Goal: Feedback & Contribution: Submit feedback/report problem

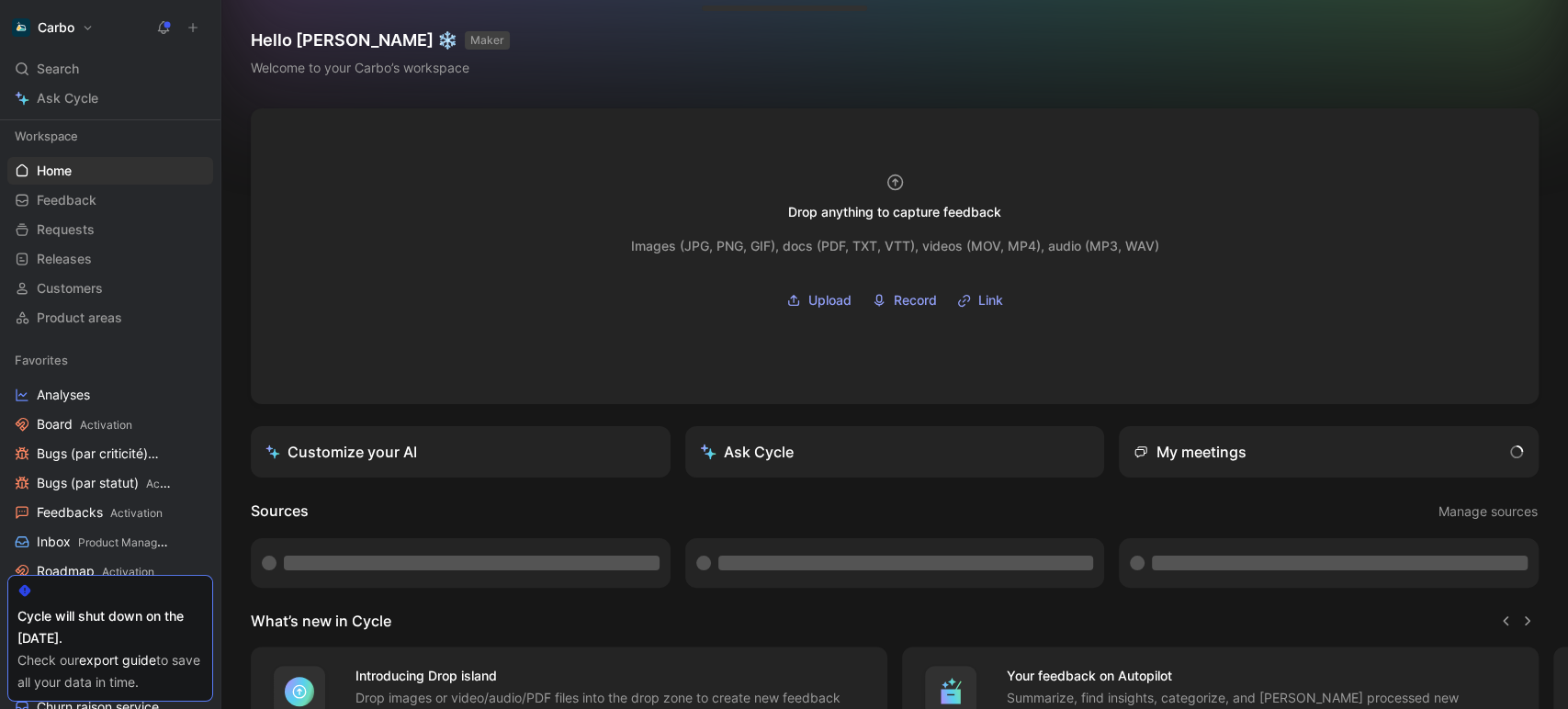
scroll to position [59, 0]
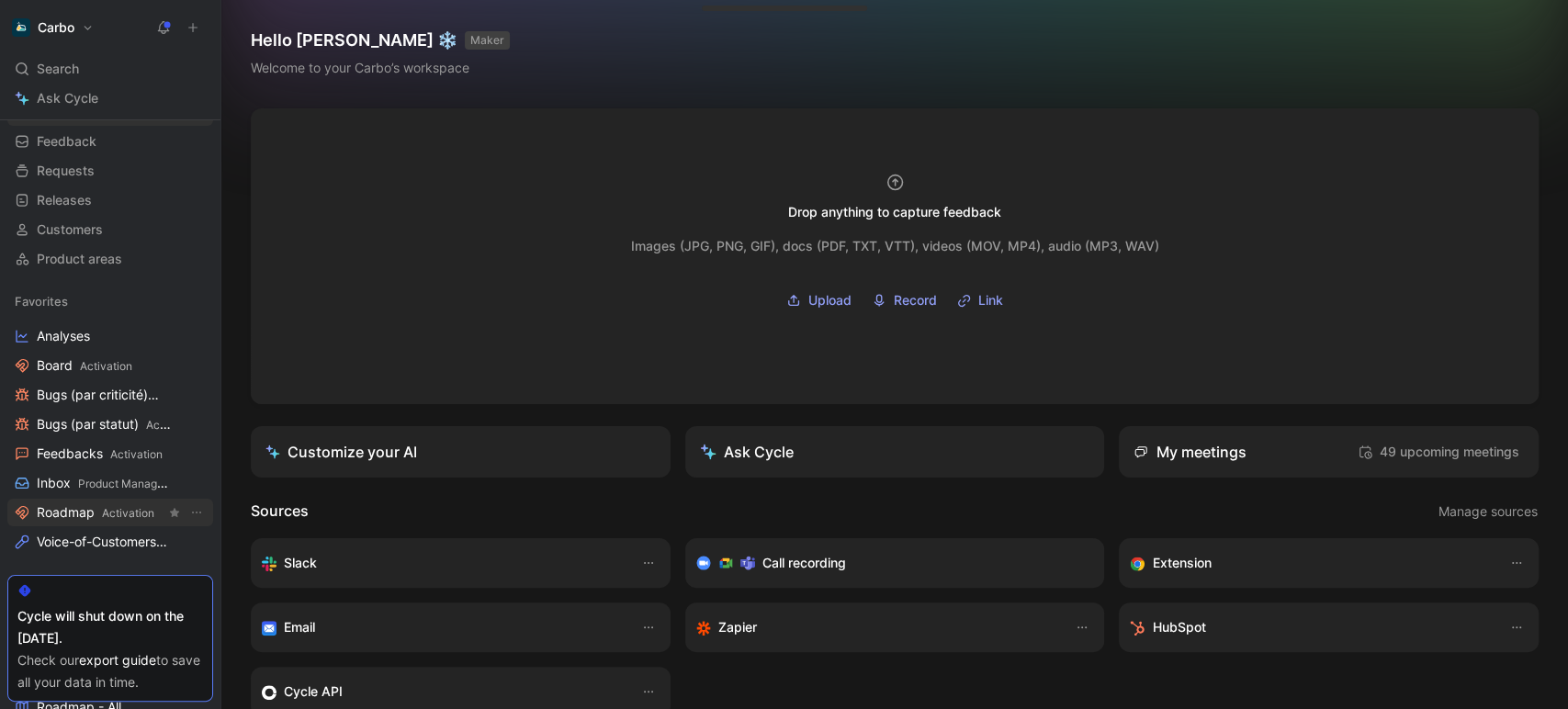
click at [116, 519] on span "Roadmap Activation" at bounding box center [95, 513] width 117 height 19
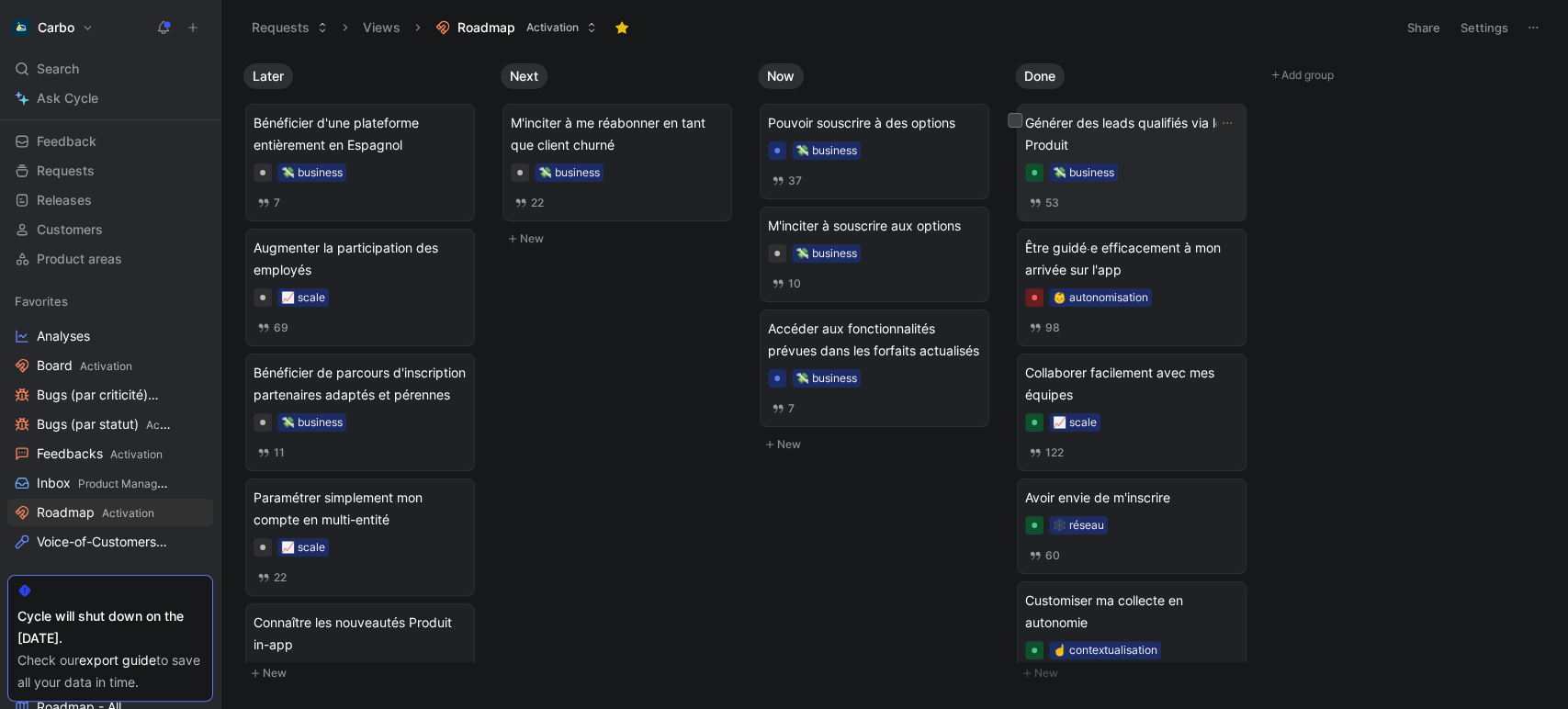
click at [1147, 170] on div "💸 business" at bounding box center [1132, 172] width 214 height 18
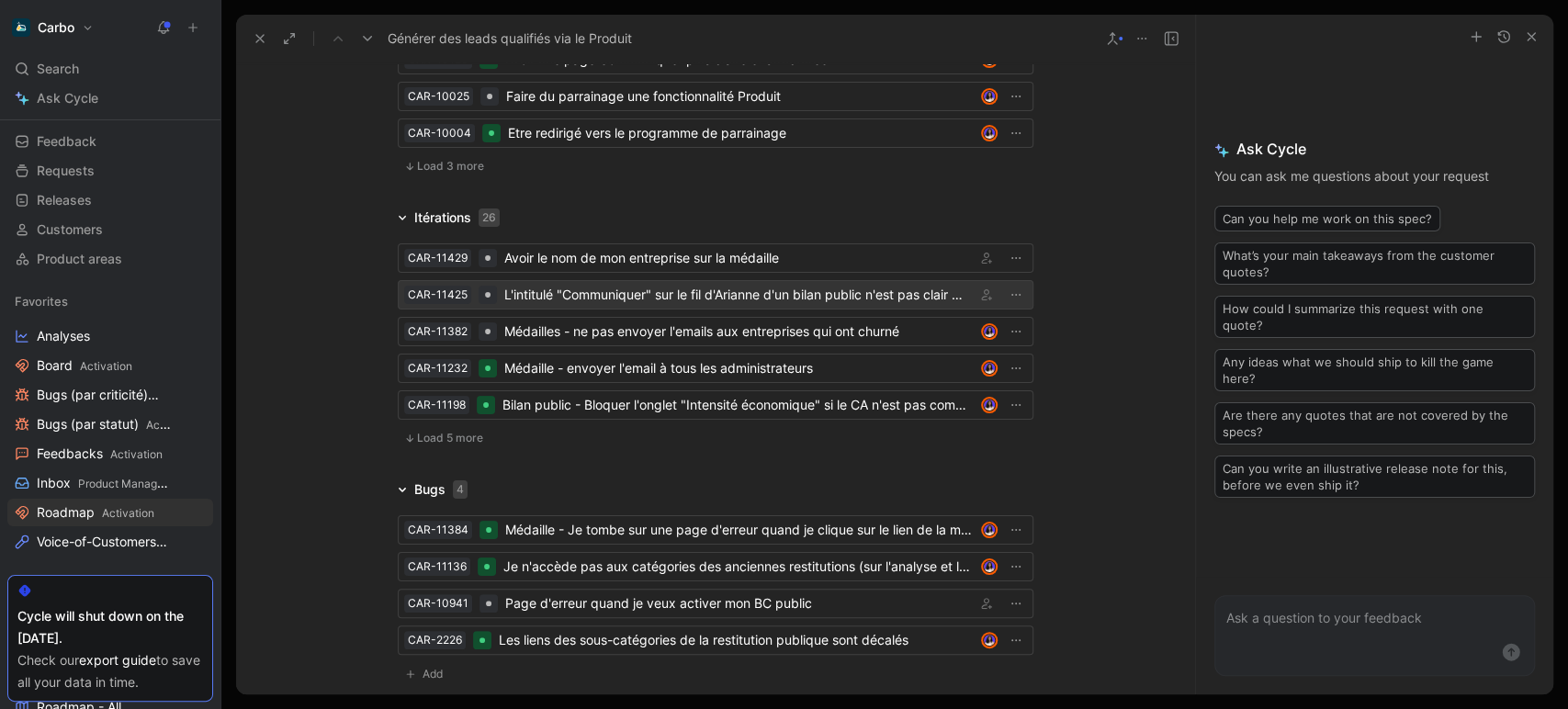
scroll to position [4873, 0]
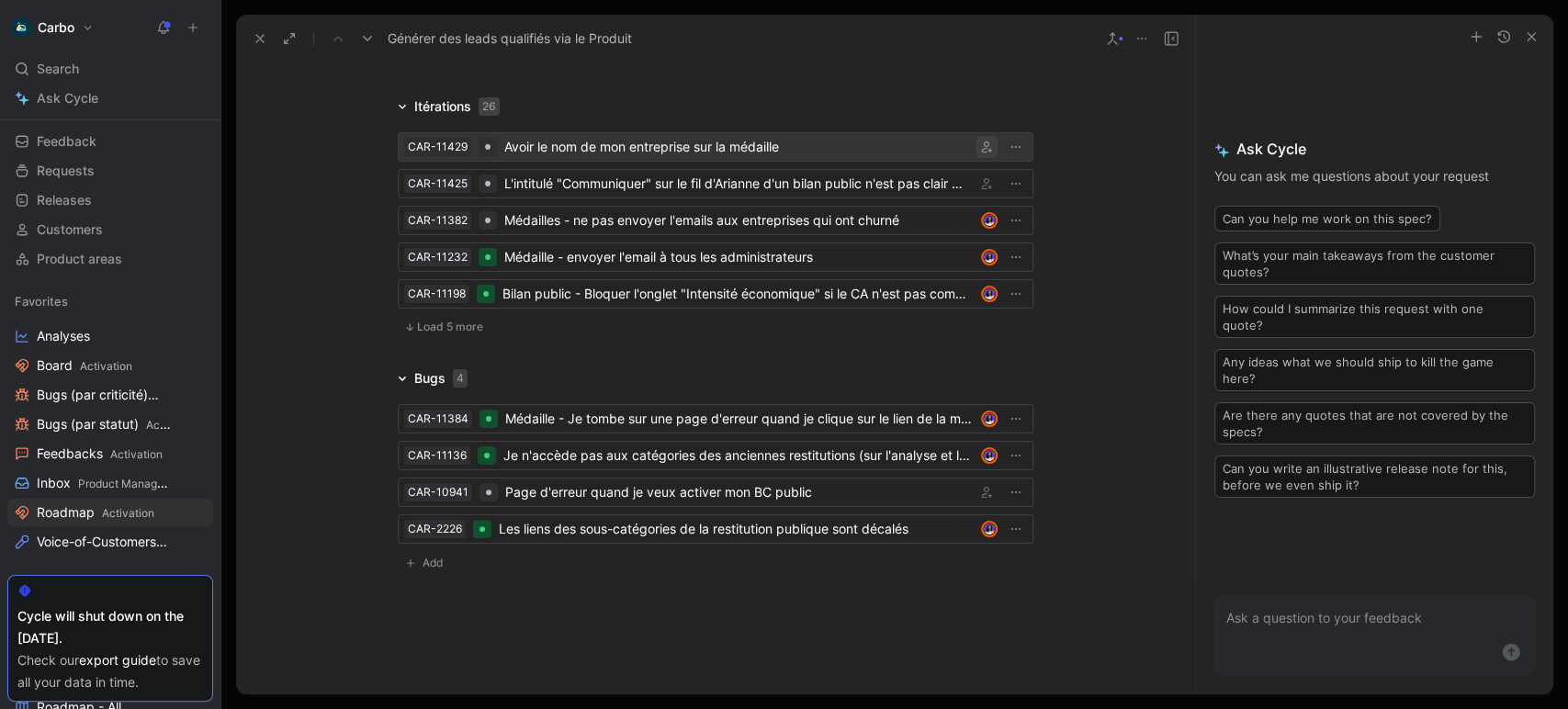
click at [982, 141] on icon "button" at bounding box center [986, 146] width 11 height 11
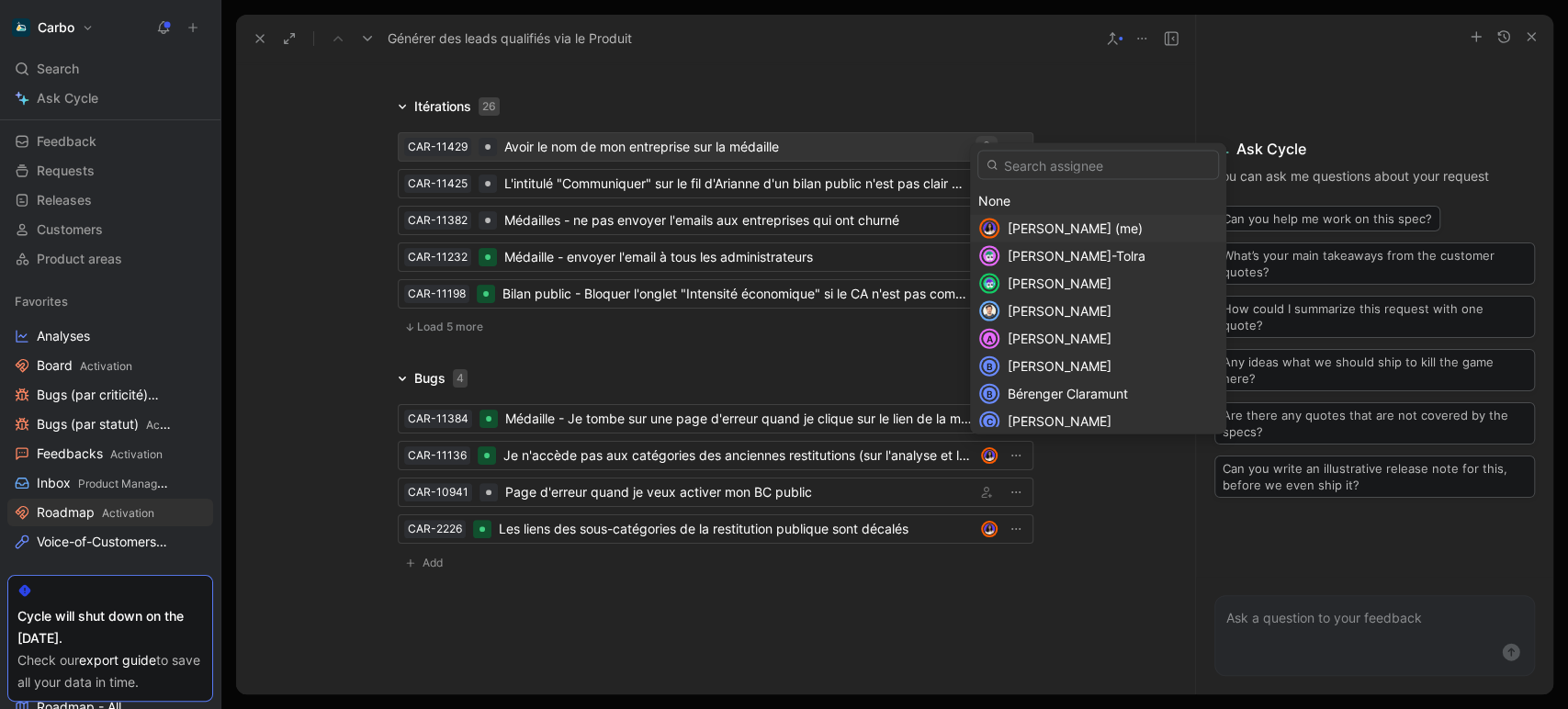
click at [1059, 224] on span "[PERSON_NAME] (me)" at bounding box center [1075, 228] width 135 height 15
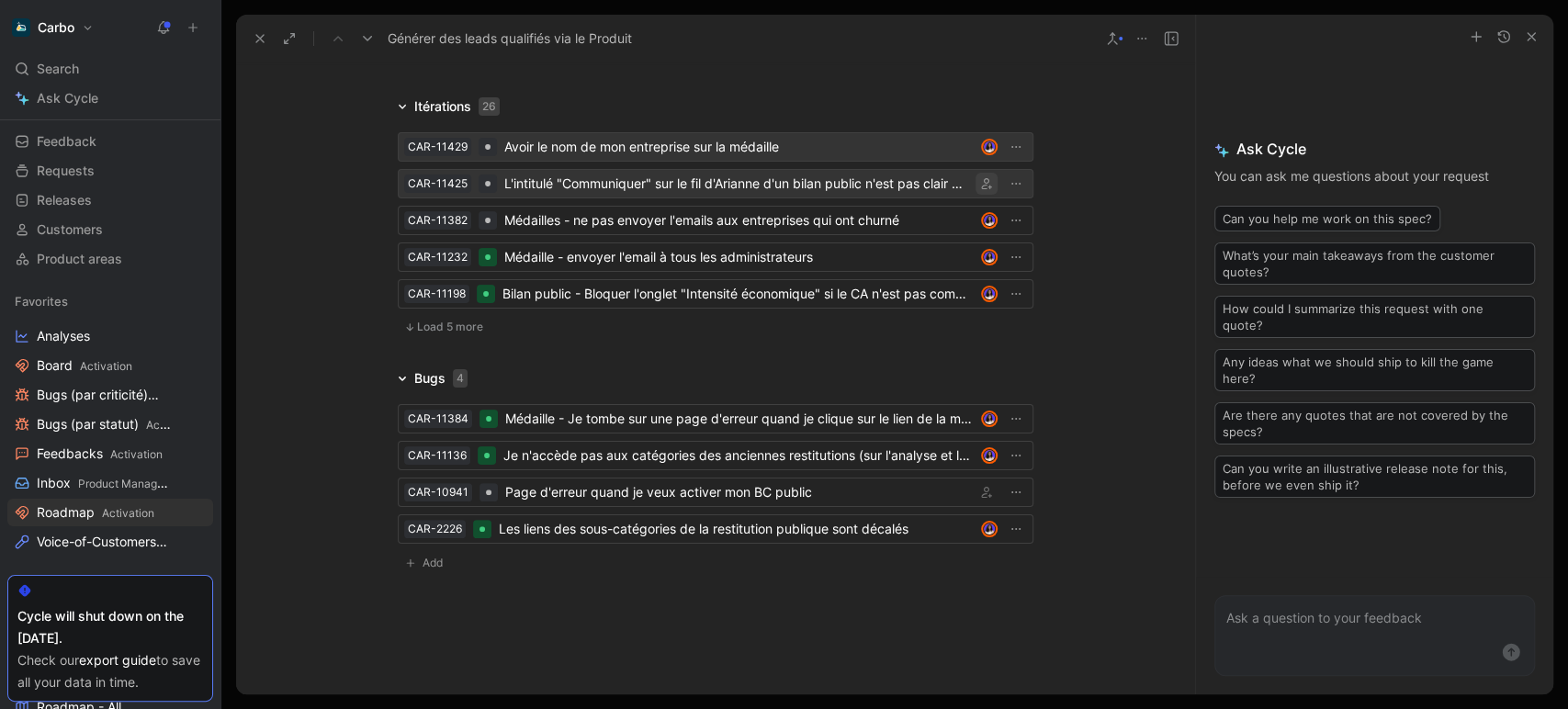
click at [981, 178] on icon "button" at bounding box center [986, 183] width 11 height 11
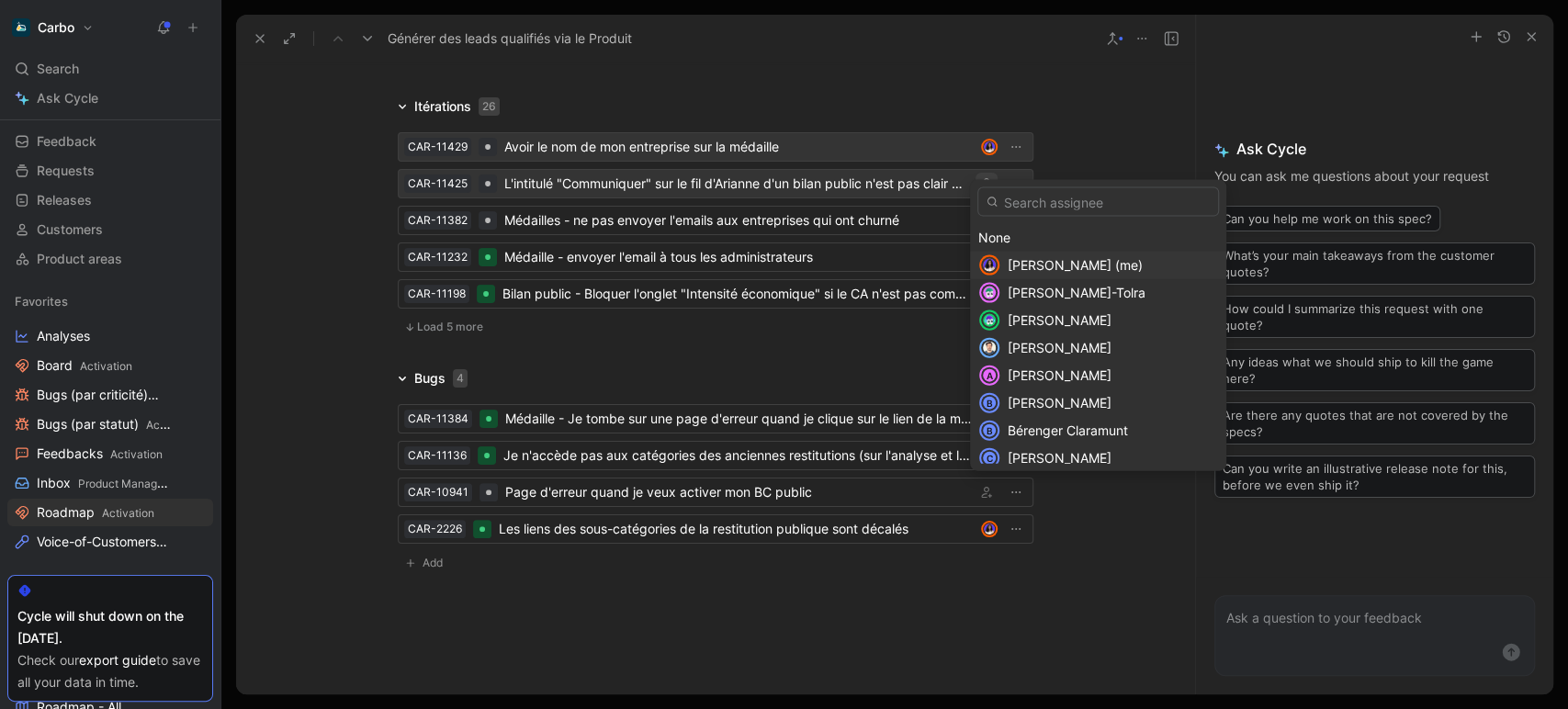
click at [1076, 255] on div "[PERSON_NAME] (me)" at bounding box center [1112, 265] width 211 height 22
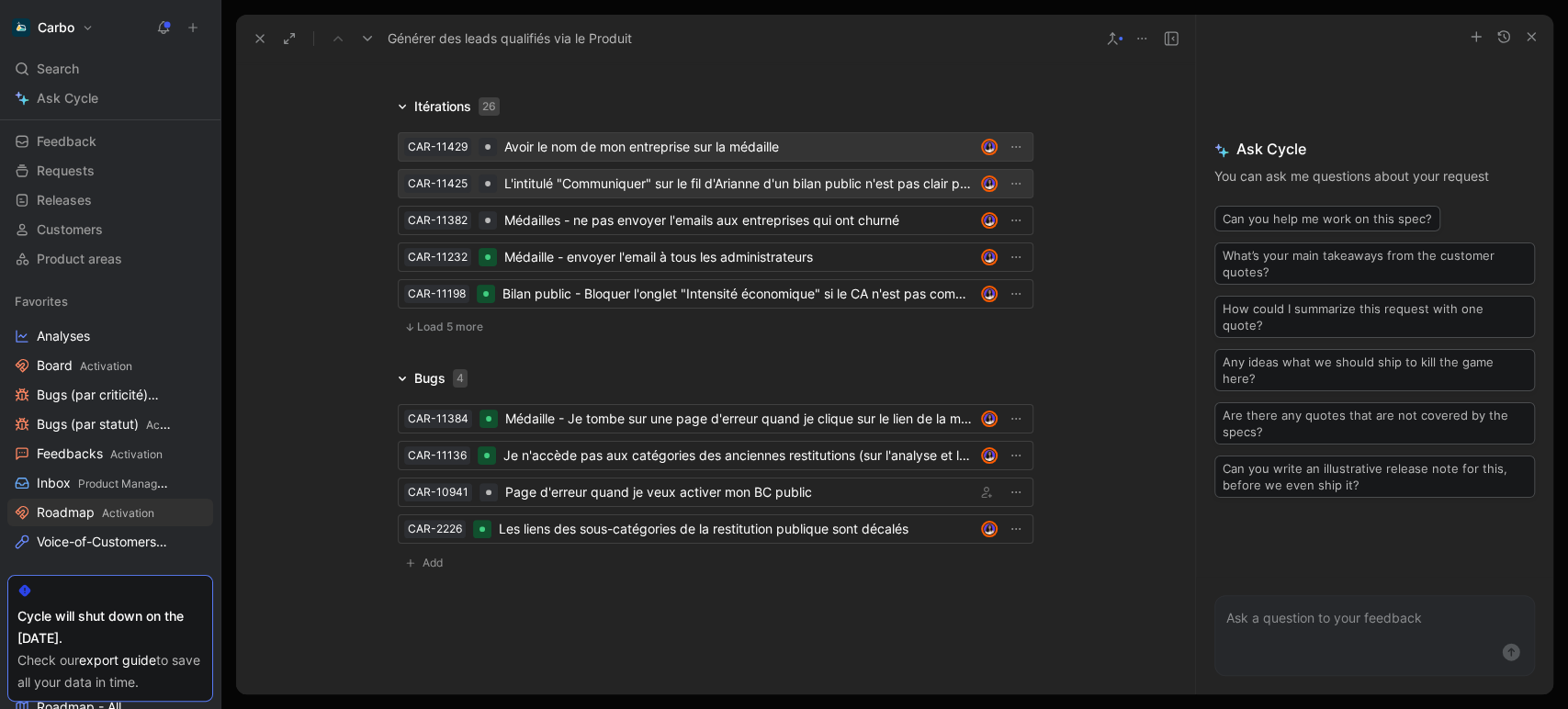
click at [434, 319] on span "Load 5 more" at bounding box center [450, 326] width 66 height 14
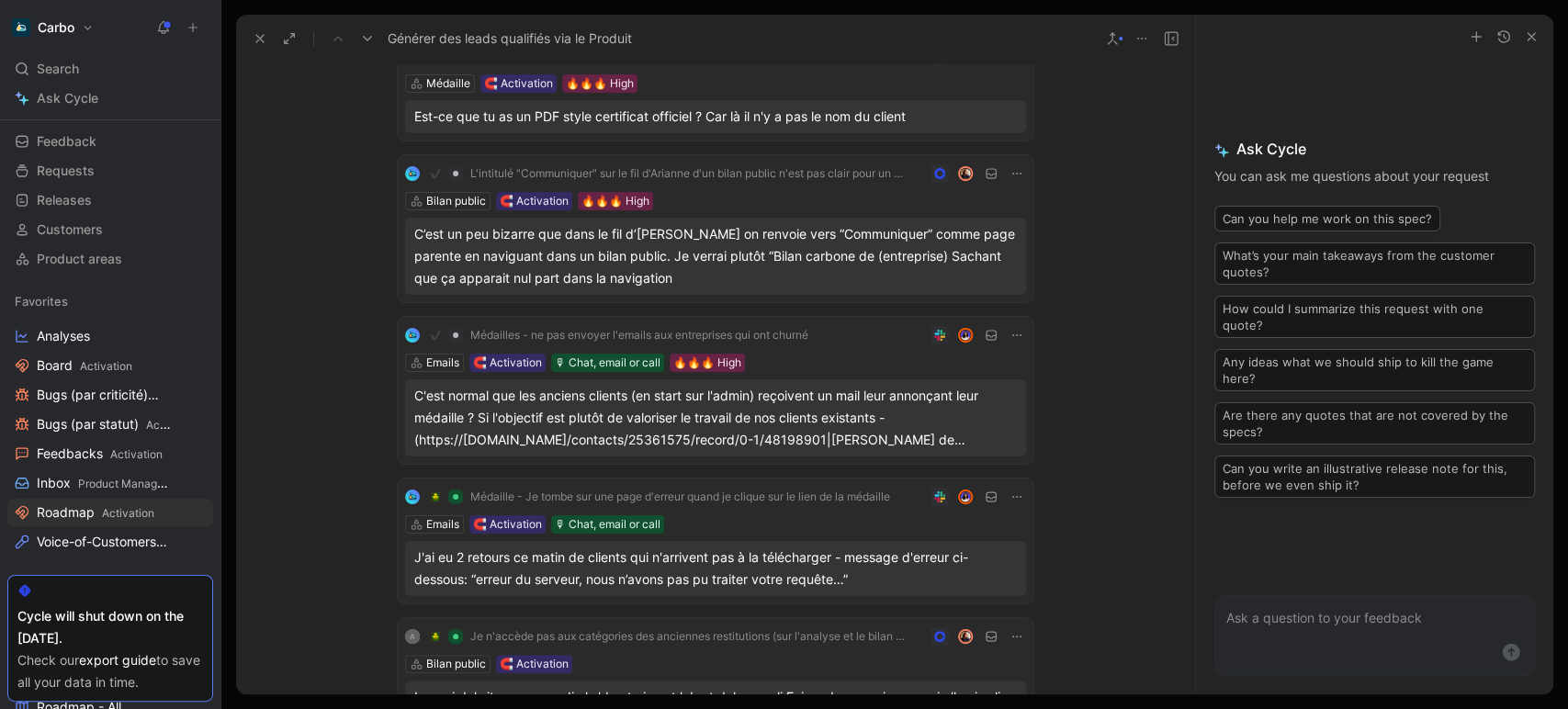
scroll to position [0, 0]
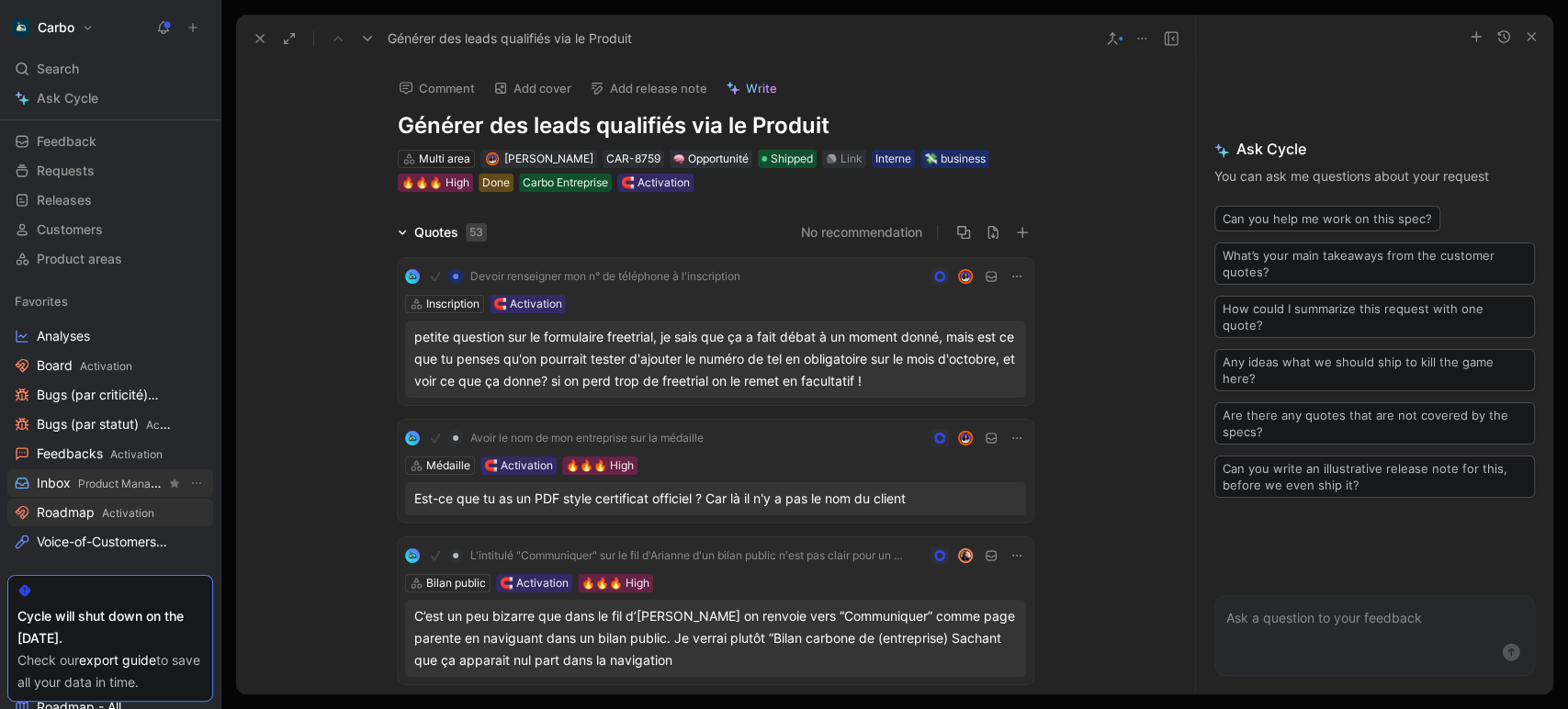
click at [89, 485] on span "Product Management" at bounding box center [134, 484] width 112 height 13
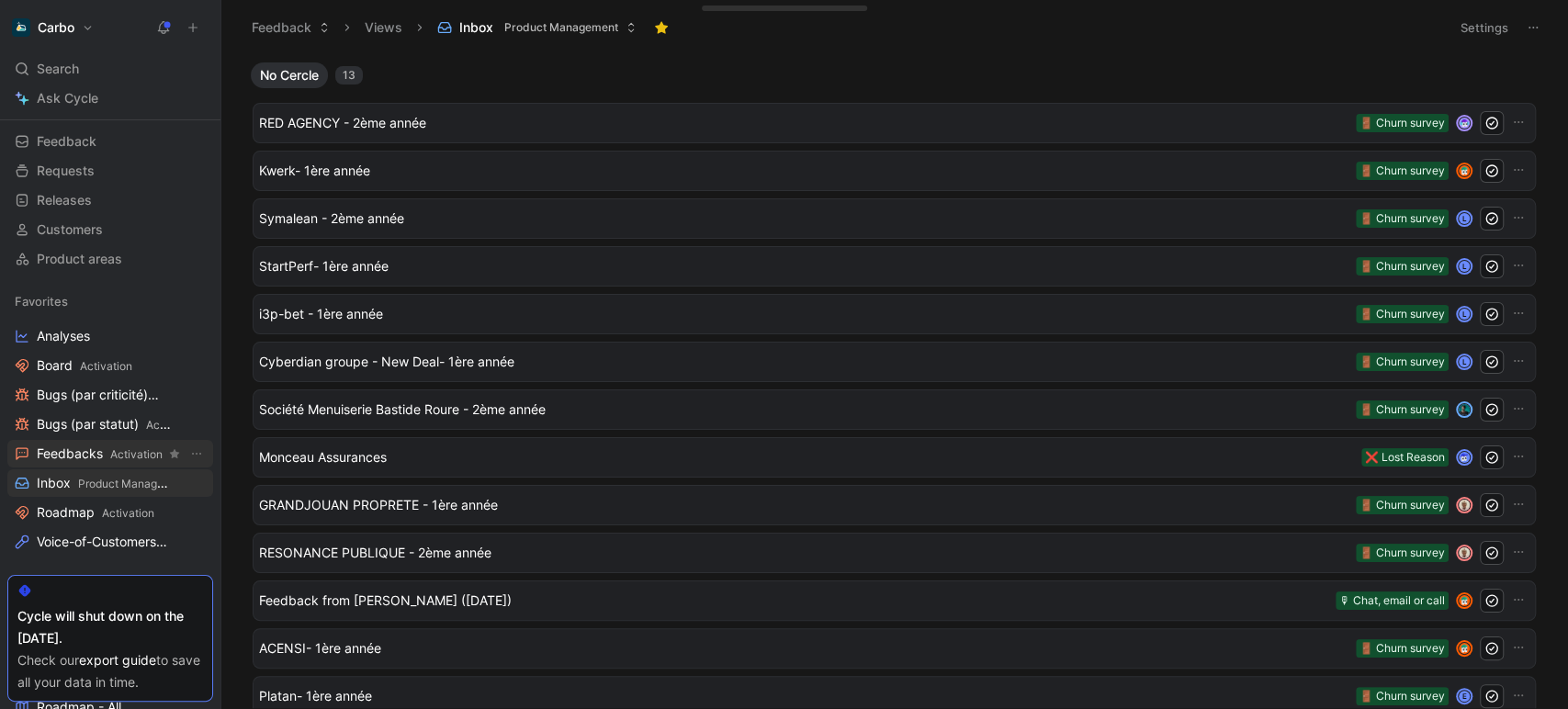
click at [79, 457] on span "Feedbacks Activation" at bounding box center [99, 454] width 126 height 19
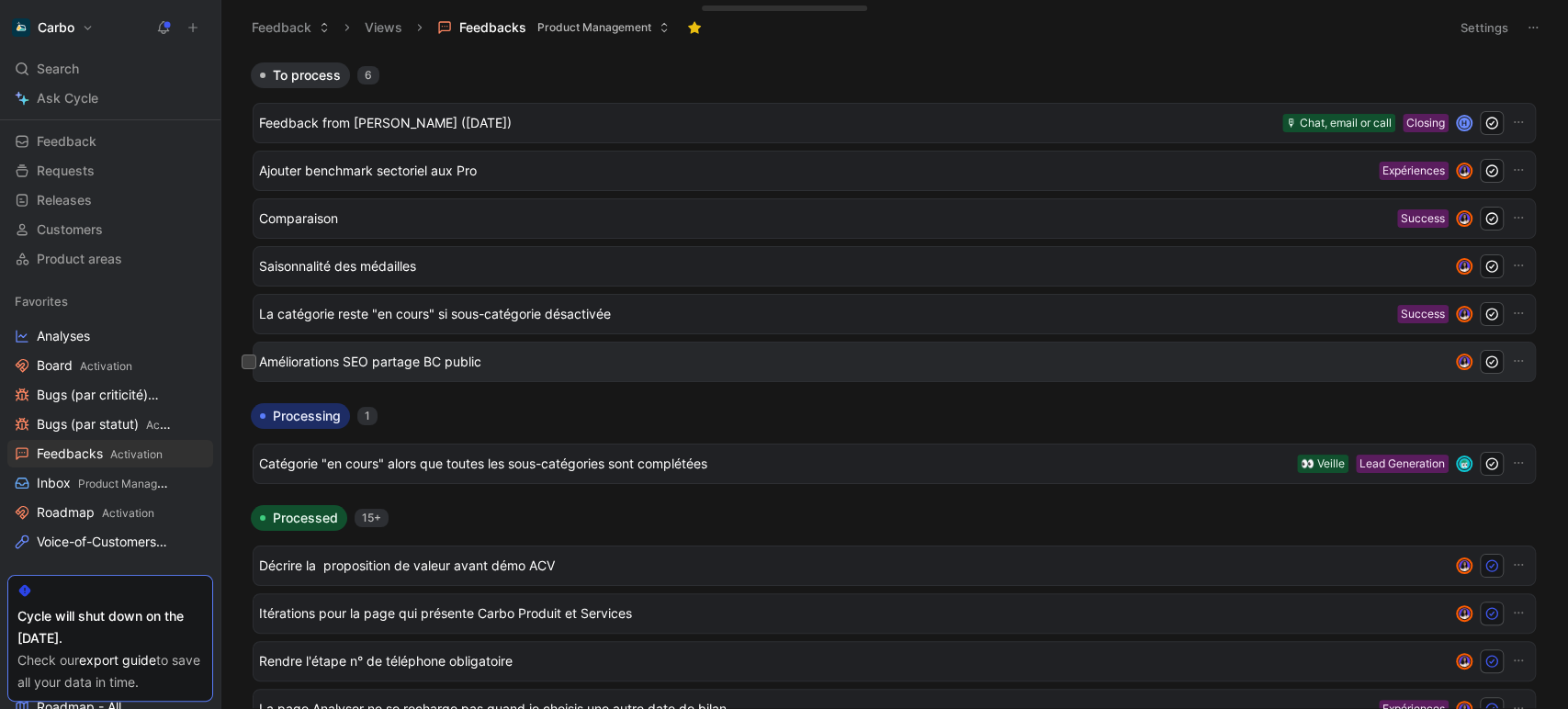
click at [538, 373] on div "Améliorations SEO partage BC public" at bounding box center [894, 362] width 1271 height 24
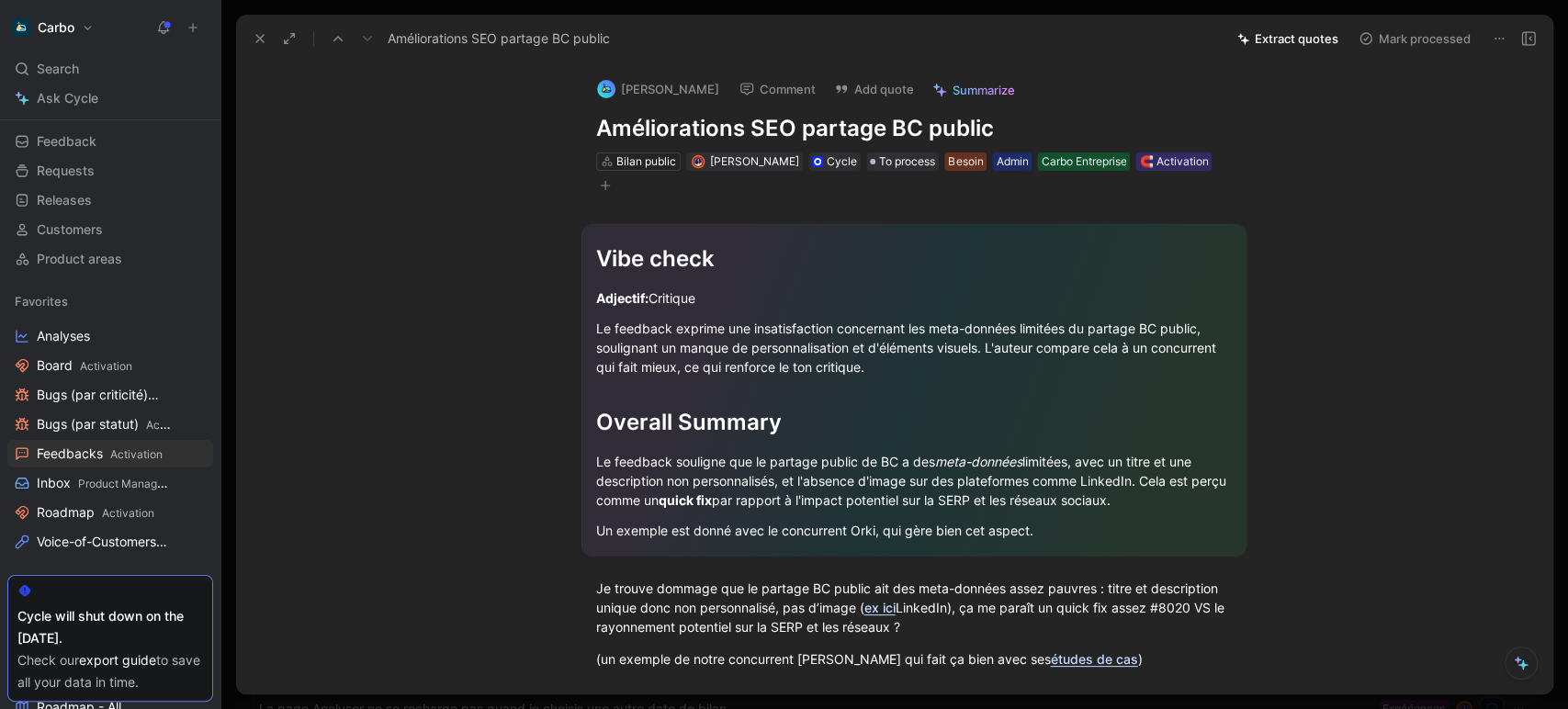
scroll to position [206, 0]
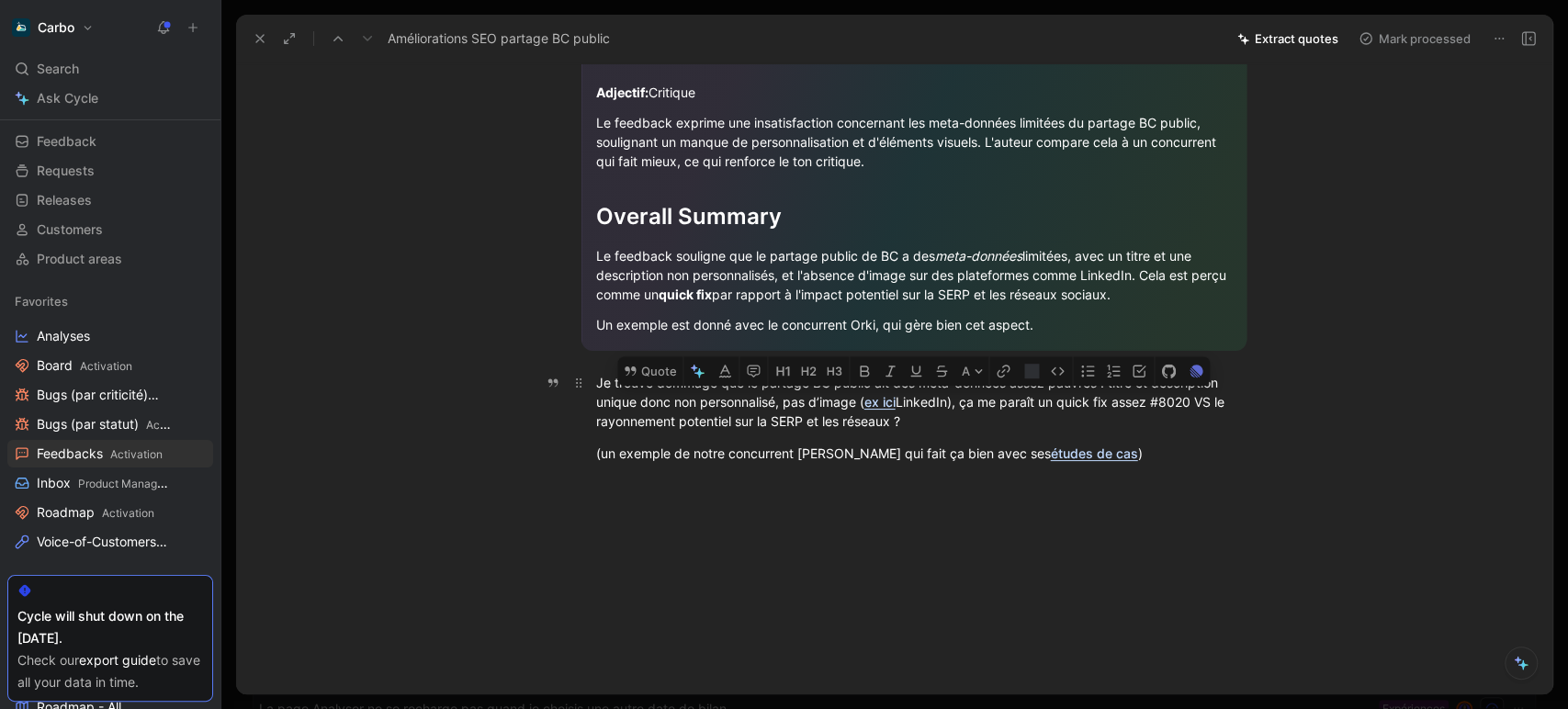
drag, startPoint x: 1096, startPoint y: 456, endPoint x: 764, endPoint y: 401, distance: 336.5
click at [764, 401] on div "Vibe check Adjectif: Critique Le feedback exprime une insatisfaction concernant…" at bounding box center [914, 237] width 1277 height 494
click at [1146, 448] on div "(un exemple de notre concurrent [PERSON_NAME] qui fait ça bien avec ses études …" at bounding box center [914, 453] width 636 height 19
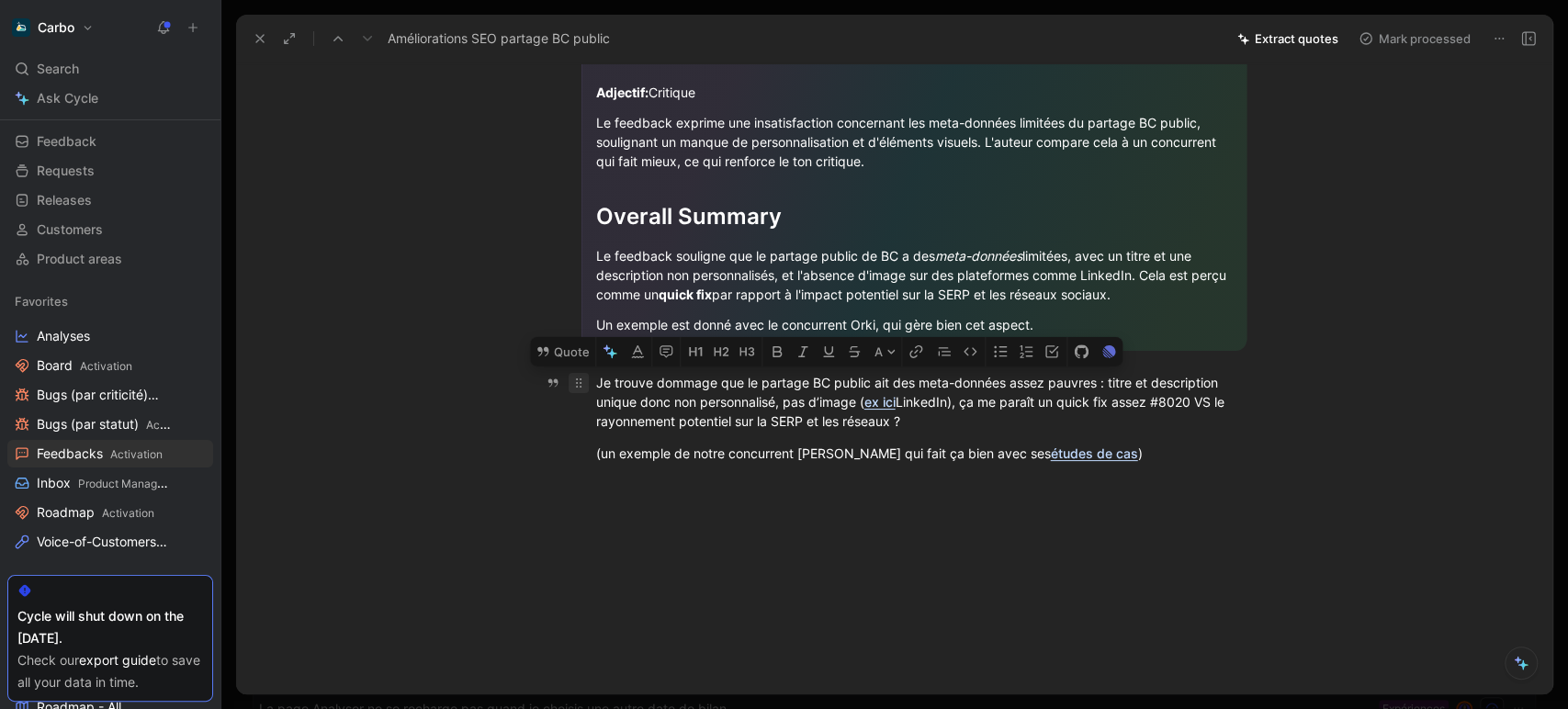
drag, startPoint x: 1139, startPoint y: 453, endPoint x: 573, endPoint y: 380, distance: 570.7
click at [573, 380] on div "Vibe check Adjectif: Critique Le feedback exprime une insatisfaction concernant…" at bounding box center [914, 237] width 1277 height 494
click at [566, 353] on button "Quote" at bounding box center [563, 351] width 65 height 30
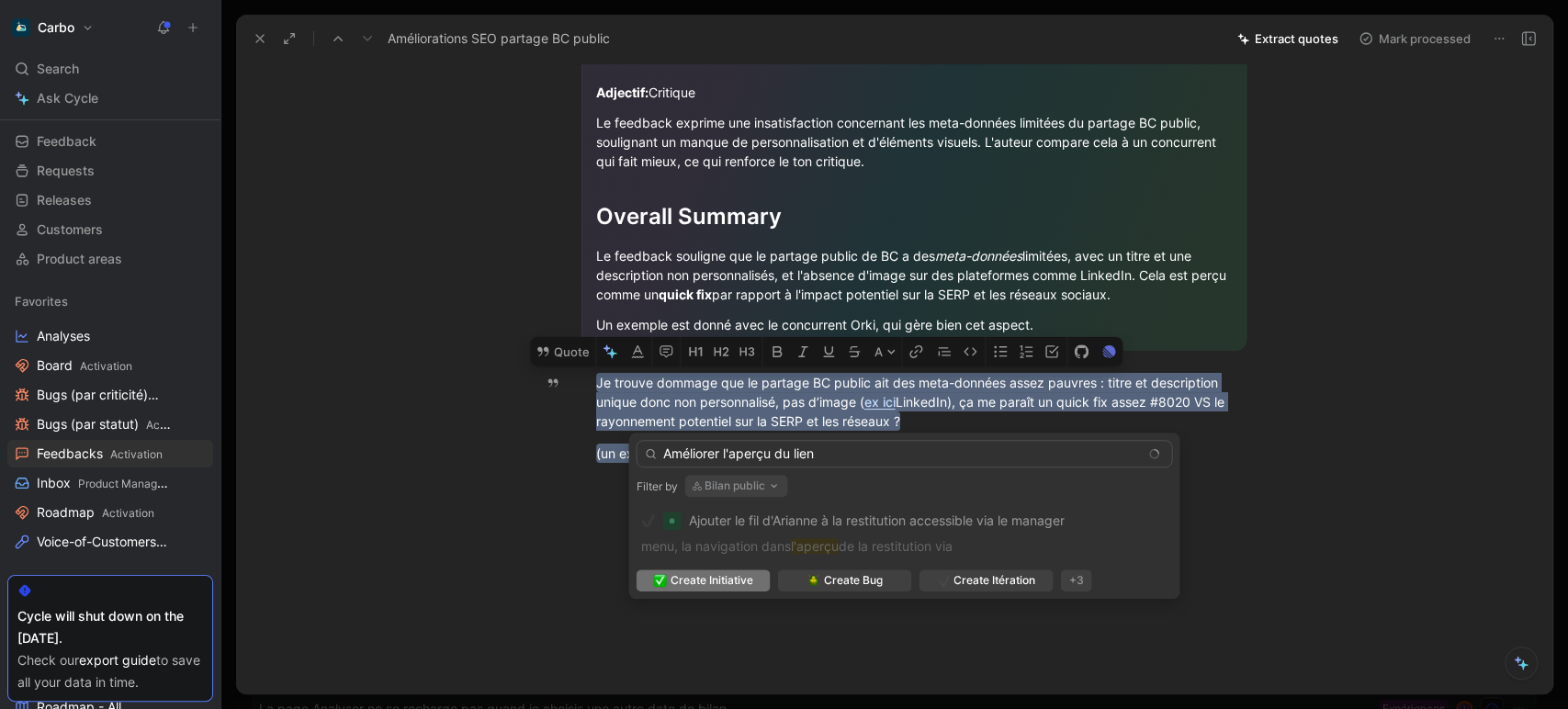
click at [666, 456] on input "Améliorer l'aperçu du lien" at bounding box center [904, 453] width 537 height 28
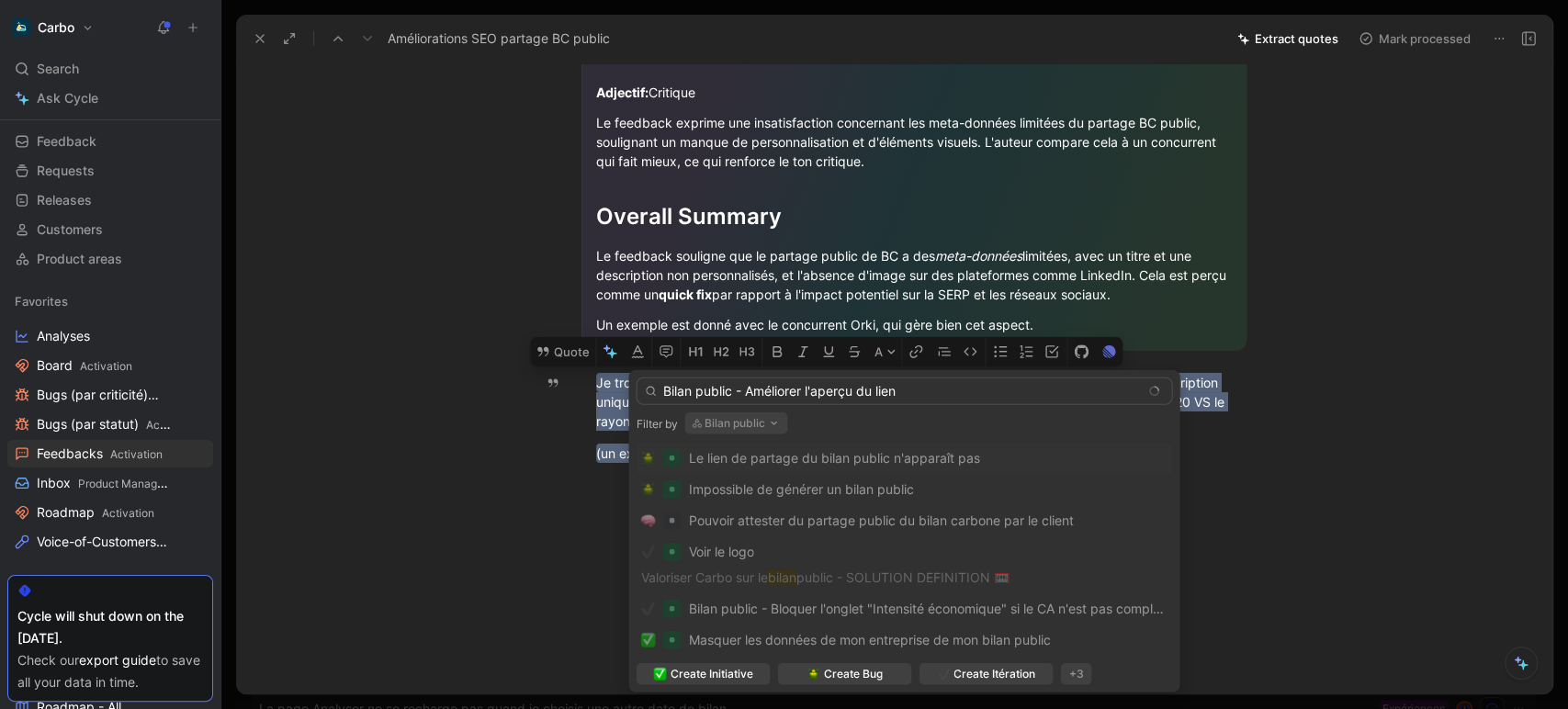
click at [947, 393] on input "Bilan public - Améliorer l'aperçu du lien" at bounding box center [904, 391] width 537 height 28
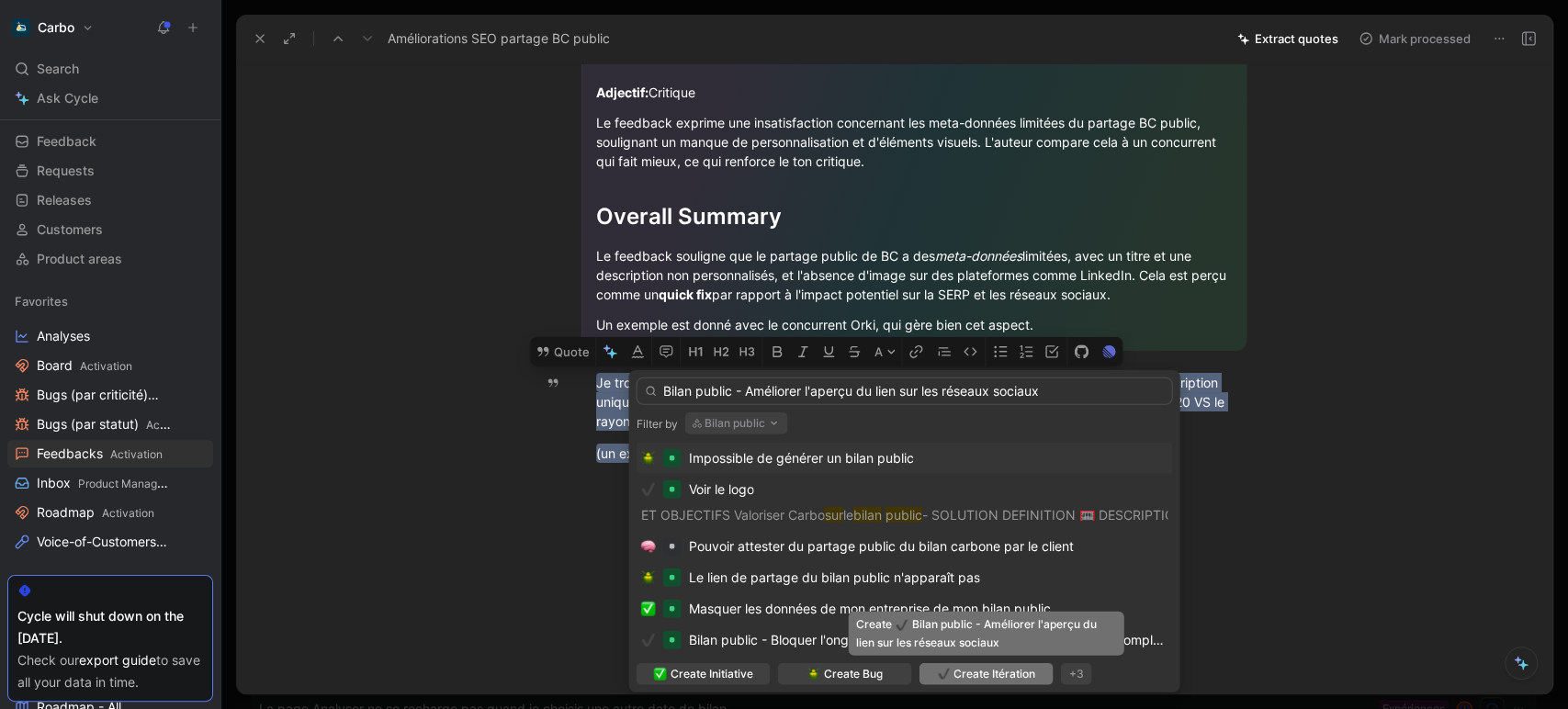
type input "Bilan public - Améliorer l'aperçu du lien sur les réseaux sociaux"
click at [985, 674] on span "Create Itération" at bounding box center [994, 673] width 82 height 18
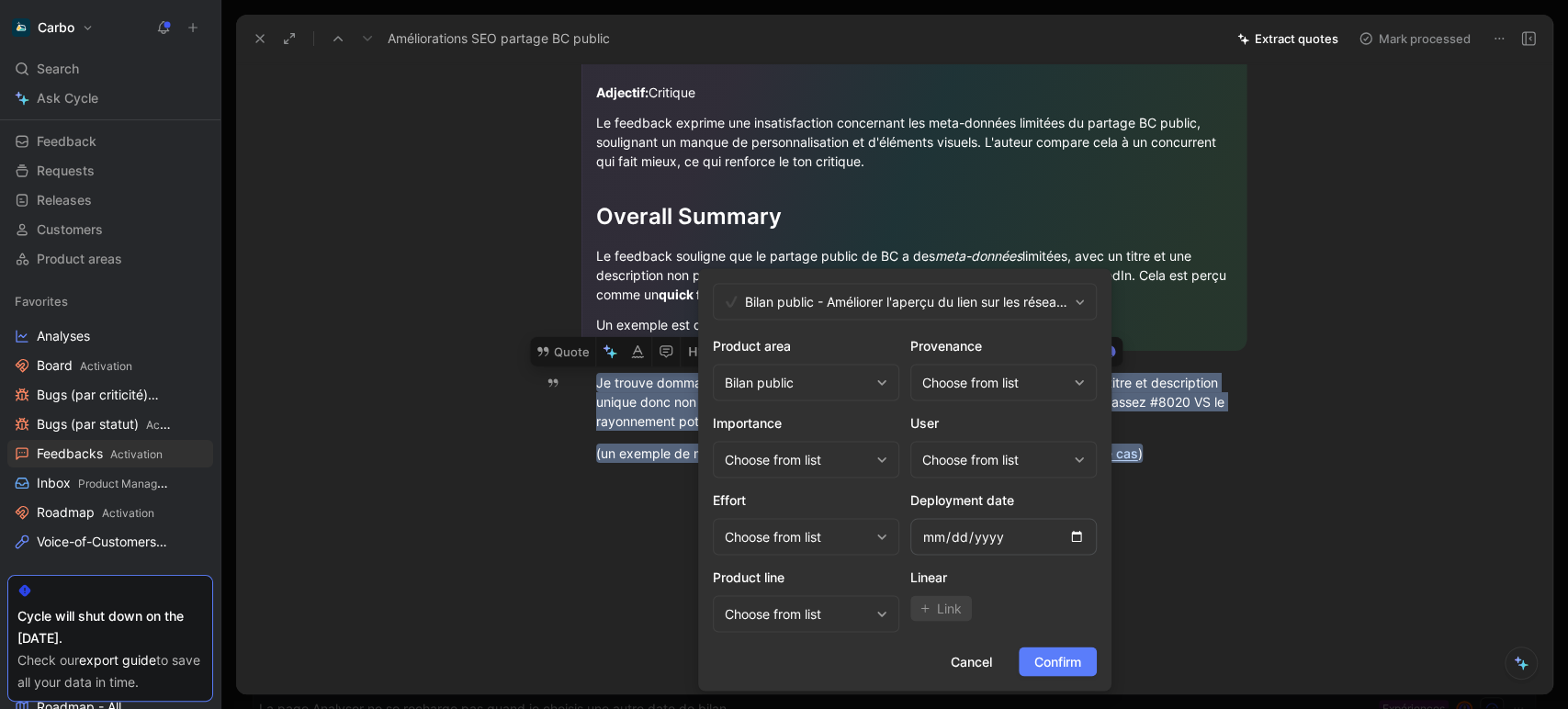
click at [1050, 668] on span "Confirm" at bounding box center [1057, 661] width 47 height 22
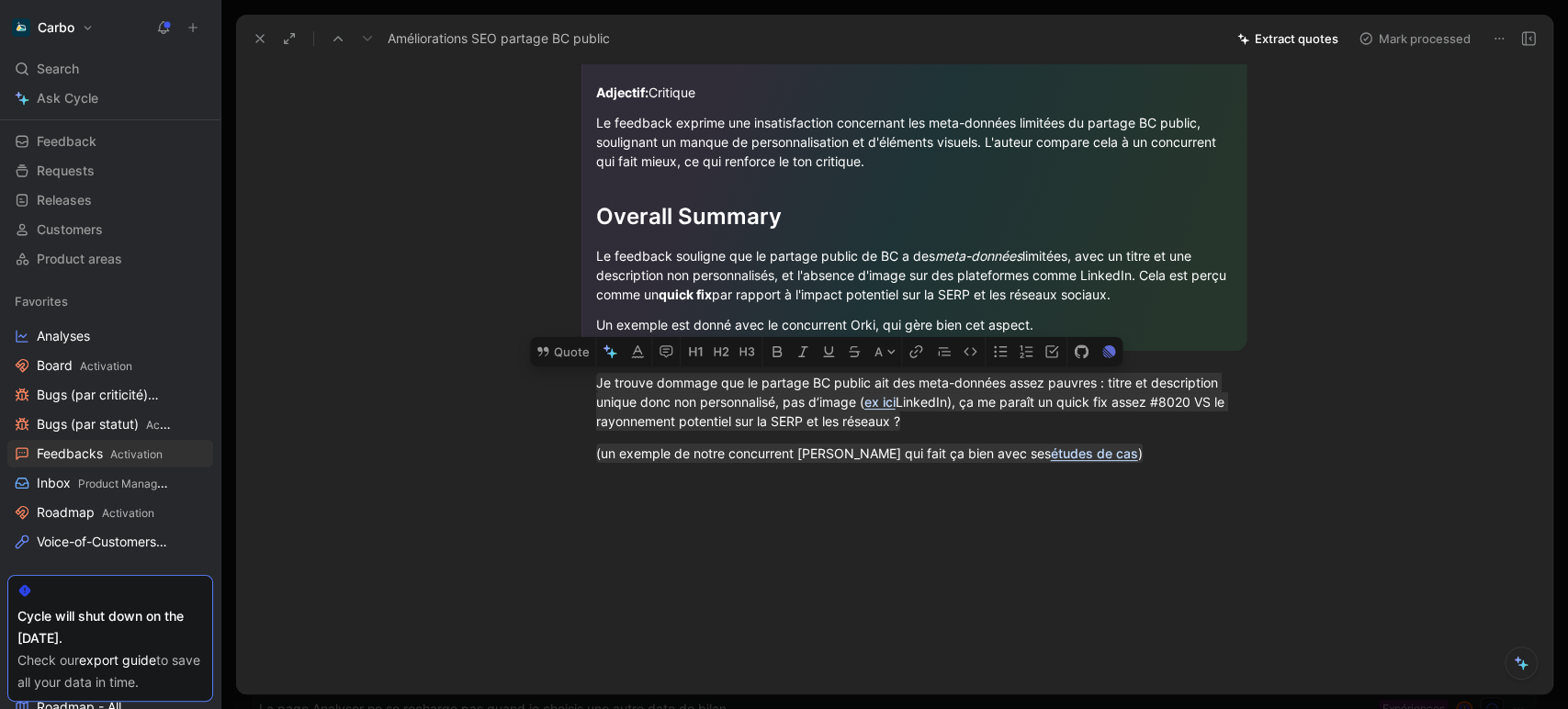
click at [1534, 38] on use at bounding box center [1528, 38] width 13 height 13
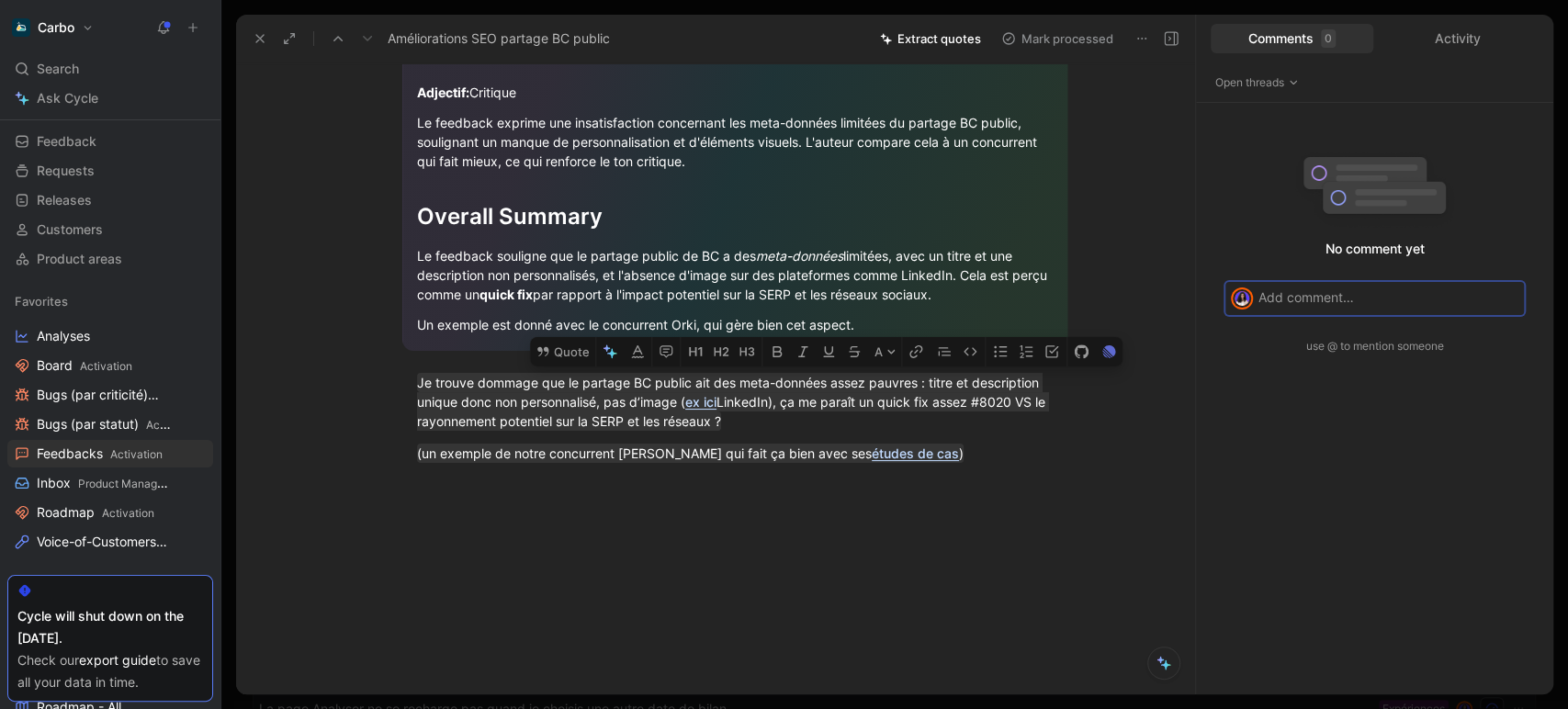
click at [1174, 38] on use at bounding box center [1171, 38] width 13 height 13
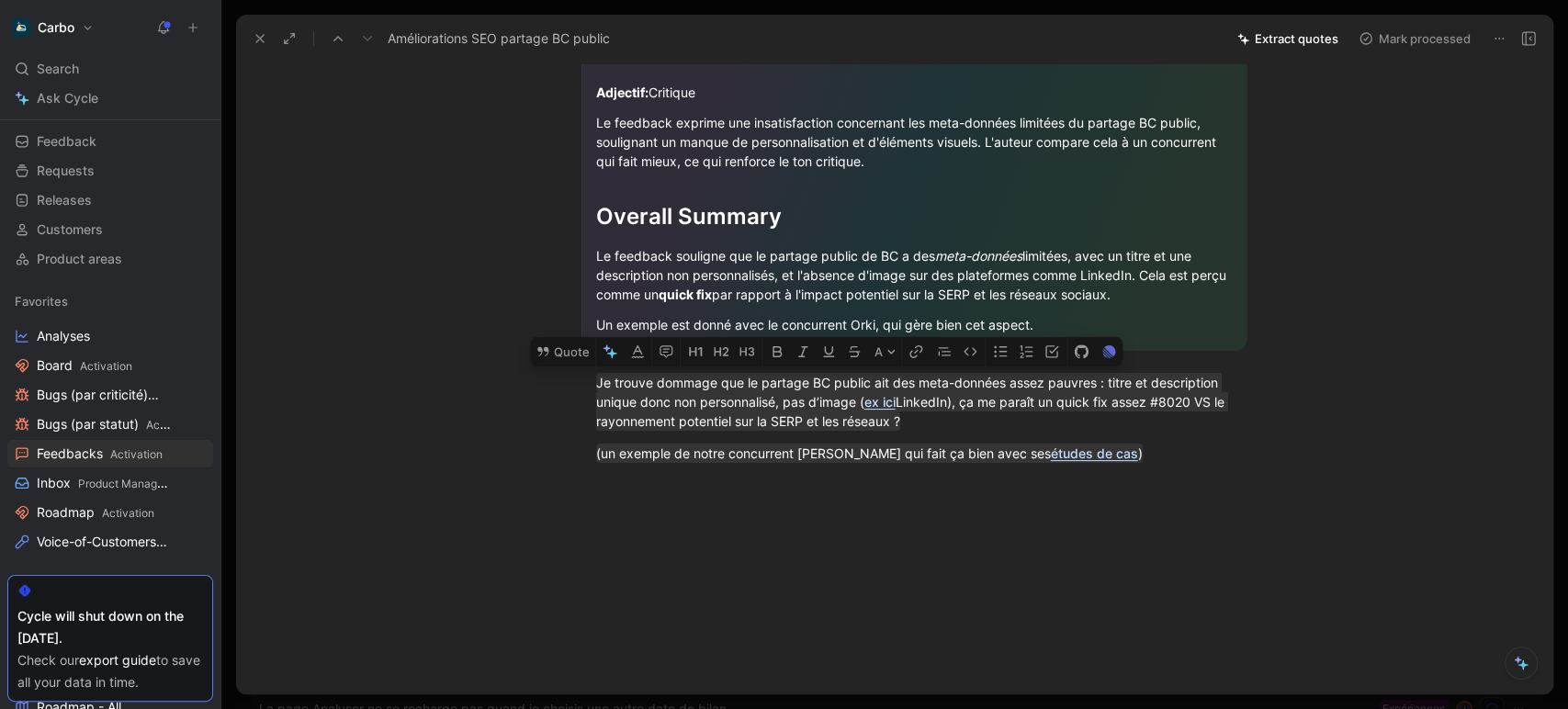
scroll to position [0, 0]
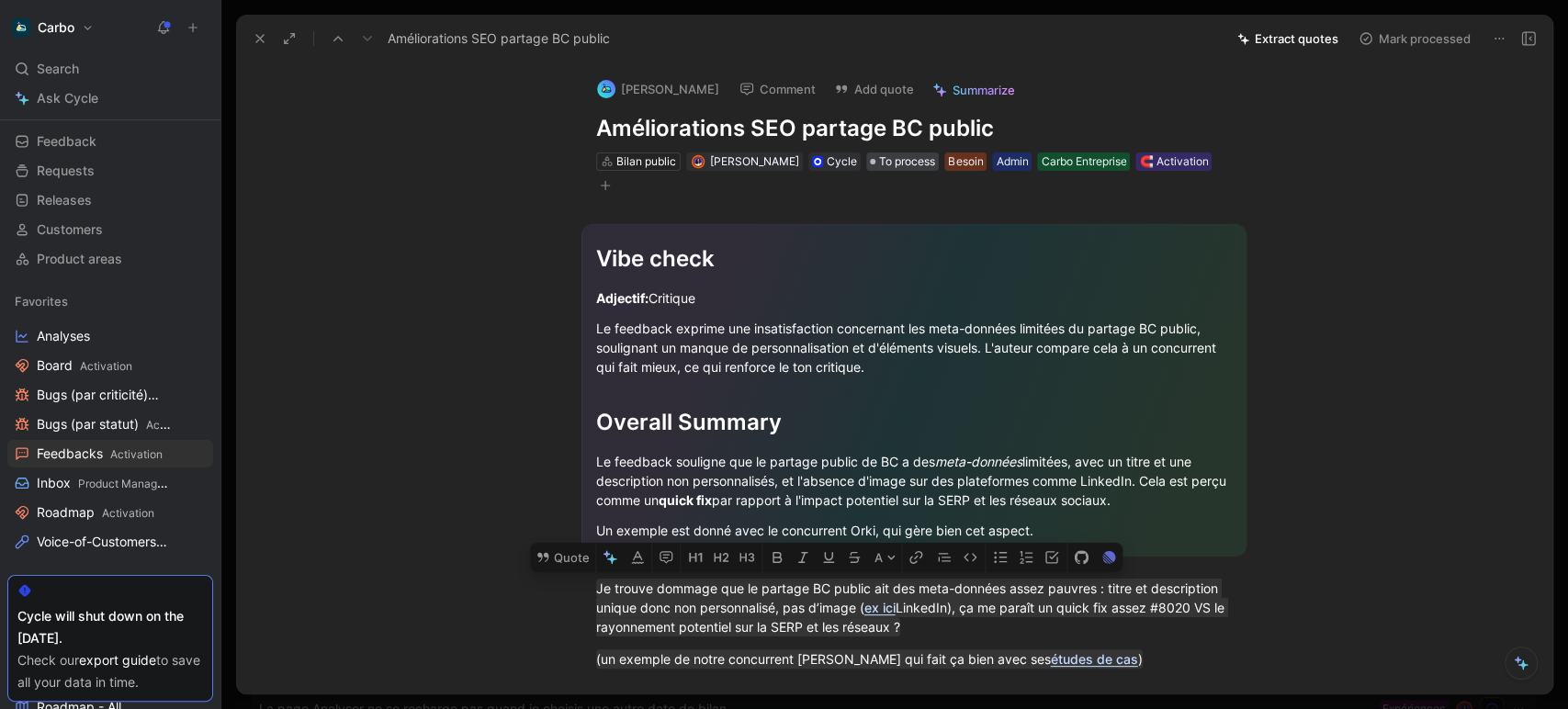
click at [899, 160] on span "To process" at bounding box center [907, 162] width 56 height 18
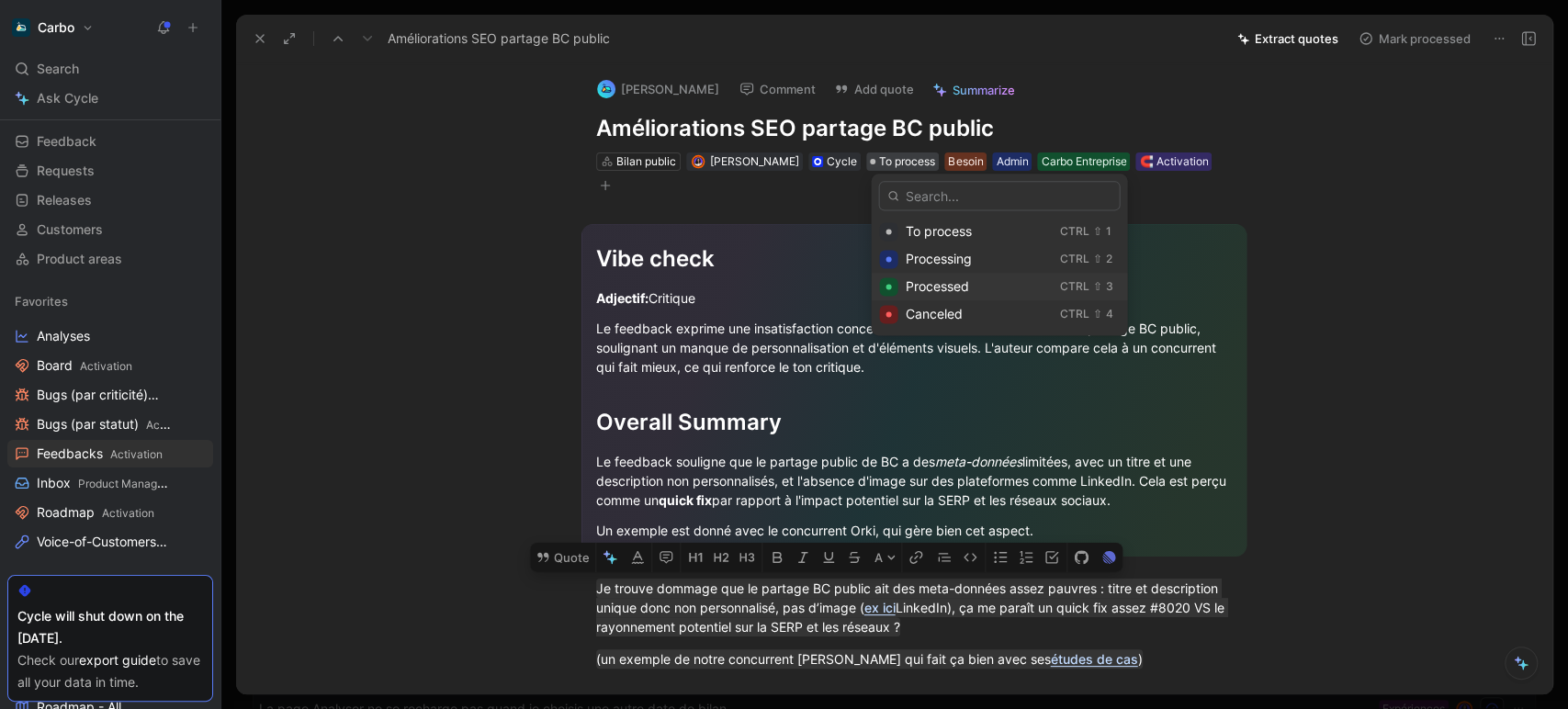
click at [925, 280] on span "Processed" at bounding box center [937, 286] width 63 height 15
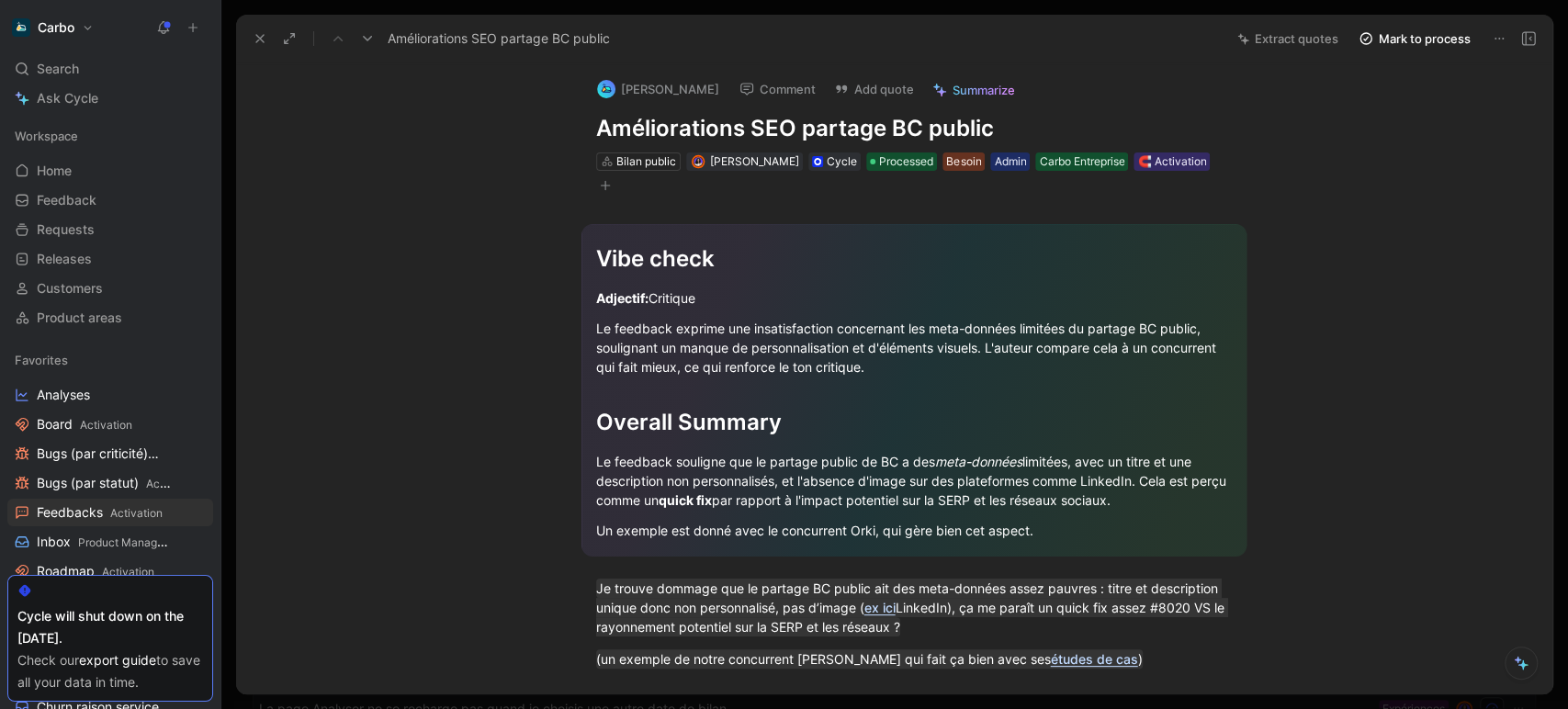
scroll to position [206, 0]
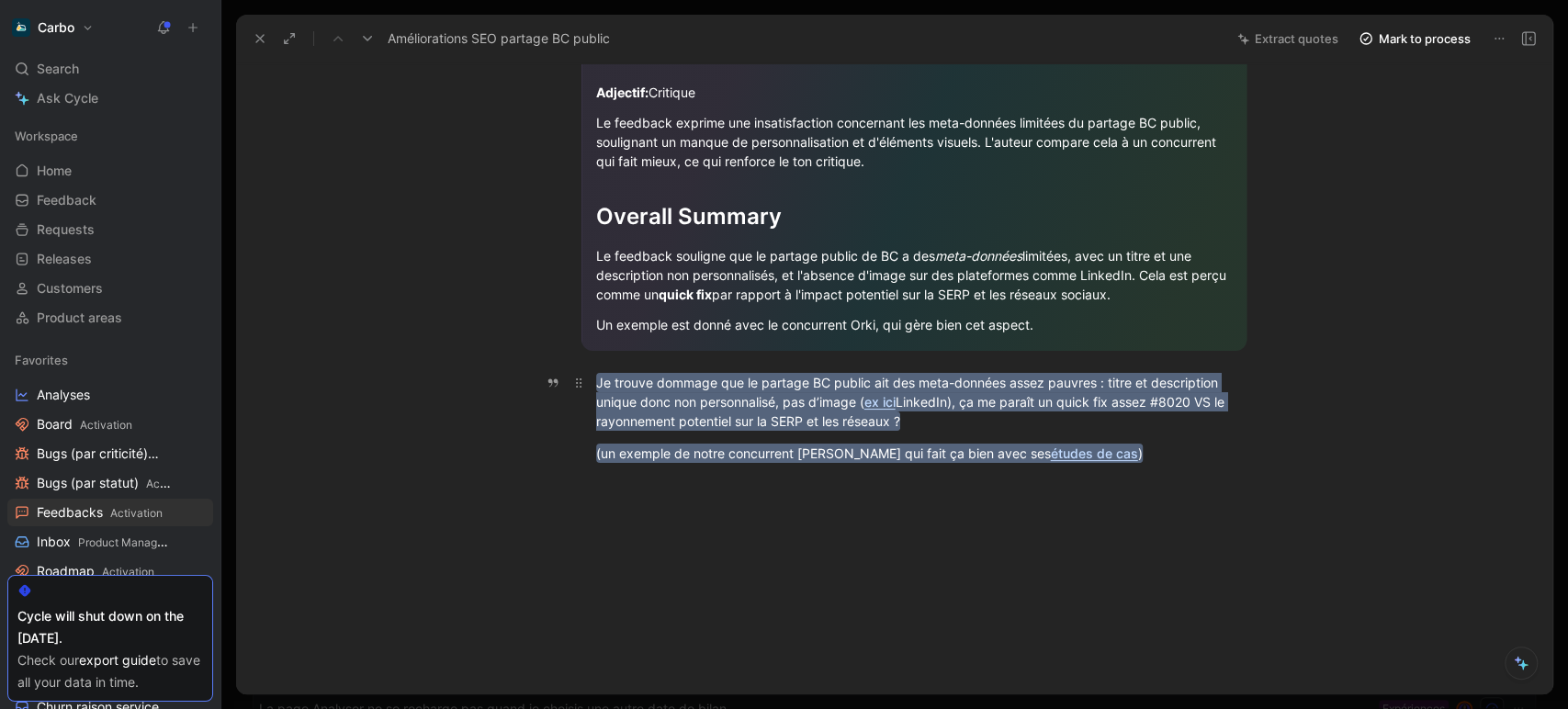
click at [702, 400] on mark "Je trouve dommage que le partage BC public ait des meta-données assez pauvres :…" at bounding box center [912, 402] width 632 height 58
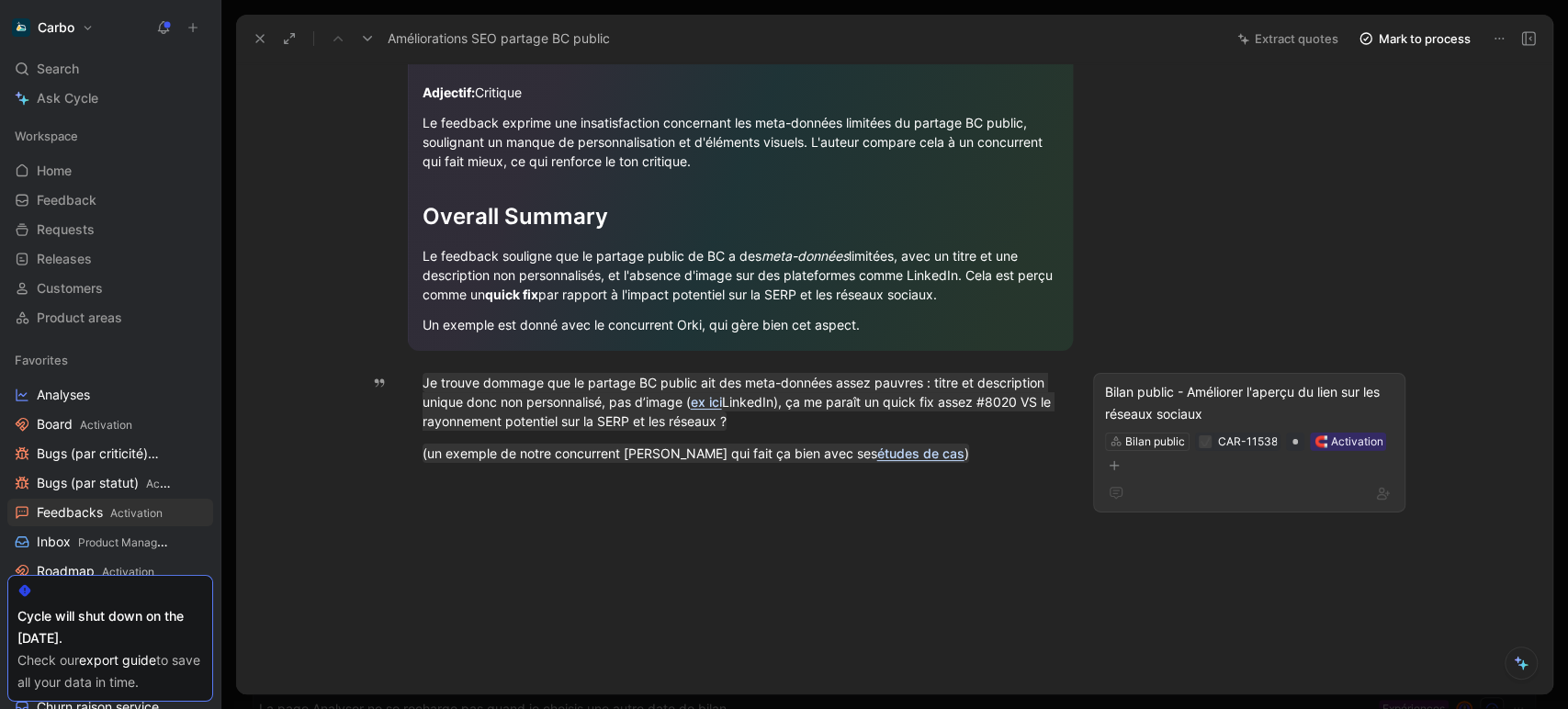
click at [1155, 395] on div "Bilan public - Améliorer l'aperçu du lien sur les réseaux sociaux" at bounding box center [1250, 403] width 289 height 44
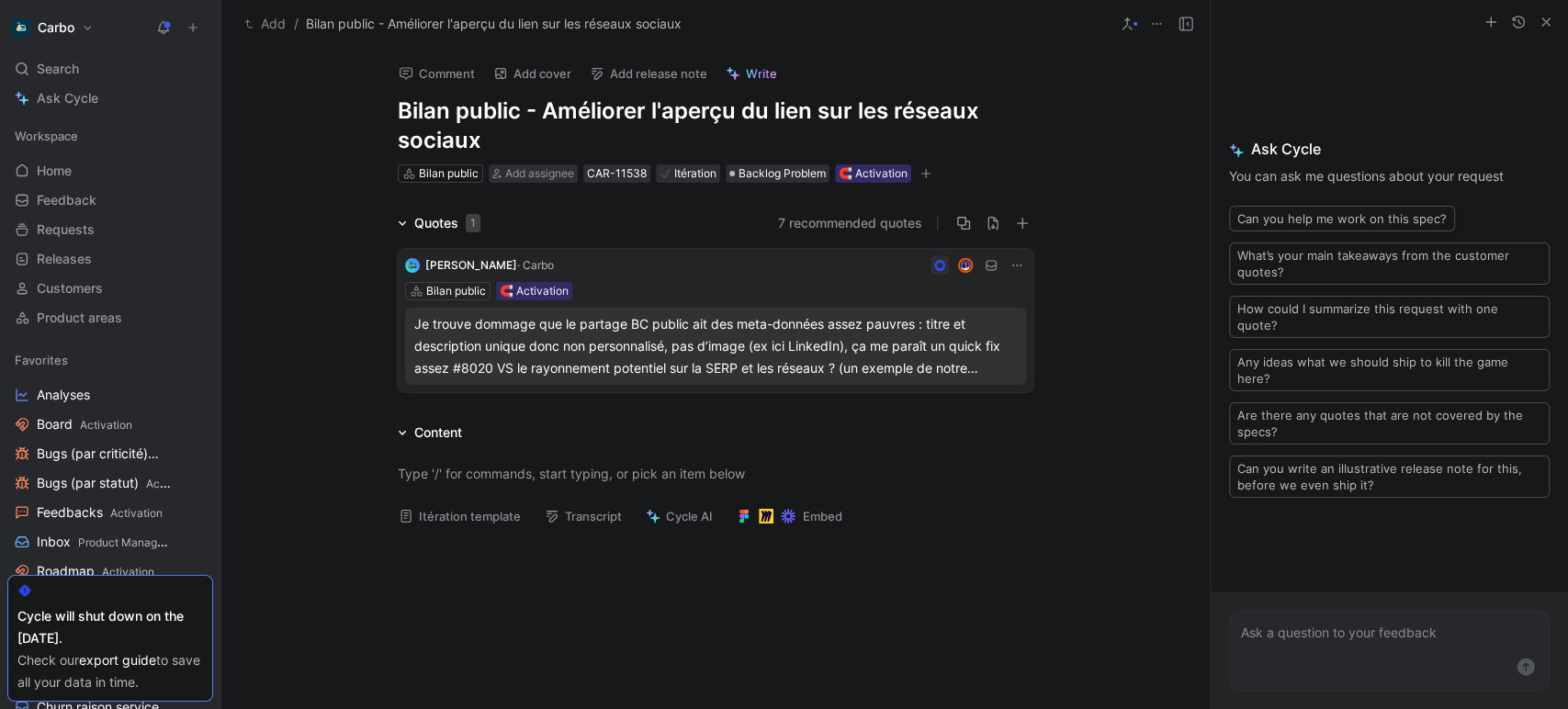
click at [267, 19] on button "Add" at bounding box center [265, 23] width 51 height 22
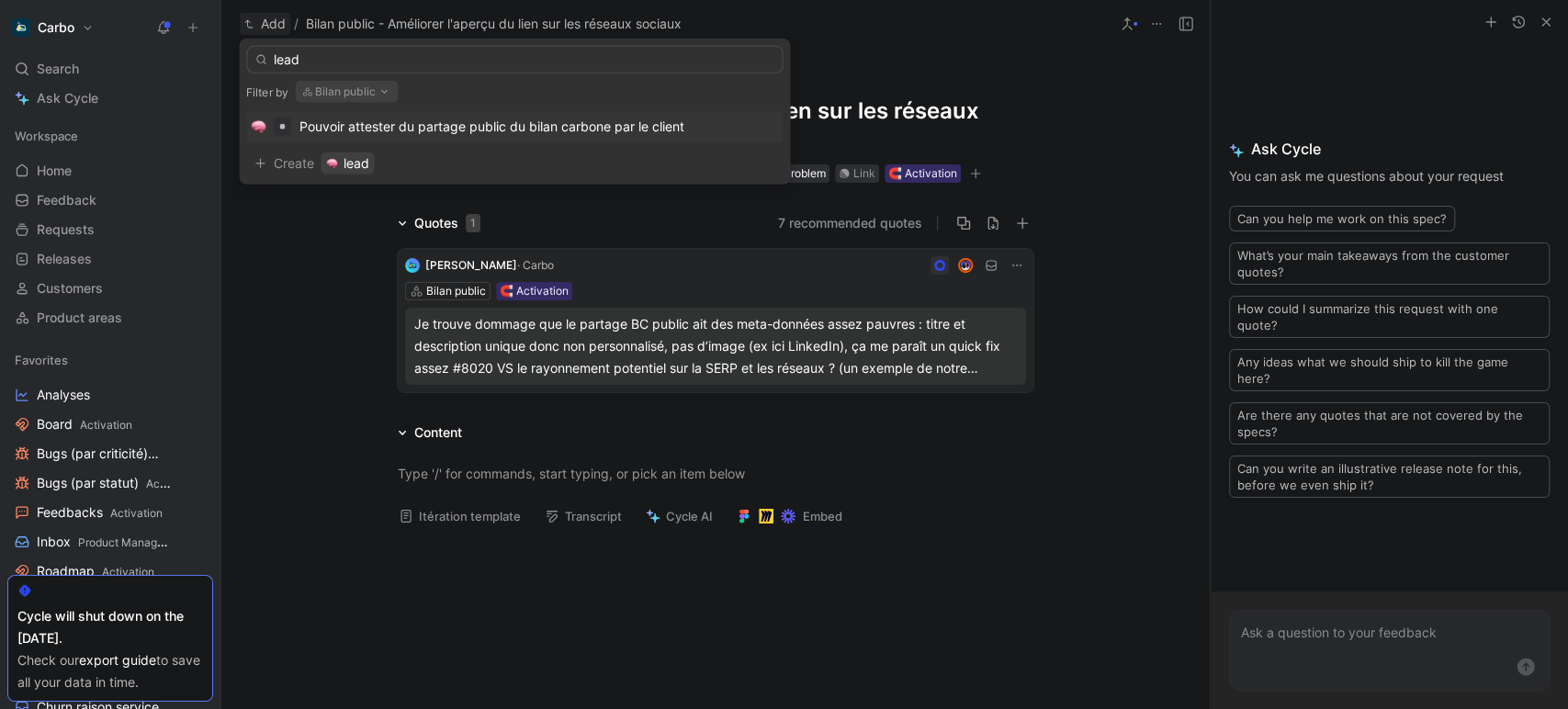
type input "lead"
click at [347, 98] on button "Bilan public" at bounding box center [346, 91] width 103 height 22
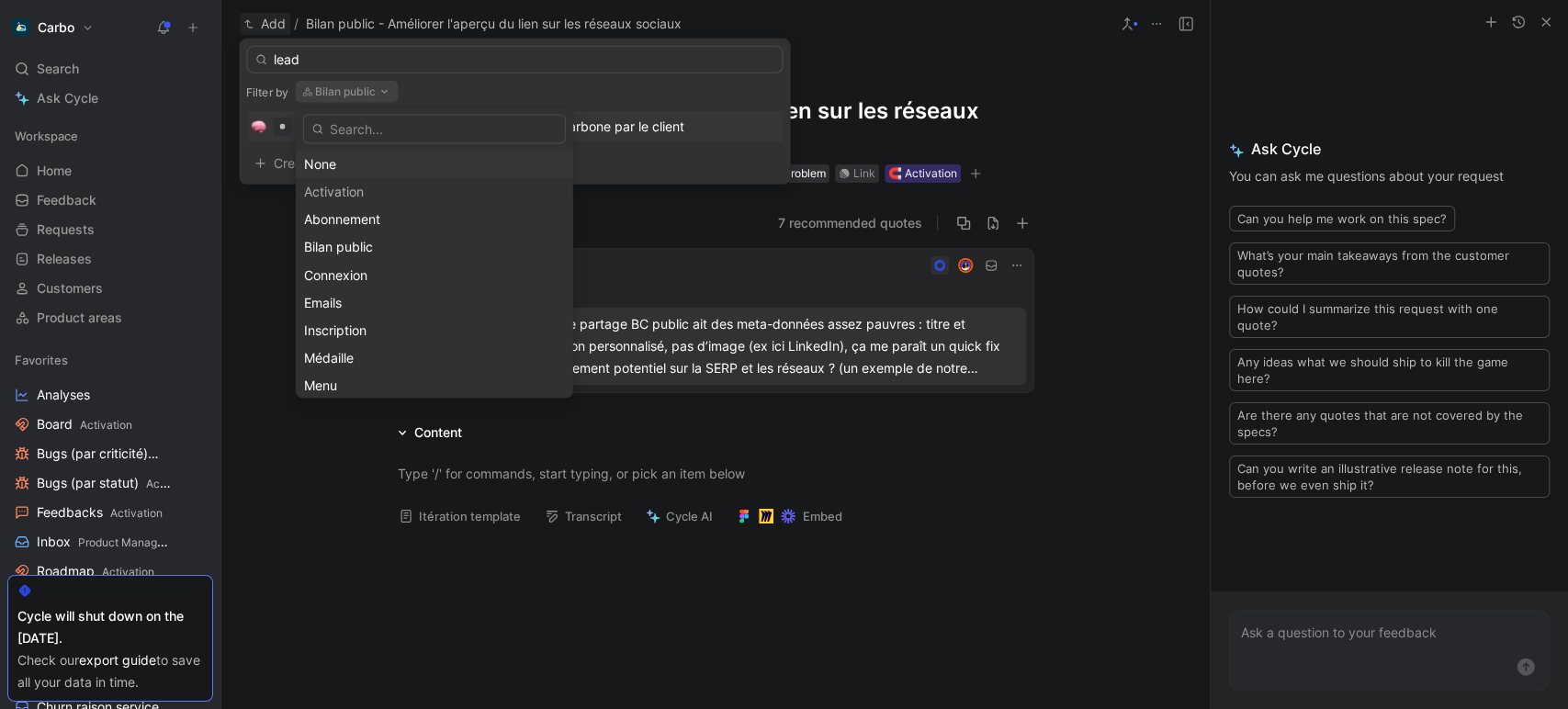
click at [384, 162] on div "None" at bounding box center [434, 164] width 261 height 22
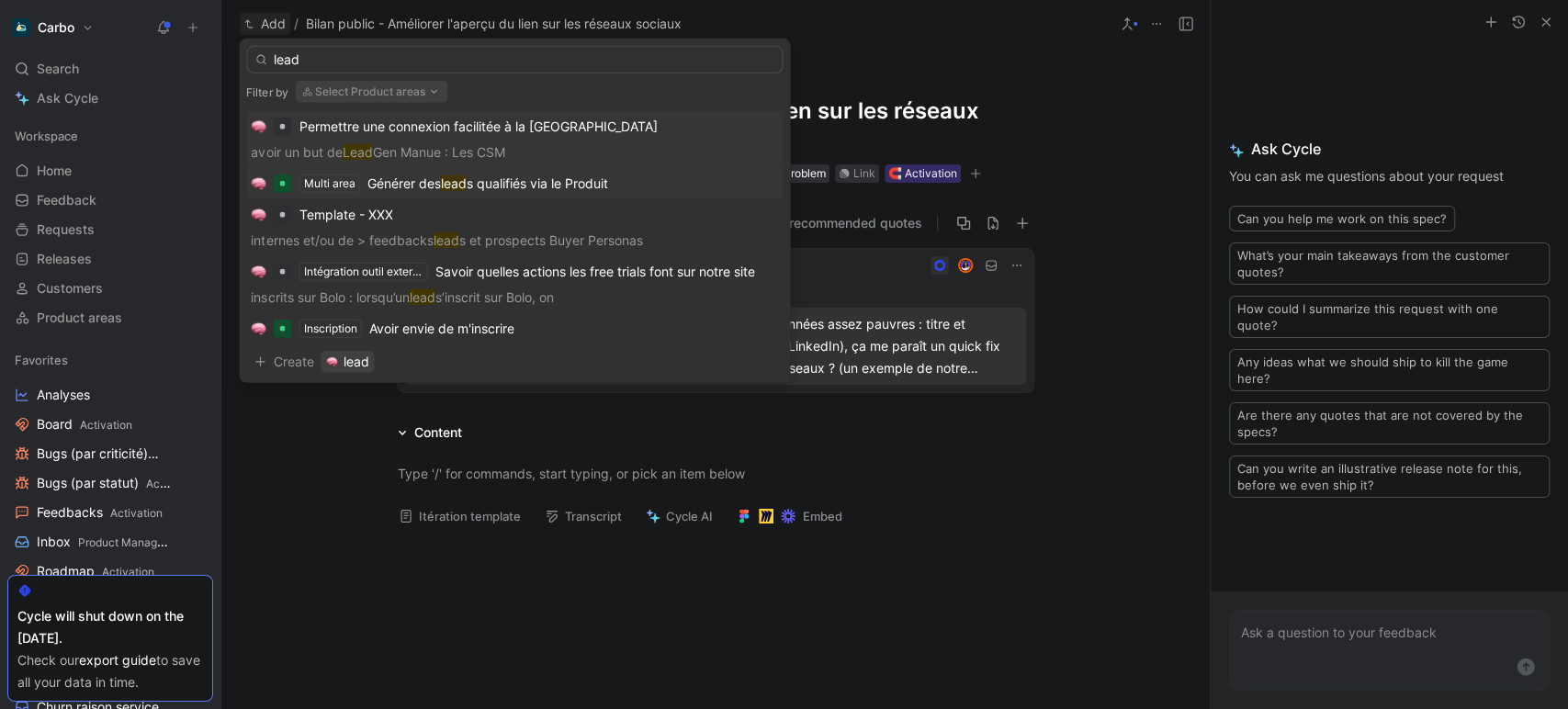
click at [493, 191] on div "Générer des lead s qualifiés via le Produit" at bounding box center [487, 184] width 240 height 22
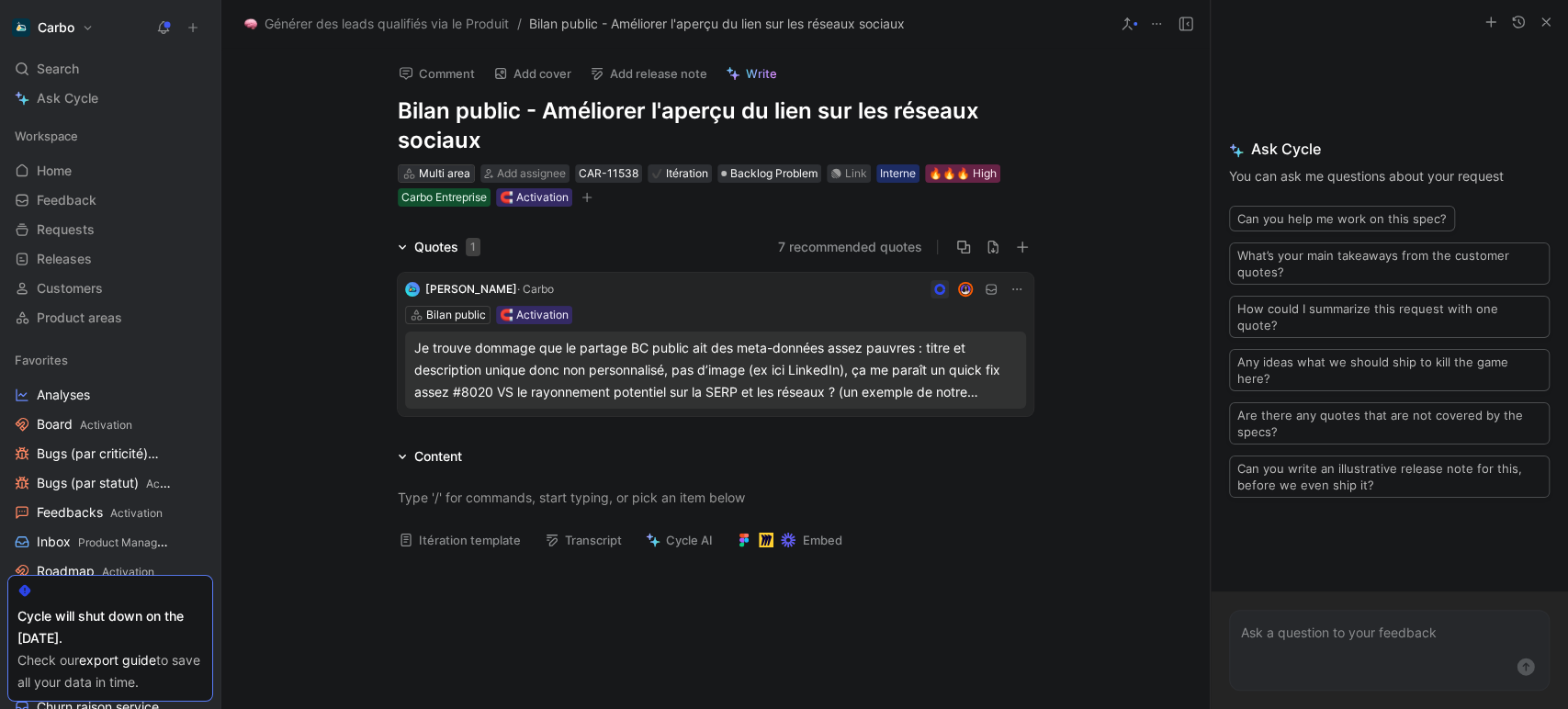
click at [435, 170] on div "Multi area" at bounding box center [443, 173] width 51 height 18
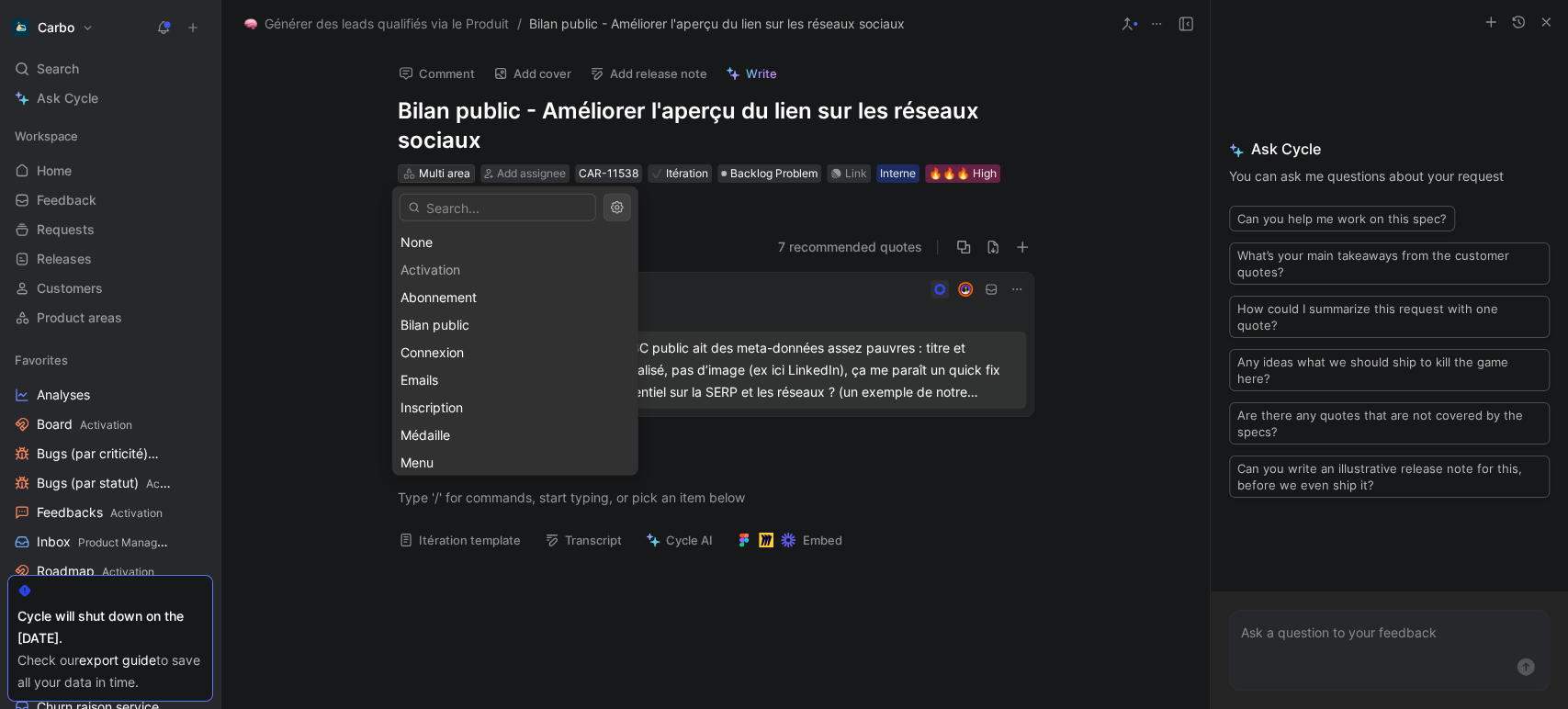
type input "n"
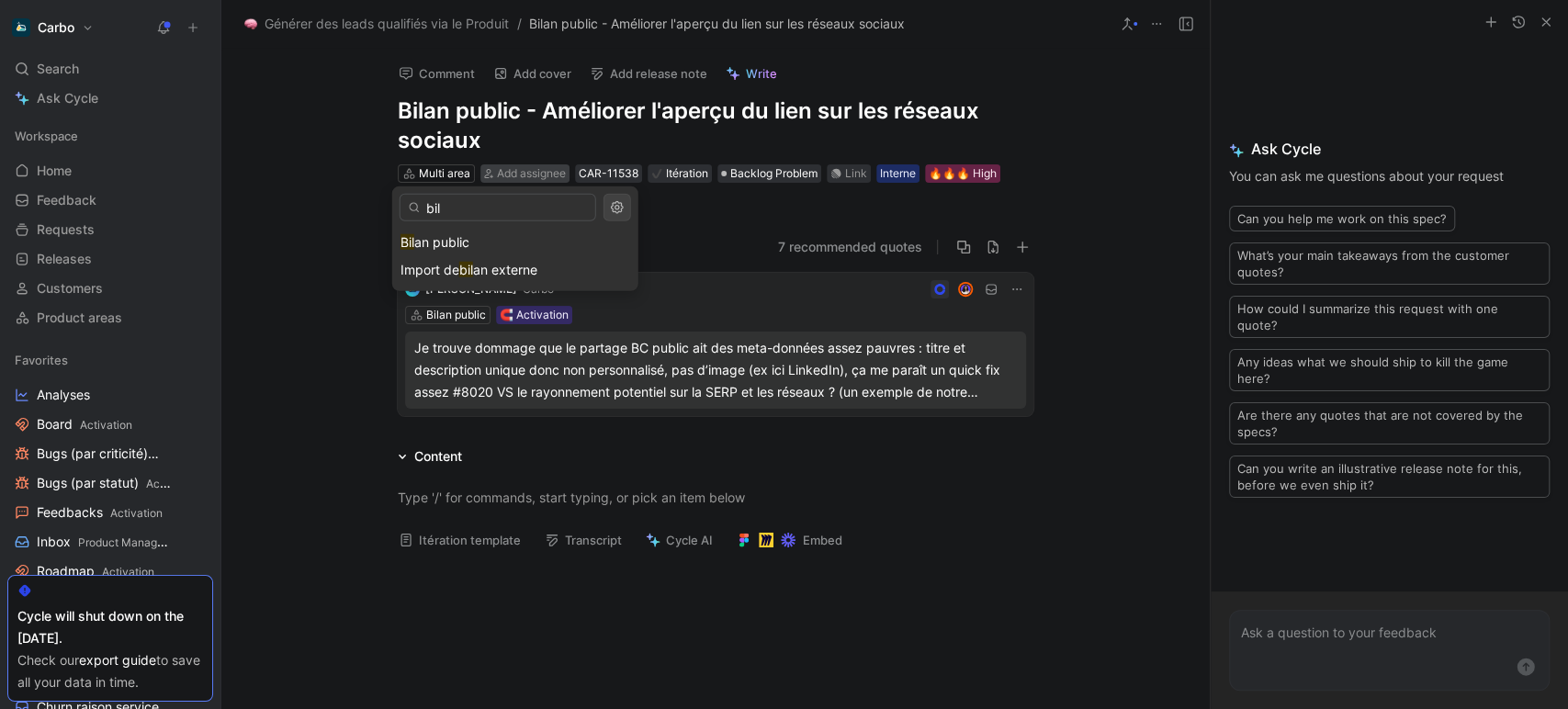
type input "bil"
click at [461, 237] on span "an public" at bounding box center [442, 241] width 55 height 15
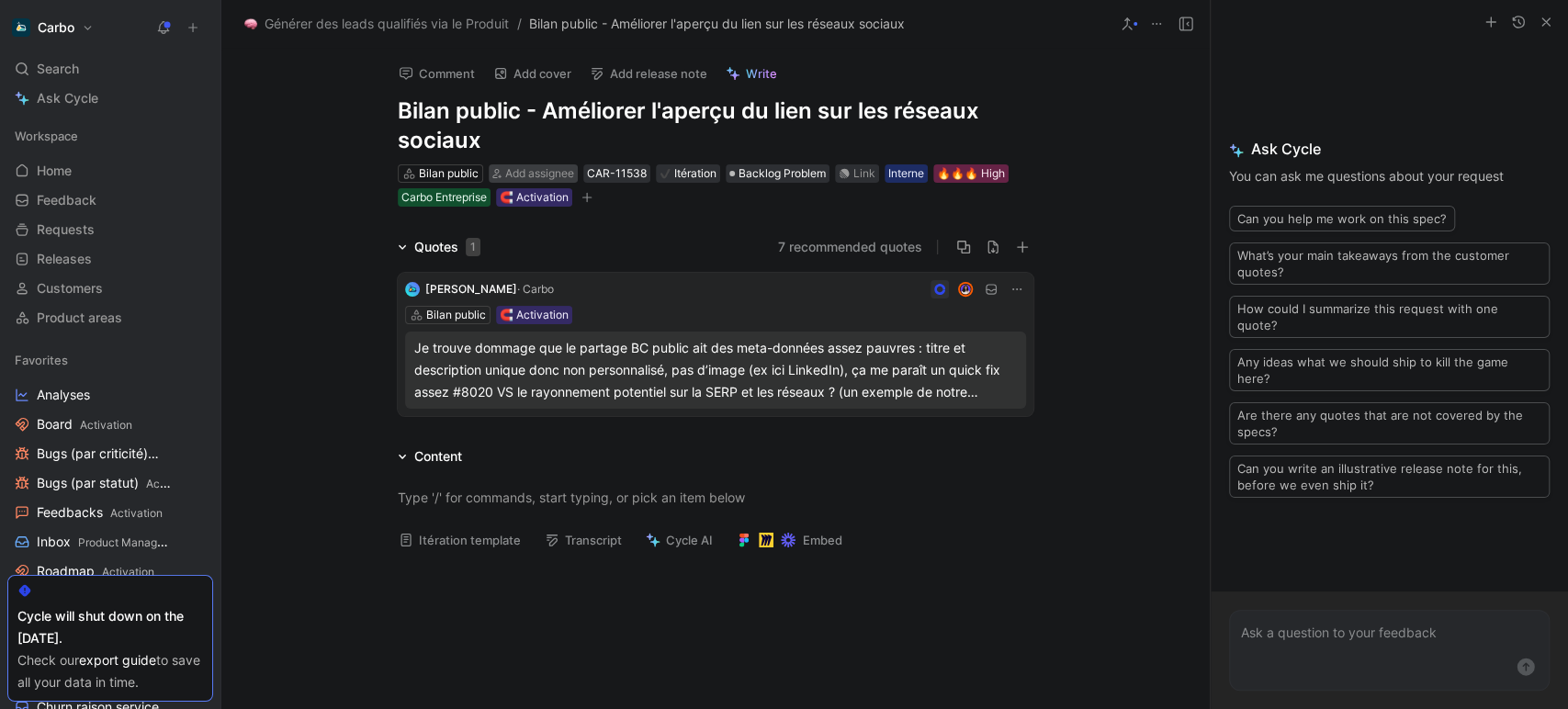
click at [518, 173] on span "Add assignee" at bounding box center [540, 173] width 69 height 13
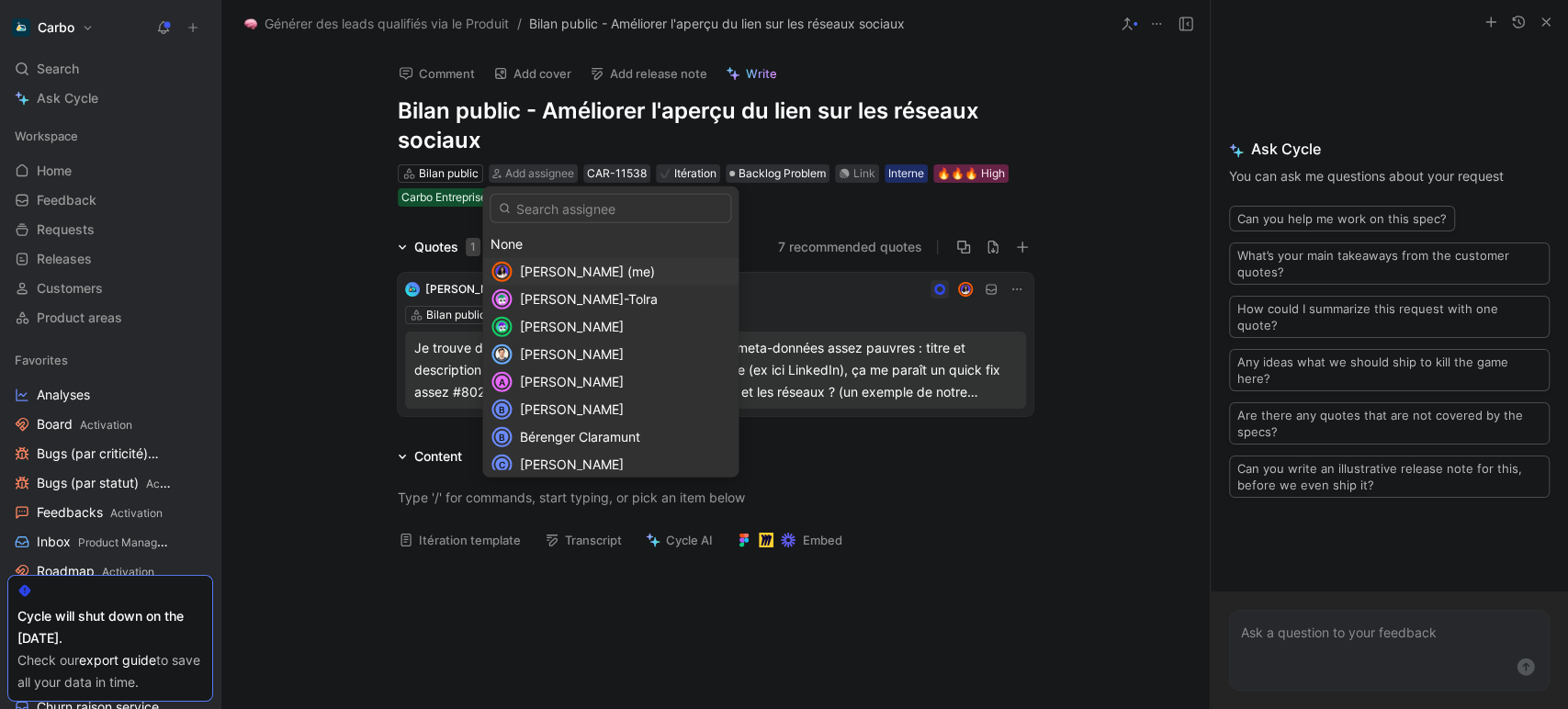
click at [593, 266] on span "[PERSON_NAME] (me)" at bounding box center [587, 271] width 135 height 15
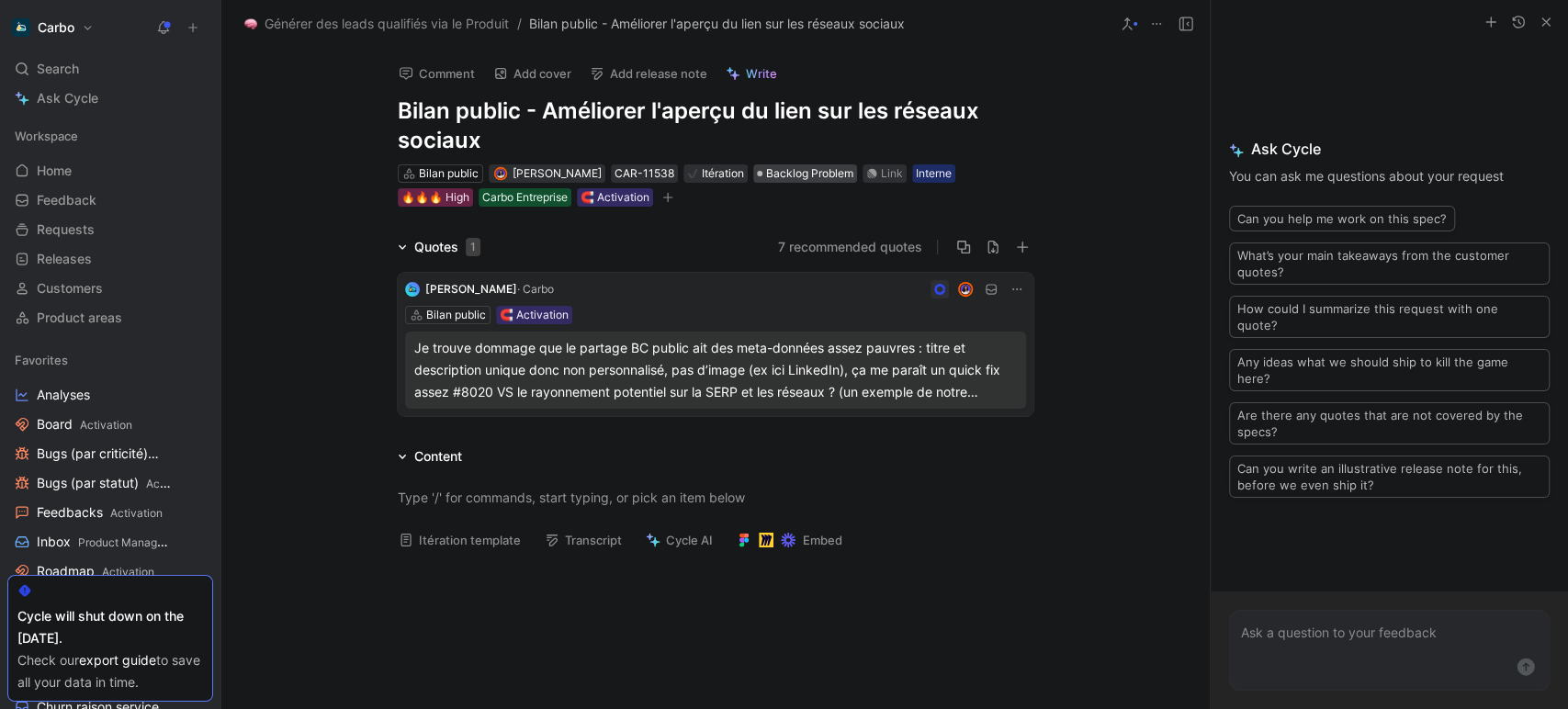
click at [816, 176] on span "Backlog Problem" at bounding box center [809, 173] width 88 height 18
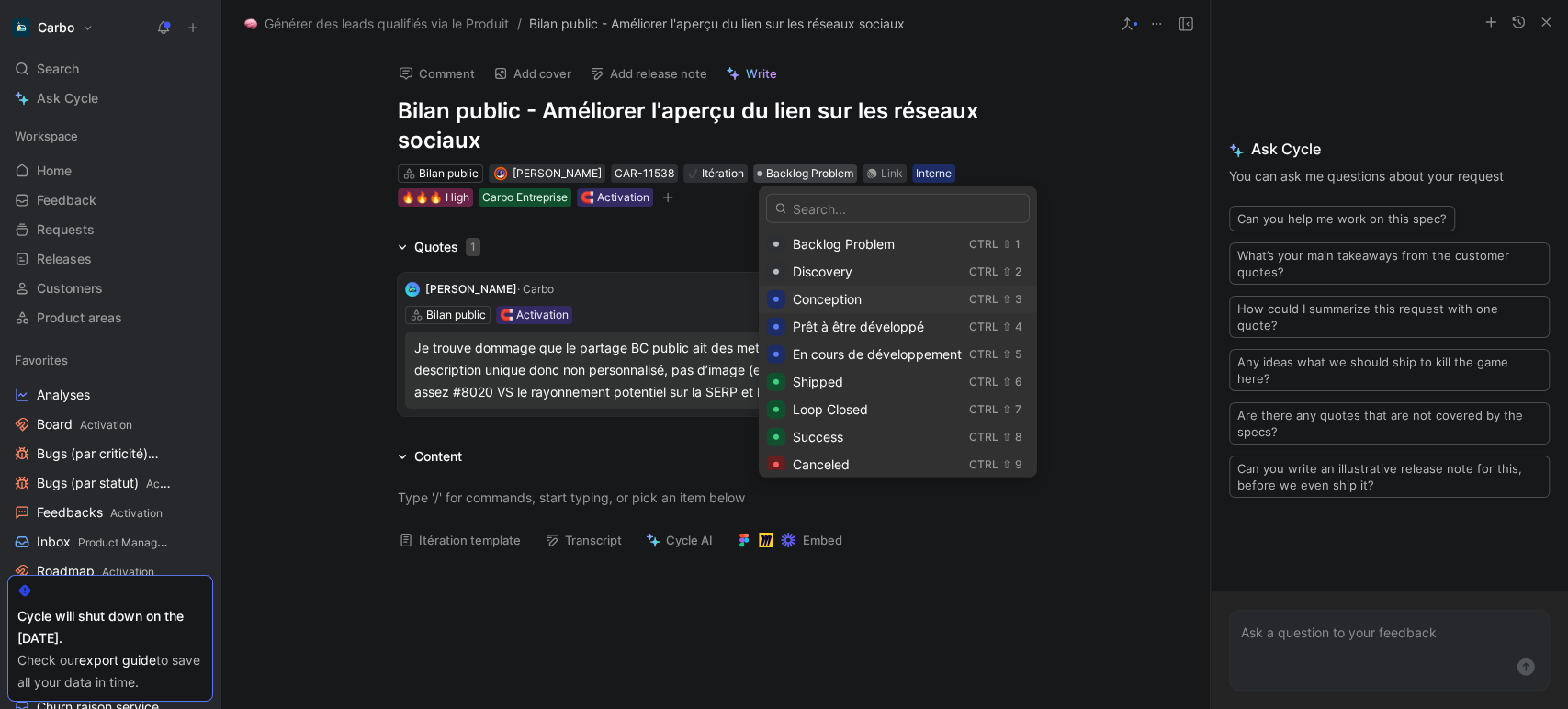
click at [849, 295] on span "Conception" at bounding box center [827, 299] width 69 height 15
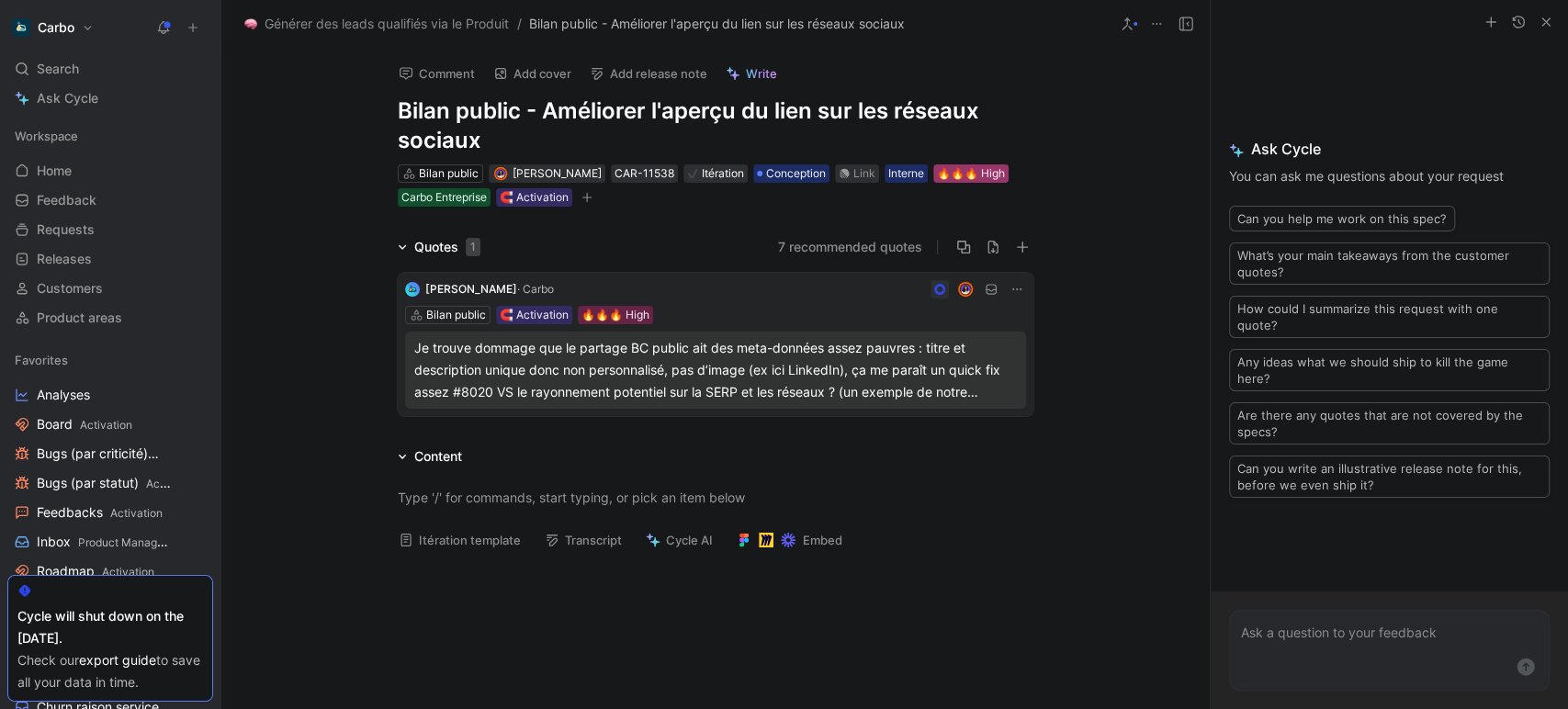
click at [963, 174] on div "🔥🔥🔥 High" at bounding box center [971, 173] width 68 height 18
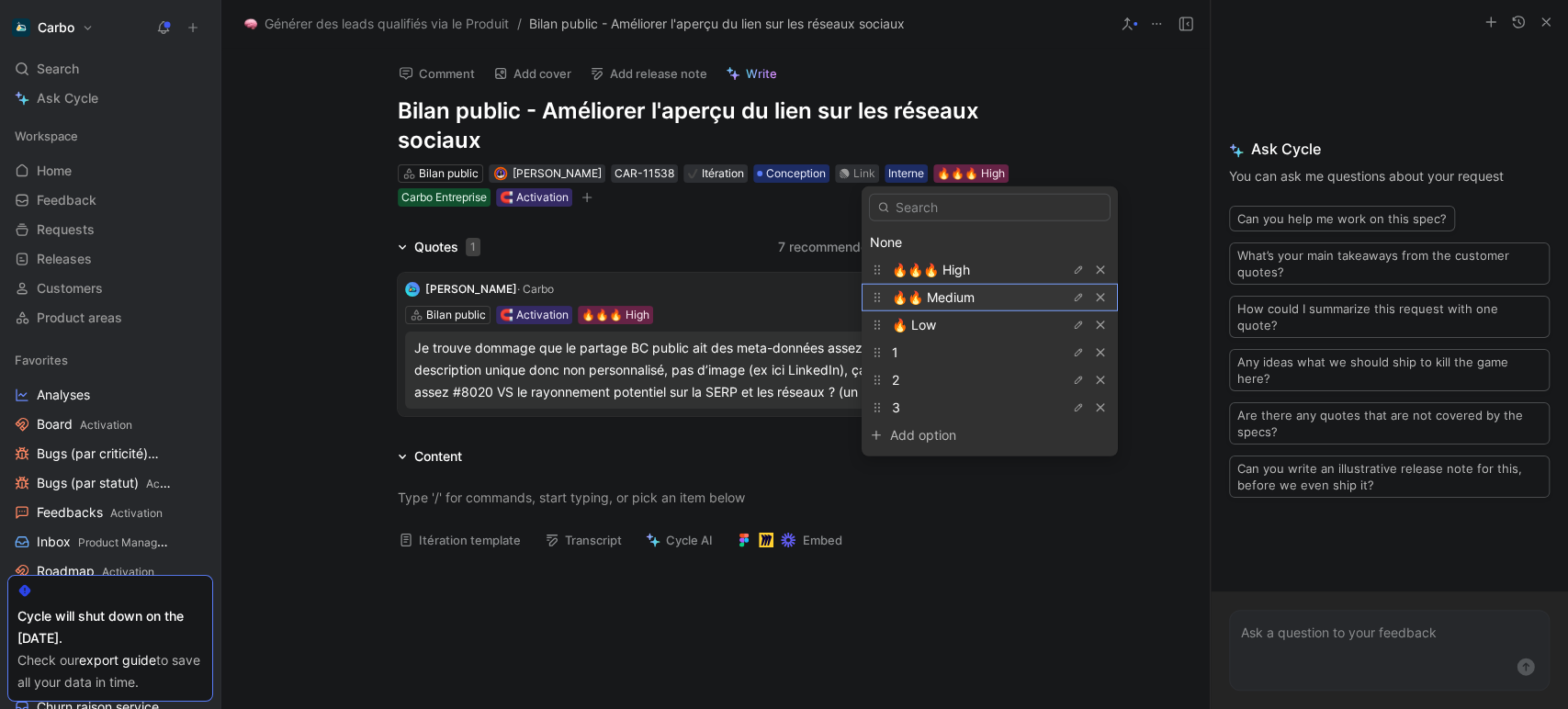
click at [985, 297] on div "🔥🔥 Medium" at bounding box center [960, 297] width 138 height 22
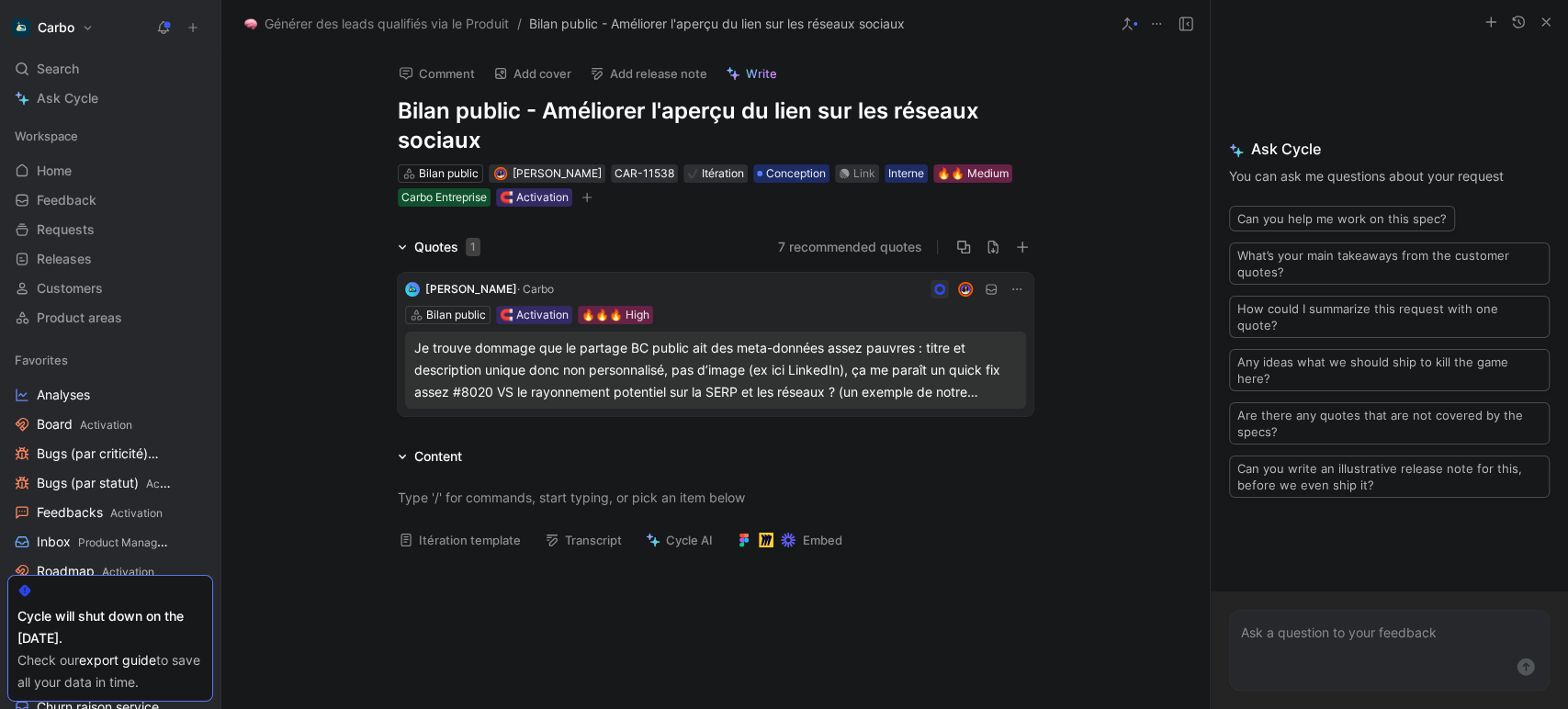
click at [581, 198] on icon "button" at bounding box center [586, 197] width 11 height 11
click at [448, 541] on button "Itération template" at bounding box center [460, 540] width 139 height 26
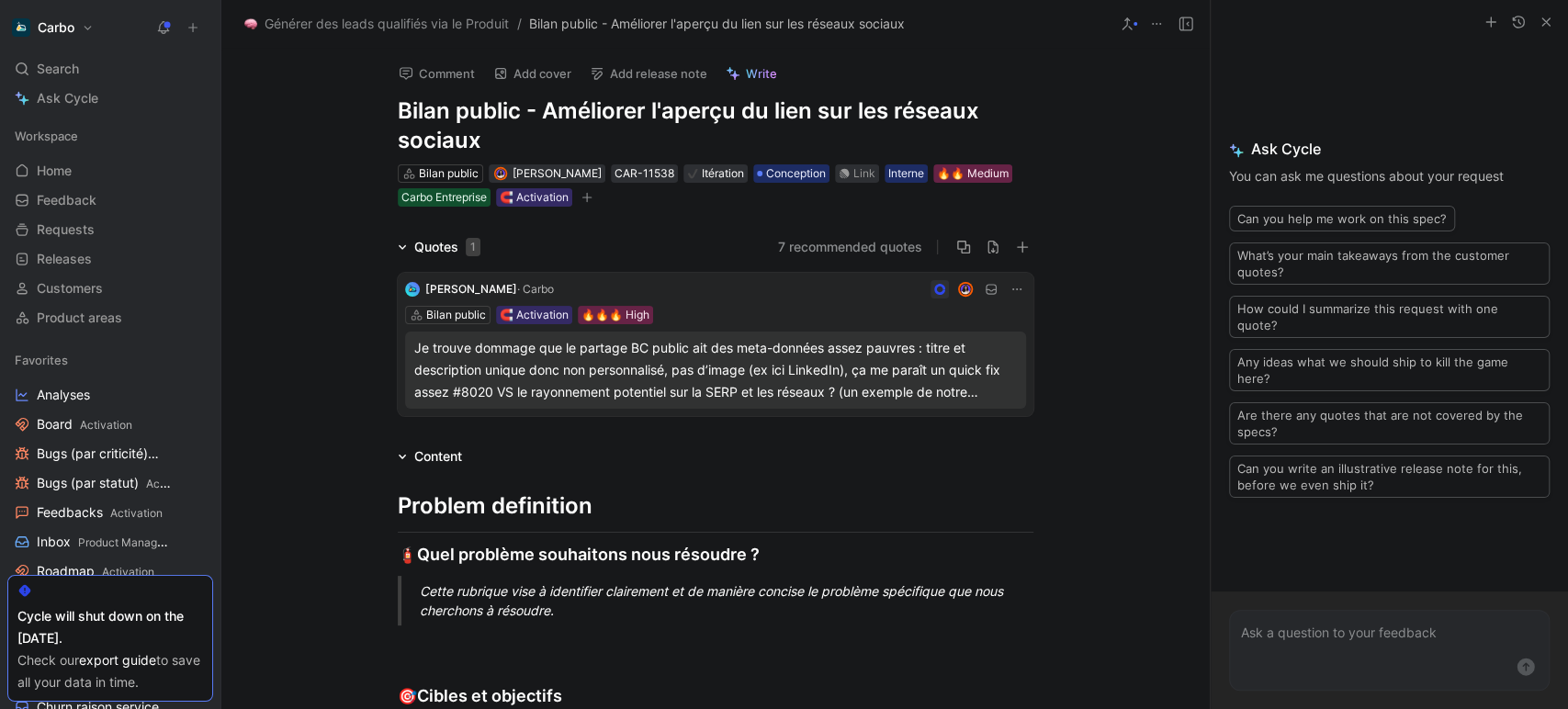
click at [463, 586] on div "Cette rubrique vise à identifier clairement et de manière concise le problème s…" at bounding box center [737, 600] width 636 height 38
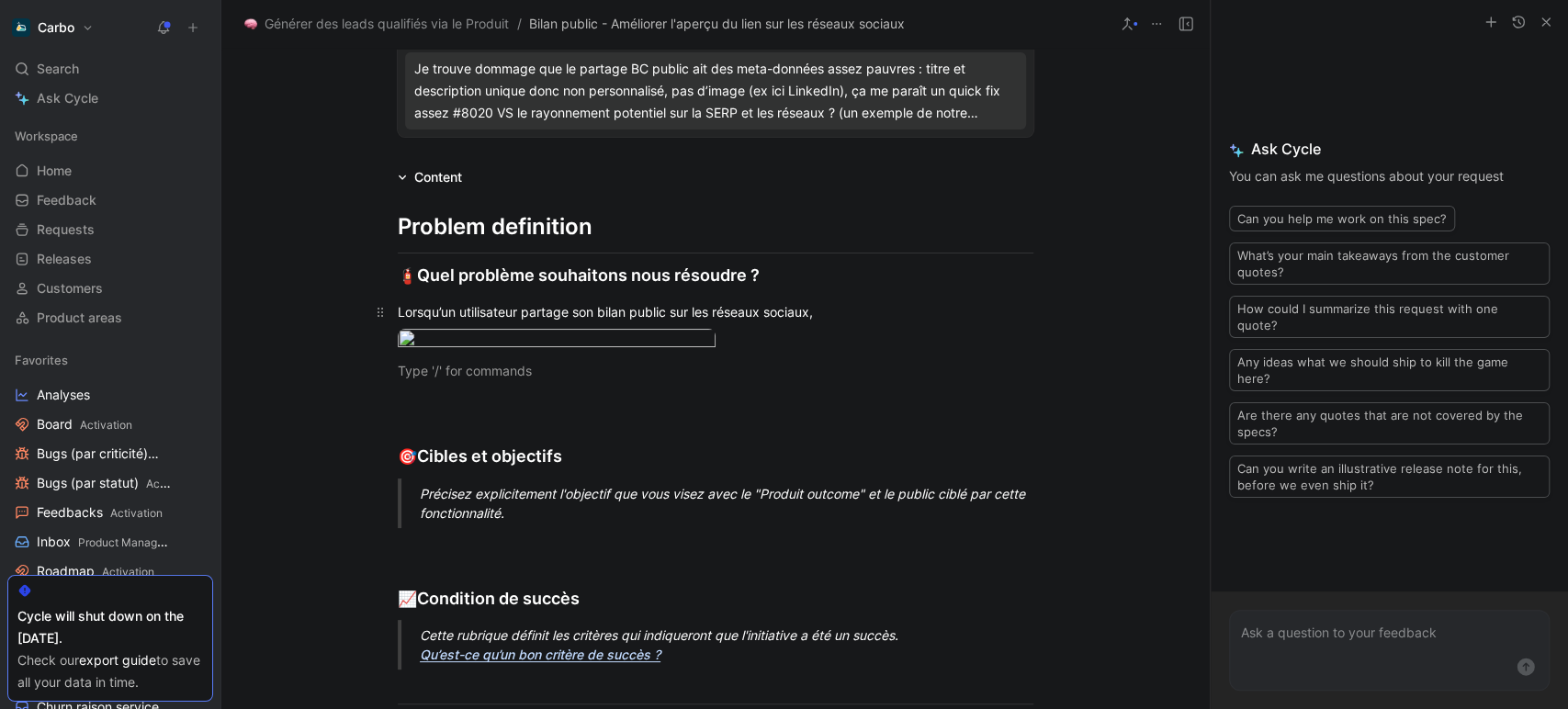
click at [838, 313] on div "Lorsqu’un utilisateur partage son bilan public sur les réseaux sociaux," at bounding box center [715, 312] width 636 height 19
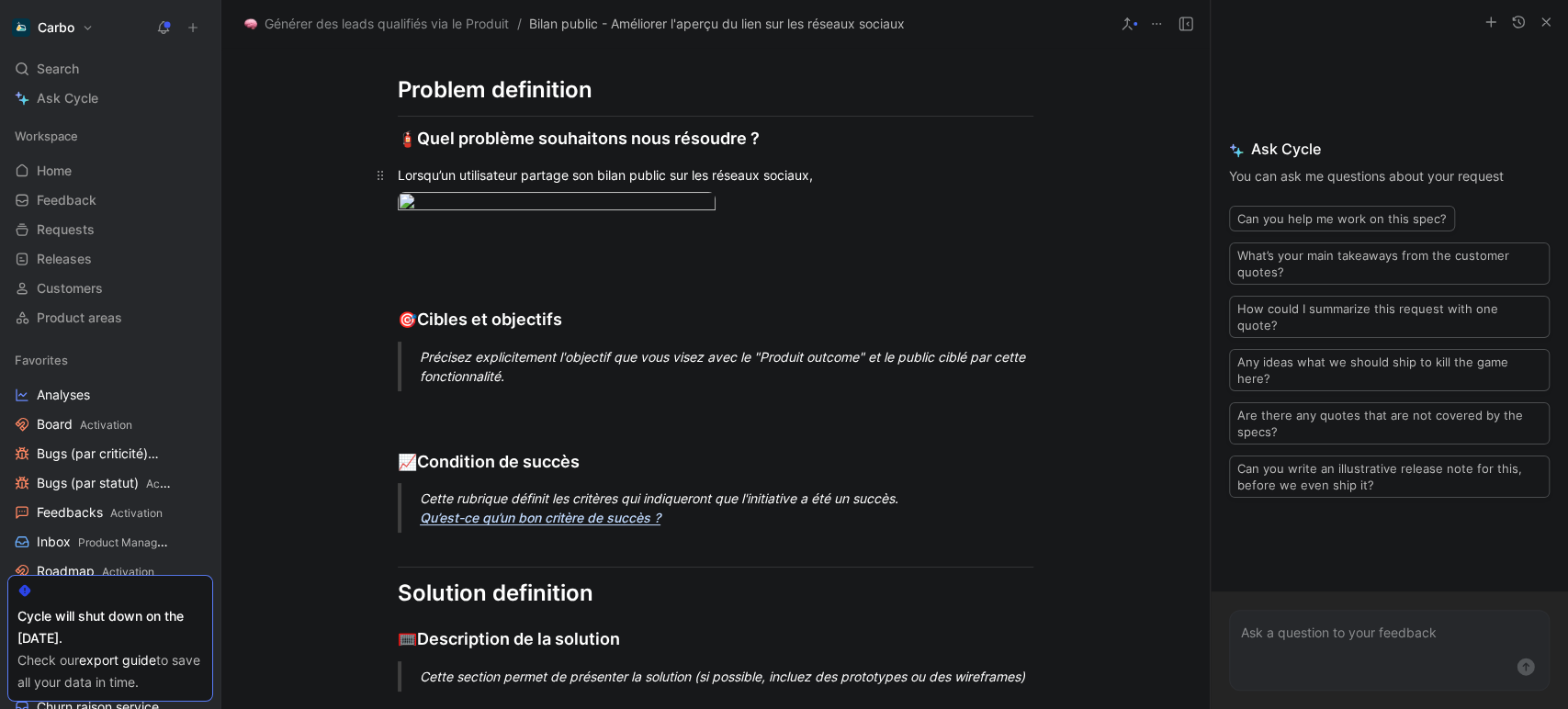
scroll to position [418, 0]
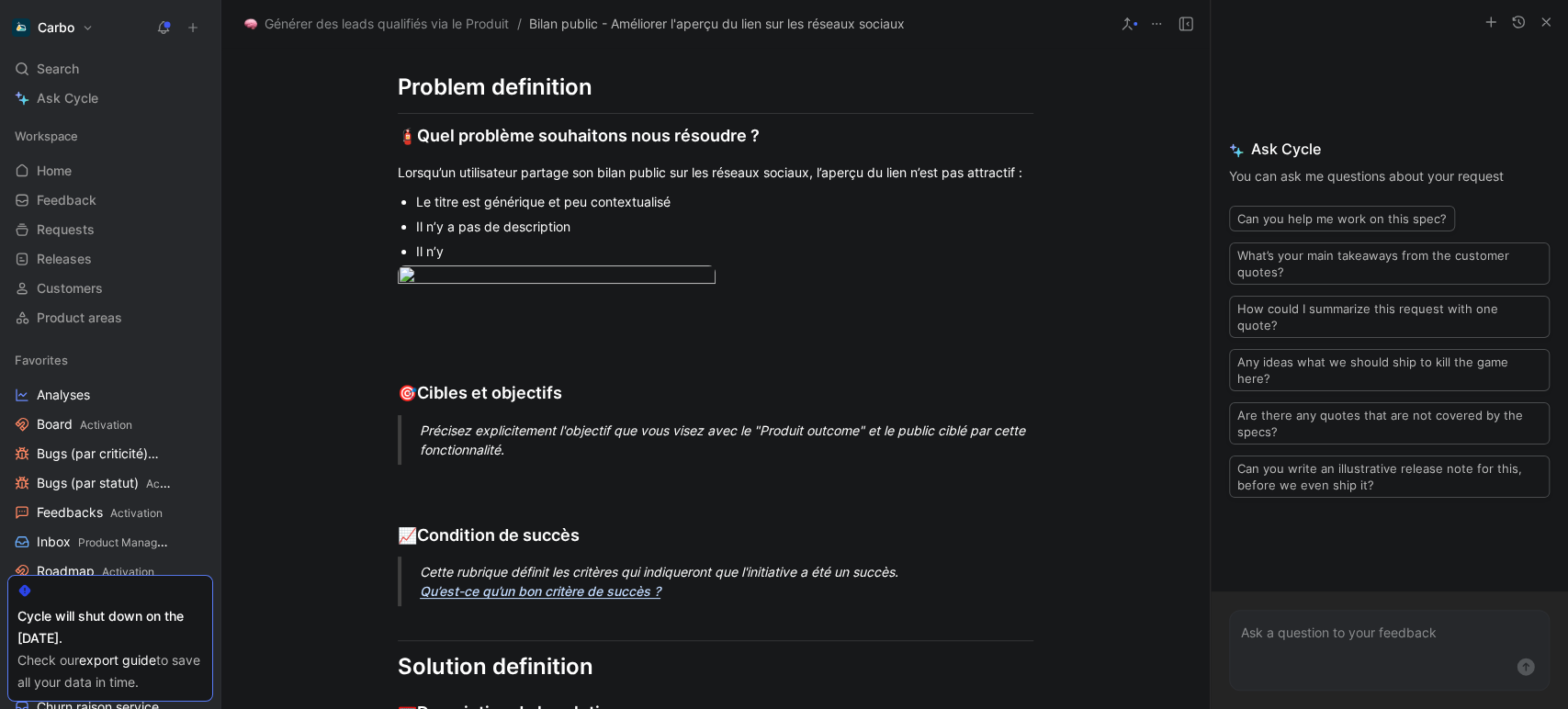
click at [493, 224] on div "Il n’y a pas de description" at bounding box center [725, 226] width 618 height 19
click at [471, 252] on div "Il n’y" at bounding box center [725, 251] width 618 height 19
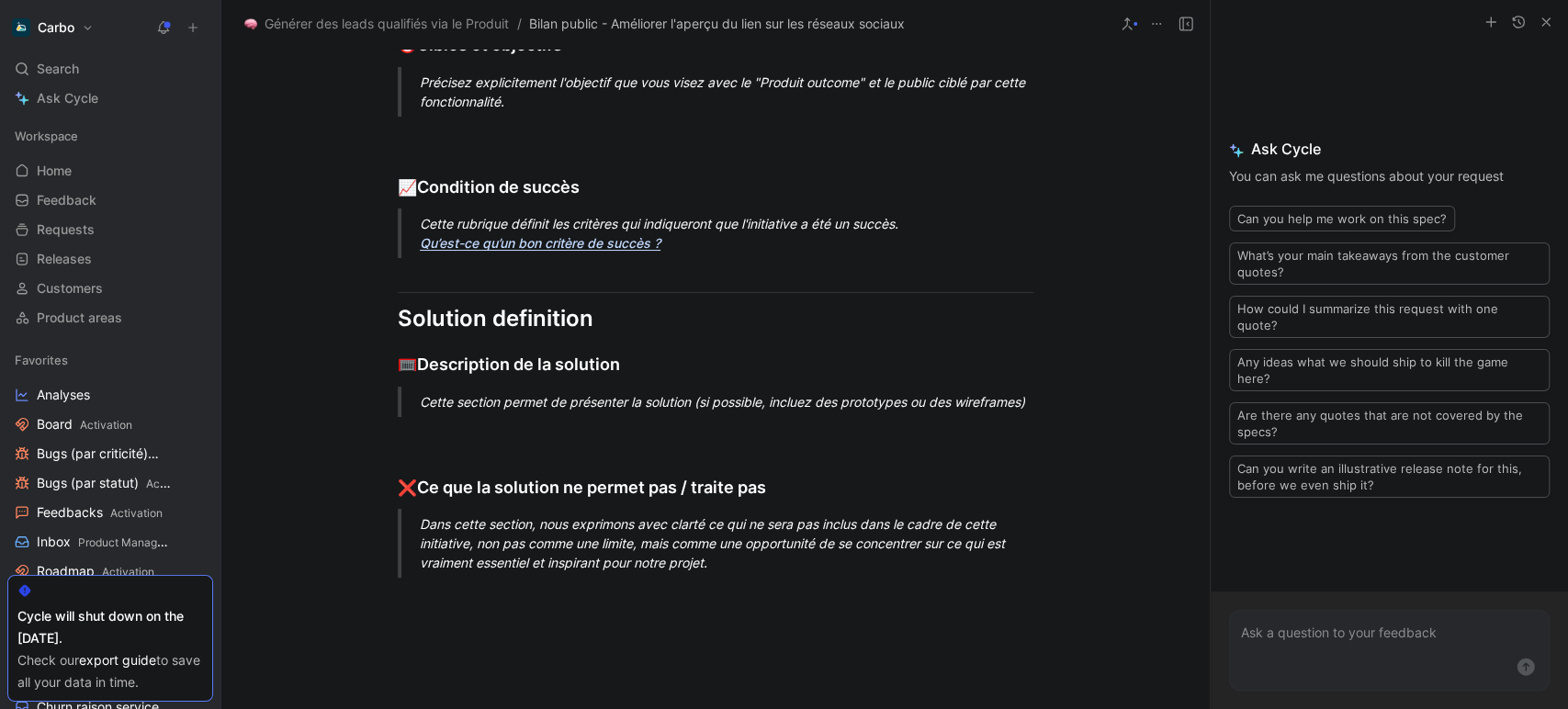
scroll to position [784, 0]
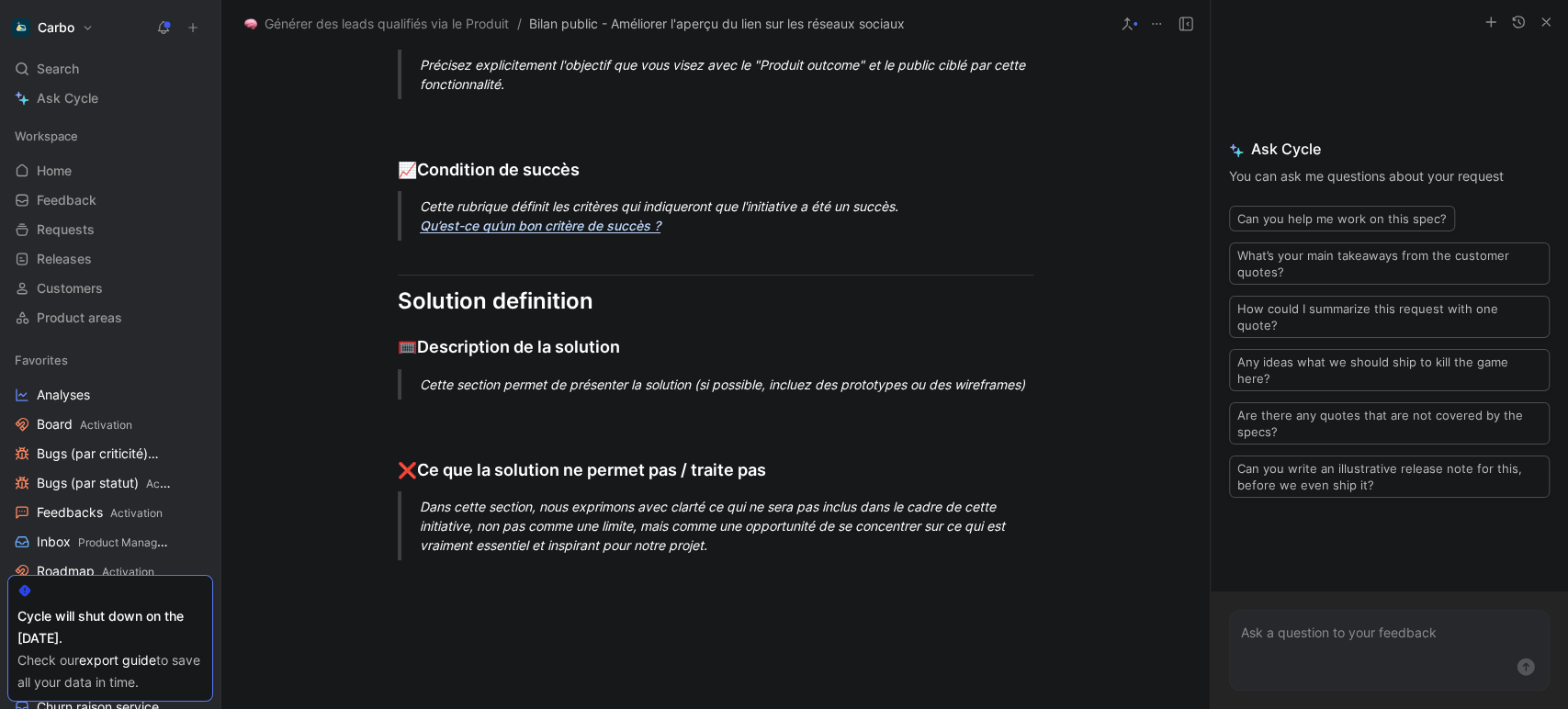
scroll to position [728, 0]
click at [449, 92] on div "Précisez explicitement l'objectif que vous visez avec le "Produit outcome" et l…" at bounding box center [737, 73] width 636 height 38
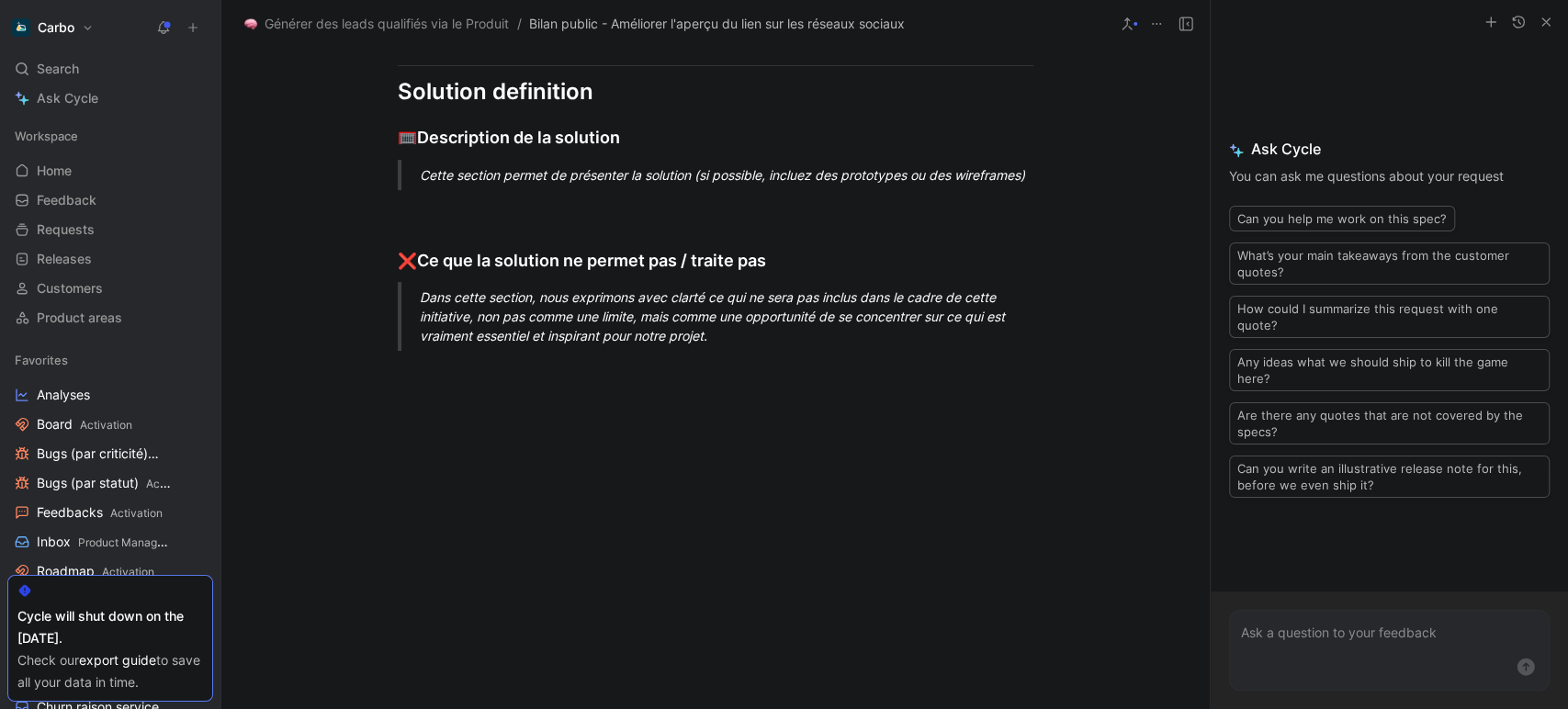
scroll to position [944, 0]
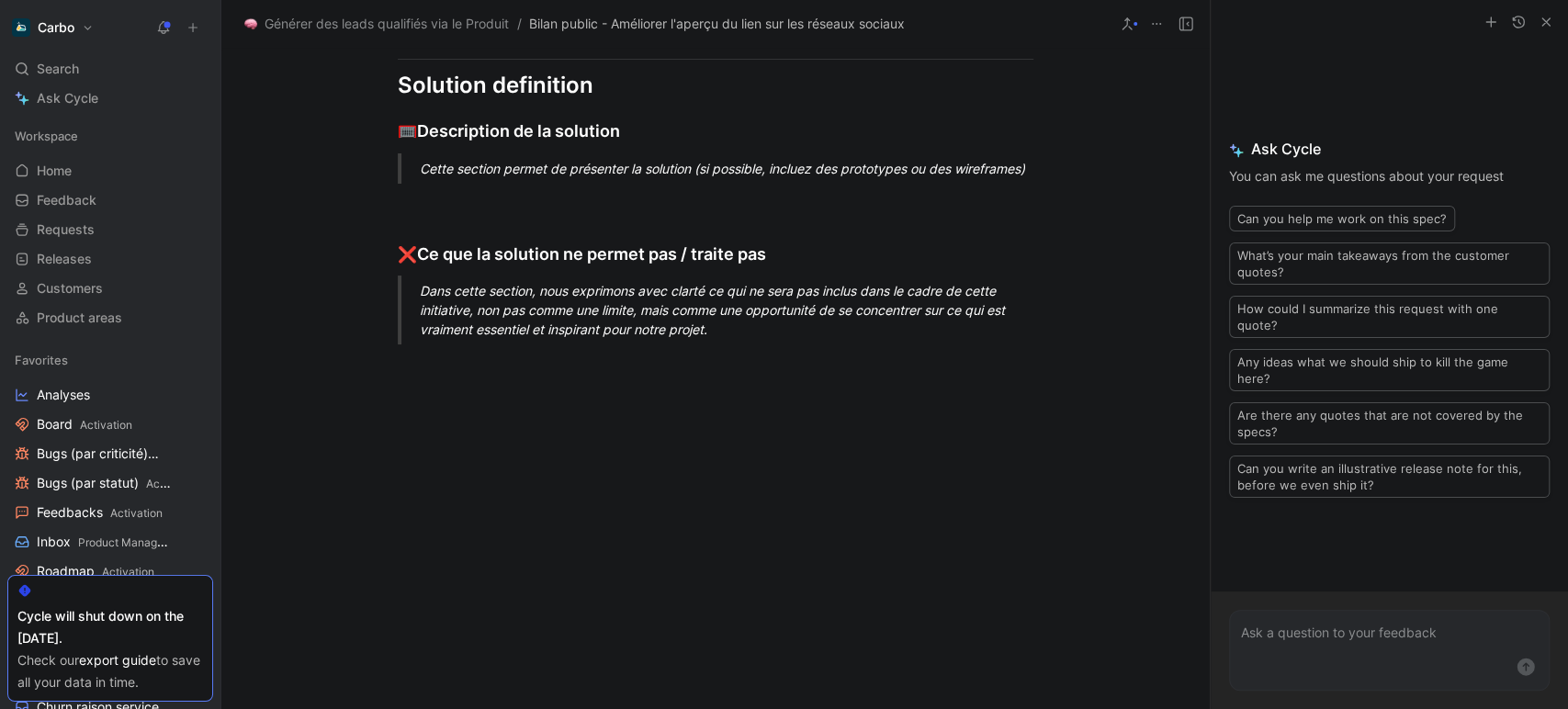
drag, startPoint x: 704, startPoint y: 490, endPoint x: 328, endPoint y: 401, distance: 386.4
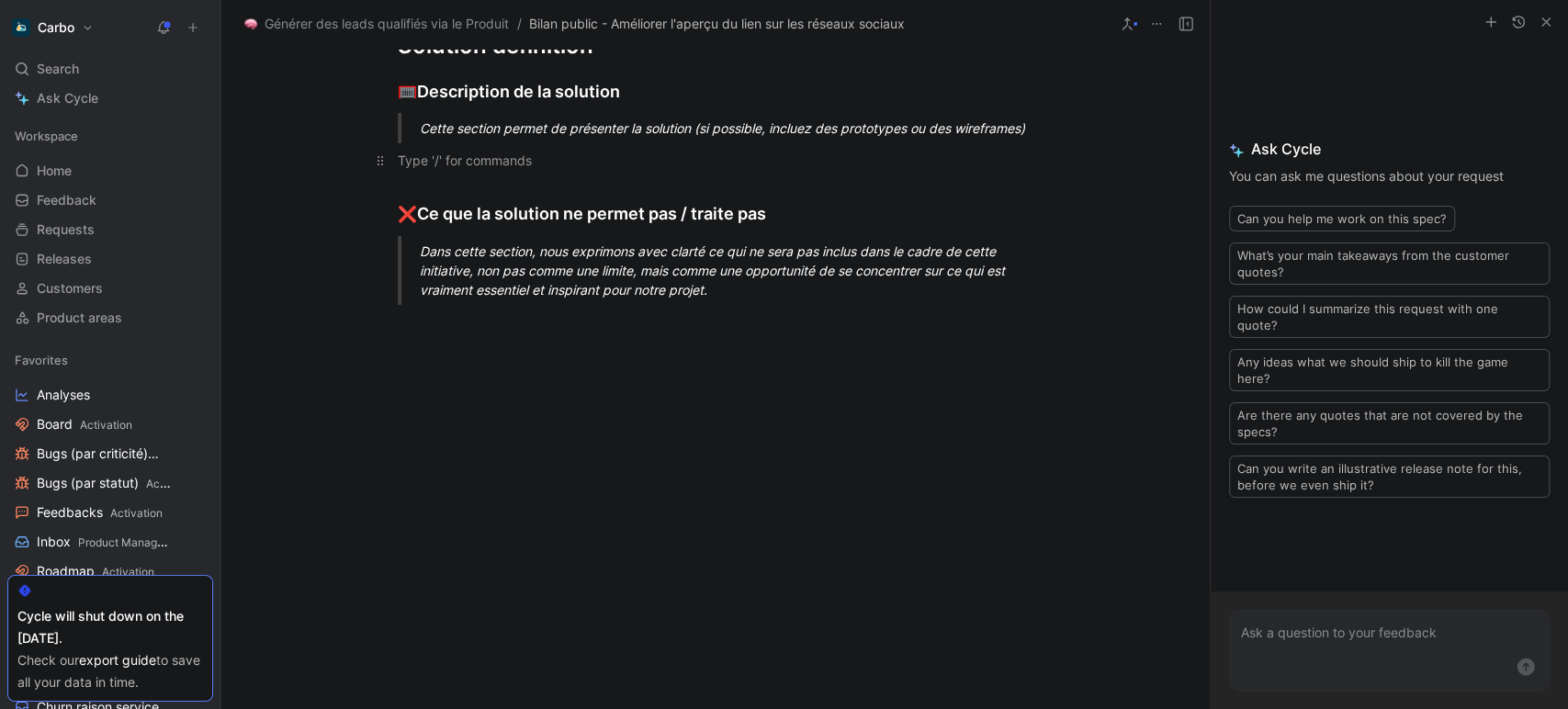
click at [616, 175] on p at bounding box center [715, 161] width 705 height 31
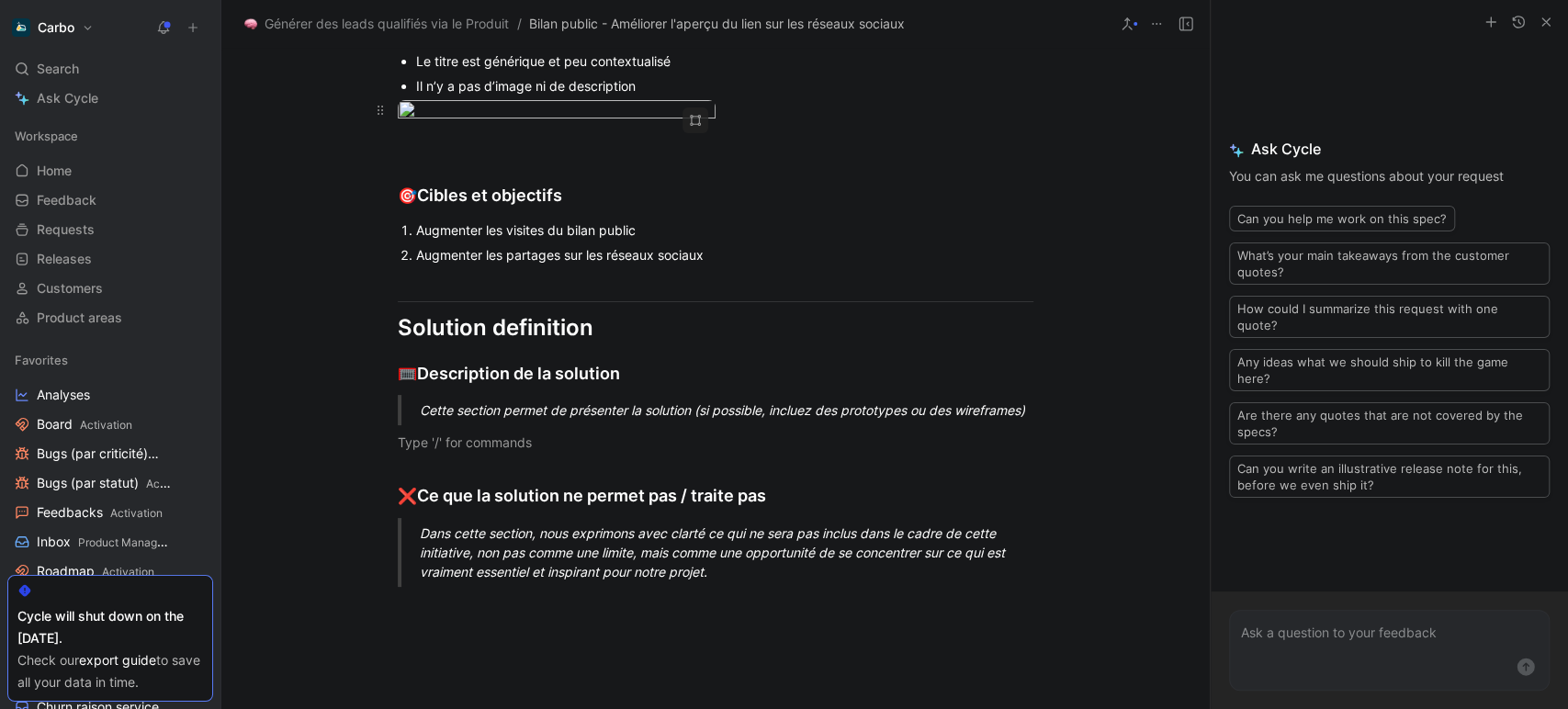
scroll to position [192, 0]
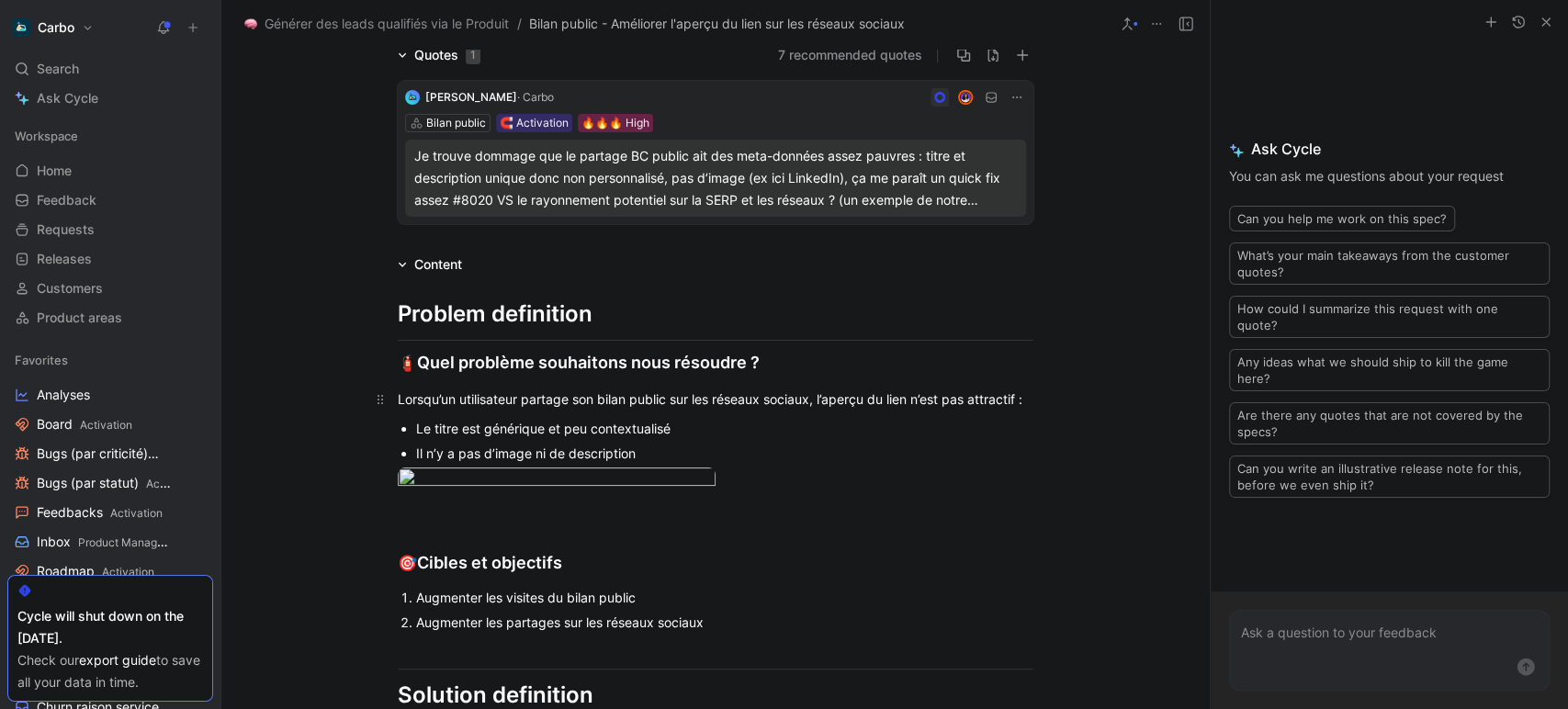
drag, startPoint x: 664, startPoint y: 454, endPoint x: 390, endPoint y: 394, distance: 280.5
click at [390, 394] on div "Problem definition 🧯 Quel problème souhaitons nous résoudre ? Lorsqu’un utilisa…" at bounding box center [715, 621] width 988 height 694
copy div "Lorsqu’un utilisateur partage son bilan public sur les réseaux sociaux, l’aperç…"
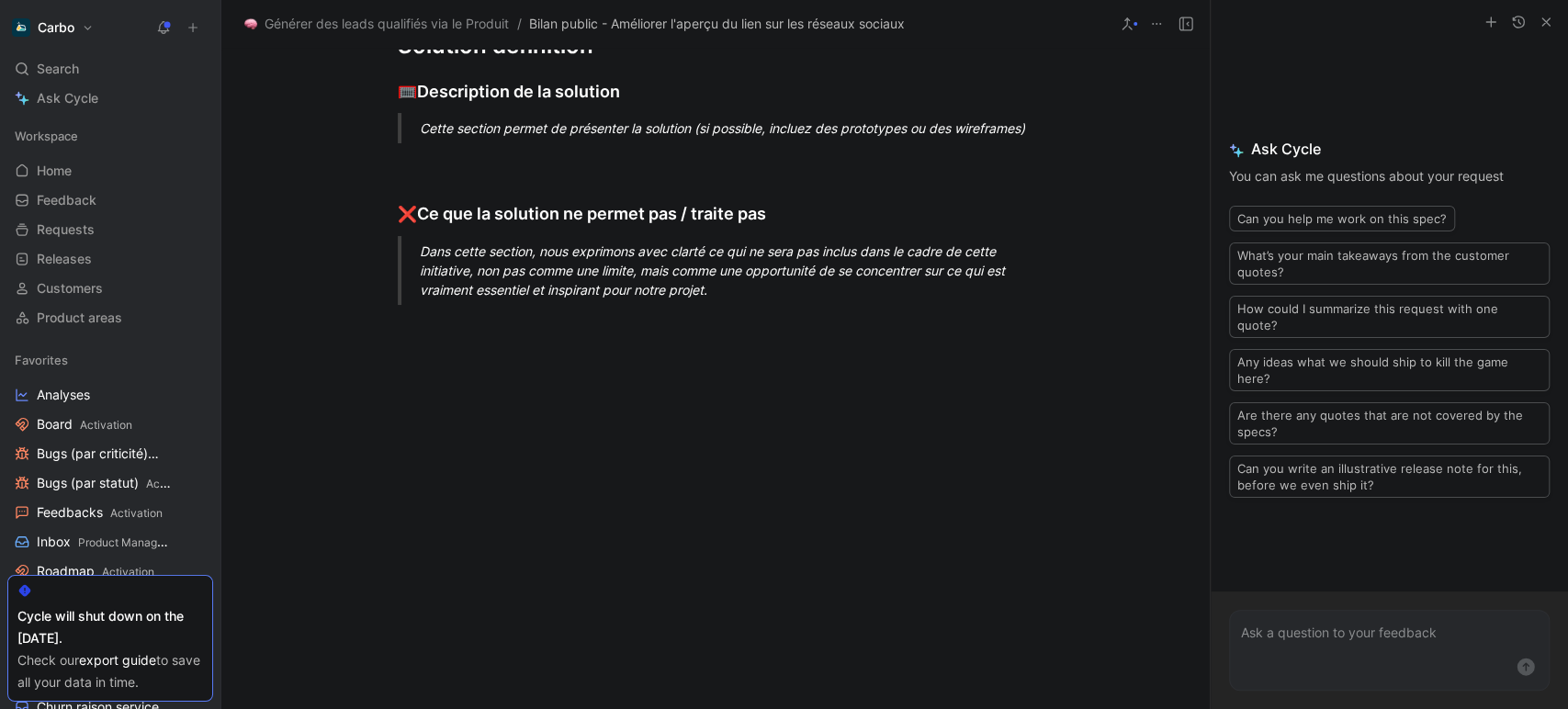
scroll to position [981, 0]
click at [541, 138] on div "Cette section permet de présenter la solution (si possible, incluez des prototy…" at bounding box center [737, 128] width 636 height 19
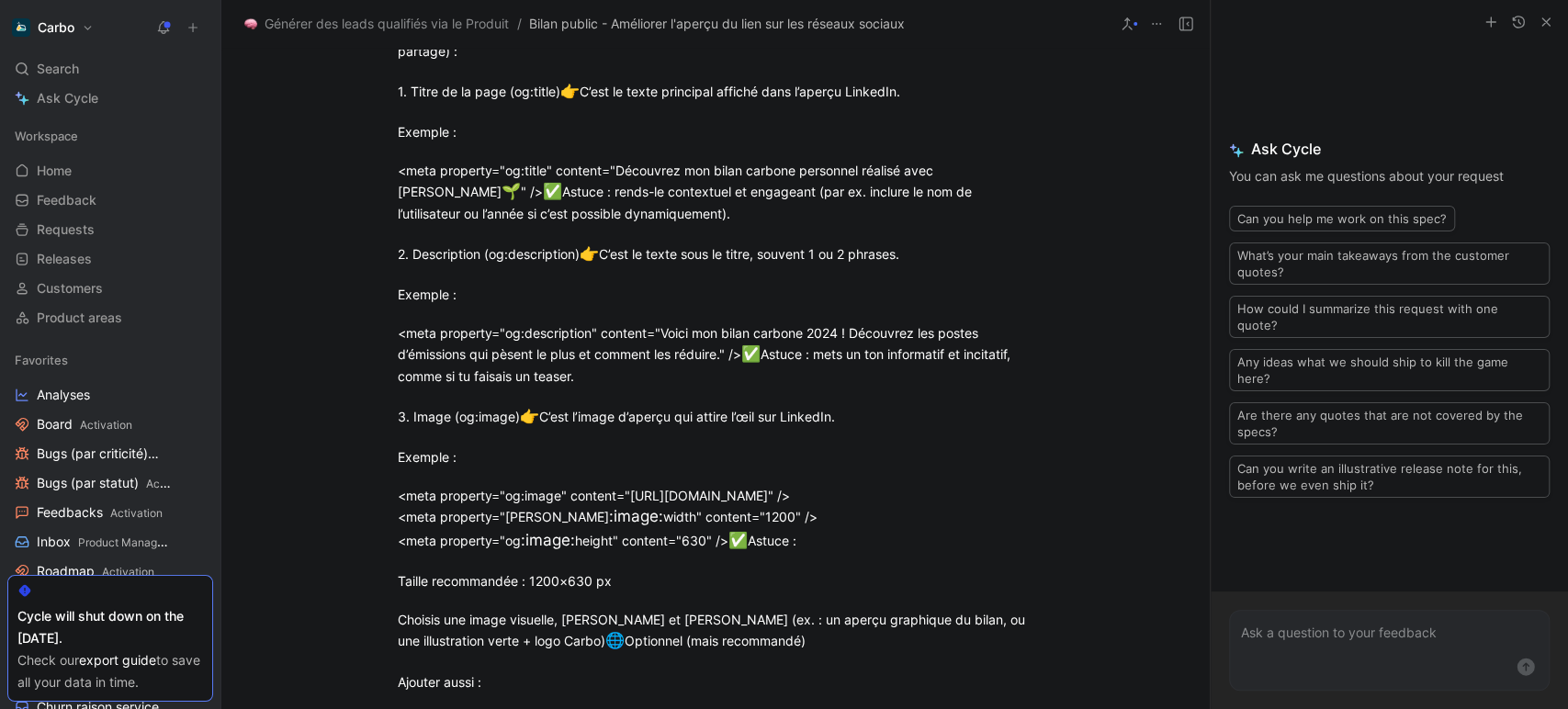
scroll to position [890, 0]
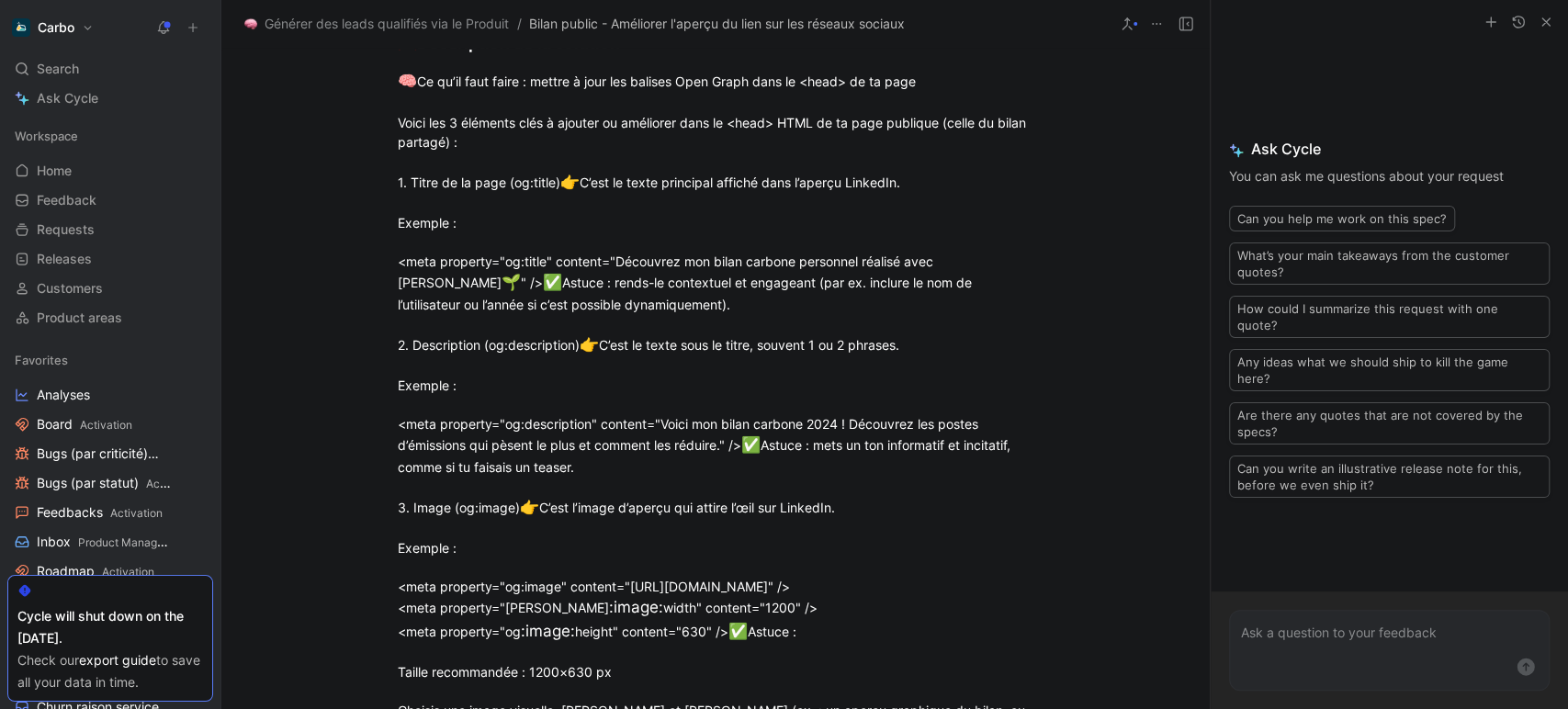
click at [678, 56] on div "🥅 Description de la solution" at bounding box center [715, 43] width 636 height 26
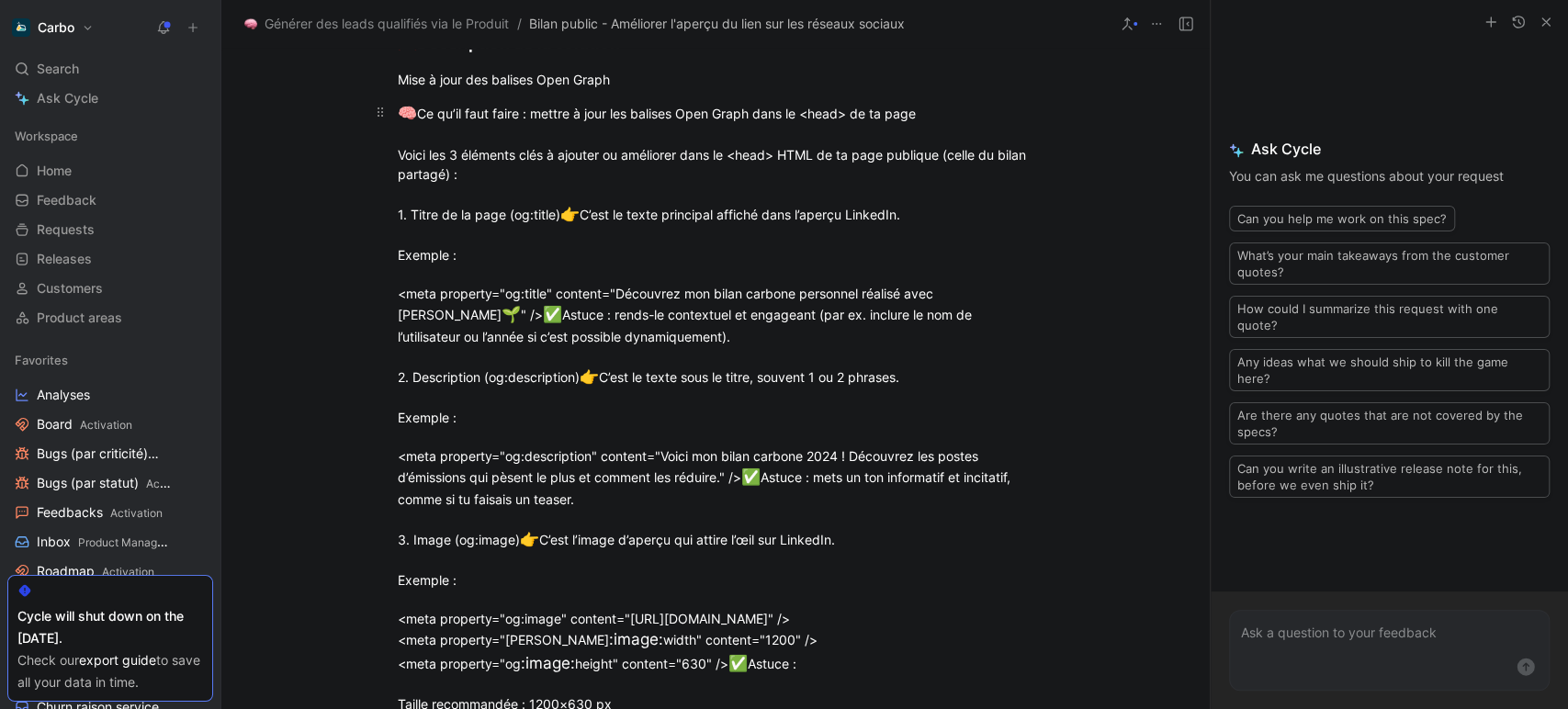
drag, startPoint x: 746, startPoint y: 582, endPoint x: 394, endPoint y: 571, distance: 352.2
click at [397, 571] on div "🧠 Ce qu’il faut faire : mettre à jour les balises Open Graph dans le <head> de …" at bounding box center [715, 657] width 636 height 1110
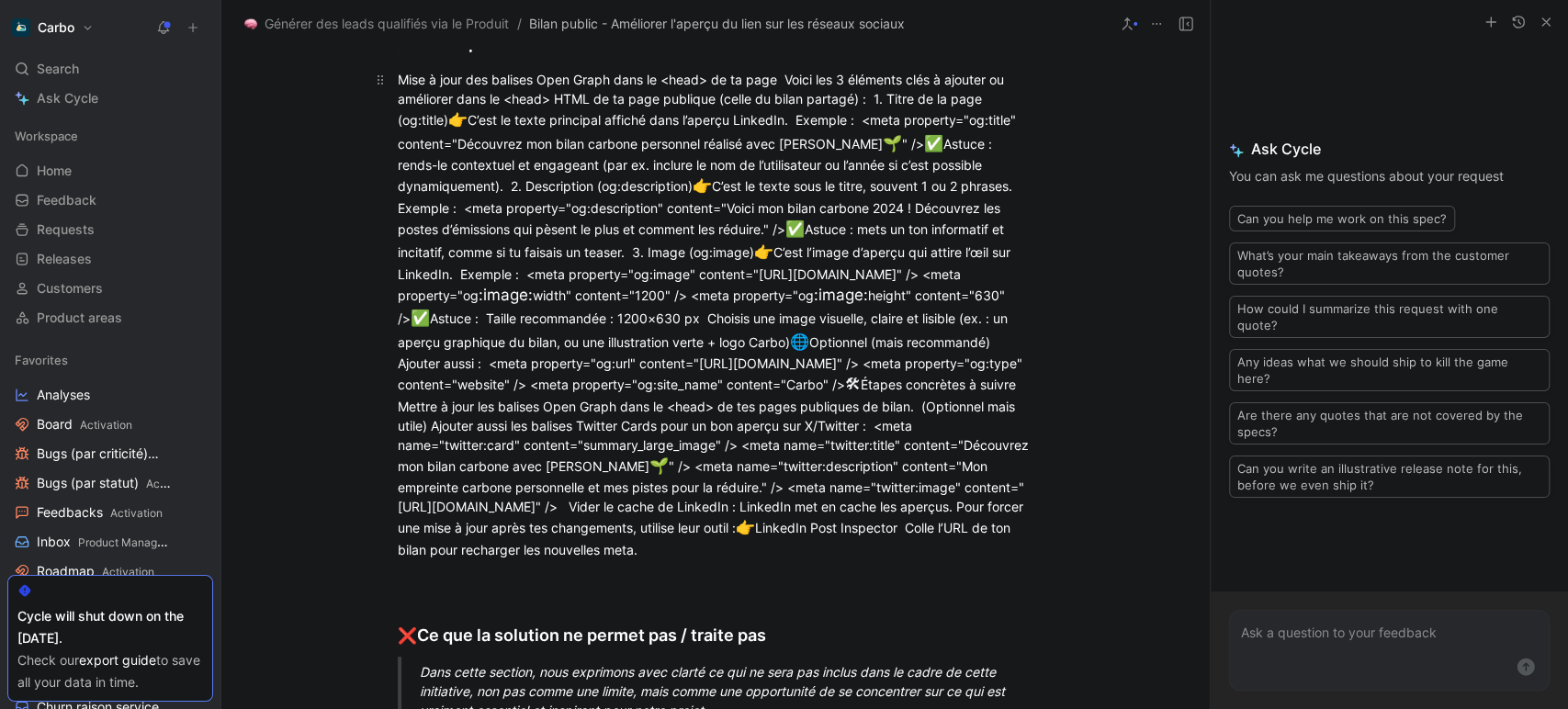
click at [727, 542] on div "Mise à jour des balises Open Graph dans le <head> de ta page Voici les 3 élémen…" at bounding box center [715, 315] width 636 height 490
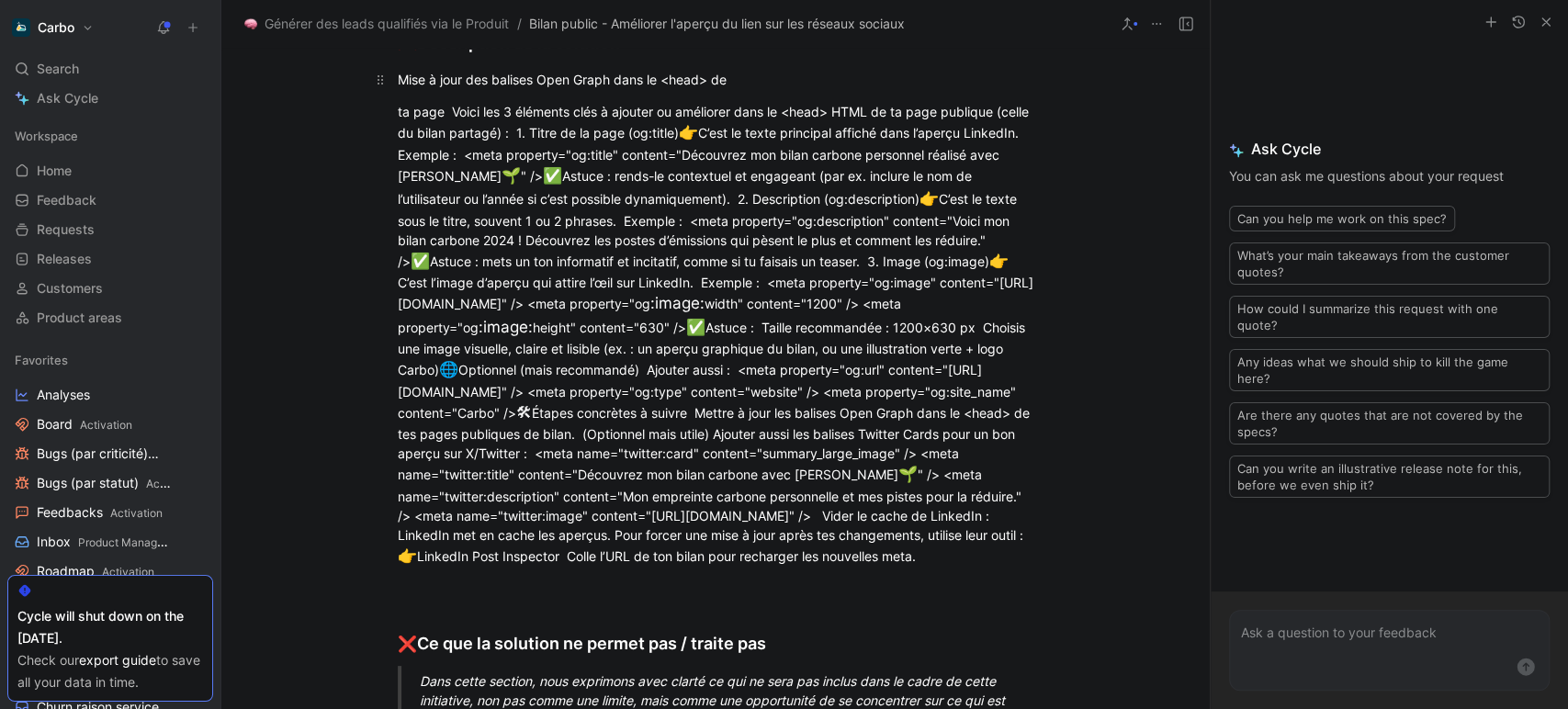
click at [746, 89] on div "Mise à jour des balises Open Graph dans le <head> de" at bounding box center [715, 80] width 636 height 19
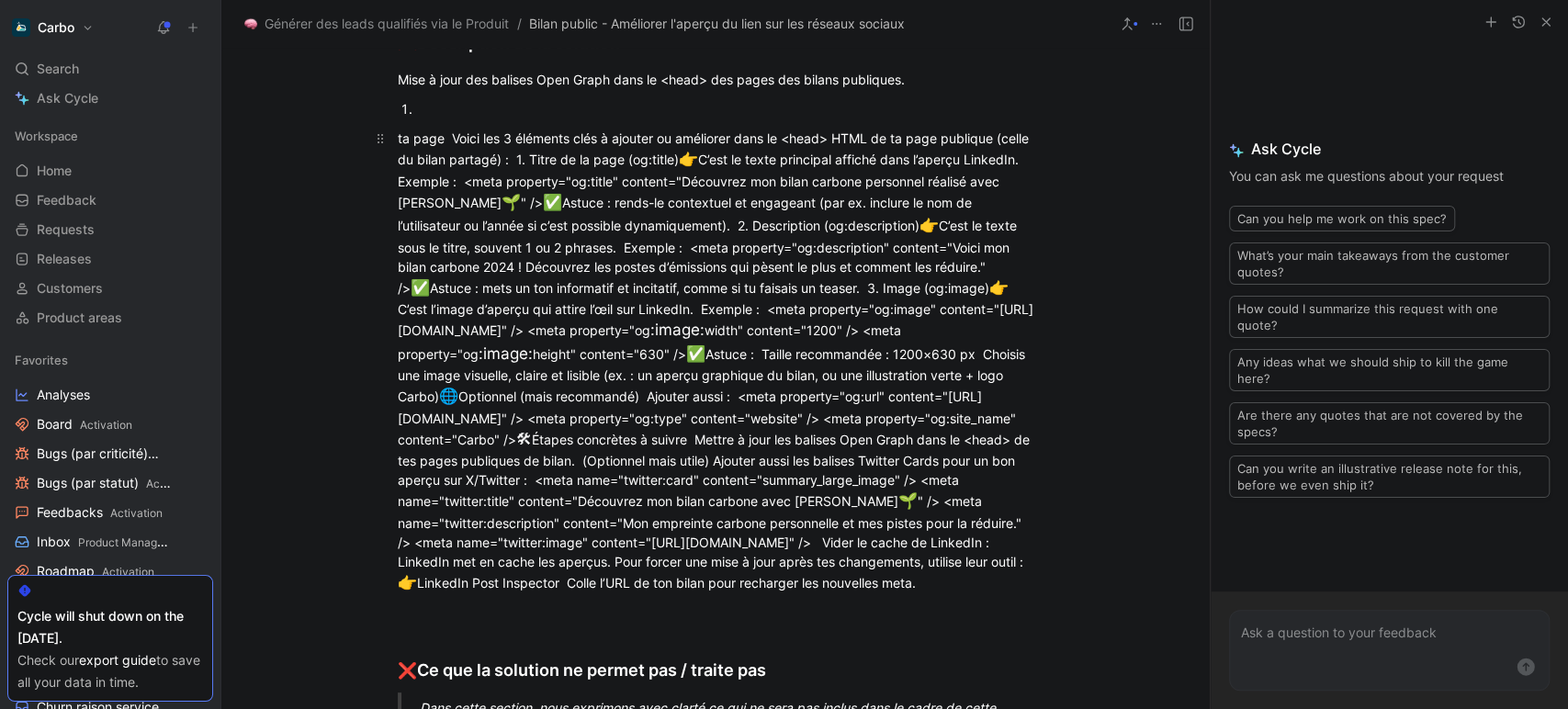
drag, startPoint x: 541, startPoint y: 626, endPoint x: 394, endPoint y: 611, distance: 147.8
click at [397, 595] on div "ta page Voici les 3 éléments clés à ajouter ou améliorer dans le <head> HTML de…" at bounding box center [715, 362] width 636 height 466
click at [532, 595] on div "ta page Voici les 3 éléments clés à ajouter ou améliorer dans le <head> HTML de…" at bounding box center [715, 362] width 636 height 466
drag, startPoint x: 543, startPoint y: 628, endPoint x: 396, endPoint y: 604, distance: 148.9
click at [397, 595] on div "ta page Voici les 3 éléments clés à ajouter ou améliorer dans le <head> HTML de…" at bounding box center [715, 362] width 636 height 466
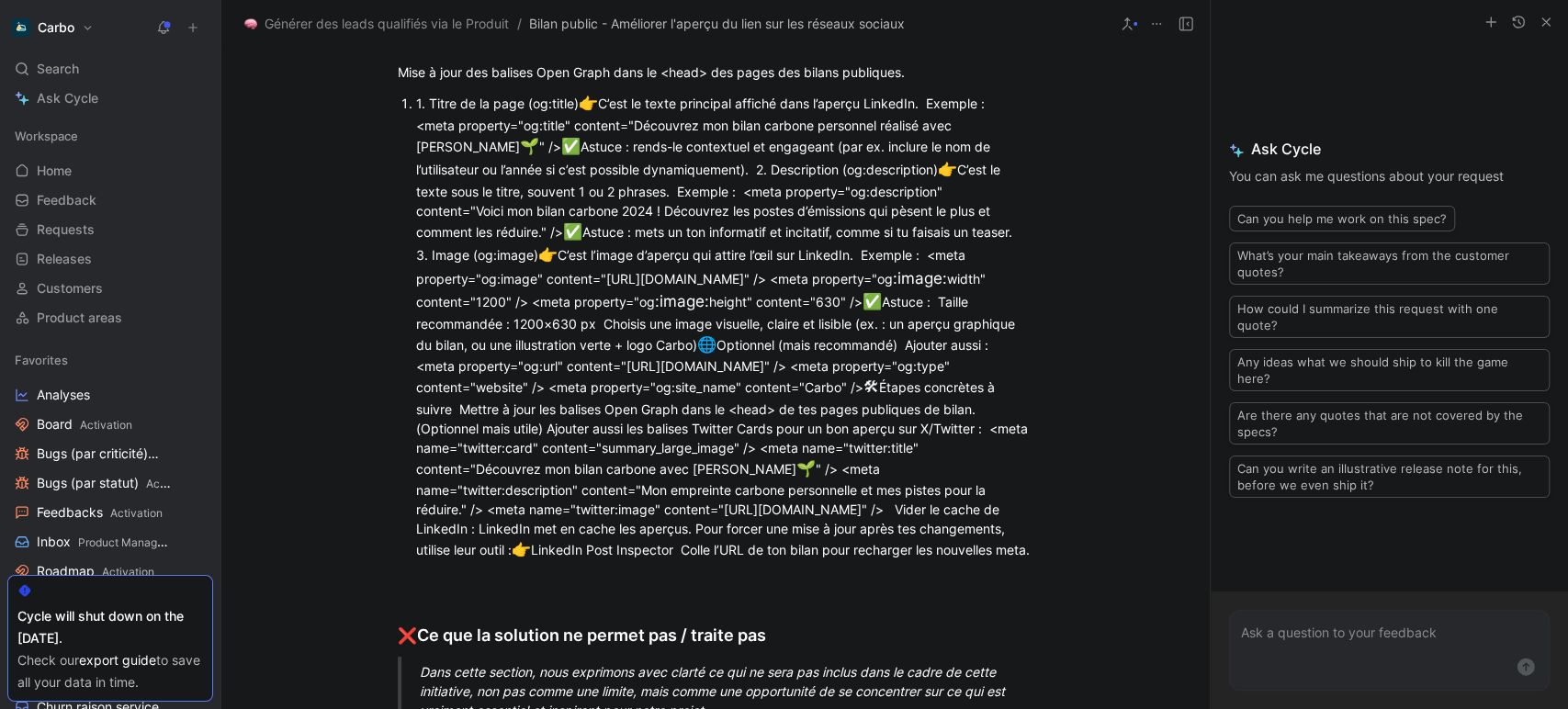
scroll to position [899, 0]
click at [696, 561] on div "1. Titre de la page (og:title) 👉 C’est le texte principal affiché dans l’aperçu…" at bounding box center [725, 326] width 618 height 470
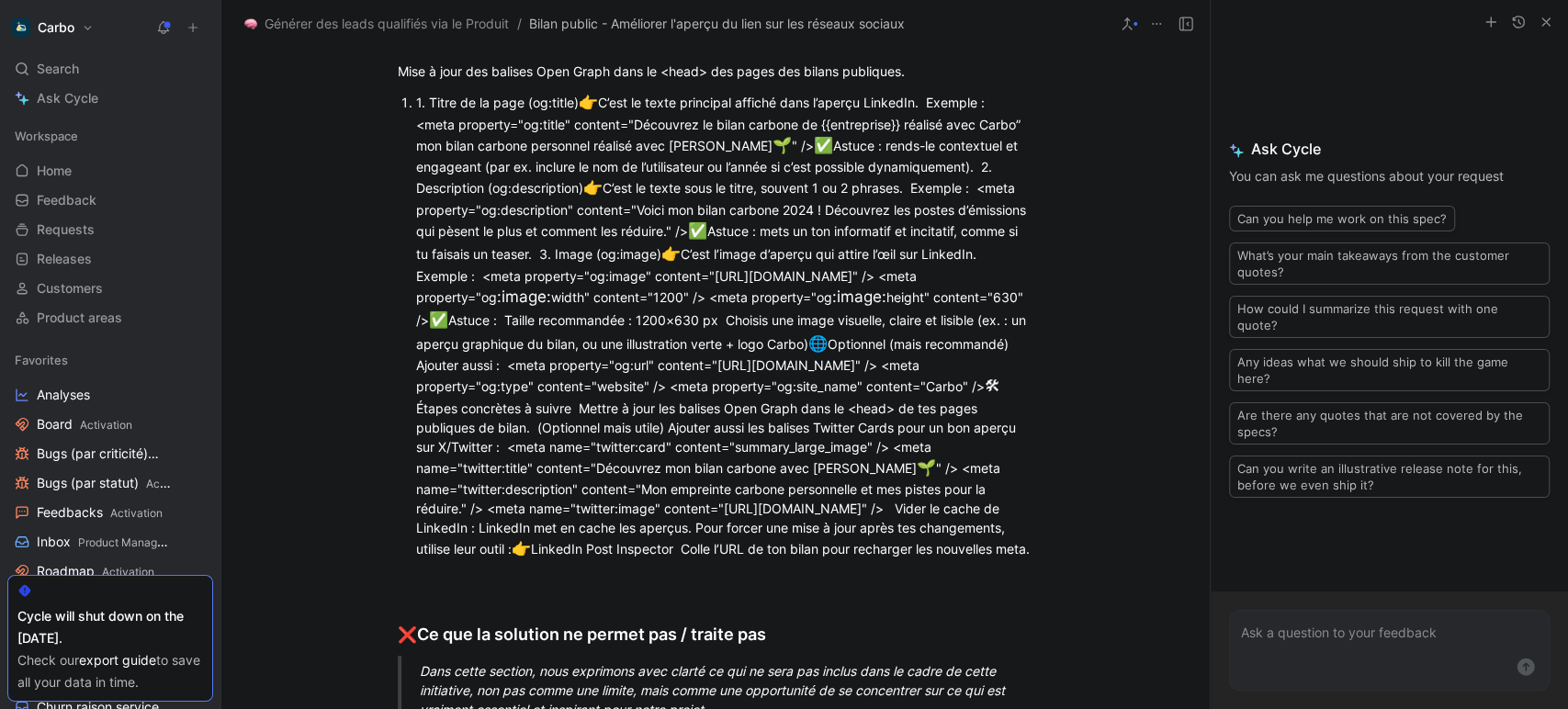
scroll to position [989, 0]
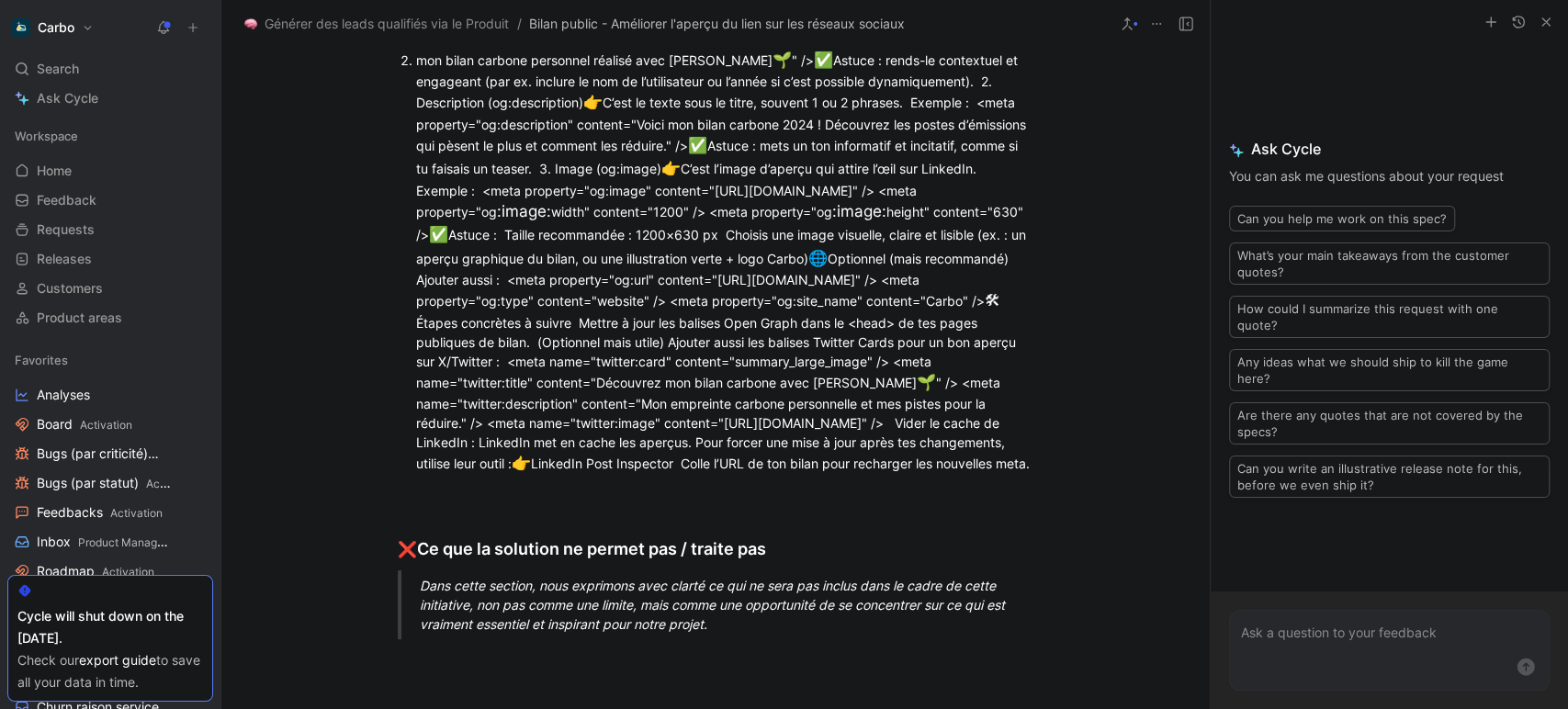
click at [800, 43] on div "1. Titre de la page (og:title) 👉 C’est le texte principal affiché dans l’aperçu…" at bounding box center [725, 21] width 618 height 43
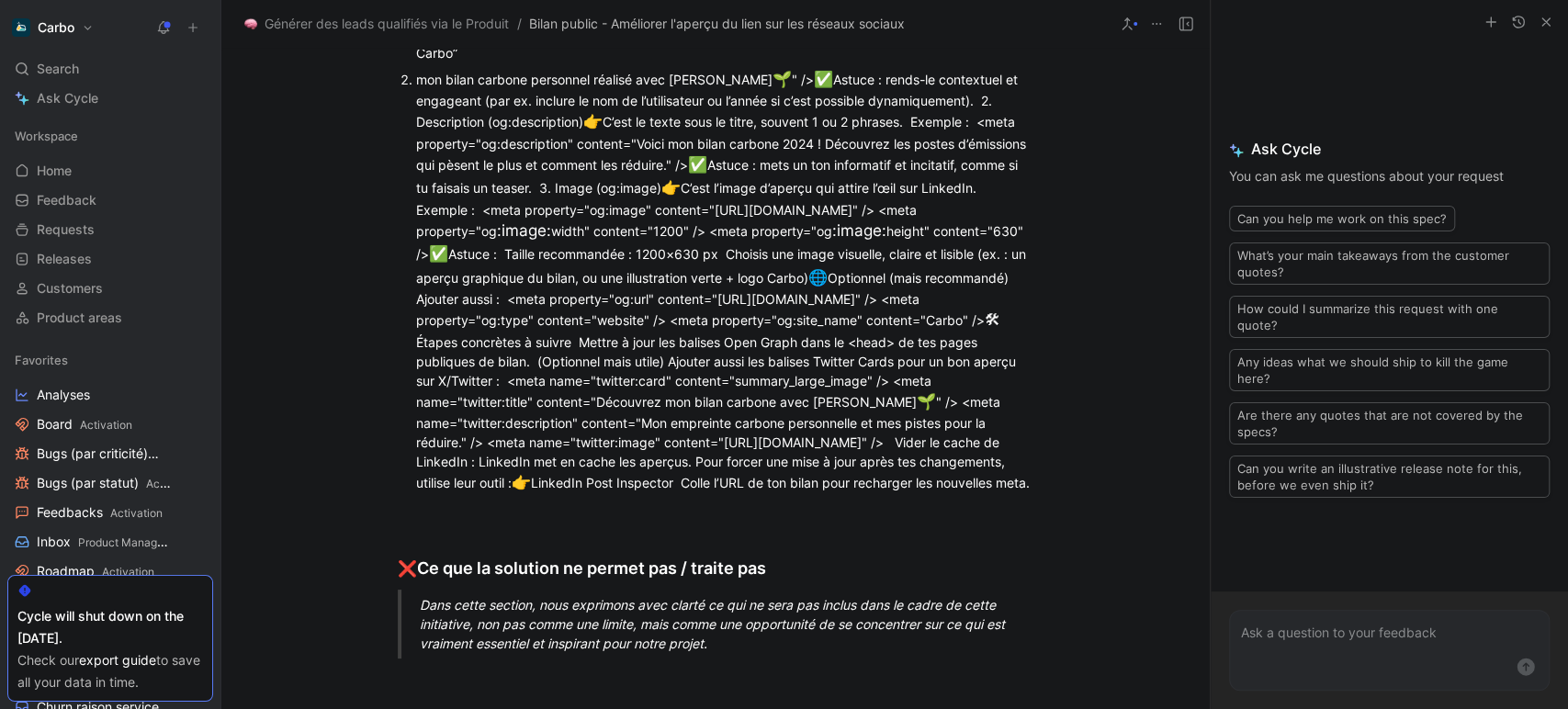
drag, startPoint x: 408, startPoint y: 546, endPoint x: 977, endPoint y: 562, distance: 569.2
click at [977, 498] on li "mon bilan carbone personnel réalisé avec Carbo 🌱 " /> ✅ Astuce : rends-le conte…" at bounding box center [725, 282] width 618 height 433
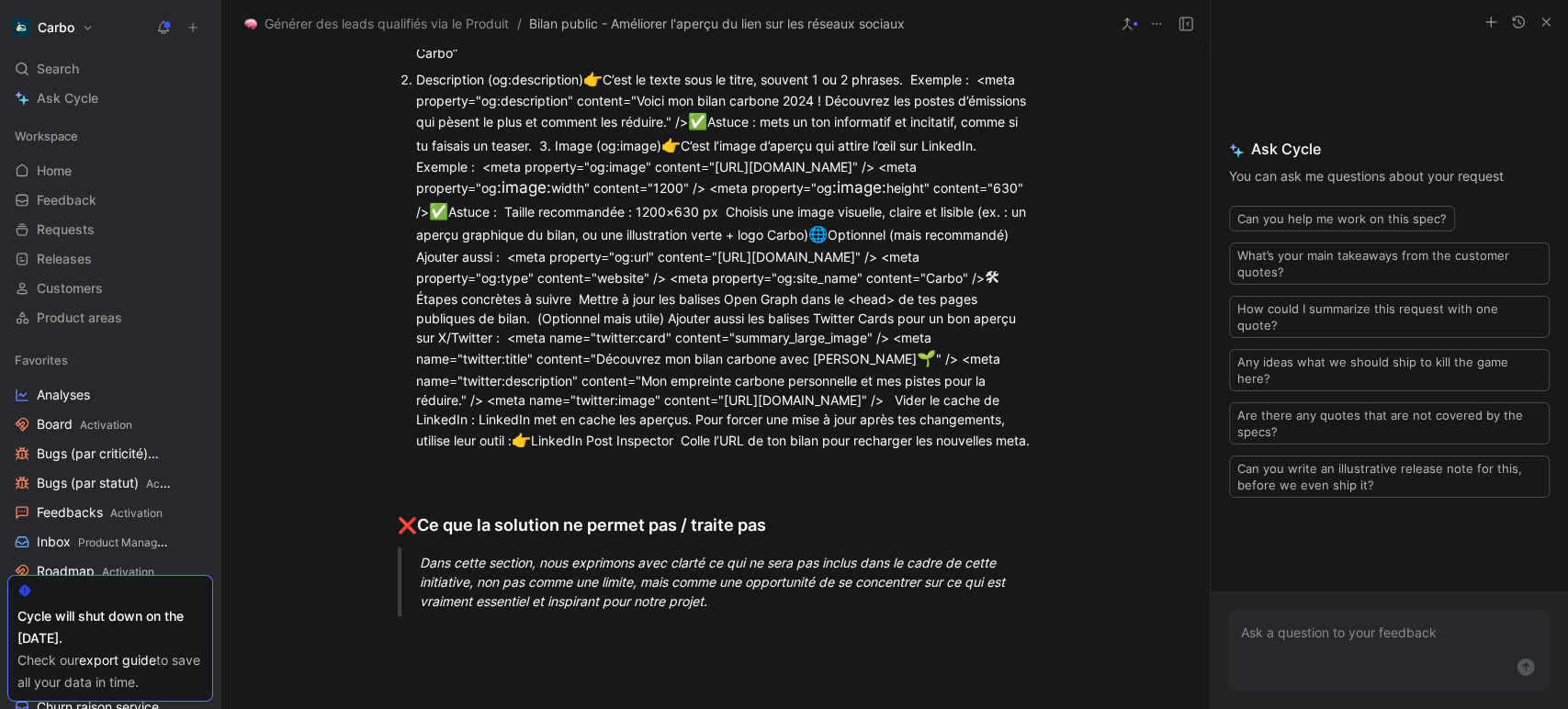
drag, startPoint x: 582, startPoint y: 474, endPoint x: 1006, endPoint y: 472, distance: 424.0
click at [1006, 63] on div "1. Titre de la page (og:title) 👉 C’est le texte principal affiché dans l’aperçu…" at bounding box center [725, 31] width 618 height 63
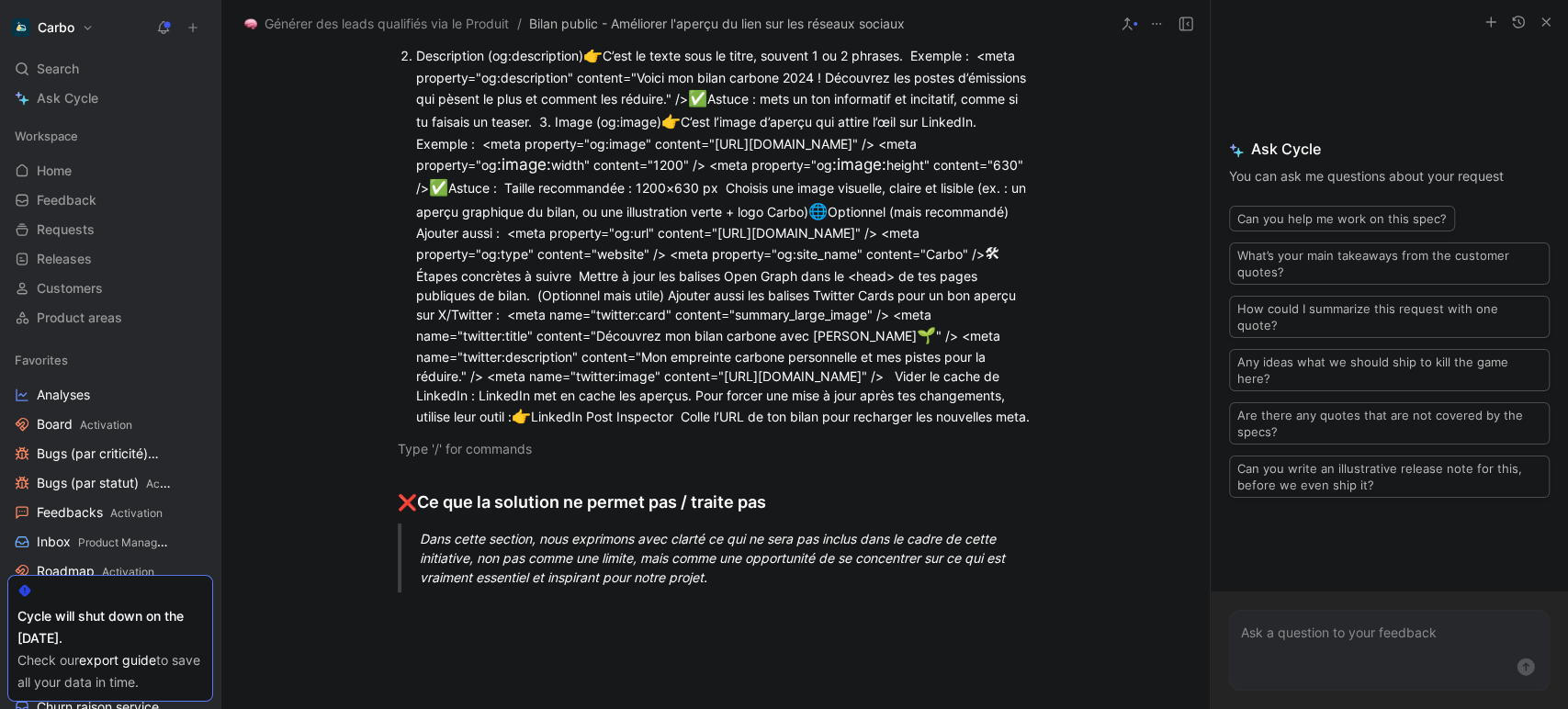
scroll to position [1240, 0]
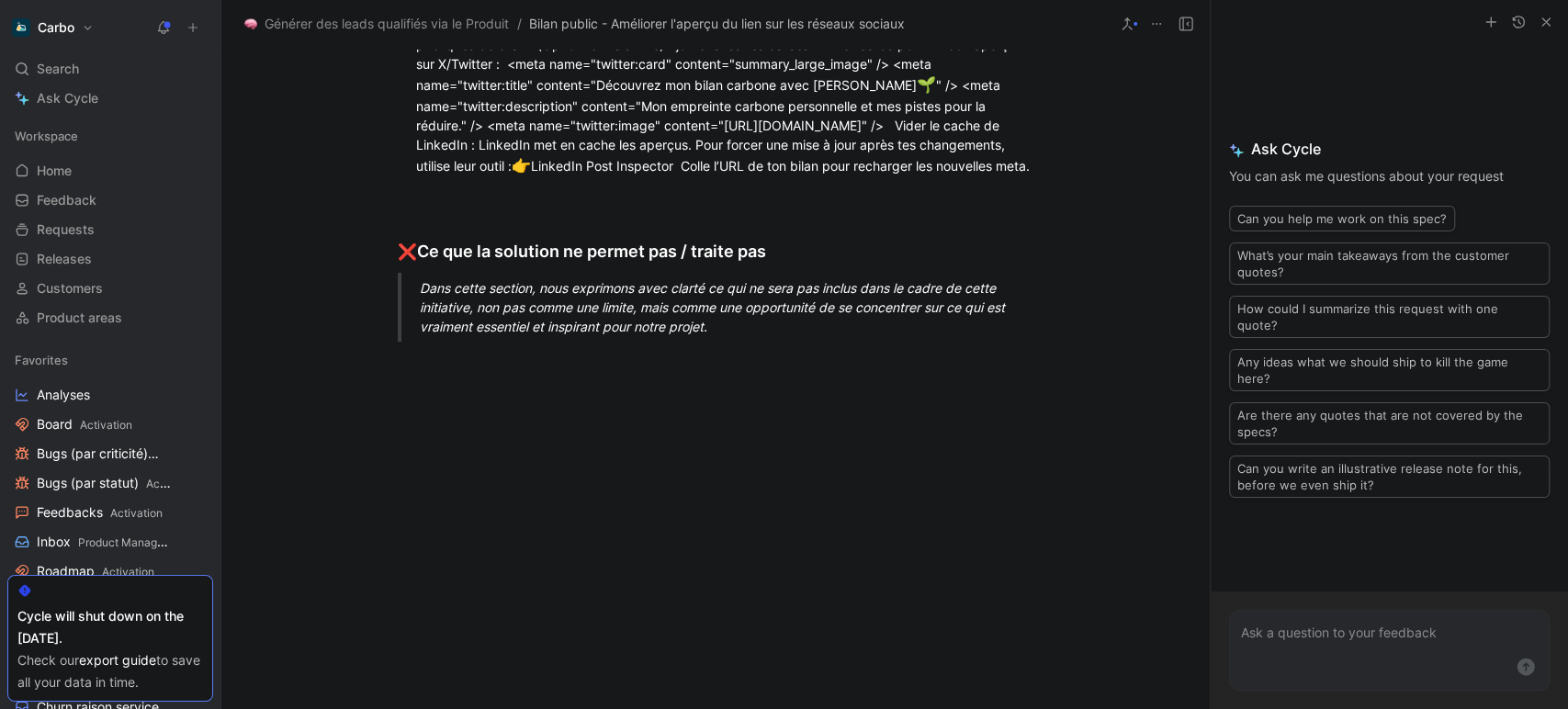
drag, startPoint x: 992, startPoint y: 269, endPoint x: 594, endPoint y: 265, distance: 398.0
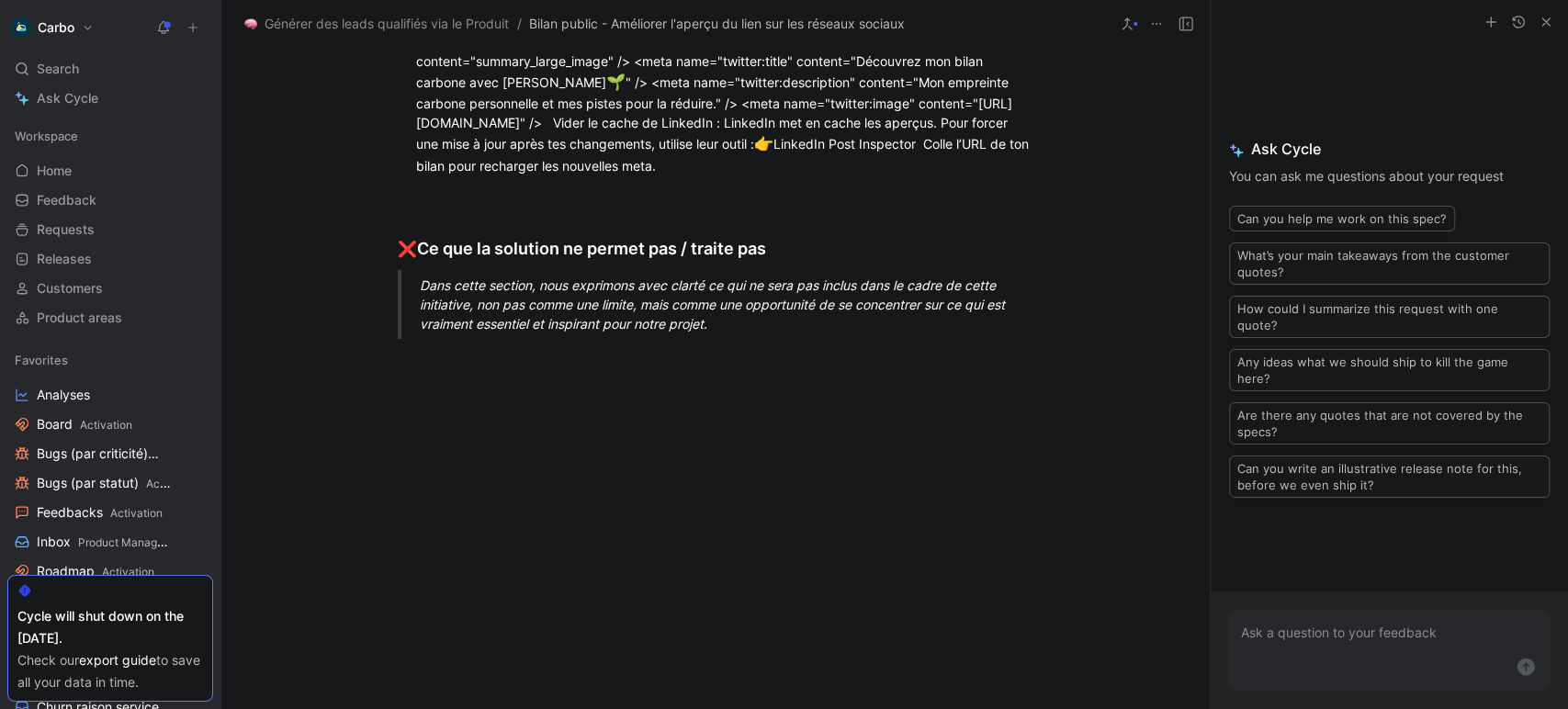
scroll to position [1206, 0]
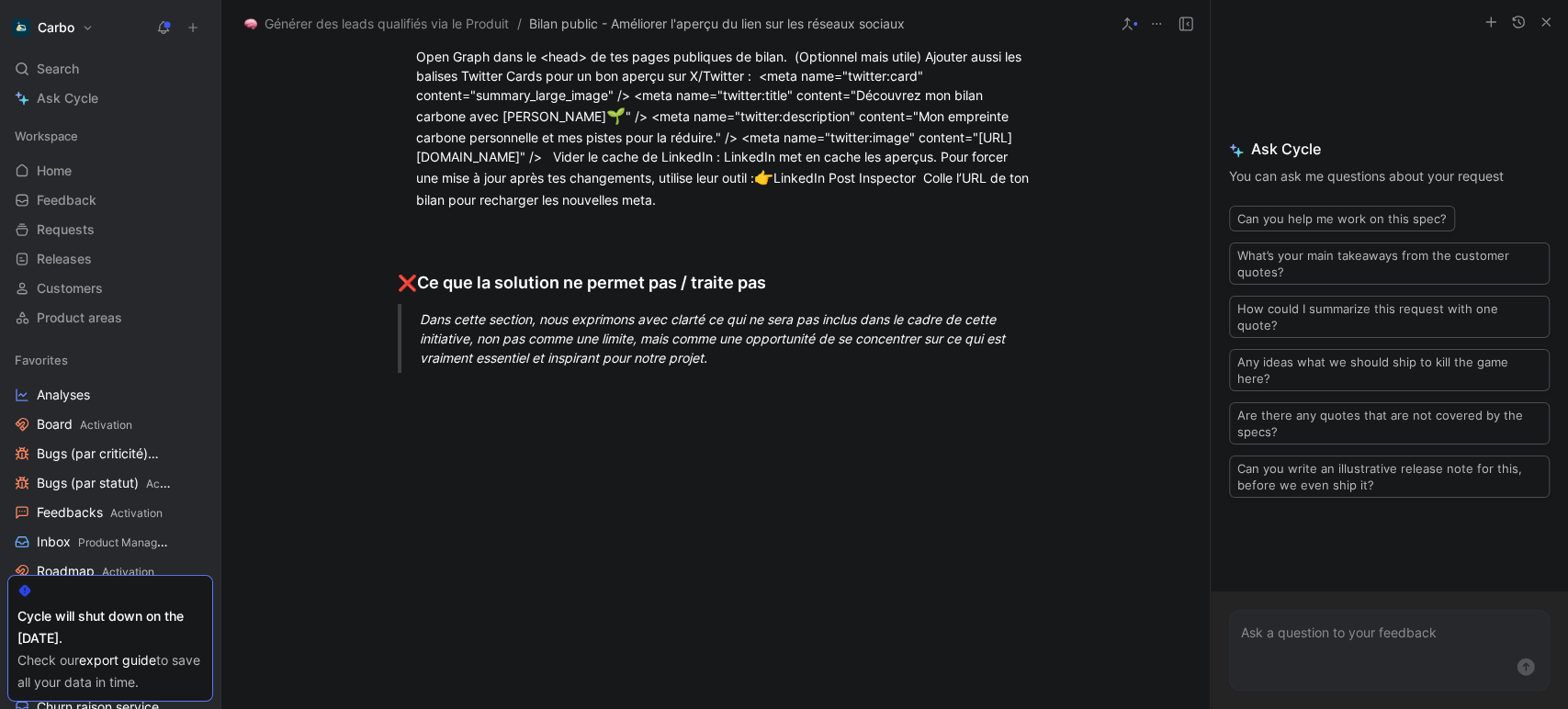
drag, startPoint x: 1020, startPoint y: 254, endPoint x: 973, endPoint y: 255, distance: 47.0
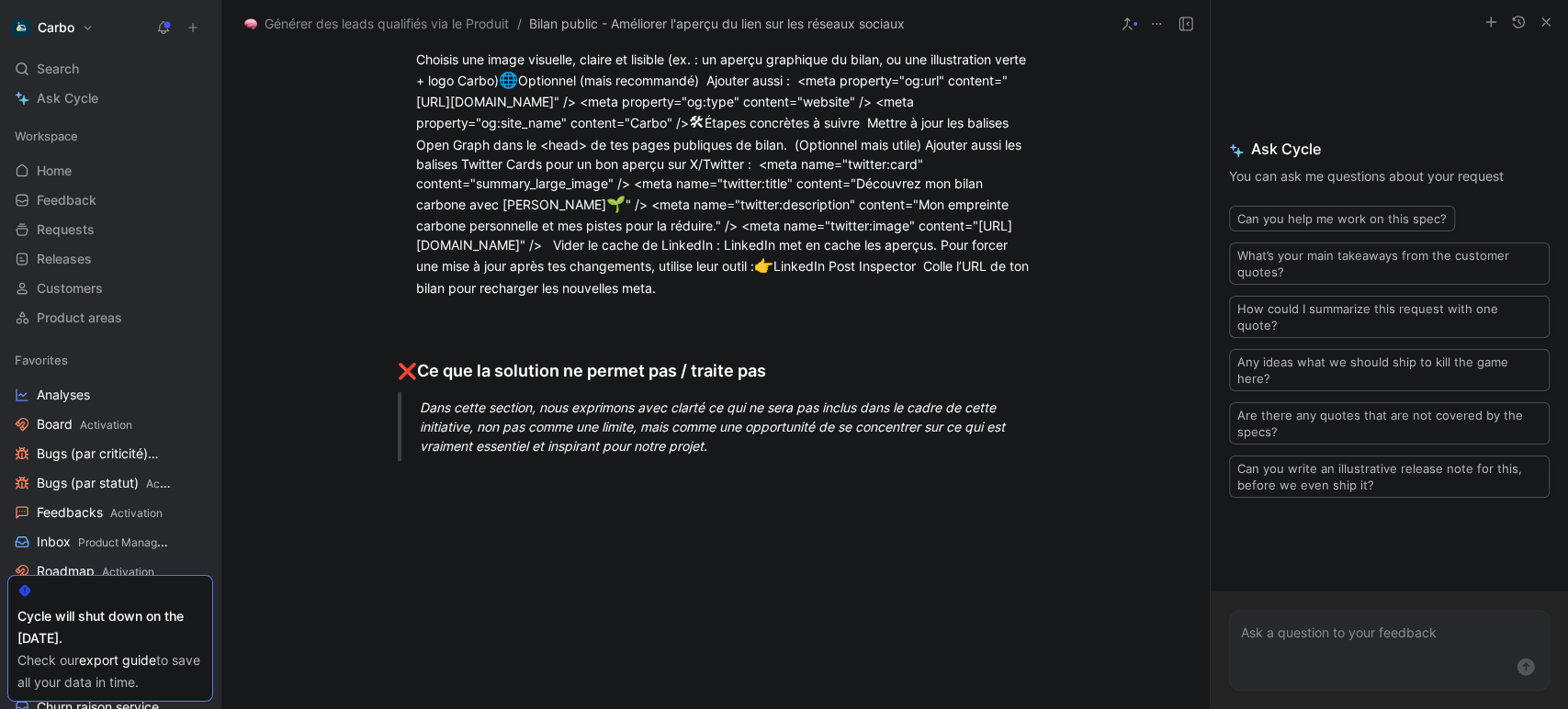
drag, startPoint x: 658, startPoint y: 317, endPoint x: 699, endPoint y: 316, distance: 41.0
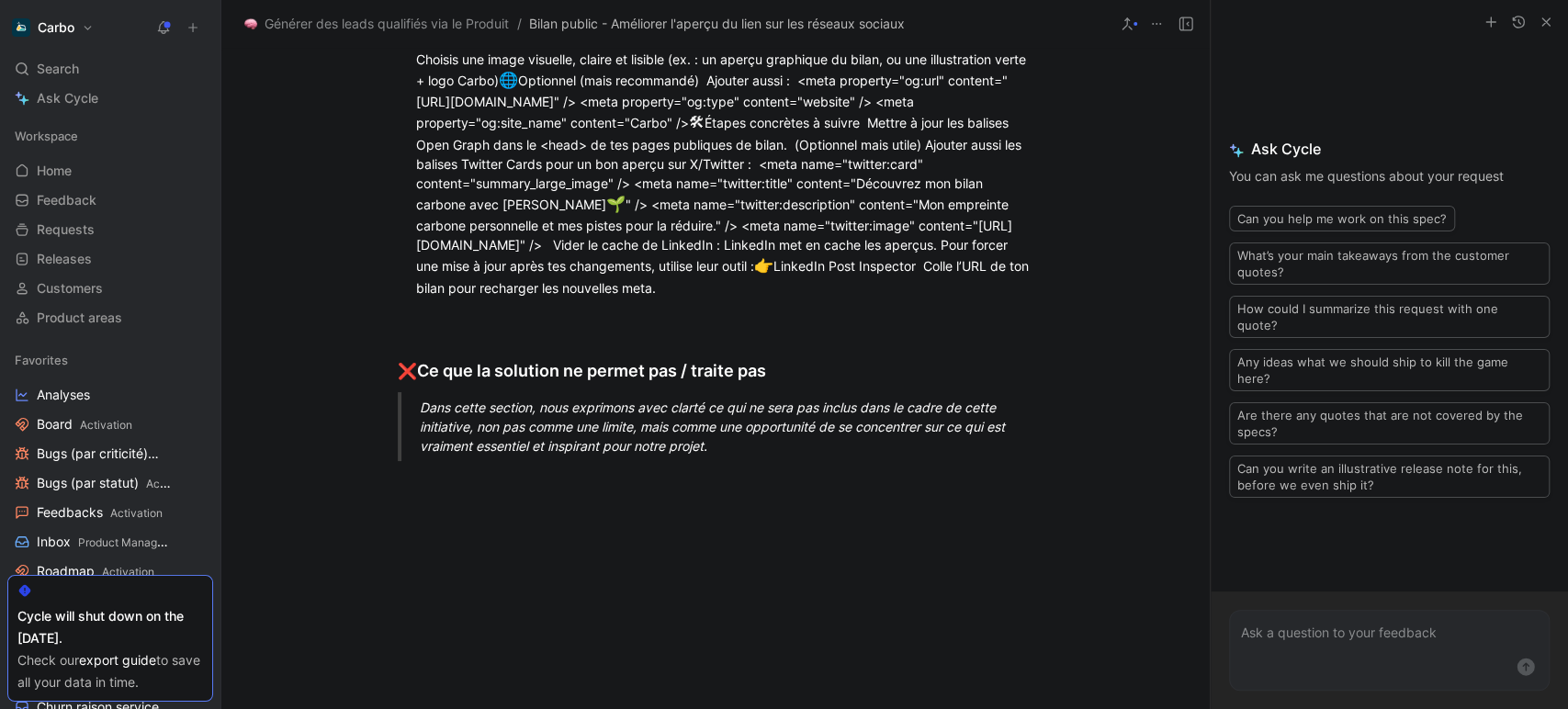
drag, startPoint x: 731, startPoint y: 277, endPoint x: 702, endPoint y: 277, distance: 29.0
drag, startPoint x: 846, startPoint y: 295, endPoint x: 606, endPoint y: 319, distance: 241.2
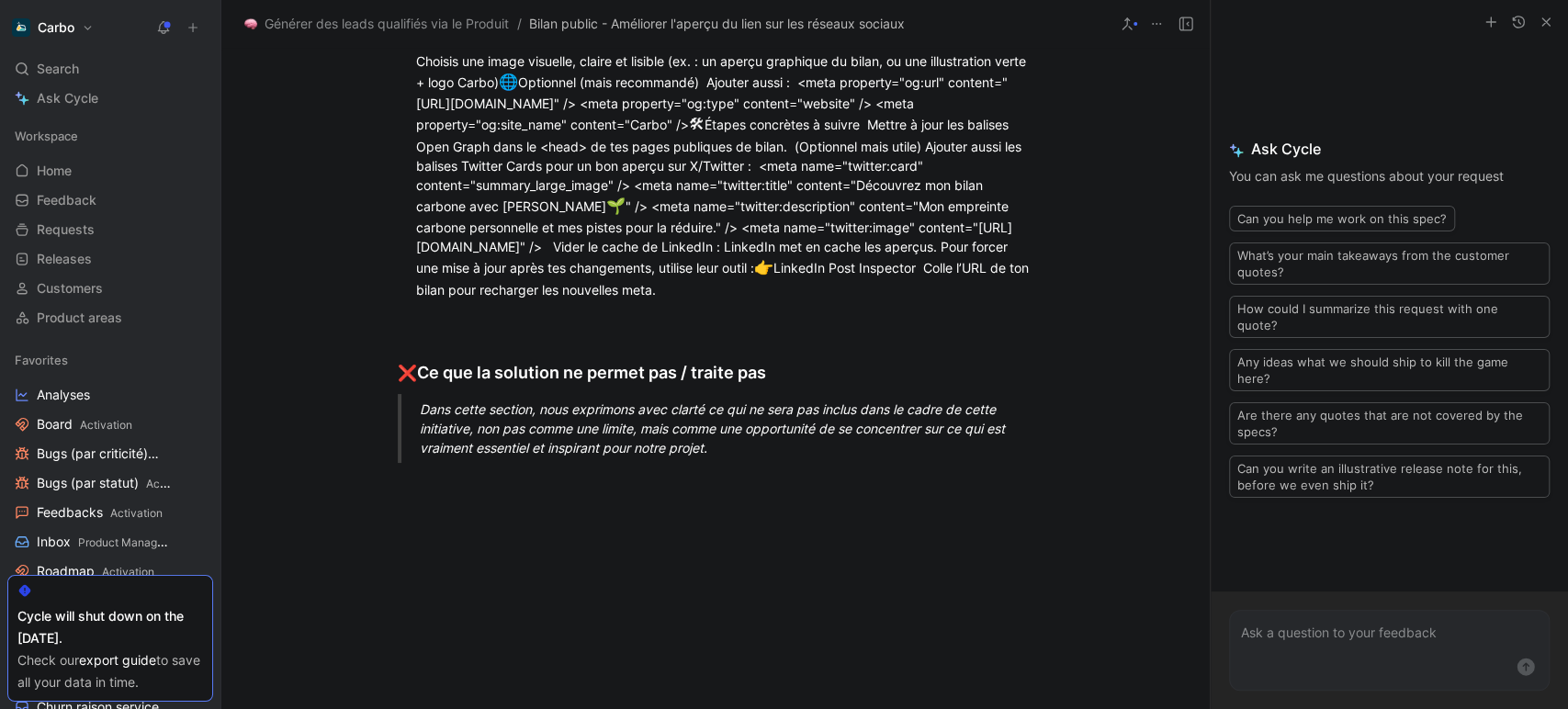
drag, startPoint x: 896, startPoint y: 439, endPoint x: 409, endPoint y: 395, distance: 489.0
click at [409, 302] on ol "1. Titre de la page (og:title) <meta property="og:title" content="Découvrez le …" at bounding box center [715, 39] width 705 height 525
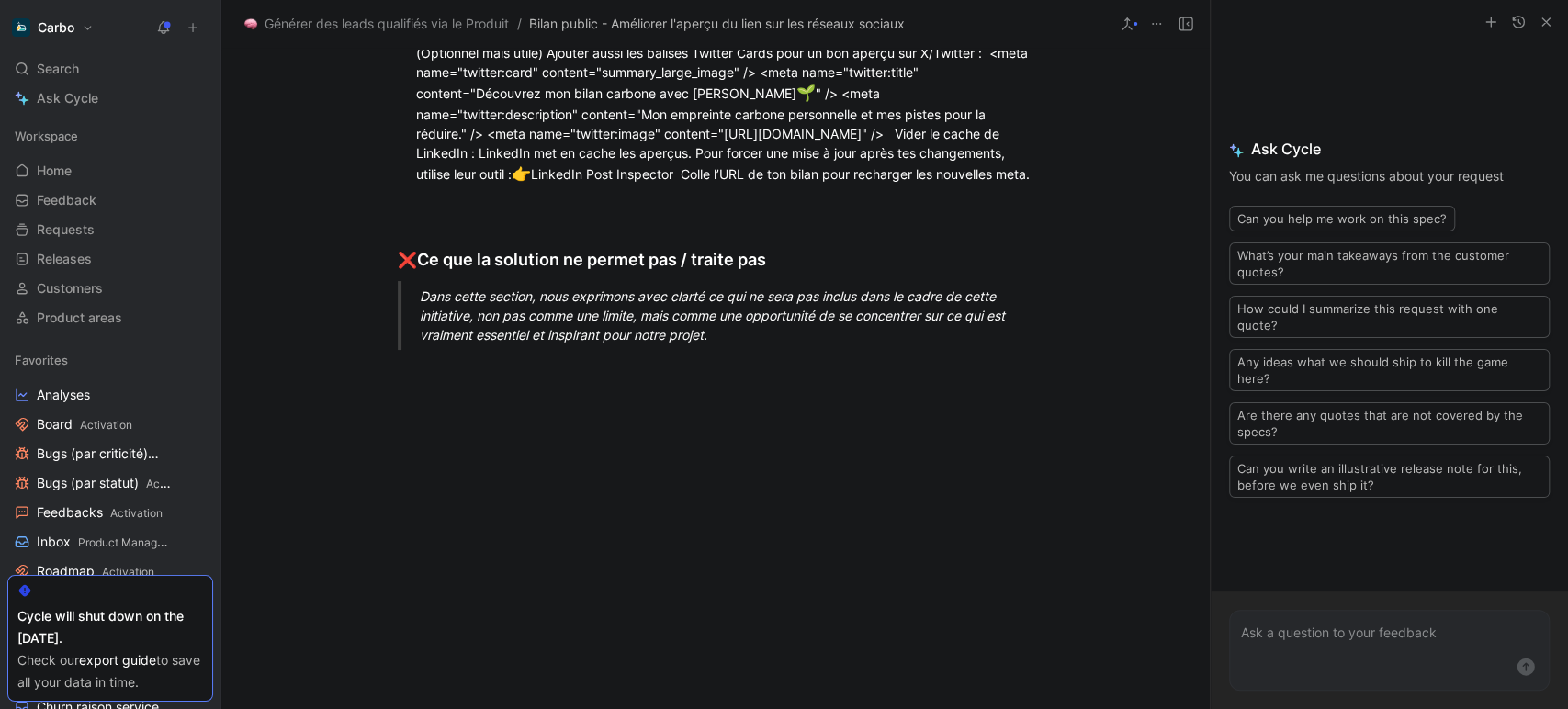
drag, startPoint x: 872, startPoint y: 315, endPoint x: 844, endPoint y: 295, distance: 34.4
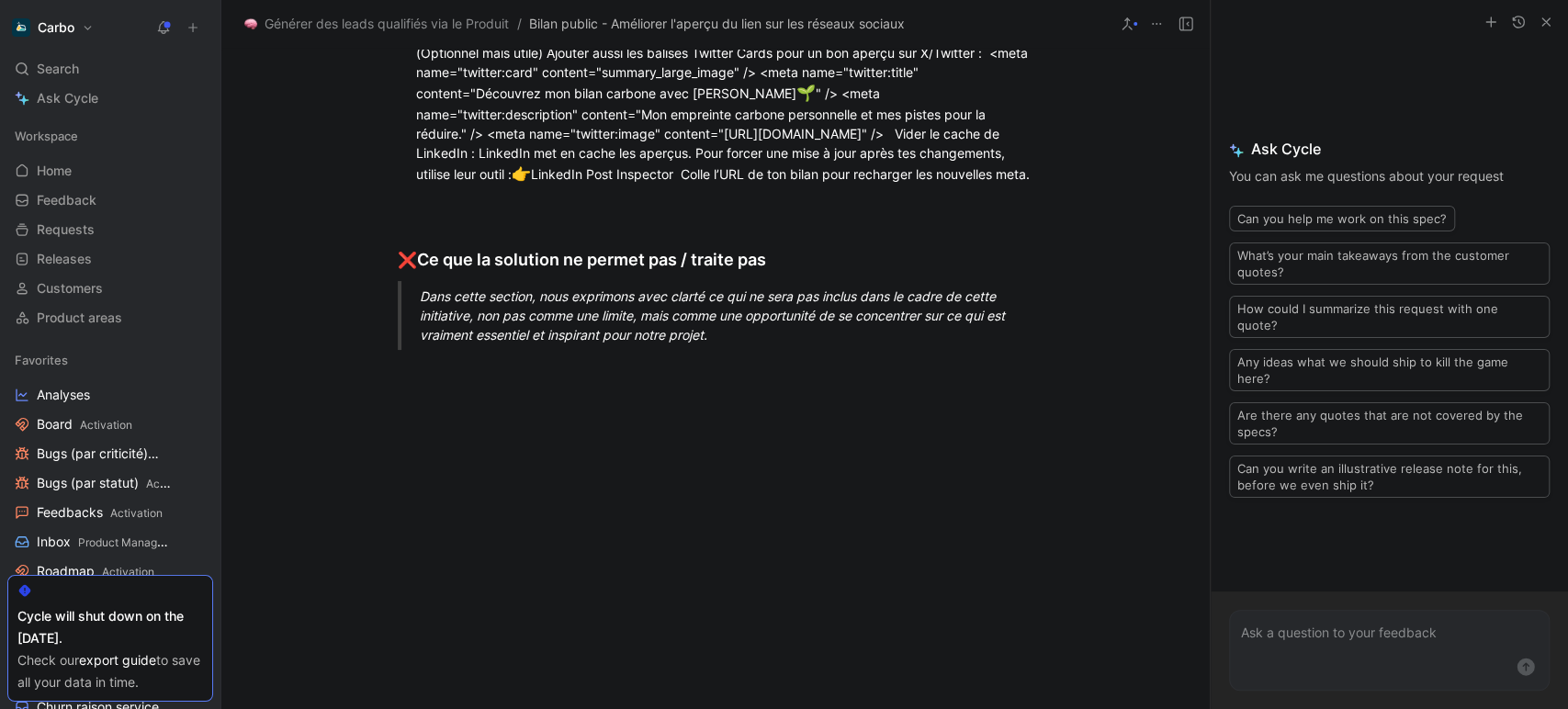
drag, startPoint x: 523, startPoint y: 340, endPoint x: 853, endPoint y: 341, distance: 330.0
click at [853, 187] on div "Image (og:image) 👉 C’est l’image d’aperçu qui attire l’œil sur LinkedIn. Exempl…" at bounding box center [725, 26] width 618 height 318
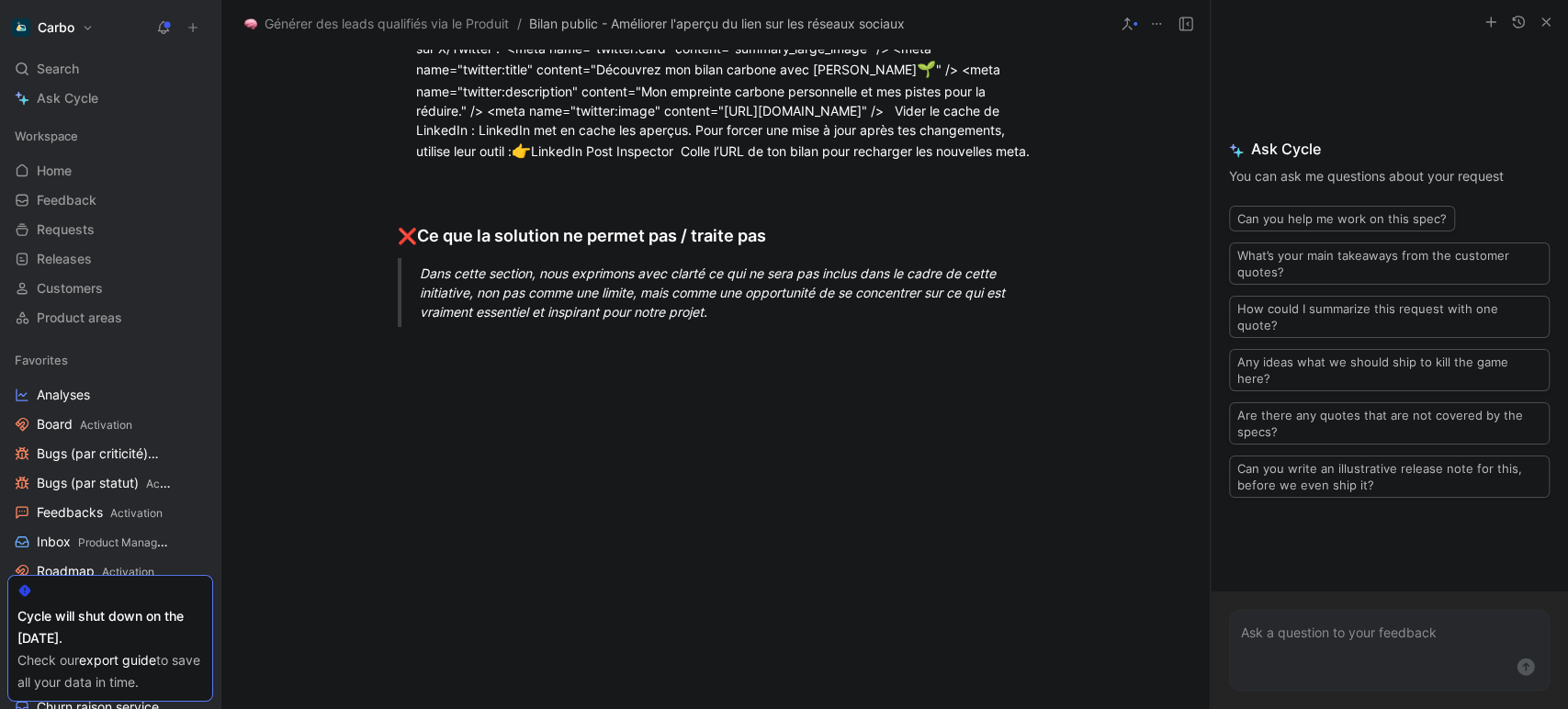
drag, startPoint x: 873, startPoint y: 361, endPoint x: 471, endPoint y: 355, distance: 402.0
click at [471, 163] on div "Image (og:image) Exemple : <meta property="og:image" content="https://pro.hello…" at bounding box center [725, 14] width 618 height 295
copy div "https://pro.hellocarbo.com/assets/images/preview-bilan-2024.png"
click at [464, 163] on div "Image (og:image) Exemple : <meta property="og:image" content="https://pro.hello…" at bounding box center [725, 14] width 618 height 295
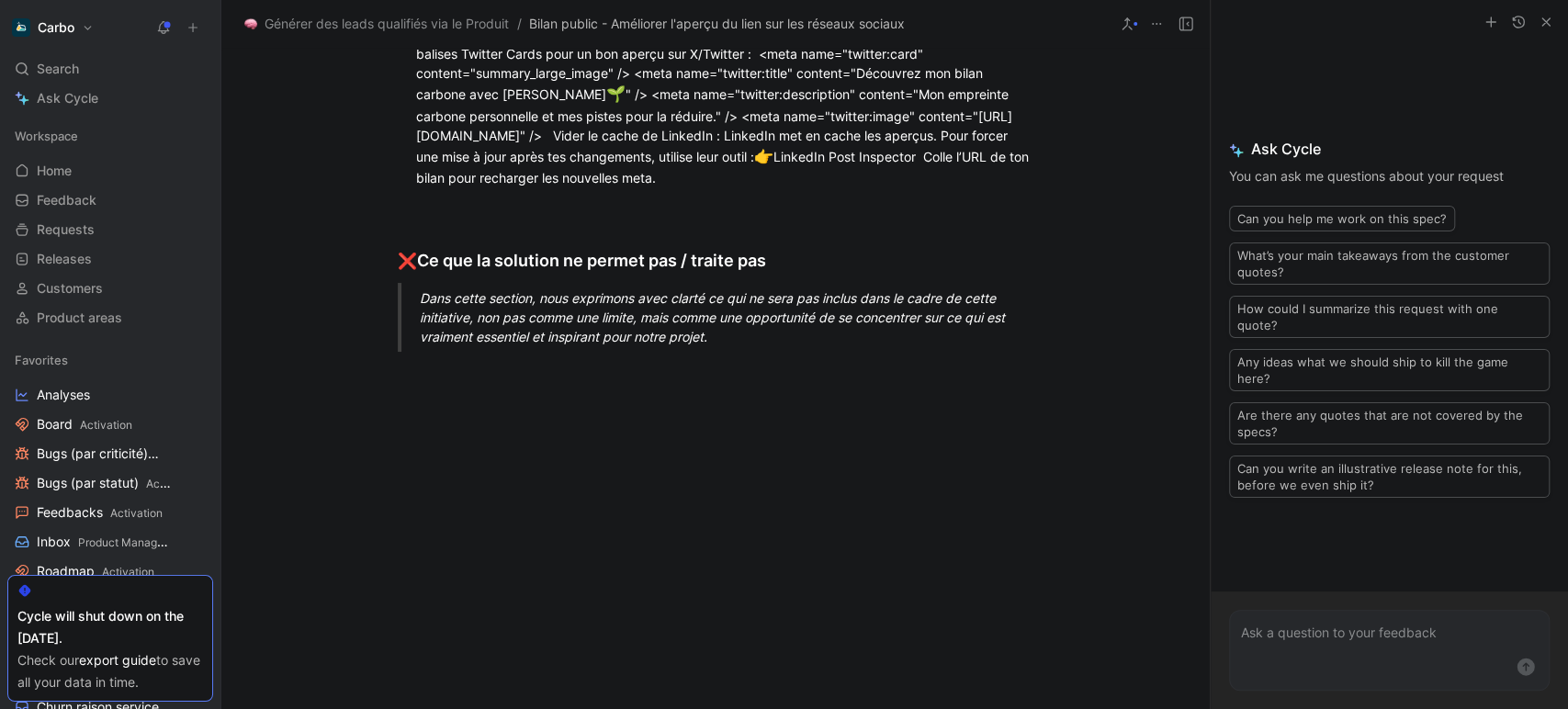
drag, startPoint x: 513, startPoint y: 418, endPoint x: 410, endPoint y: 373, distance: 112.4
click at [417, 188] on div ""https://pro.hellocarbo.com/assets/images/preview-bilan-2024.png" /> <meta prop…" at bounding box center [725, 39] width 618 height 295
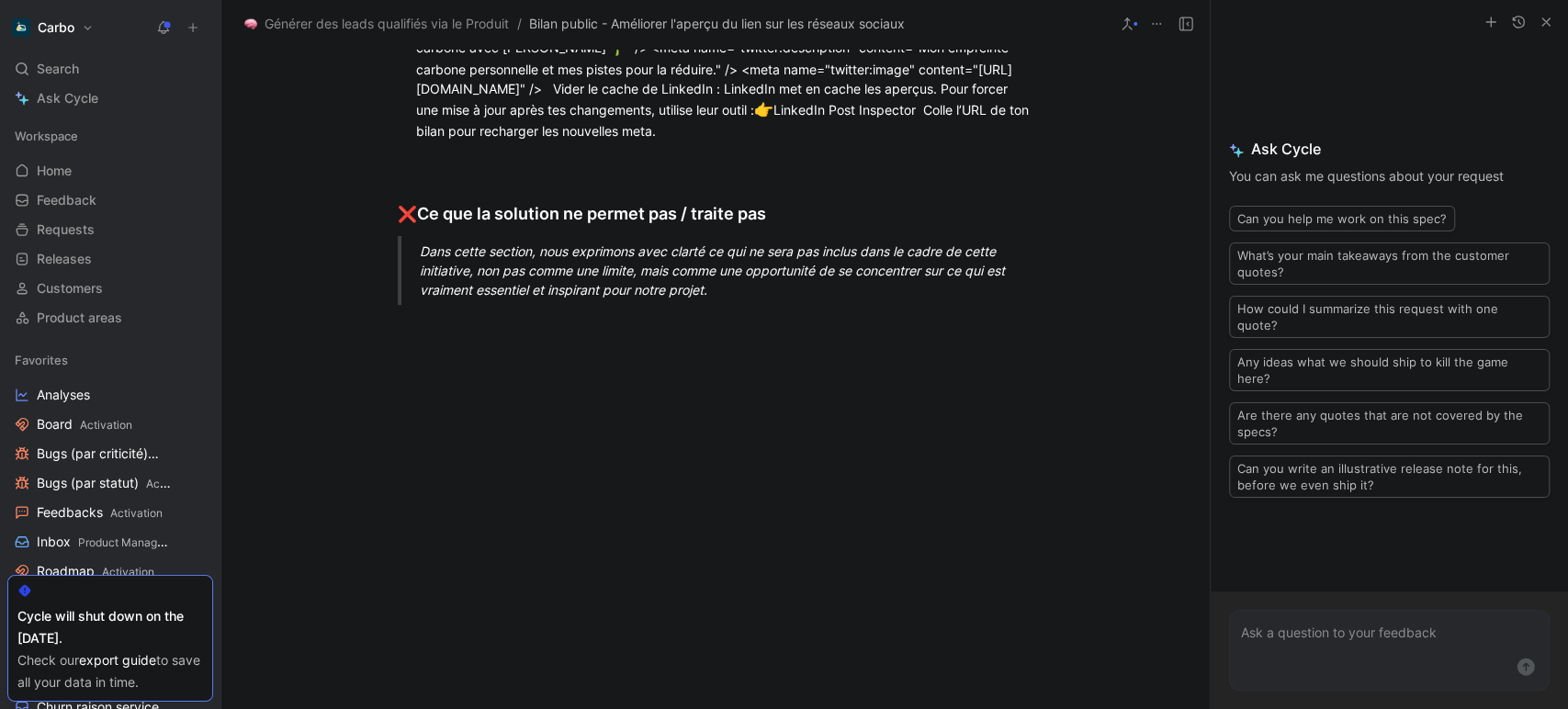
click at [582, 140] on div "Image (og:image) Exemple : <meta property="og:image" content= (logo carbo - Tai…" at bounding box center [725, 7] width 618 height 267
drag, startPoint x: 600, startPoint y: 356, endPoint x: 1004, endPoint y: 383, distance: 404.9
click at [1004, 140] on div "Image (og:image) Exemple : <meta property="og:image" content= (logo carbo - Tai…" at bounding box center [725, 7] width 618 height 267
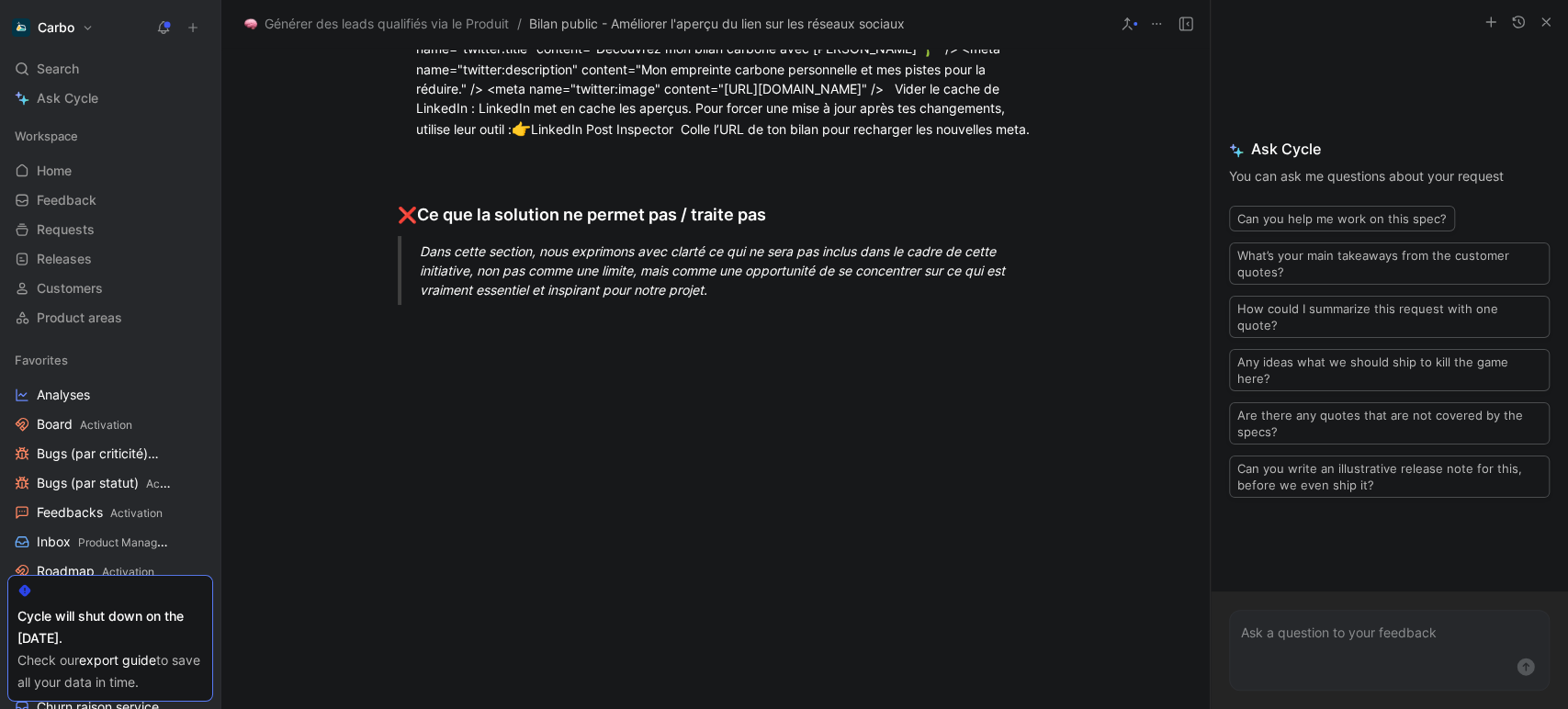
scroll to position [1349, 0]
drag, startPoint x: 482, startPoint y: 555, endPoint x: 407, endPoint y: 358, distance: 210.8
click at [417, 144] on li "🛠 Étapes concrètes à suivre Mettre à jour les balises Open Graph dans le <head>…" at bounding box center [725, 58] width 618 height 173
click at [440, 141] on div "🛠 Étapes concrètes à suivre Mettre à jour les balises Open Graph dans le <head>…" at bounding box center [725, 58] width 618 height 167
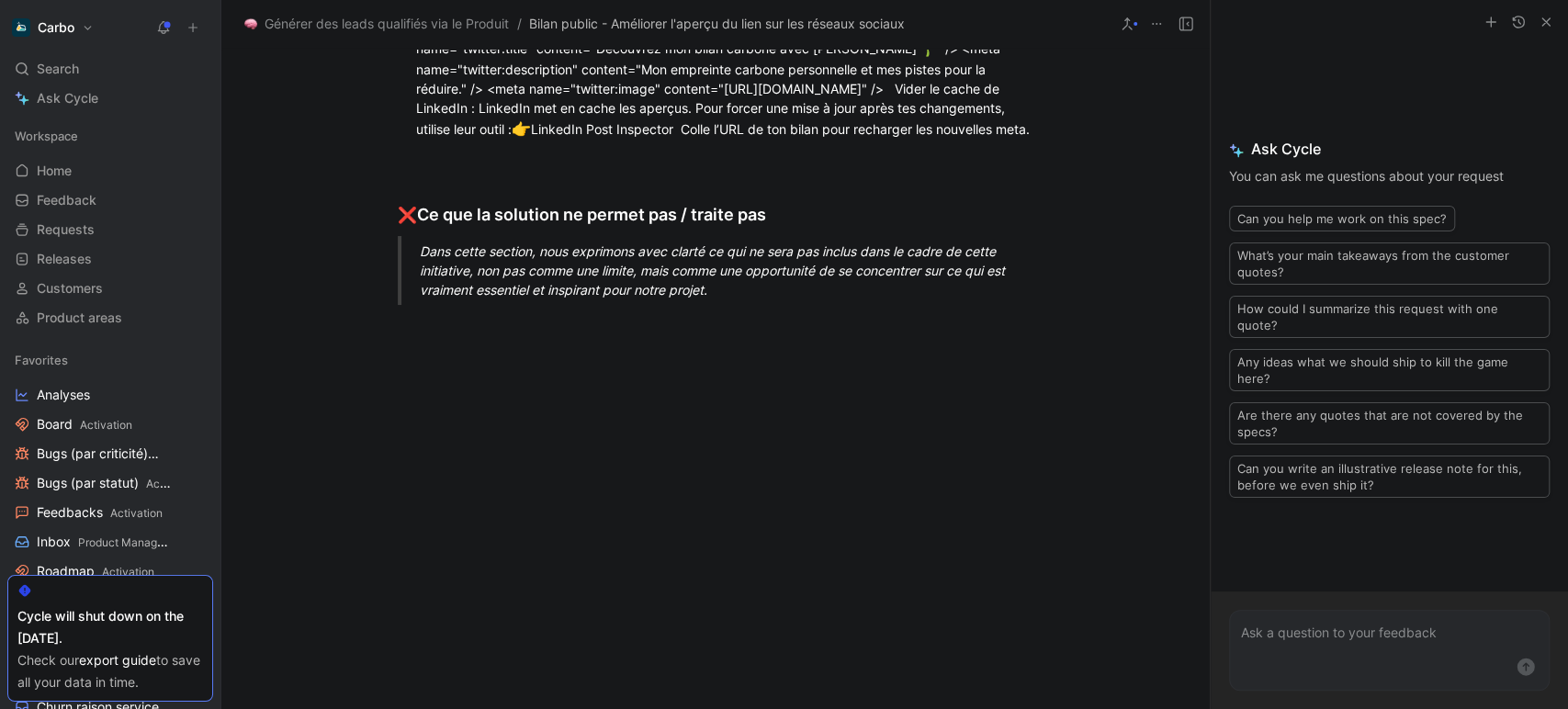
click at [417, 144] on li "🛠 Étapes concrètes à suivre Mettre à jour les balises Open Graph dans le <head>…" at bounding box center [725, 58] width 618 height 173
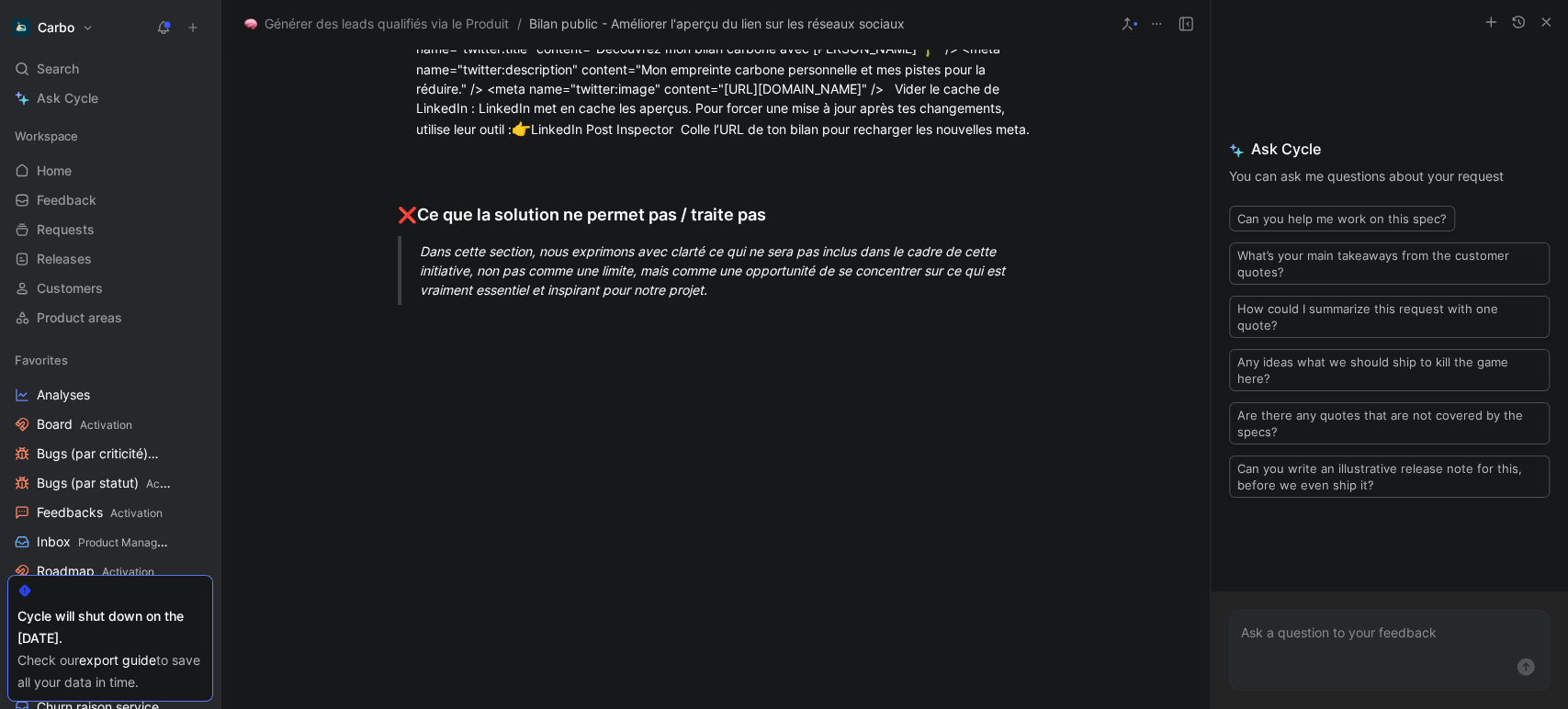
drag, startPoint x: 980, startPoint y: 418, endPoint x: 410, endPoint y: 190, distance: 613.9
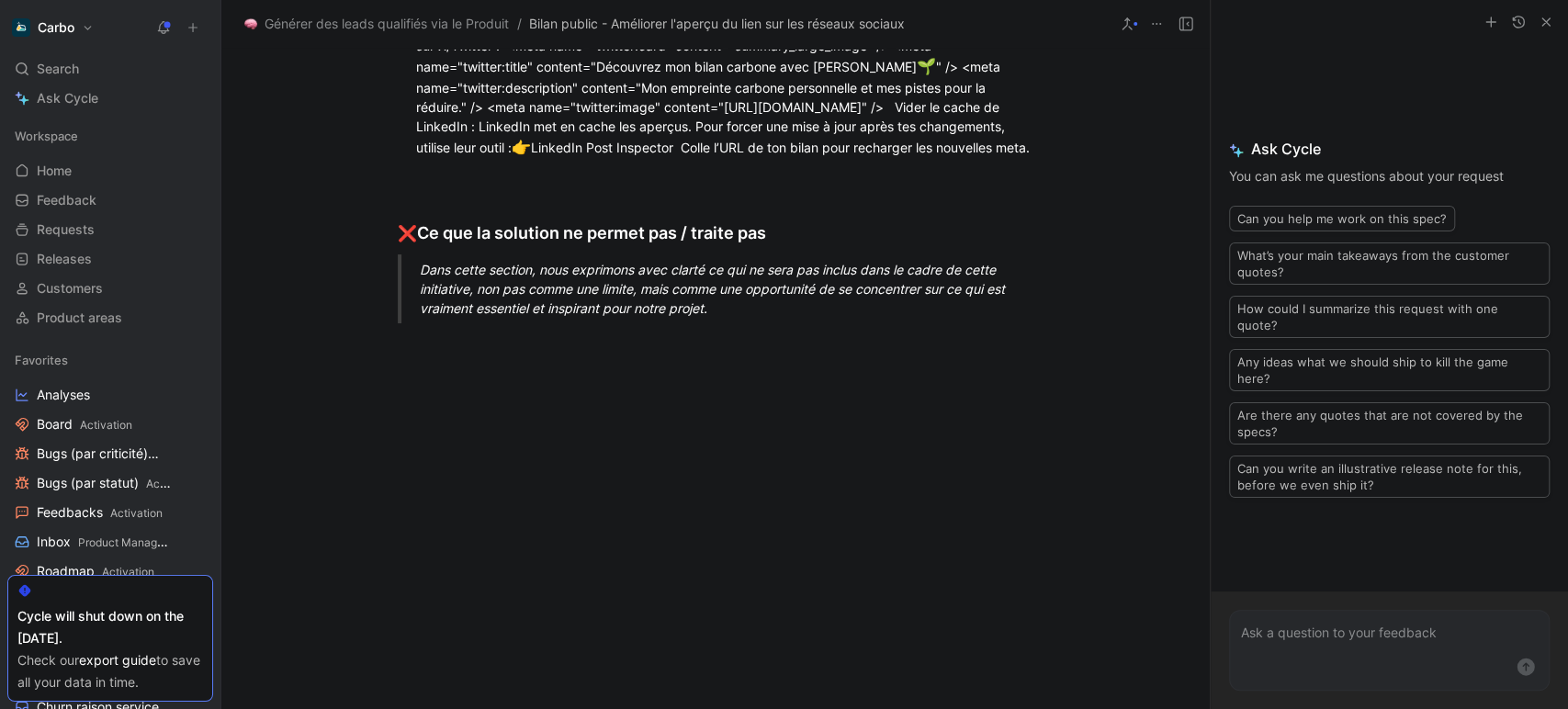
drag, startPoint x: 499, startPoint y: 517, endPoint x: 415, endPoint y: 474, distance: 94.4
click at [417, 160] on div "🛠 Étapes concrètes à suivre Mettre à jour les balises Open Graph dans le <head>…" at bounding box center [725, 76] width 618 height 167
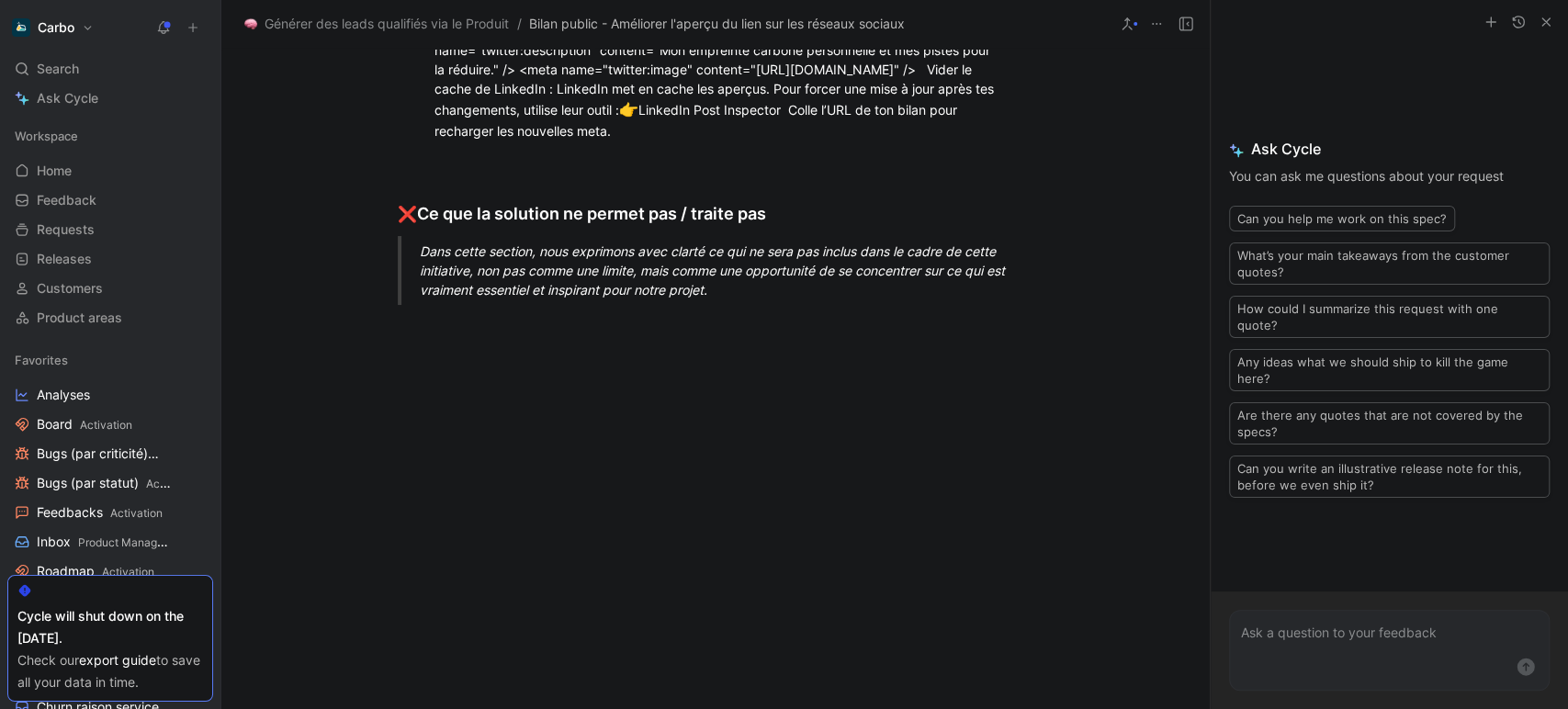
click at [923, 140] on div "<meta name="twitter:card" content="summary_large_image" /> <meta name="twitter:…" at bounding box center [717, 68] width 564 height 143
click at [926, 140] on div "<meta name="twitter:card" content="summary_large_image" /> <meta name="twitter:…" at bounding box center [717, 68] width 564 height 143
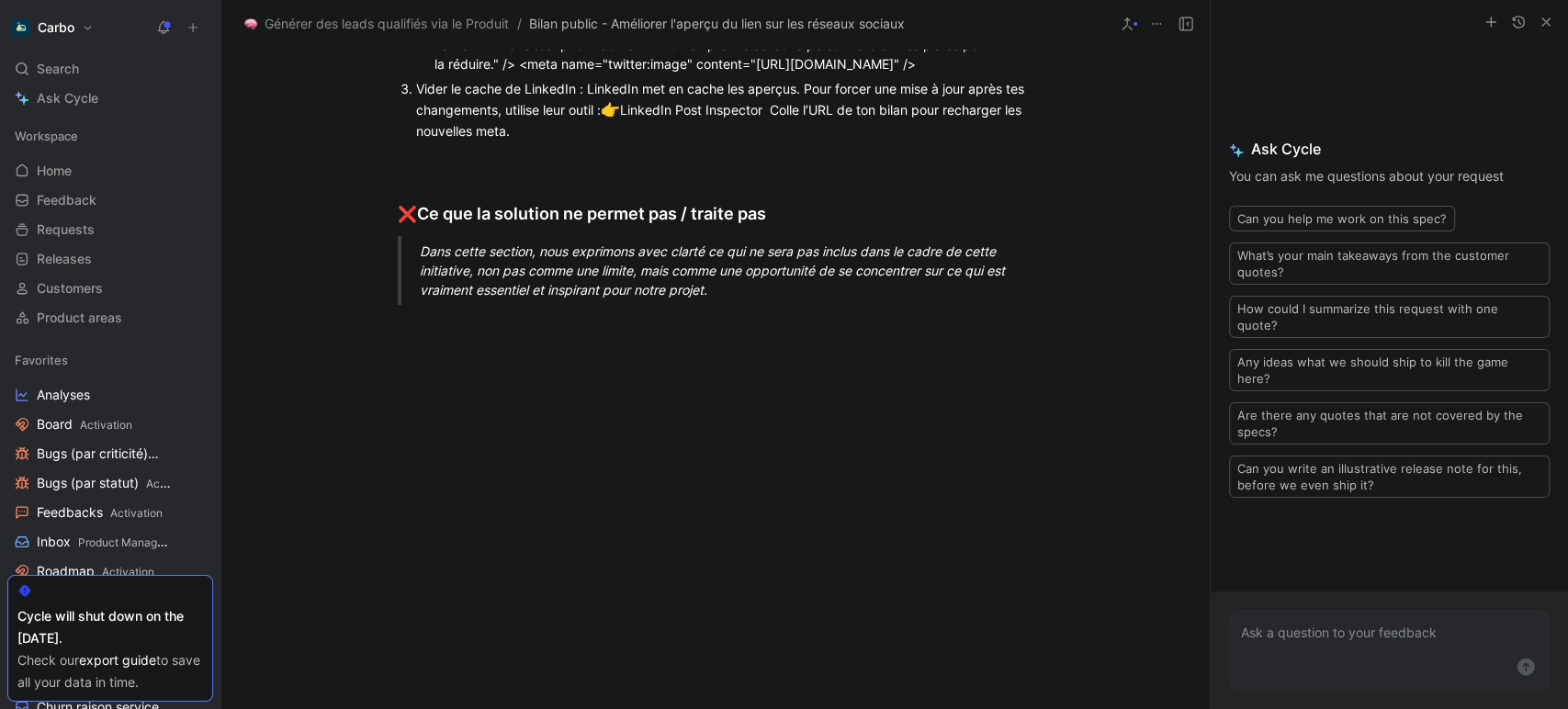
drag, startPoint x: 941, startPoint y: 535, endPoint x: 439, endPoint y: 455, distance: 508.3
click at [439, 73] on div "<meta name="twitter:card" content="summary_large_image" /> <meta name="twitter:…" at bounding box center [717, 32] width 564 height 82
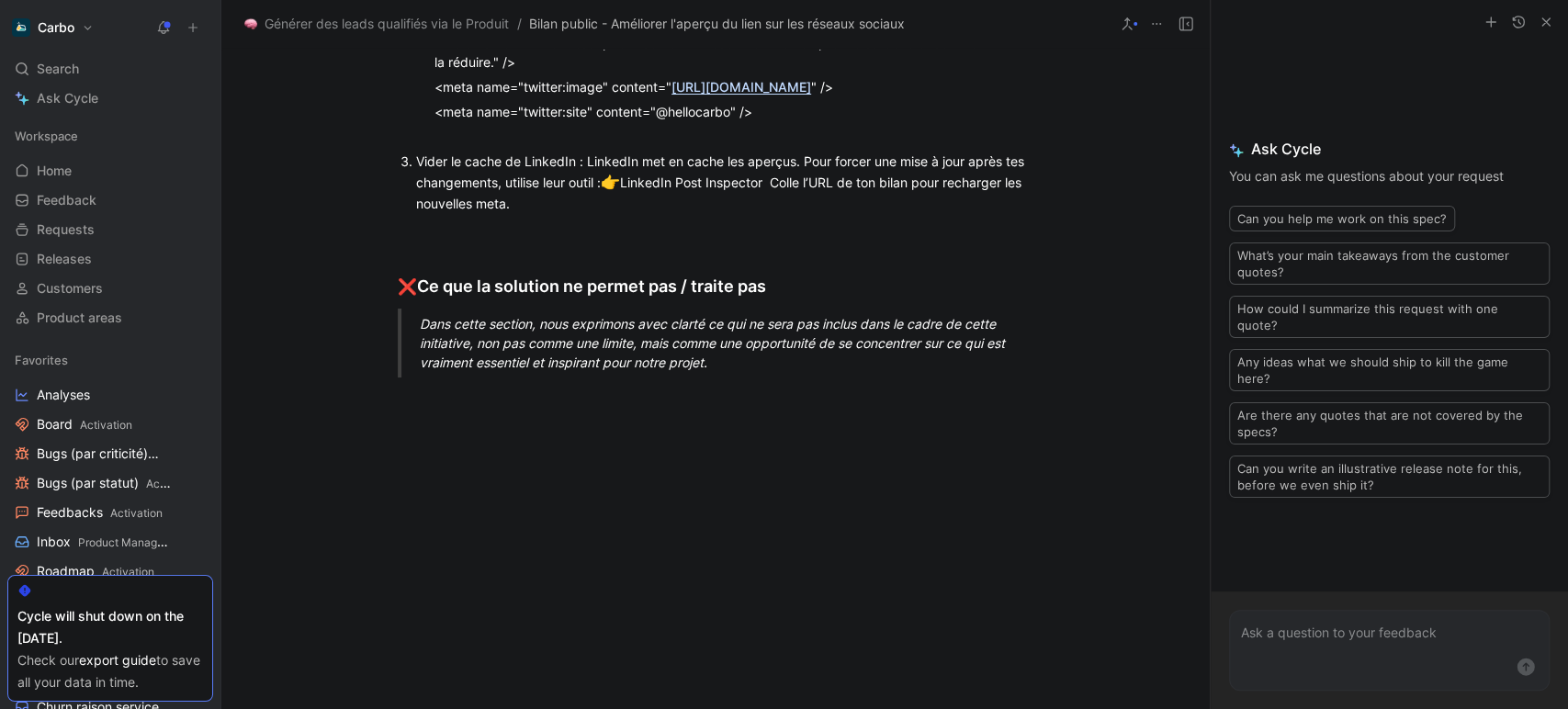
click at [910, 28] on div "<meta name="twitter:title" content="Mon bilan carbone avec Carbo 🌱 " />" at bounding box center [717, 15] width 564 height 24
click at [585, 71] on div "<meta name="twitter:description" content="Découvrez mon empreinte carbone et co…" at bounding box center [717, 52] width 564 height 38
click at [595, 96] on div "<meta name="twitter:image" content=" https://pro.hellocarbo.com/assets/images/p…" at bounding box center [717, 87] width 564 height 19
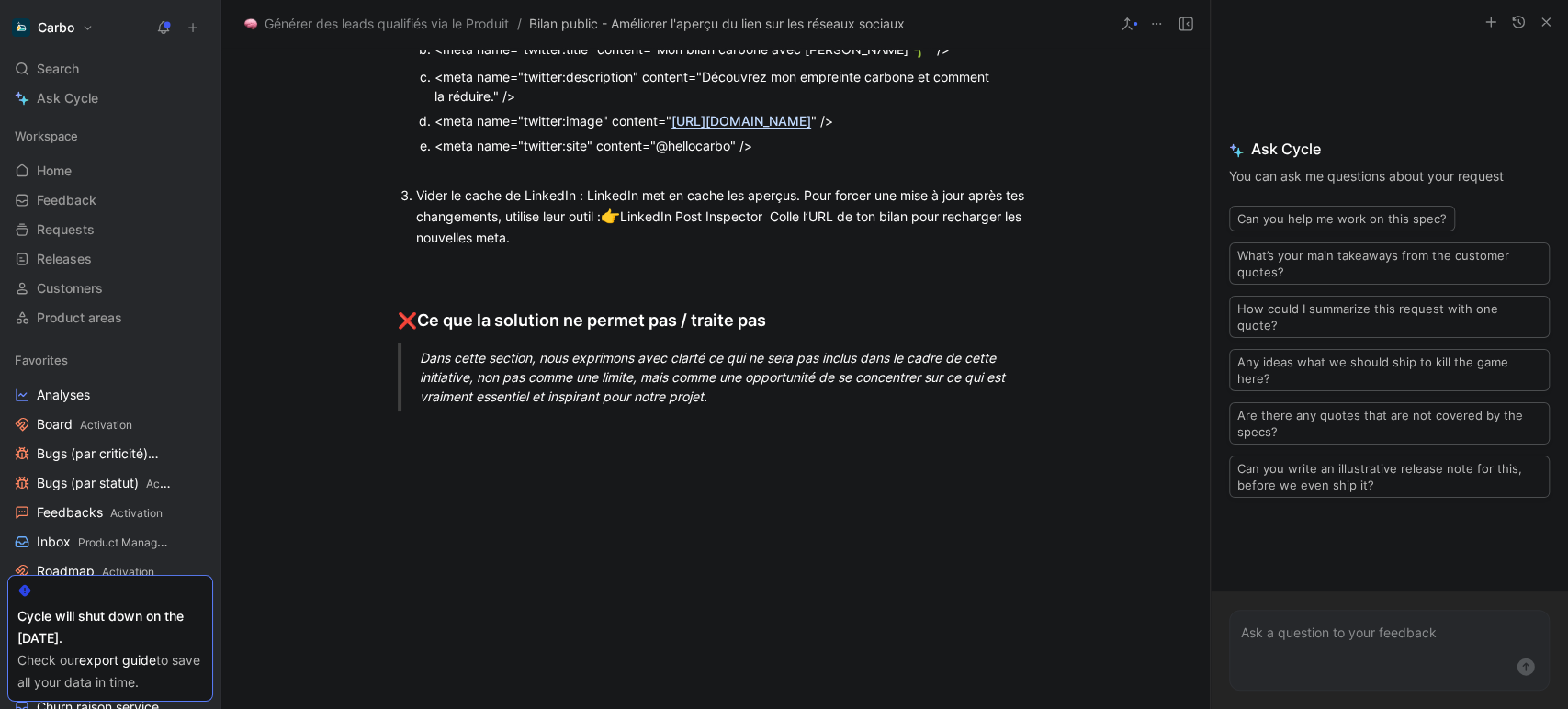
scroll to position [1240, 0]
drag, startPoint x: 804, startPoint y: 214, endPoint x: 821, endPoint y: 239, distance: 30.2
copy div "Découvrez le bilan carbone {{date de début - date de fin}} de {{entreprise}} ré…"
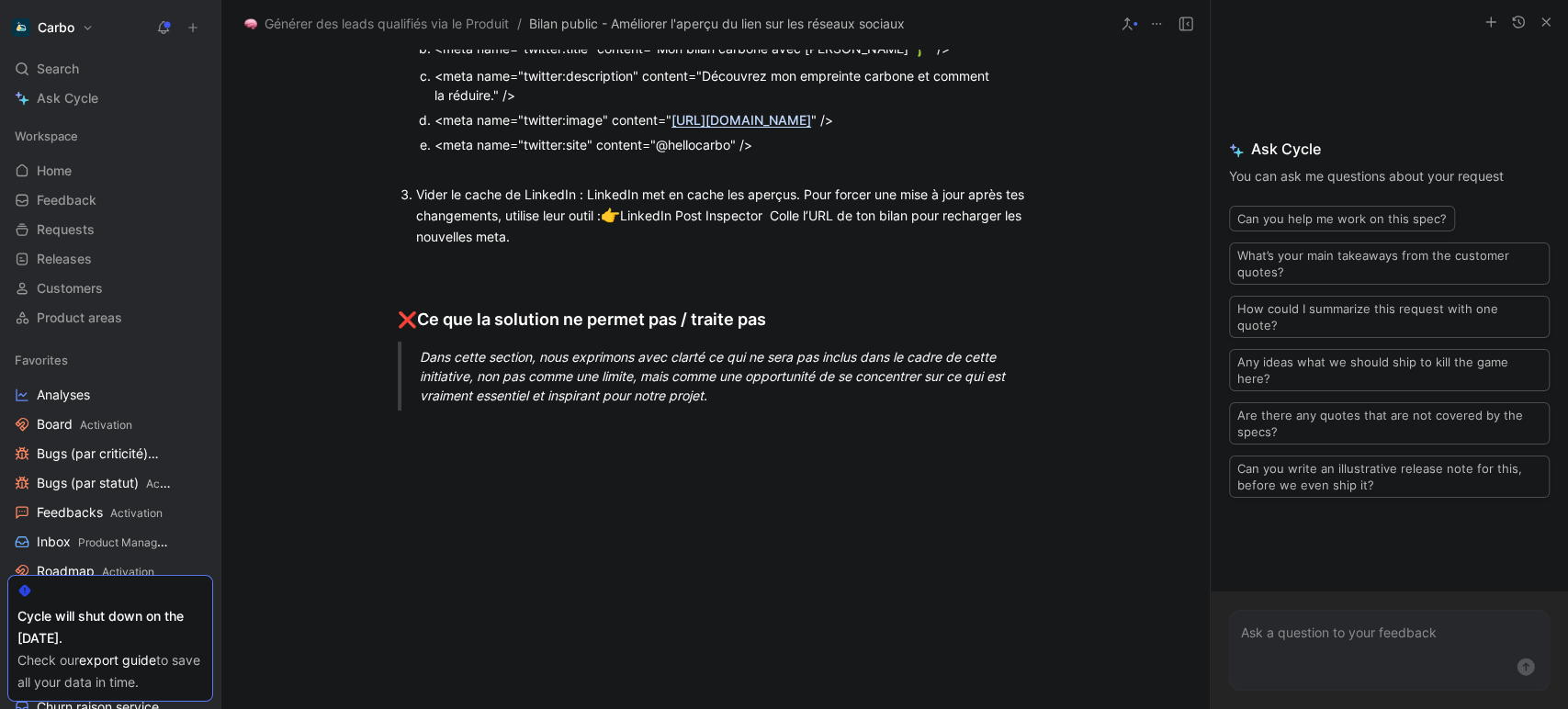
drag, startPoint x: 610, startPoint y: 237, endPoint x: 431, endPoint y: 234, distance: 179.0
drag, startPoint x: 617, startPoint y: 234, endPoint x: 510, endPoint y: 232, distance: 107.0
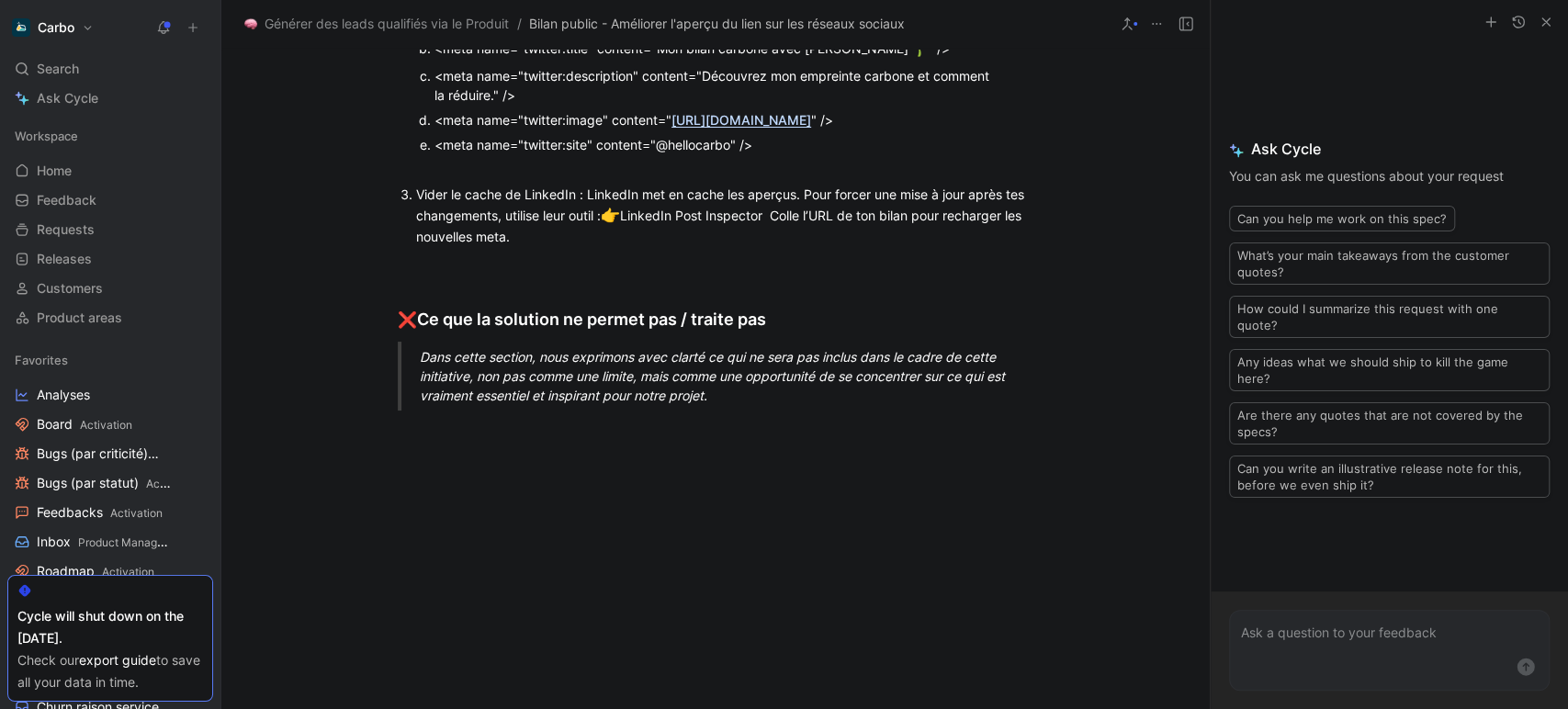
drag, startPoint x: 802, startPoint y: 212, endPoint x: 617, endPoint y: 228, distance: 185.7
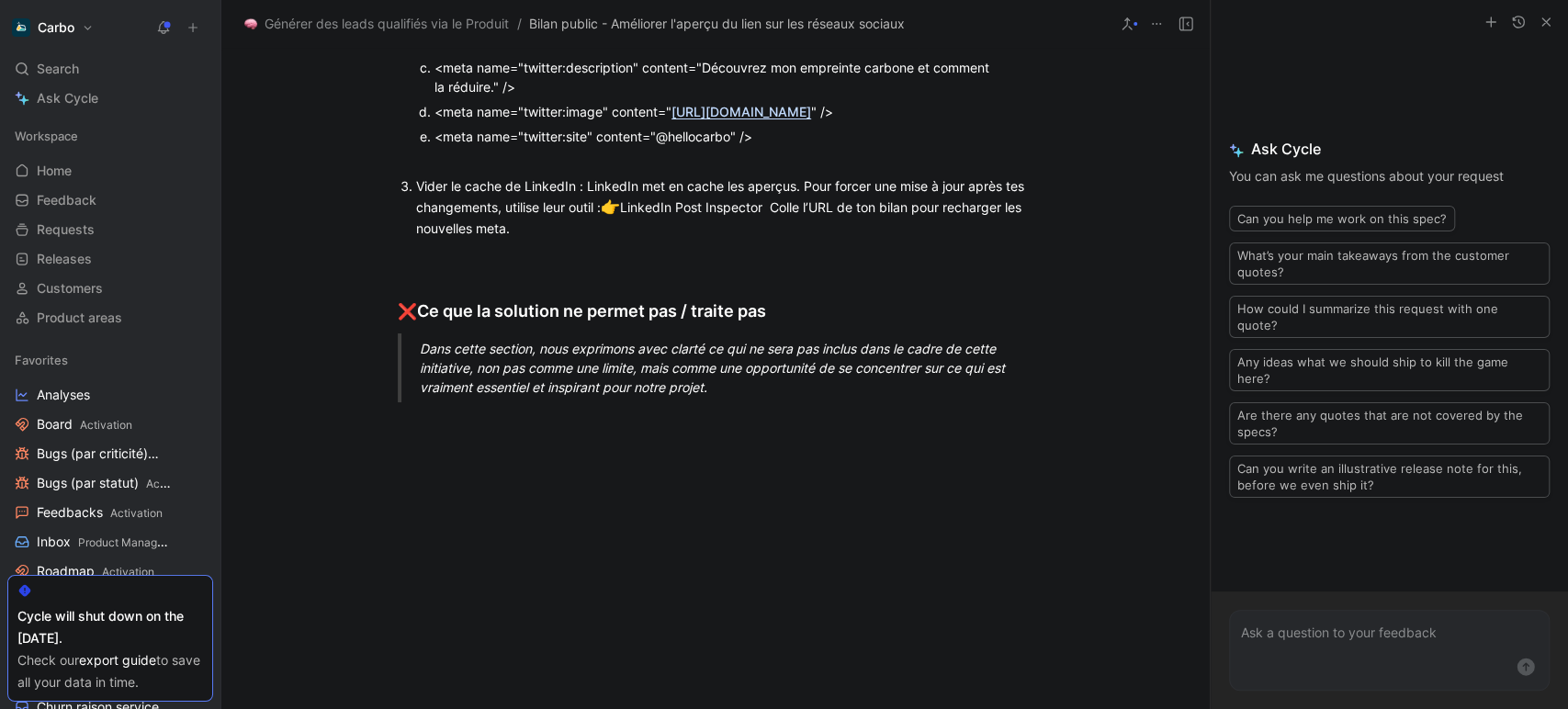
scroll to position [1289, 0]
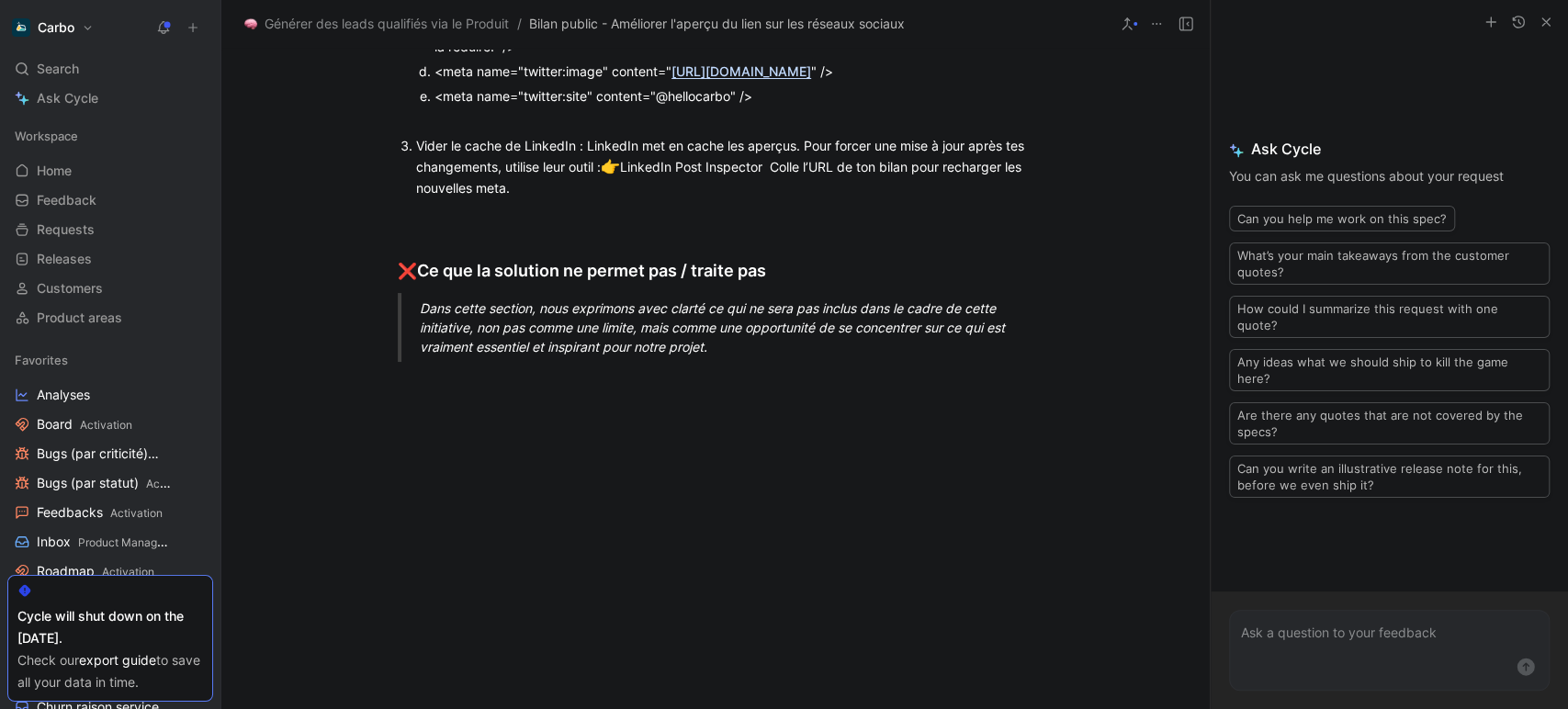
drag, startPoint x: 867, startPoint y: 209, endPoint x: 976, endPoint y: 227, distance: 110.5
copy span "Comme {{company_name}}, engagez votre entreprise dans une démarche bas-carbone …"
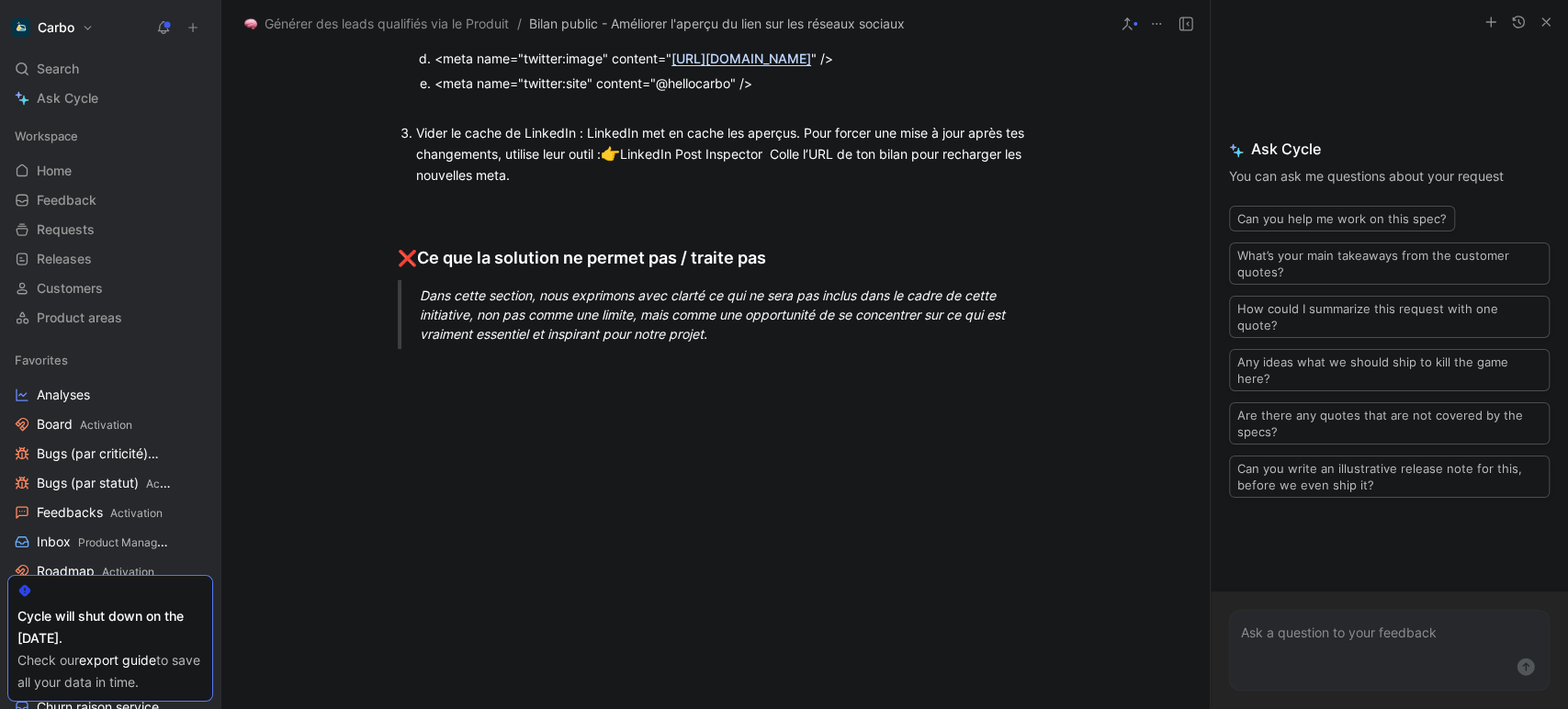
scroll to position [1304, 0]
drag, startPoint x: 803, startPoint y: 145, endPoint x: 533, endPoint y: 168, distance: 271.0
copy div "Découvrez notre bilan carbone réalisé par Carbo"
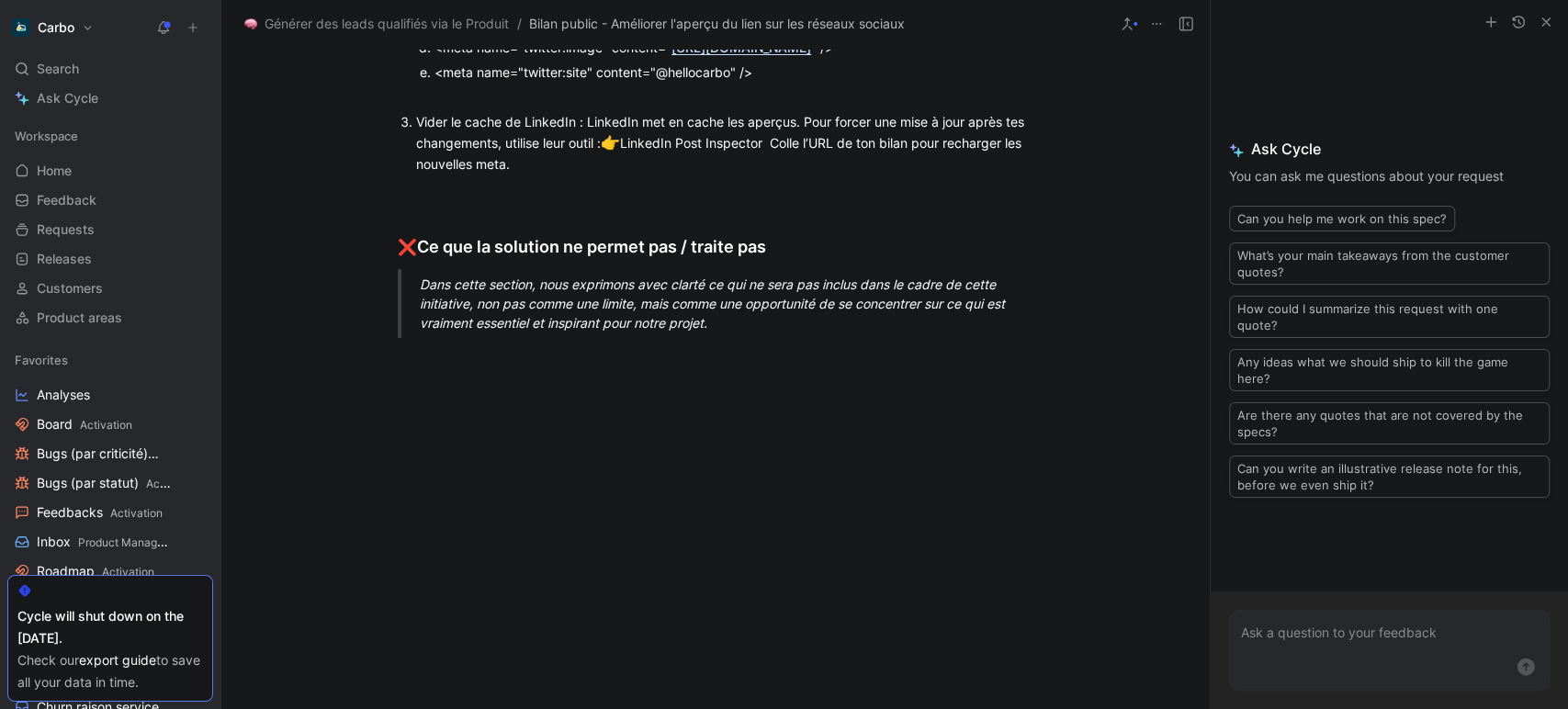
scroll to position [1313, 0]
drag, startPoint x: 660, startPoint y: 438, endPoint x: 865, endPoint y: 441, distance: 205.0
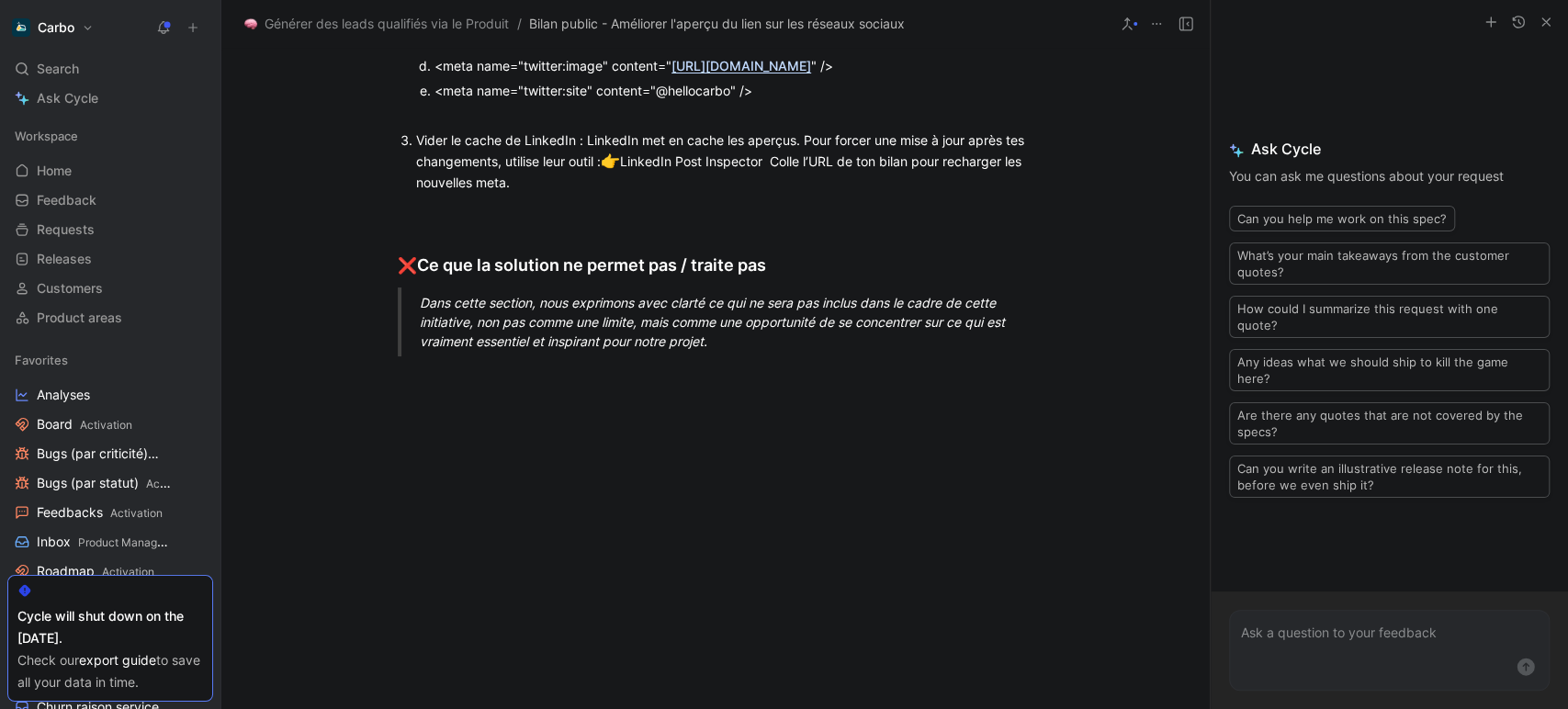
drag, startPoint x: 554, startPoint y: 168, endPoint x: 541, endPoint y: 165, distance: 13.3
copy div "Titre de la page (og:title) <meta property="og:title" content="Découvrez notre …"
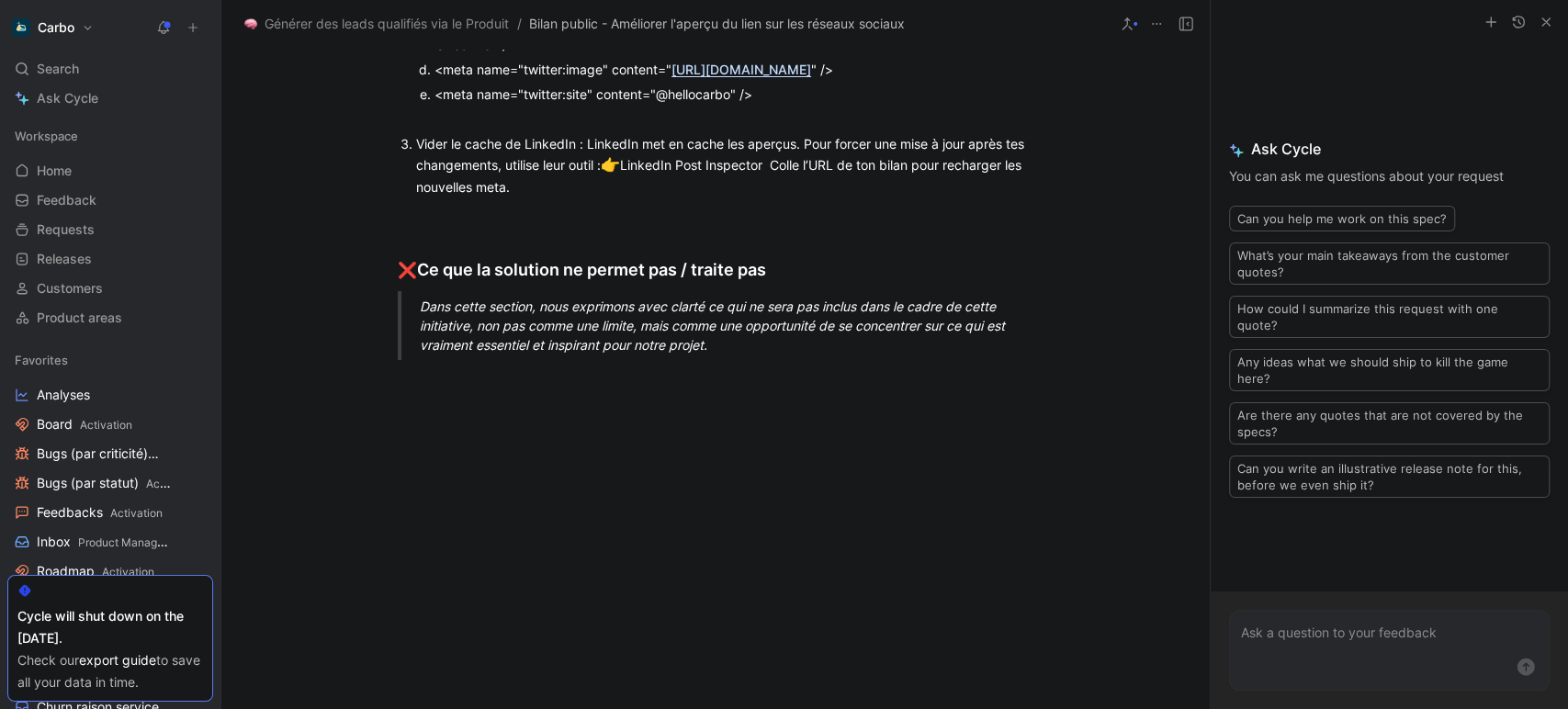
drag, startPoint x: 867, startPoint y: 186, endPoint x: 992, endPoint y: 211, distance: 127.5
copy span "Comme {{company_name}}, engagez votre entreprise dans une démarche bas-carbone …"
drag, startPoint x: 698, startPoint y: 487, endPoint x: 487, endPoint y: 508, distance: 212.0
click at [487, 54] on div "<meta name="twitter:description" content="Découvrez mon empreinte carbone et co…" at bounding box center [717, 35] width 564 height 38
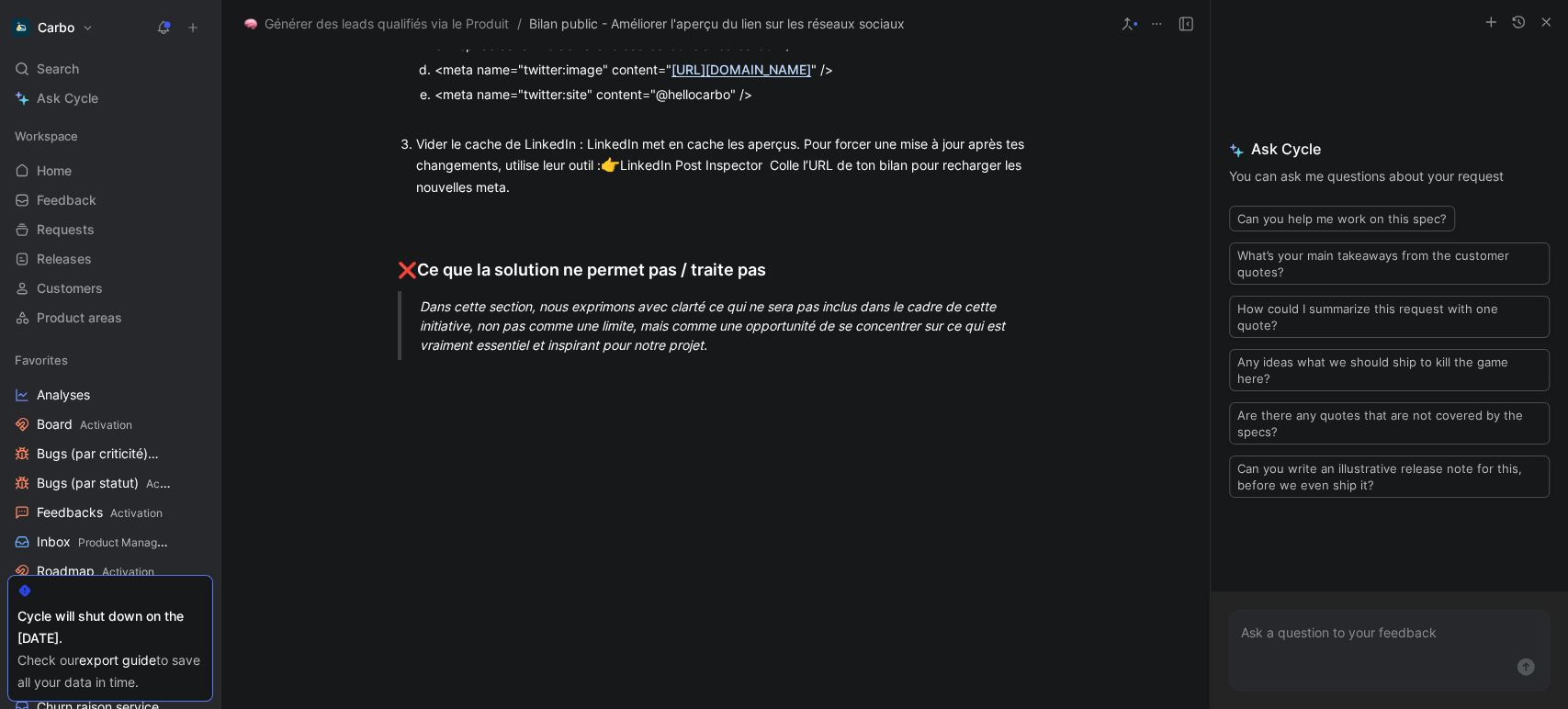
click at [560, 79] on div "<meta name="twitter:image" content=" https://pro.hellocarbo.com/assets/images/p…" at bounding box center [717, 69] width 564 height 19
click at [774, 54] on div "<meta name="twitter:description" content="Comme {{company_name}}, engagez votre…" at bounding box center [717, 35] width 564 height 38
click at [540, 79] on div "<meta name="twitter:image" content=" https://pro.hellocarbo.com/assets/images/p…" at bounding box center [717, 69] width 564 height 19
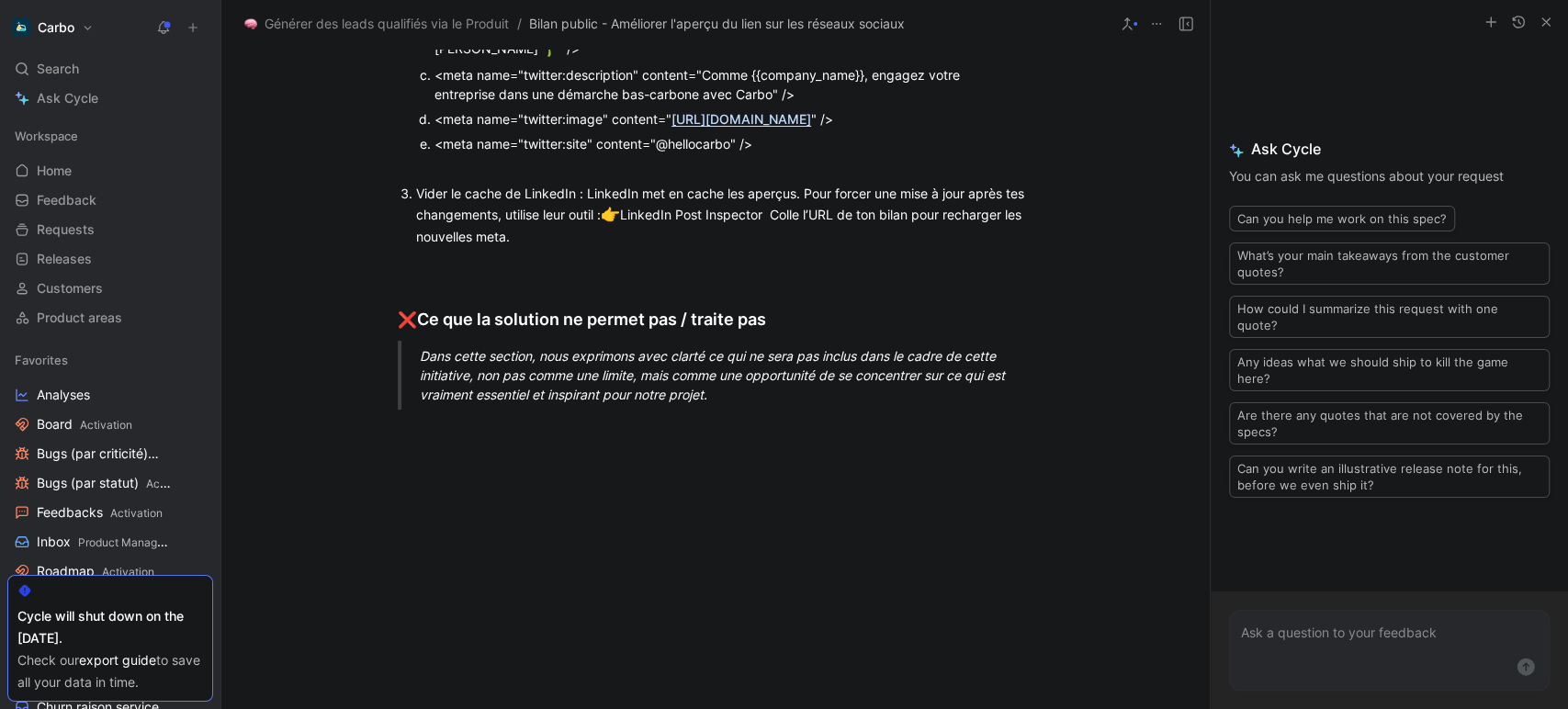
drag, startPoint x: 432, startPoint y: 195, endPoint x: 994, endPoint y: 418, distance: 604.6
drag, startPoint x: 479, startPoint y: 250, endPoint x: 420, endPoint y: 185, distance: 87.8
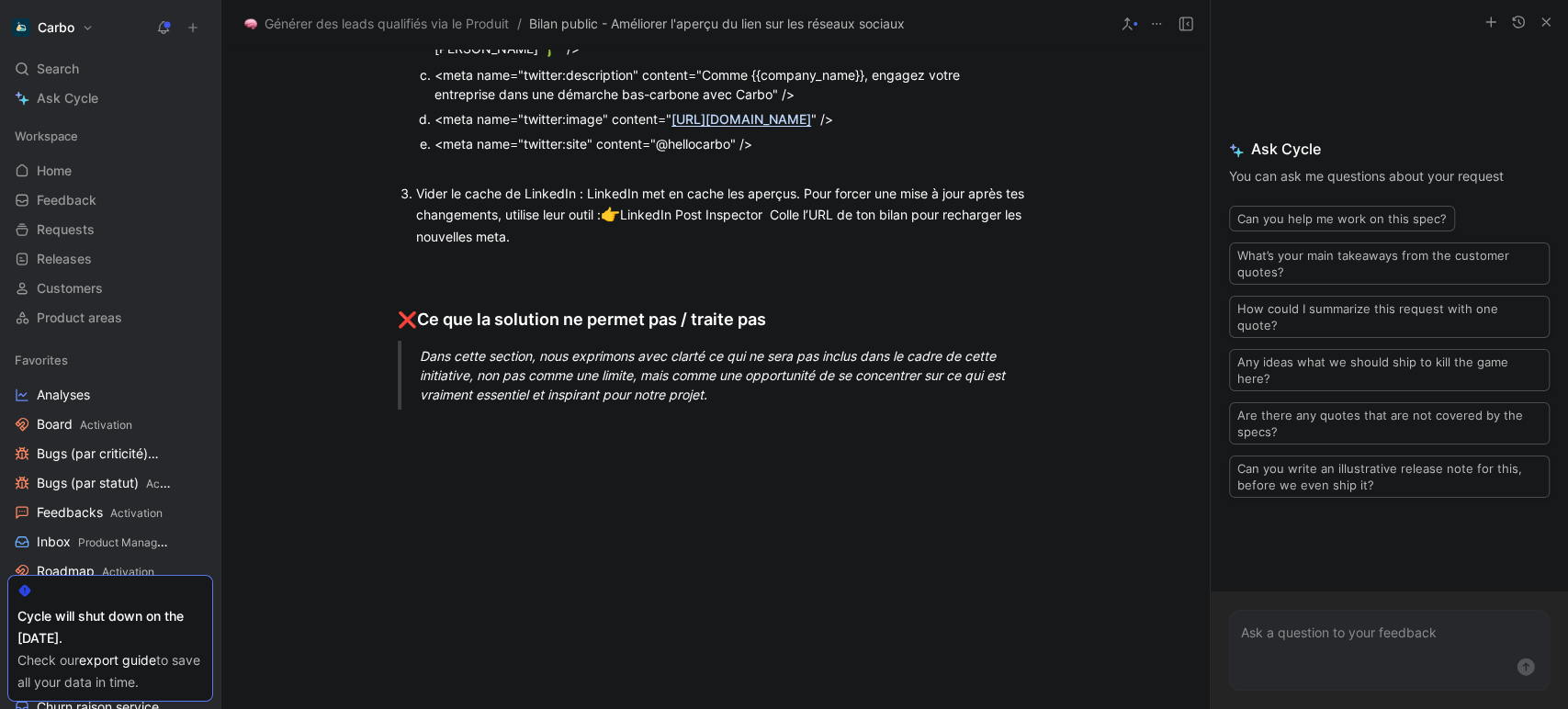
copy ol "Titre de la page (og:title) <meta property="og:title" content="Découvrez notre …"
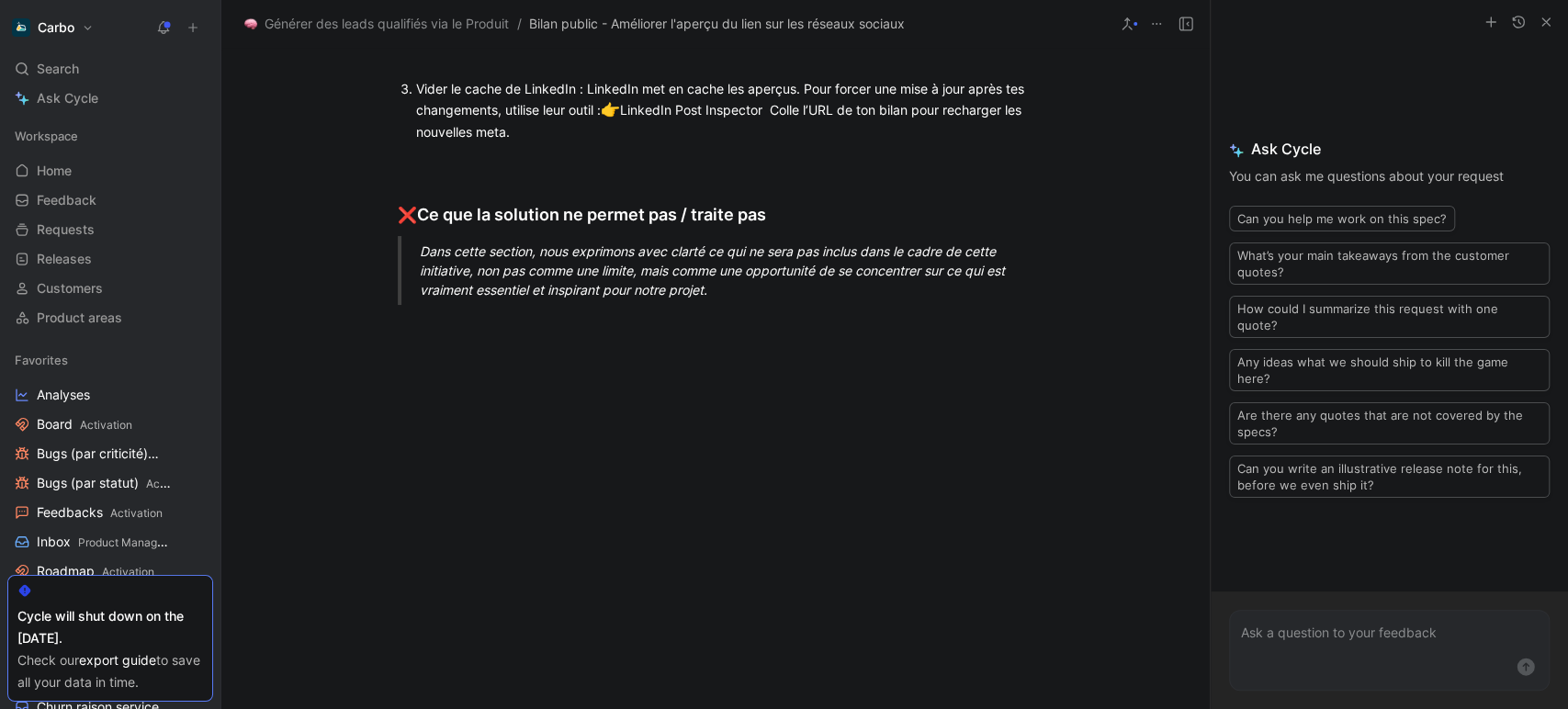
scroll to position [1371, 0]
drag, startPoint x: 800, startPoint y: 569, endPoint x: 588, endPoint y: 592, distance: 213.2
click at [588, 141] on div "Vider le cache de LinkedIn : LinkedIn met en cache les aperçus. Pour forcer une…" at bounding box center [725, 110] width 618 height 63
click at [541, 141] on div "Vider le cache de LinkedIn : LinkedIn met en cache les aperçus. Pour forcer une…" at bounding box center [725, 110] width 618 height 63
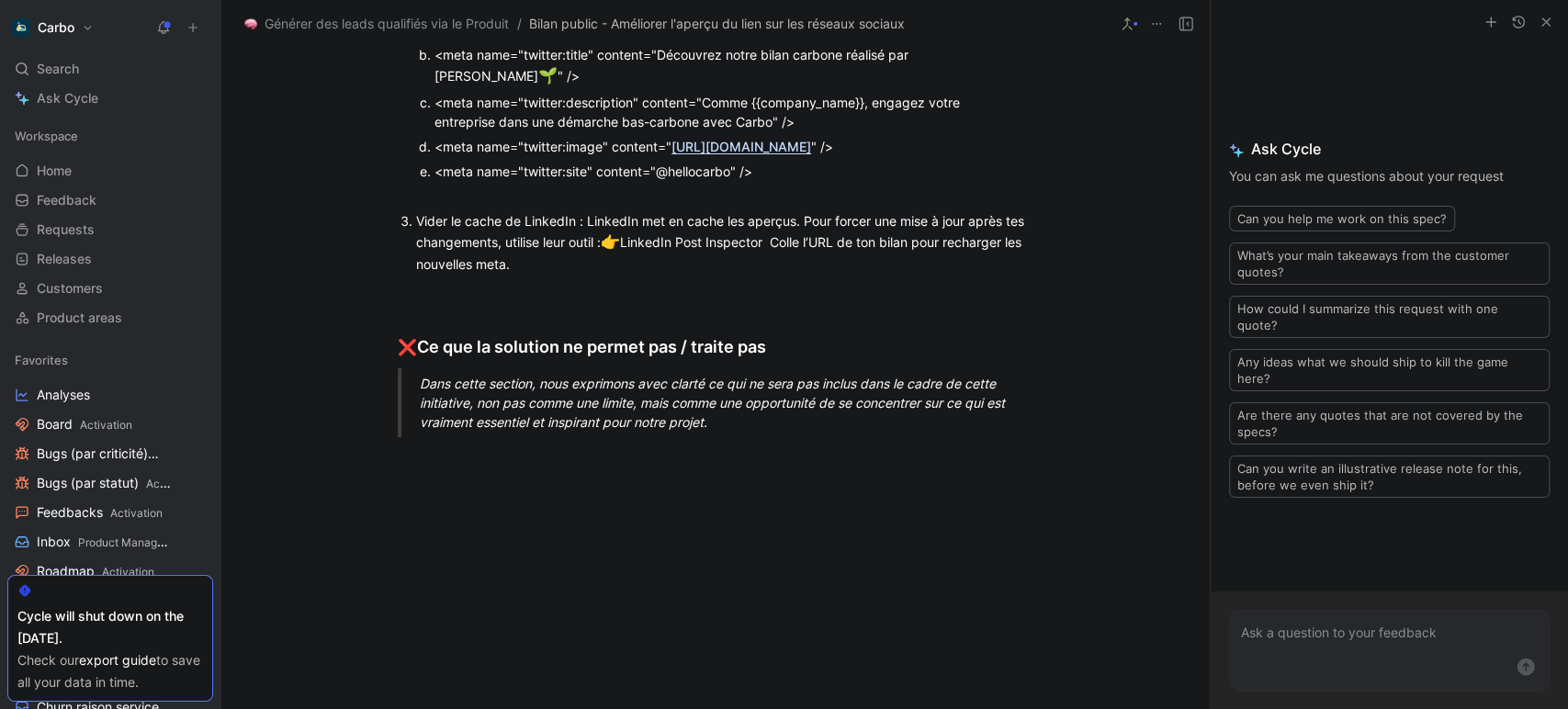
drag, startPoint x: 431, startPoint y: 139, endPoint x: 397, endPoint y: 192, distance: 63.0
copy ol "Mise à jour des balises Open Graph dans le <head> des pages des bilans publique…"
drag, startPoint x: 589, startPoint y: 220, endPoint x: 738, endPoint y: 218, distance: 149.0
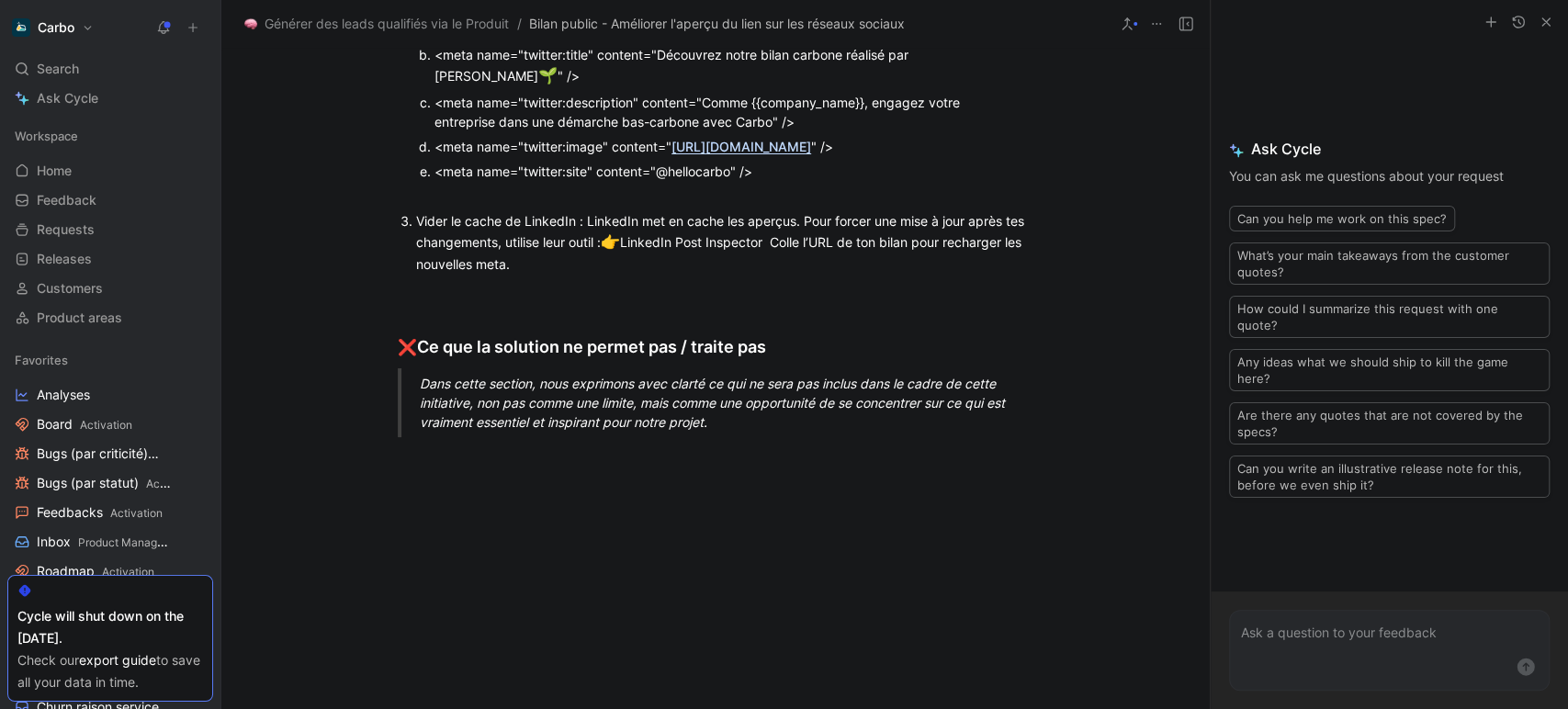
copy div "meta property="og:title""
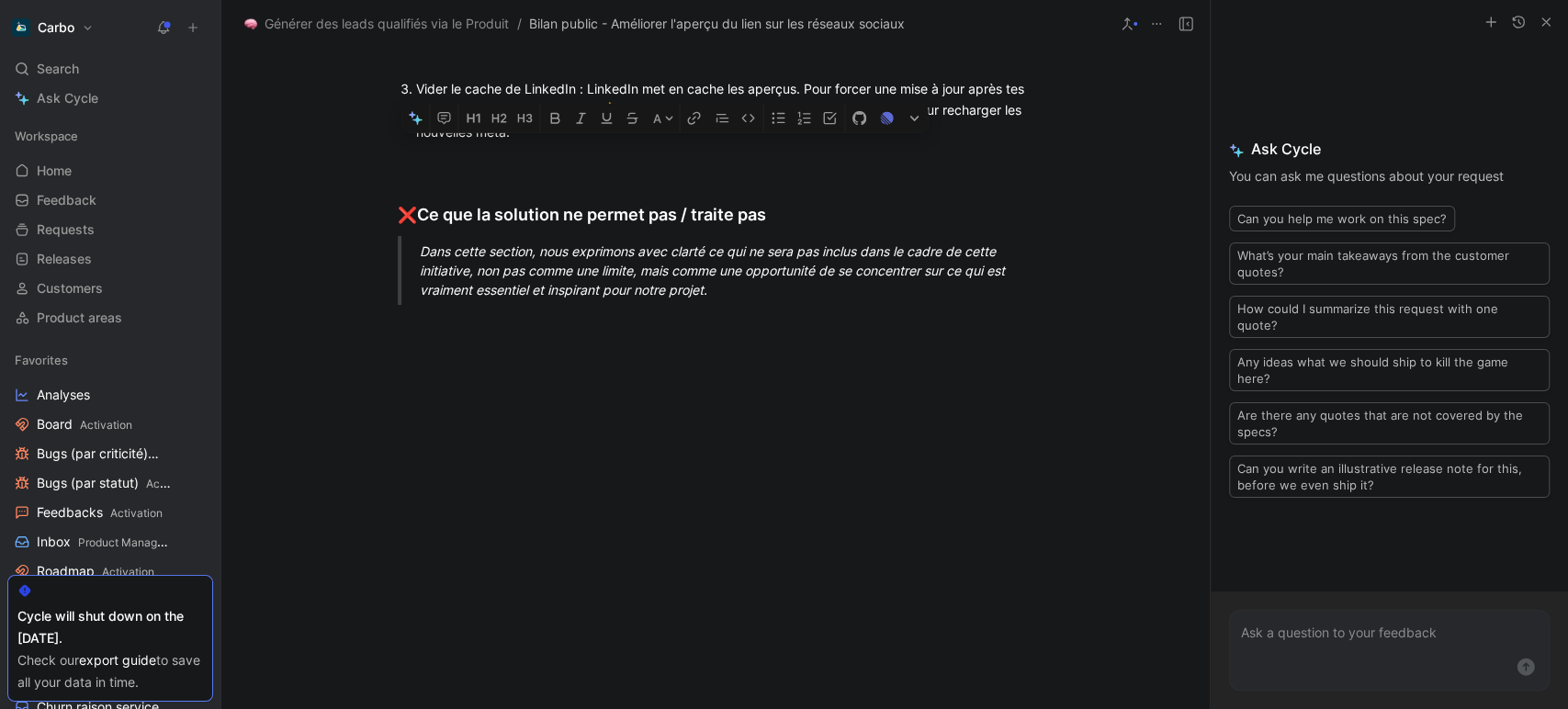
scroll to position [1649, 0]
click at [551, 235] on h2 "❌ Ce que la solution ne permet pas / traite pas" at bounding box center [715, 206] width 705 height 57
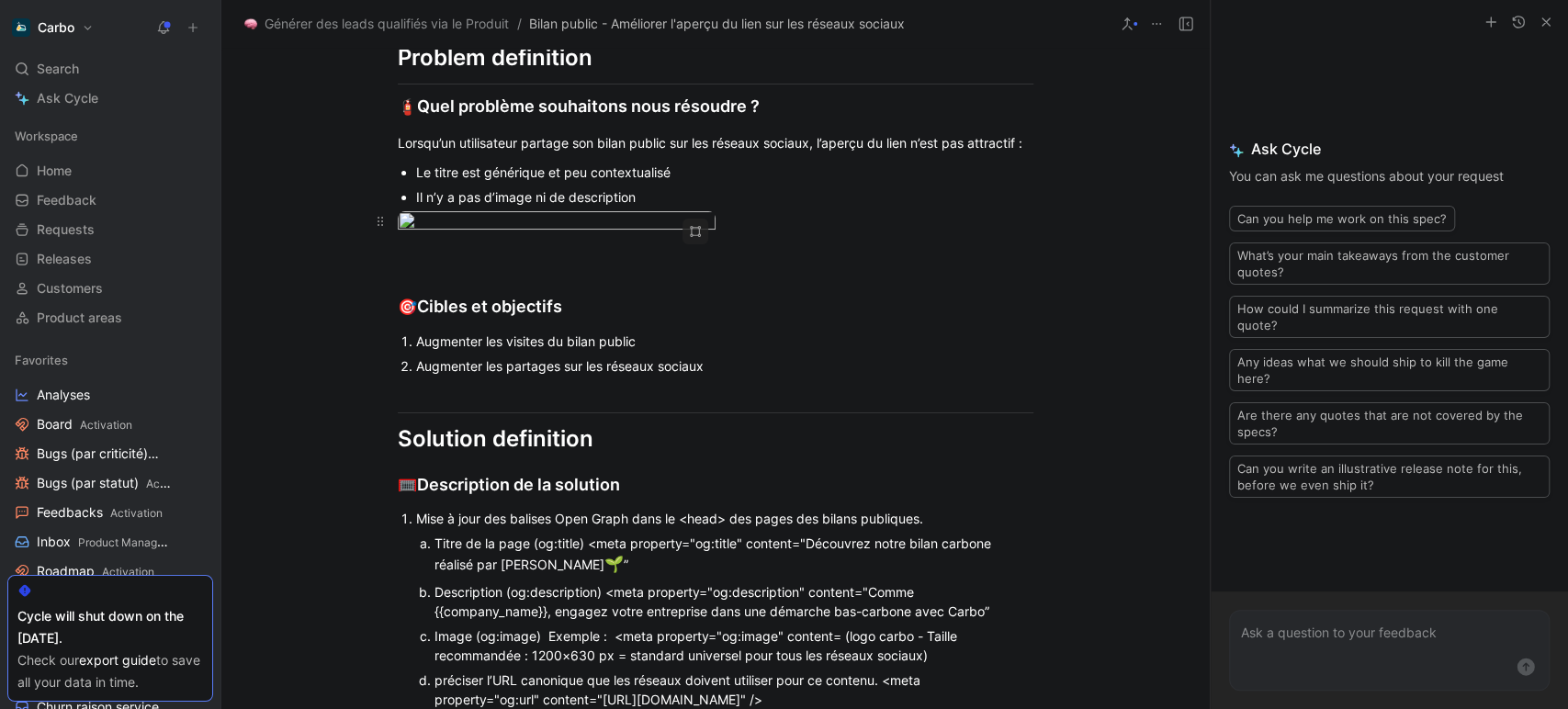
scroll to position [0, 0]
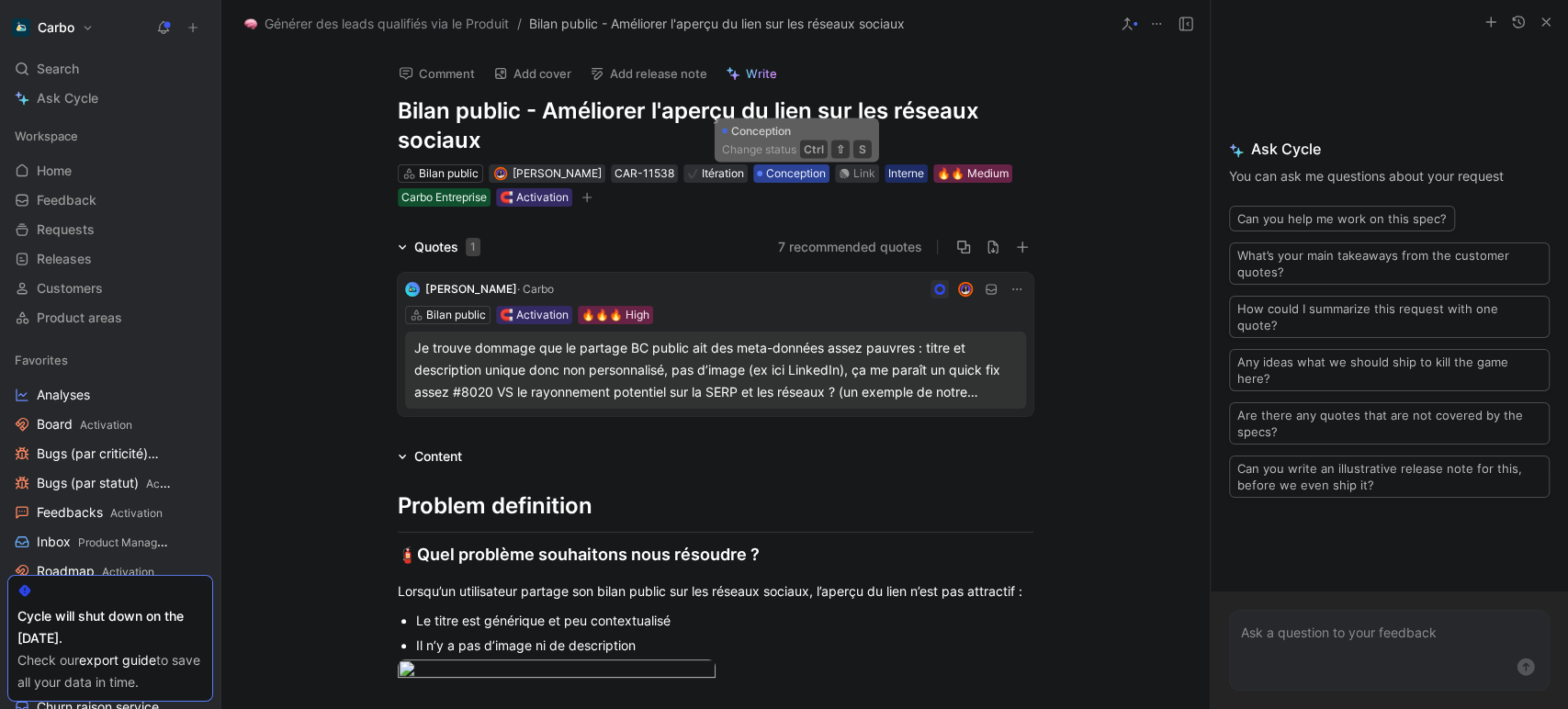
click at [808, 169] on span "Conception" at bounding box center [796, 173] width 60 height 18
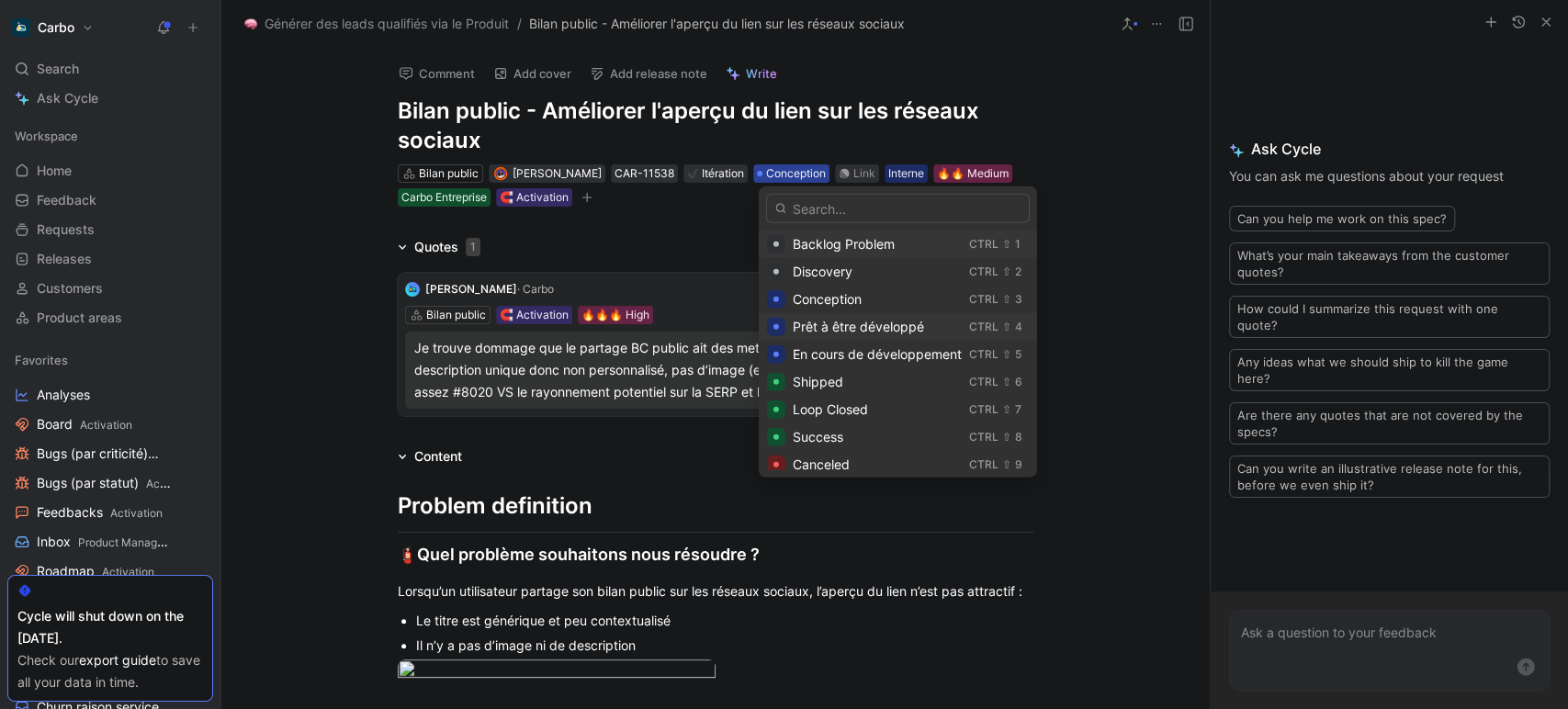
click at [873, 323] on span "Prêt à être développé" at bounding box center [858, 326] width 132 height 15
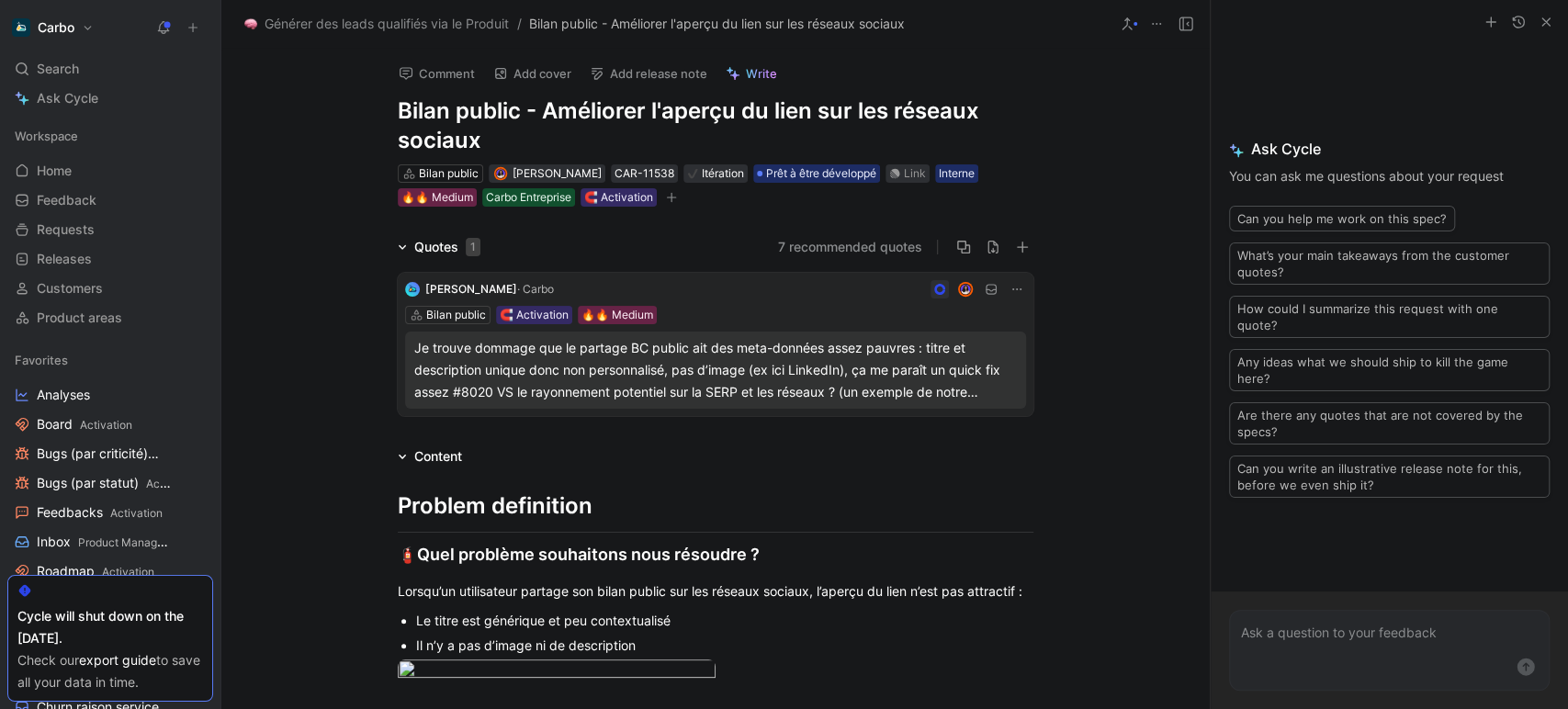
click at [820, 236] on button "7 recommended quotes" at bounding box center [850, 246] width 144 height 22
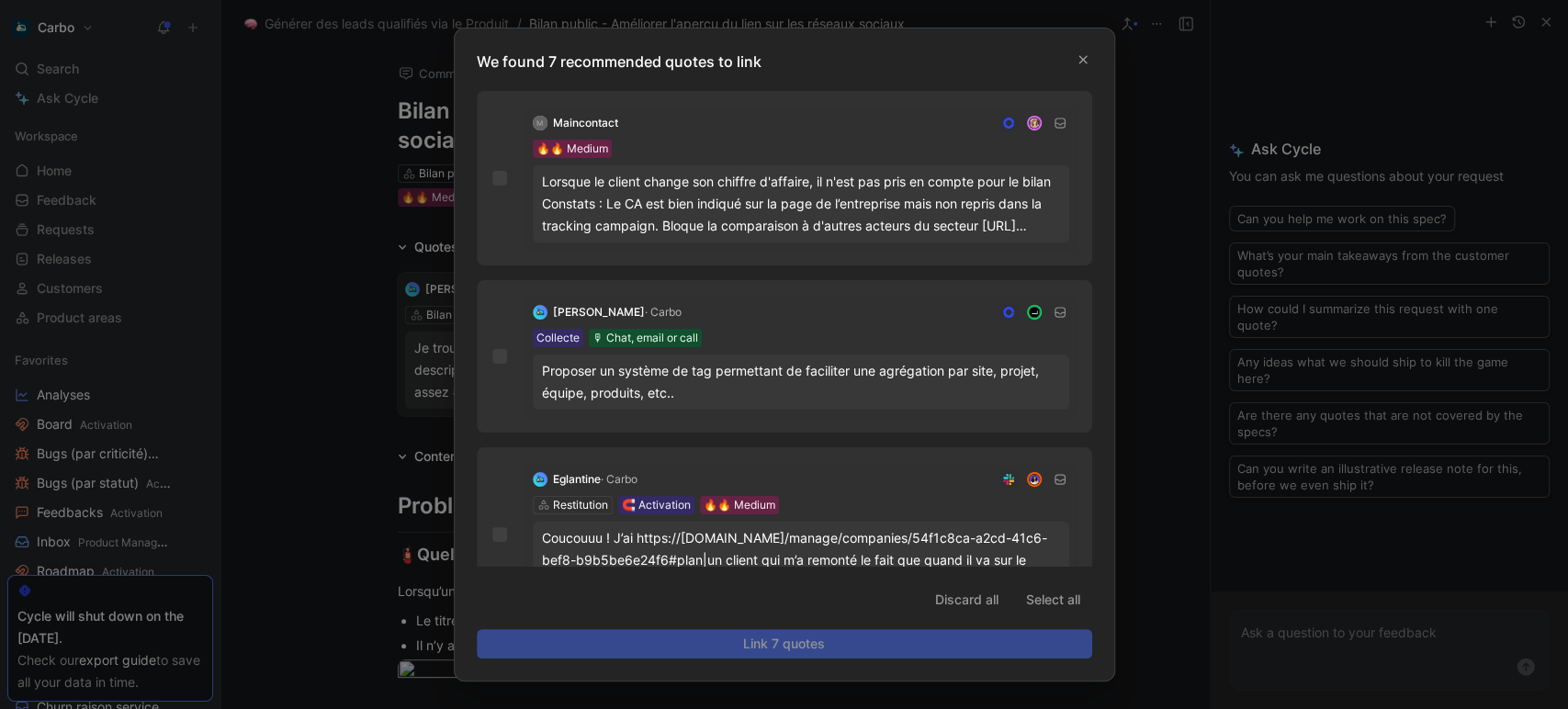
click at [1174, 268] on div at bounding box center [784, 354] width 1568 height 709
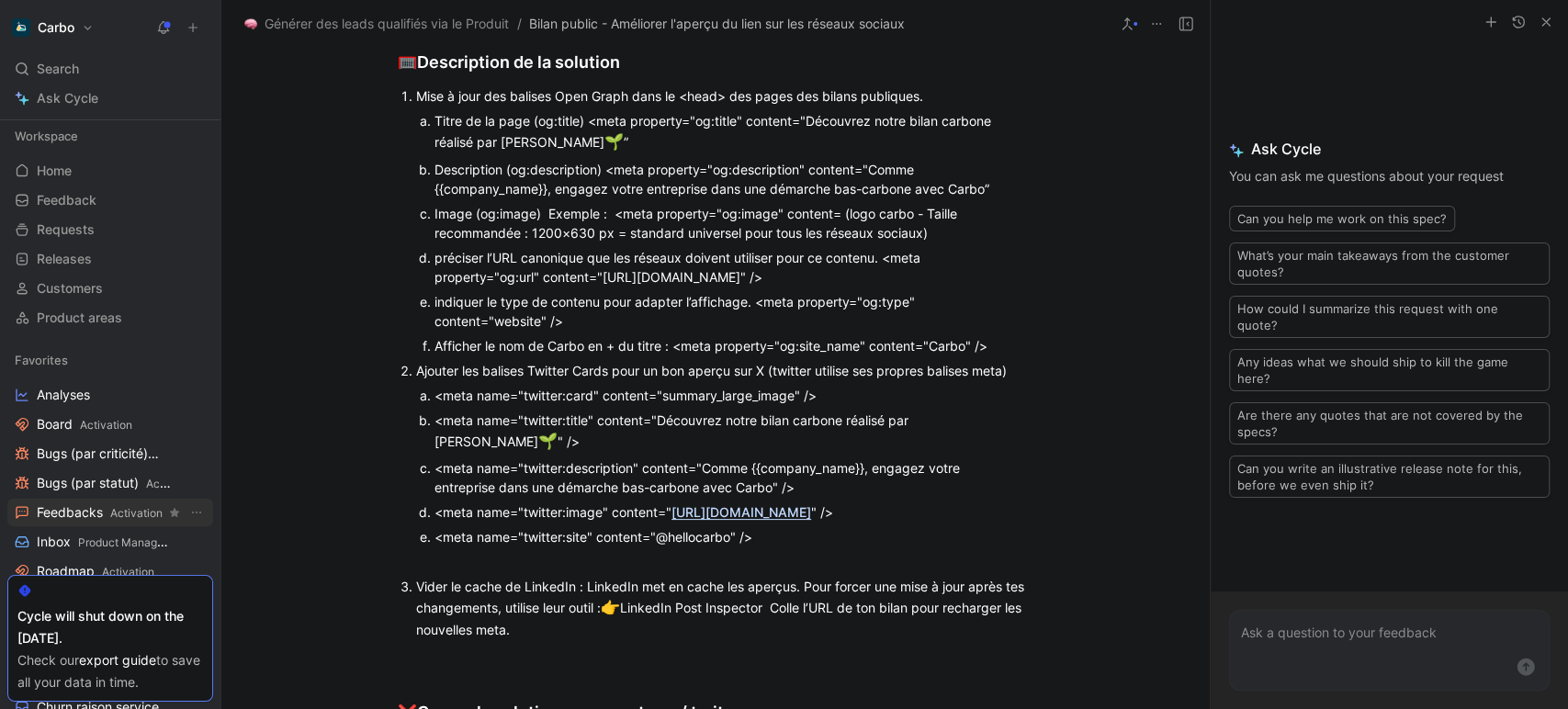
scroll to position [69, 0]
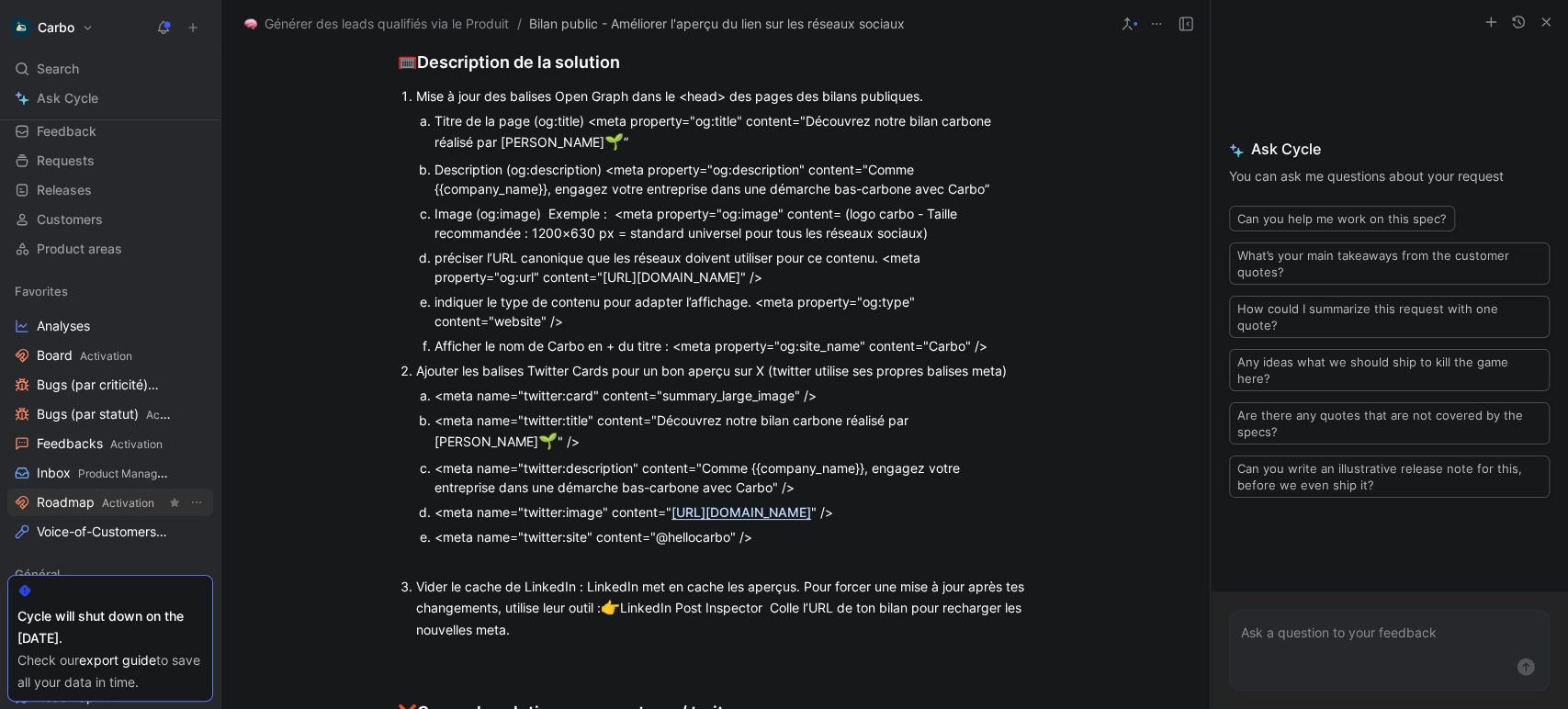
click at [72, 505] on span "Roadmap Activation" at bounding box center [95, 503] width 117 height 19
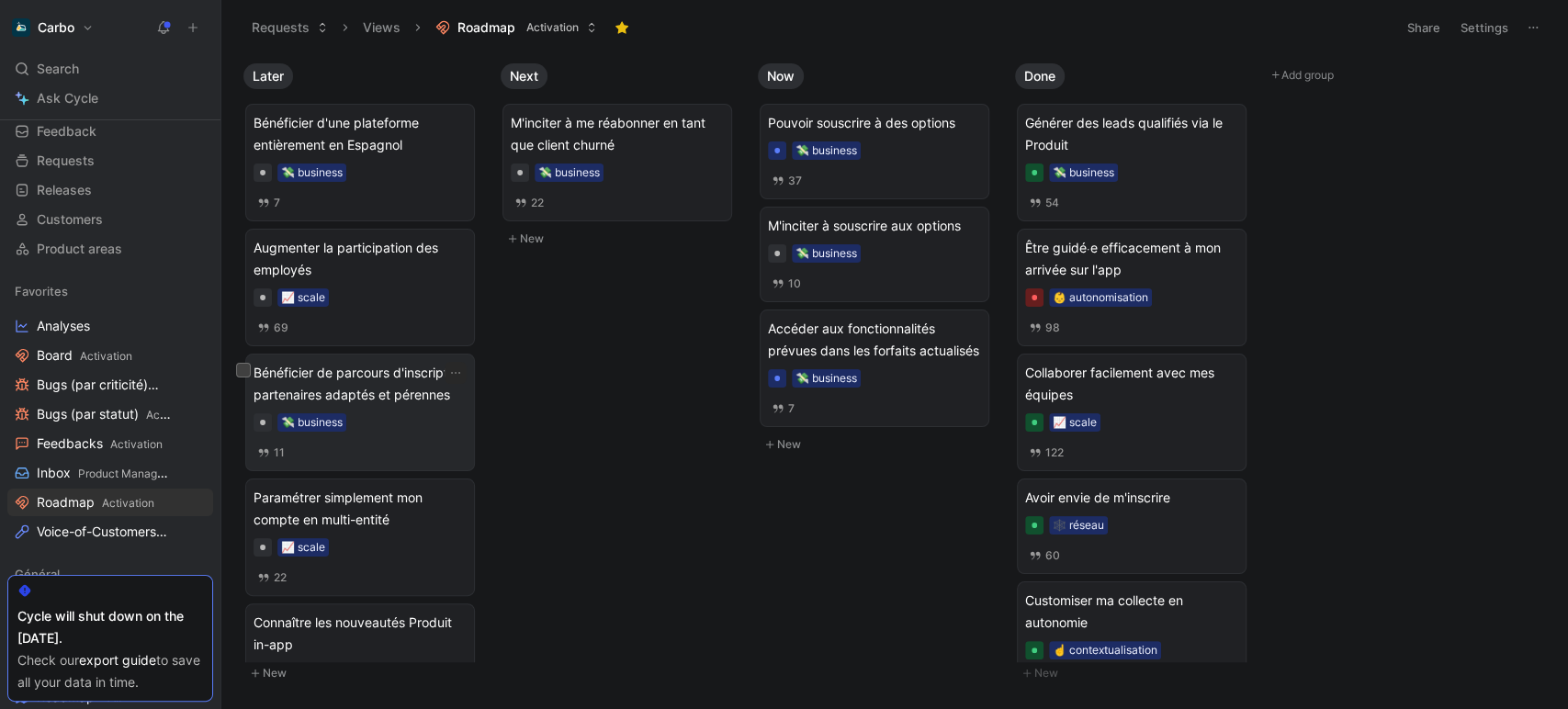
scroll to position [65, 0]
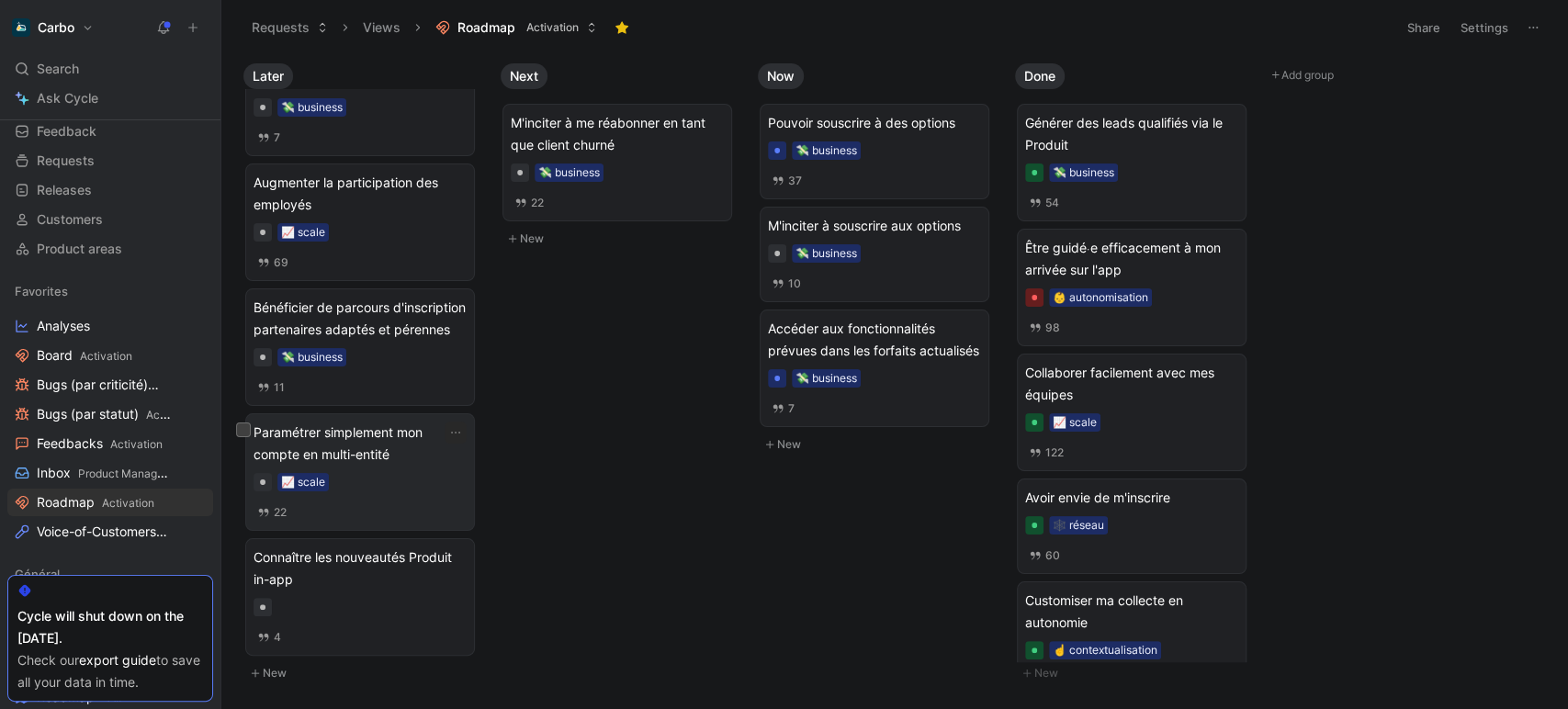
click at [345, 442] on span "Paramétrer simplement mon compte en multi-entité" at bounding box center [361, 443] width 214 height 44
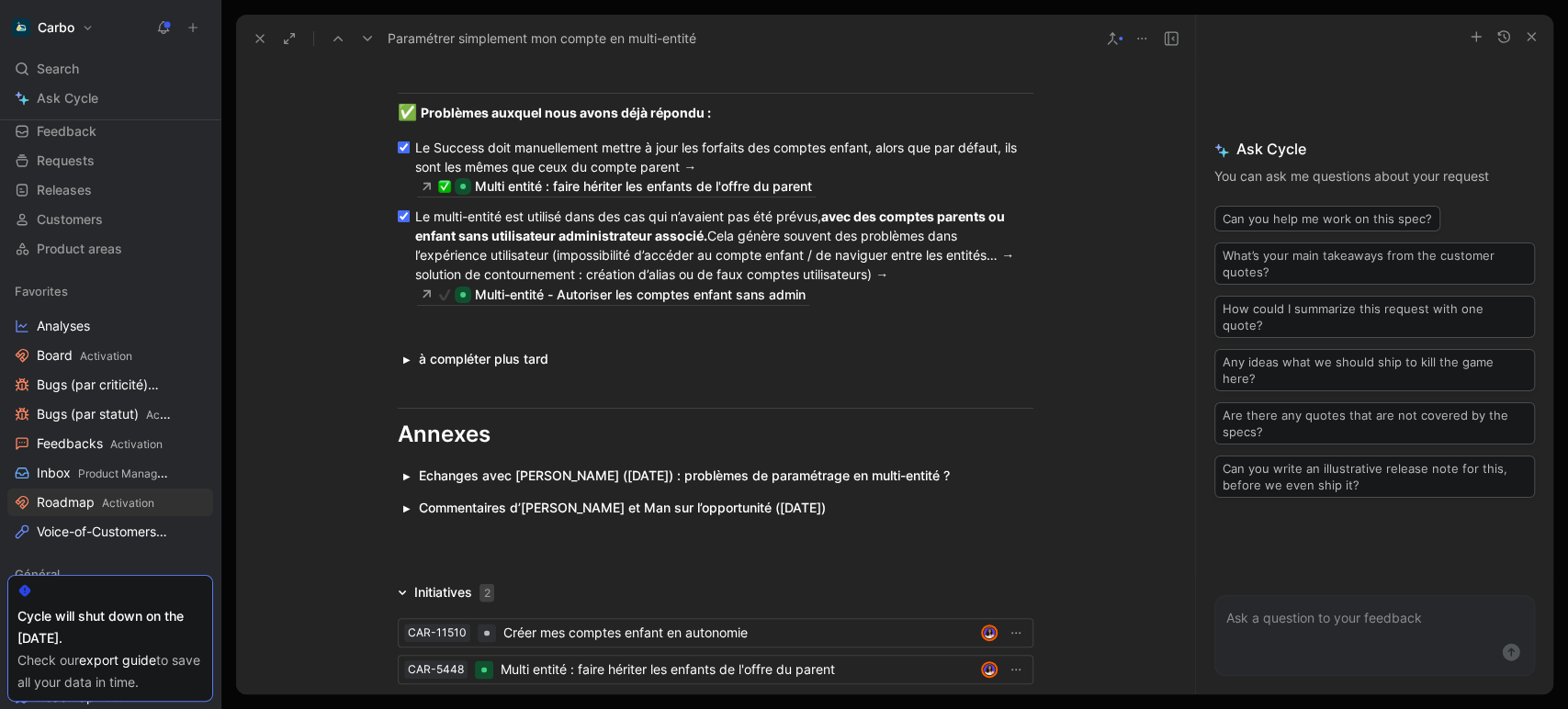
scroll to position [1981, 0]
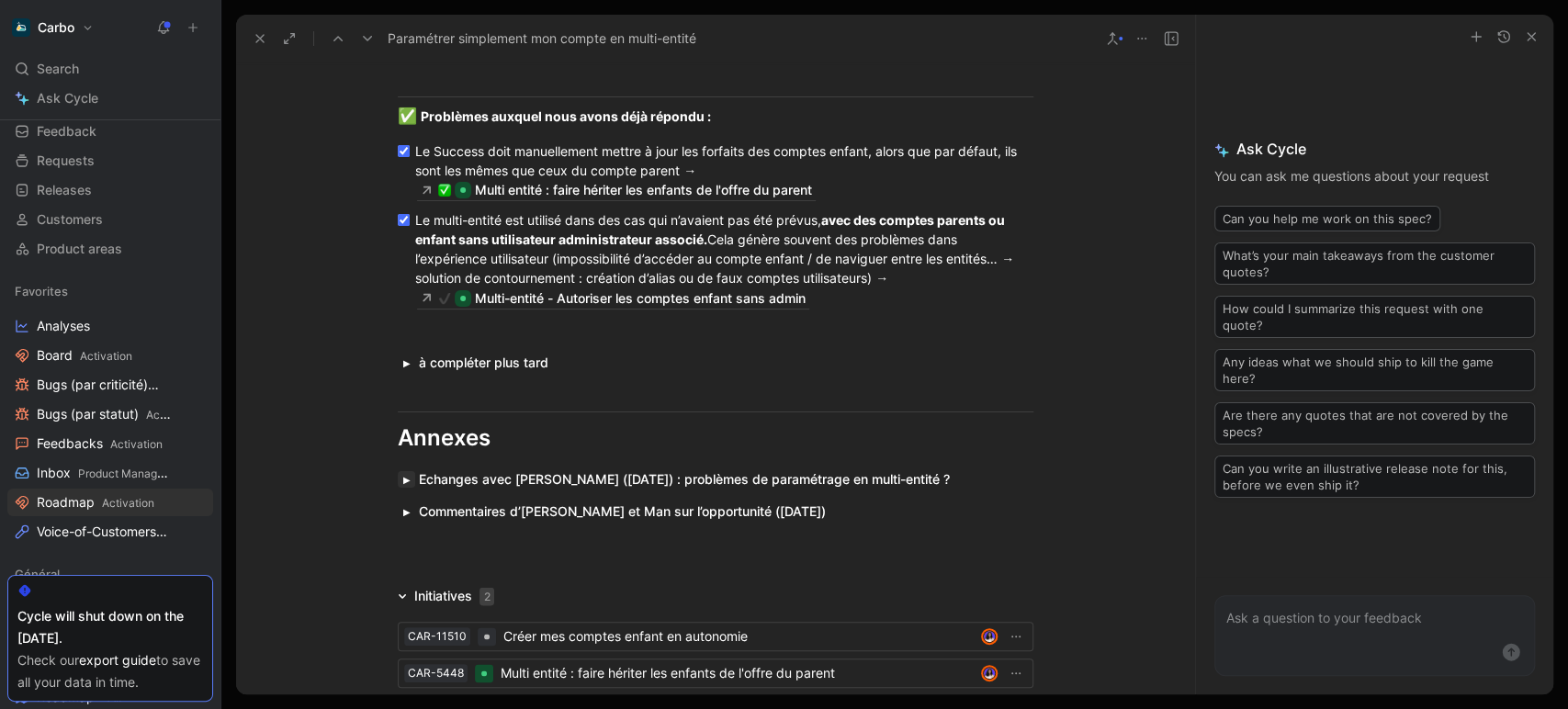
click at [398, 477] on button "button" at bounding box center [406, 479] width 17 height 16
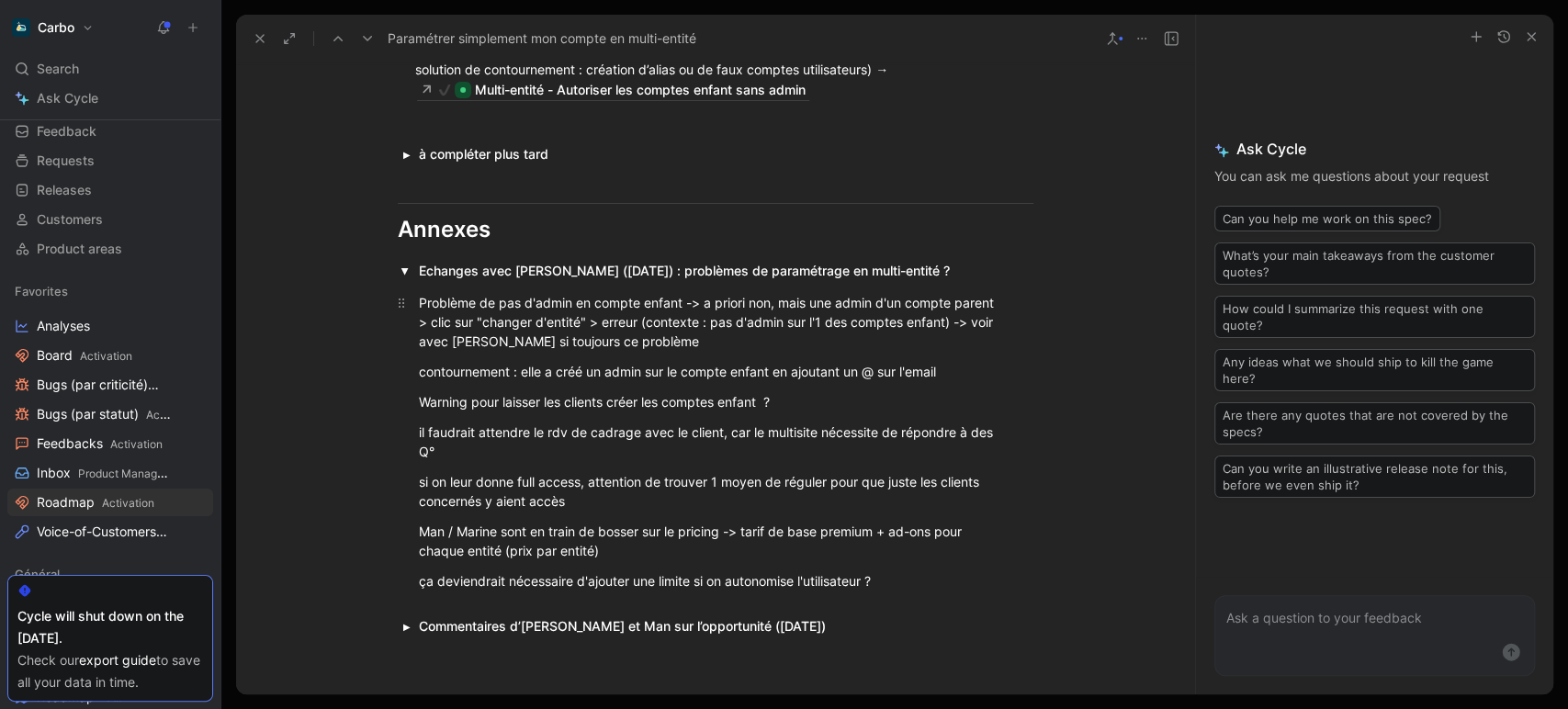
scroll to position [2190, 0]
click at [398, 263] on button "button" at bounding box center [406, 269] width 17 height 16
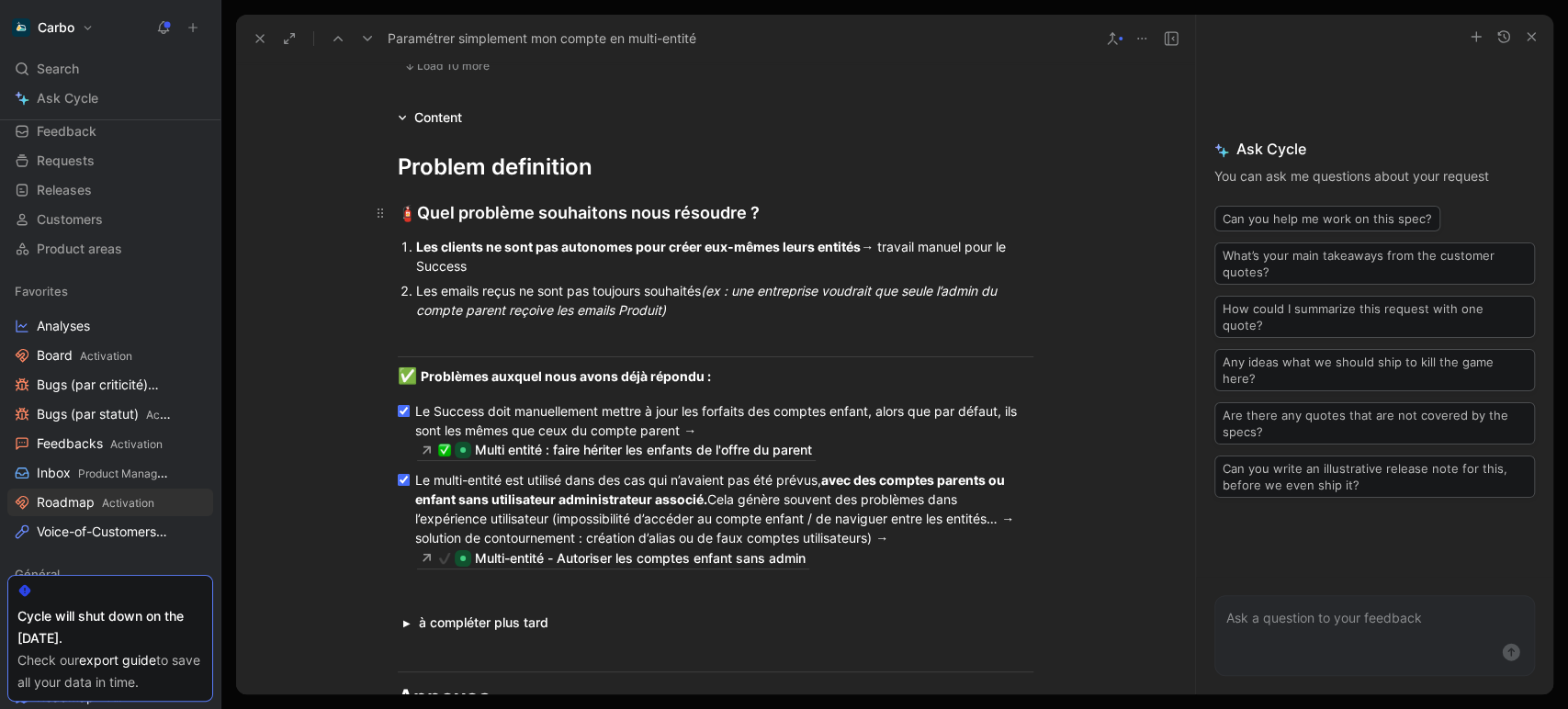
scroll to position [1802, 0]
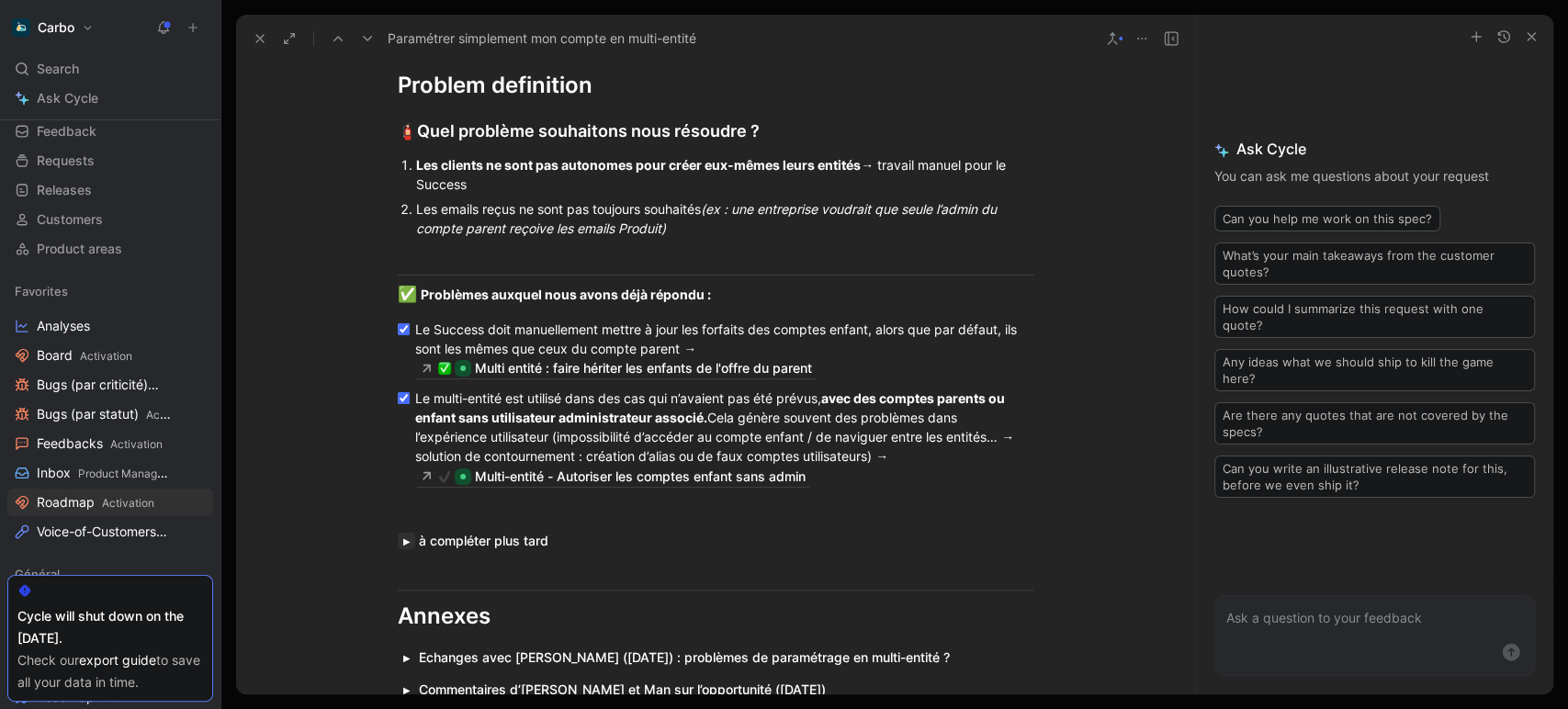
click at [397, 540] on button "button" at bounding box center [406, 541] width 17 height 16
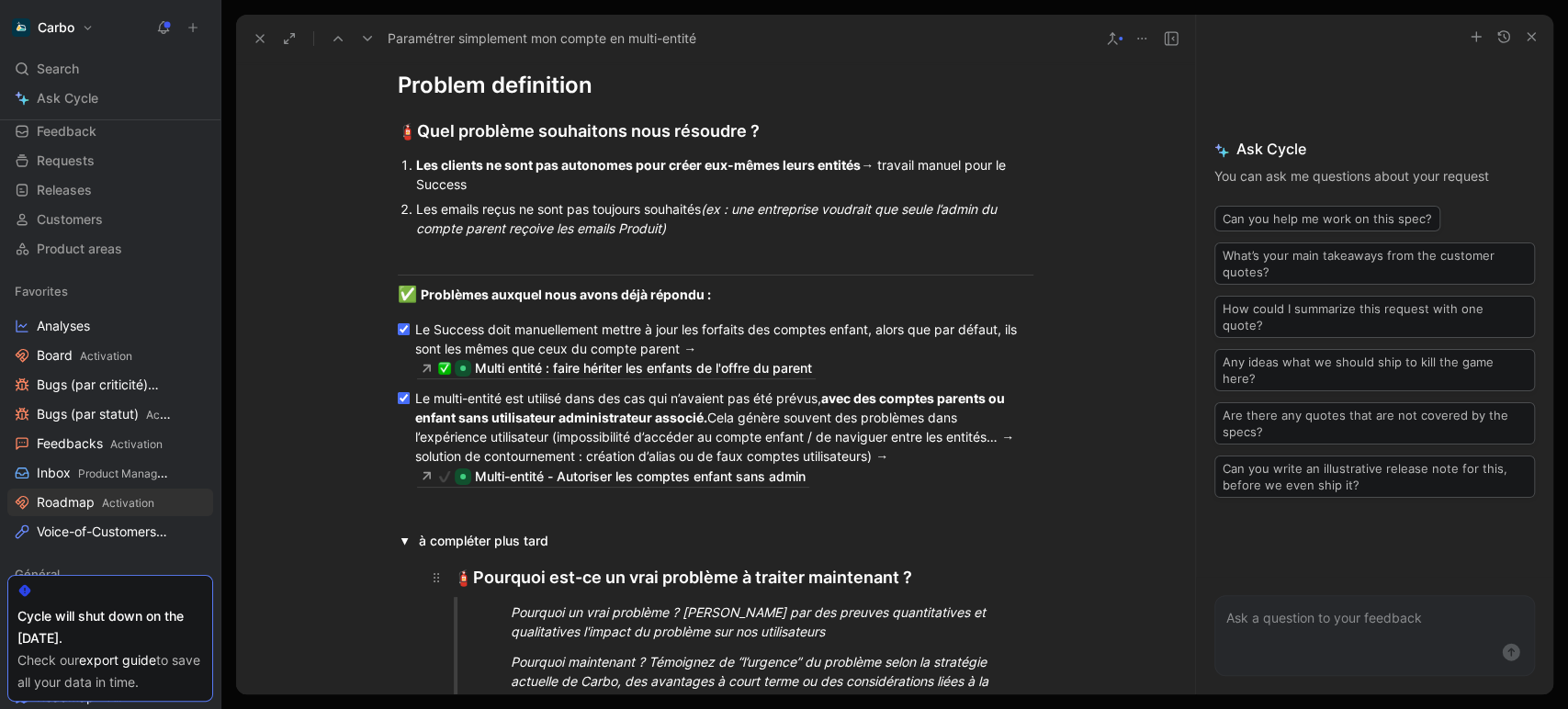
scroll to position [1895, 0]
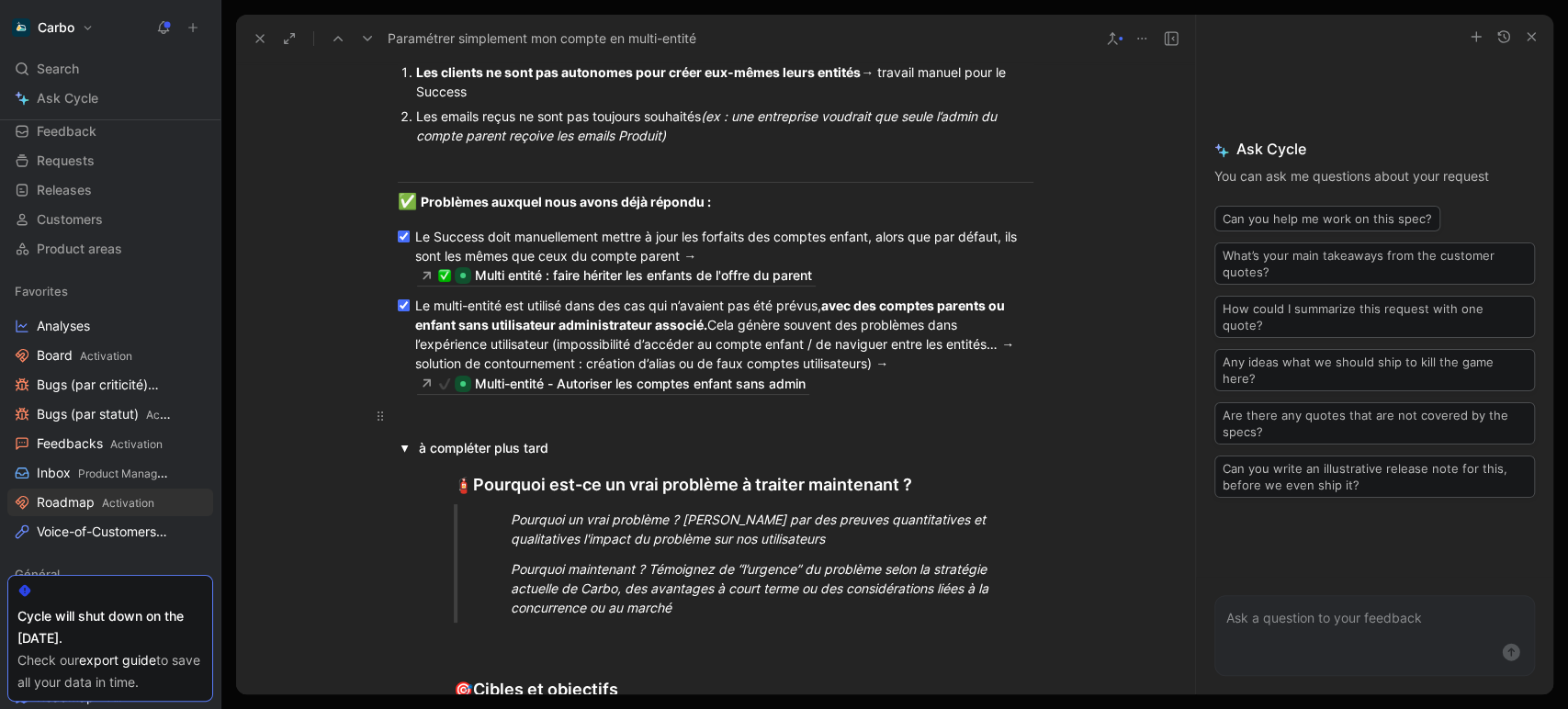
click at [412, 417] on div at bounding box center [715, 416] width 636 height 19
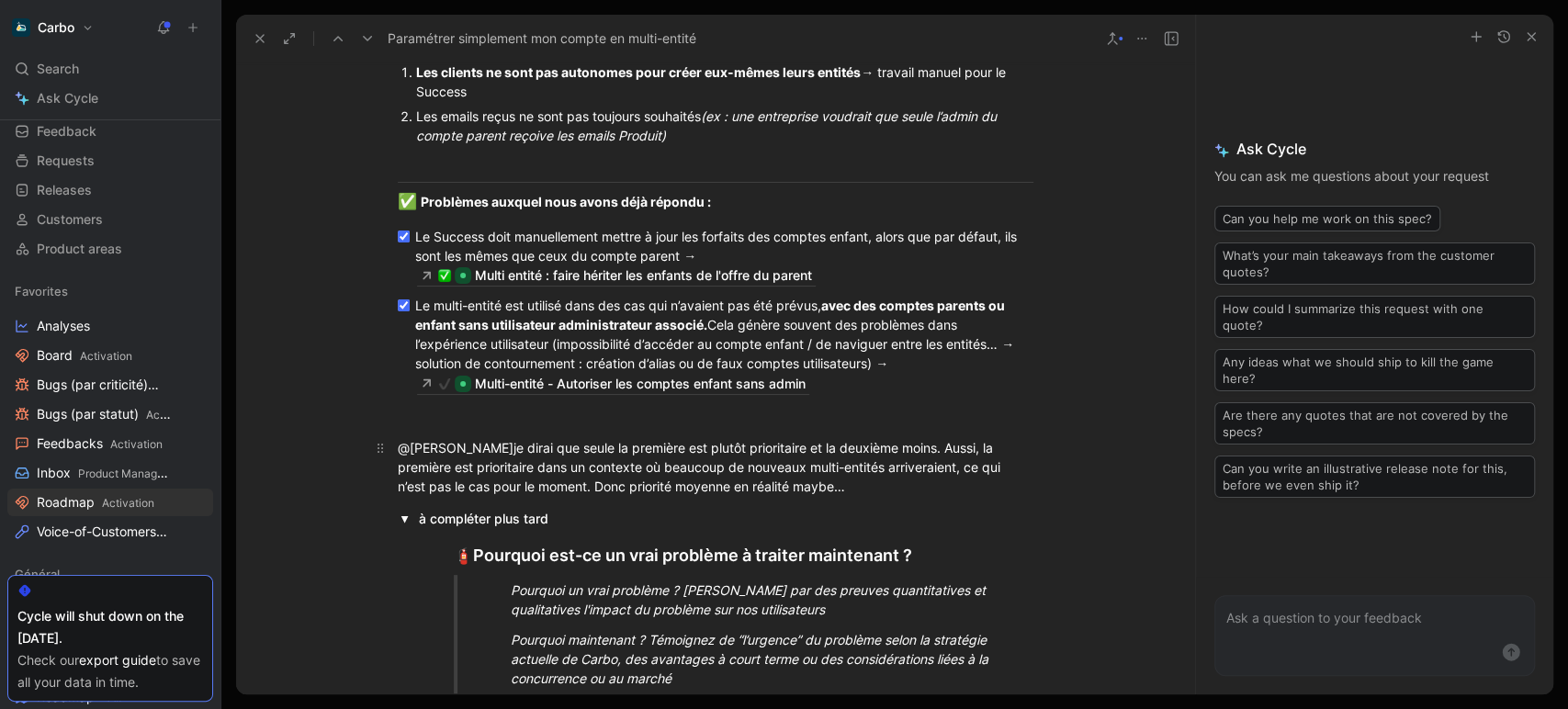
scroll to position [2072, 0]
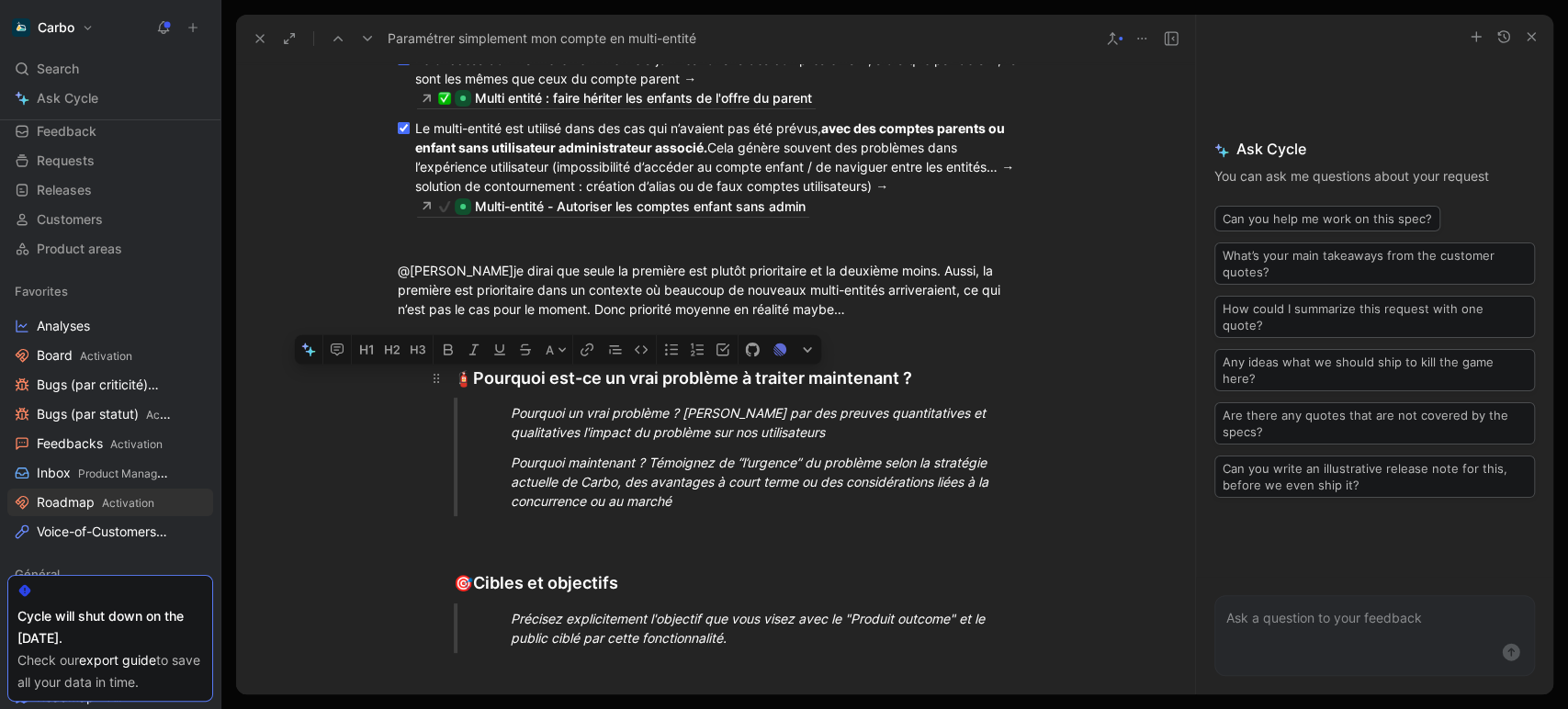
drag, startPoint x: 721, startPoint y: 498, endPoint x: 455, endPoint y: 377, distance: 292.2
click at [400, 240] on div at bounding box center [715, 239] width 636 height 19
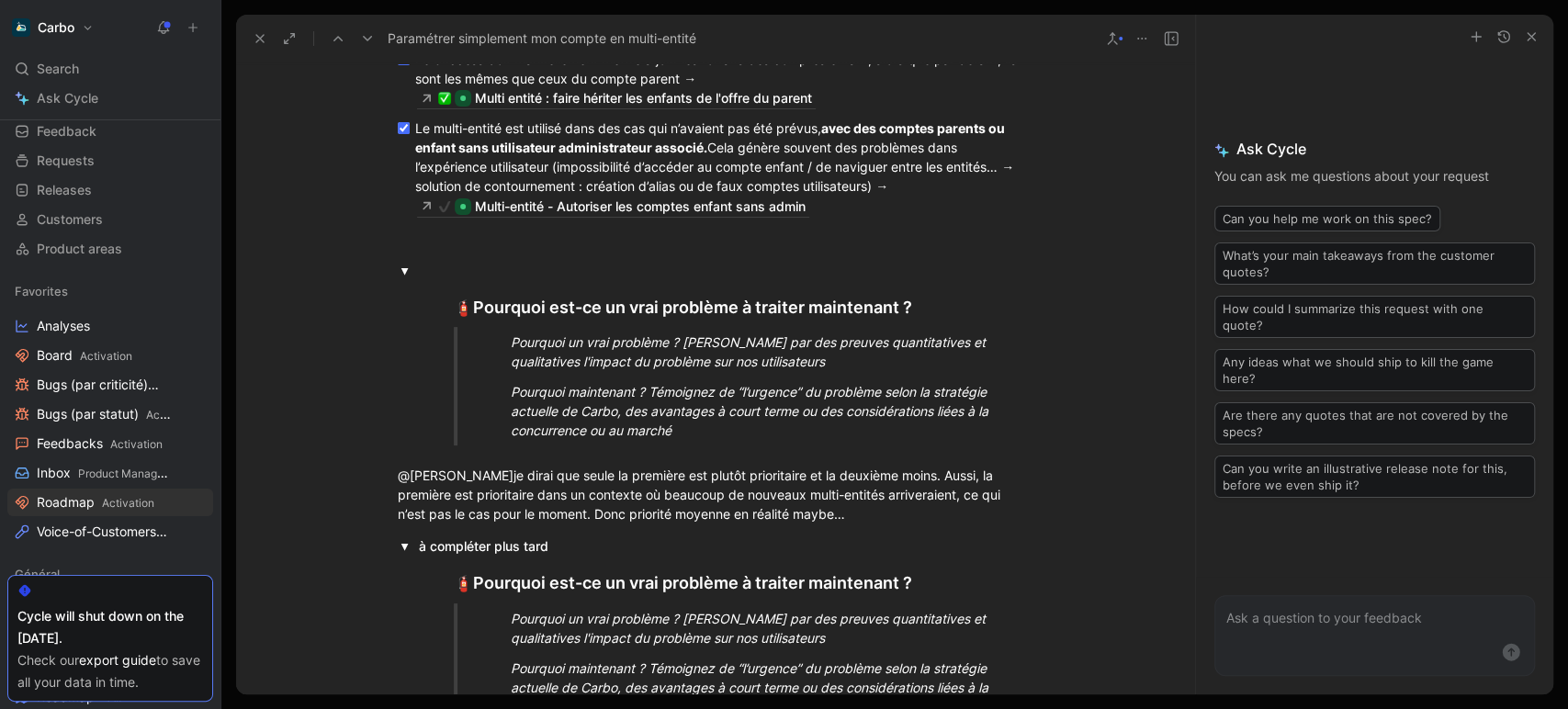
scroll to position [2006, 0]
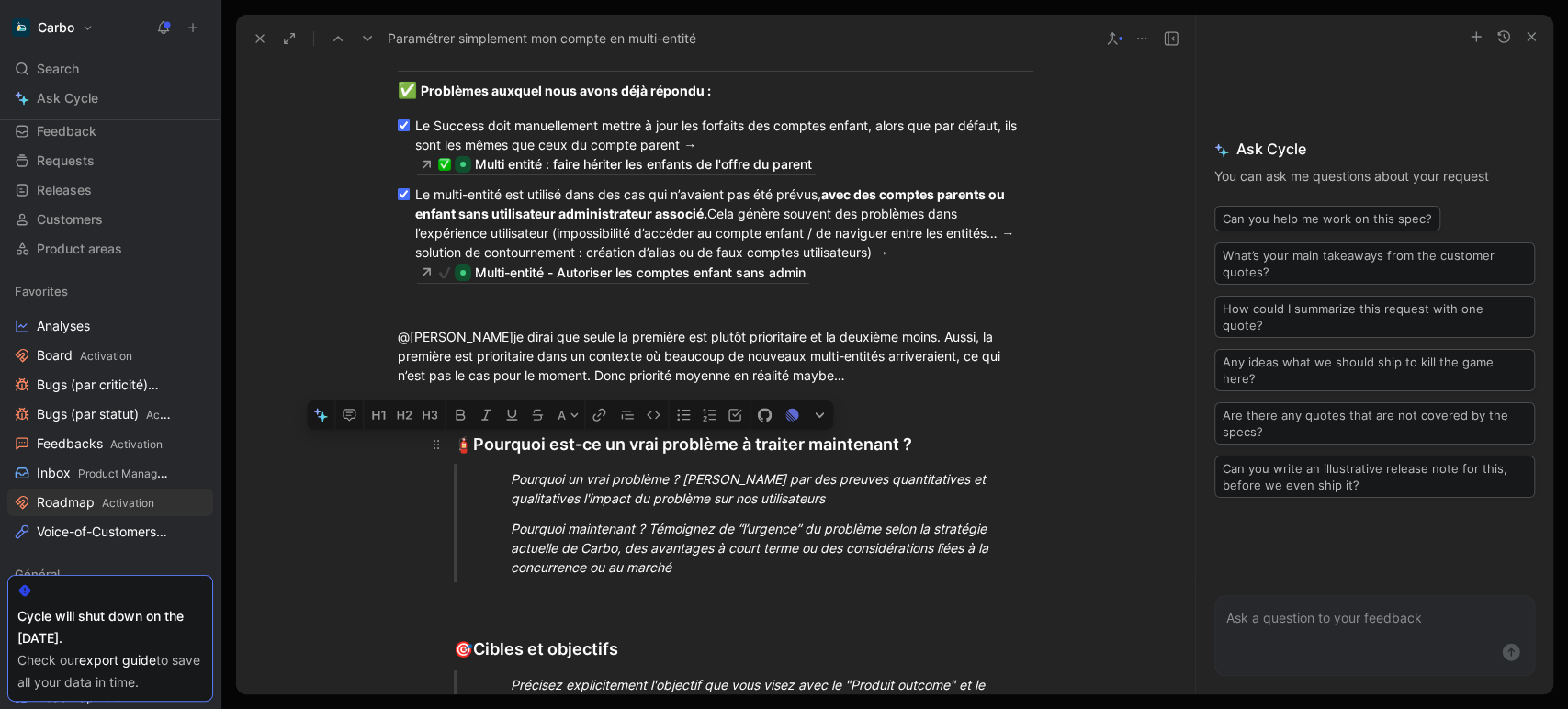
drag, startPoint x: 723, startPoint y: 565, endPoint x: 477, endPoint y: 443, distance: 274.6
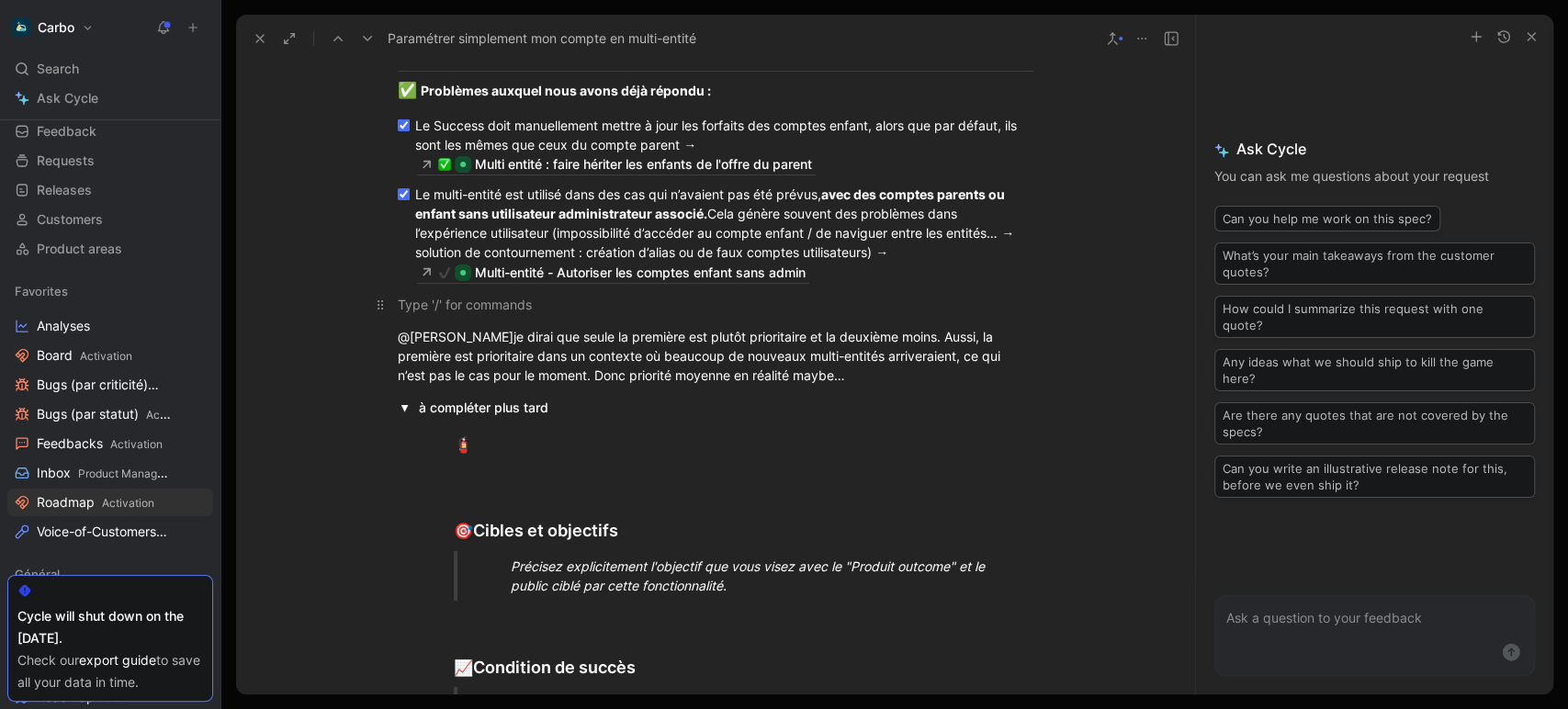
click at [411, 307] on div at bounding box center [715, 305] width 636 height 19
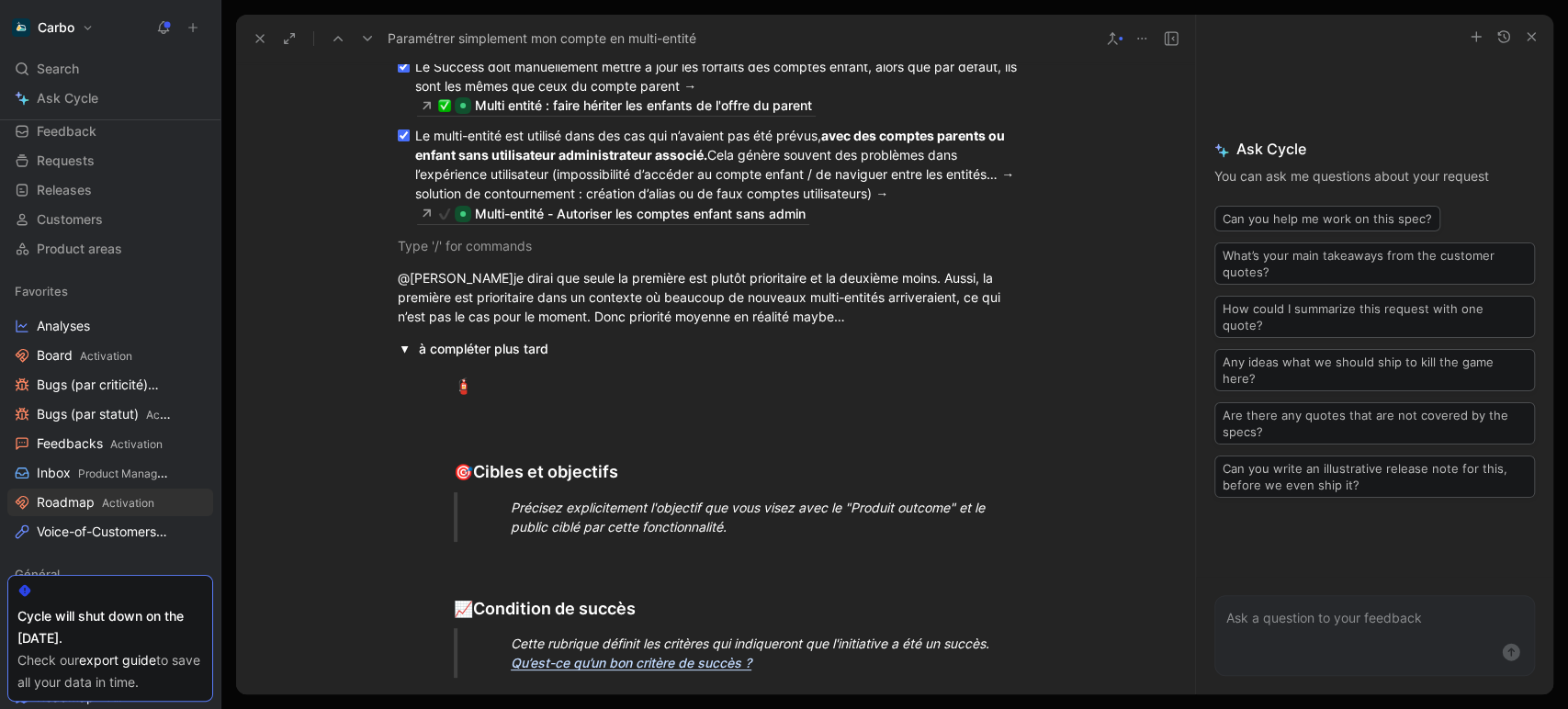
scroll to position [2080, 0]
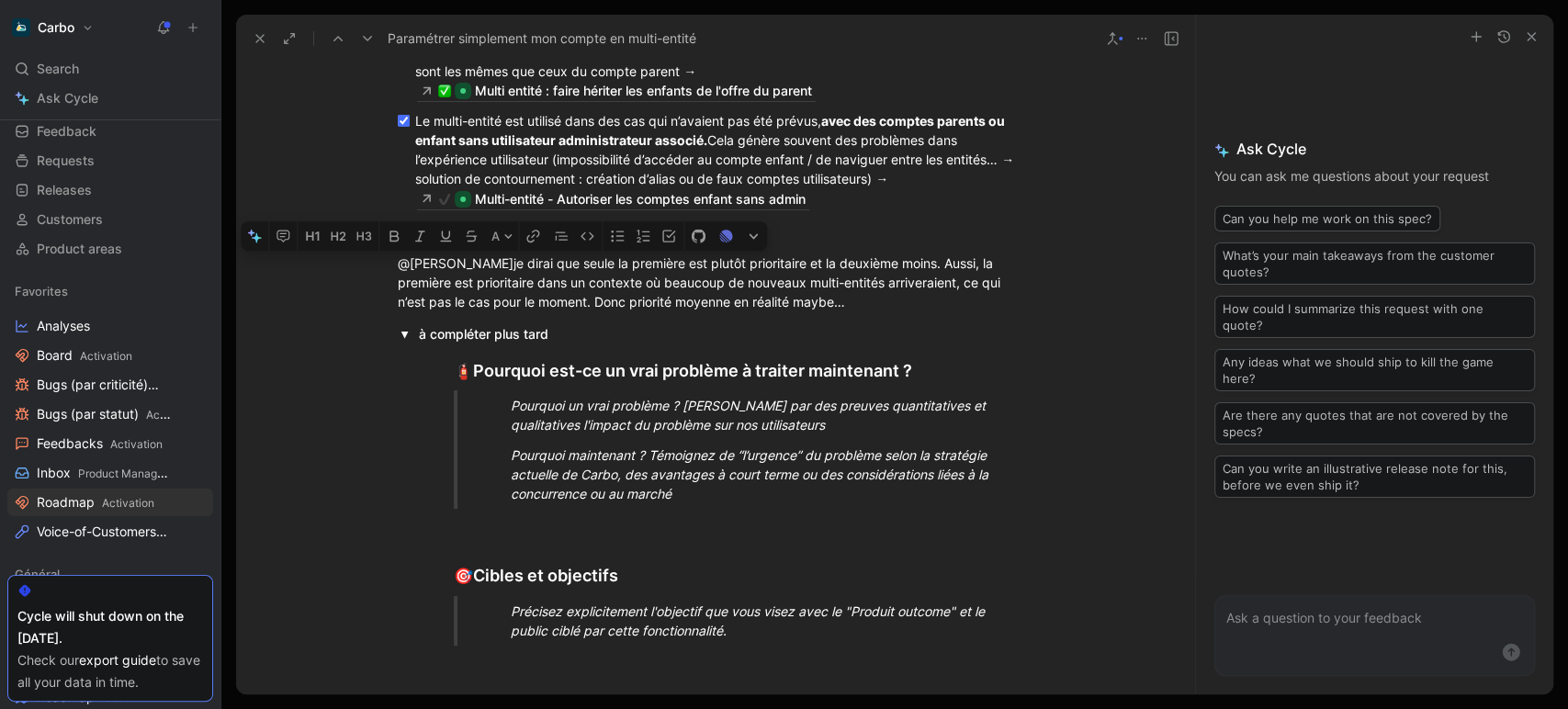
drag, startPoint x: 435, startPoint y: 366, endPoint x: 397, endPoint y: 233, distance: 138.3
click at [490, 401] on p "Pourquoi un vrai problème ? Démontrez par des preuves quantitatives et qualitat…" at bounding box center [748, 416] width 544 height 50
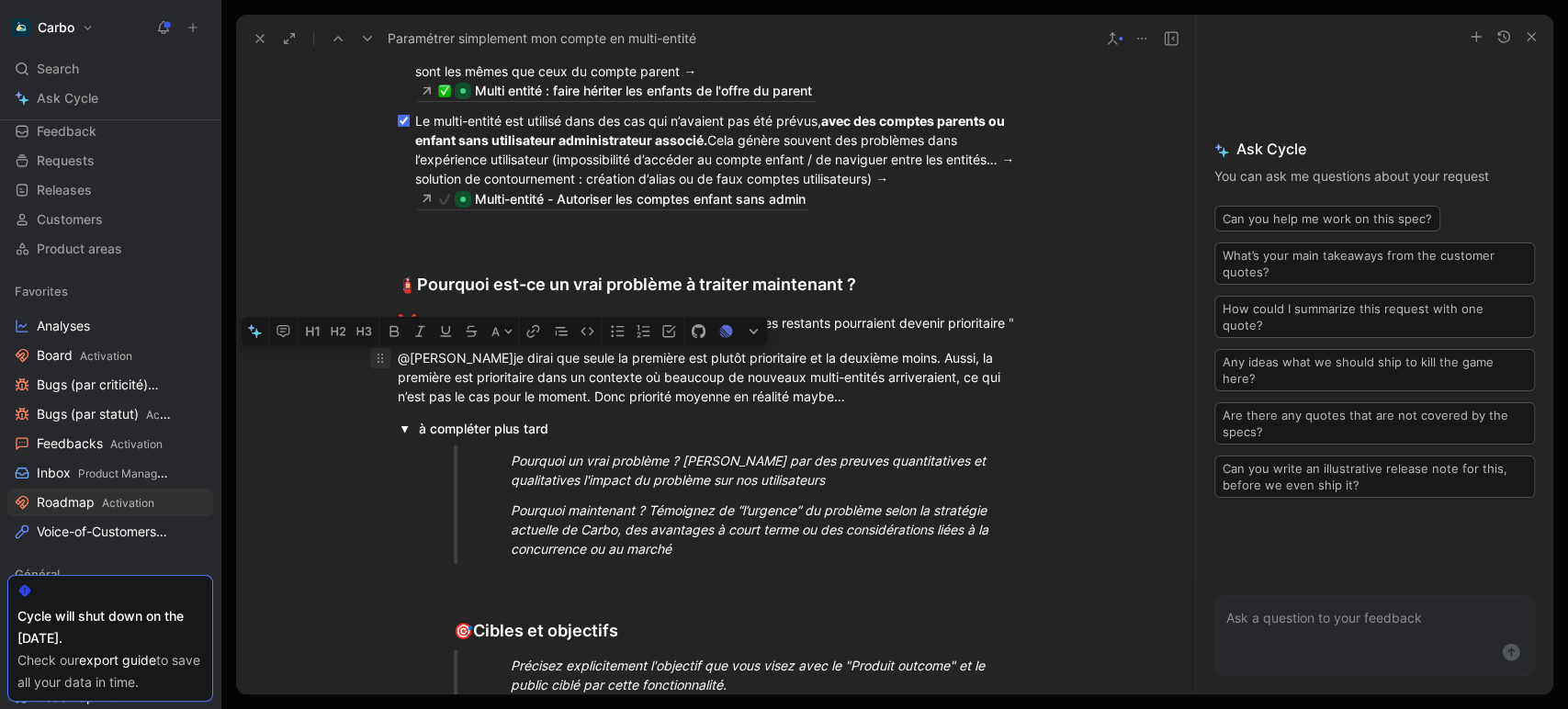
drag, startPoint x: 470, startPoint y: 374, endPoint x: 375, endPoint y: 357, distance: 96.5
click at [375, 357] on p "@ Clémentine je dirai que seule la première est plutôt prioritaire et la deuxiè…" at bounding box center [715, 377] width 705 height 69
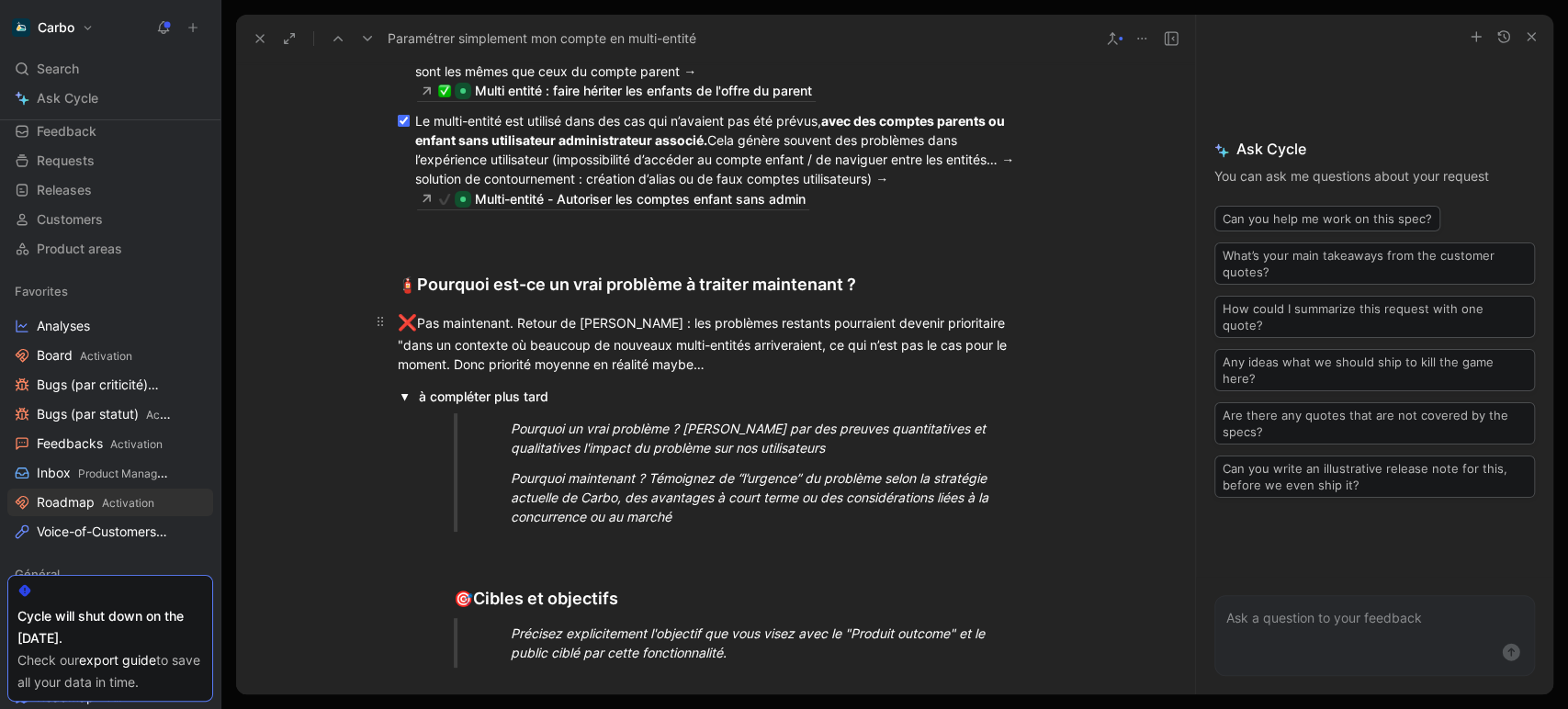
click at [1007, 339] on span "dans un contexte où beaucoup de nouveaux multi-entités arriveraient, ce qui n’e…" at bounding box center [703, 354] width 613 height 35
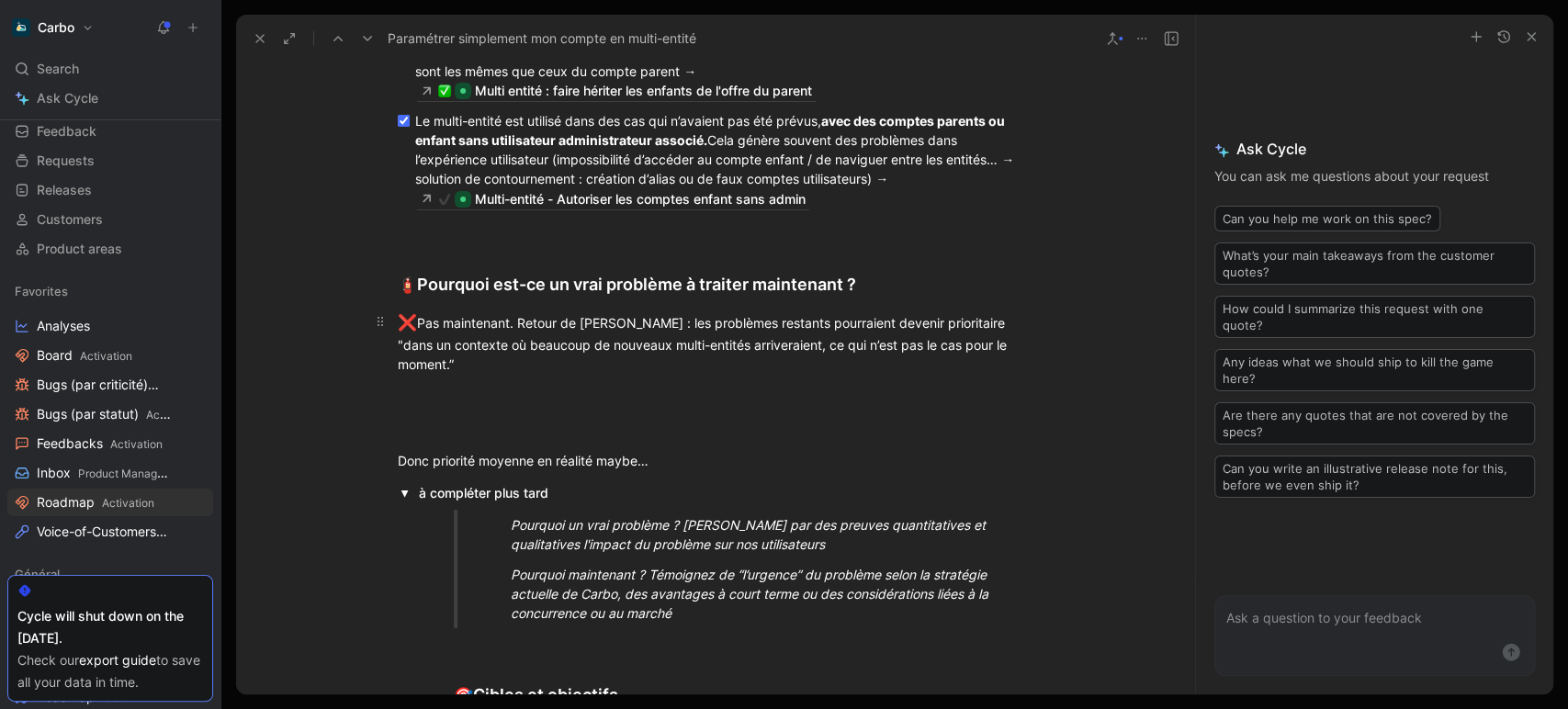
click at [518, 323] on div "❌ Pas maintenant. Retour de Marie : les problèmes restants pourraient devenir p…" at bounding box center [715, 342] width 636 height 63
drag, startPoint x: 995, startPoint y: 331, endPoint x: 1031, endPoint y: 346, distance: 39.0
click at [1031, 346] on p "❌ Pas maintenant, cf retour de Marie : les problèmes restants pourraient deveni…" at bounding box center [715, 342] width 705 height 73
click at [647, 342] on span "dans un contexte où beaucoup de nouveaux multi-entités arriveraient, ce qui n’e…" at bounding box center [703, 354] width 613 height 35
click at [594, 322] on div "❌ Pas maintenant, cf retour de Marie : les problèmes restants pourraient deveni…" at bounding box center [715, 342] width 636 height 63
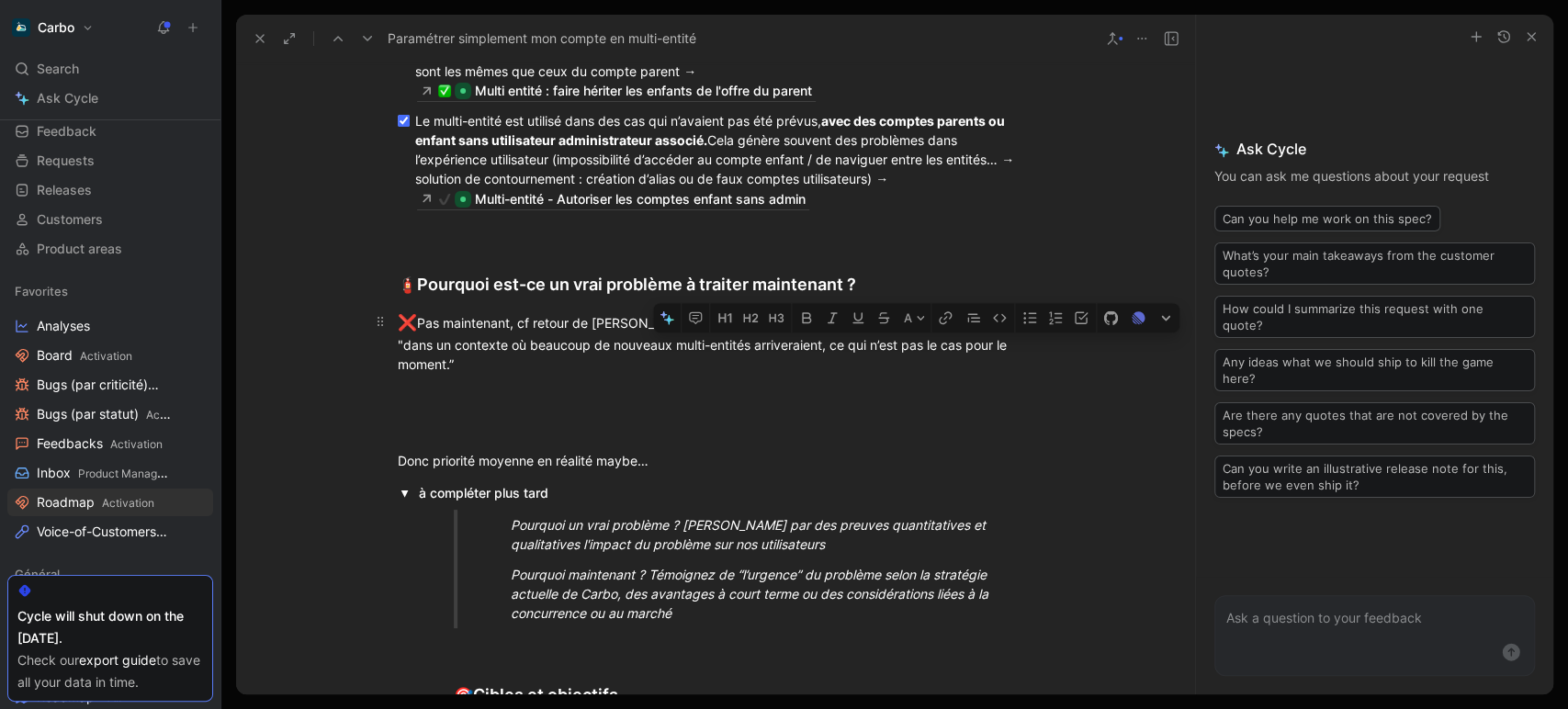
drag, startPoint x: 953, startPoint y: 319, endPoint x: 1032, endPoint y: 345, distance: 83.2
click at [1032, 345] on p "❌ Pas maintenant, cf retour de Marie : les problèmes restants pourraient deveni…" at bounding box center [715, 342] width 705 height 73
click at [832, 313] on icon "button" at bounding box center [832, 317] width 11 height 11
click at [648, 387] on div at bounding box center [715, 396] width 636 height 19
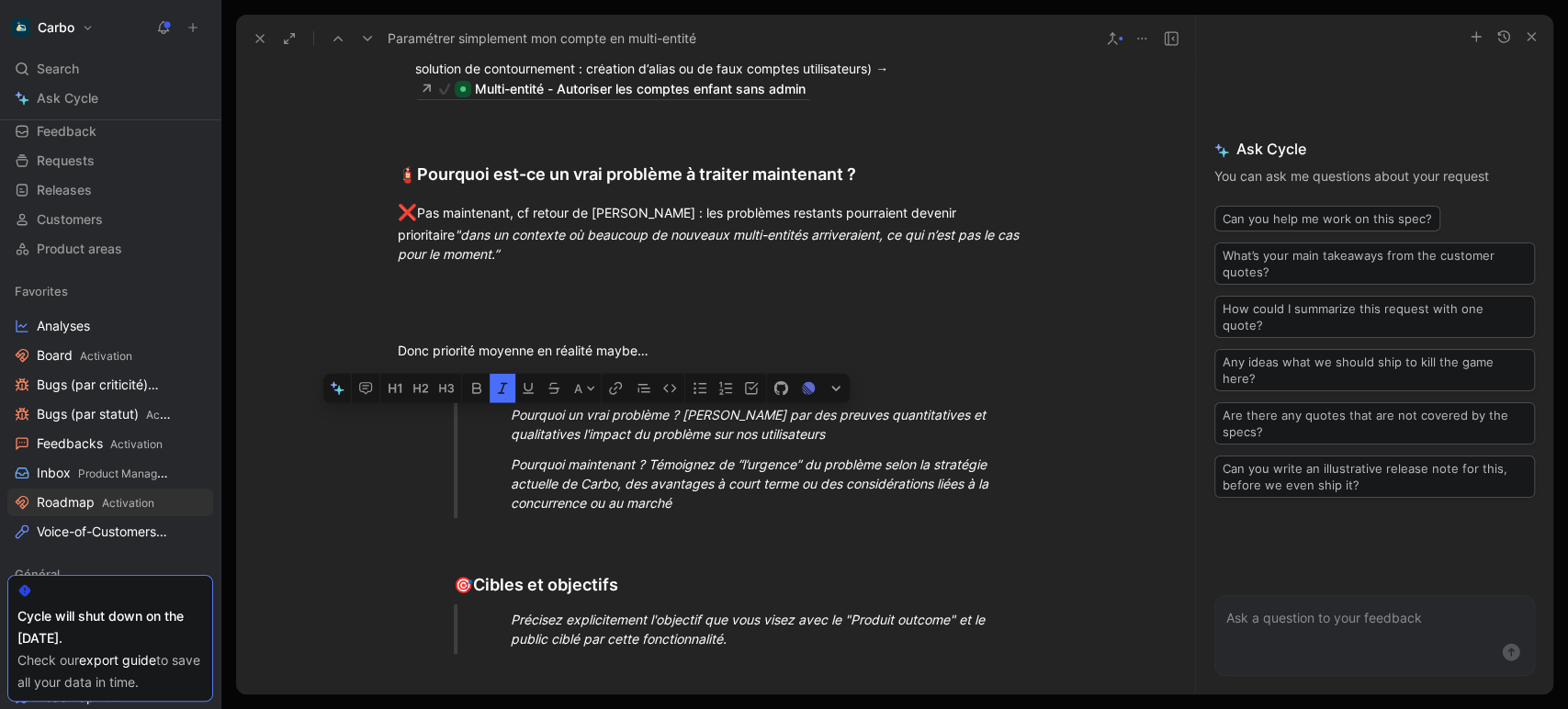
drag, startPoint x: 502, startPoint y: 381, endPoint x: 701, endPoint y: 481, distance: 222.7
click at [701, 481] on blockquote "Pourquoi un vrai problème ? Démontrez par des preuves quantitatives et qualitat…" at bounding box center [725, 458] width 615 height 118
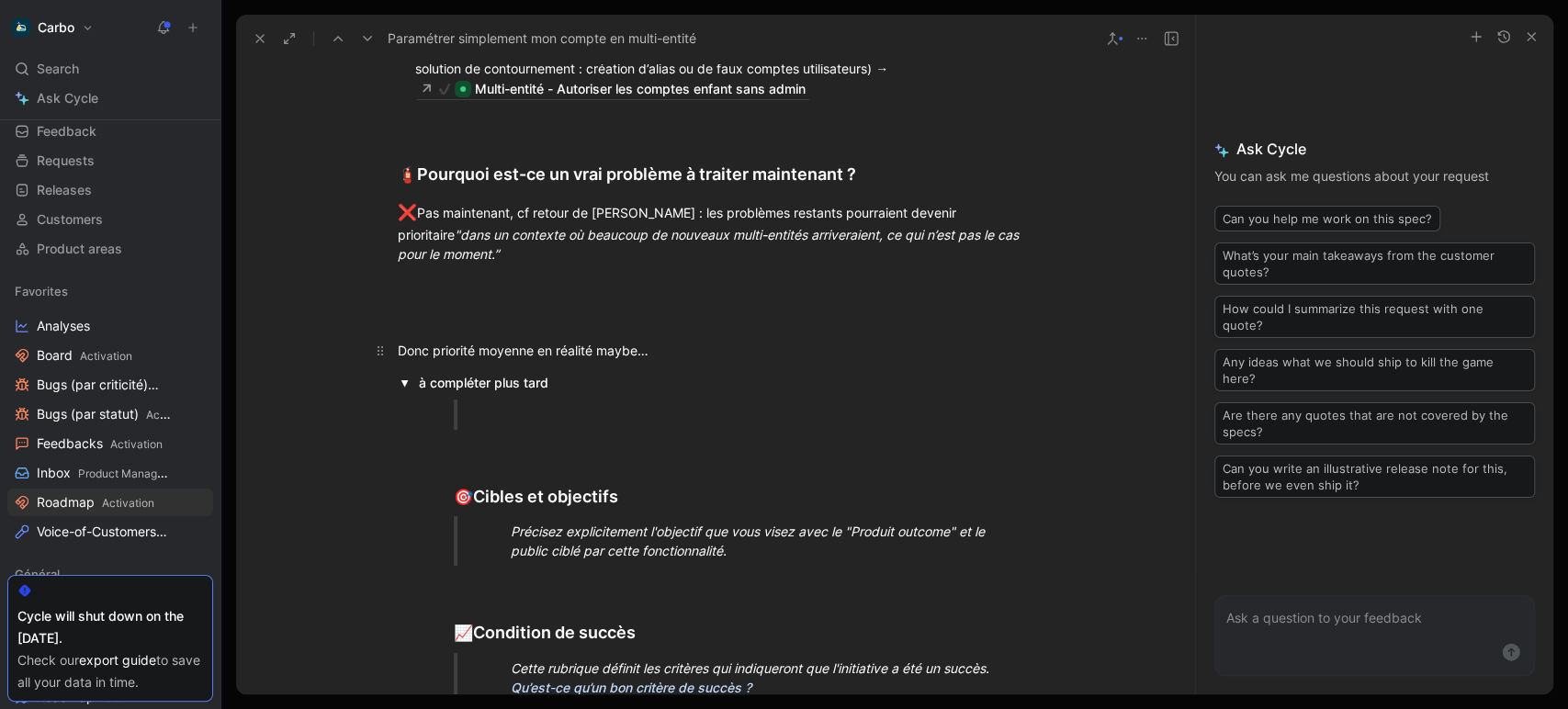
click at [557, 342] on span "Donc priorité moyenne en réalité maybe…" at bounding box center [522, 350] width 251 height 15
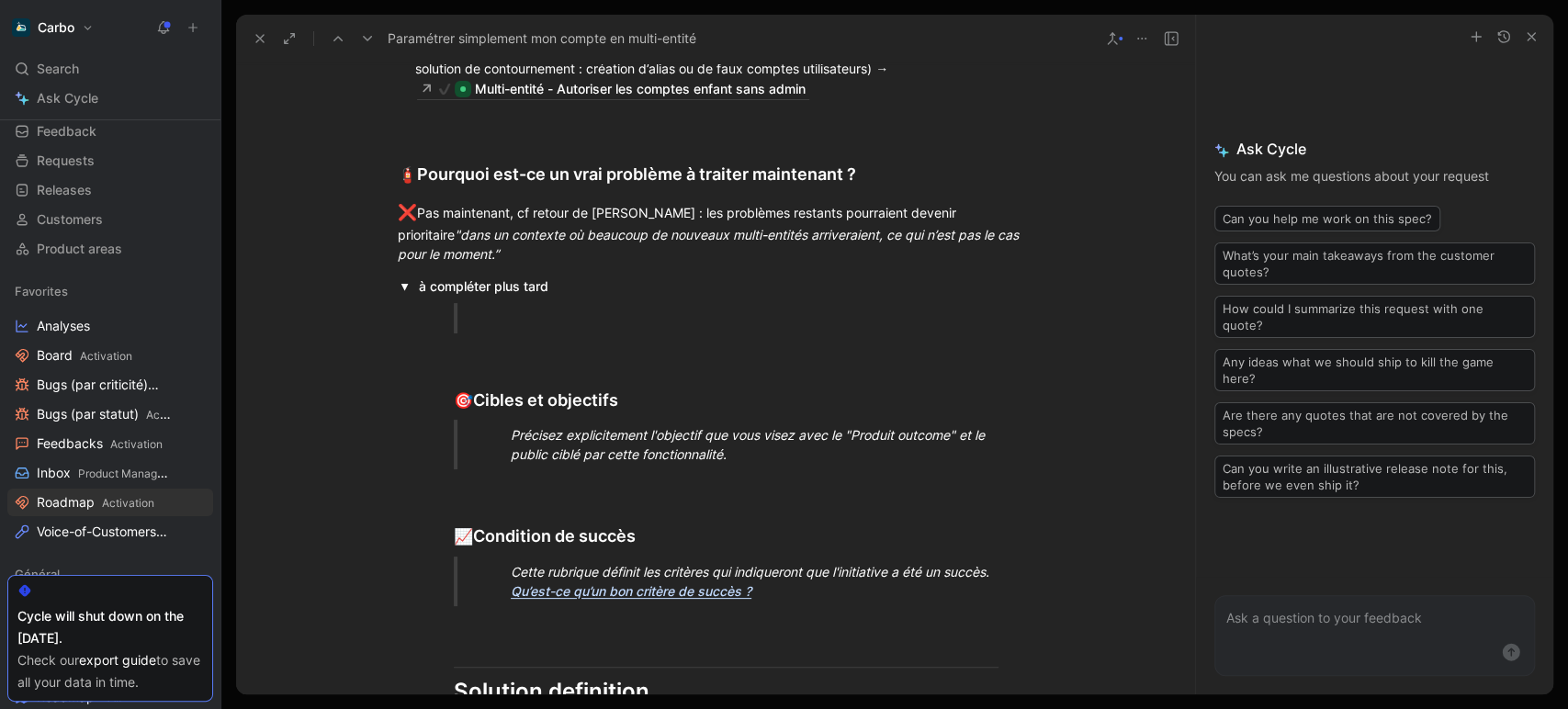
click at [517, 276] on summary "à compléter plus tard" at bounding box center [725, 286] width 615 height 19
click at [531, 309] on div at bounding box center [766, 318] width 510 height 19
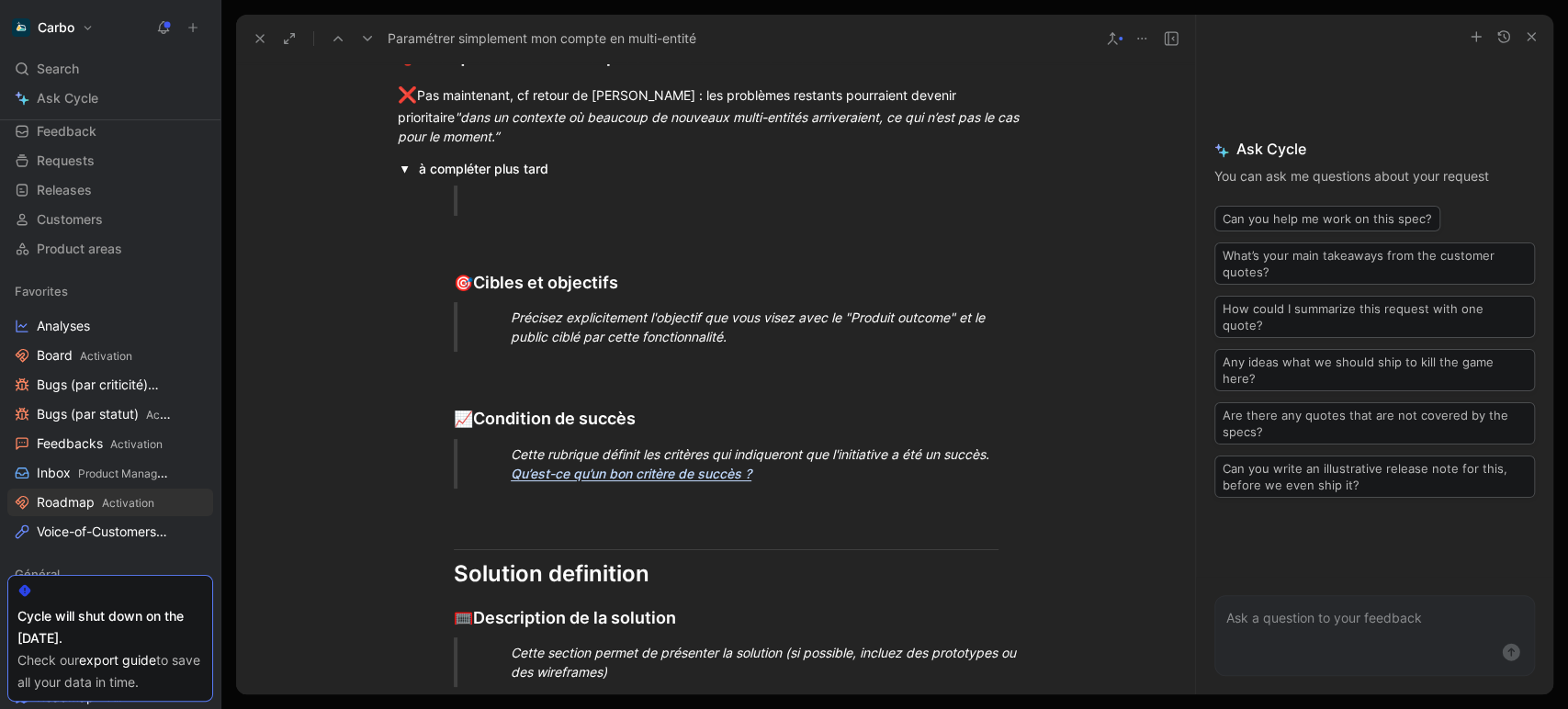
scroll to position [2037, 0]
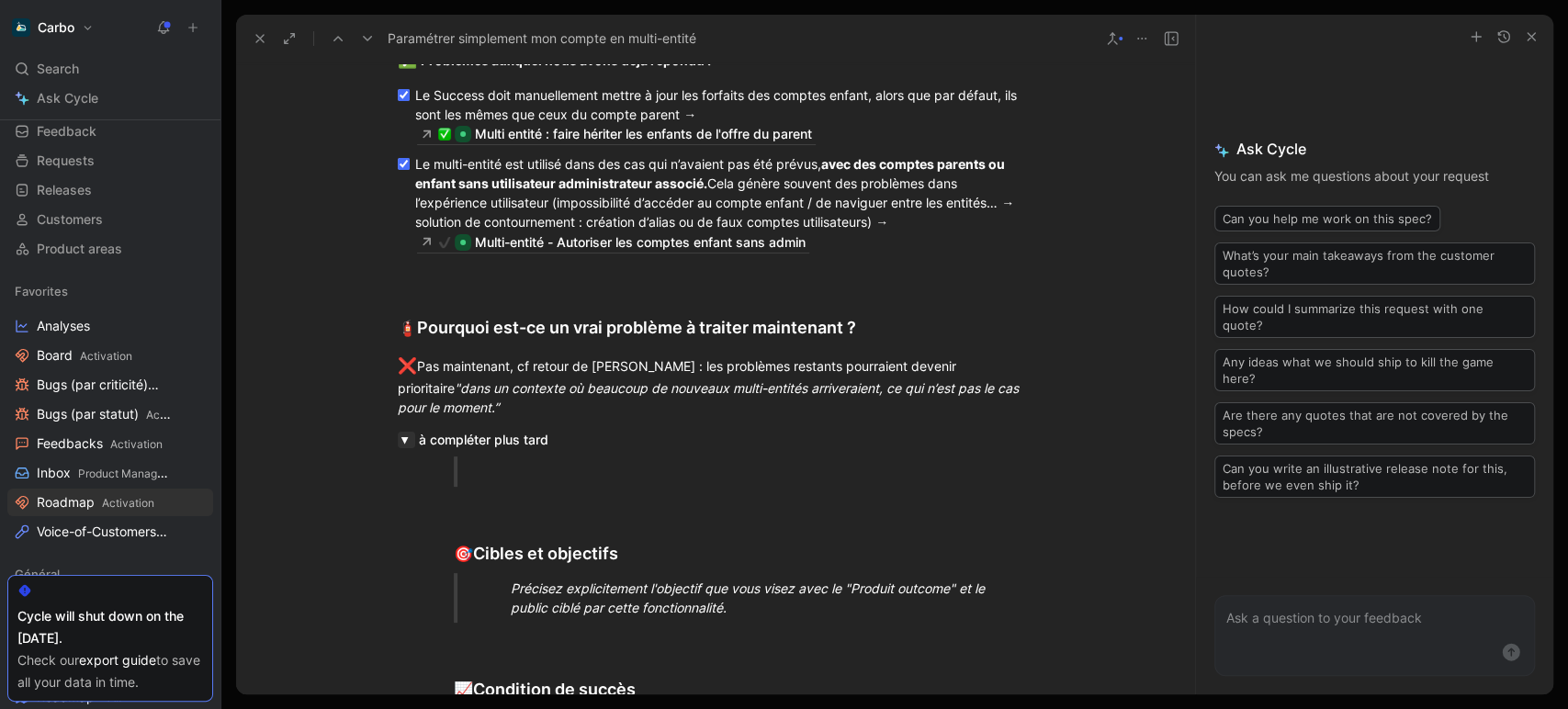
click at [404, 432] on button "button" at bounding box center [406, 440] width 17 height 16
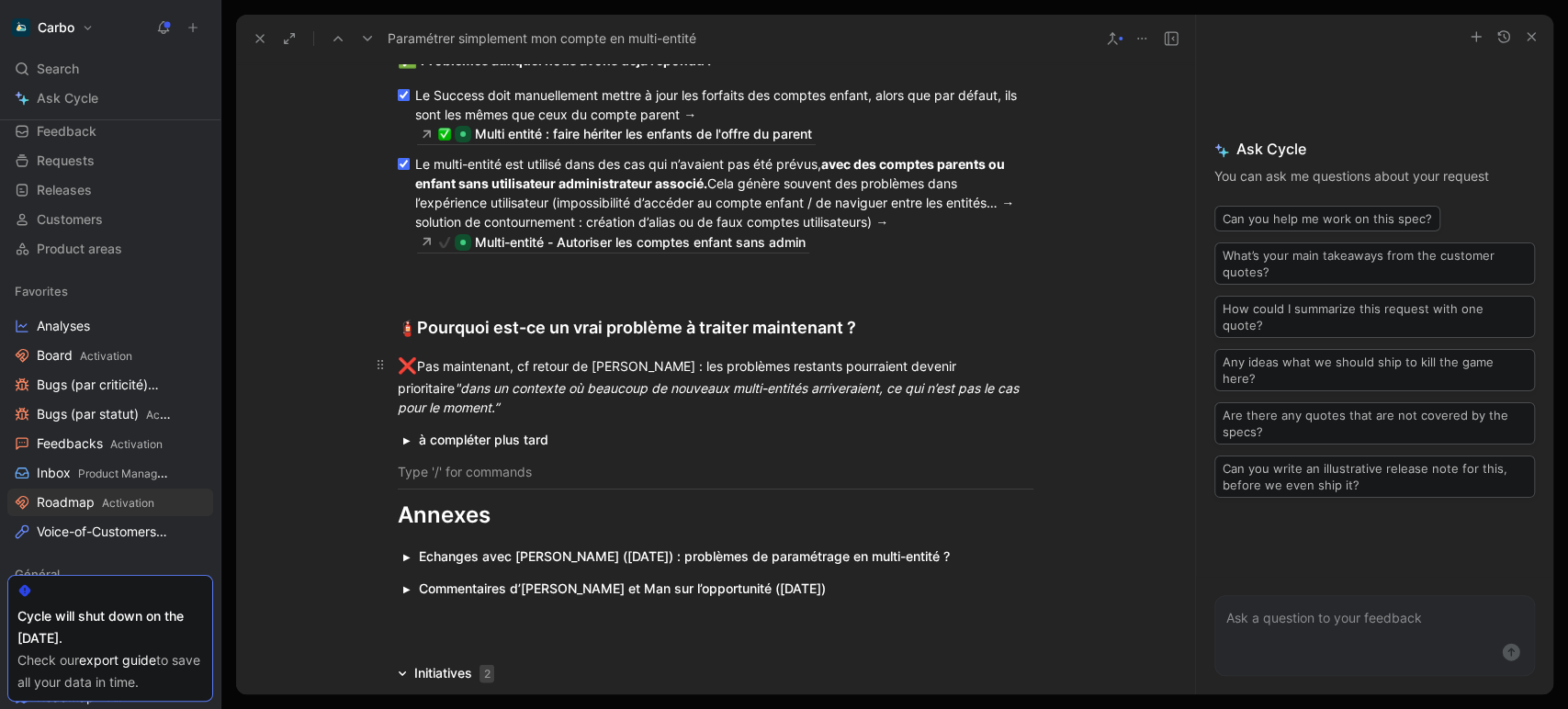
click at [1036, 387] on p "❌ Pas maintenant, cf retour de Marie : les problèmes restants pourraient deveni…" at bounding box center [715, 386] width 705 height 73
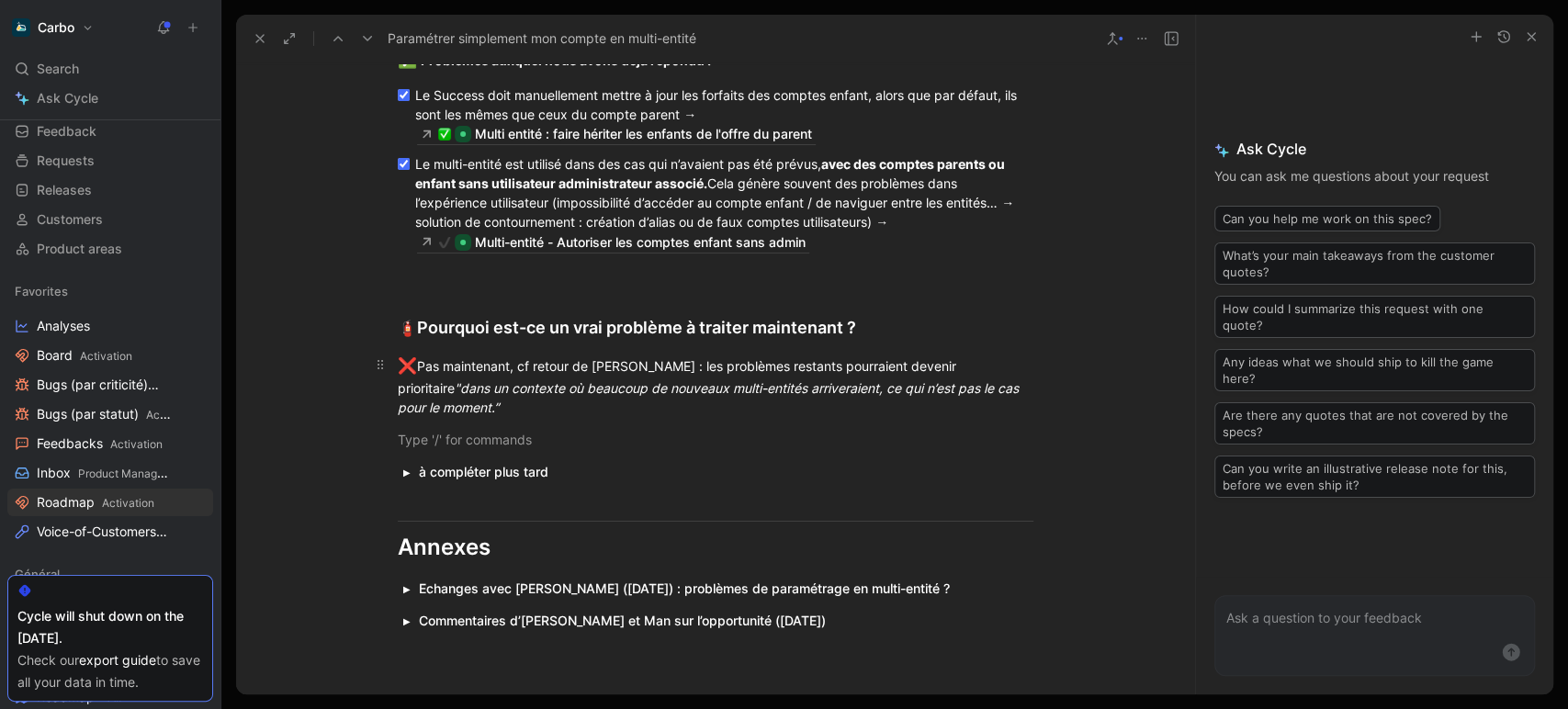
click at [595, 366] on div "❌ Pas maintenant, cf retour de Marie : les problèmes restants pourraient deveni…" at bounding box center [715, 386] width 636 height 63
click at [638, 364] on div "❌ Pas maintenant, cf retour de Marie : les problèmes restants pourraient deveni…" at bounding box center [715, 386] width 636 height 63
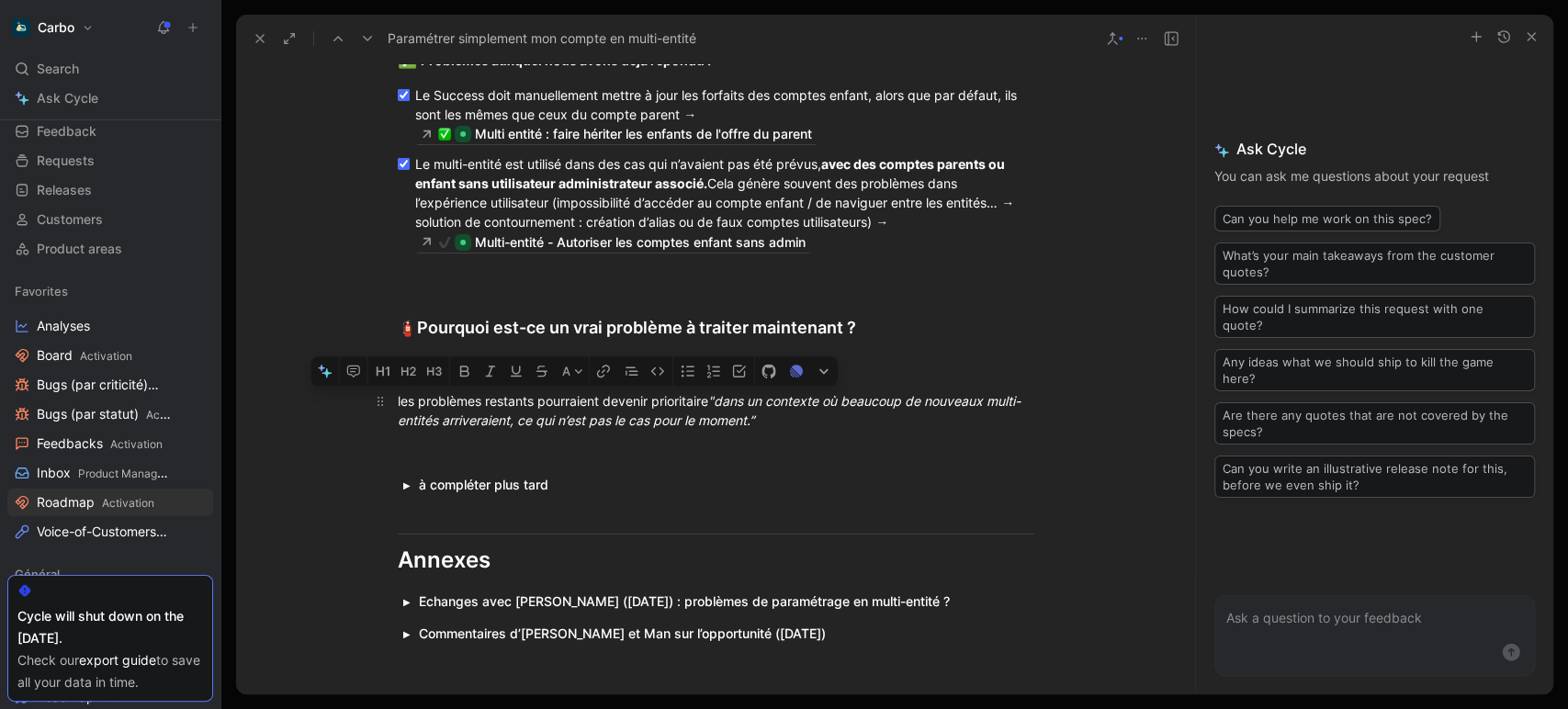
drag, startPoint x: 771, startPoint y: 419, endPoint x: 392, endPoint y: 396, distance: 379.7
click at [397, 396] on div "les problèmes restants pourraient devenir prioritaire " dans un contexte où bea…" at bounding box center [715, 411] width 636 height 38
click at [727, 415] on span "dans un contexte où beaucoup de nouveaux multi-entités arriveraient, ce qui n’e…" at bounding box center [708, 411] width 622 height 35
click at [718, 395] on span "dans un contexte où beaucoup de nouveaux multi-entités arriveraient, ce qui n’e…" at bounding box center [708, 411] width 622 height 35
drag, startPoint x: 713, startPoint y: 399, endPoint x: 394, endPoint y: 396, distance: 319.0
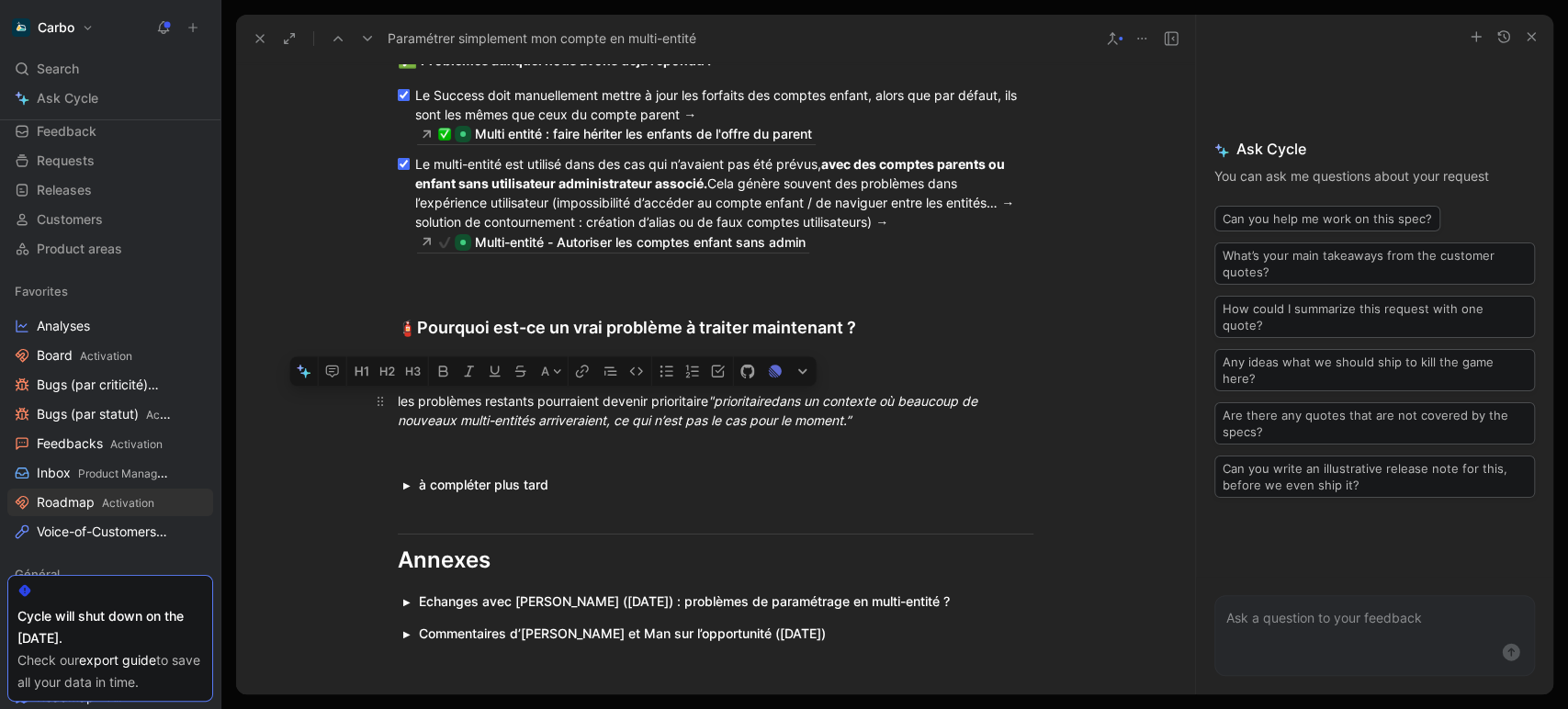
click at [397, 396] on div "les problèmes restants pourraient devenir prioritaire "prioritaire dans un cont…" at bounding box center [715, 411] width 636 height 38
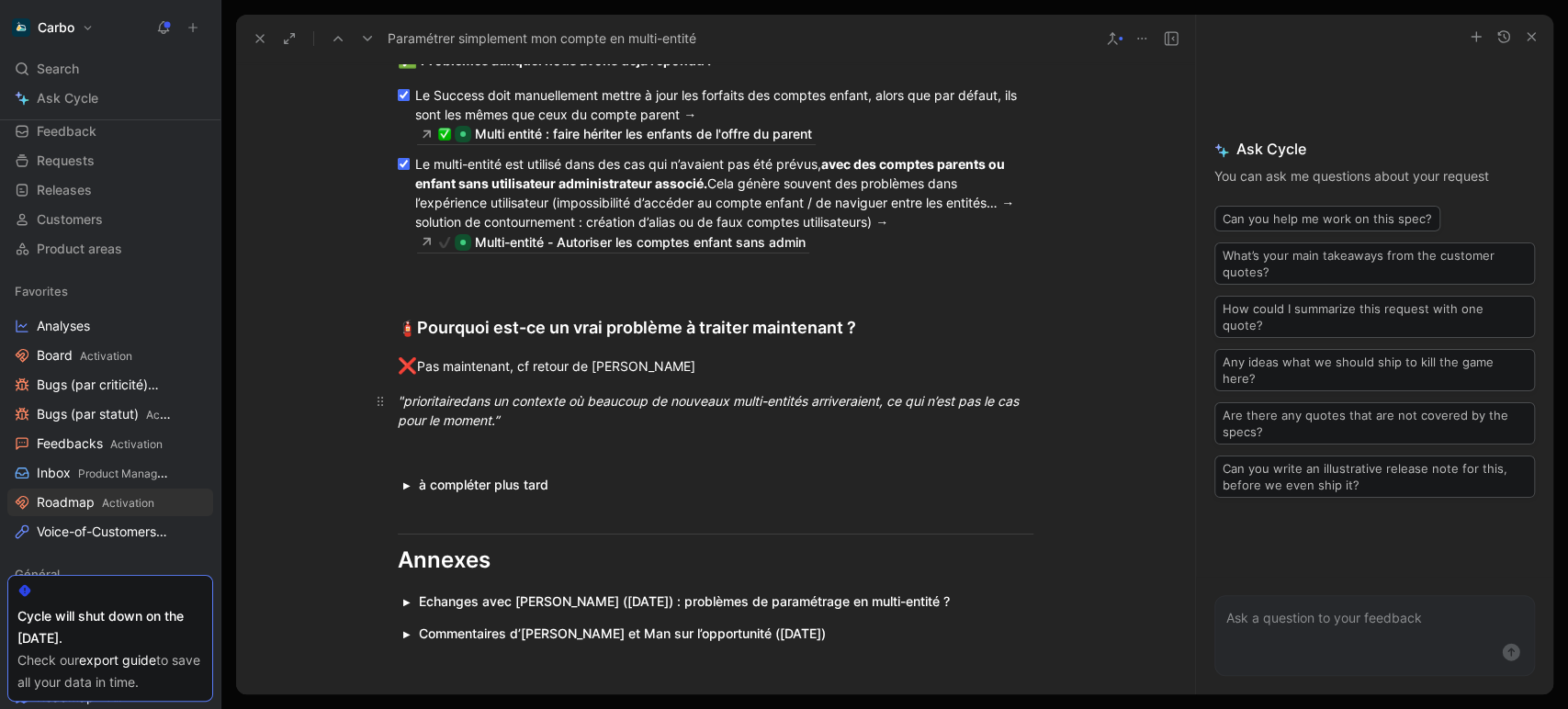
click at [428, 402] on em ""prioritaire dans un contexte où beaucoup de nouveaux multi-entités arriveraien…" at bounding box center [709, 411] width 624 height 35
click at [561, 367] on icon "button" at bounding box center [561, 370] width 14 height 14
click at [441, 413] on span "dans un contexte où beaucoup de nouveaux multi-entités arriveraient, ce qui n’e…" at bounding box center [731, 411] width 624 height 35
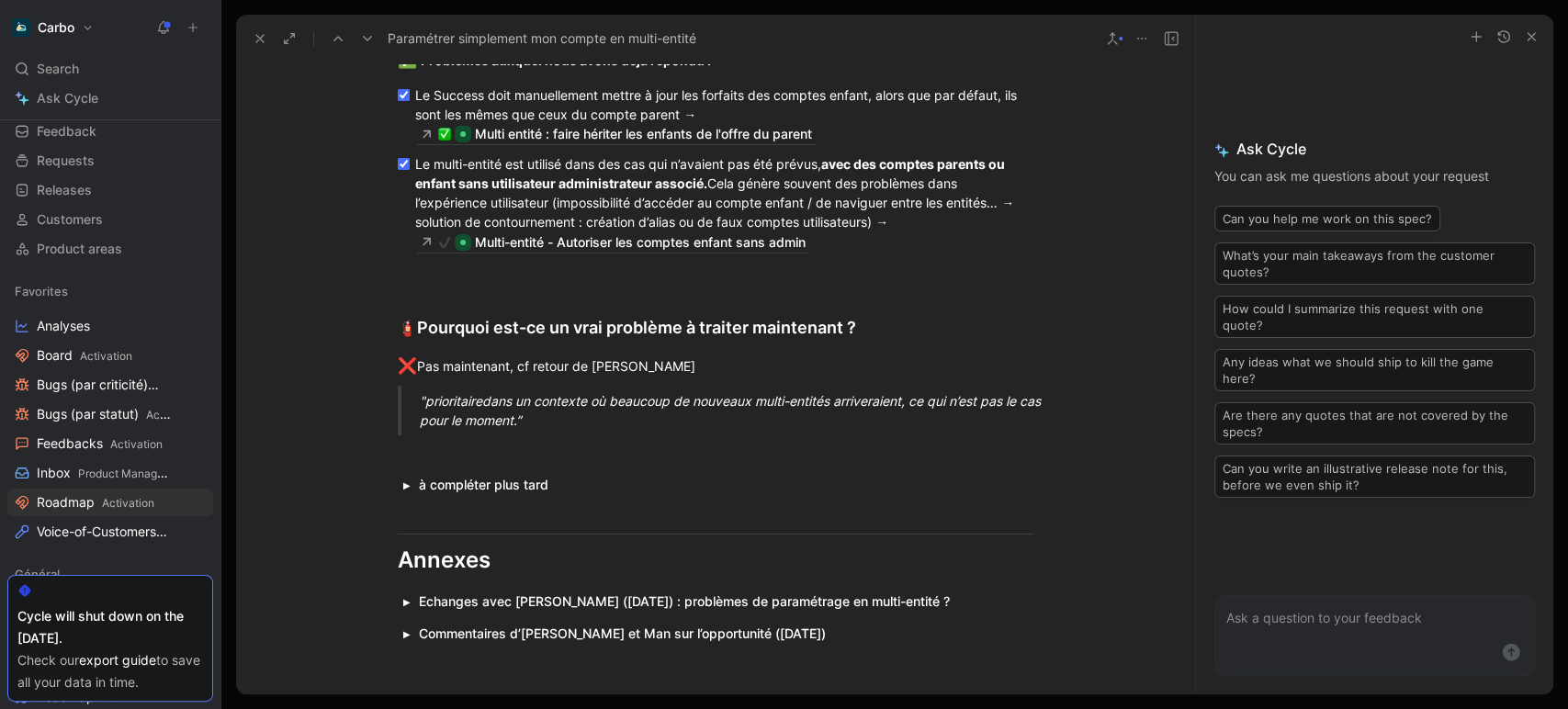
click at [427, 400] on em ""prioritaire dans un contexte où beaucoup de nouveaux multi-entités arriveraien…" at bounding box center [731, 411] width 624 height 35
click at [578, 428] on p ""Prioritaire dans un contexte où beaucoup de nouveaux multi-entités arriveraien…" at bounding box center [737, 411] width 636 height 50
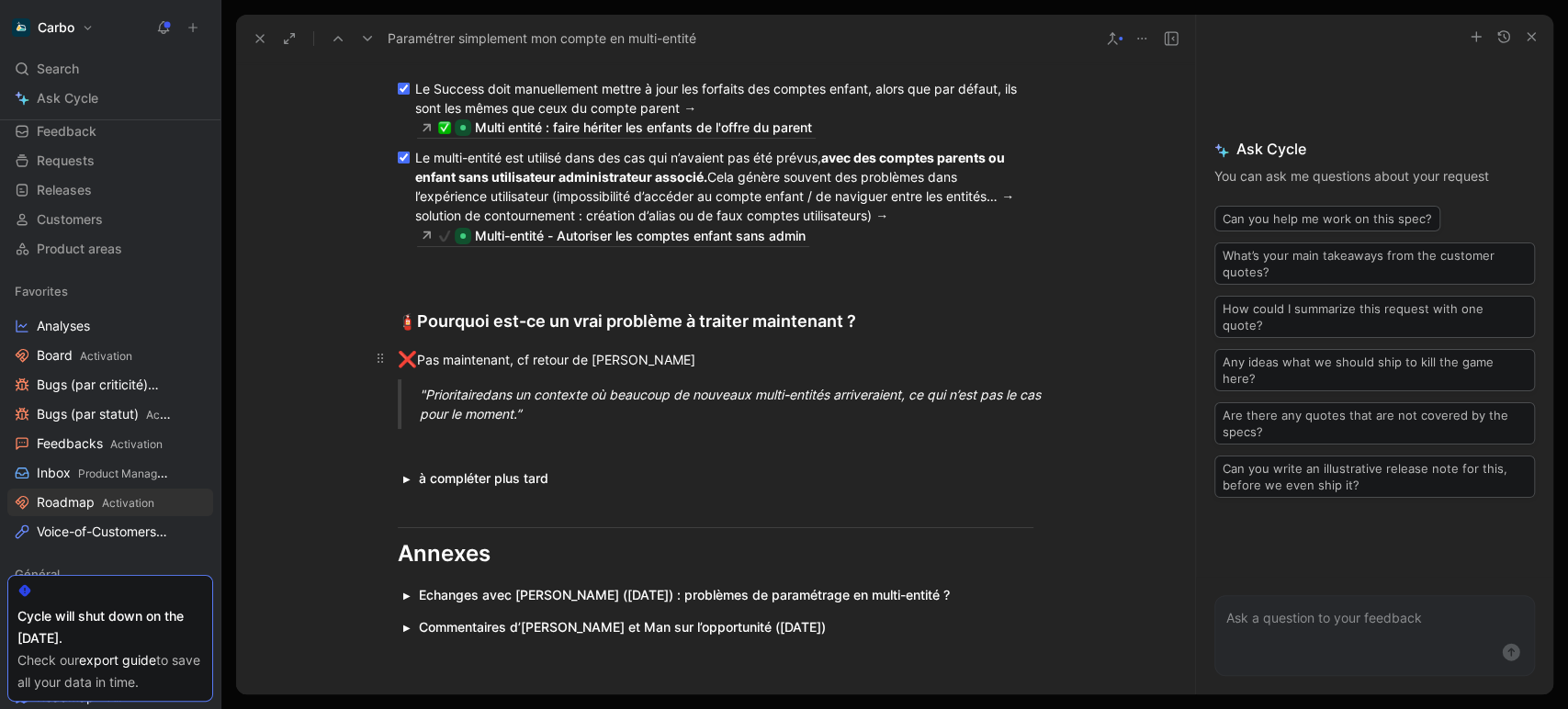
click at [514, 364] on div "❌ Pas maintenant, cf retour de Marie" at bounding box center [715, 360] width 636 height 24
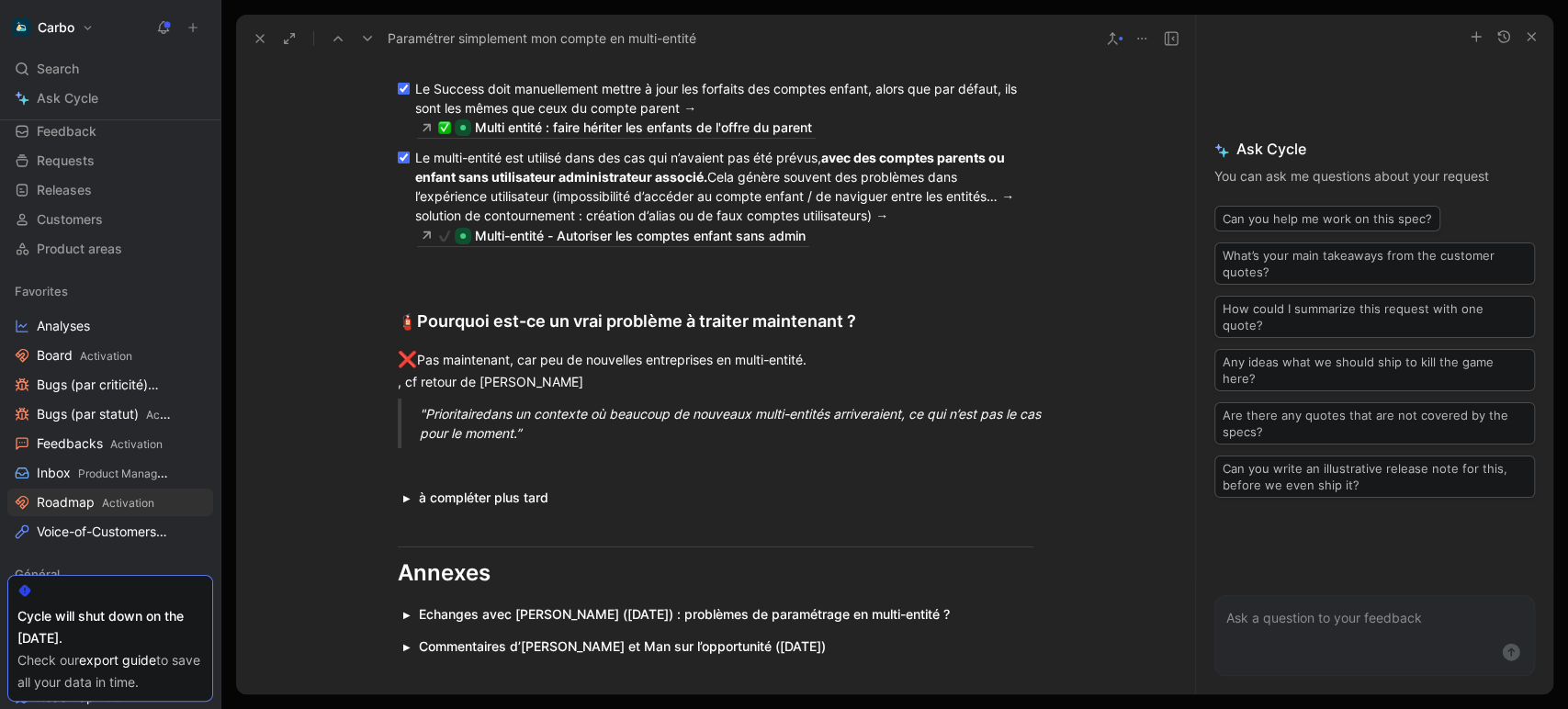
click at [547, 433] on div ""Prioritaire dans un contexte où beaucoup de nouveaux multi-entités arriveraien…" at bounding box center [737, 423] width 636 height 38
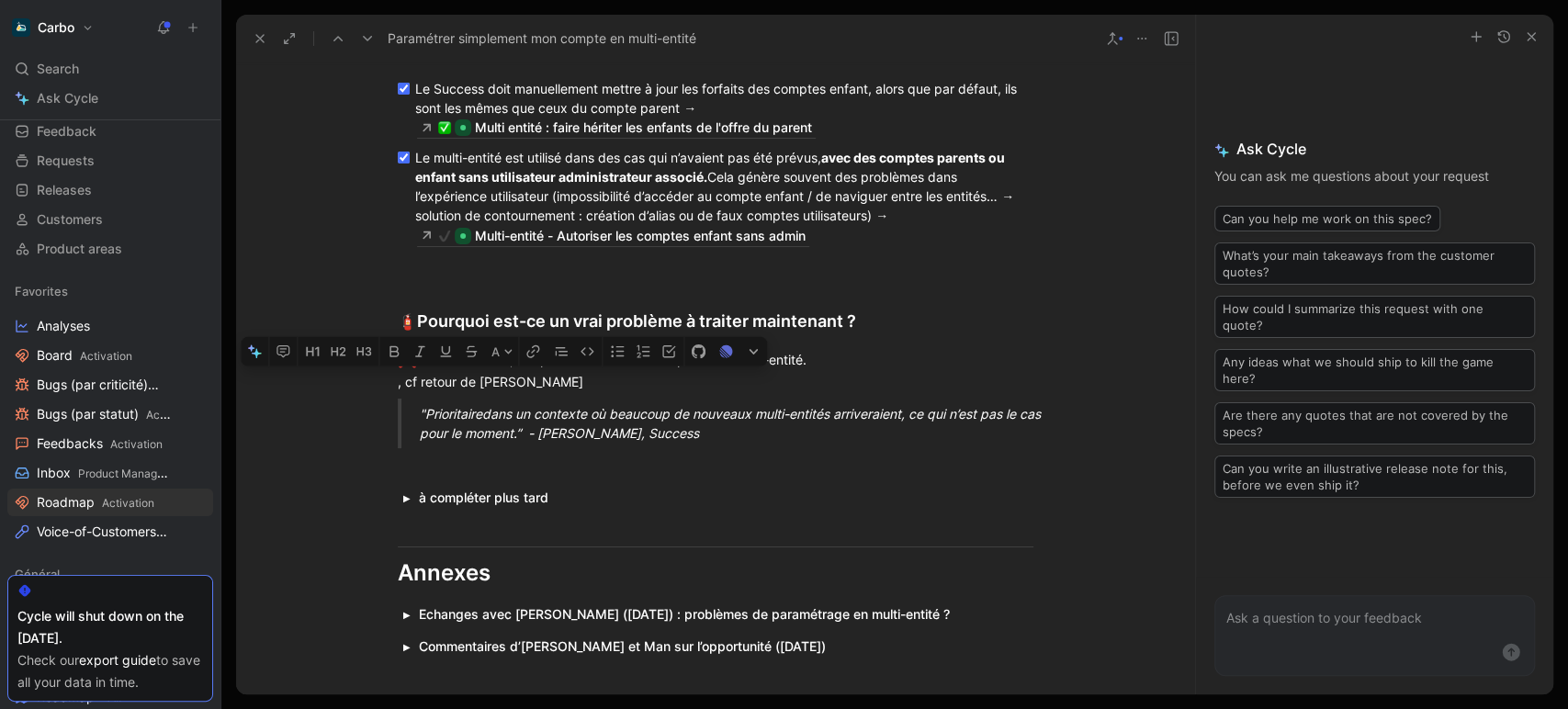
drag, startPoint x: 432, startPoint y: 385, endPoint x: 390, endPoint y: 384, distance: 42.0
click at [390, 384] on p "❌ Pas maintenant, car peu de nouvelles entreprises en multi-entité. , cf retour…" at bounding box center [715, 369] width 705 height 54
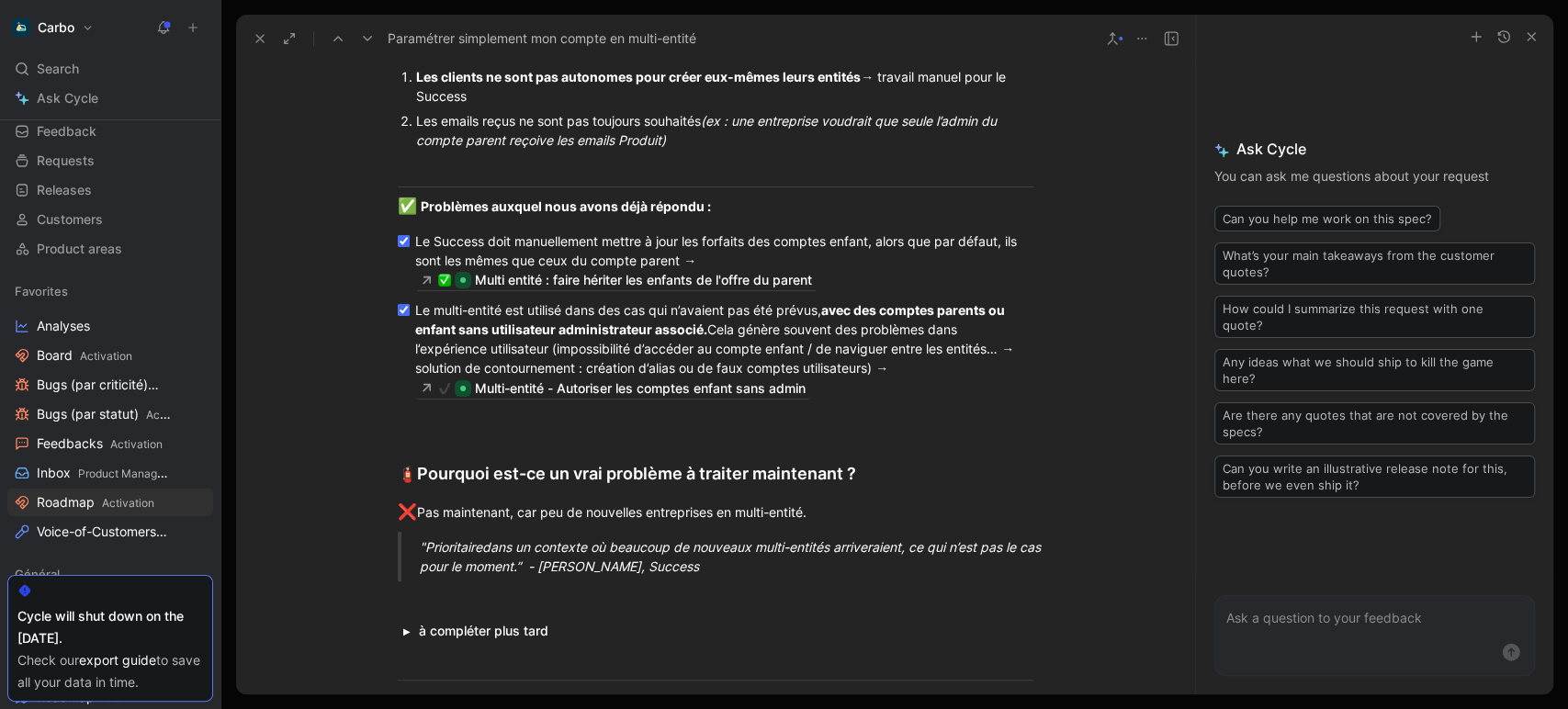
scroll to position [1311, 0]
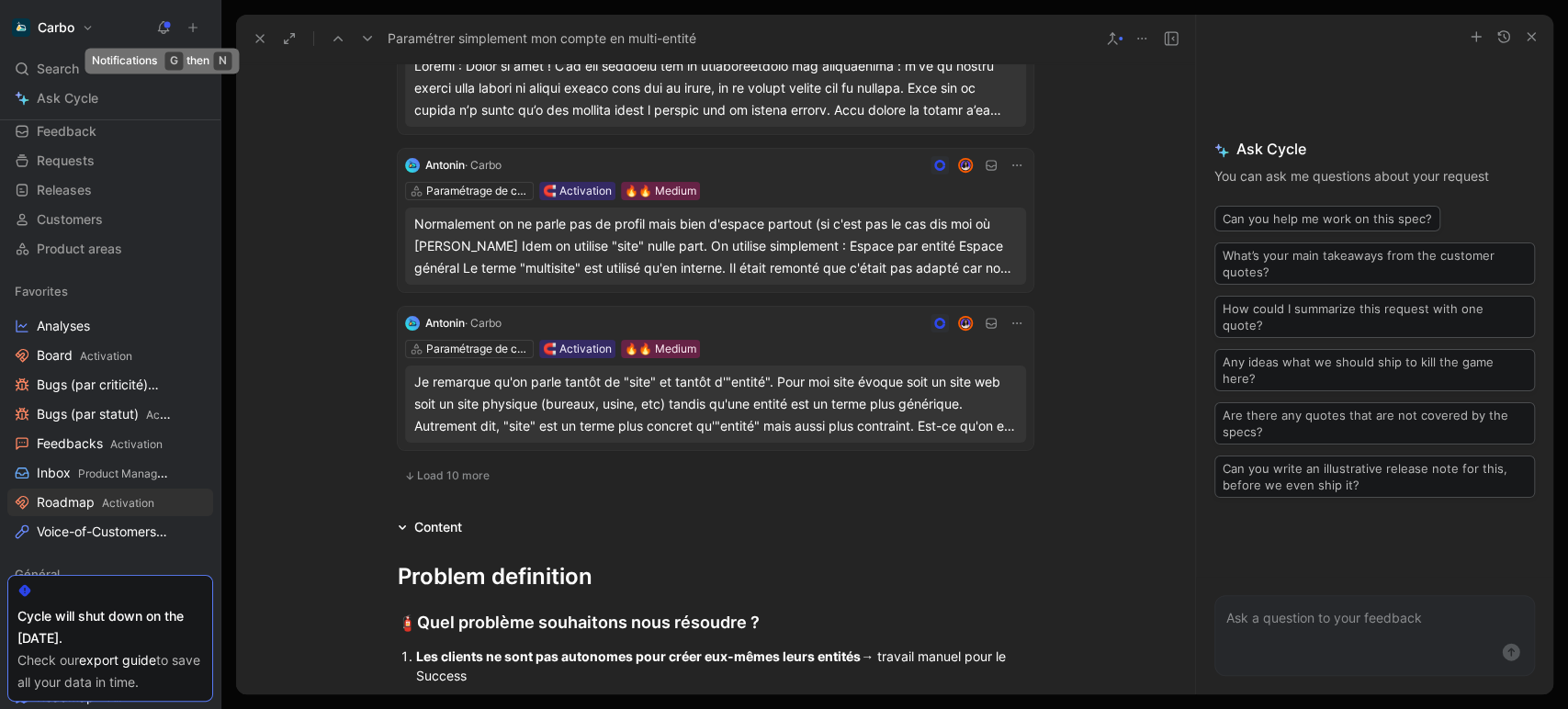
click at [163, 25] on icon at bounding box center [163, 27] width 14 height 14
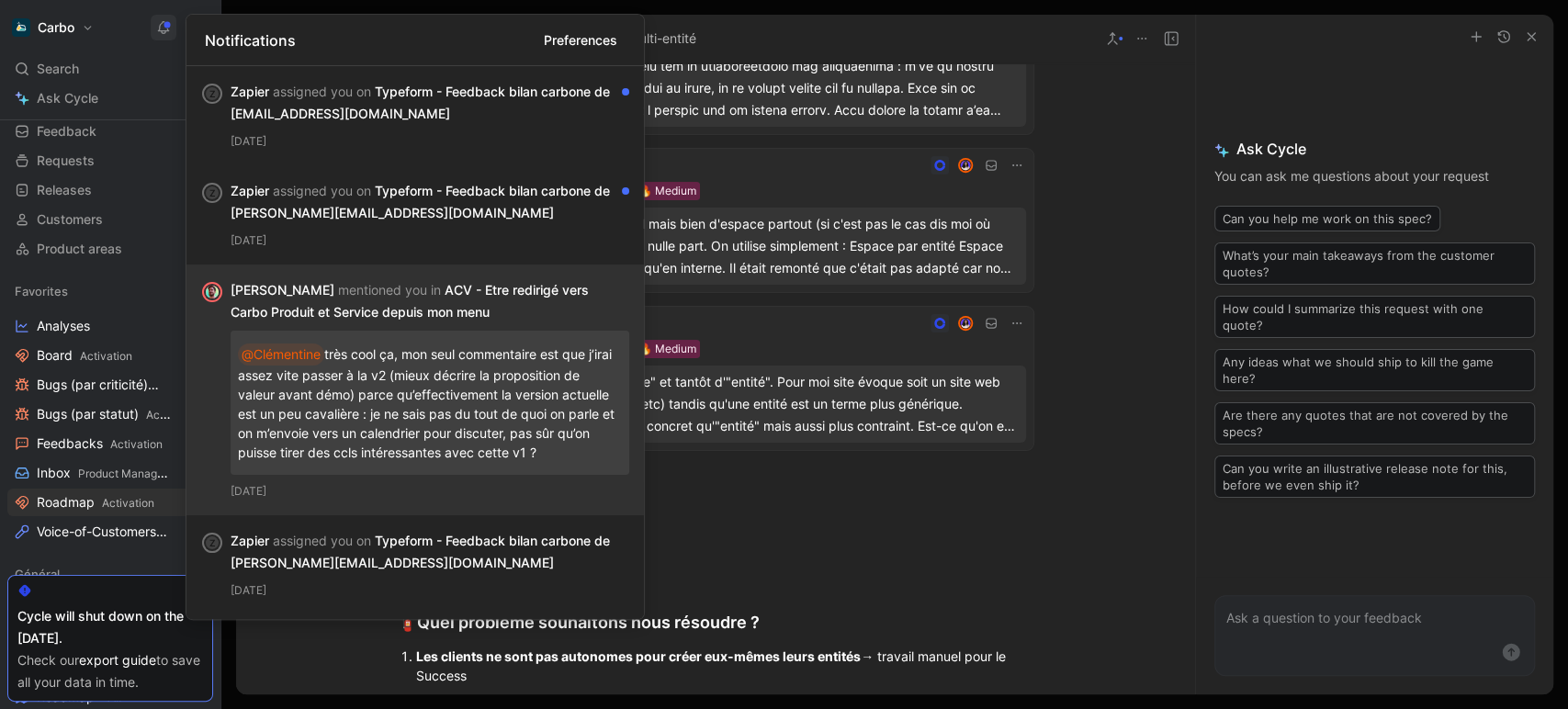
click at [461, 312] on div "Emmanuel mentioned you in ACV - Etre redirigé vers Carbo Produit et Service dep…" at bounding box center [422, 301] width 384 height 44
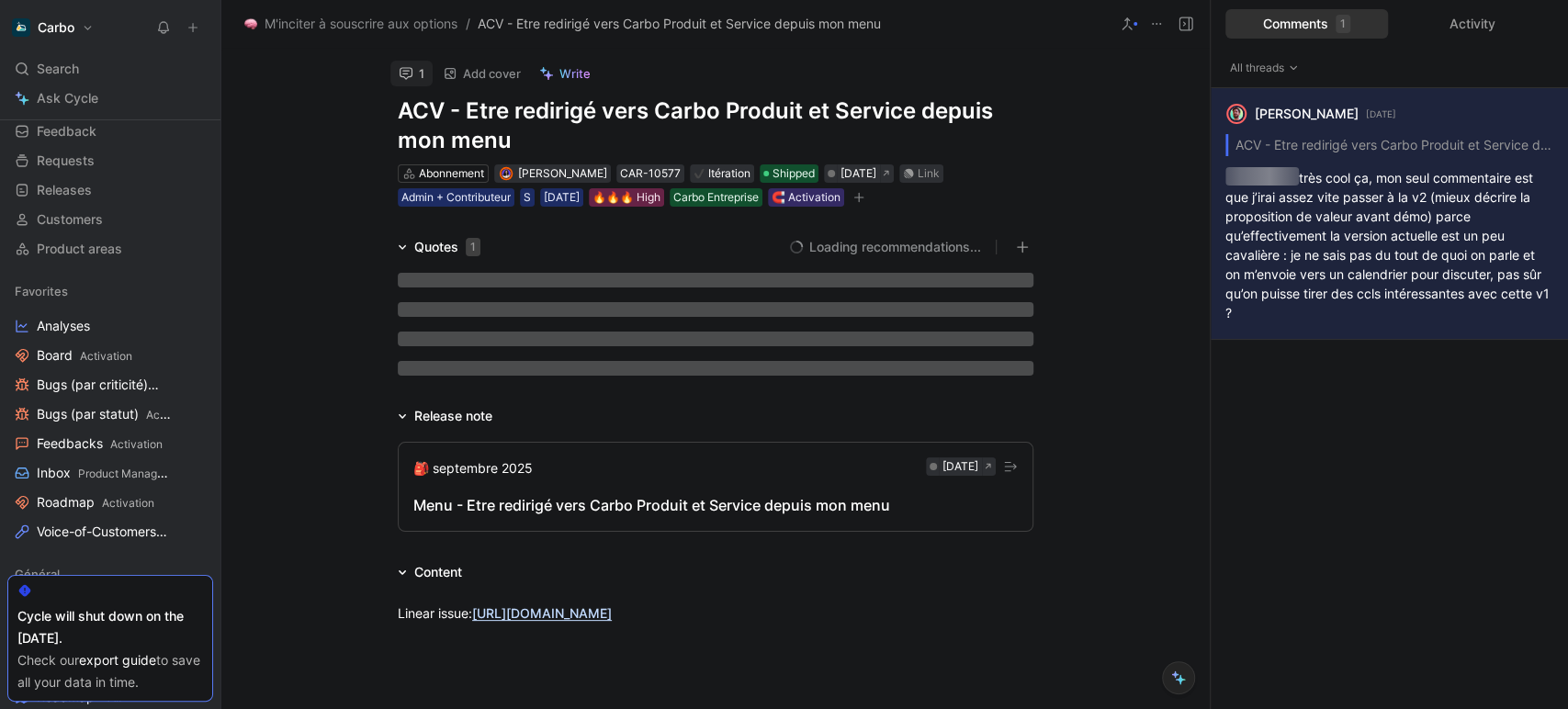
scroll to position [13, 0]
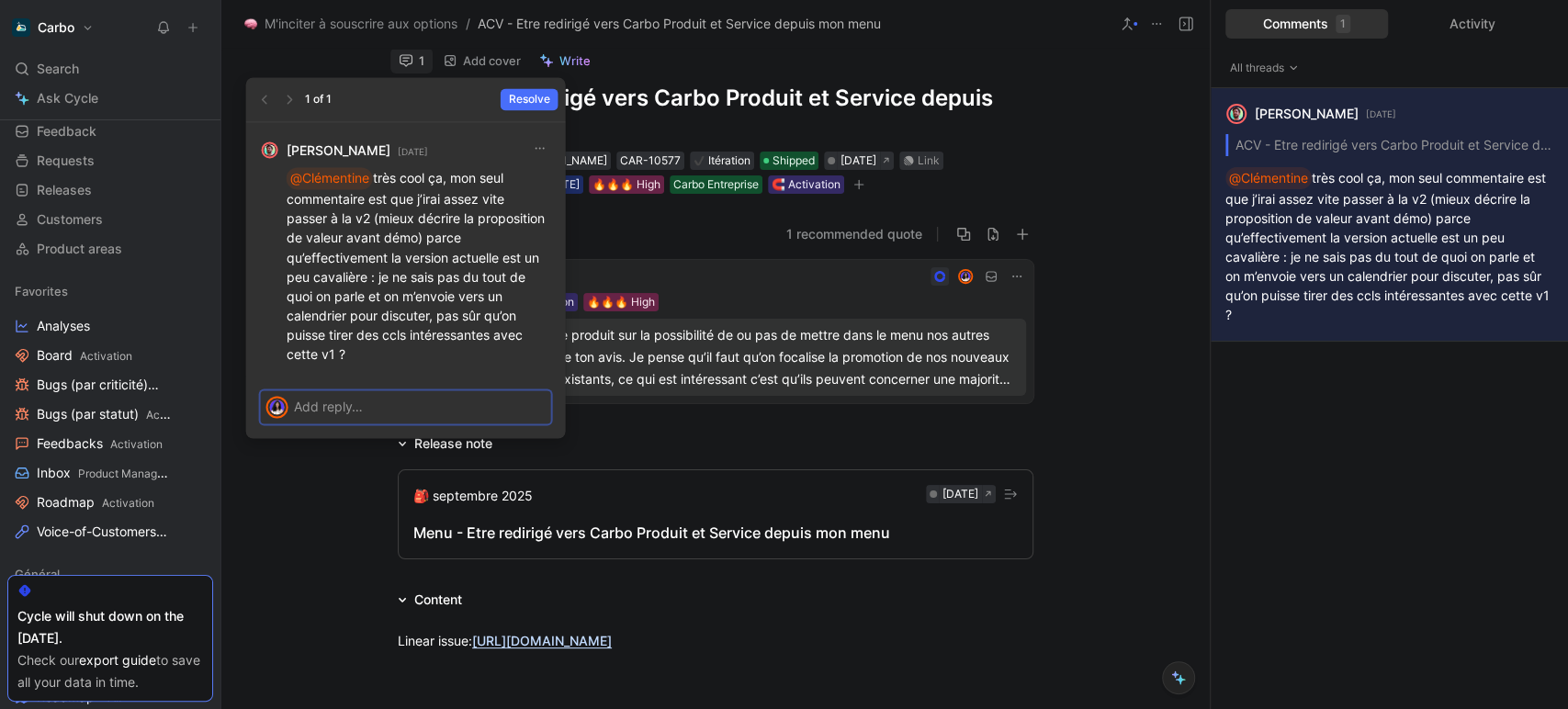
click at [343, 404] on p at bounding box center [420, 406] width 252 height 19
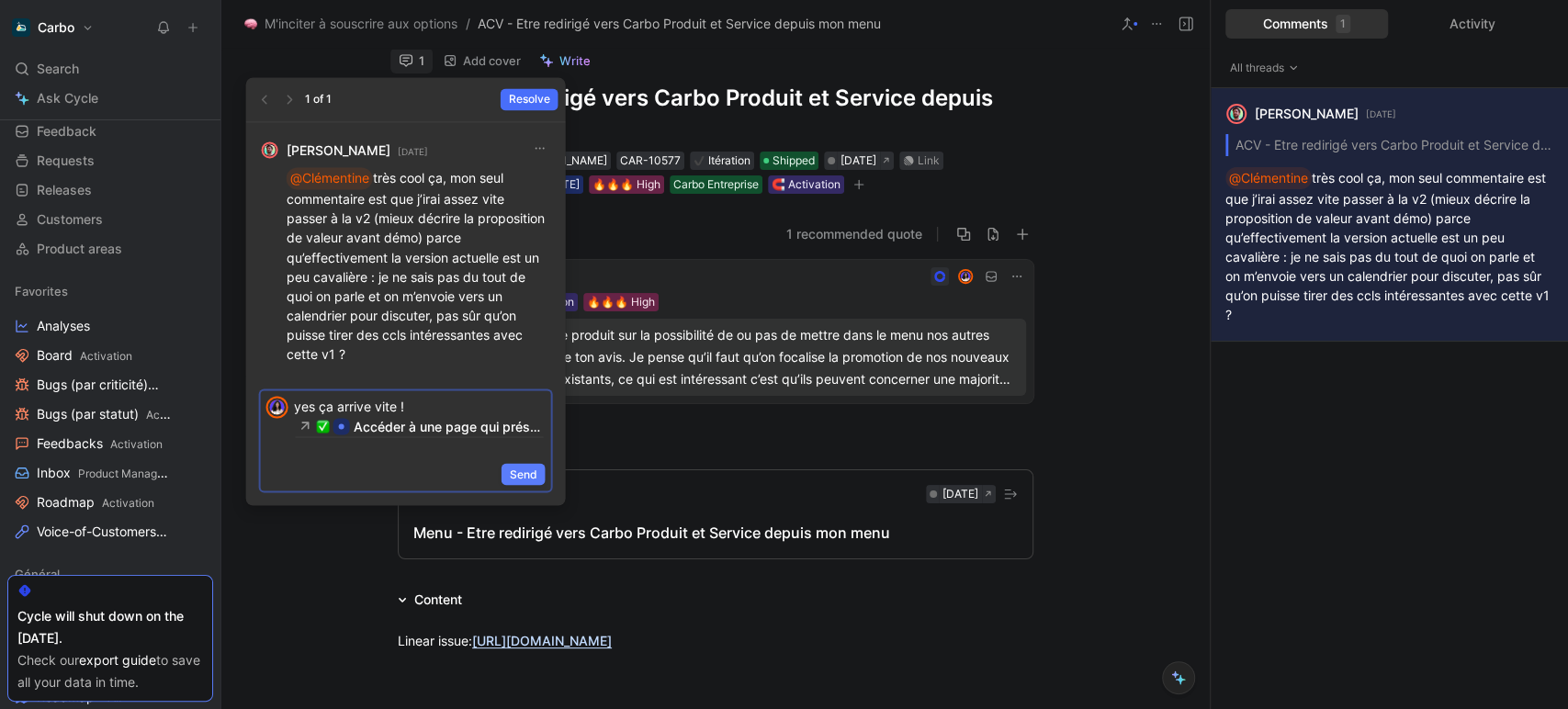
click at [524, 474] on span "Send" at bounding box center [523, 473] width 28 height 18
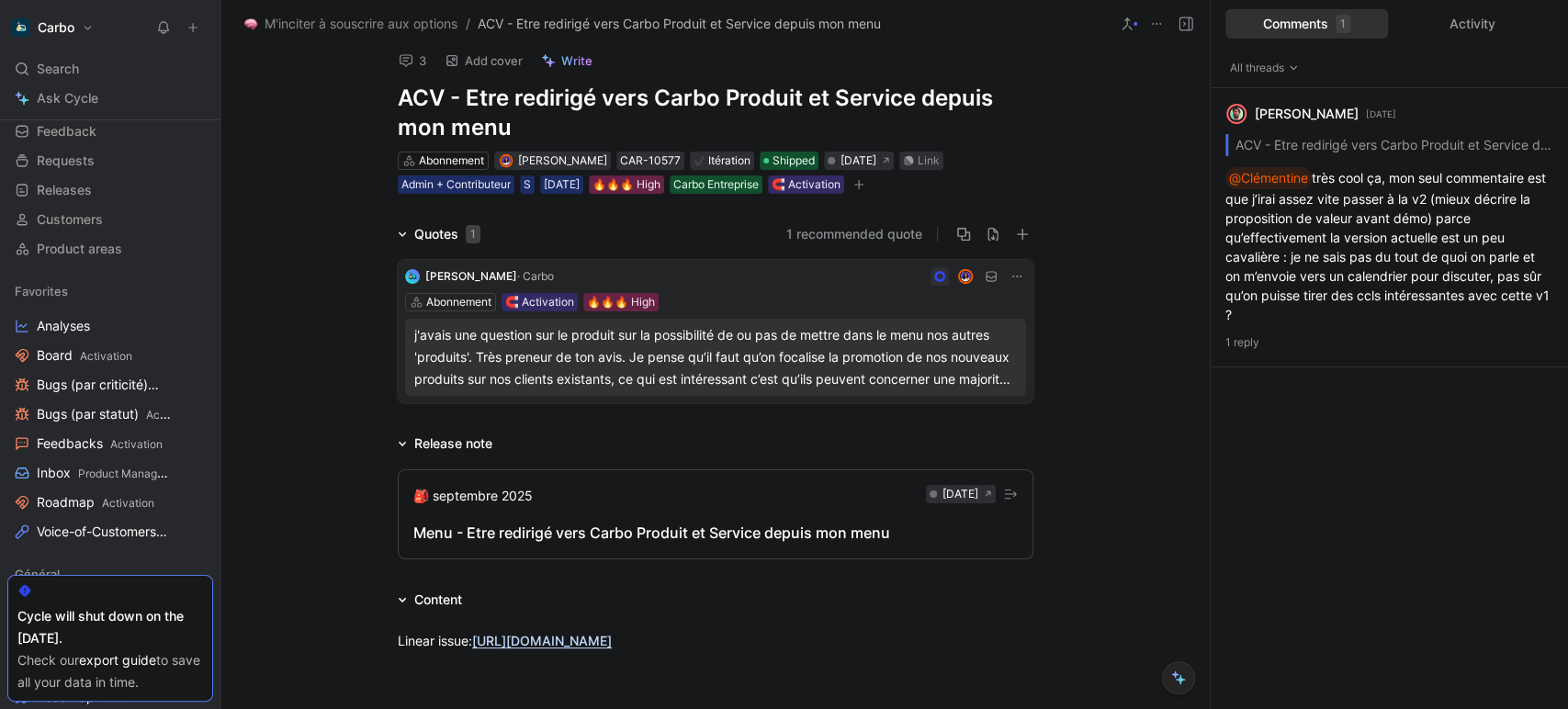
click at [164, 27] on icon at bounding box center [163, 27] width 14 height 14
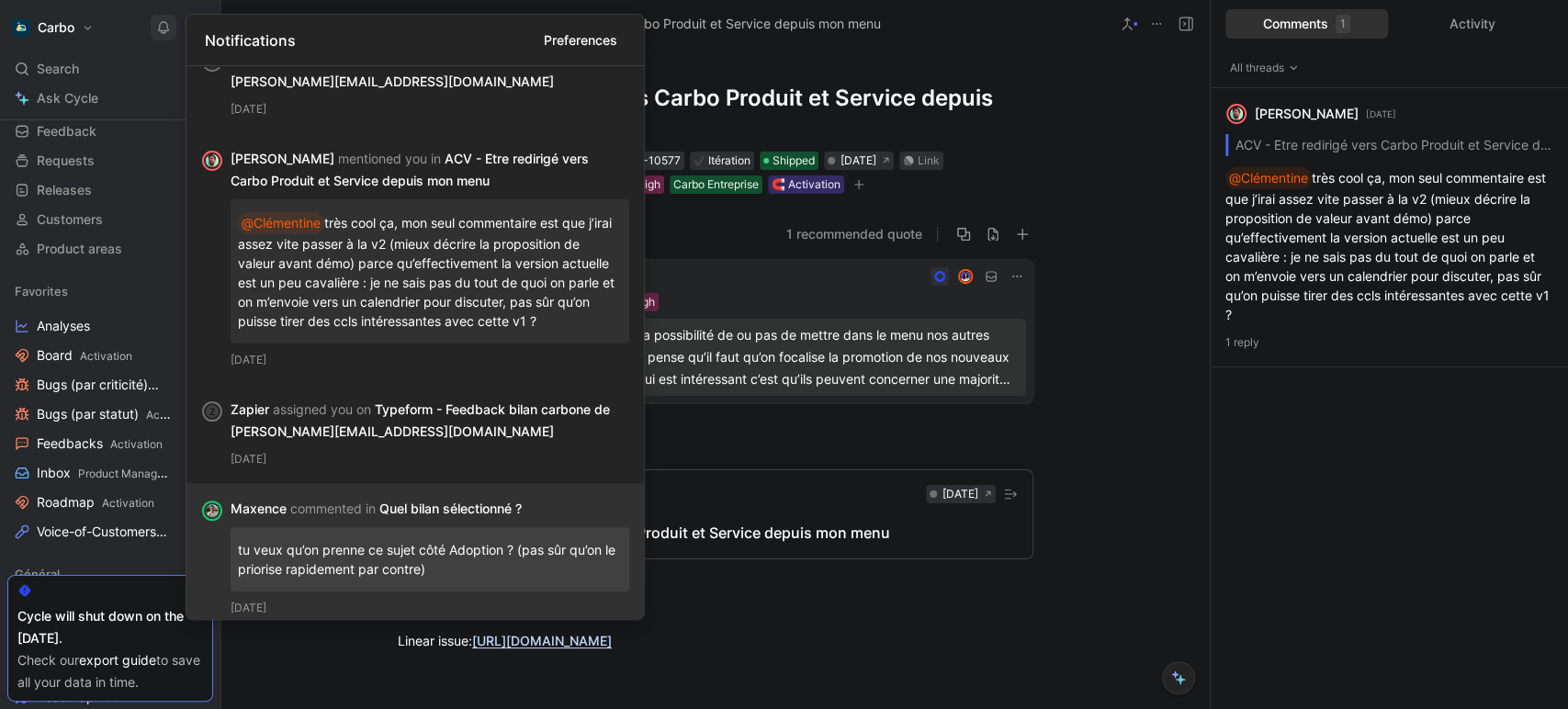
scroll to position [154, 0]
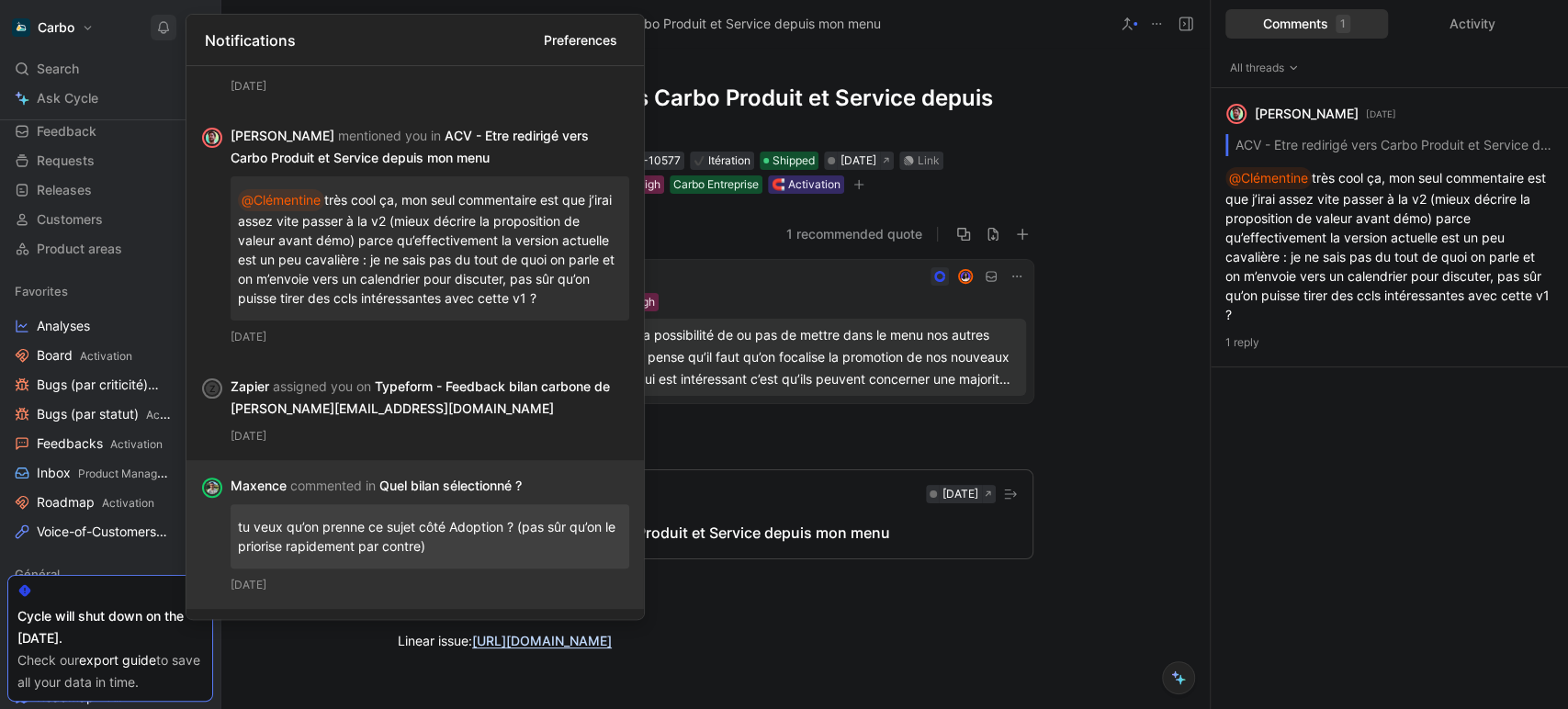
click at [429, 491] on div "Maxence commented in Quel bilan sélectionné ?" at bounding box center [422, 486] width 384 height 22
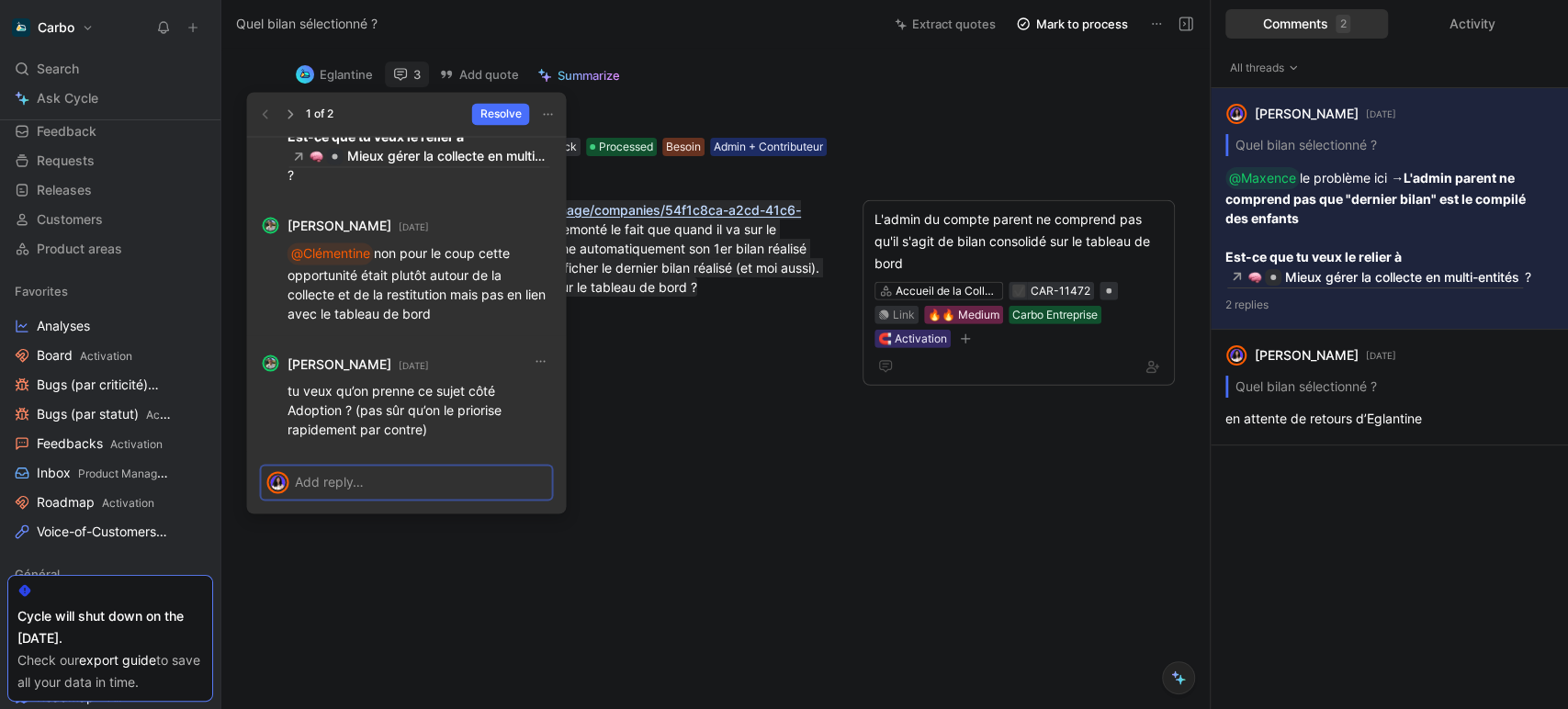
scroll to position [-135, 0]
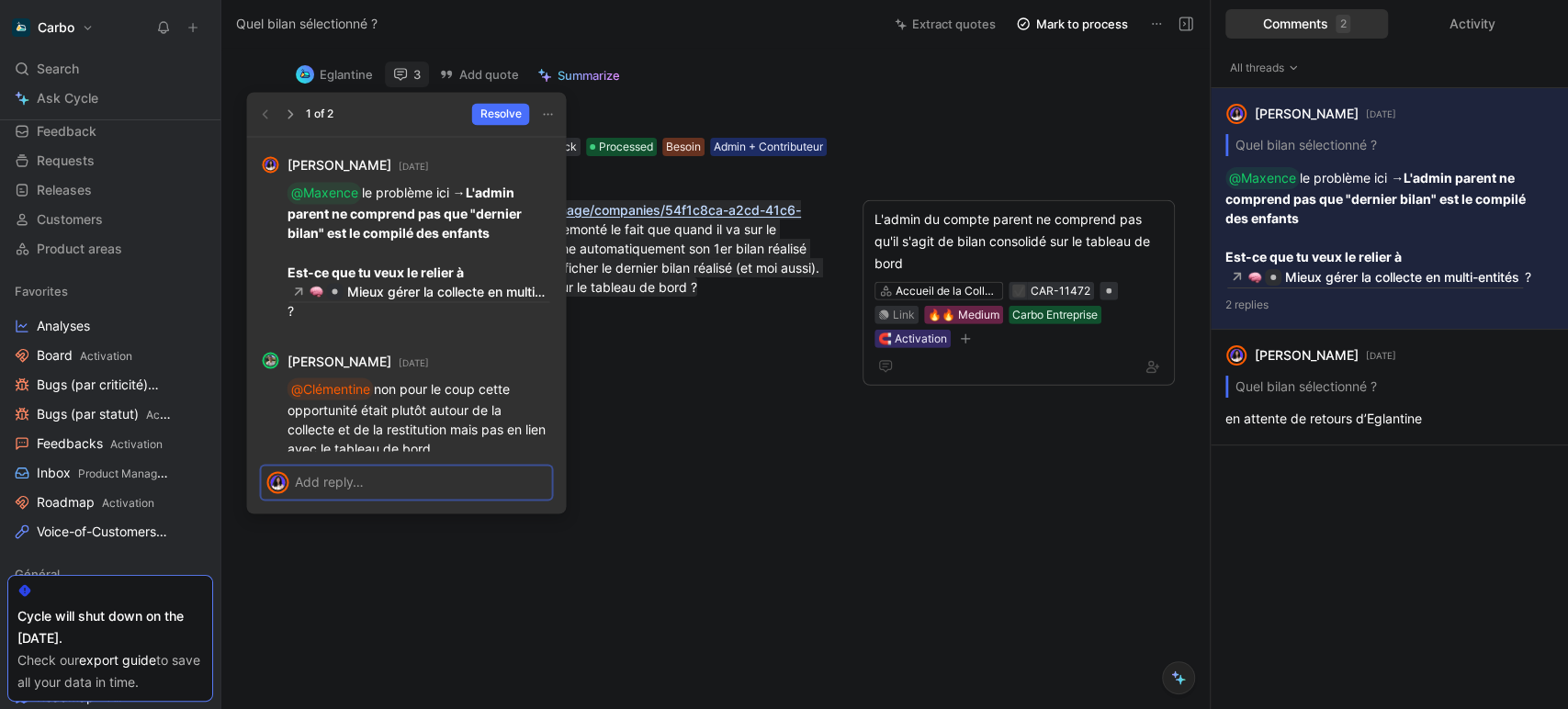
click at [314, 497] on div at bounding box center [422, 483] width 257 height 33
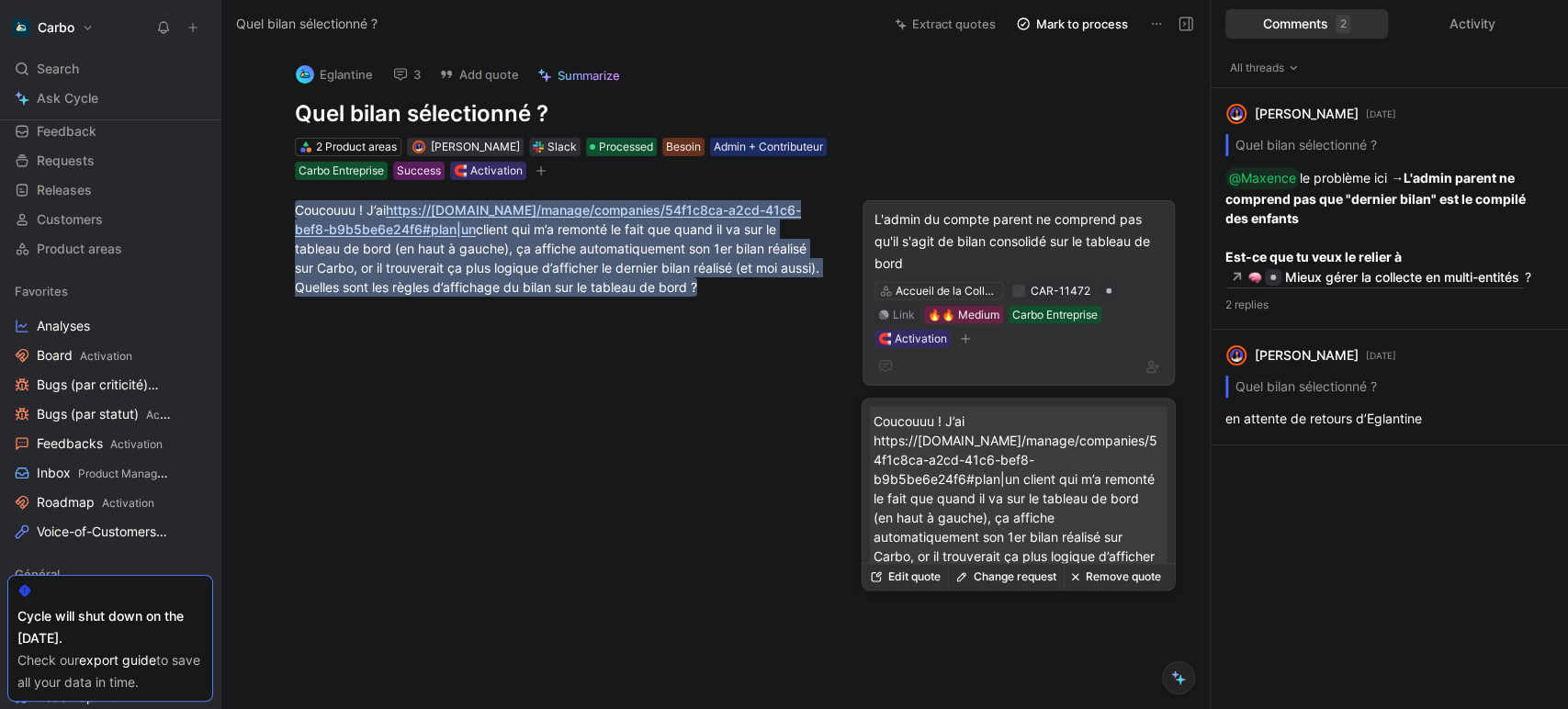
click at [1006, 241] on div "L'admin du compte parent ne comprend pas qu'il s'agit de bilan consolidé sur le…" at bounding box center [1019, 241] width 289 height 66
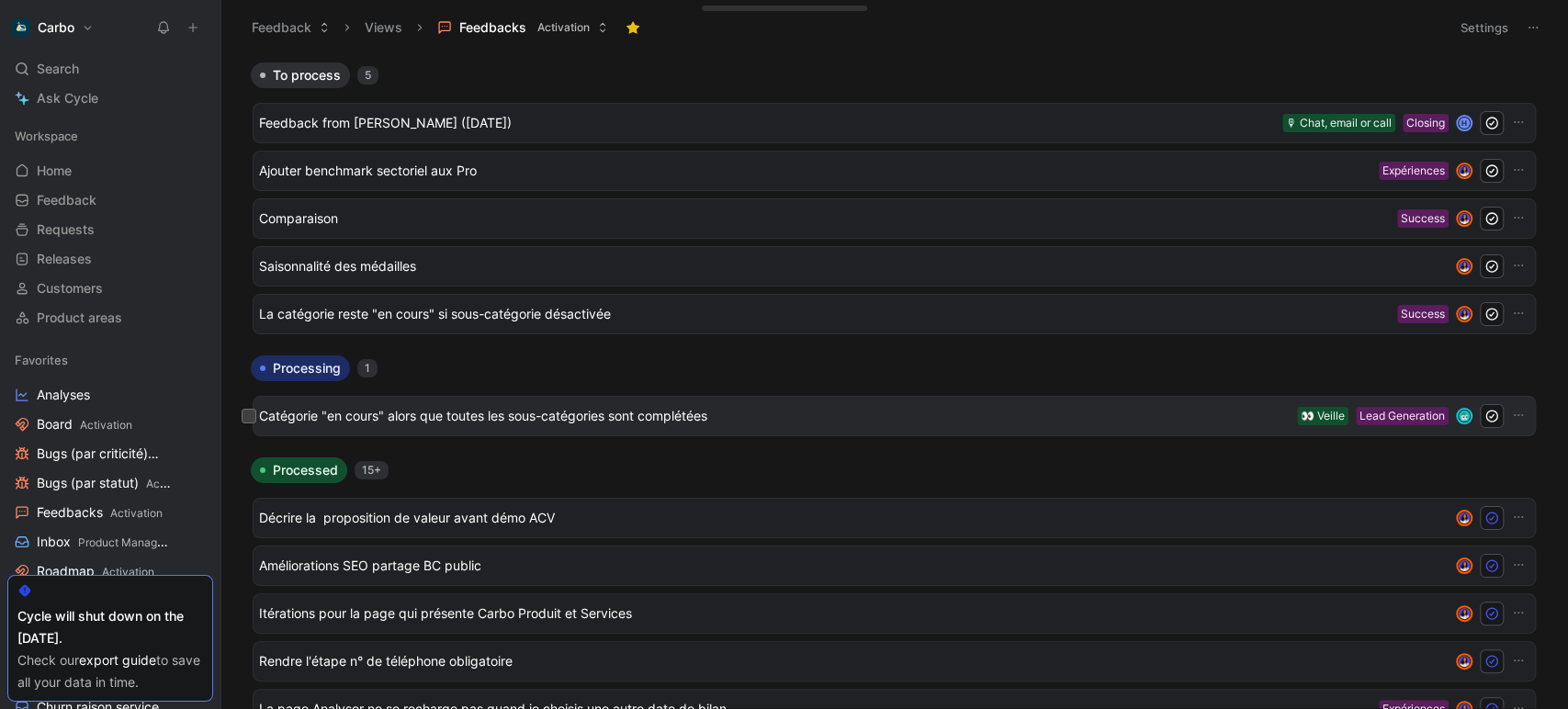
click at [512, 396] on div "Catégorie "en cours" alors que toutes les sous-catégories sont complétées Lead …" at bounding box center [895, 417] width 1283 height 40
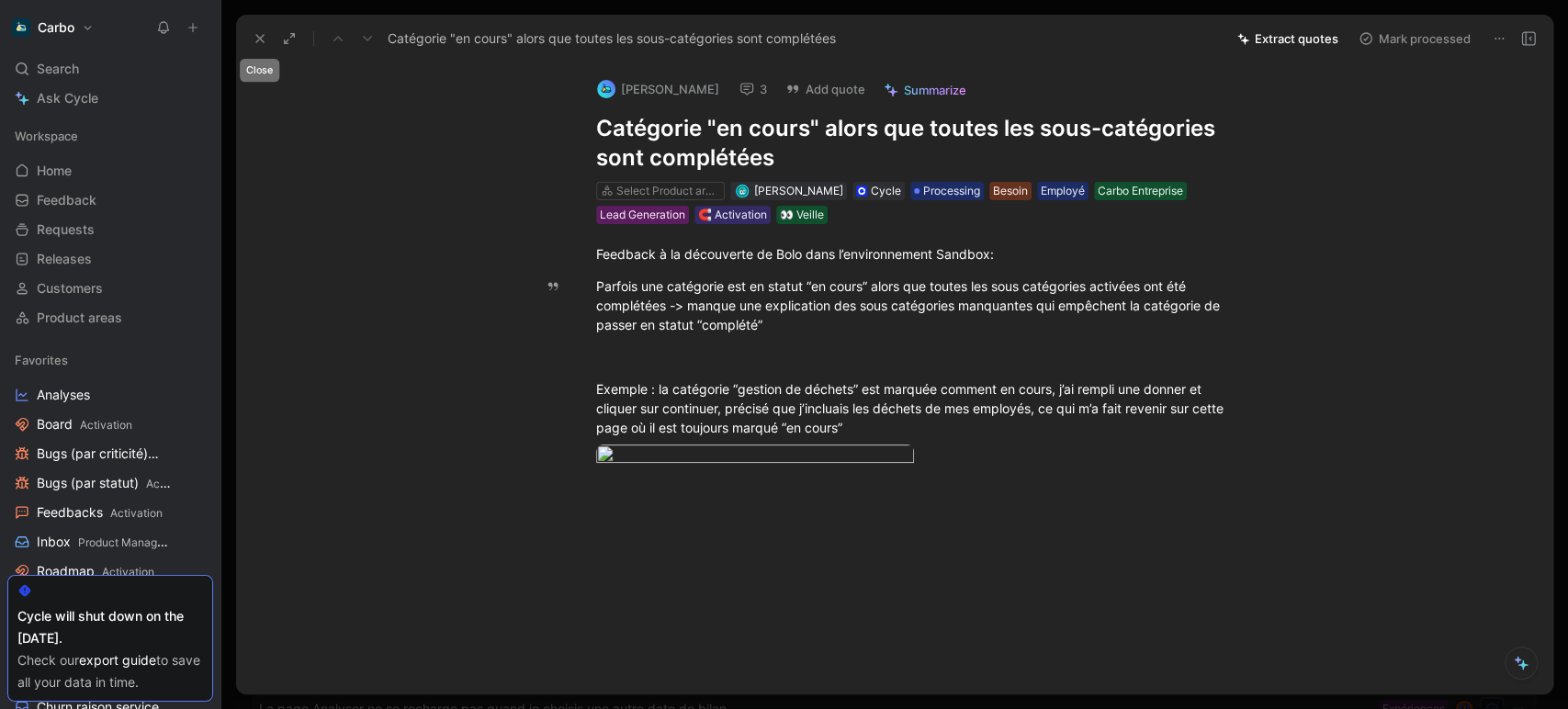
click at [257, 41] on use at bounding box center [260, 38] width 8 height 8
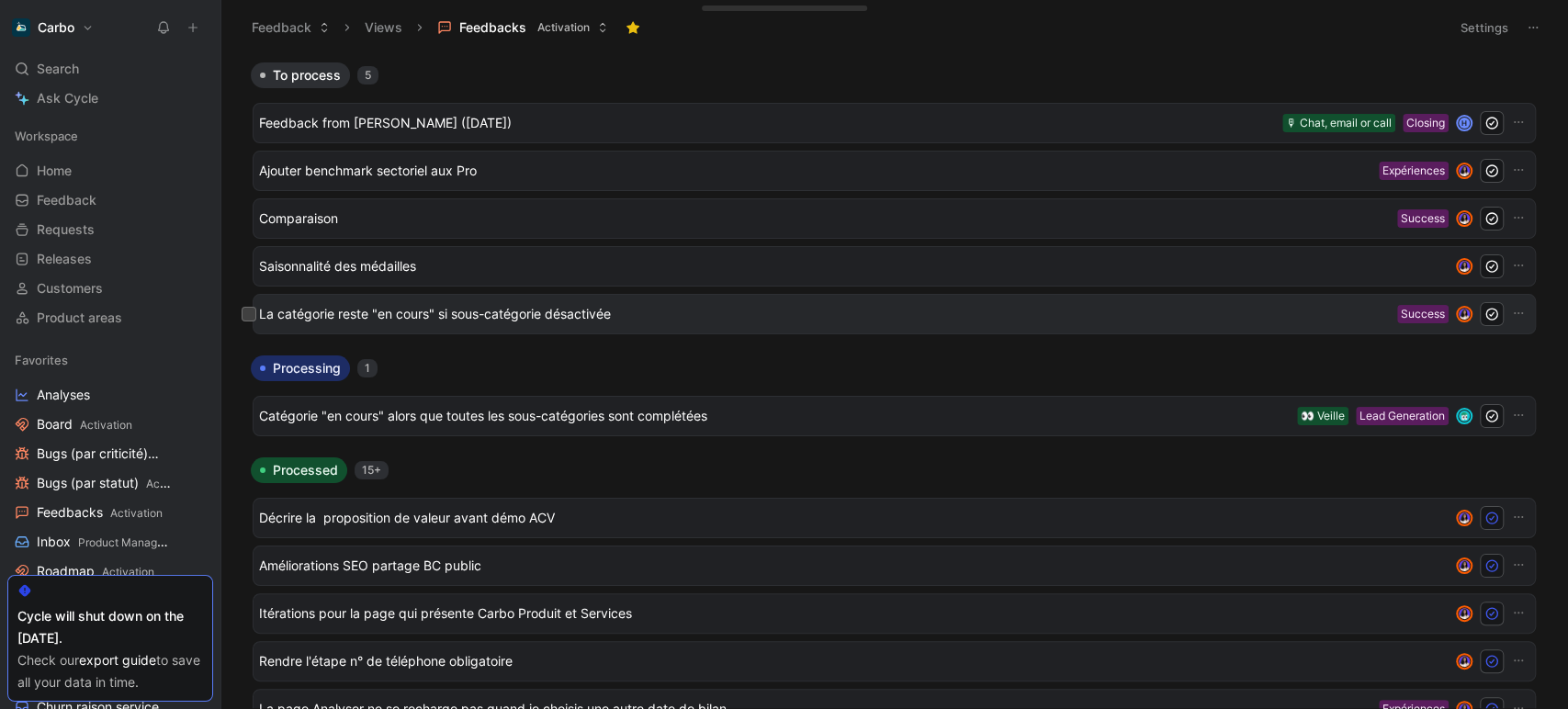
click at [417, 311] on span "La catégorie reste "en cours" si sous-catégorie désactivée" at bounding box center [823, 314] width 1130 height 22
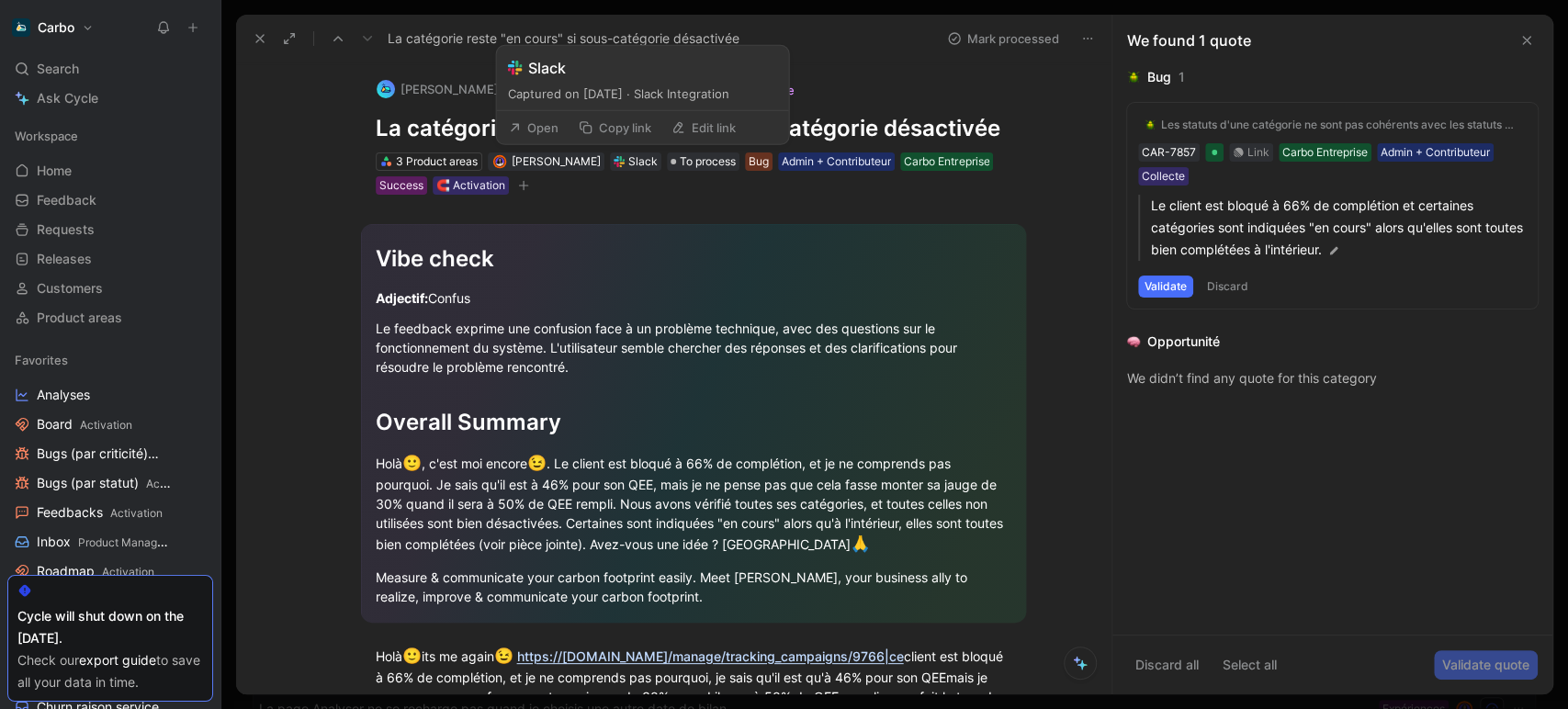
click at [546, 124] on button "Open" at bounding box center [533, 127] width 66 height 26
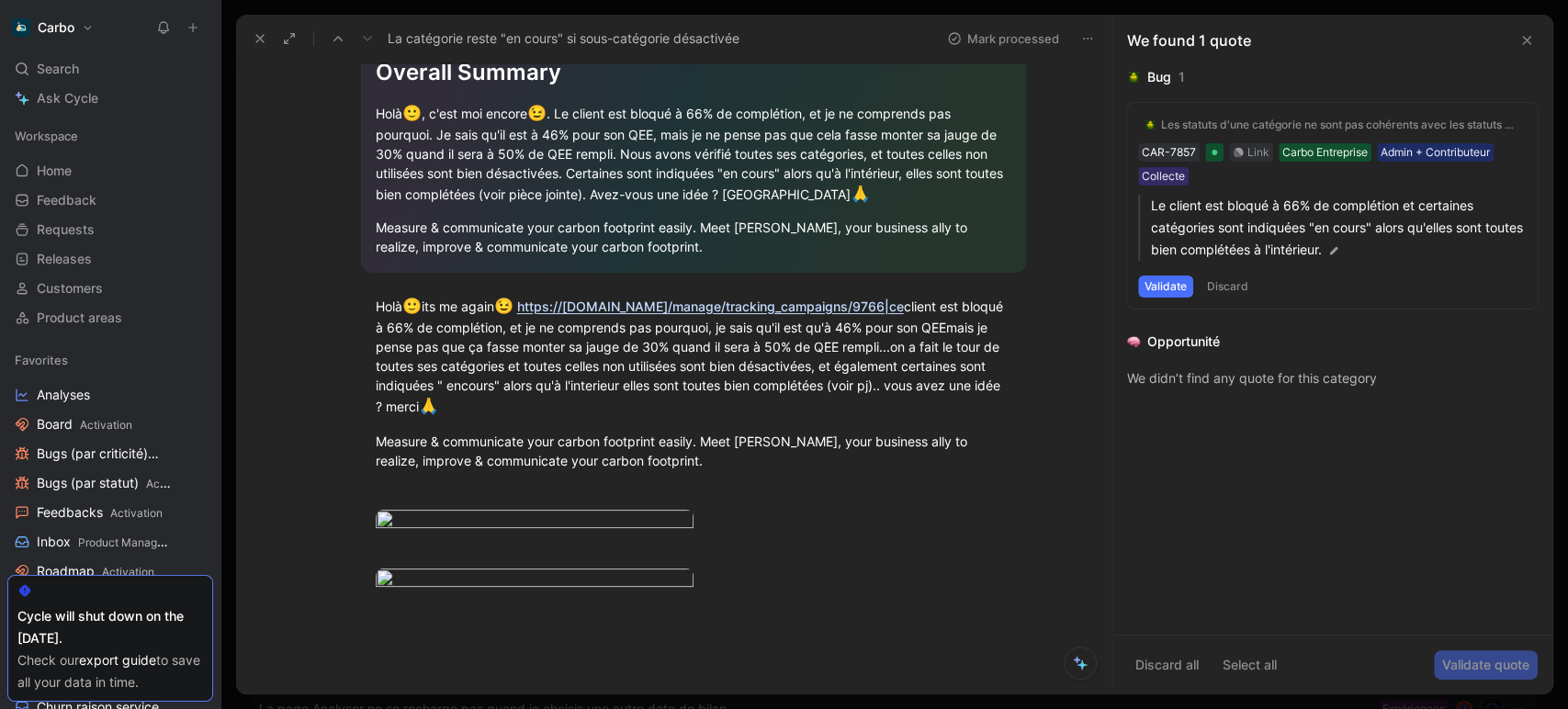
scroll to position [121, 0]
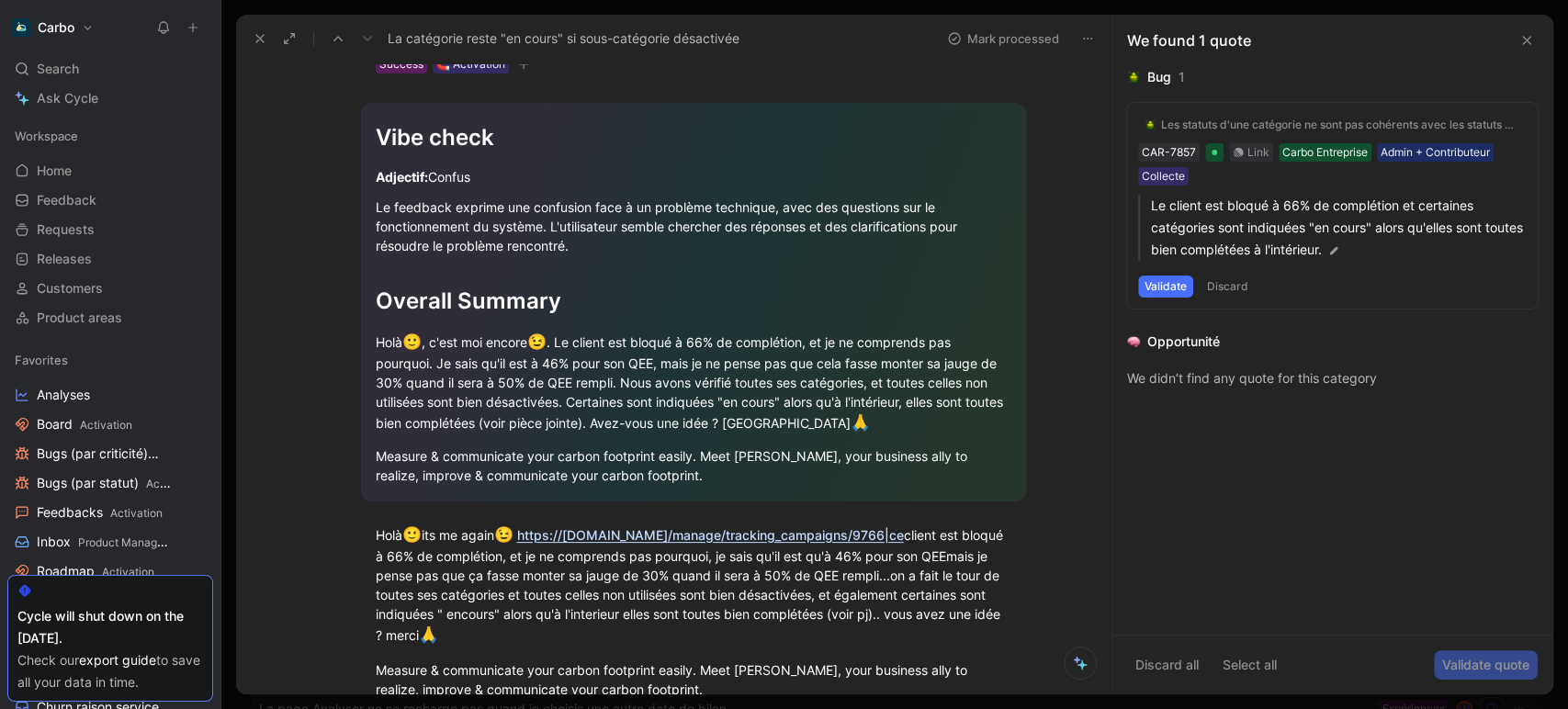
click at [1199, 123] on div "Les statuts d'une catégorie ne sont pas cohérents avec les statuts des sous-cat…" at bounding box center [1340, 124] width 359 height 14
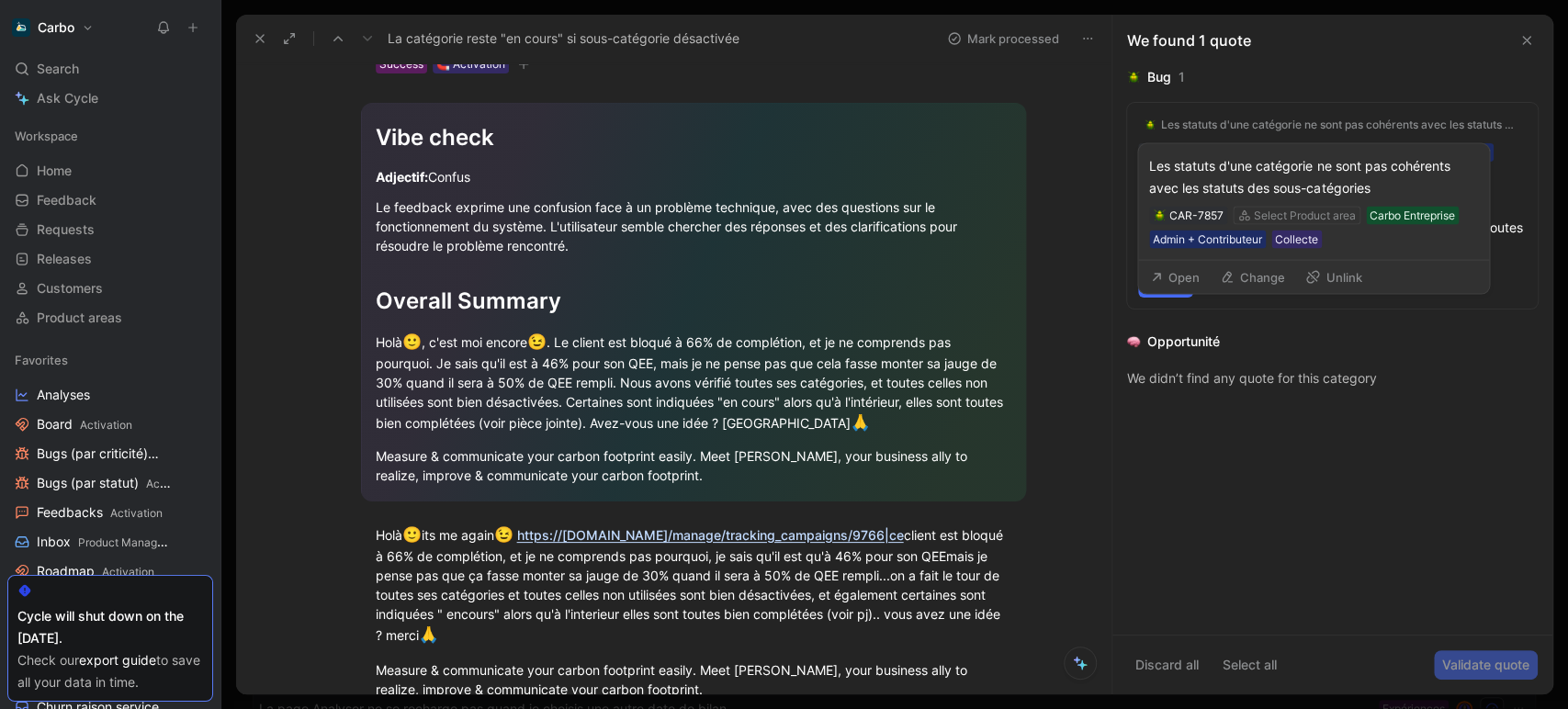
click at [1188, 275] on button "Open" at bounding box center [1175, 277] width 66 height 26
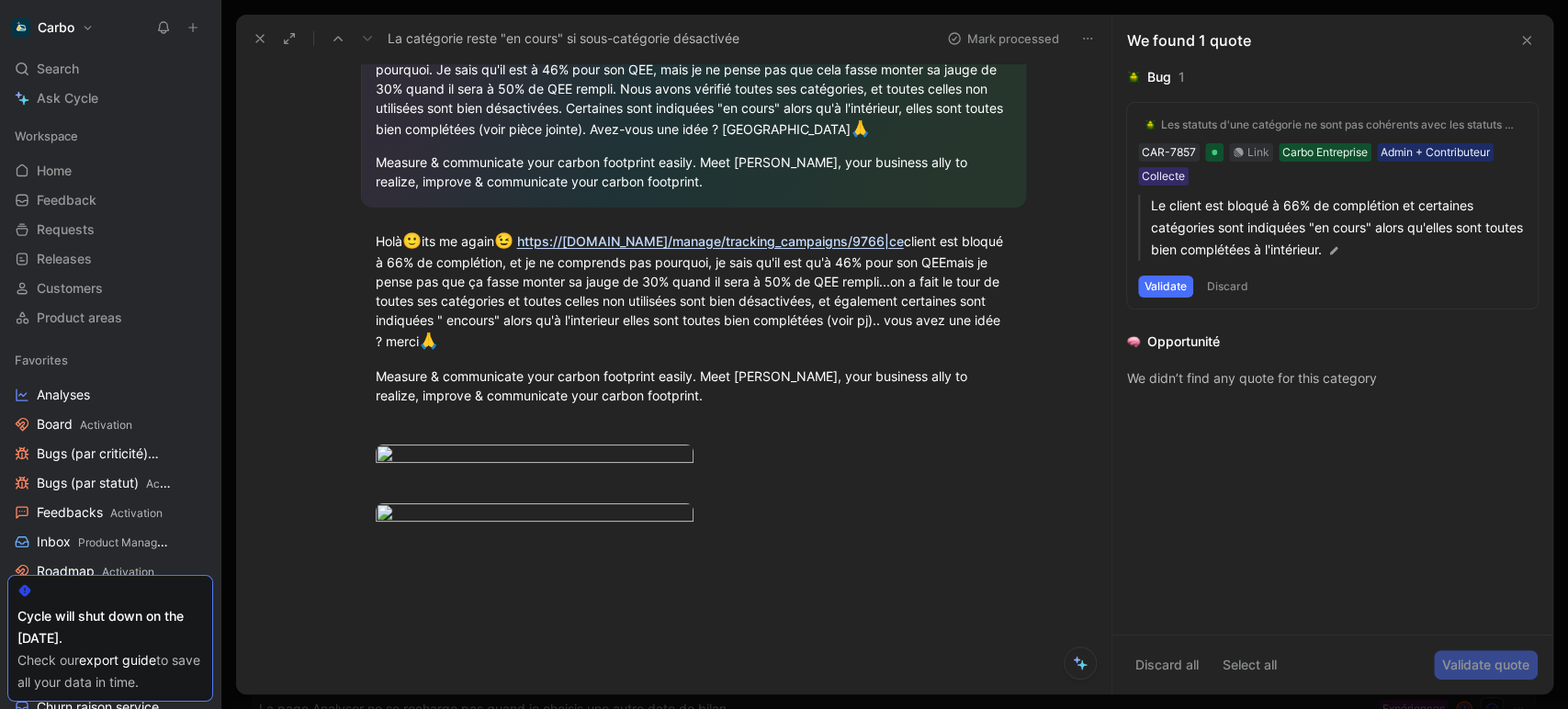
scroll to position [417, 0]
drag, startPoint x: 408, startPoint y: 375, endPoint x: 372, endPoint y: 377, distance: 36.1
click at [376, 377] on div "Measure & communicate your carbon footprint easily. Meet Carbo, your business a…" at bounding box center [694, 385] width 636 height 38
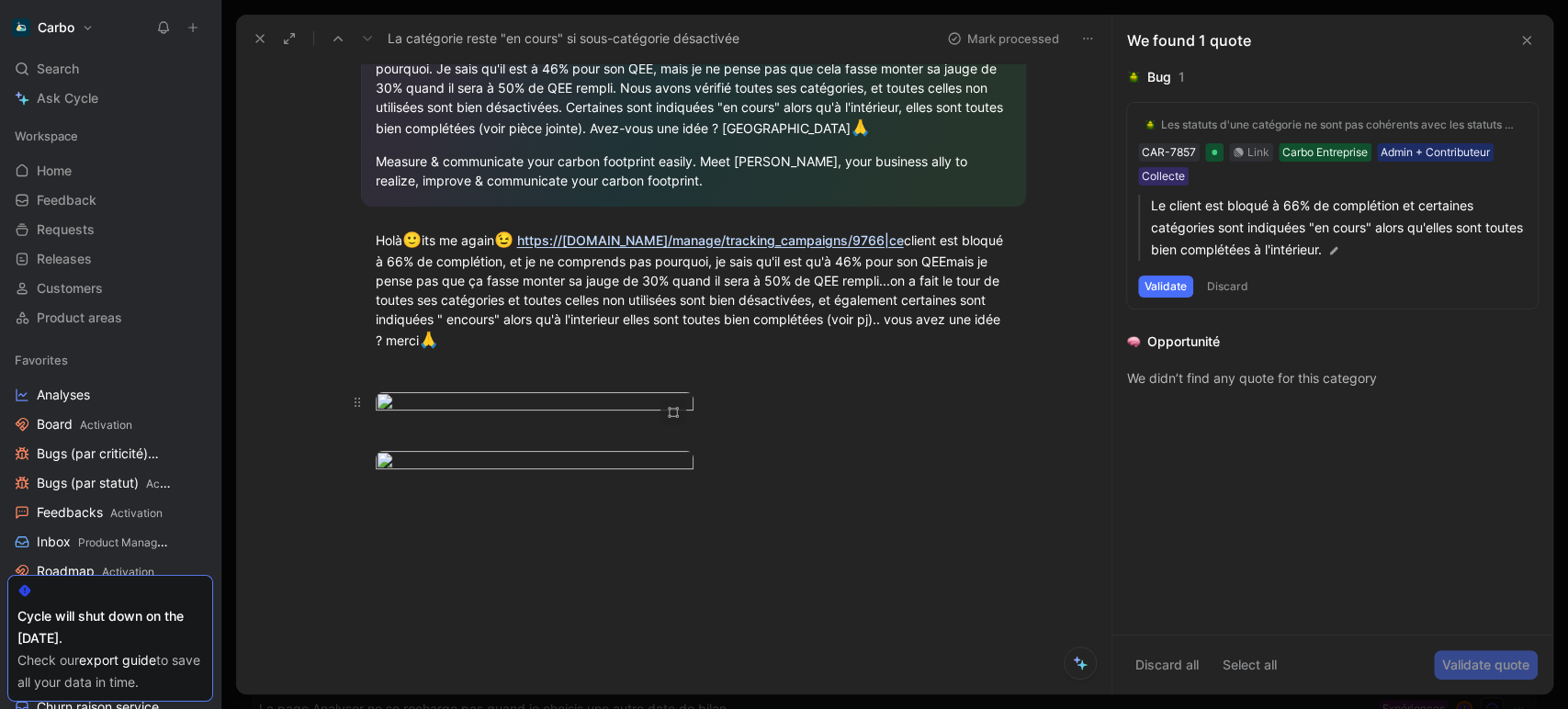
scroll to position [843, 0]
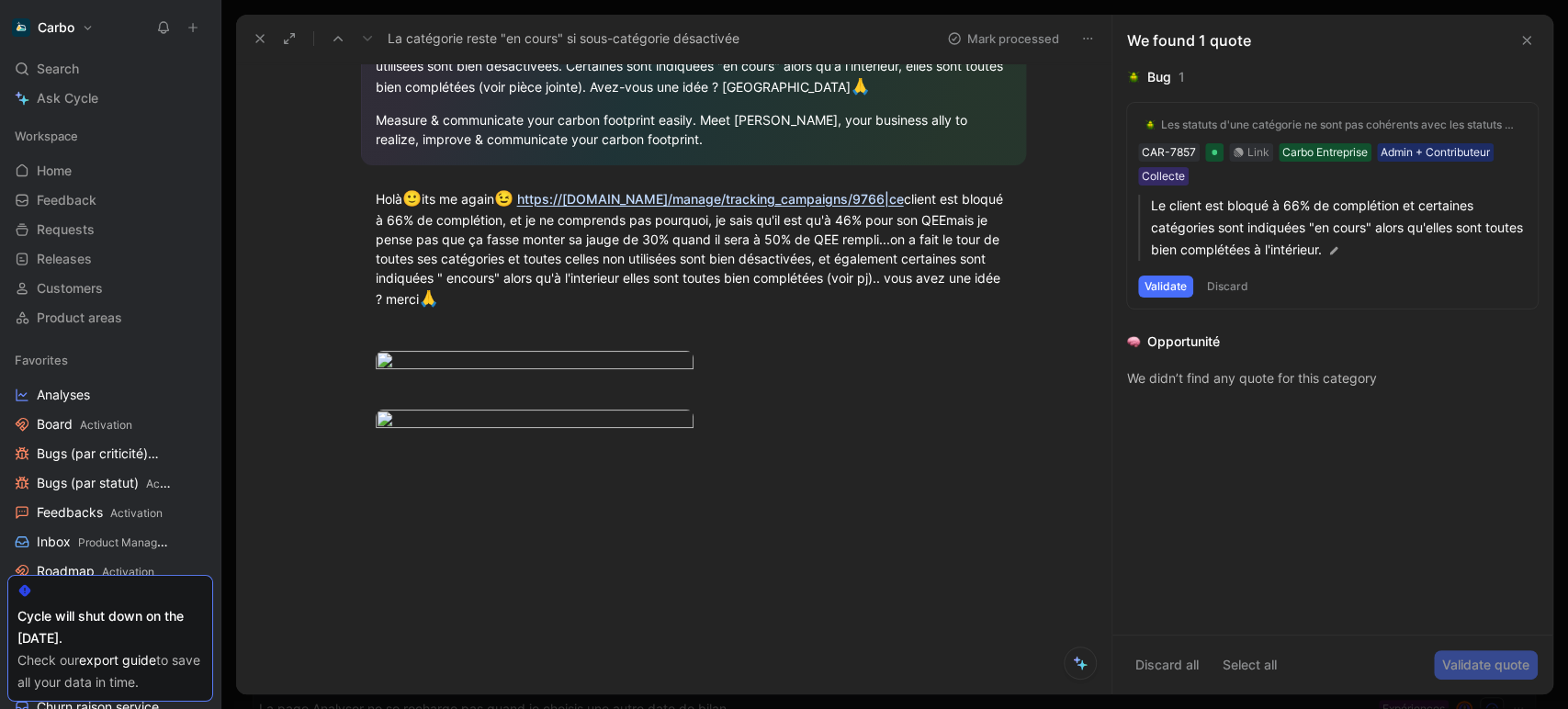
click at [443, 541] on div at bounding box center [694, 588] width 837 height 214
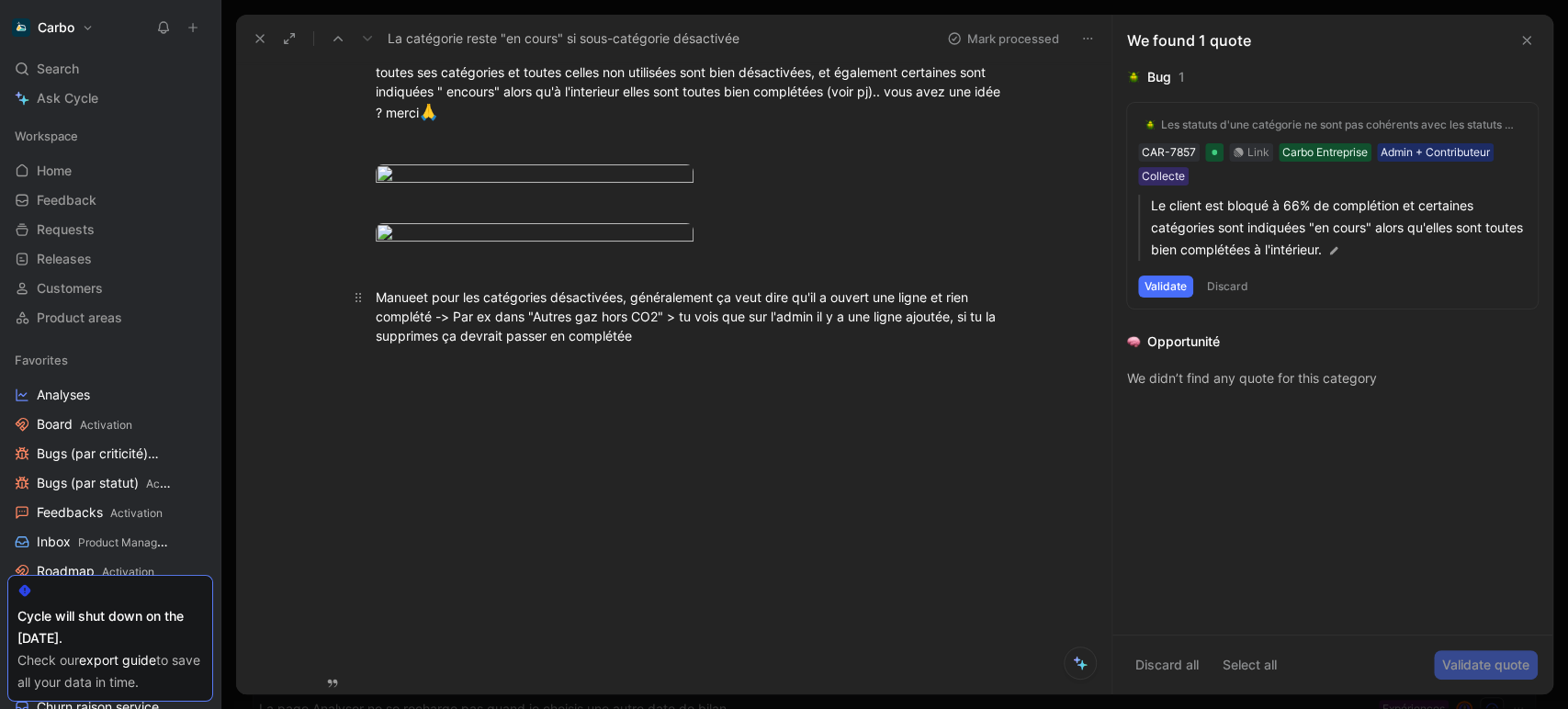
click at [416, 343] on span "et pour les catégories désactivées, généralement ça veut dire qu'il a ouvert un…" at bounding box center [688, 317] width 623 height 54
click at [654, 345] on div "Manue V : et pour les catégories désactivées, généralement ça veut dire qu'il a…" at bounding box center [694, 317] width 636 height 58
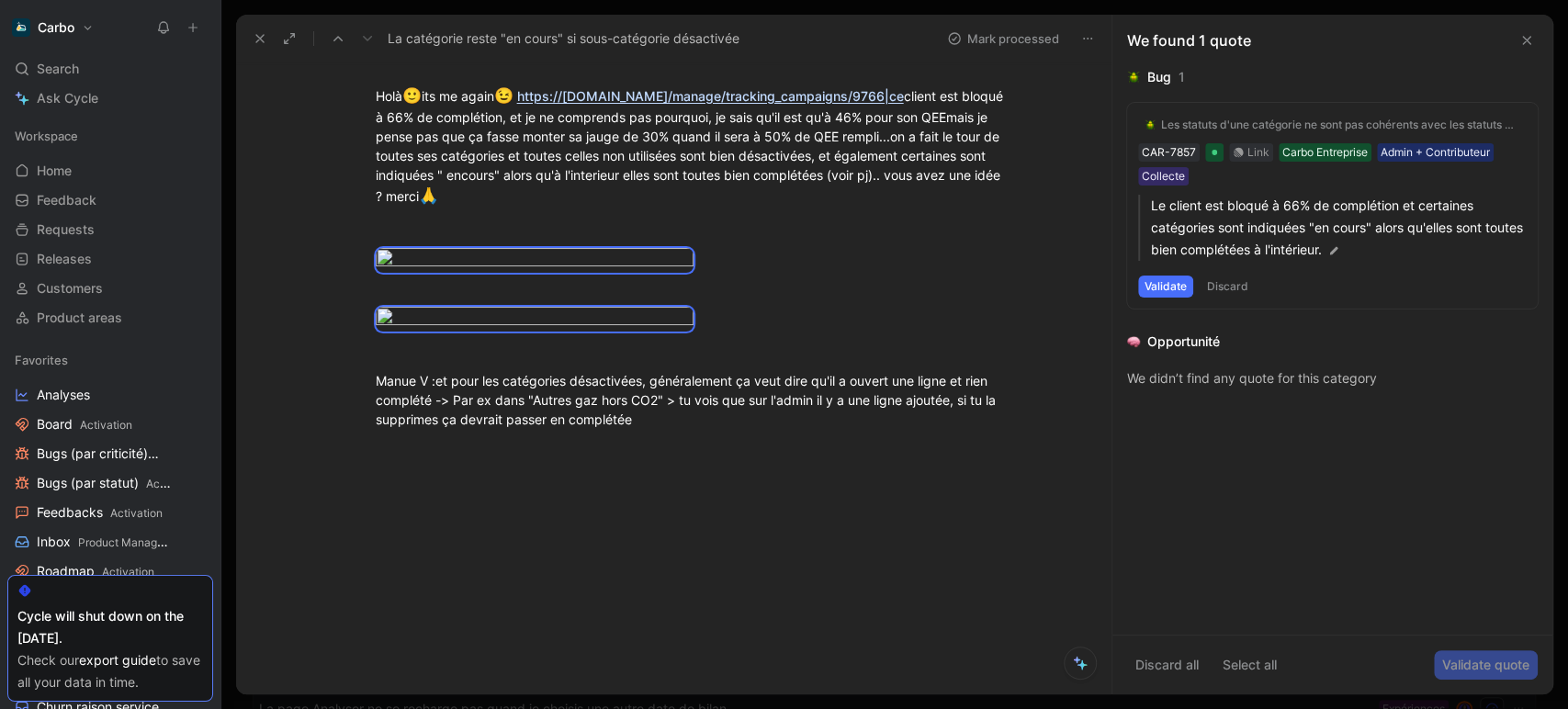
scroll to position [308, 0]
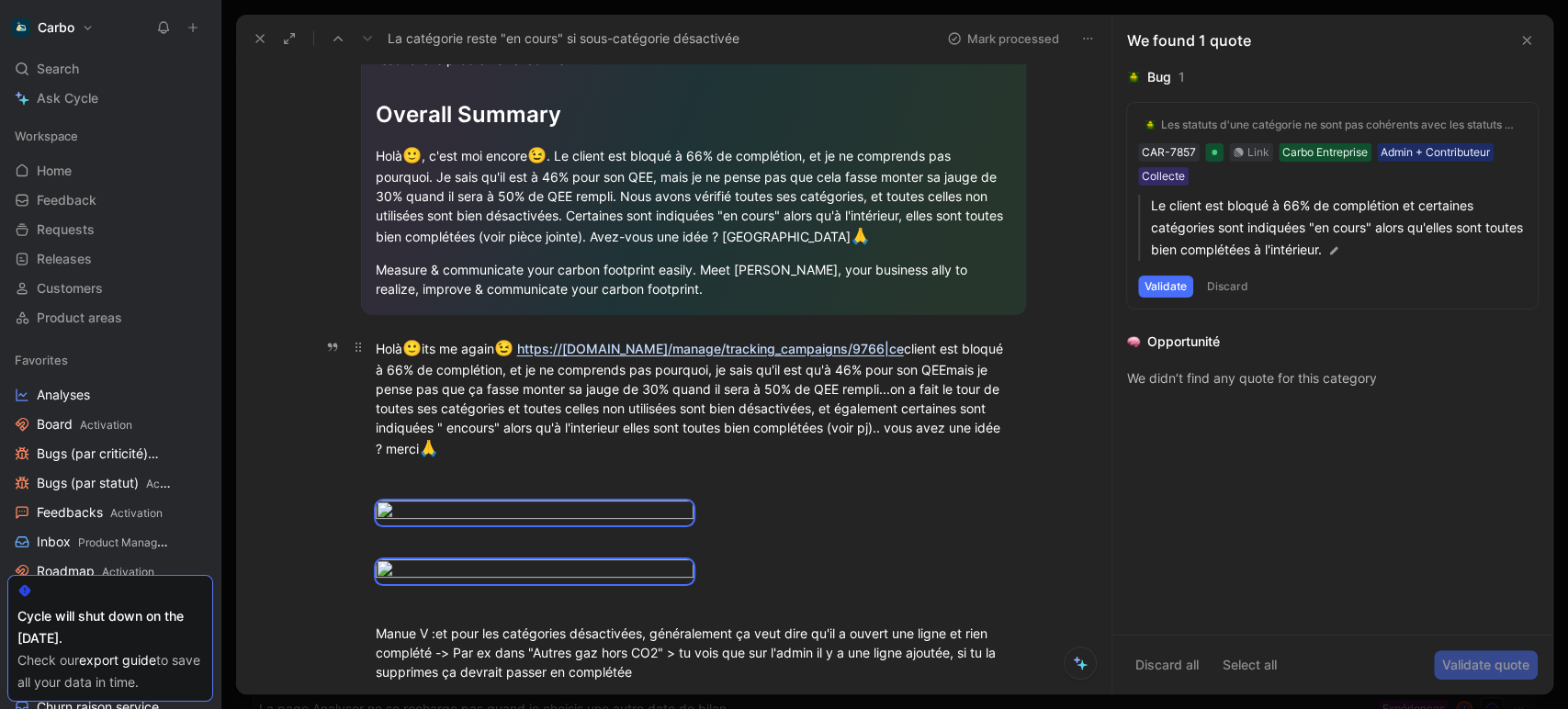
drag, startPoint x: 679, startPoint y: 566, endPoint x: 363, endPoint y: 341, distance: 387.9
click at [363, 341] on div "Vibe check Adjectif: Confus Le feedback exprime une confusion face à un problèm…" at bounding box center [694, 311] width 837 height 847
click at [586, 418] on div "Holà 🙂 its me again 😉 https://pro.hellocarbo.com/manage/tracking_campaigns/9766…" at bounding box center [694, 398] width 636 height 124
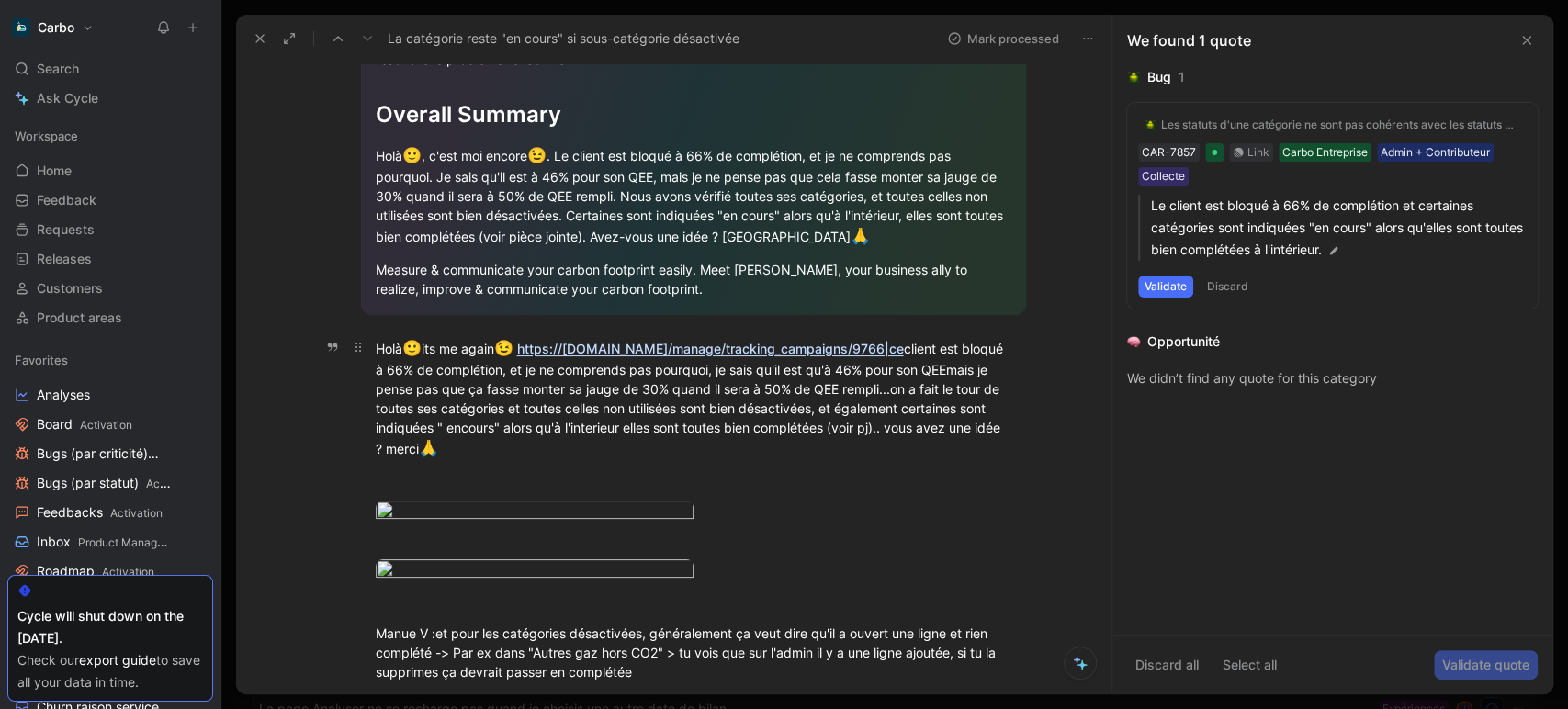
click at [954, 390] on div "Holà 🙂 its me again 😉 https://pro.hellocarbo.com/manage/tracking_campaigns/9766…" at bounding box center [694, 398] width 636 height 124
drag, startPoint x: 374, startPoint y: 431, endPoint x: 554, endPoint y: 424, distance: 180.1
click at [556, 424] on div "Holà 🙂 its me again 😉 https://pro.hellocarbo.com/manage/tracking_campaigns/9766…" at bounding box center [694, 398] width 636 height 124
click at [544, 424] on div "Holà 🙂 its me again 😉 https://pro.hellocarbo.com/manage/tracking_campaigns/9766…" at bounding box center [694, 398] width 636 height 124
drag, startPoint x: 367, startPoint y: 429, endPoint x: 918, endPoint y: 432, distance: 551.0
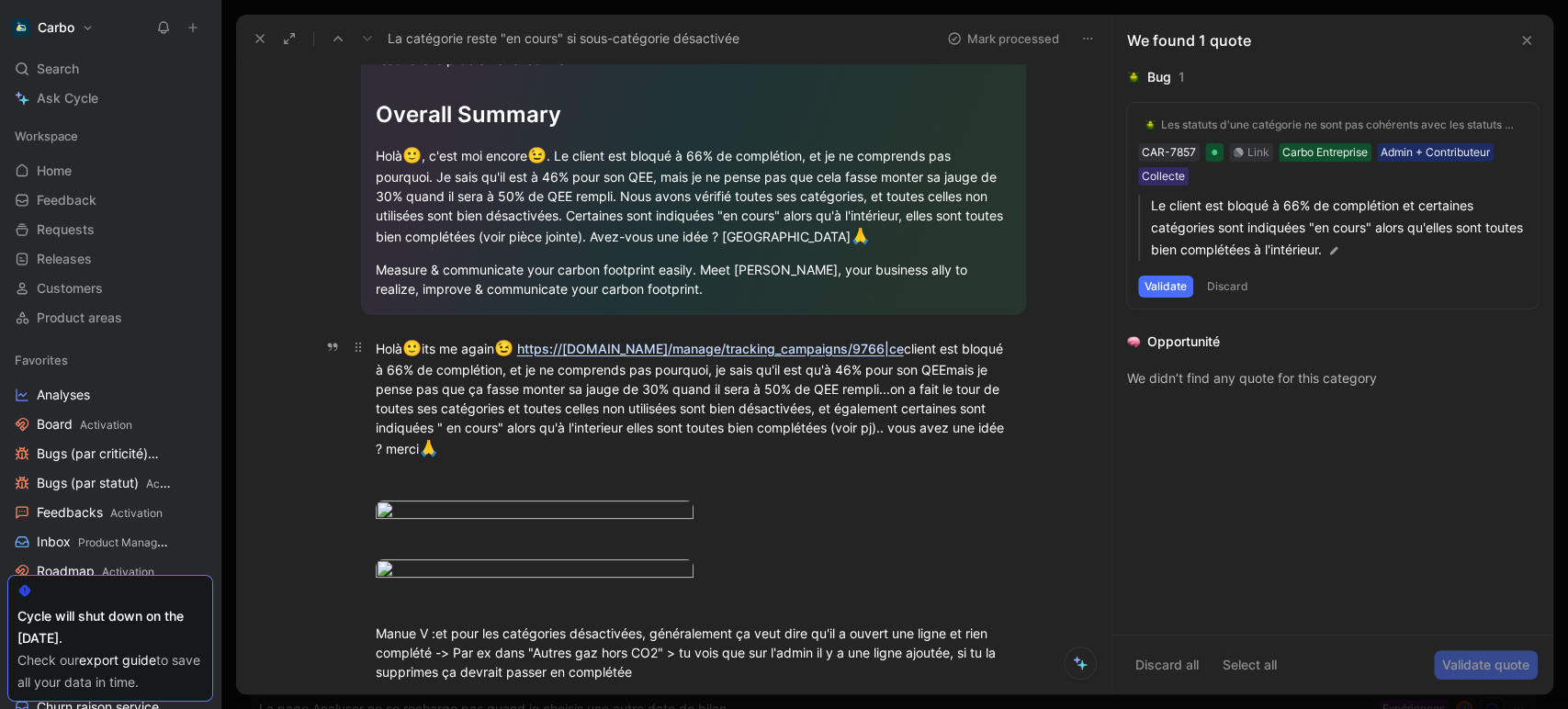
click at [918, 432] on p "Holà 🙂 its me again 😉 https://pro.hellocarbo.com/manage/tracking_campaigns/9766…" at bounding box center [693, 399] width 705 height 135
click at [914, 445] on div "Holà 🙂 its me again 😉 https://pro.hellocarbo.com/manage/tracking_campaigns/9766…" at bounding box center [694, 398] width 636 height 124
click at [430, 424] on div "Holà 🙂 its me again 😉 https://pro.hellocarbo.com/manage/tracking_campaigns/9766…" at bounding box center [694, 398] width 636 height 124
drag, startPoint x: 367, startPoint y: 423, endPoint x: 1007, endPoint y: 423, distance: 640.0
click at [1007, 423] on p "Holà 🙂 its me again 😉 https://pro.hellocarbo.com/manage/tracking_campaigns/9766…" at bounding box center [693, 399] width 705 height 135
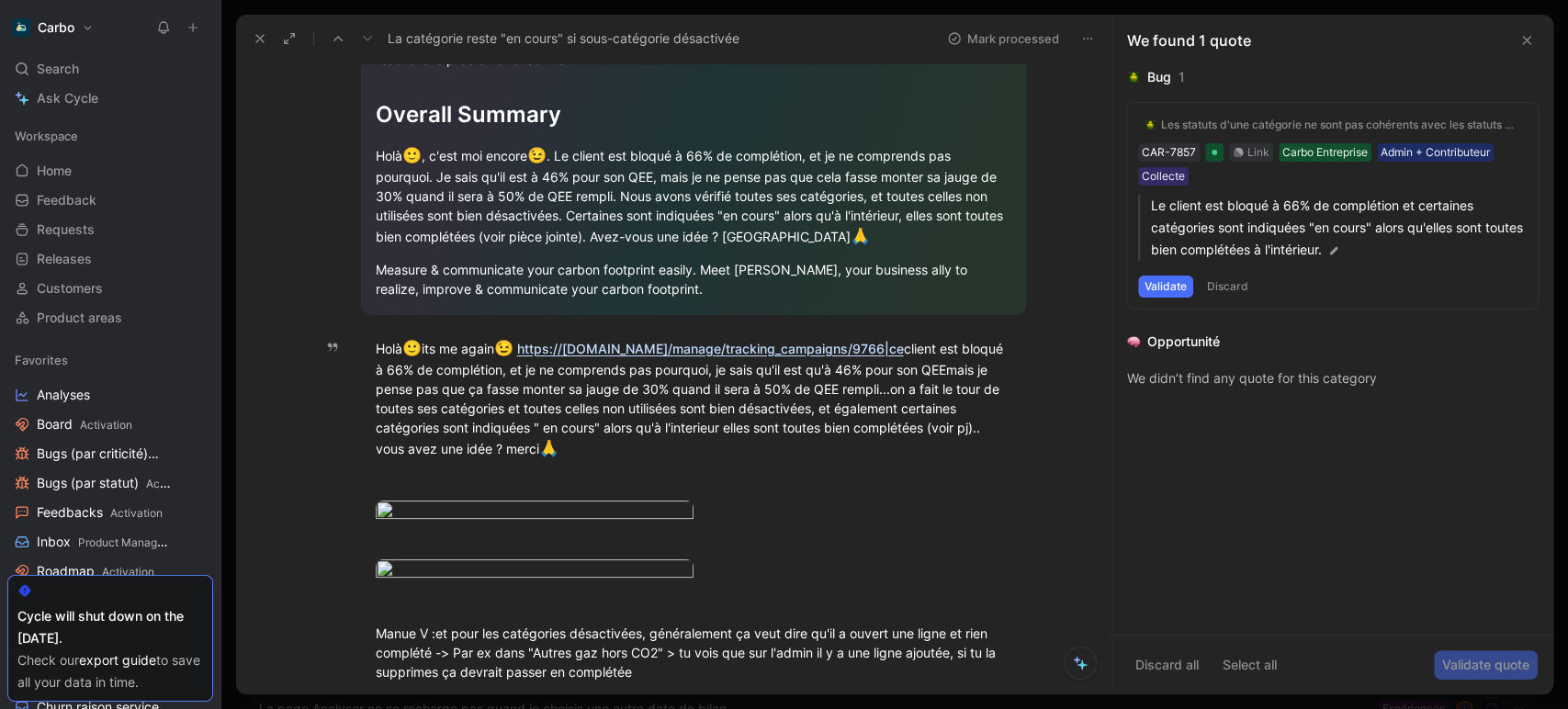
click at [429, 27] on button "Quote" at bounding box center [417, 12] width 65 height 30
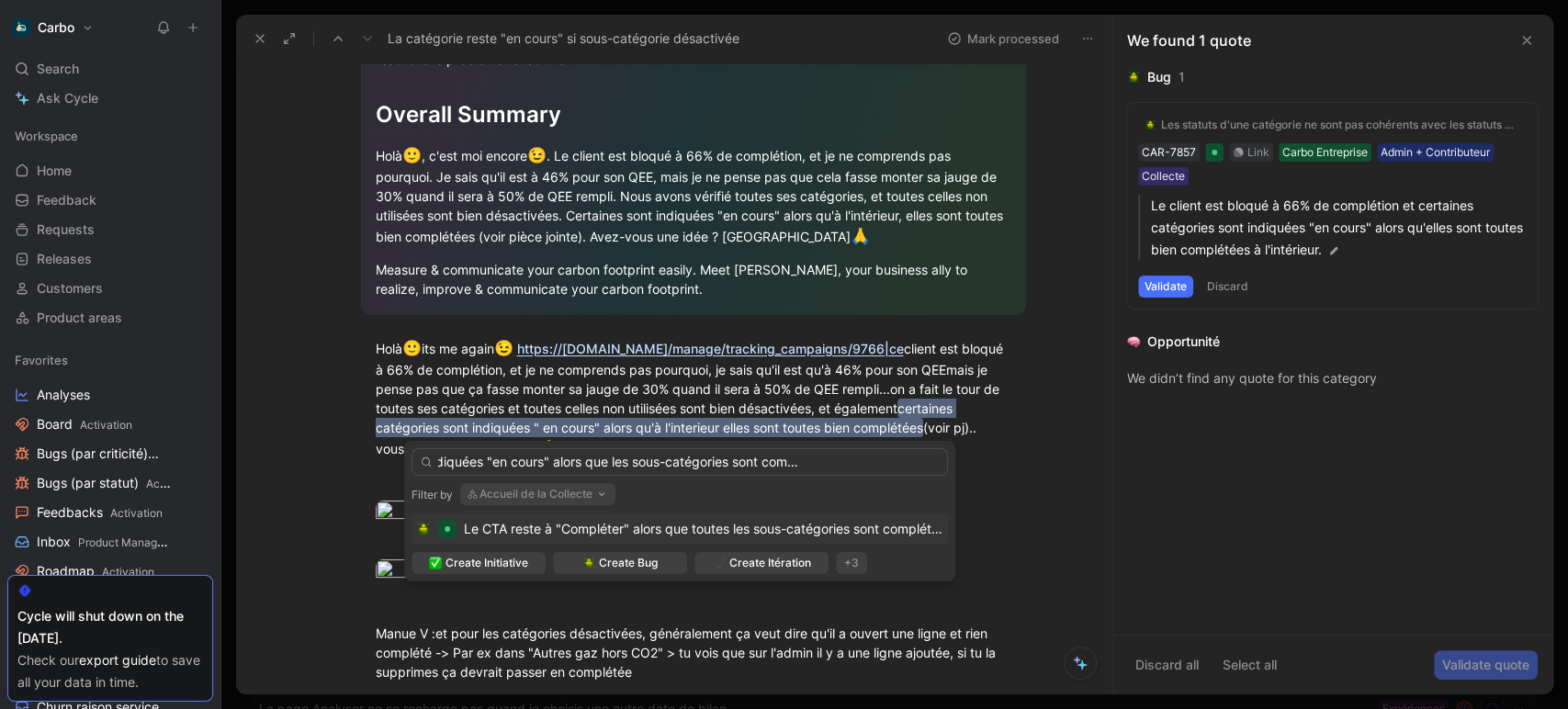
scroll to position [0, 149]
drag, startPoint x: 721, startPoint y: 458, endPoint x: 961, endPoint y: 454, distance: 240.0
click at [961, 454] on body "Carbo Search Ctrl K Ask Cycle Workspace Home G then H Feedback G then F Request…" at bounding box center [784, 354] width 1568 height 709
type input "Les catégories sont indiquées "en cours" alors que les sous-catégories sont com…"
click at [651, 560] on span "Create Bug" at bounding box center [628, 563] width 59 height 18
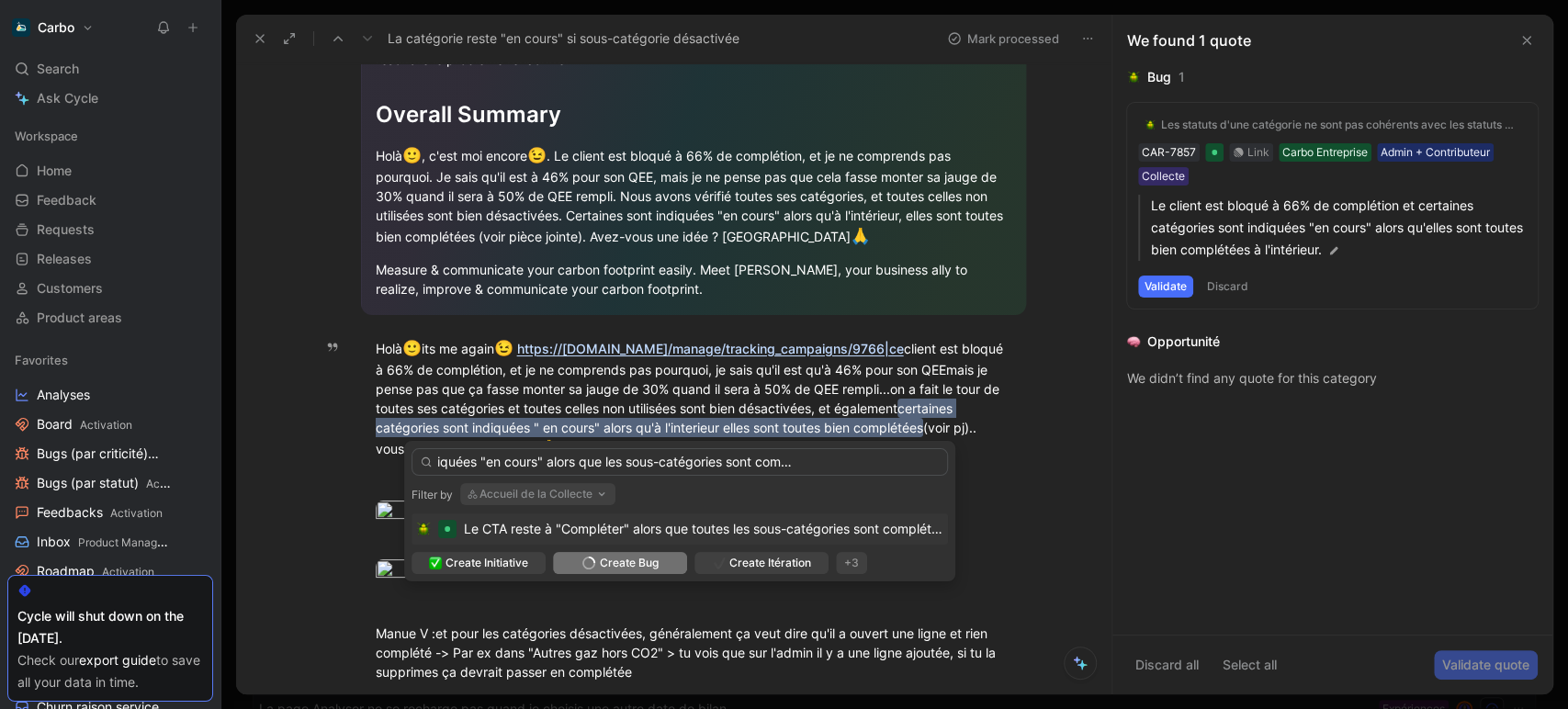
scroll to position [0, 0]
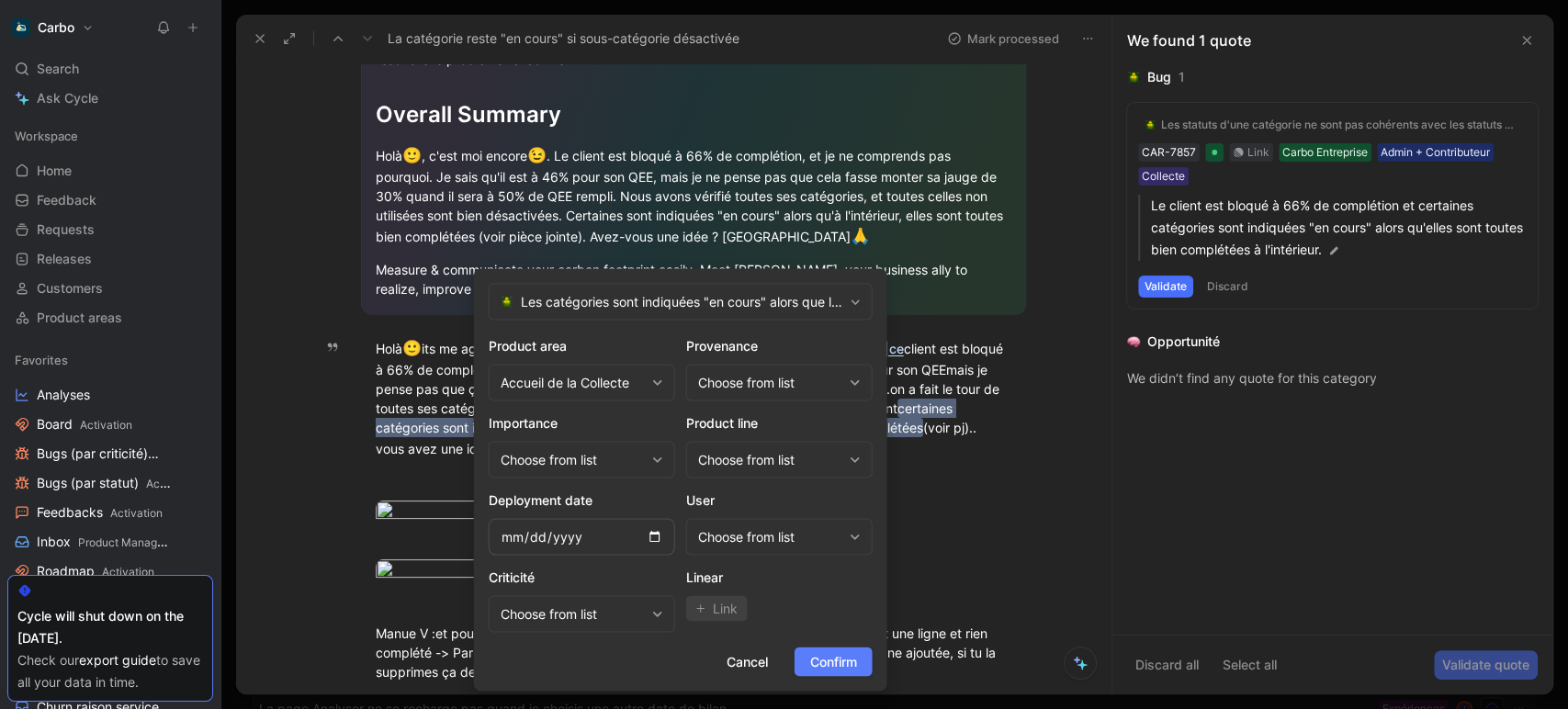
click at [804, 658] on button "Confirm" at bounding box center [833, 661] width 78 height 30
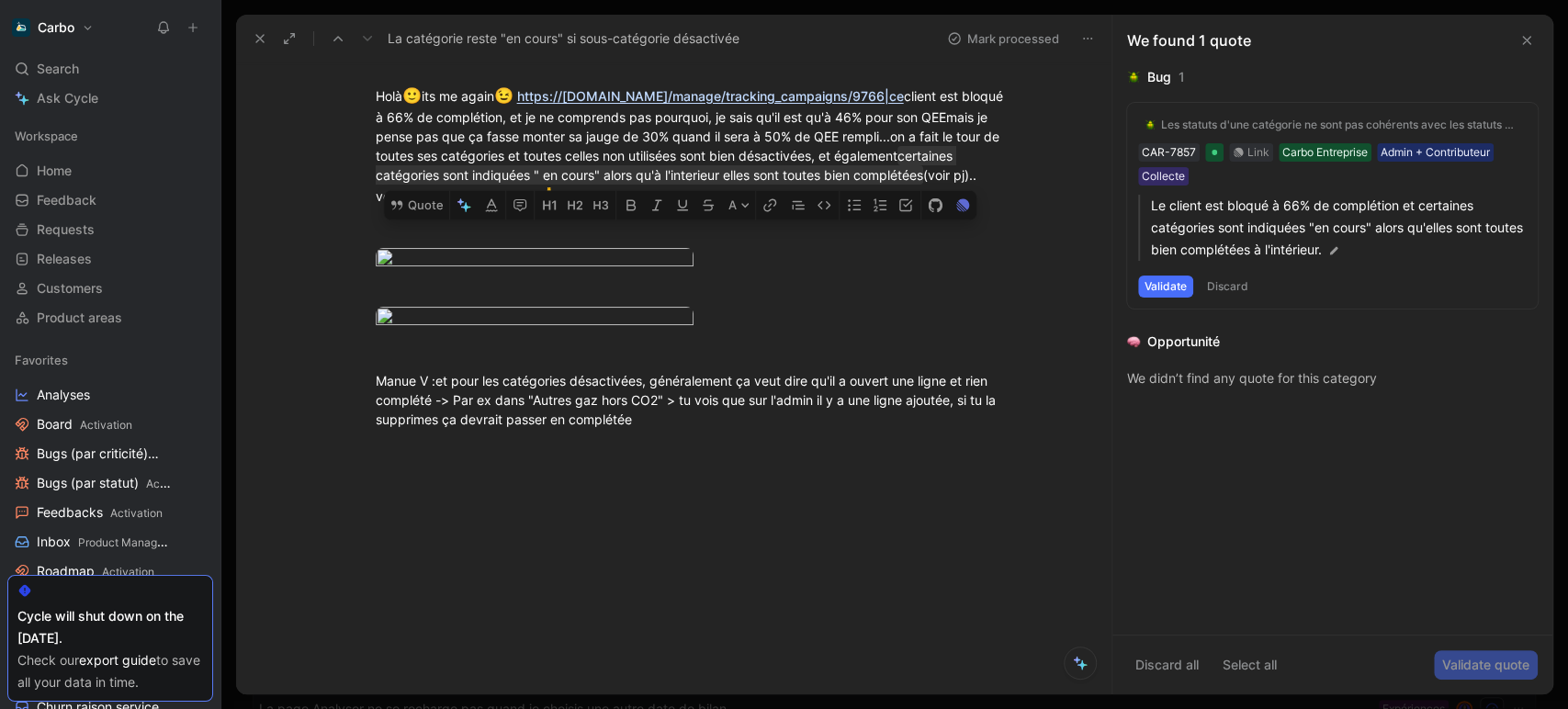
scroll to position [946, 0]
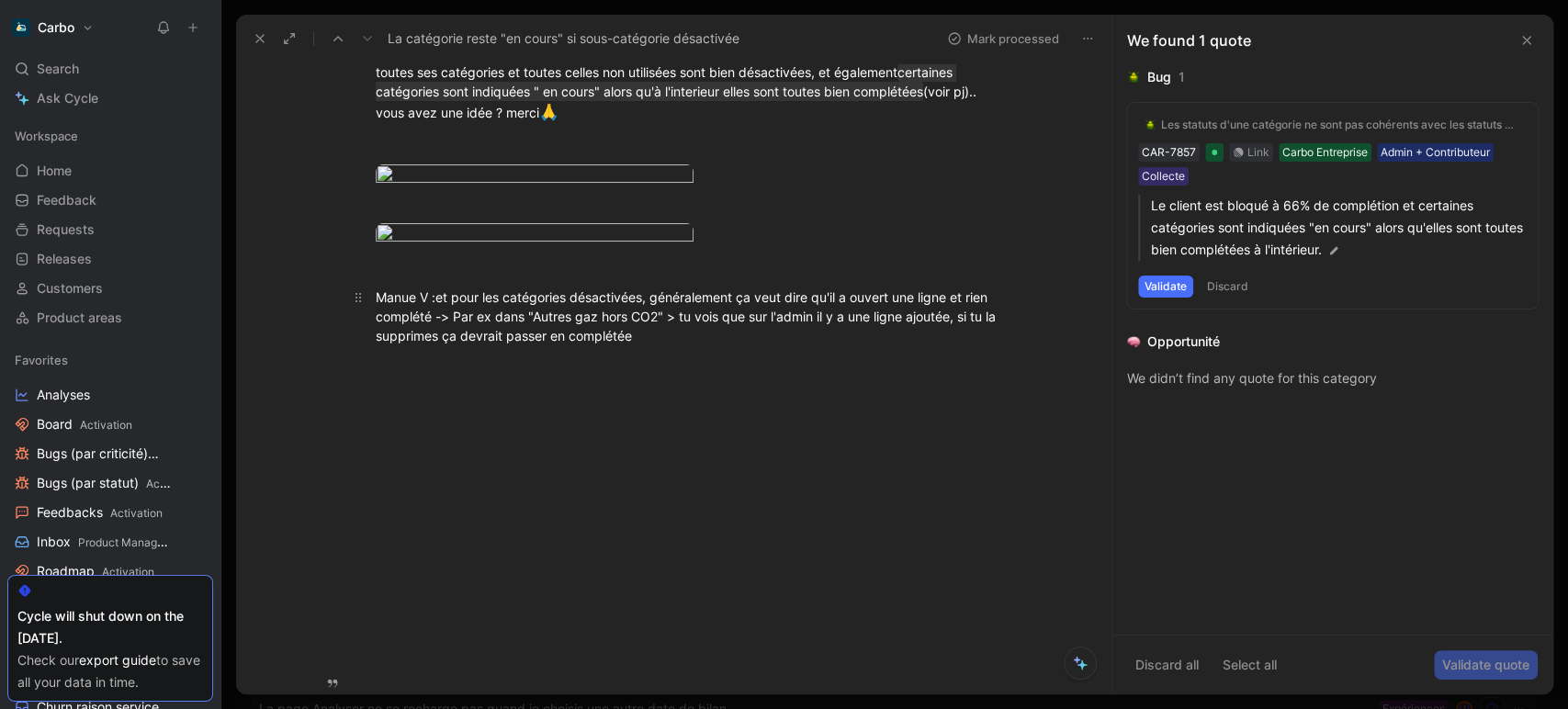
click at [648, 343] on span "et pour les catégories désactivées, généralement ça veut dire qu'il a ouvert un…" at bounding box center [688, 317] width 623 height 54
drag, startPoint x: 662, startPoint y: 415, endPoint x: 358, endPoint y: 383, distance: 305.7
click at [358, 351] on p "Manue V : et pour les catégories désactivées, généralement ça veut dire qu'il a…" at bounding box center [693, 317] width 705 height 69
click at [280, 282] on button "Quote" at bounding box center [273, 267] width 65 height 30
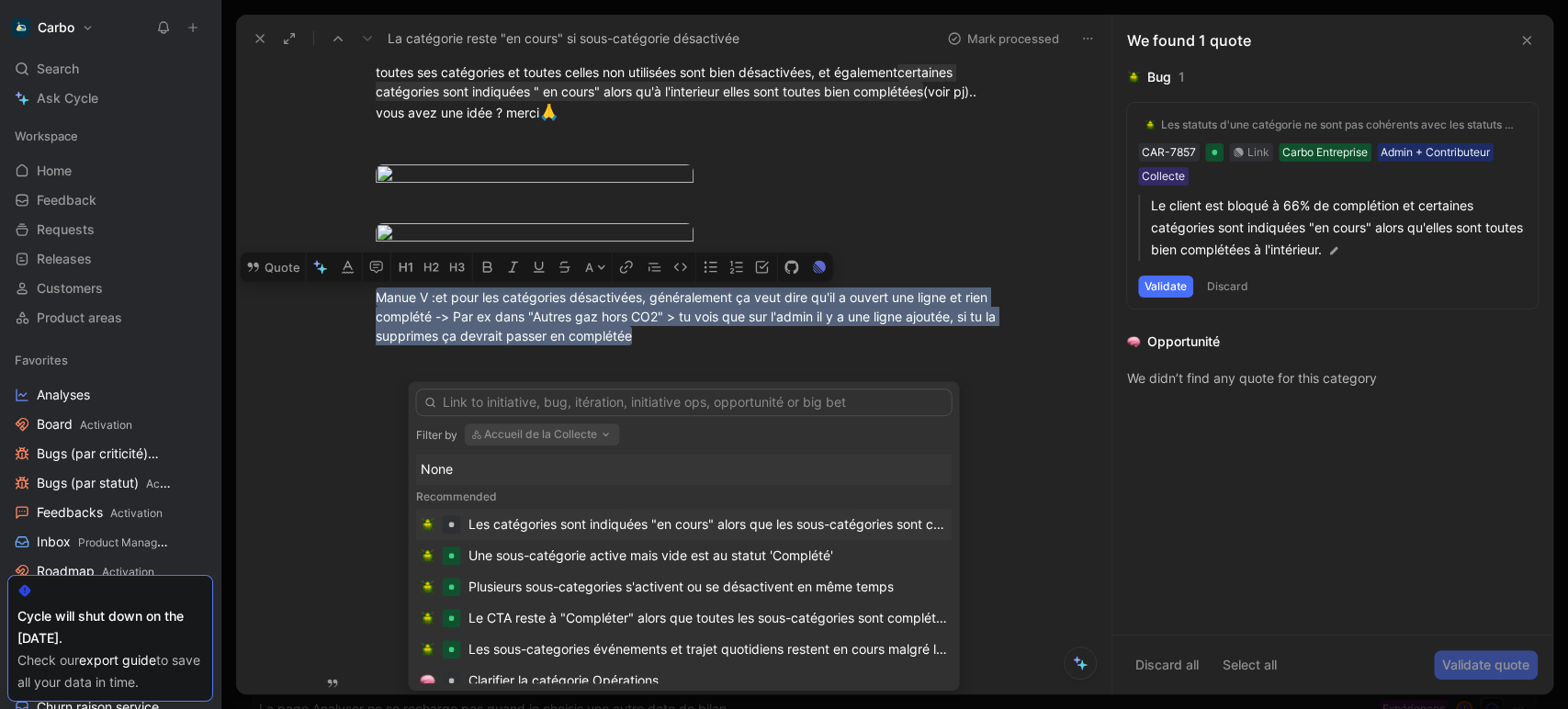
click at [633, 520] on div "Les catégories sont indiquées "en cours" alors que les sous-catégories sont com…" at bounding box center [707, 524] width 479 height 22
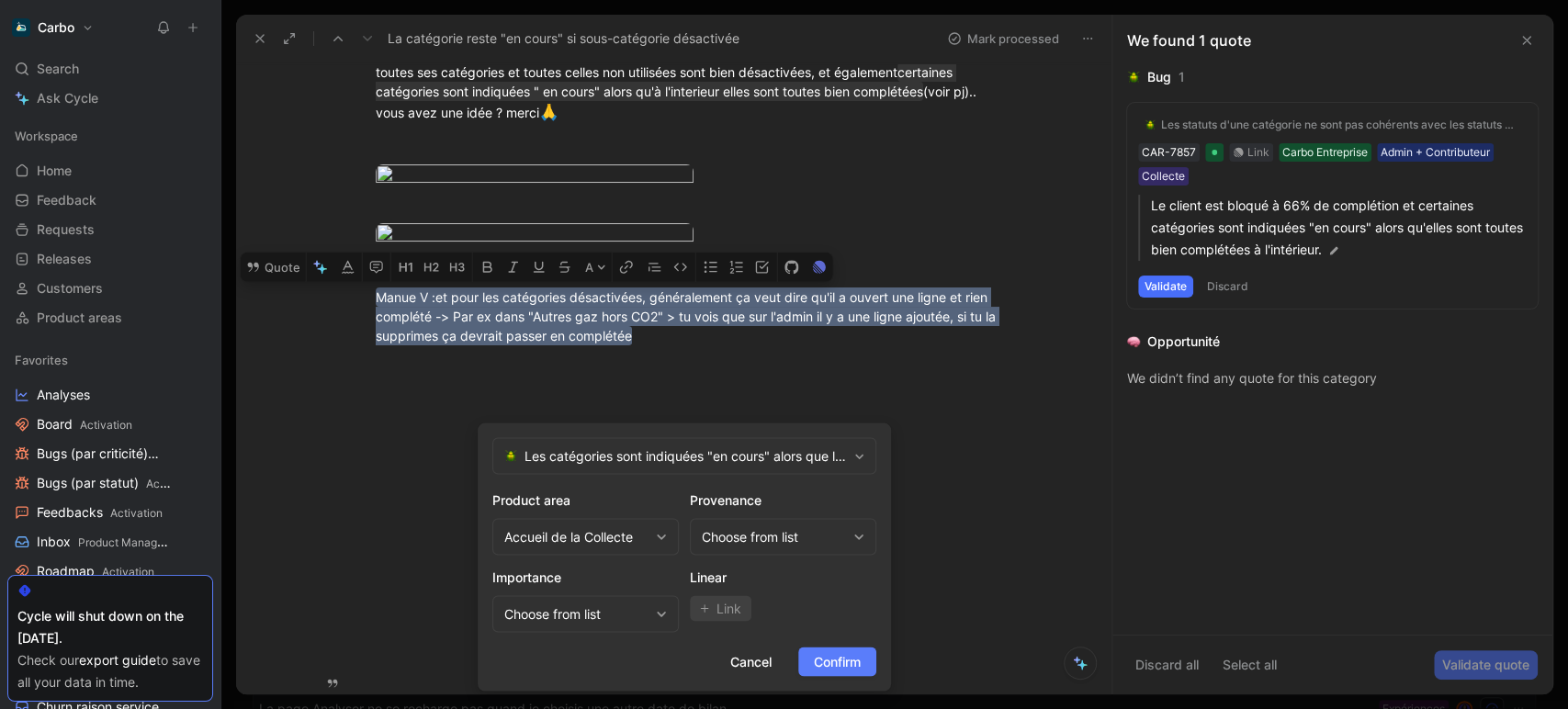
click at [839, 658] on span "Confirm" at bounding box center [837, 661] width 47 height 22
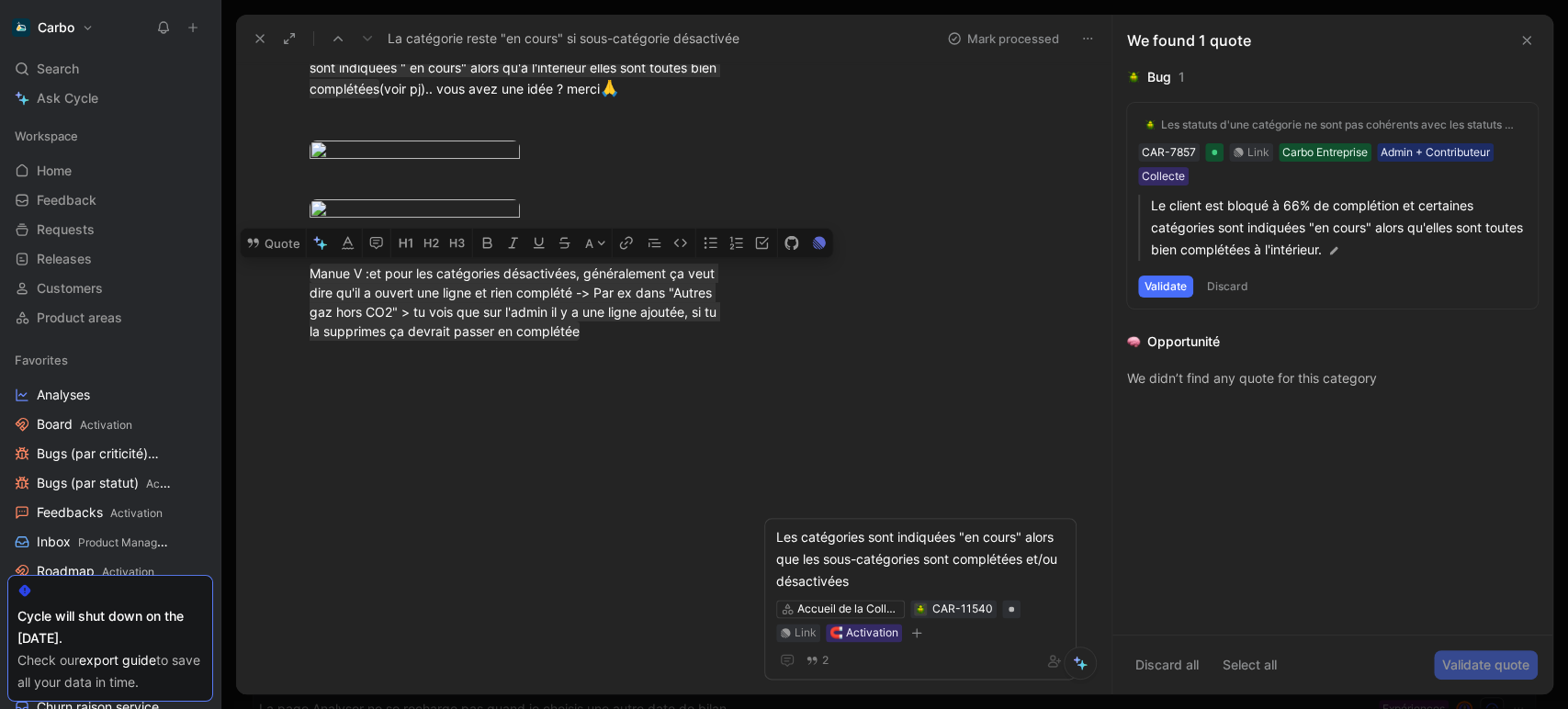
scroll to position [0, 0]
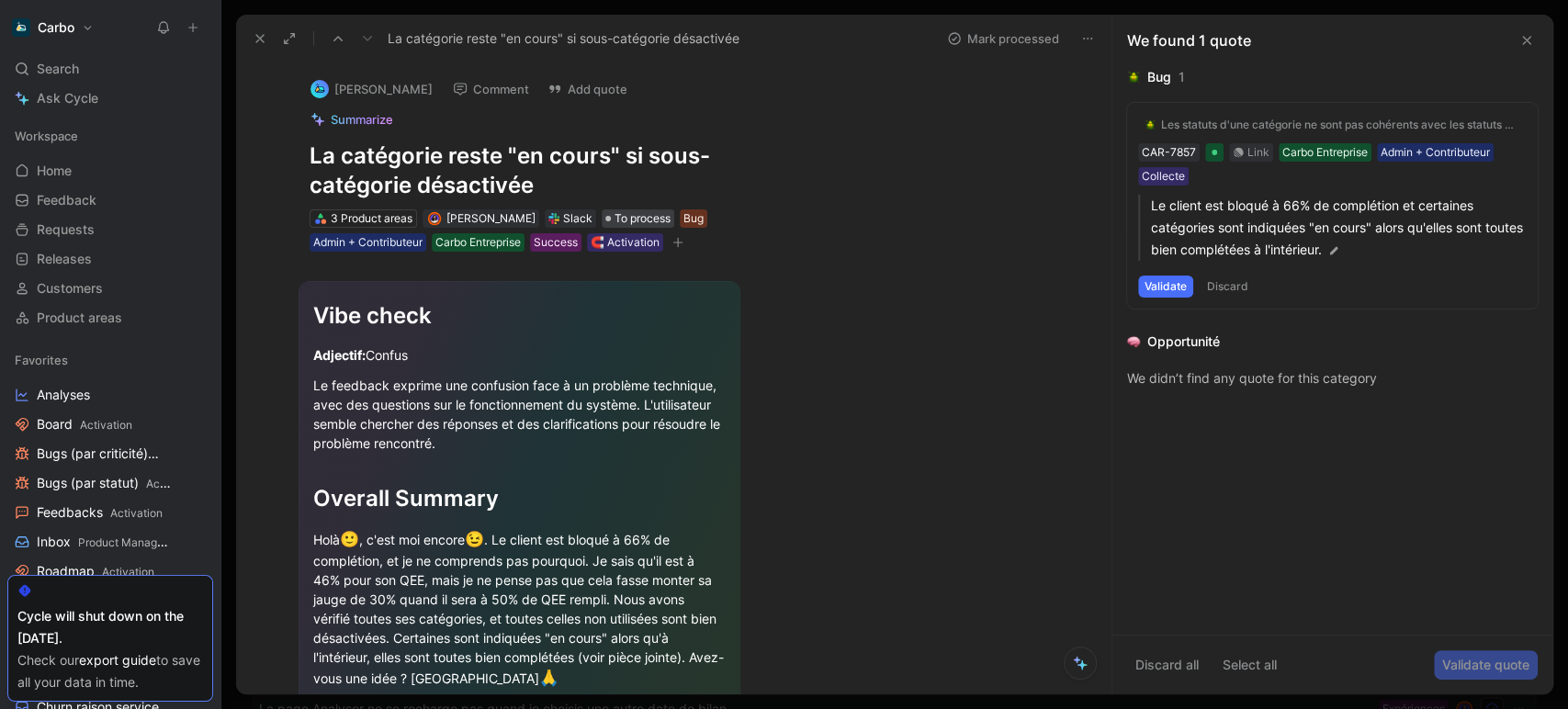
click at [660, 220] on span "To process" at bounding box center [643, 218] width 56 height 18
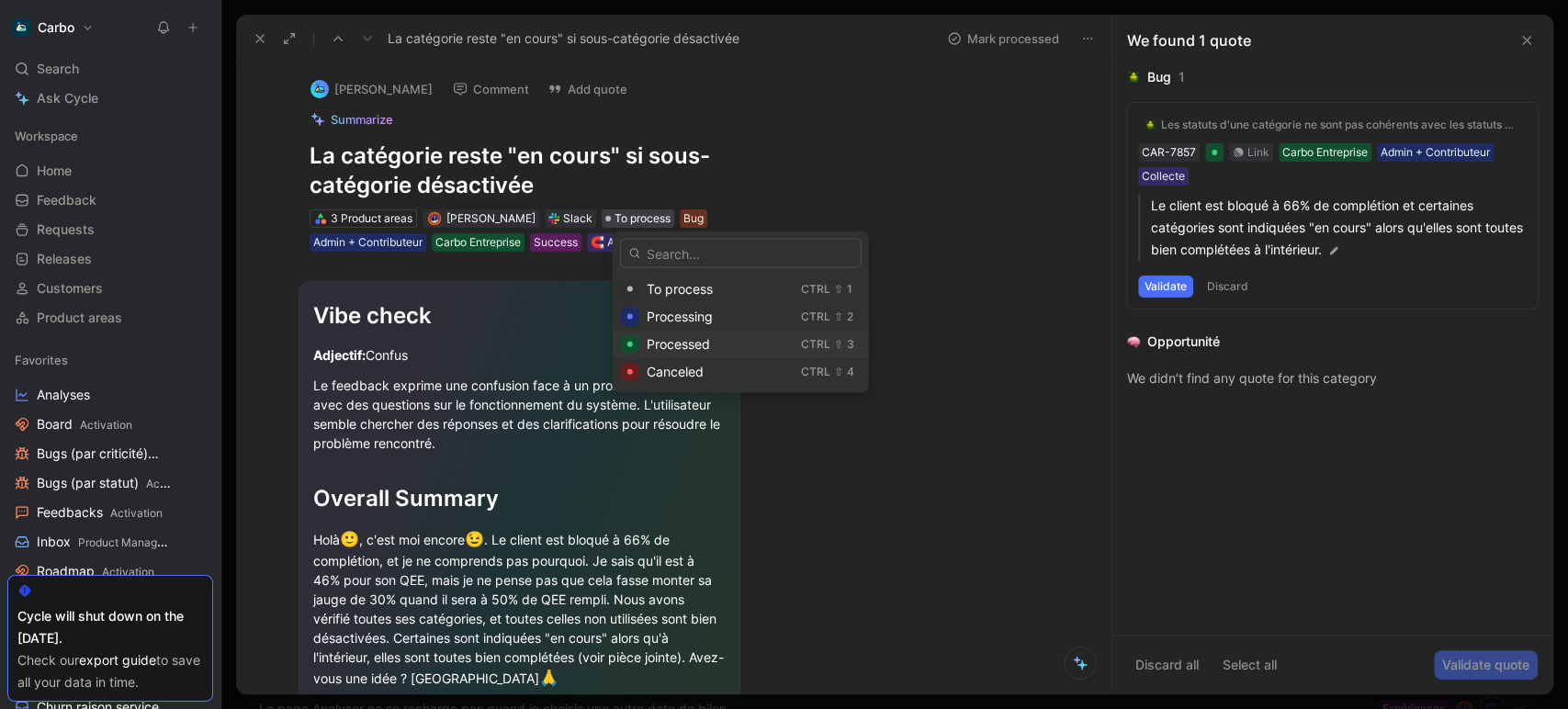
click at [685, 343] on span "Processed" at bounding box center [678, 343] width 63 height 15
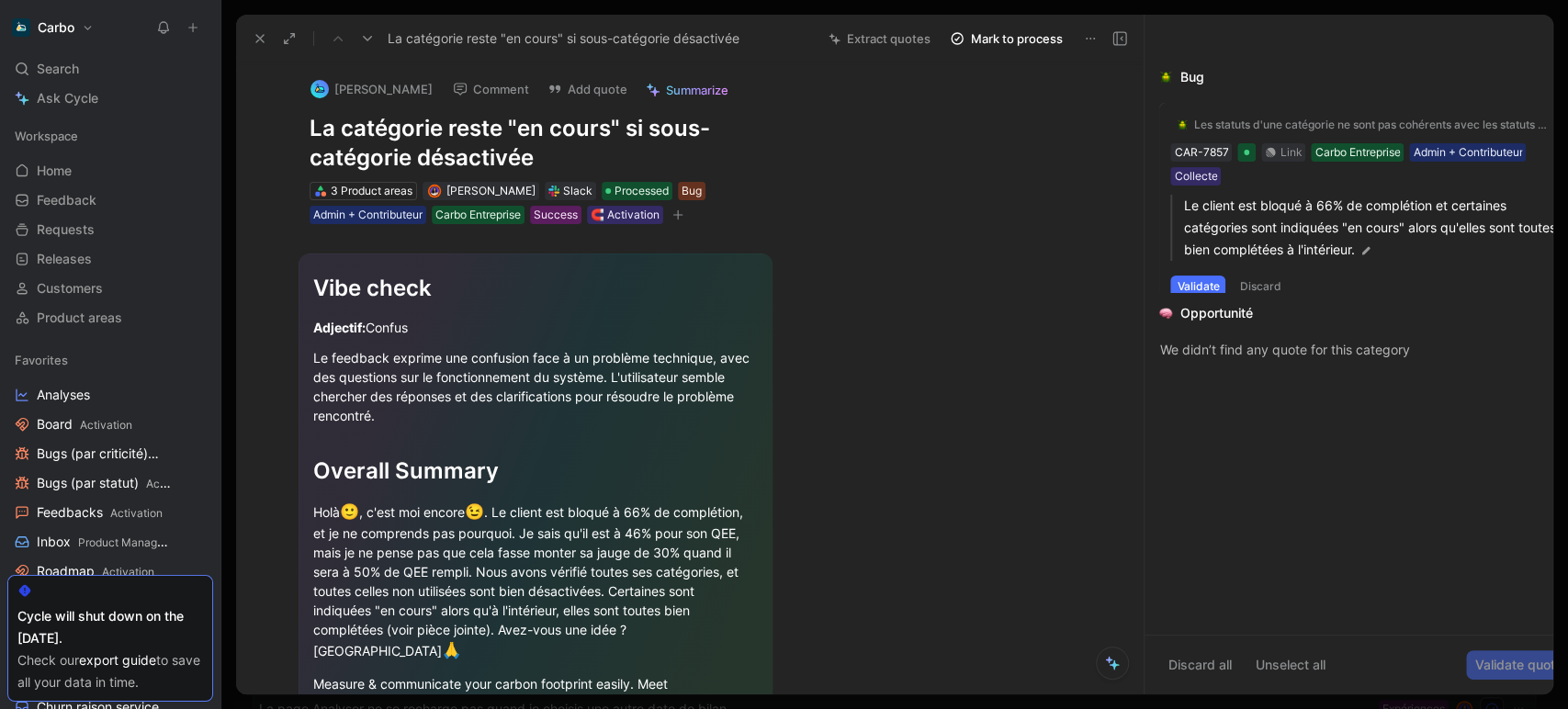
click at [1205, 124] on div "Les statuts d'une catégorie ne sont pas cohérents avec les statuts des sous-cat…" at bounding box center [1372, 124] width 359 height 14
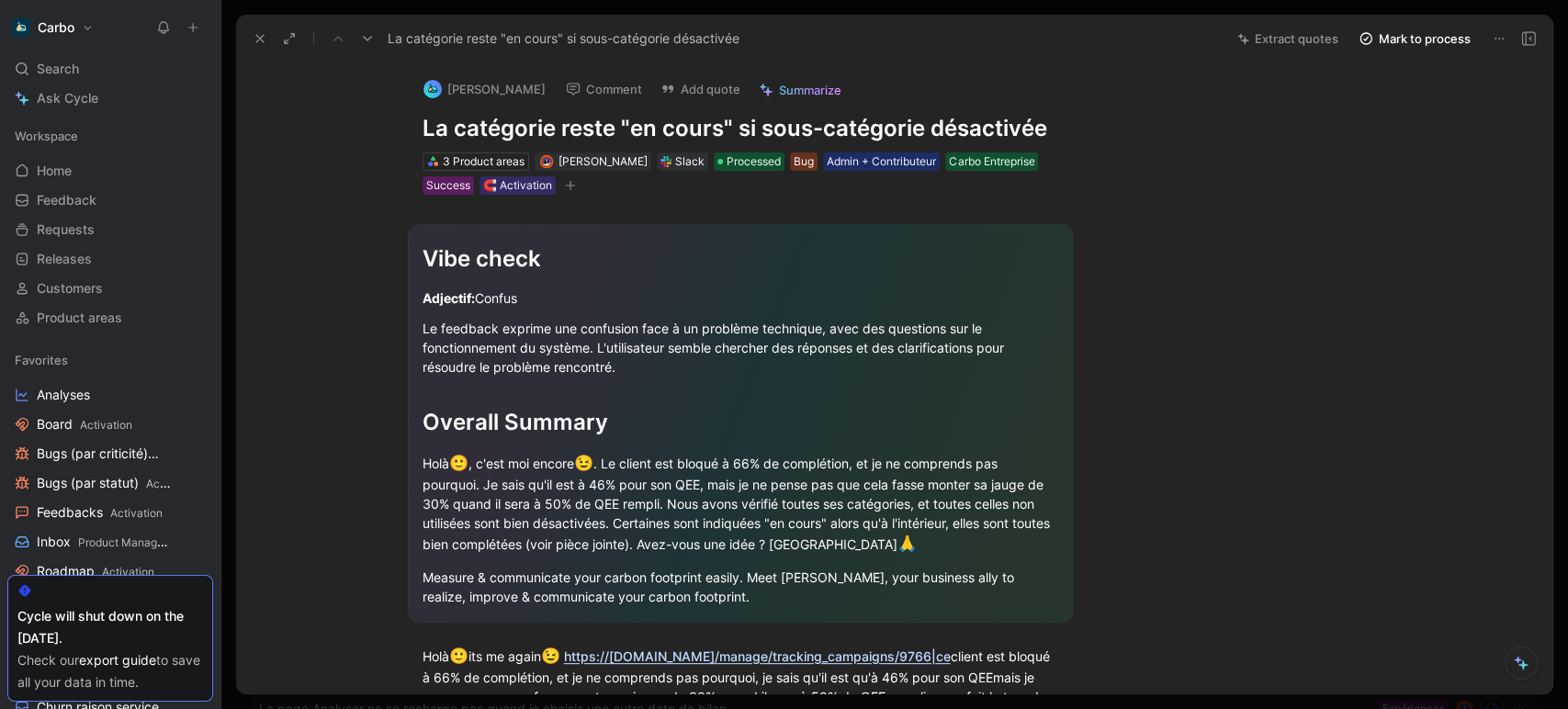
click at [721, 349] on div "Le feedback exprime une confusion face à un problème technique, avec des questi…" at bounding box center [740, 347] width 636 height 58
click at [1535, 31] on icon at bounding box center [1528, 38] width 14 height 14
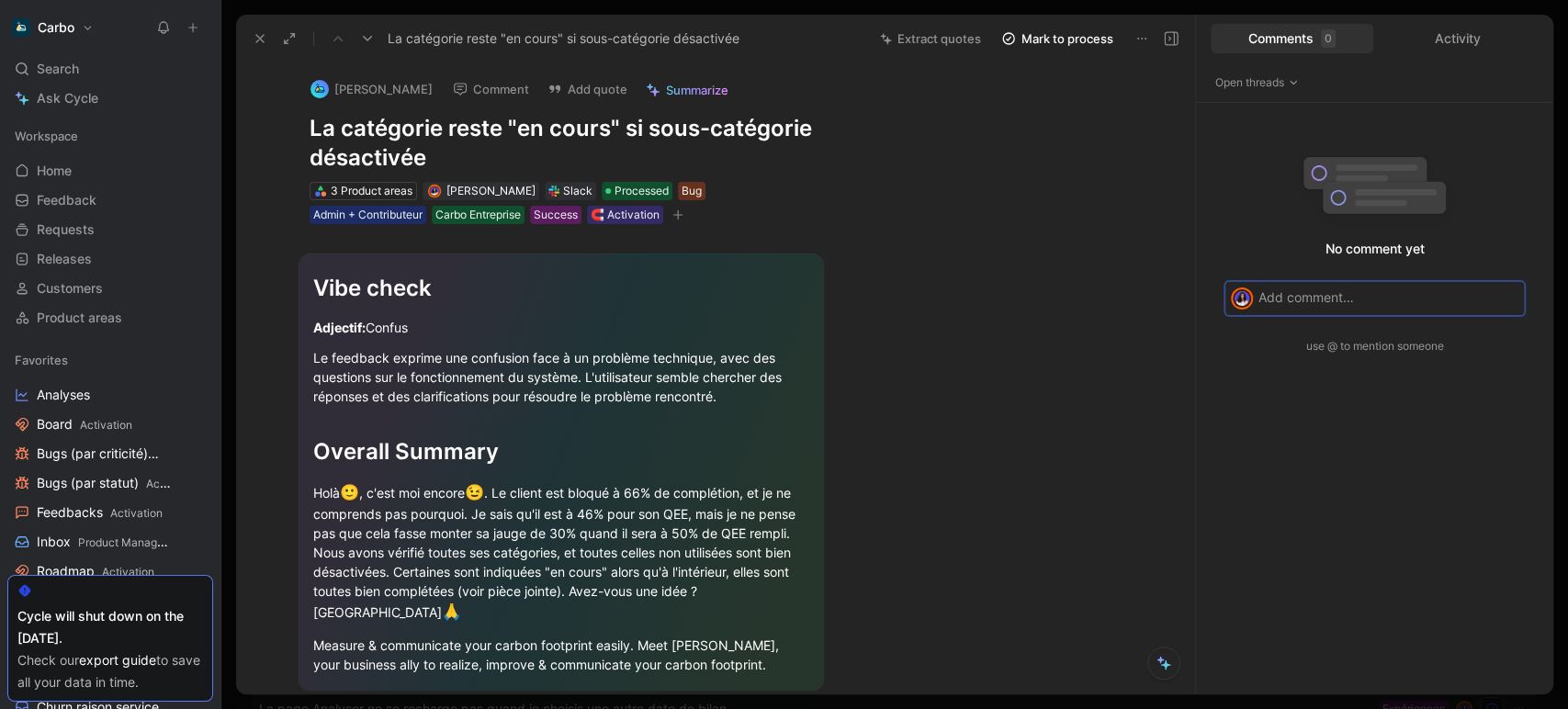
click at [1171, 45] on icon at bounding box center [1171, 38] width 14 height 14
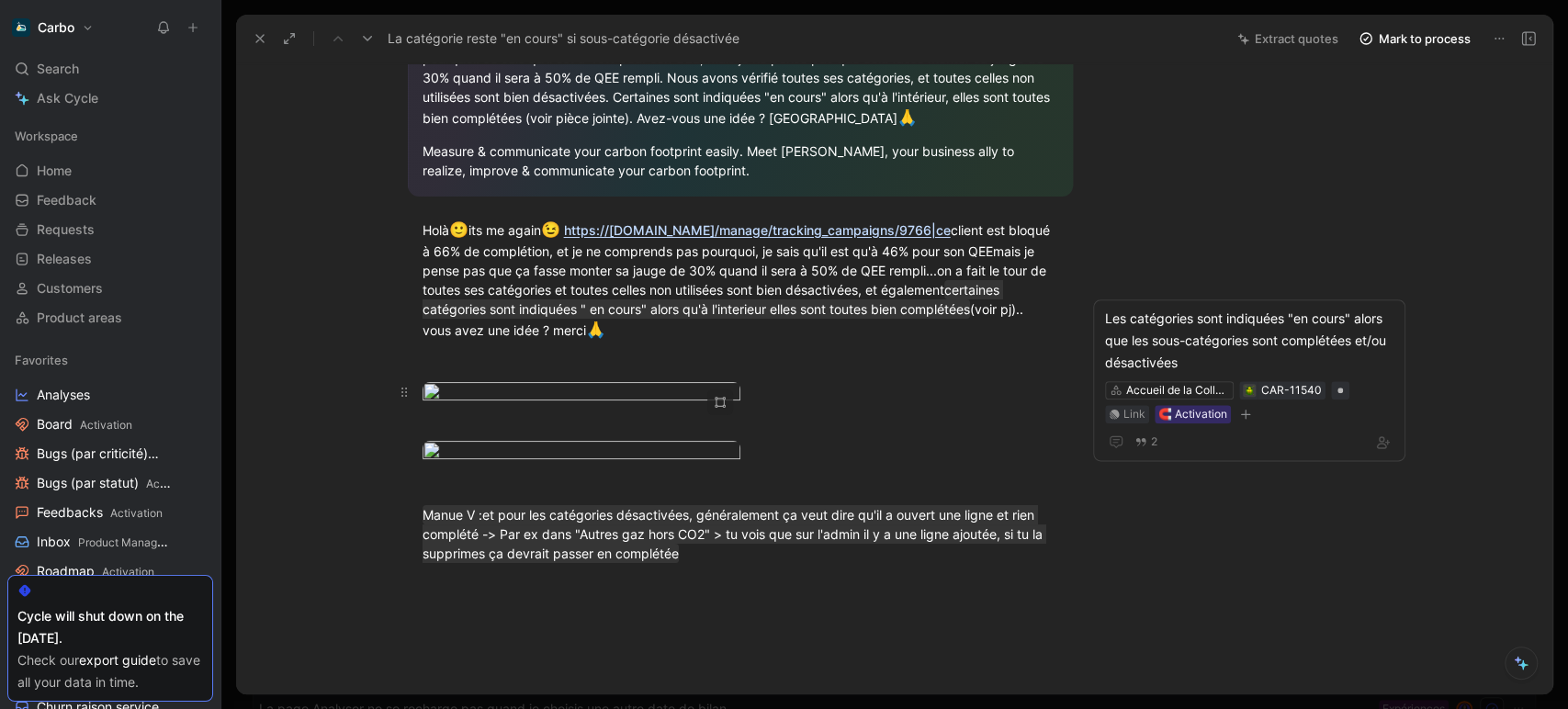
scroll to position [427, 0]
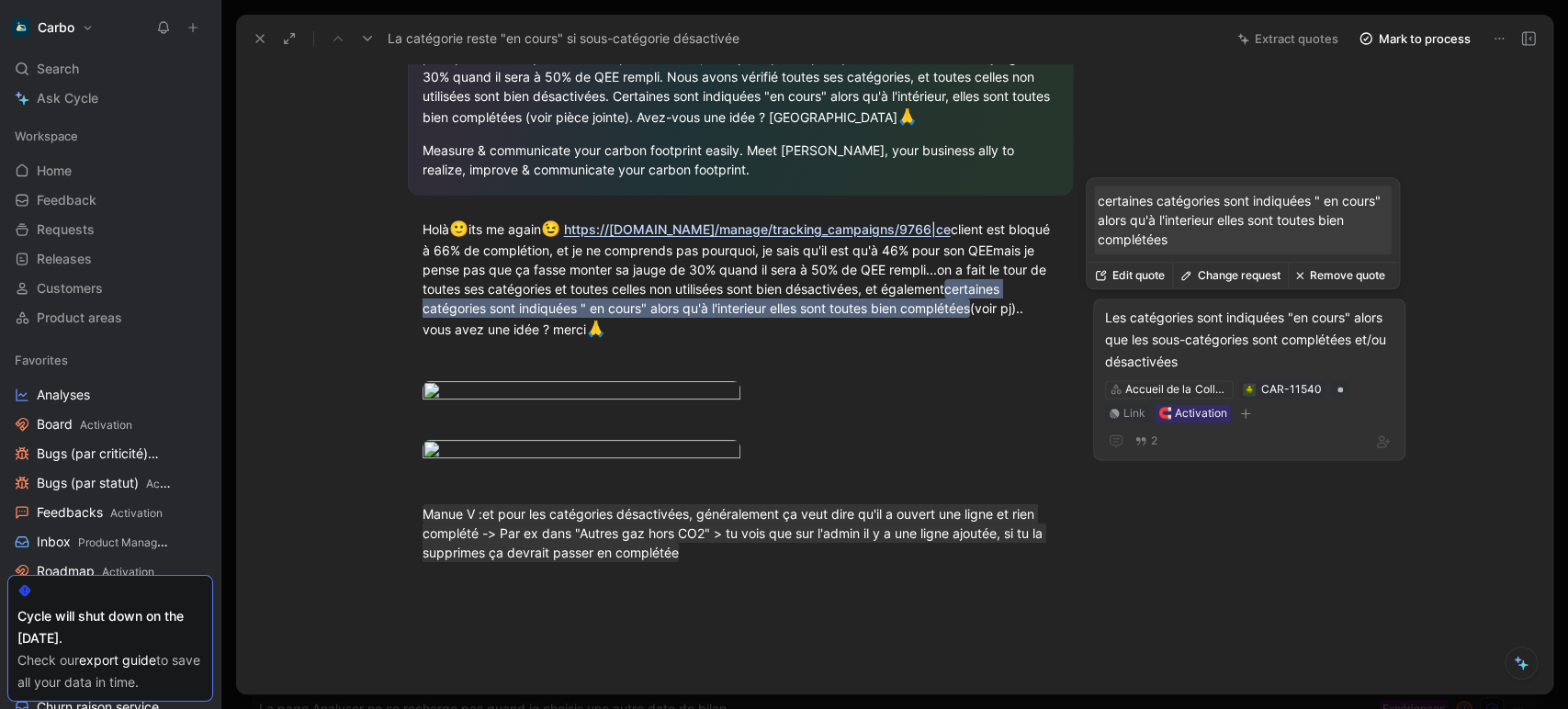
click at [1145, 347] on div "Les catégories sont indiquées "en cours" alors que les sous-catégories sont com…" at bounding box center [1250, 340] width 289 height 66
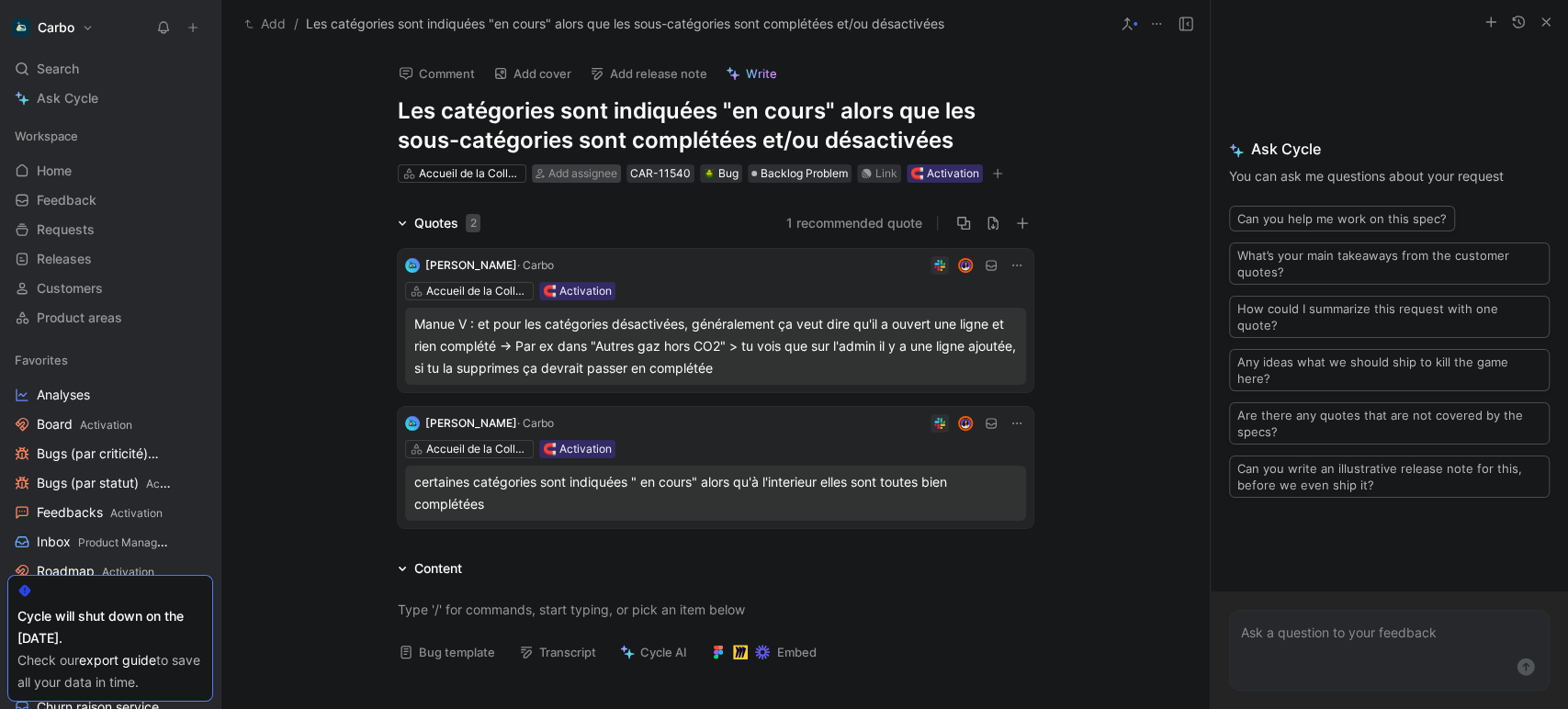
click at [593, 179] on span "Add assignee" at bounding box center [583, 173] width 69 height 13
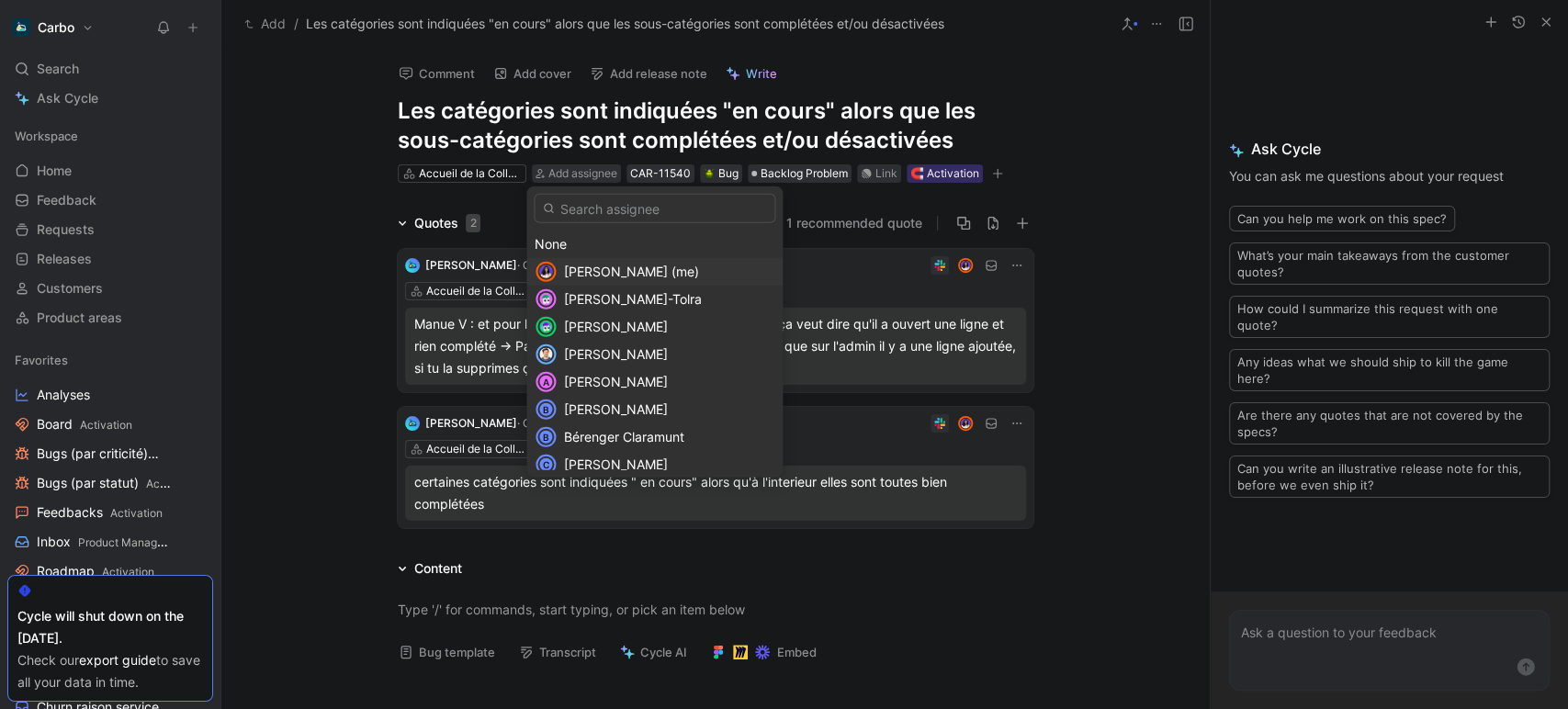
click at [620, 265] on span "[PERSON_NAME] (me)" at bounding box center [631, 271] width 135 height 15
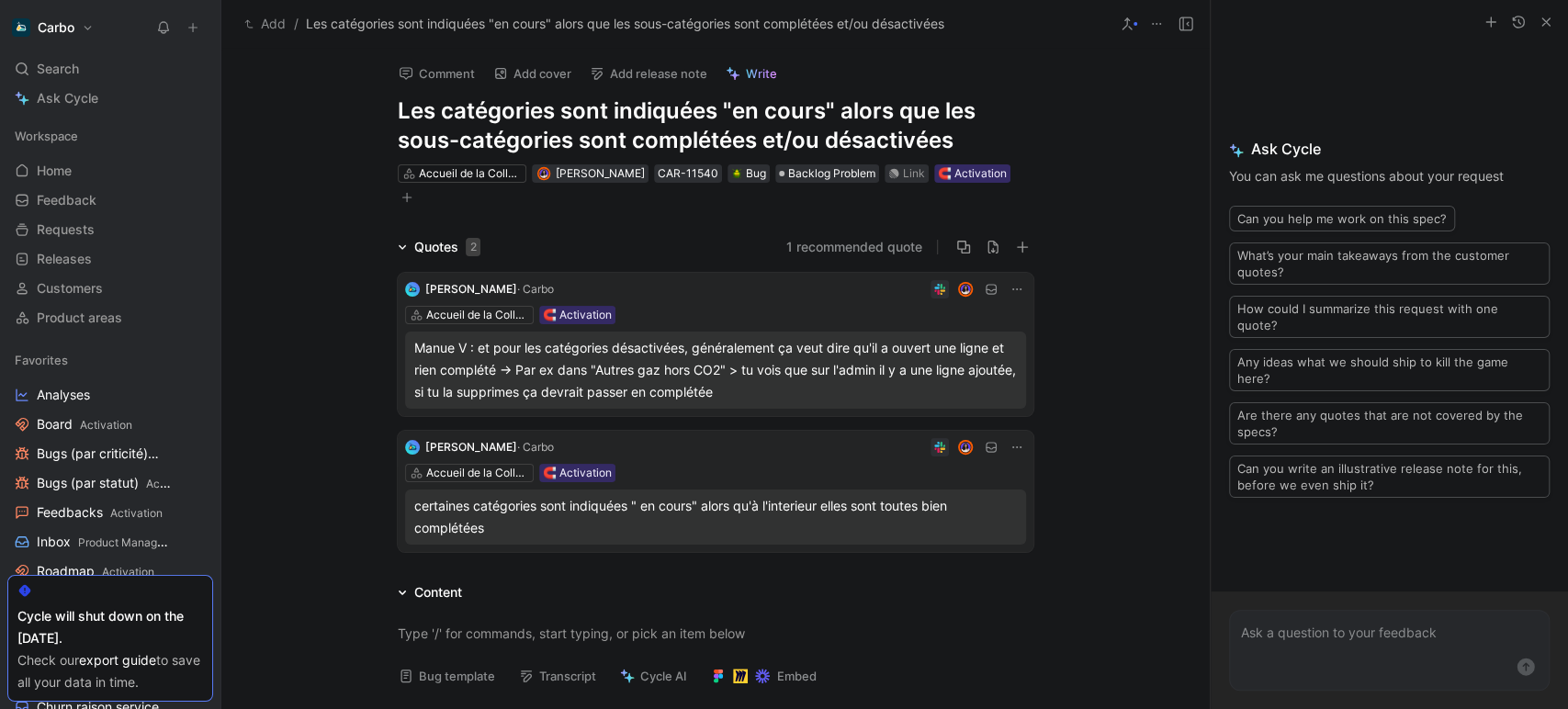
click at [274, 24] on button "Add" at bounding box center [265, 23] width 51 height 22
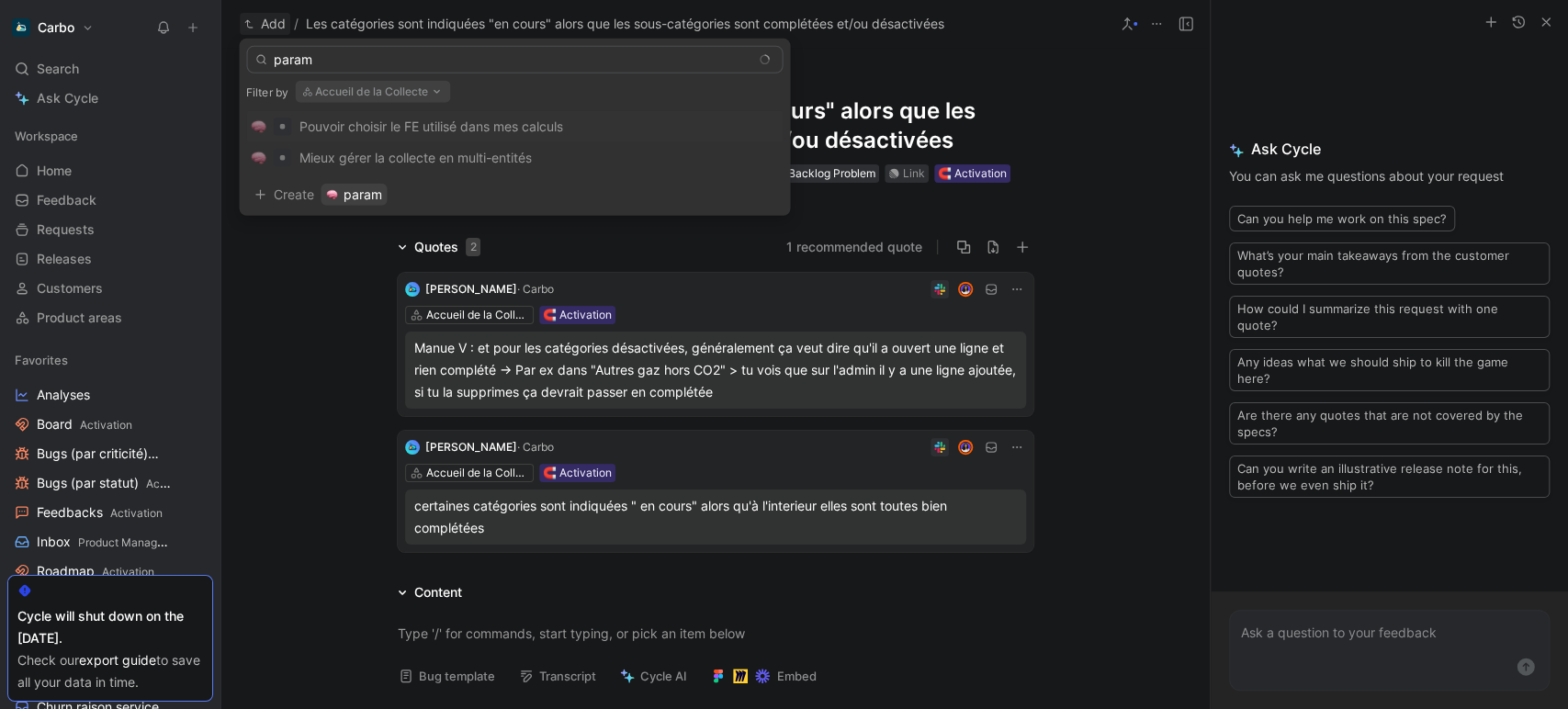
type input "param"
click at [377, 89] on button "Accueil de la Collecte" at bounding box center [372, 91] width 155 height 22
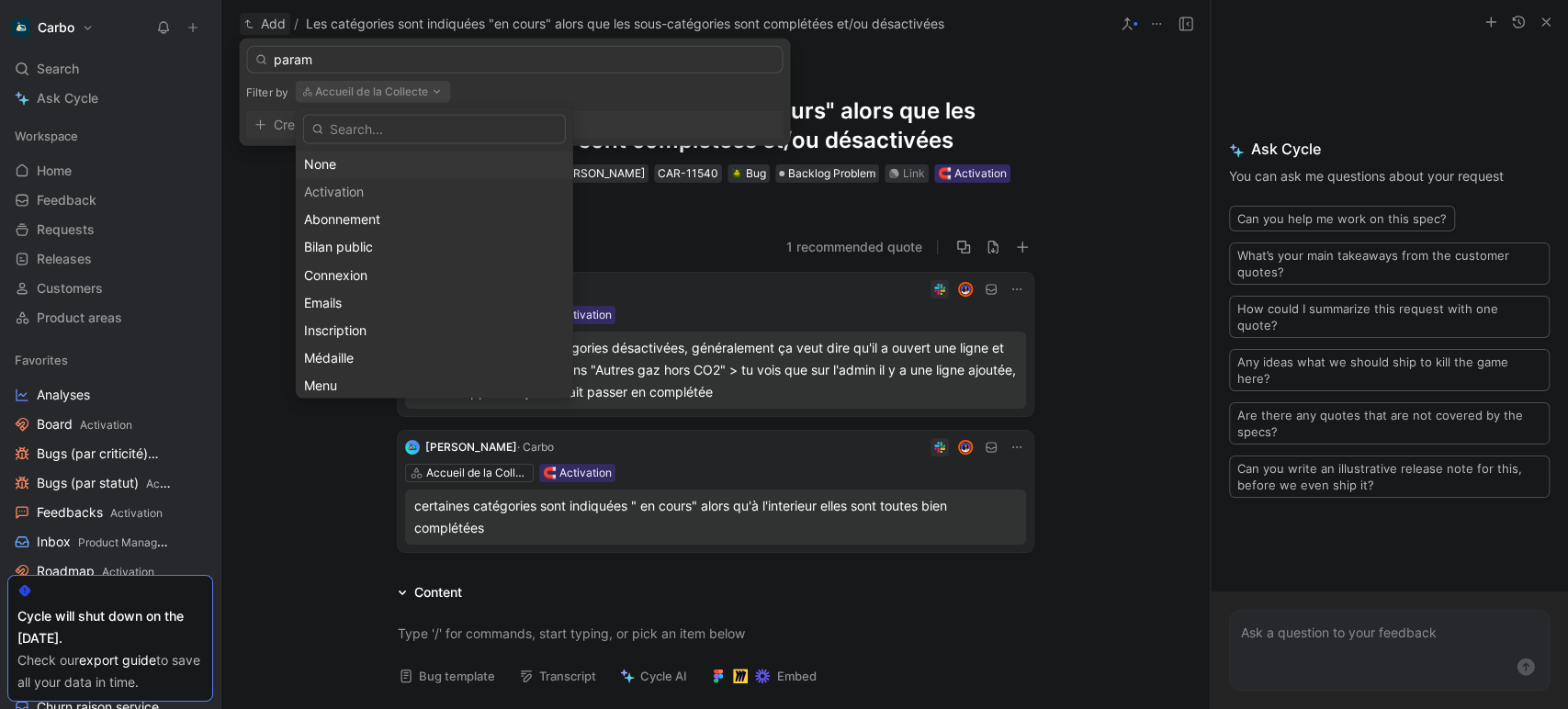
click at [345, 170] on div "None" at bounding box center [434, 164] width 261 height 22
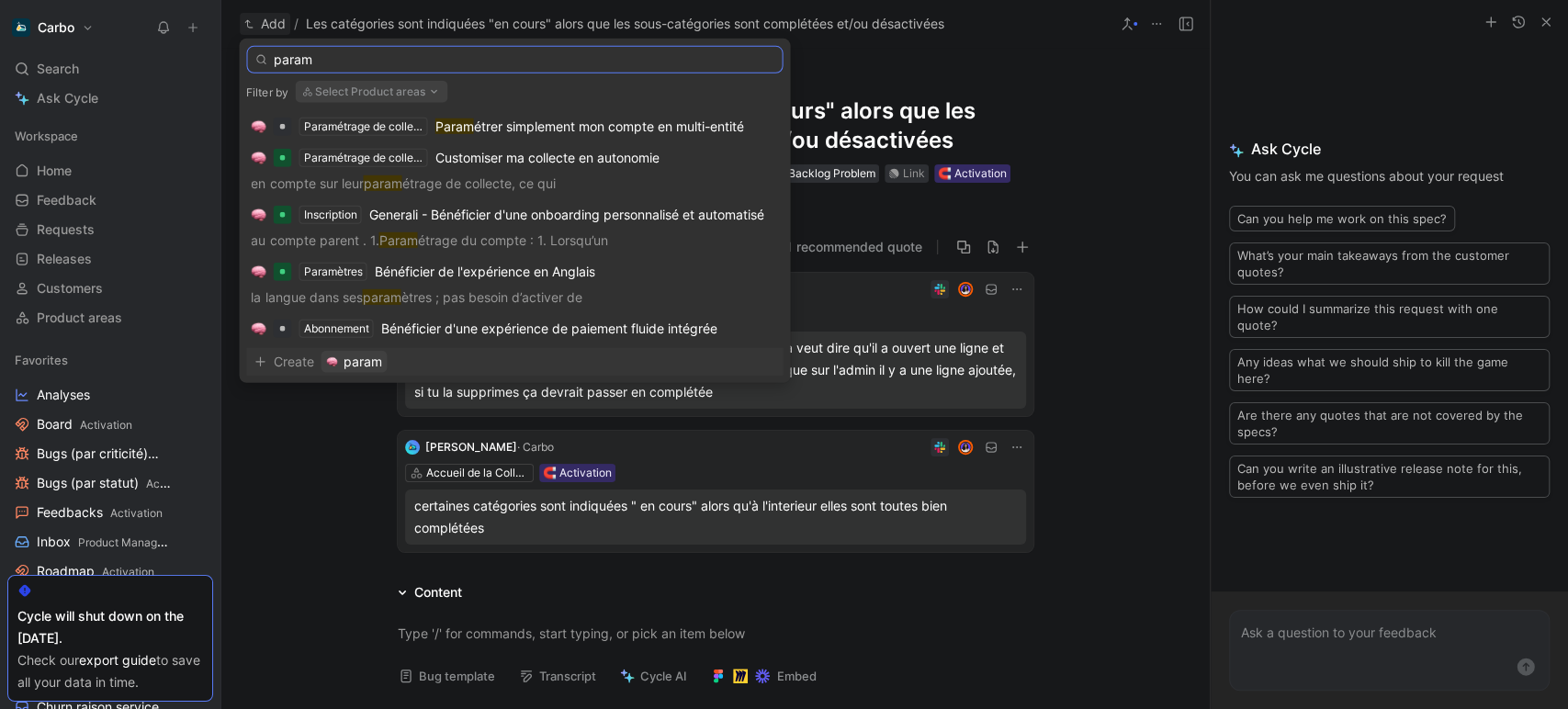
click at [356, 63] on input "param" at bounding box center [515, 60] width 537 height 28
click at [502, 163] on span "Customiser ma collecte en autonomie" at bounding box center [546, 158] width 224 height 15
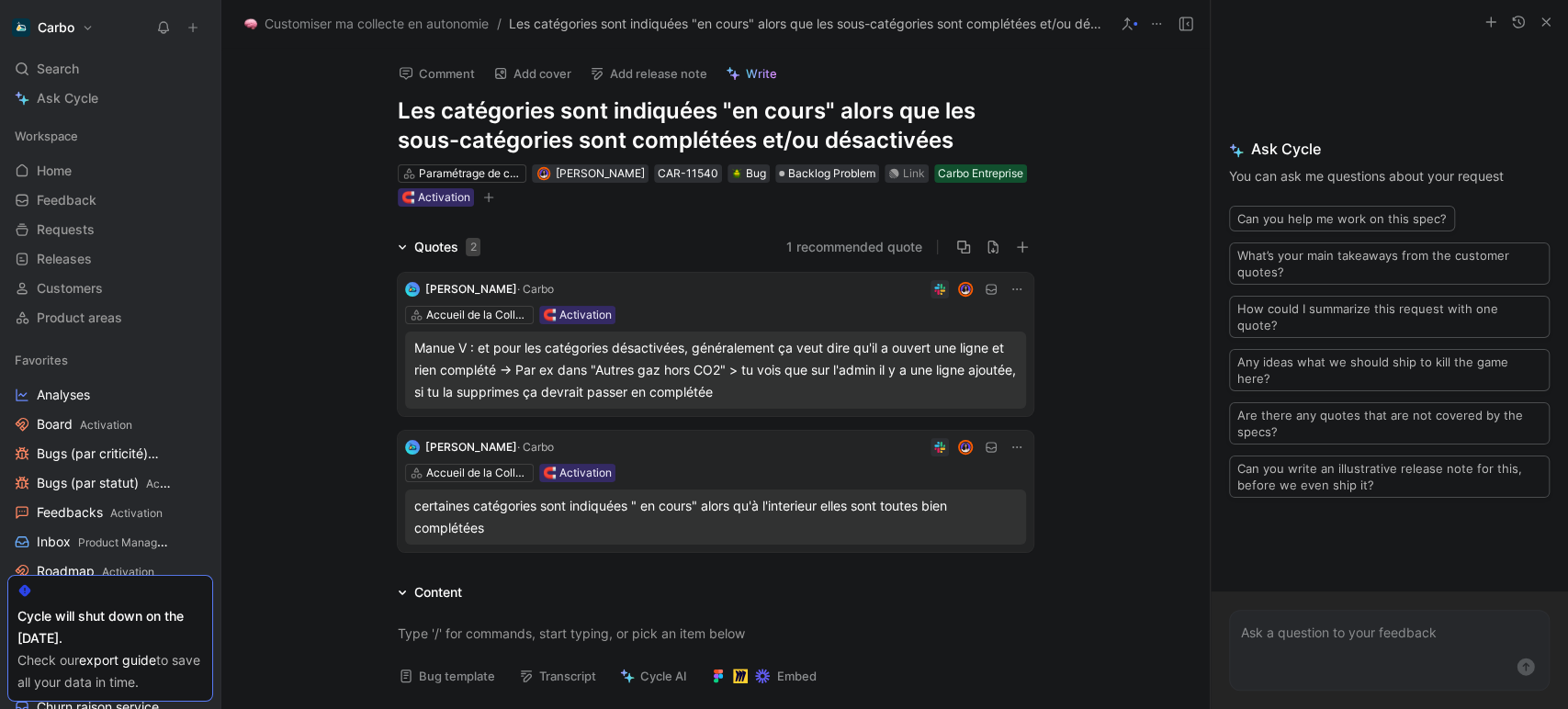
click at [711, 234] on div "Comment Add cover Add release note Write Les catégories sont indiquées "en cour…" at bounding box center [715, 379] width 988 height 662
click at [498, 196] on button "button" at bounding box center [488, 197] width 18 height 18
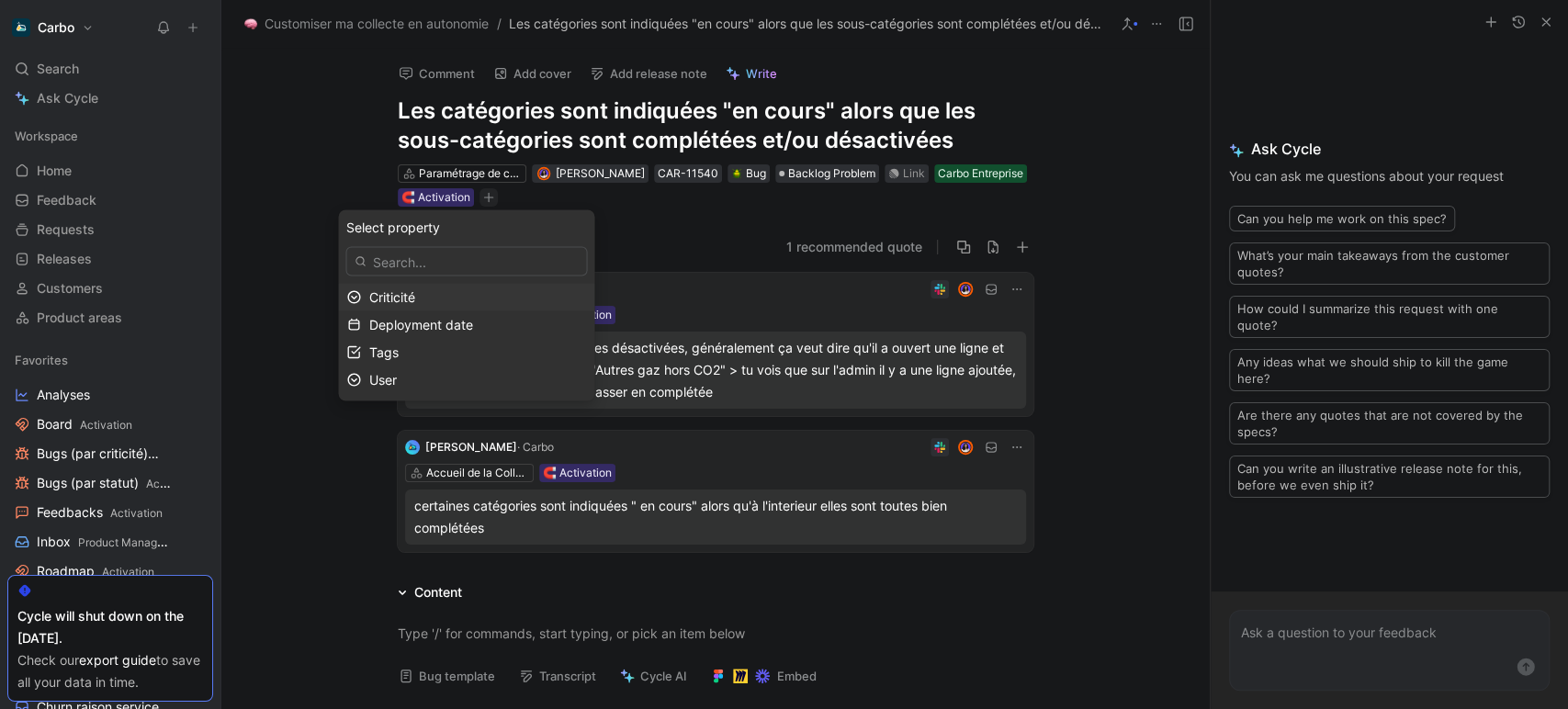
click at [436, 296] on div "Criticité" at bounding box center [477, 296] width 217 height 22
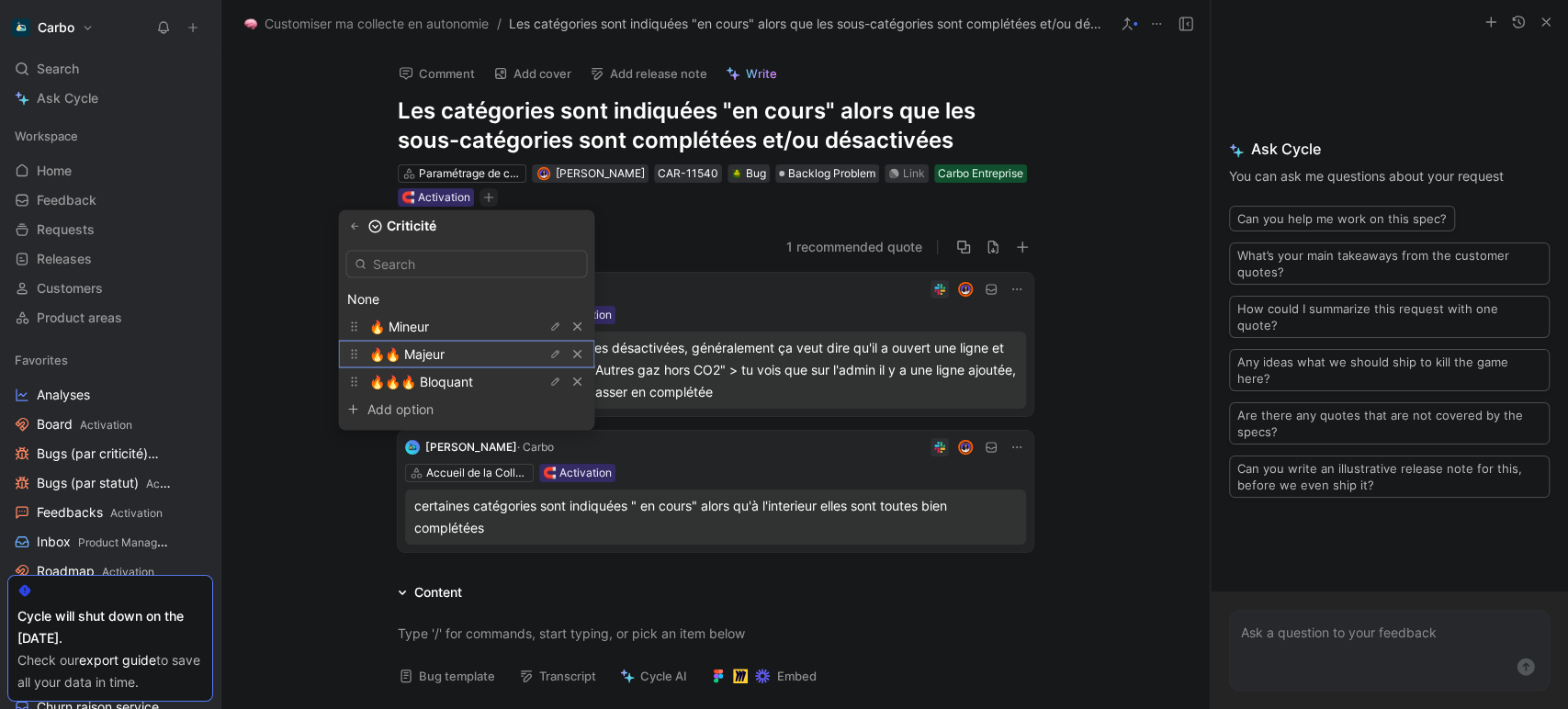
click at [443, 353] on span "🔥🔥 Majeur" at bounding box center [406, 353] width 75 height 15
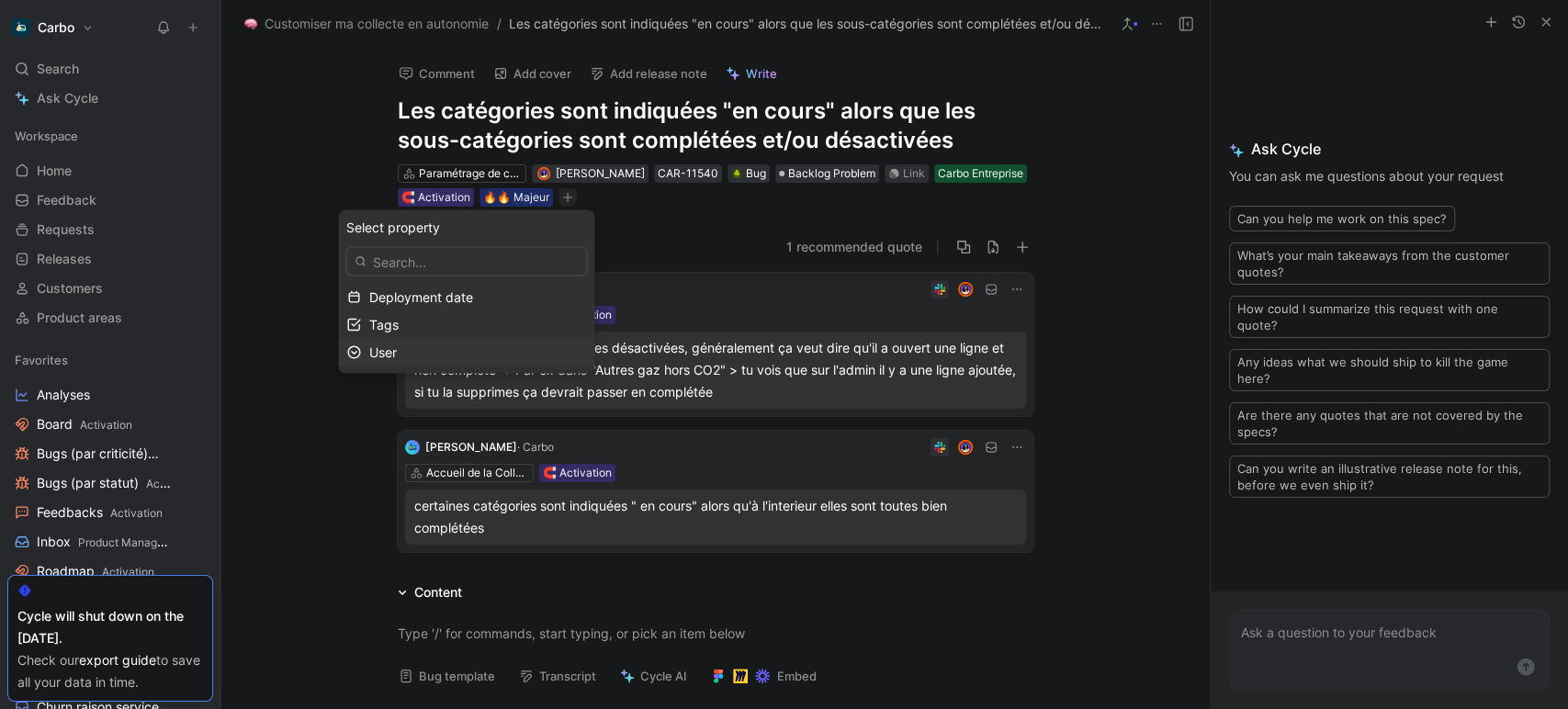
click at [442, 356] on div "User" at bounding box center [477, 351] width 217 height 22
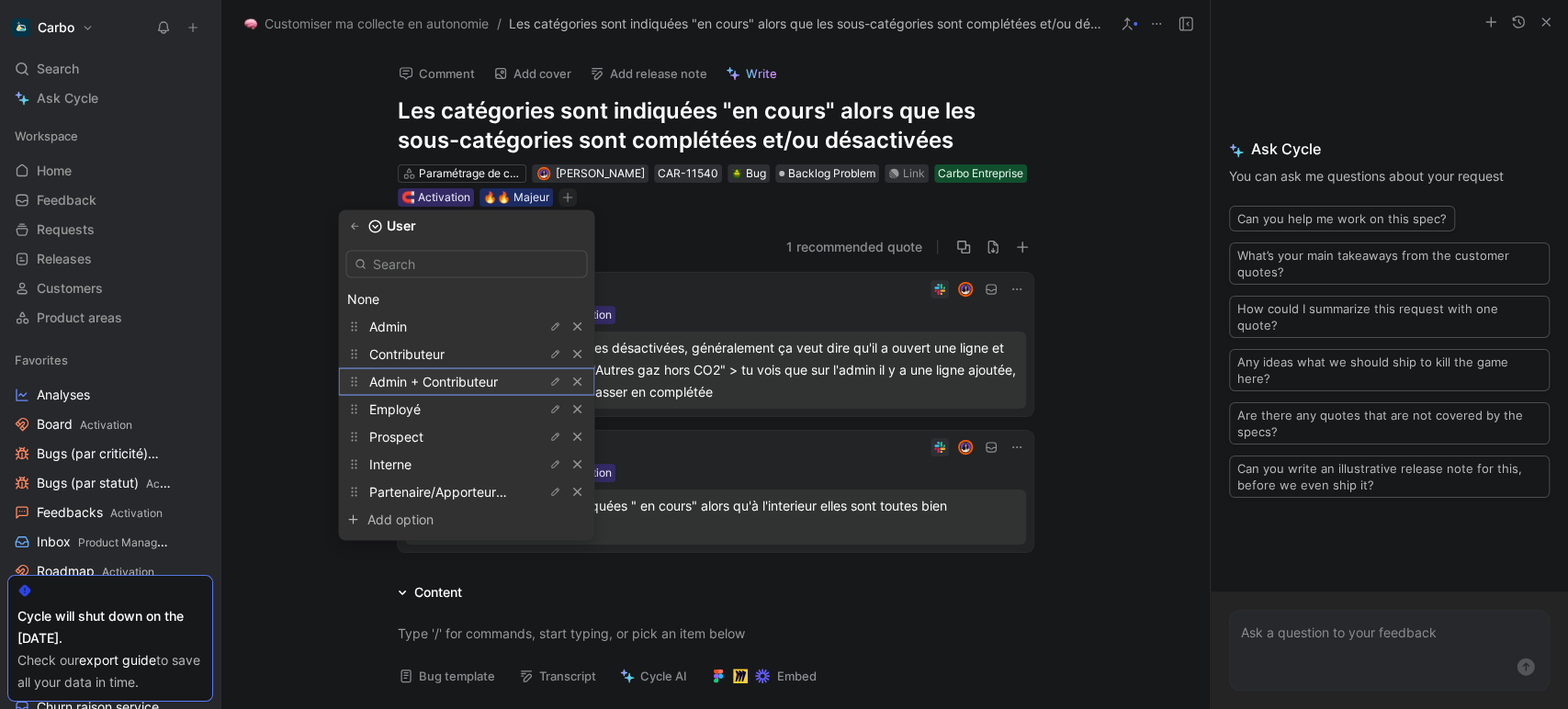
click at [458, 371] on div "Admin + Contributeur" at bounding box center [437, 381] width 138 height 22
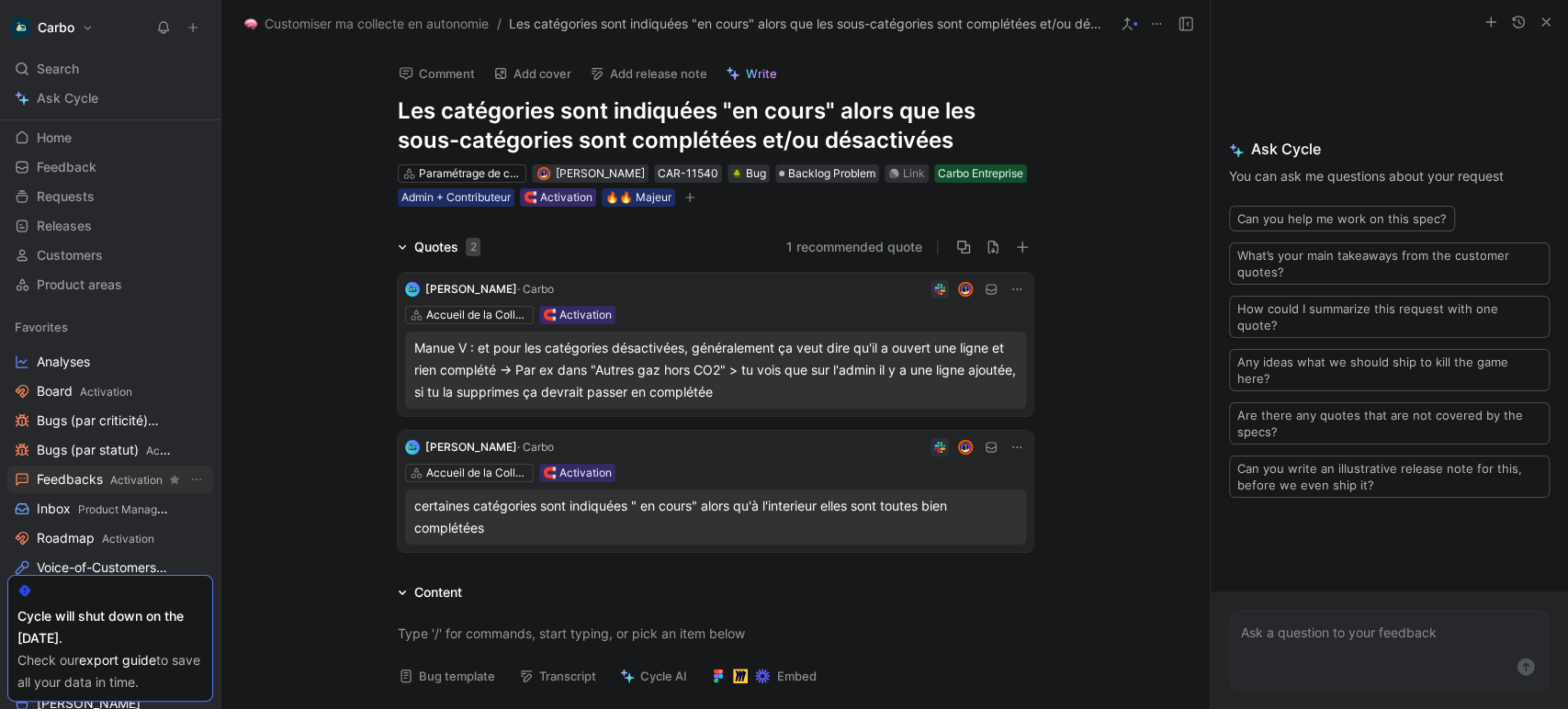
scroll to position [35, 0]
click at [95, 527] on span "Roadmap Activation" at bounding box center [95, 537] width 117 height 19
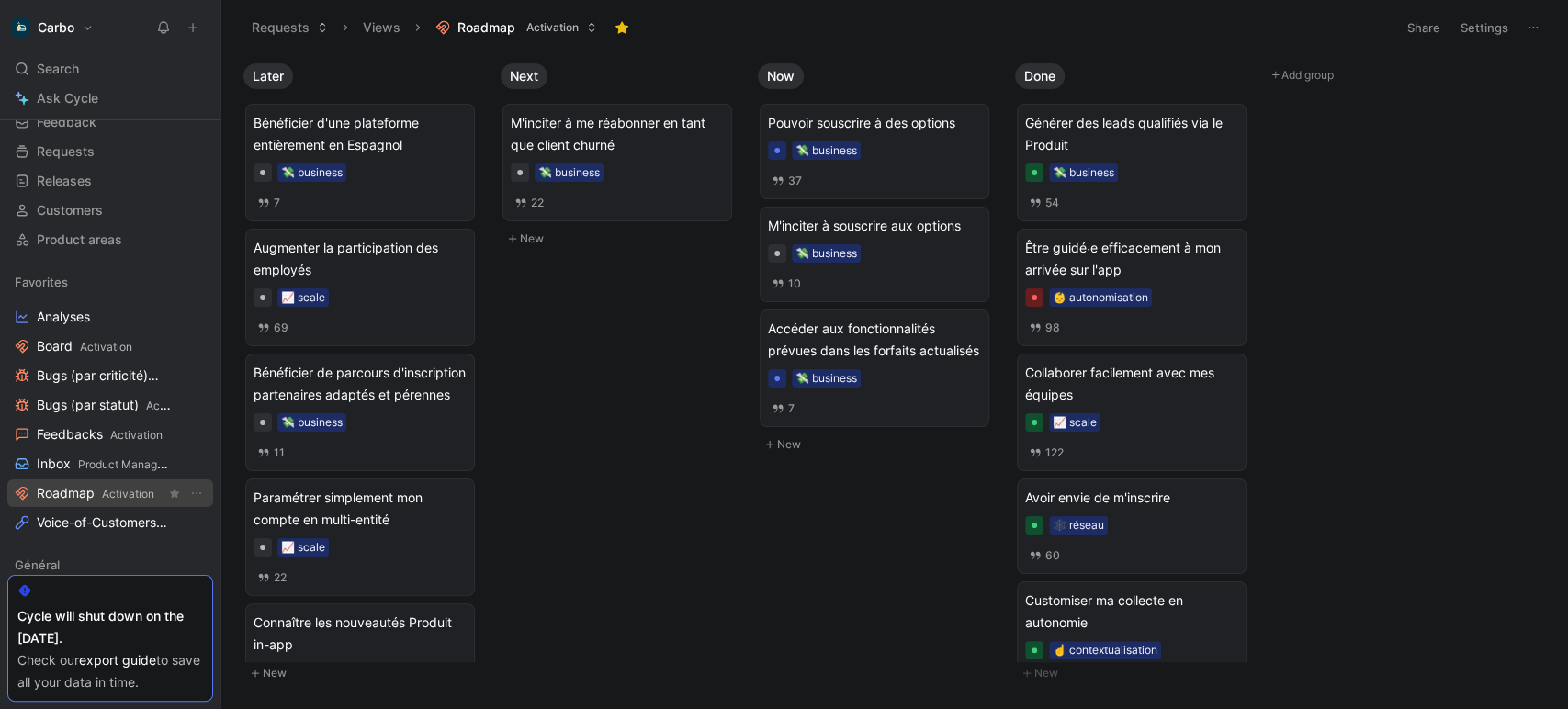
scroll to position [182, 0]
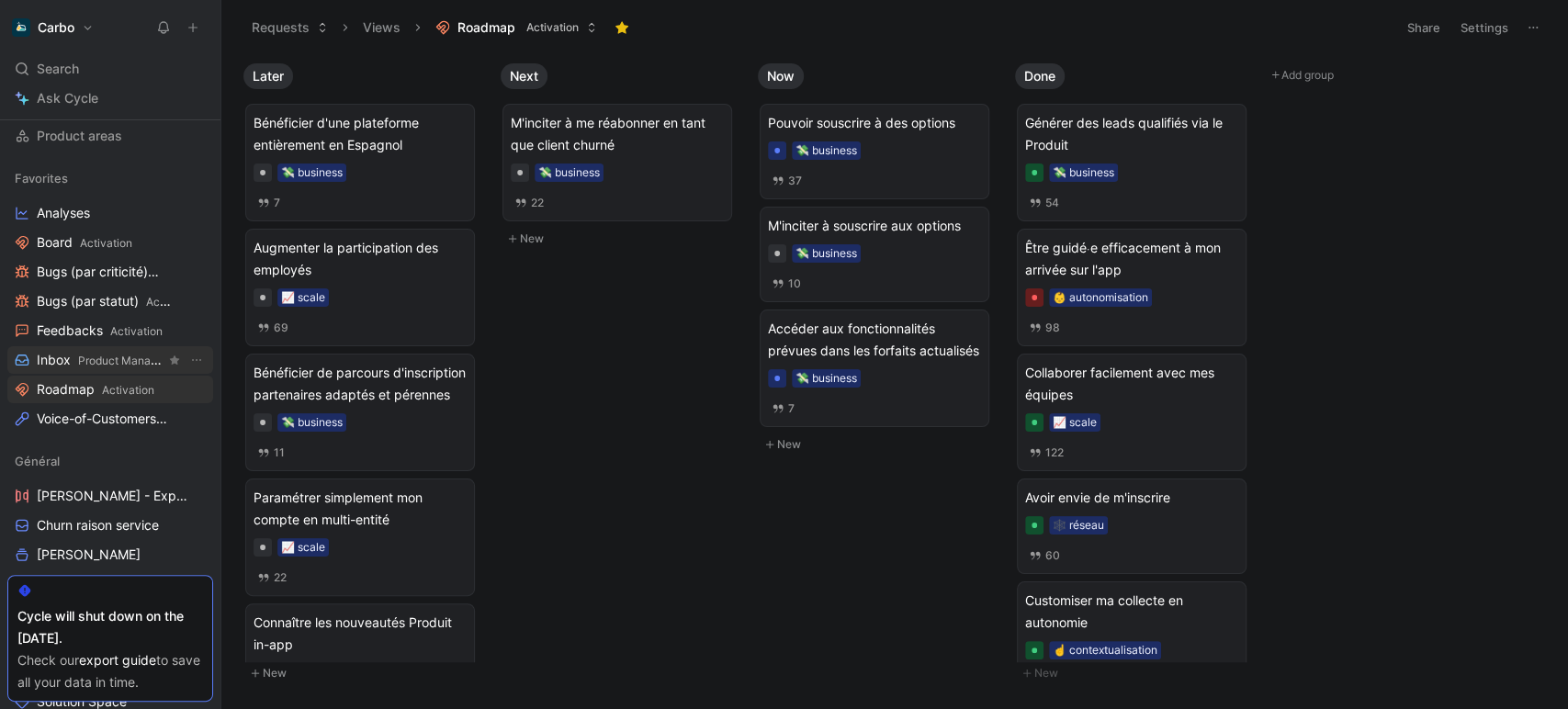
click at [71, 366] on span "Inbox Product Management" at bounding box center [101, 361] width 129 height 19
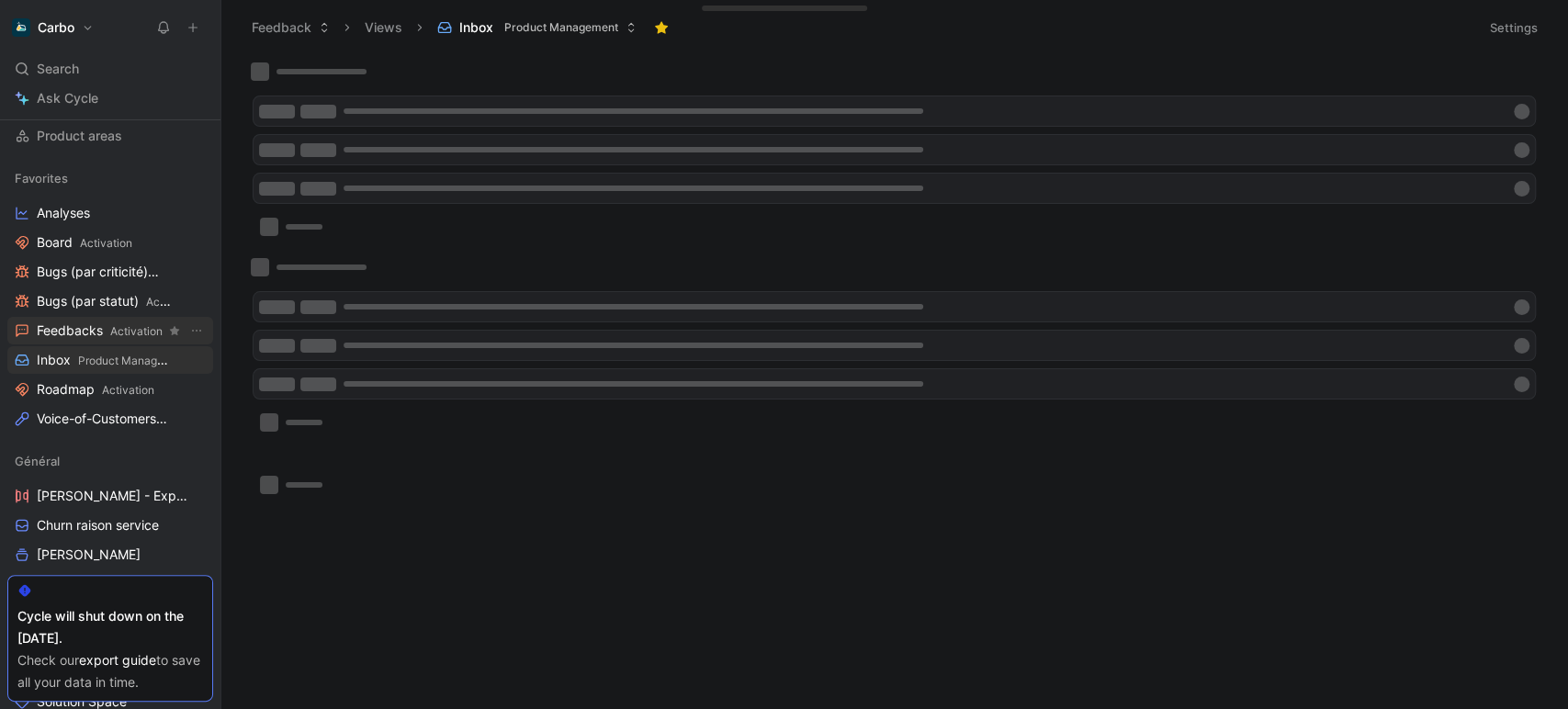
click at [85, 323] on span "Feedbacks Activation" at bounding box center [99, 331] width 126 height 19
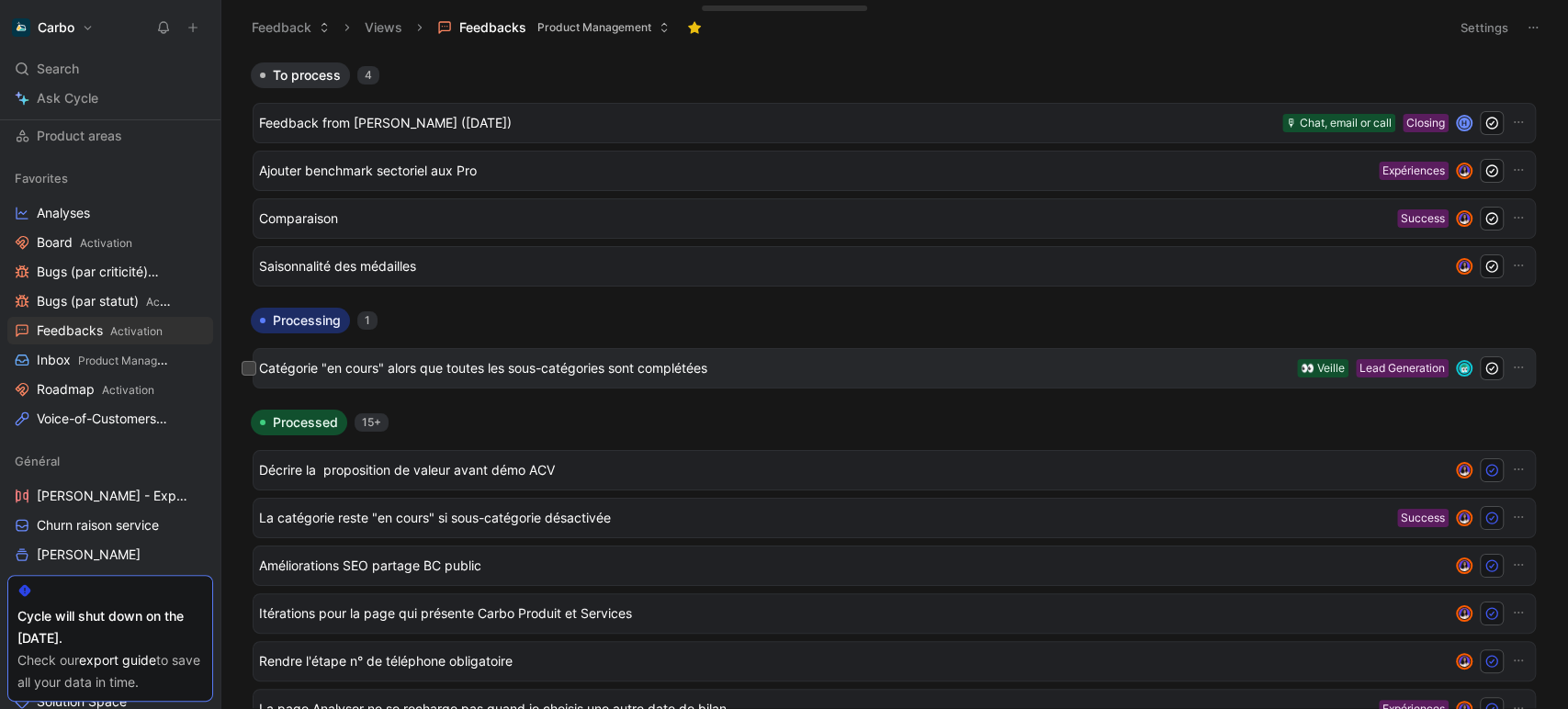
click at [460, 376] on span "Catégorie "en cours" alors que toutes les sous-catégories sont complétées" at bounding box center [773, 367] width 1030 height 22
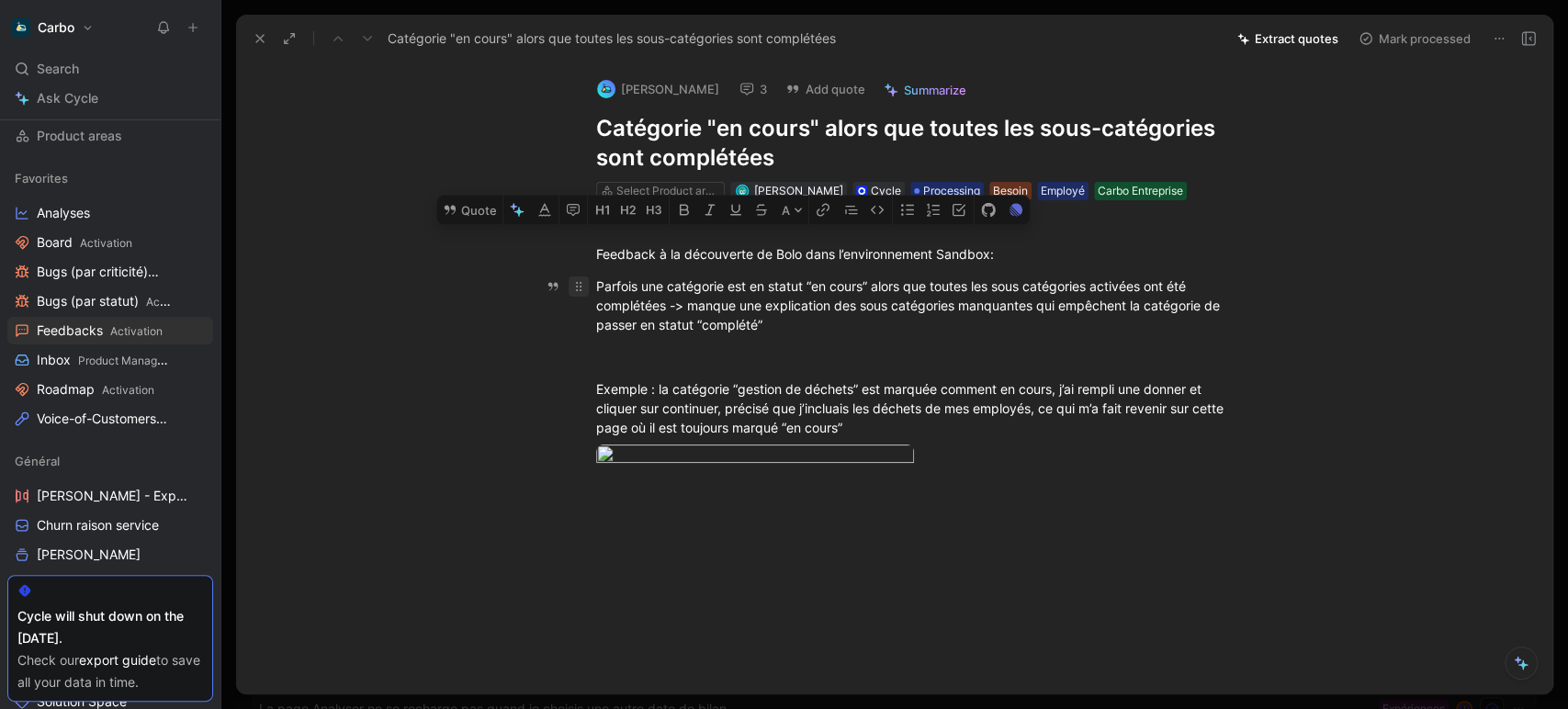
drag, startPoint x: 610, startPoint y: 249, endPoint x: 580, endPoint y: 288, distance: 49.2
click at [580, 288] on div "Feedback à la découverte de Bolo dans l’environnement Sandbox: Parfois une caté…" at bounding box center [914, 370] width 1277 height 292
click at [486, 225] on button "Quote" at bounding box center [470, 210] width 65 height 30
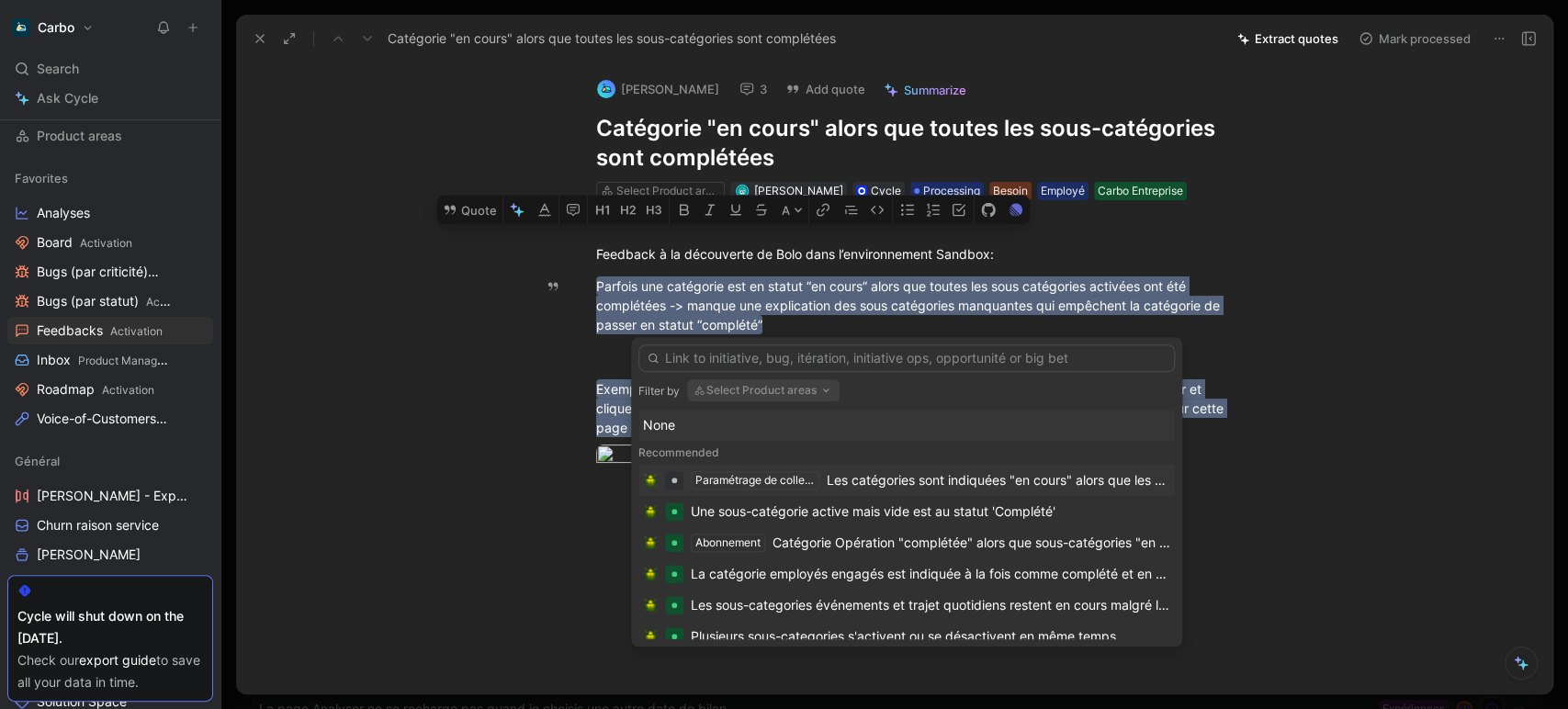
click at [922, 477] on div "Les catégories sont indiquées "en cours" alors que les sous-catégories sont com…" at bounding box center [998, 480] width 343 height 22
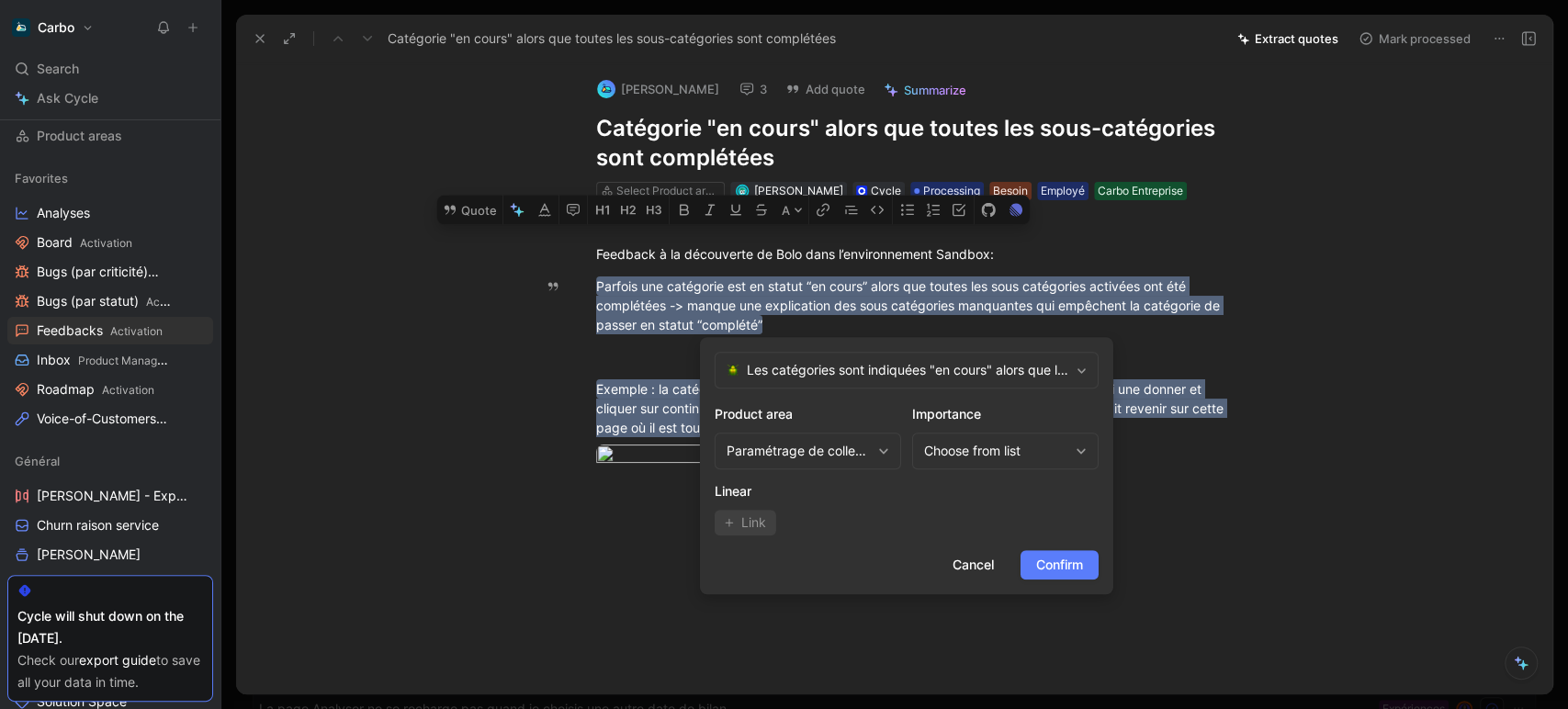
click at [1071, 569] on span "Confirm" at bounding box center [1059, 565] width 47 height 22
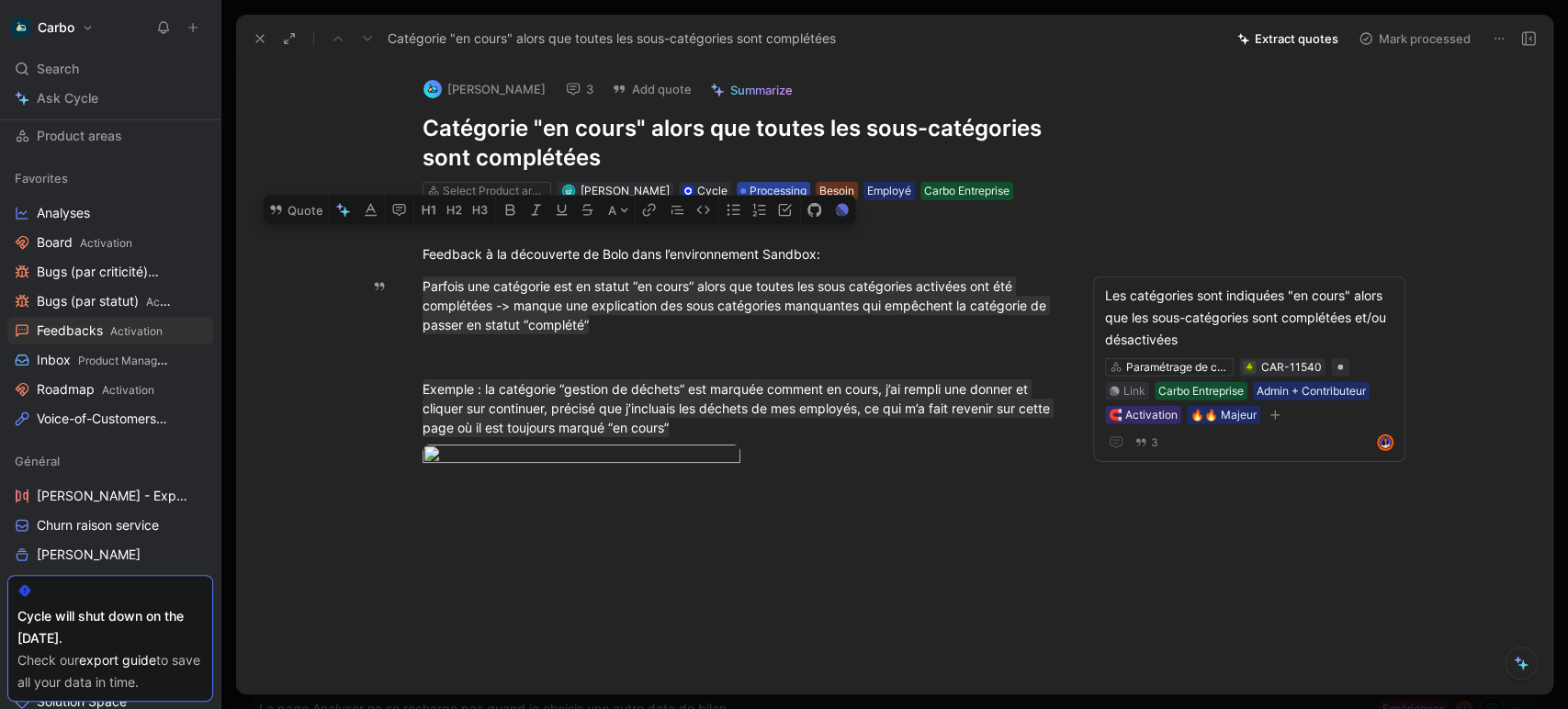
click at [749, 189] on span "Processing" at bounding box center [777, 190] width 57 height 18
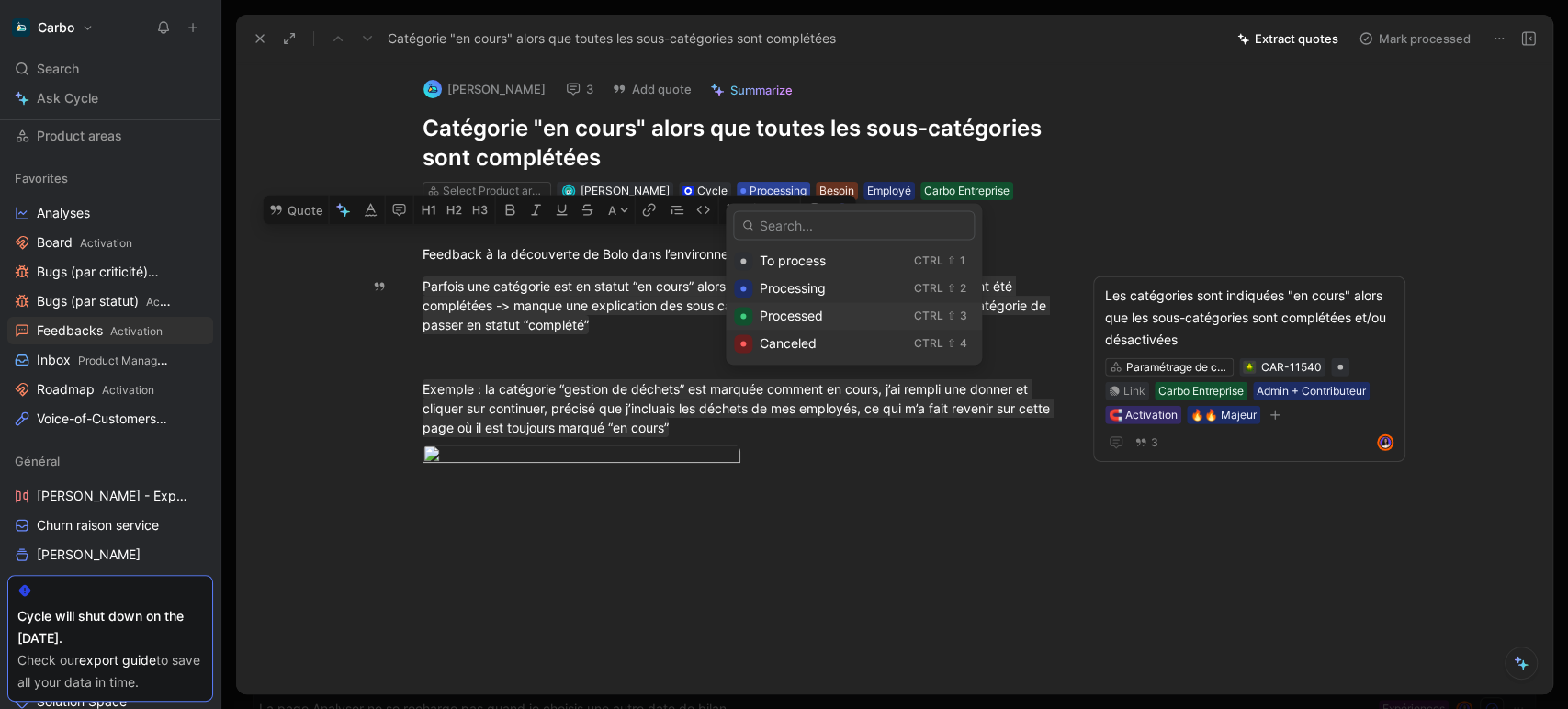
click at [801, 320] on span "Processed" at bounding box center [792, 316] width 63 height 15
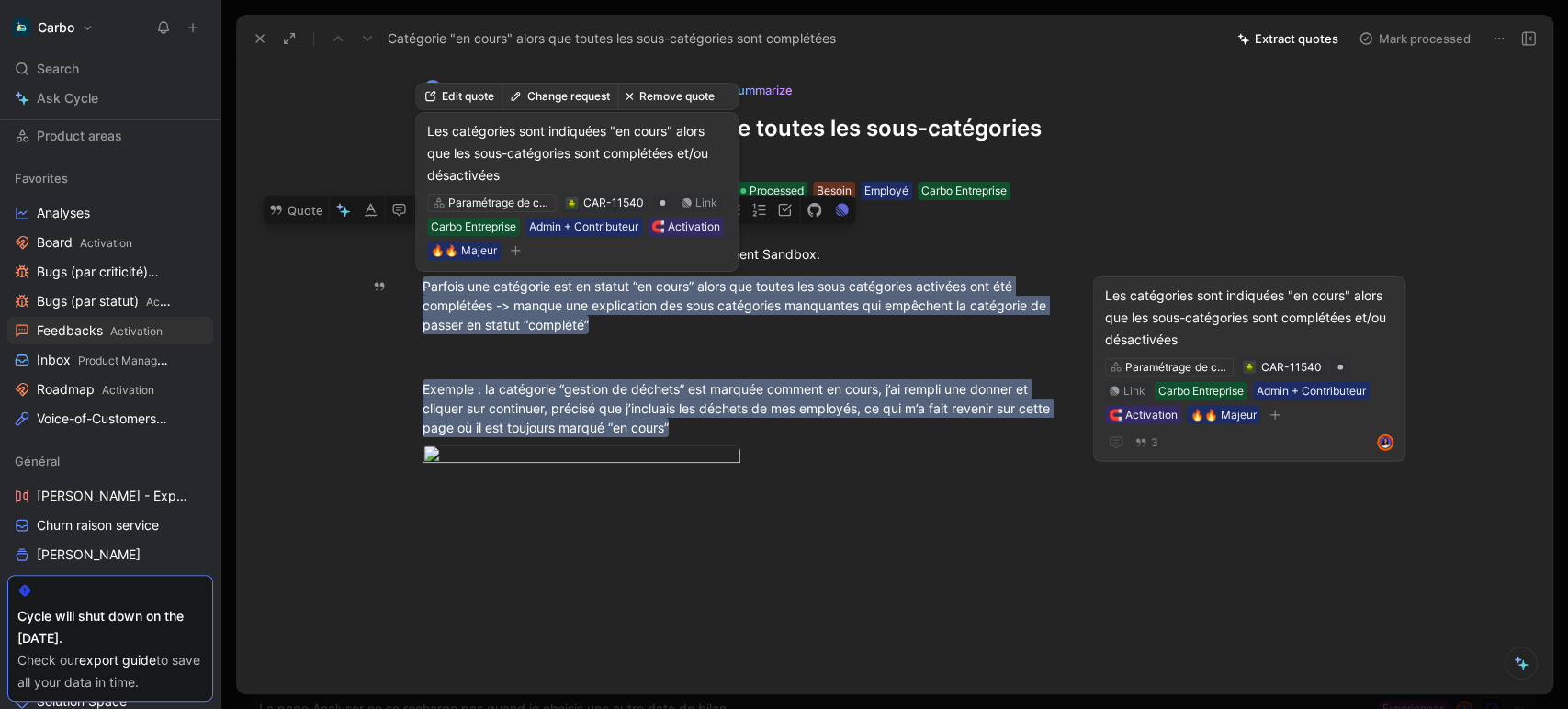
click at [1221, 323] on div "Les catégories sont indiquées "en cours" alors que les sous-catégories sont com…" at bounding box center [1250, 317] width 289 height 66
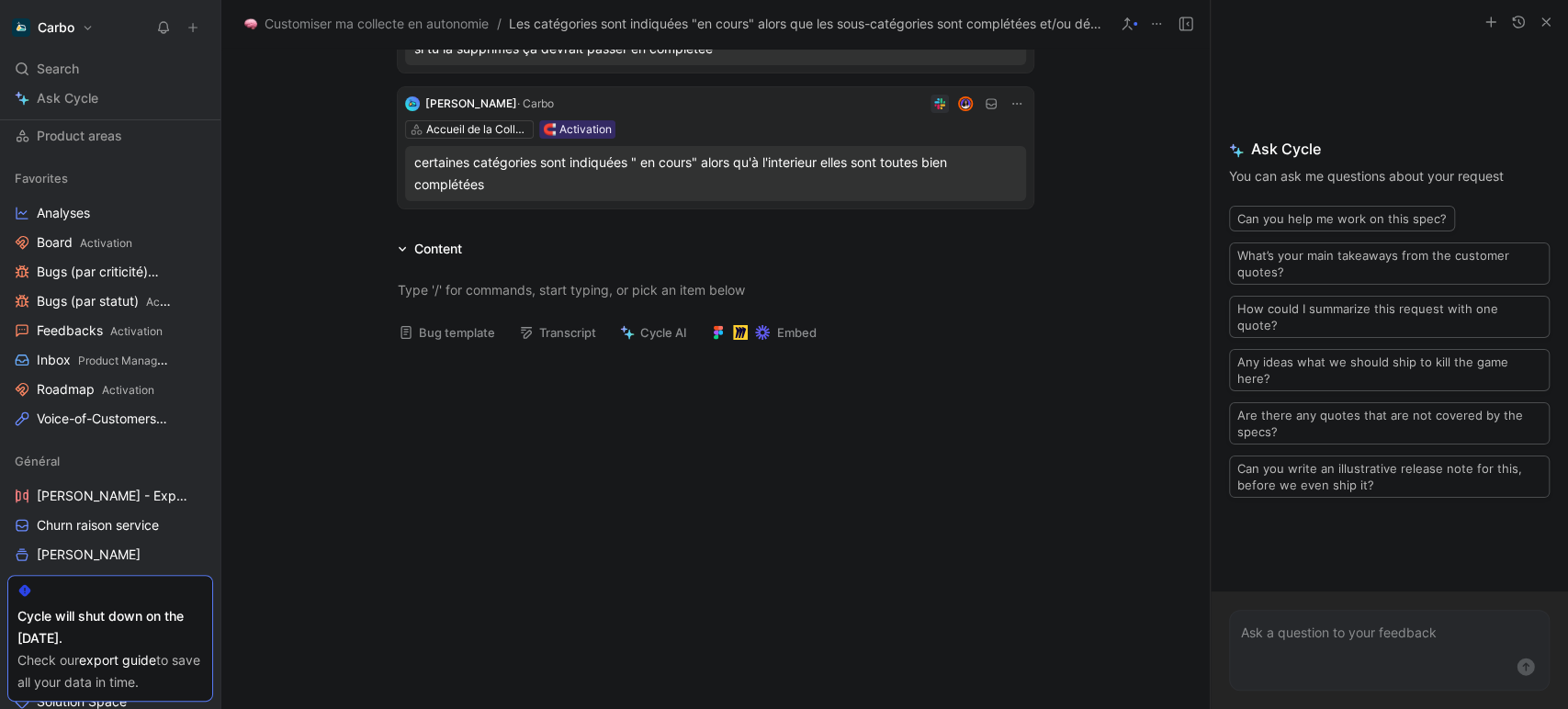
scroll to position [538, 0]
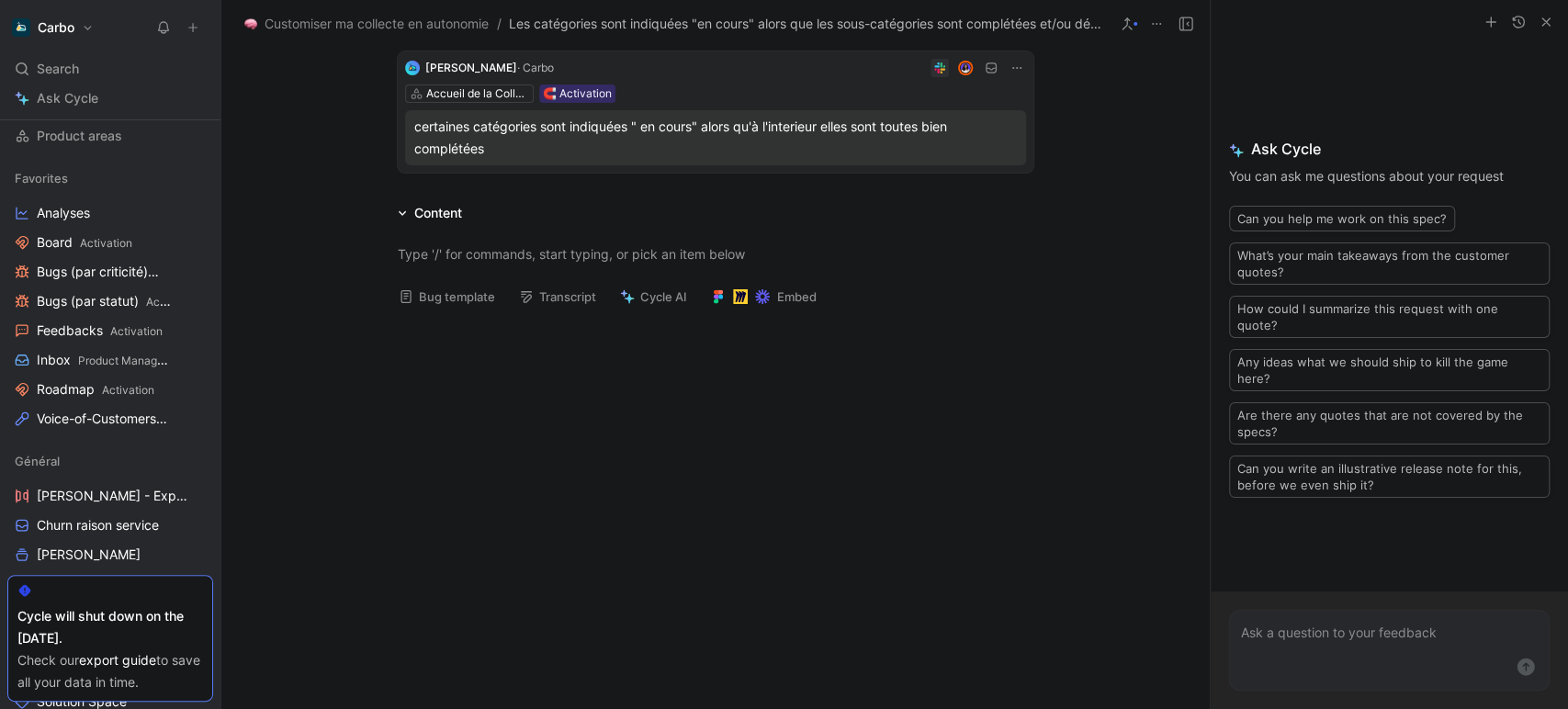
click at [426, 299] on button "Bug template" at bounding box center [446, 296] width 113 height 26
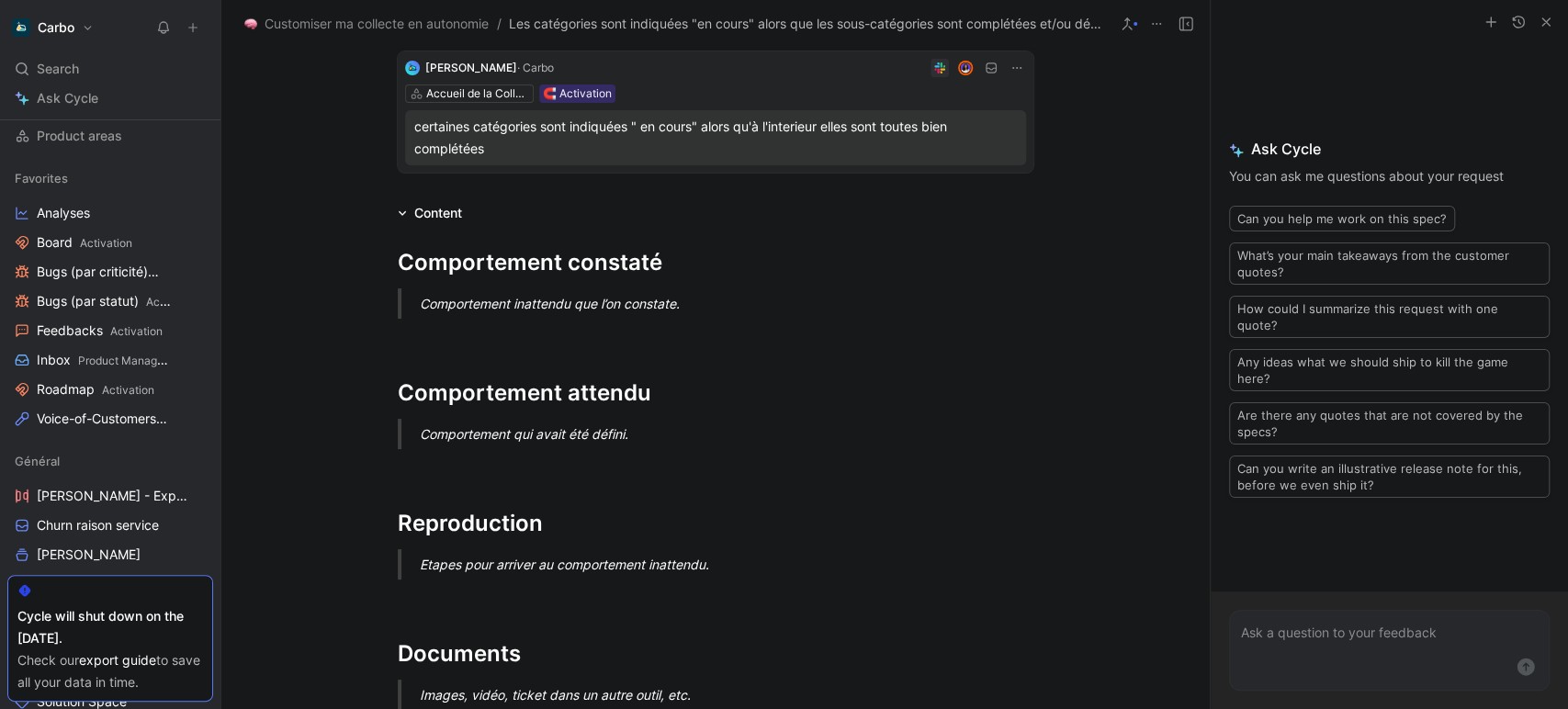
click at [460, 300] on div "Comportement inattendu que l’on constate." at bounding box center [737, 304] width 636 height 19
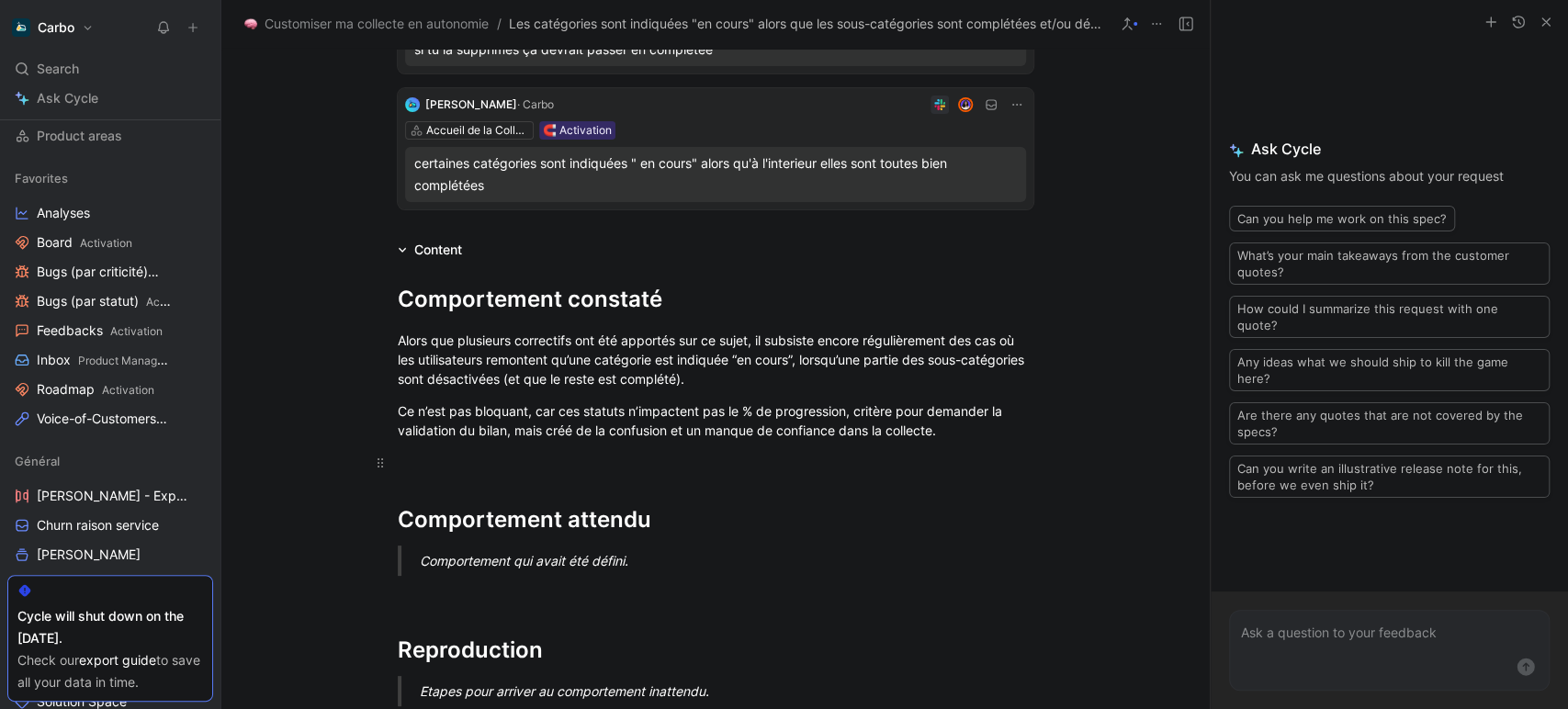
scroll to position [0, 0]
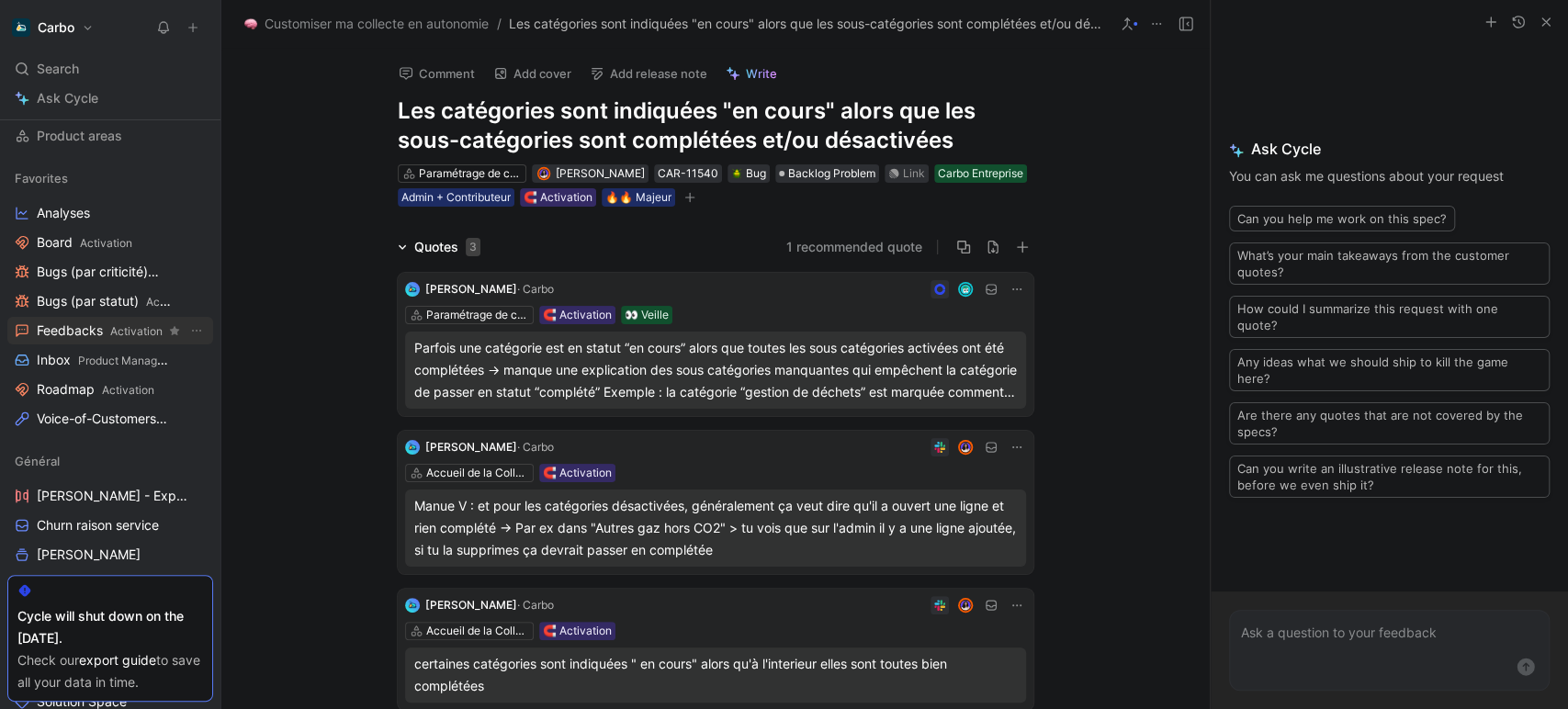
click at [89, 323] on span "Feedbacks Activation" at bounding box center [99, 331] width 126 height 19
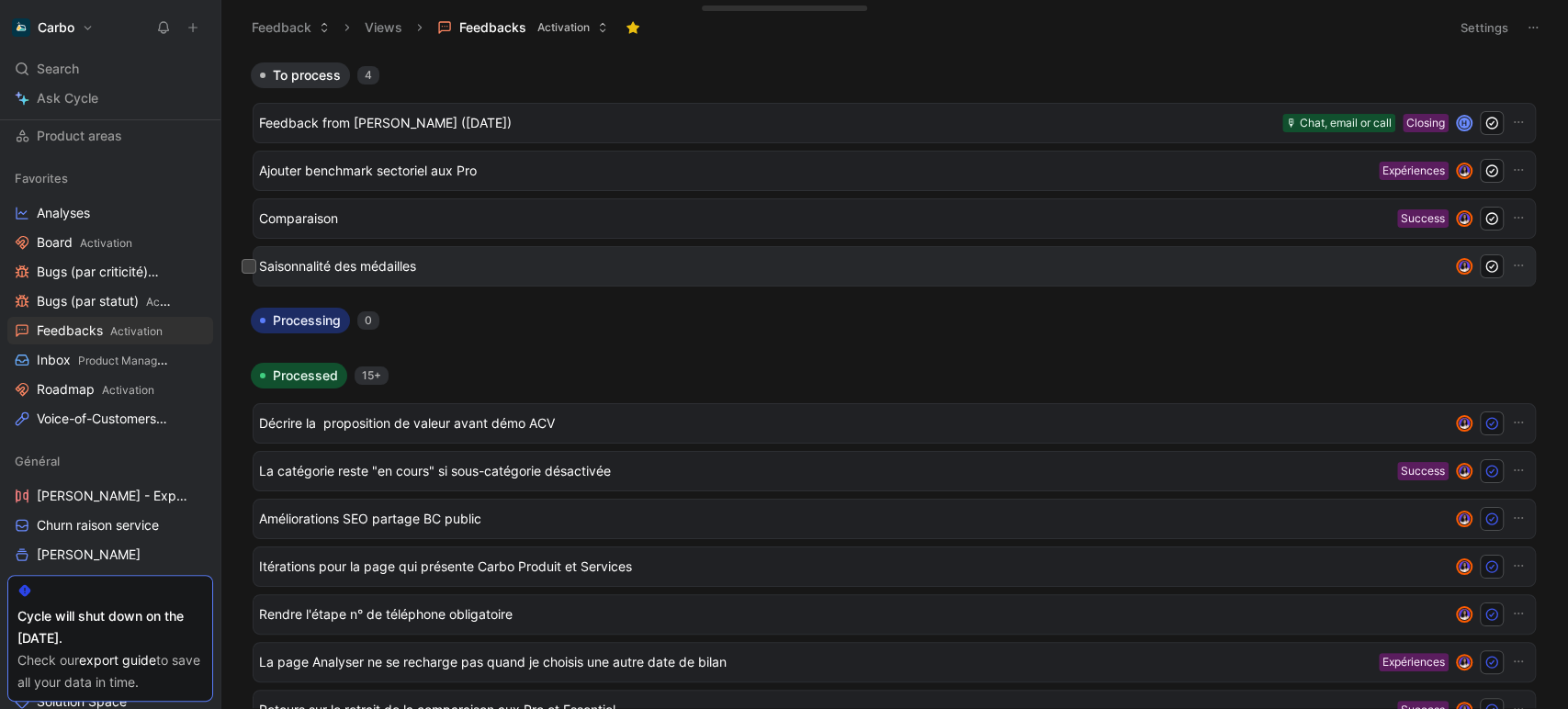
click at [390, 268] on span "Saisonnalité des médailles" at bounding box center [849, 266] width 1182 height 22
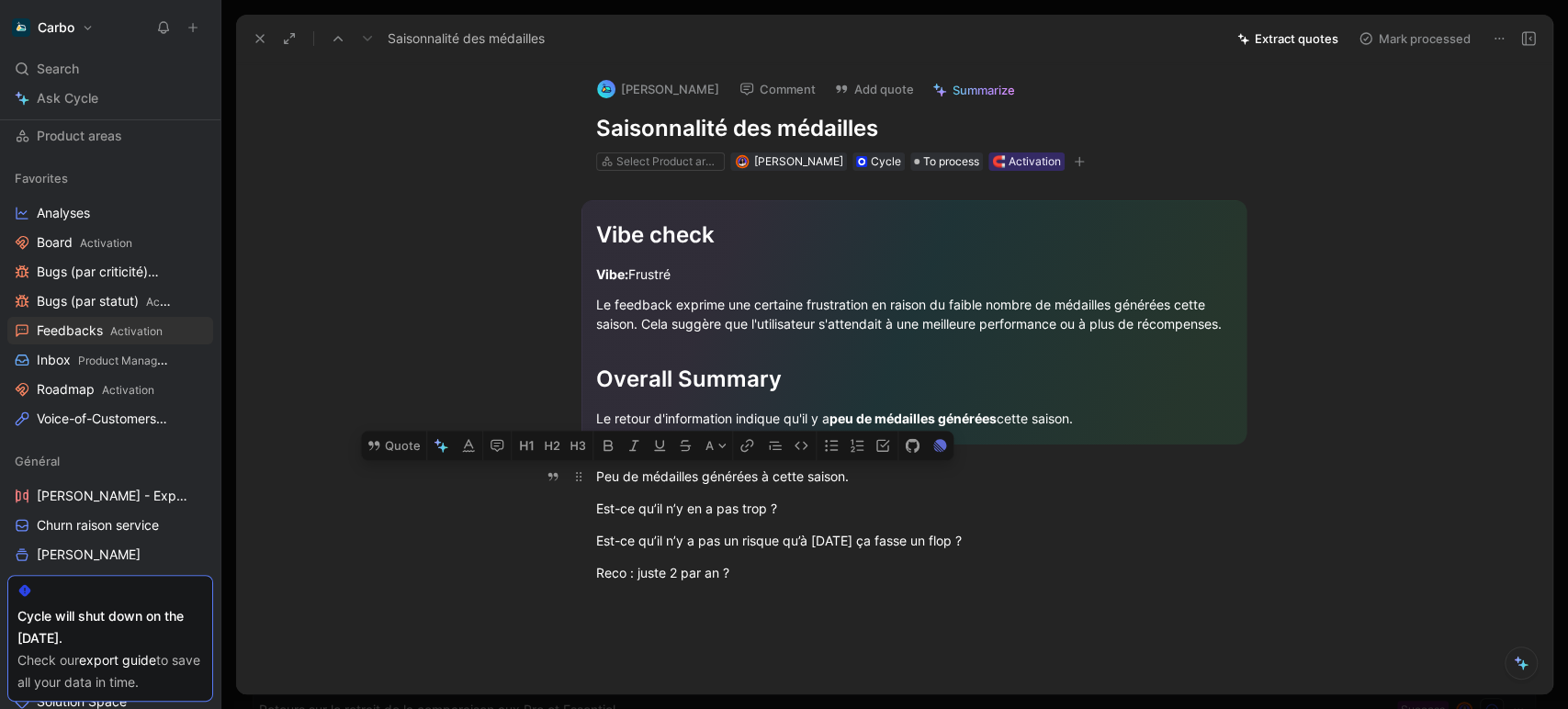
drag, startPoint x: 790, startPoint y: 588, endPoint x: 593, endPoint y: 470, distance: 229.6
click at [593, 470] on div "Vibe check Vibe: Frustré Le feedback exprime une certaine frustration en raison…" at bounding box center [914, 387] width 1277 height 432
click at [402, 442] on button "Quote" at bounding box center [393, 446] width 65 height 30
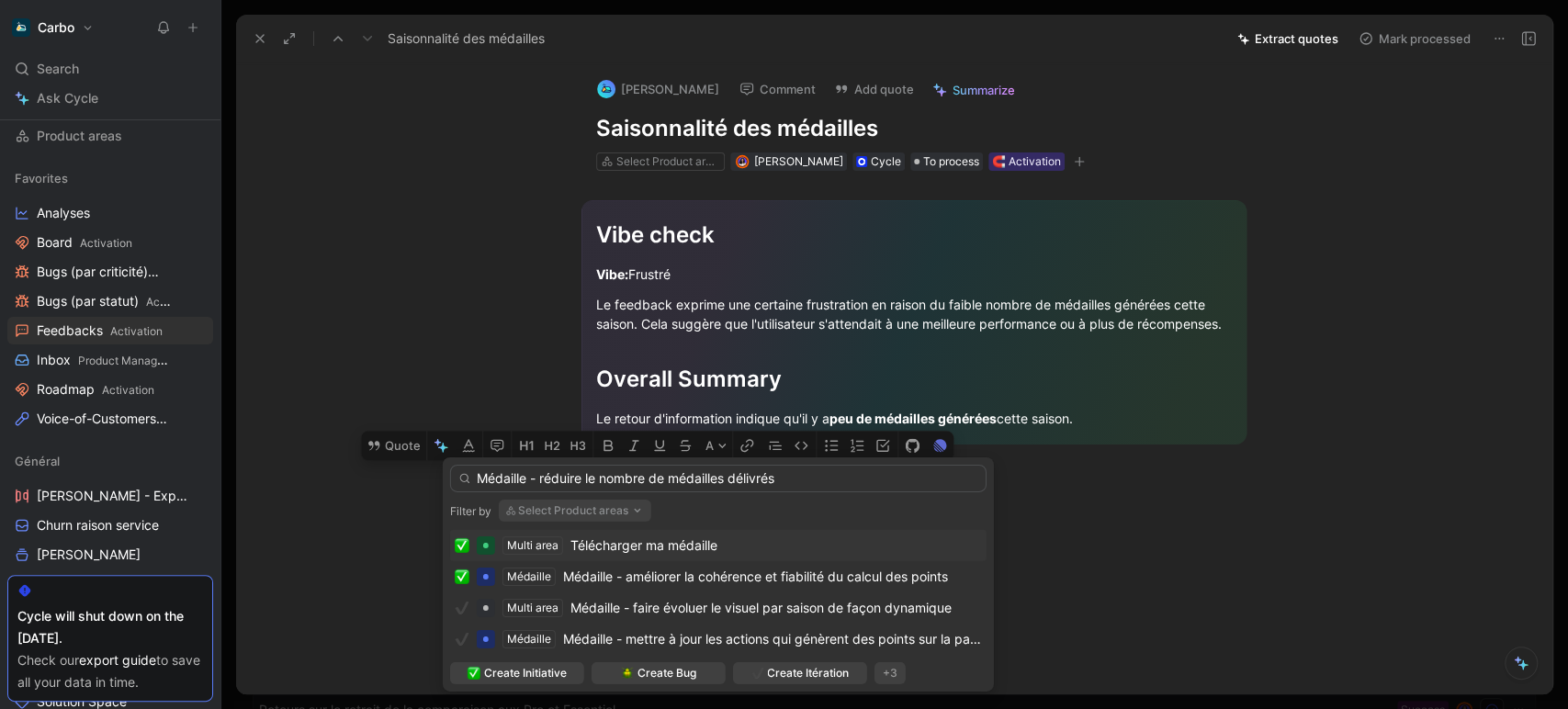
click at [544, 478] on input "Médaille - réduire le nombre de médailles délivrés" at bounding box center [719, 478] width 537 height 28
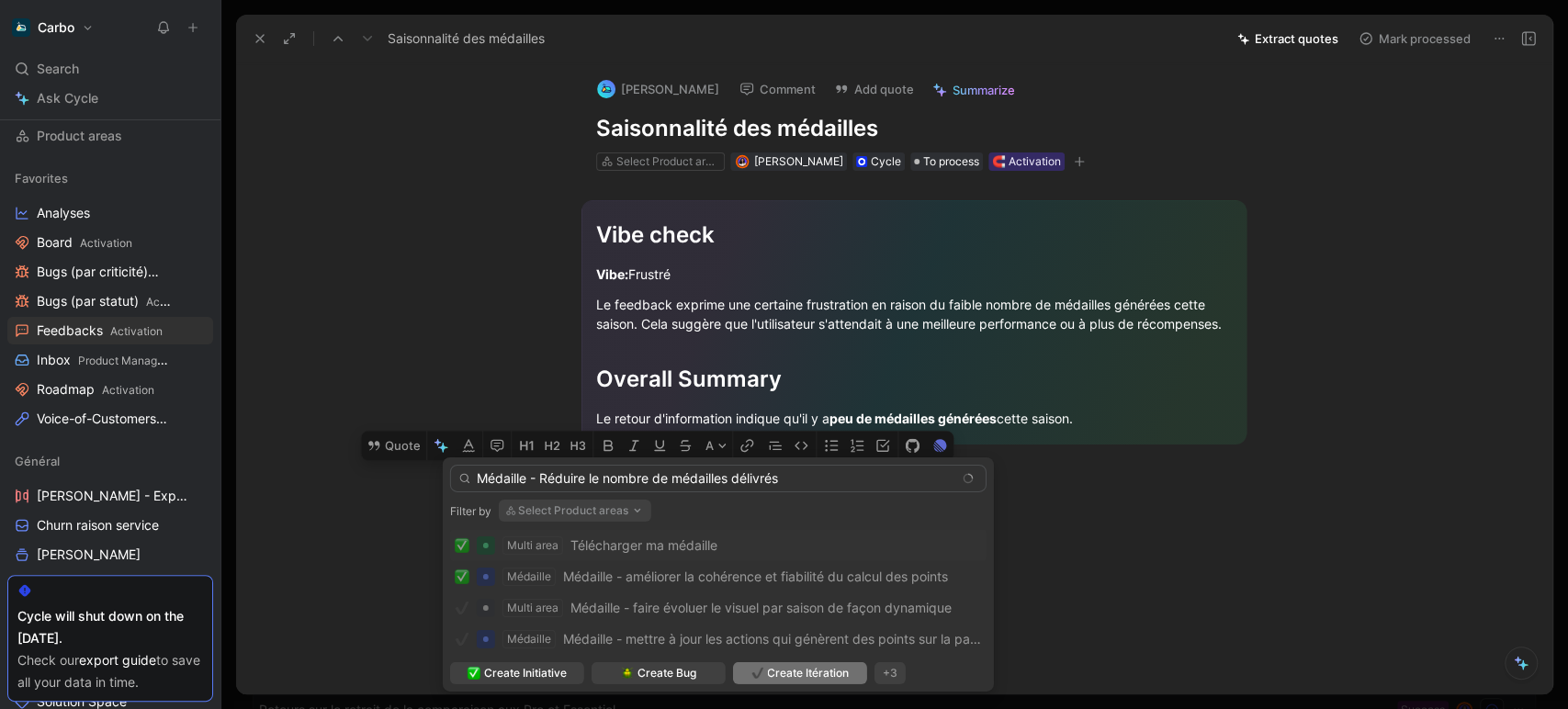
type input "Médaille - Réduire le nombre de médailles délivrés"
click at [837, 674] on span "Create Itération" at bounding box center [807, 672] width 82 height 18
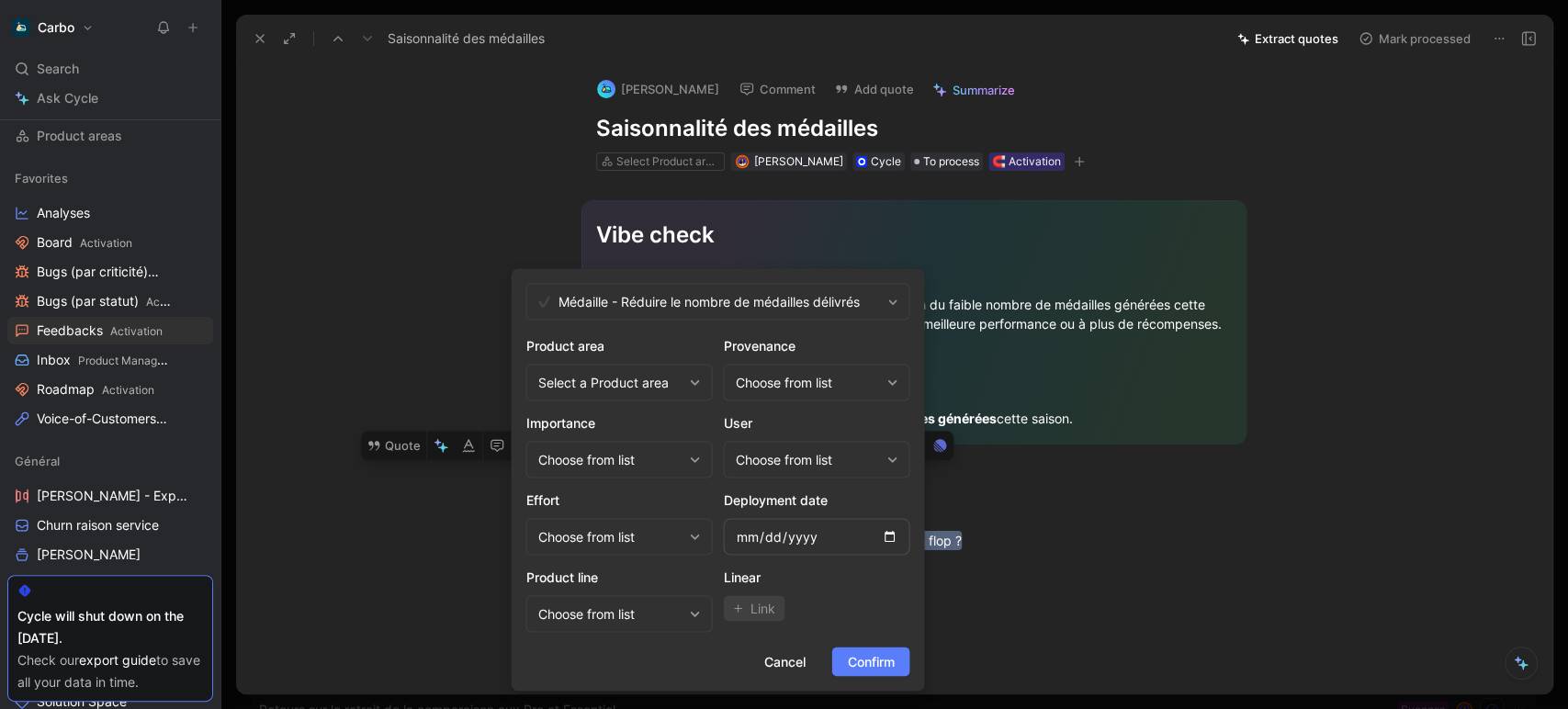
click at [868, 667] on span "Confirm" at bounding box center [870, 661] width 47 height 22
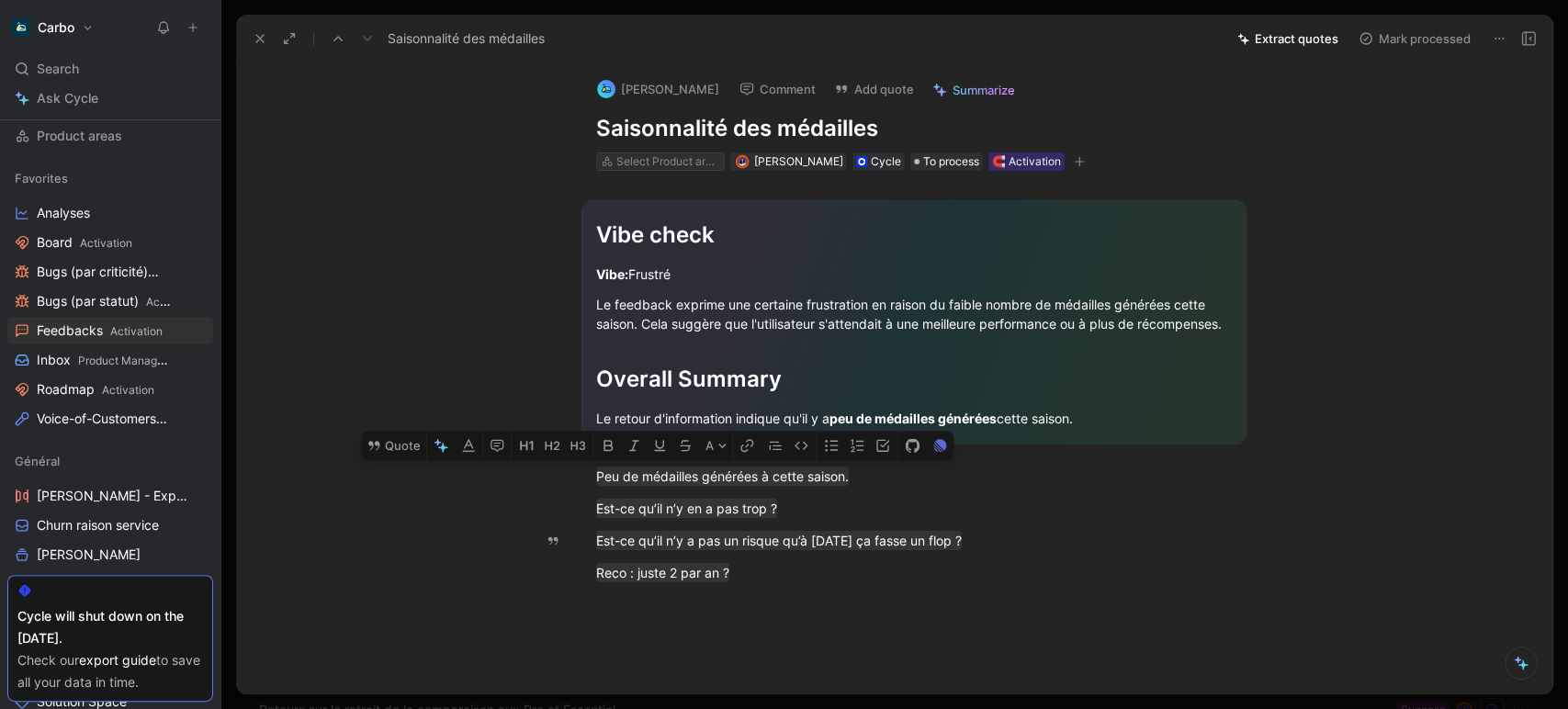
click at [666, 154] on div "Select Product areas" at bounding box center [668, 162] width 103 height 18
type input "méd"
click at [672, 231] on div "Méd aille" at bounding box center [714, 229] width 230 height 22
click at [1025, 165] on icon "button" at bounding box center [1019, 161] width 11 height 11
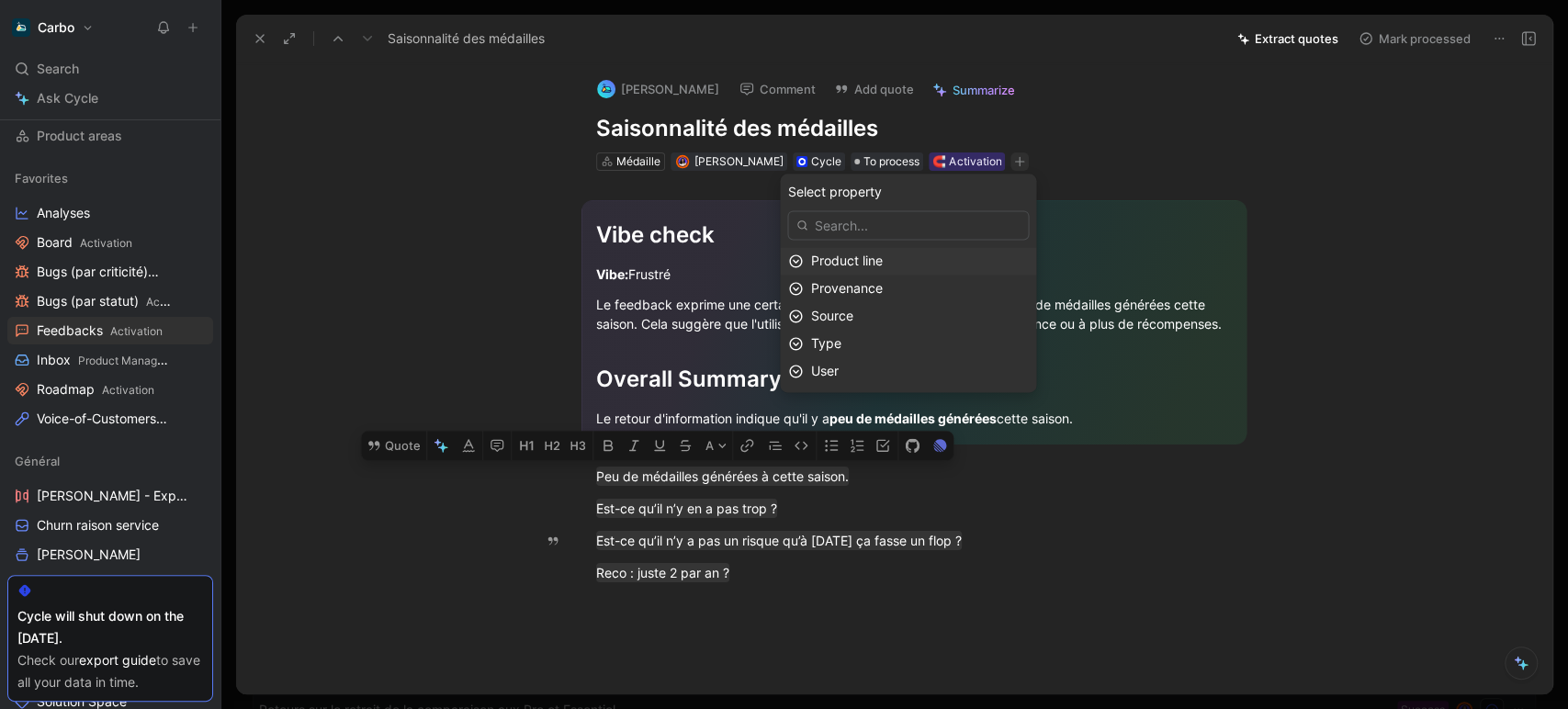
click at [880, 262] on span "Product line" at bounding box center [846, 261] width 71 height 15
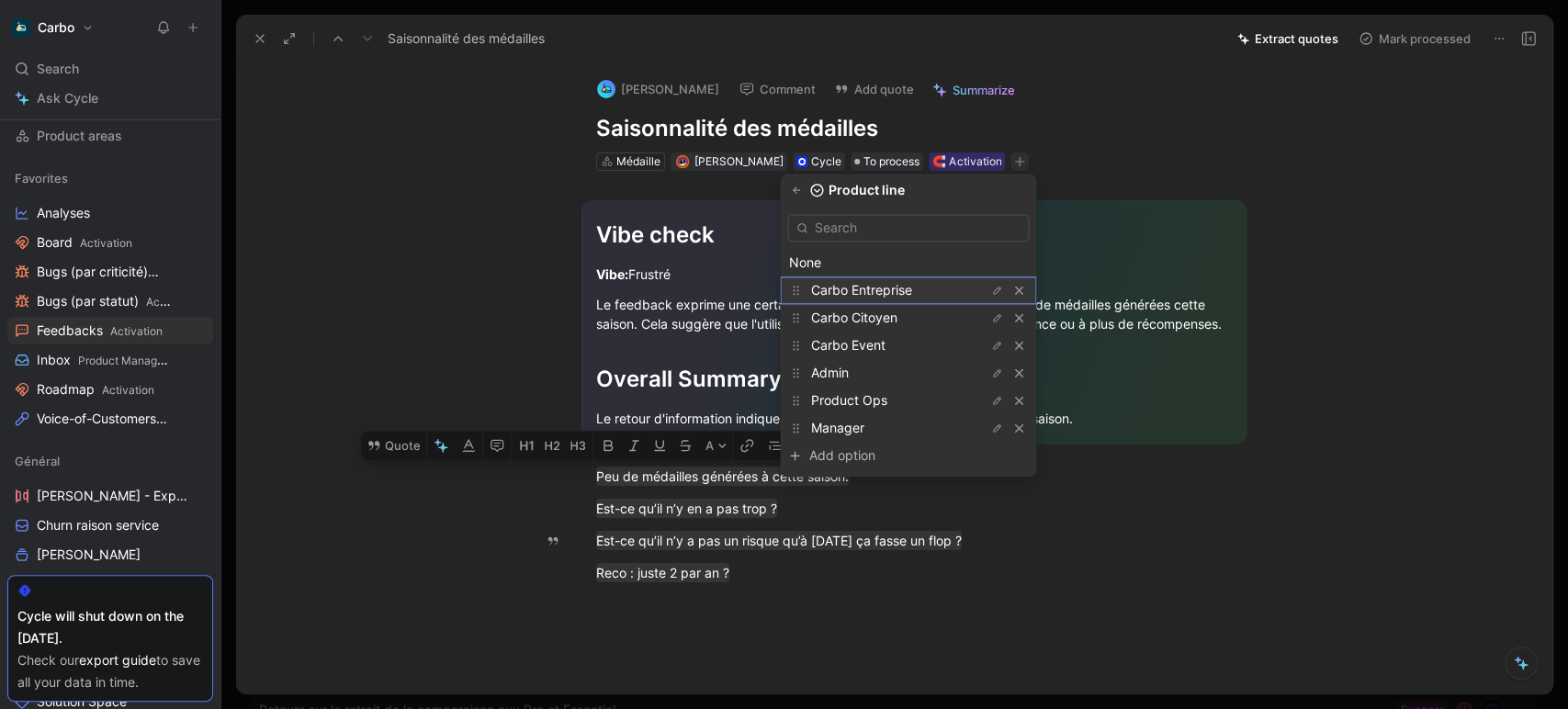
click at [884, 292] on span "Carbo Entreprise" at bounding box center [860, 290] width 101 height 15
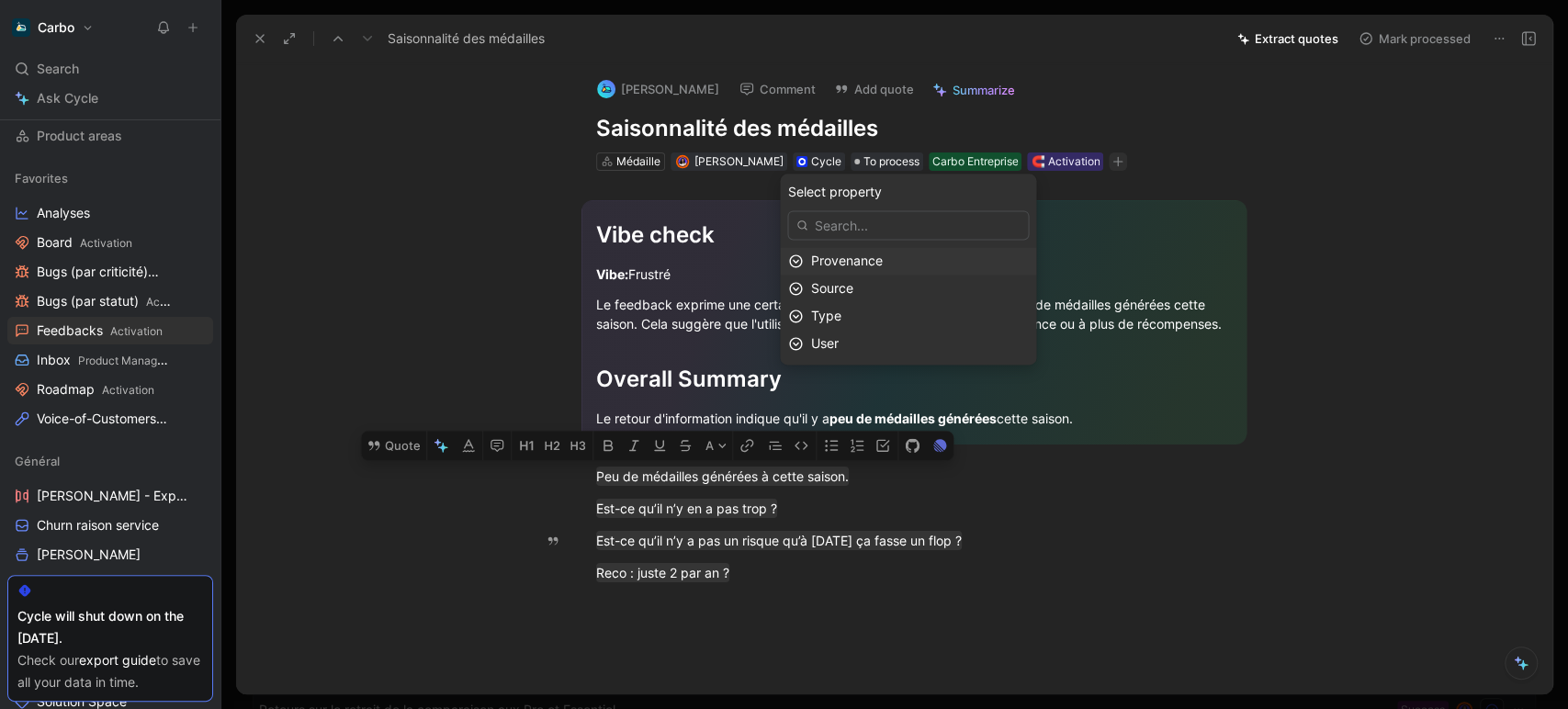
click at [882, 261] on span "Provenance" at bounding box center [846, 261] width 71 height 15
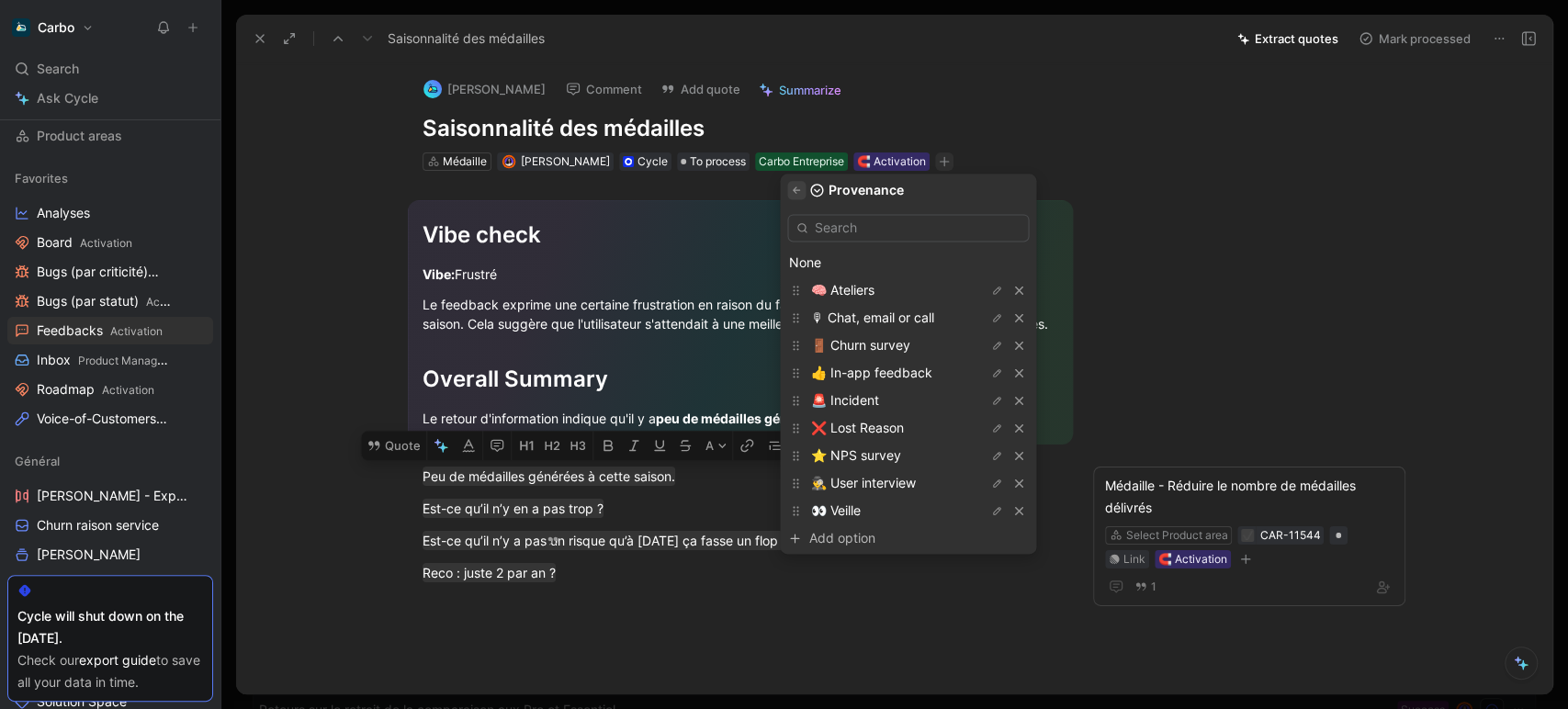
click at [802, 190] on icon "button" at bounding box center [796, 190] width 11 height 11
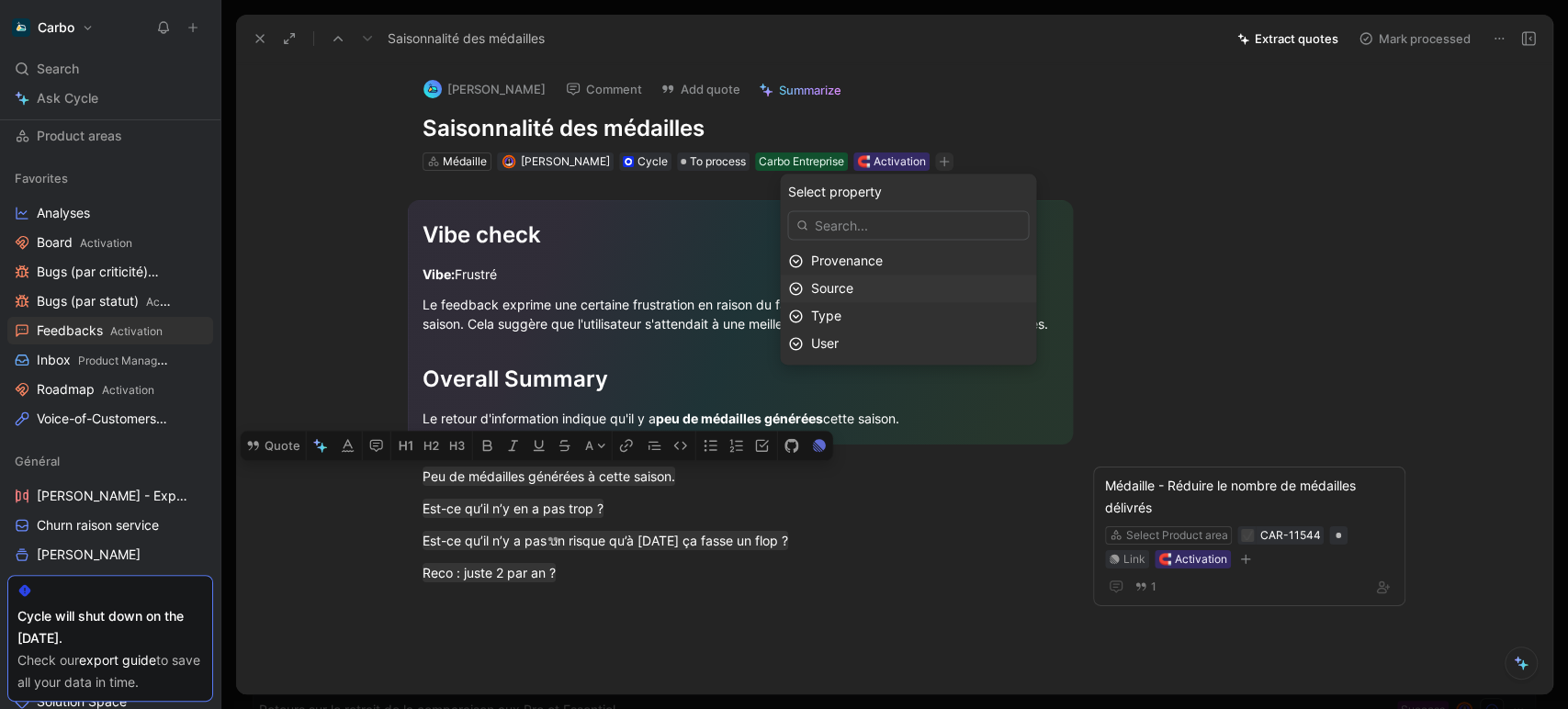
click at [883, 285] on div "Source" at bounding box center [919, 288] width 217 height 22
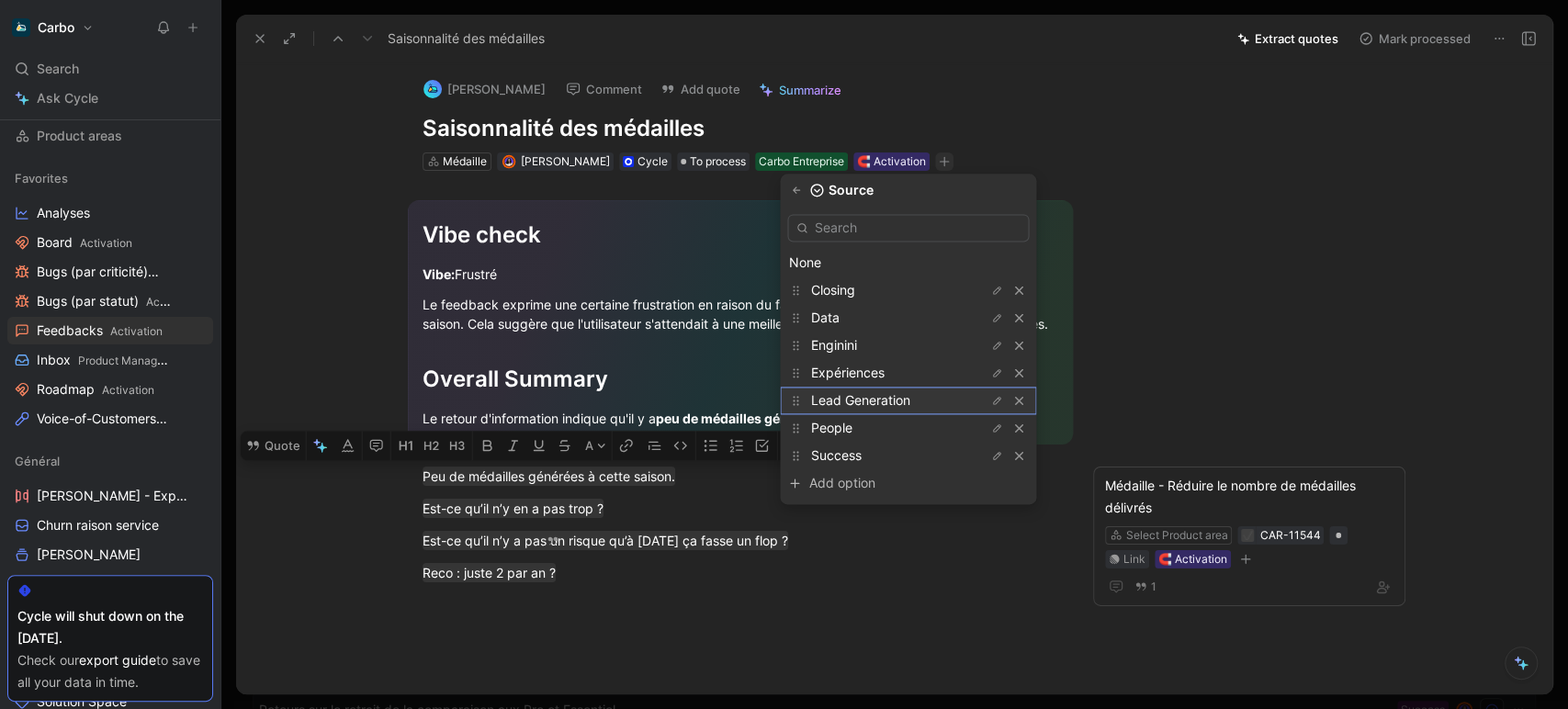
click at [900, 397] on span "Lead Generation" at bounding box center [859, 400] width 99 height 15
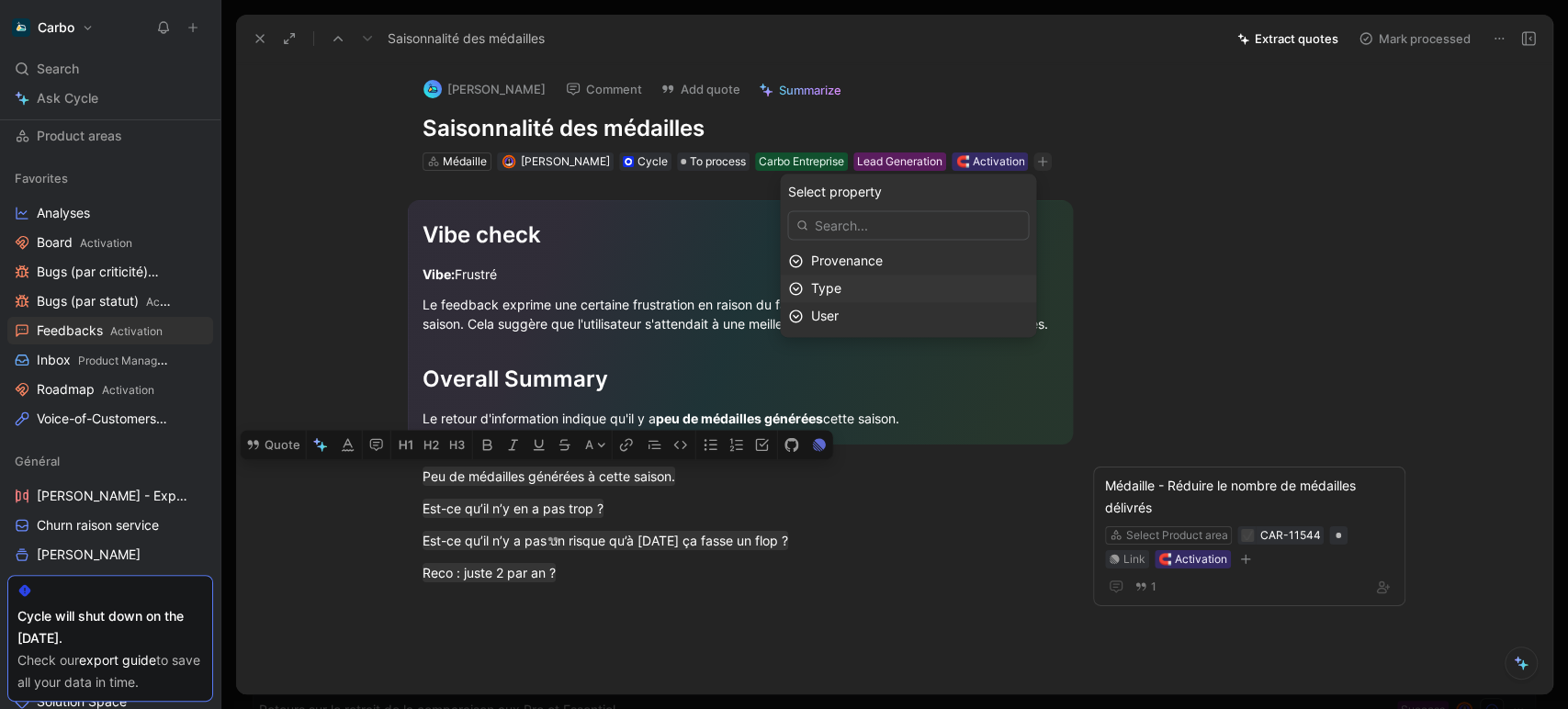
click at [874, 289] on div "Type" at bounding box center [919, 288] width 217 height 22
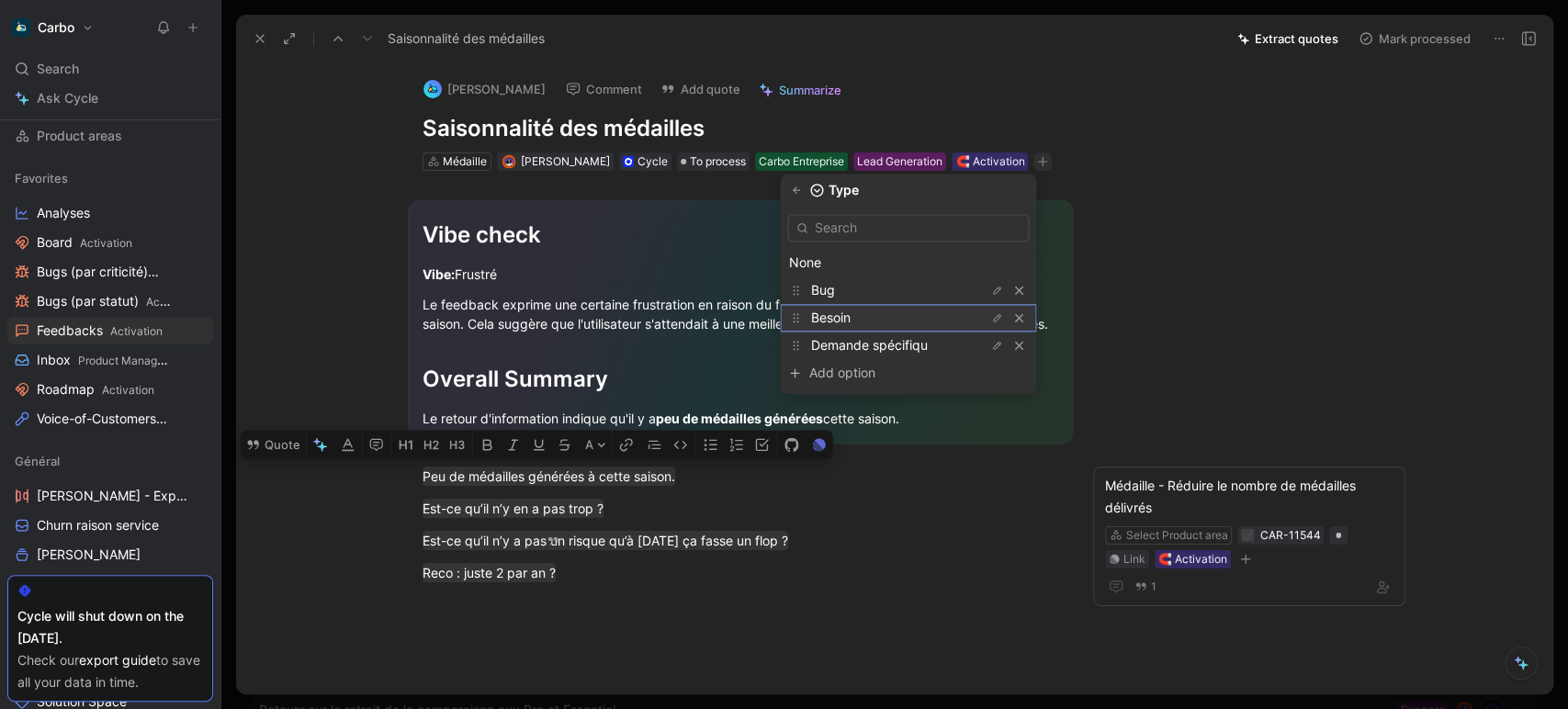
click at [889, 316] on div "Besoin" at bounding box center [878, 317] width 138 height 22
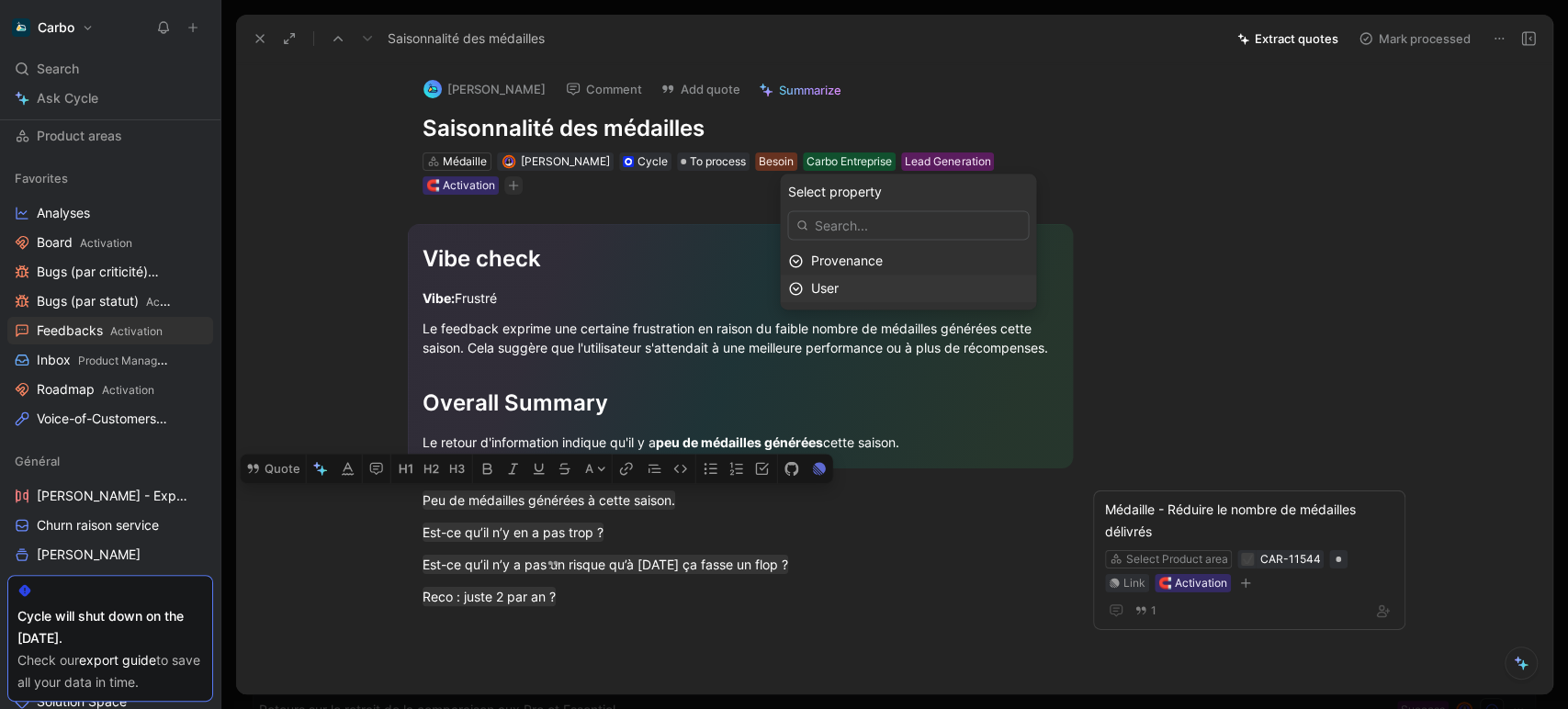
click at [882, 283] on div "User" at bounding box center [919, 288] width 217 height 22
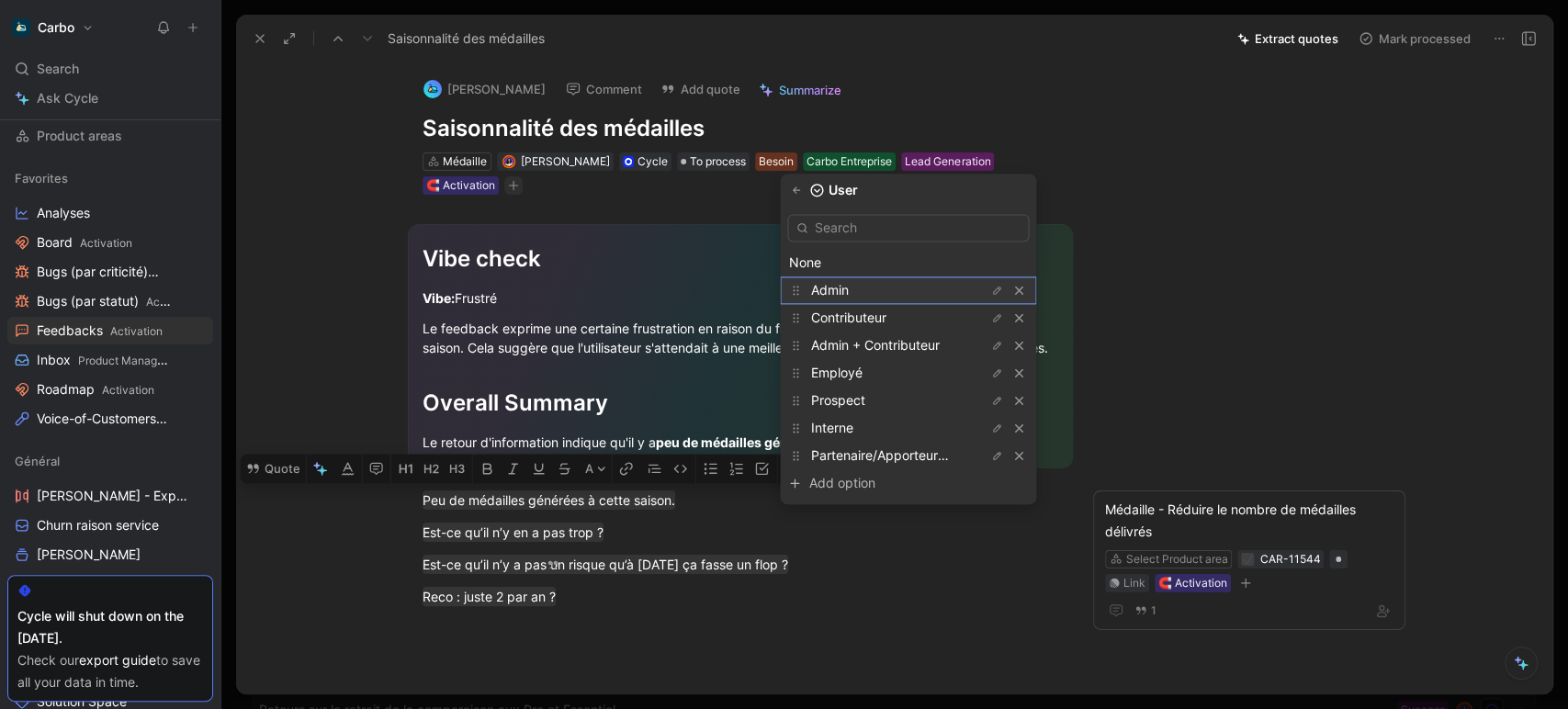
click at [882, 286] on div "Admin" at bounding box center [878, 290] width 138 height 22
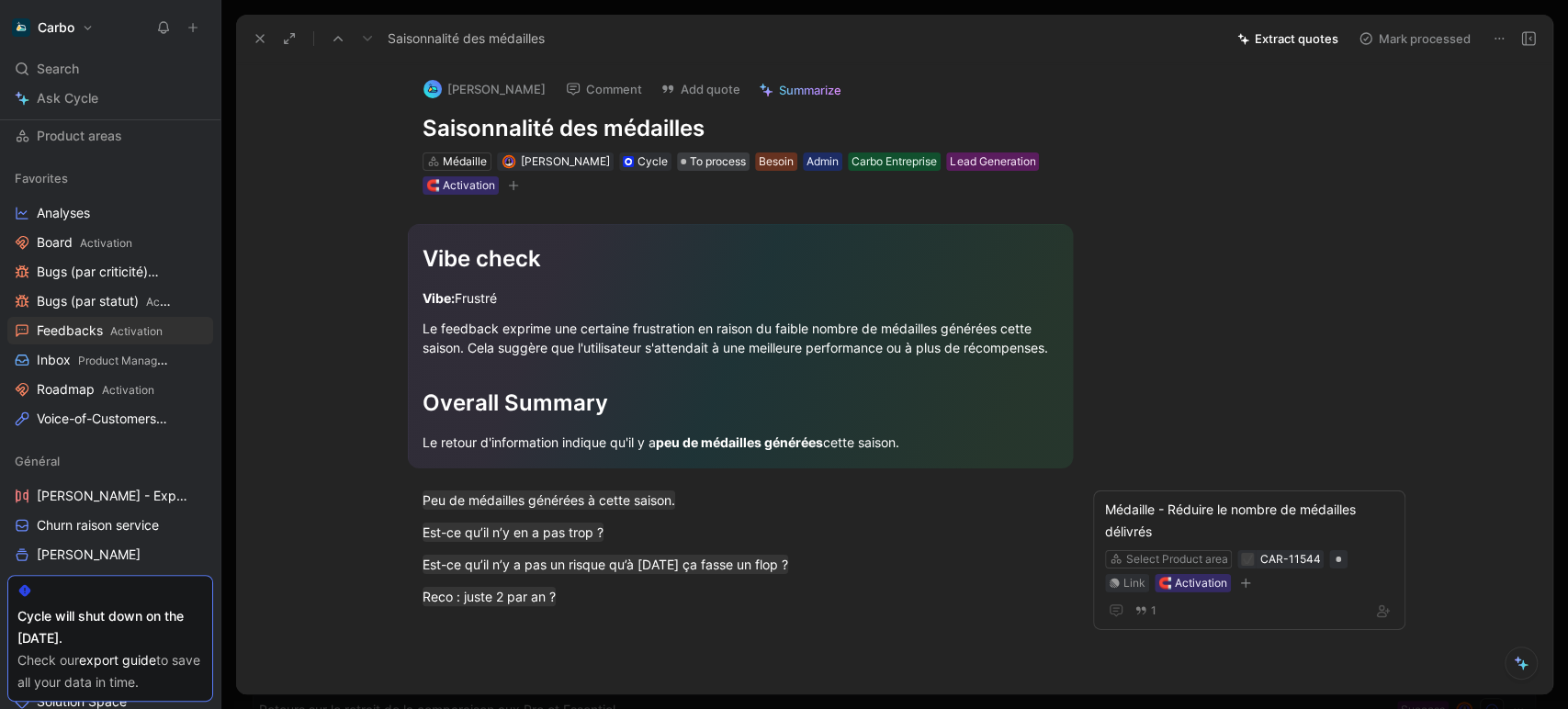
click at [732, 160] on span "To process" at bounding box center [718, 162] width 56 height 18
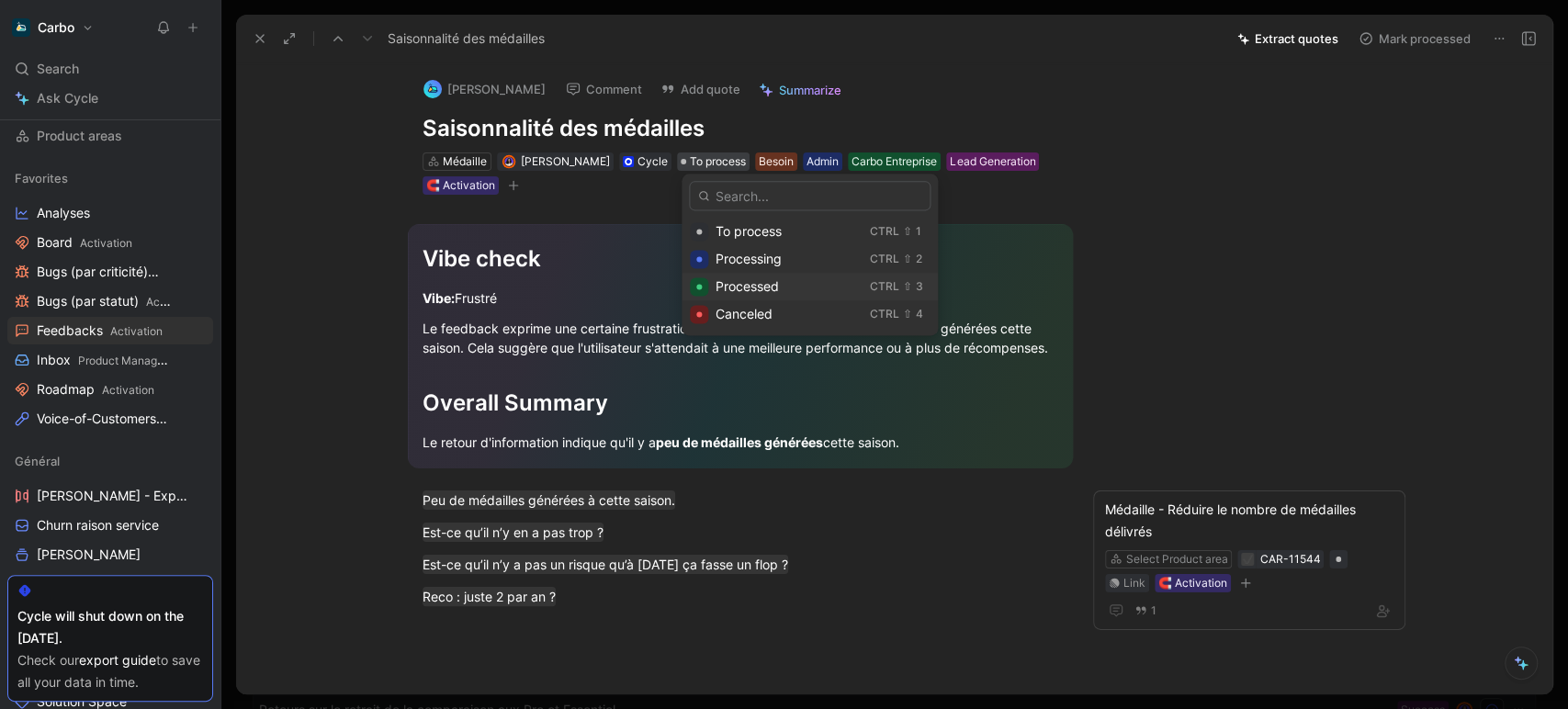
click at [762, 287] on span "Processed" at bounding box center [747, 286] width 63 height 15
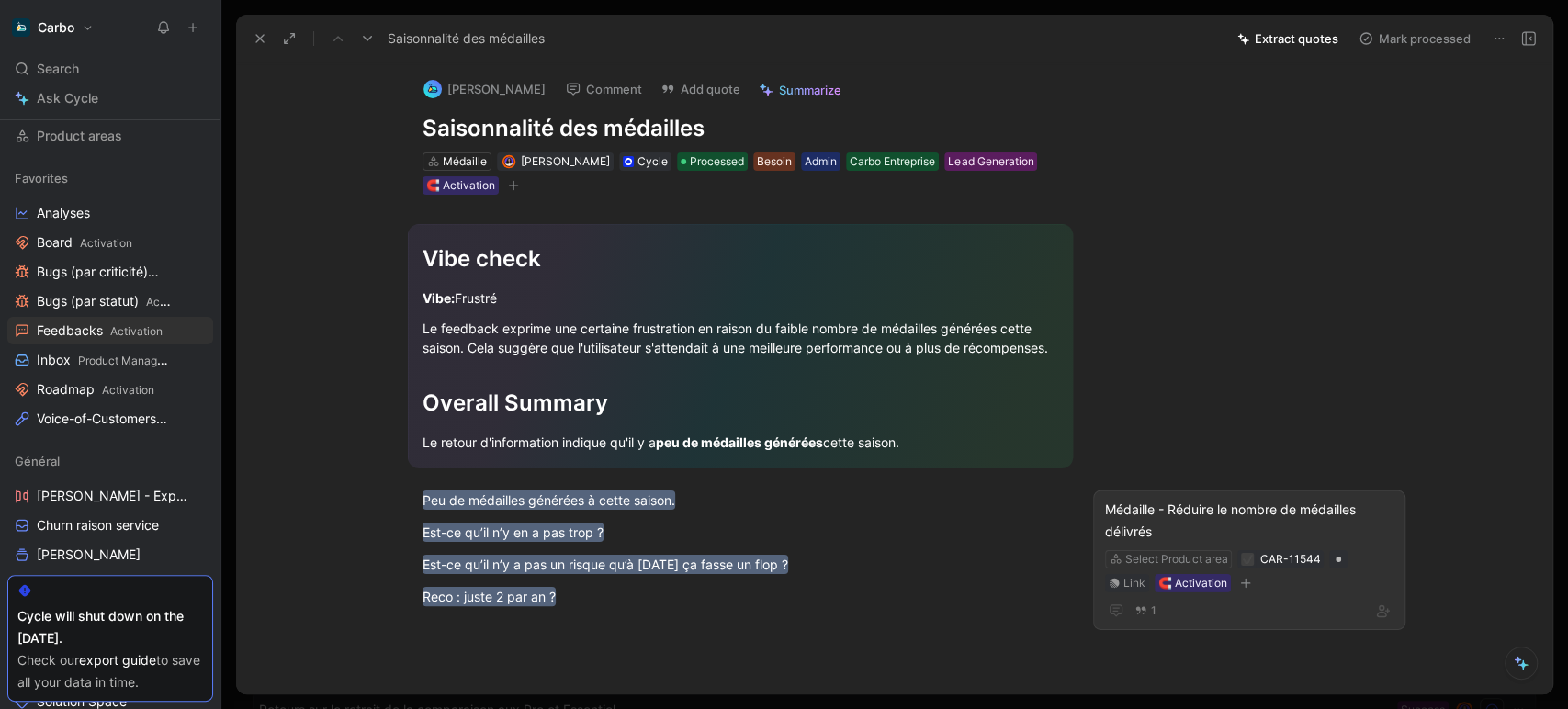
click at [1127, 511] on div "Médaille - Réduire le nombre de médailles délivrés" at bounding box center [1250, 520] width 289 height 44
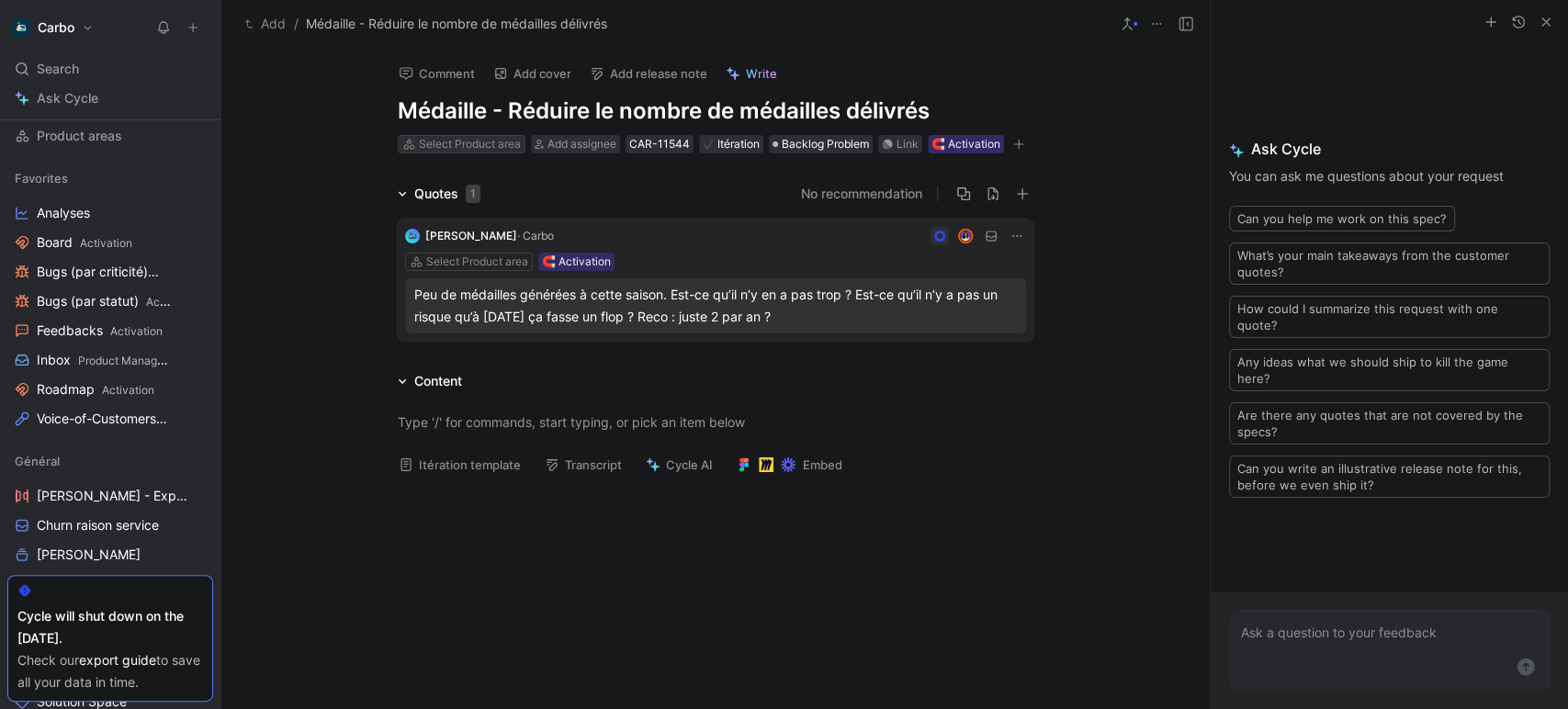
click at [428, 144] on div "Select Product area" at bounding box center [469, 143] width 102 height 18
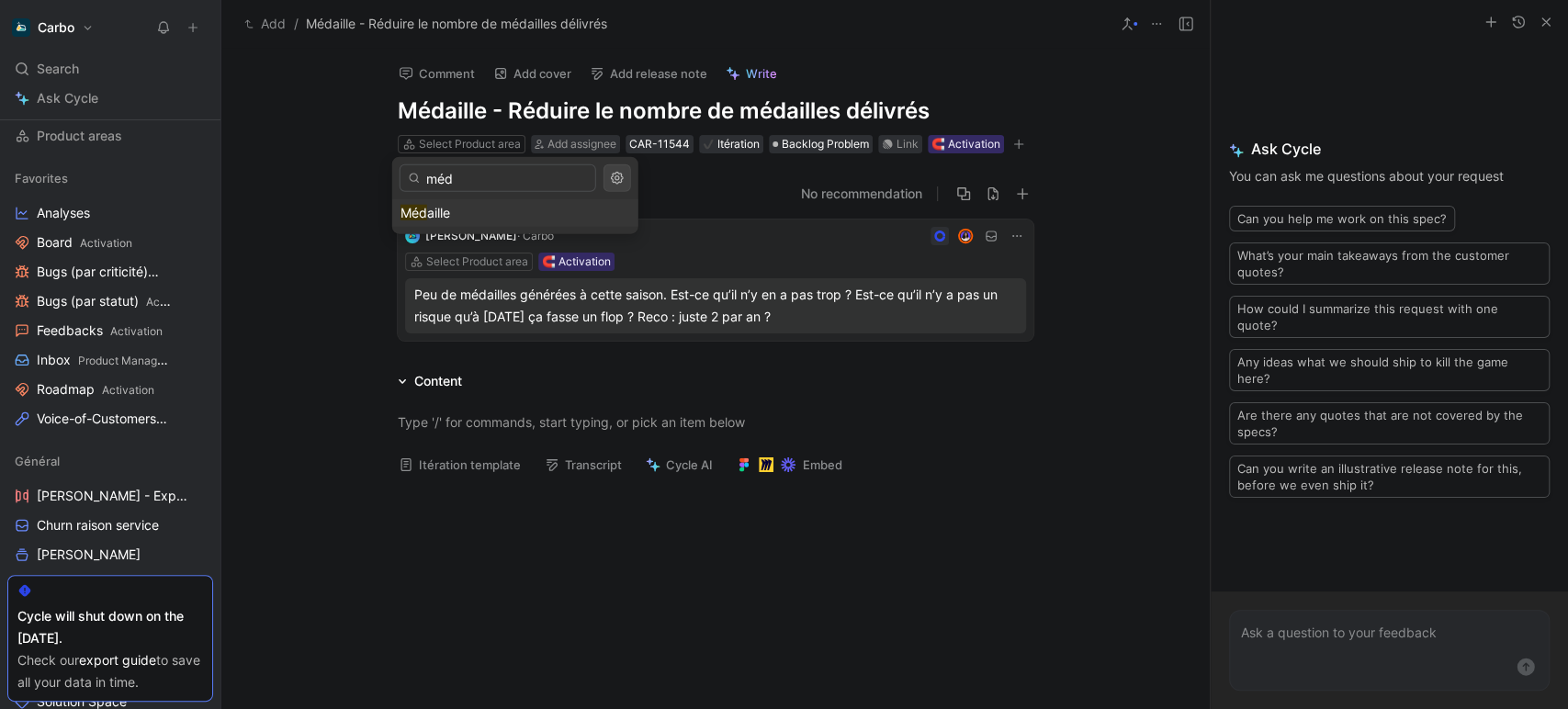
type input "méd"
click at [464, 215] on div "Méd aille" at bounding box center [515, 213] width 230 height 22
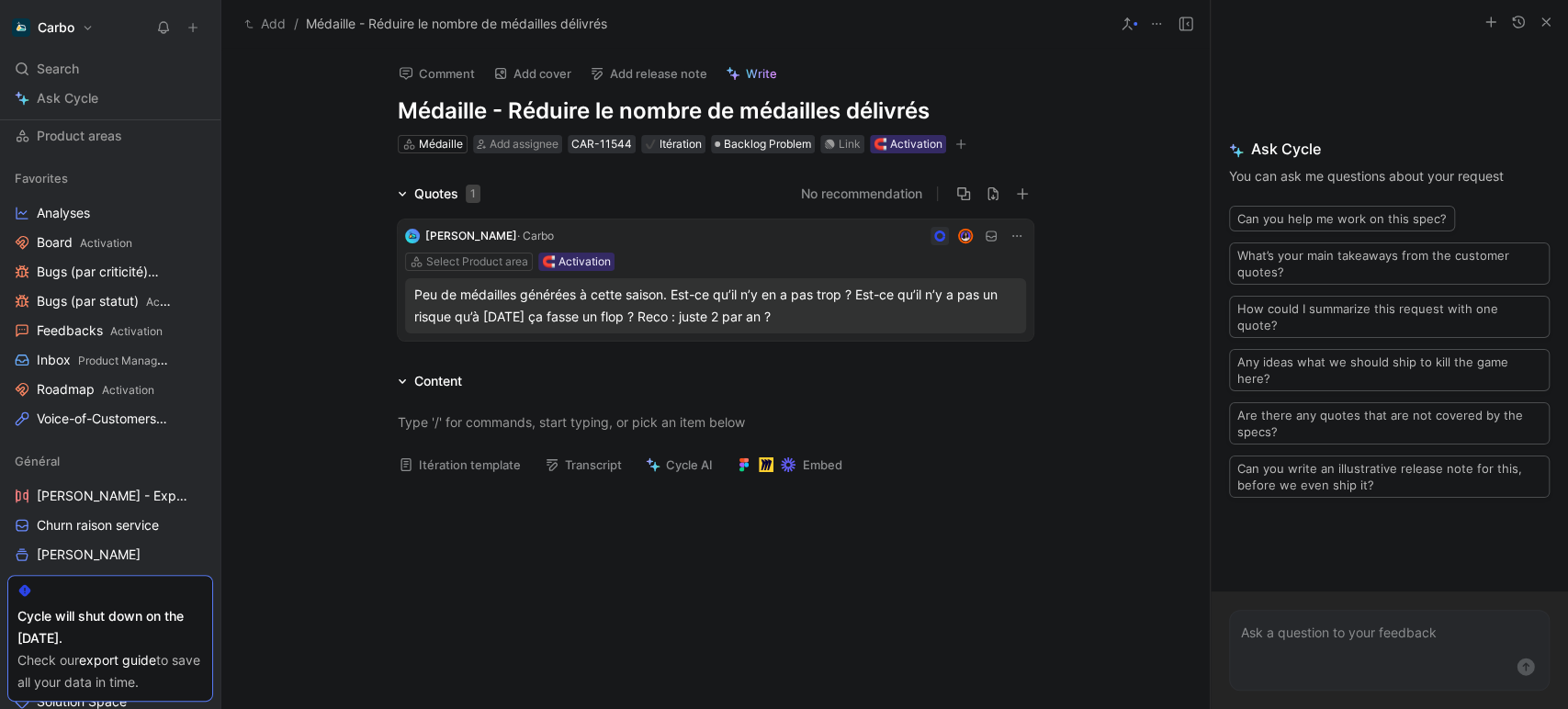
click at [263, 13] on button "Add" at bounding box center [265, 23] width 51 height 22
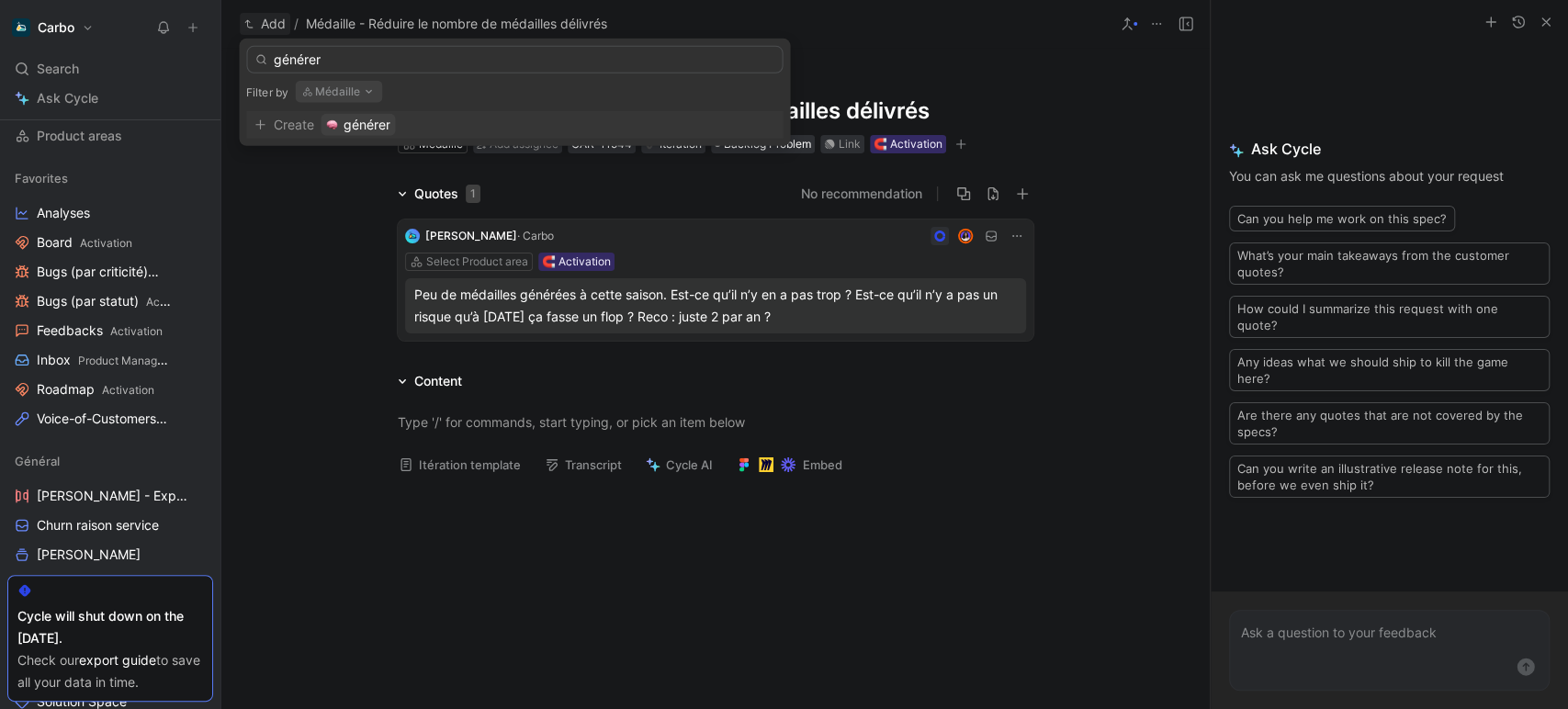
type input "générer"
click at [348, 95] on button "Médaille" at bounding box center [339, 91] width 88 height 22
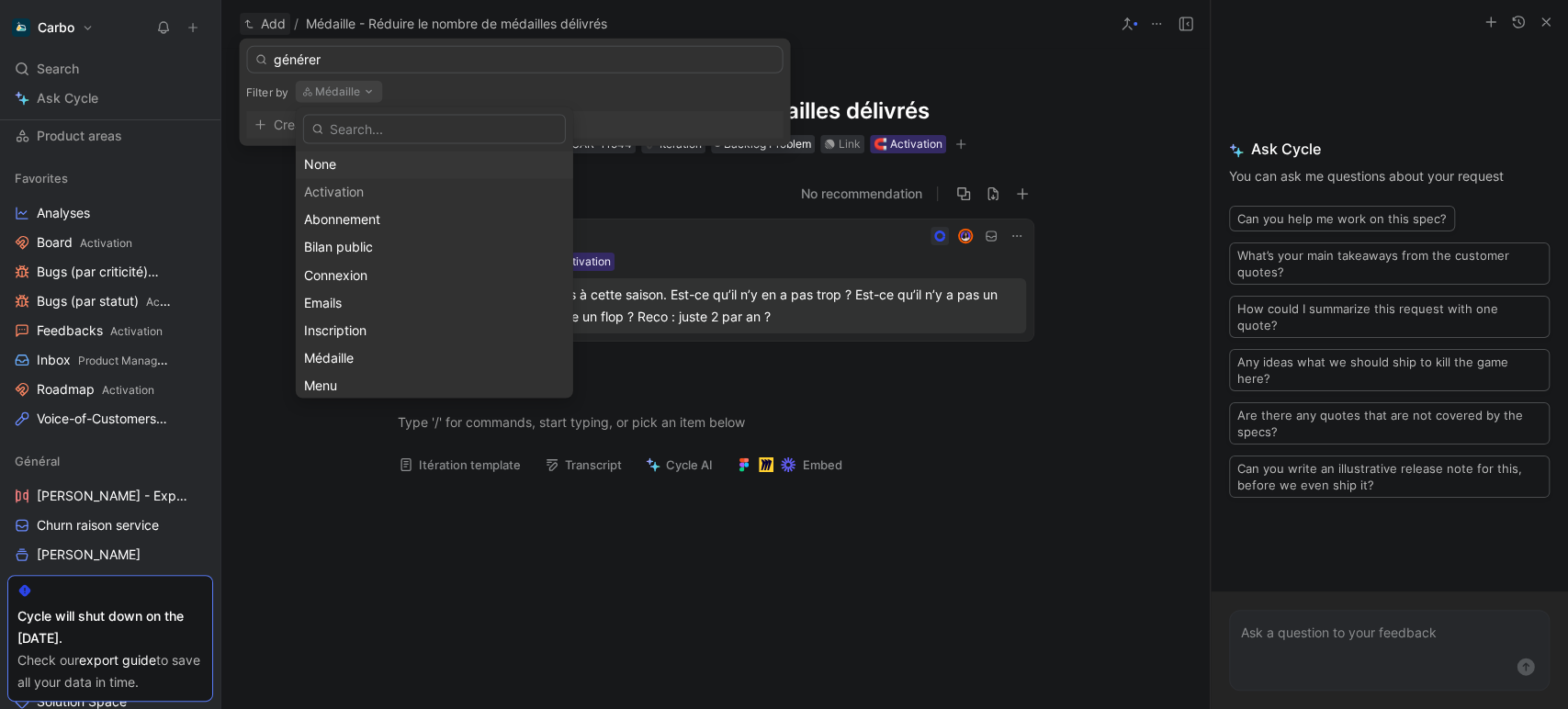
click at [324, 160] on div "None" at bounding box center [434, 164] width 261 height 22
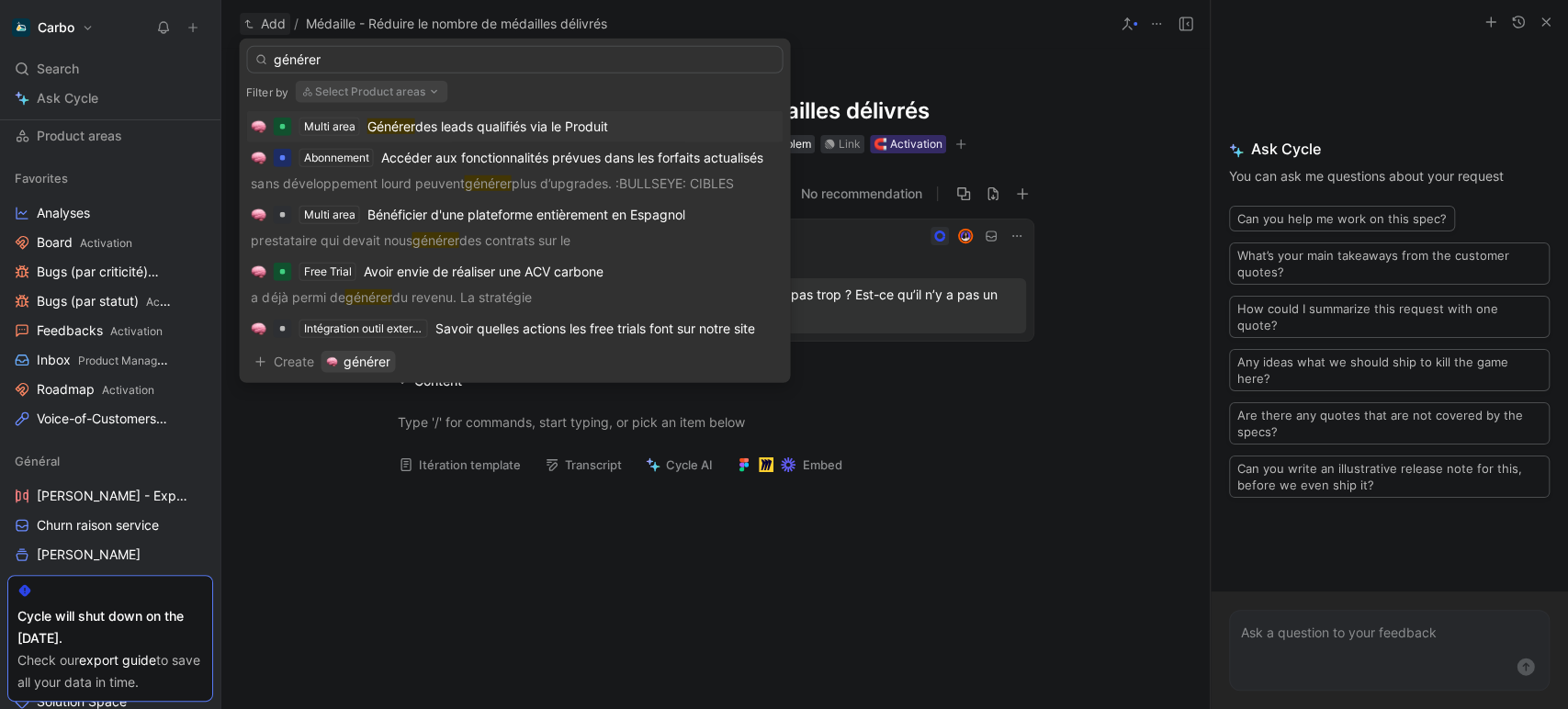
click at [453, 123] on span "des leads qualifiés via le Produit" at bounding box center [511, 126] width 193 height 15
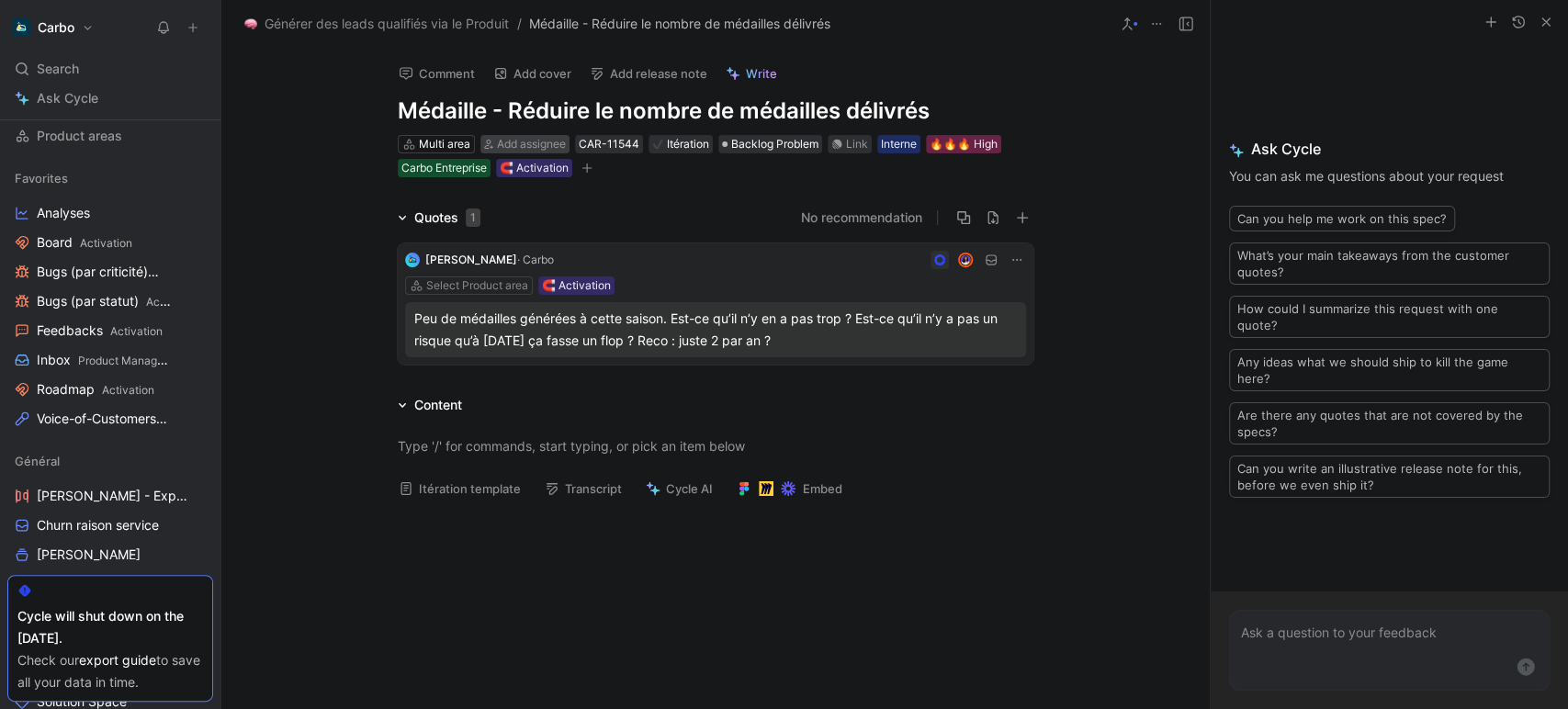
click at [536, 135] on div "Add assignee" at bounding box center [532, 143] width 69 height 18
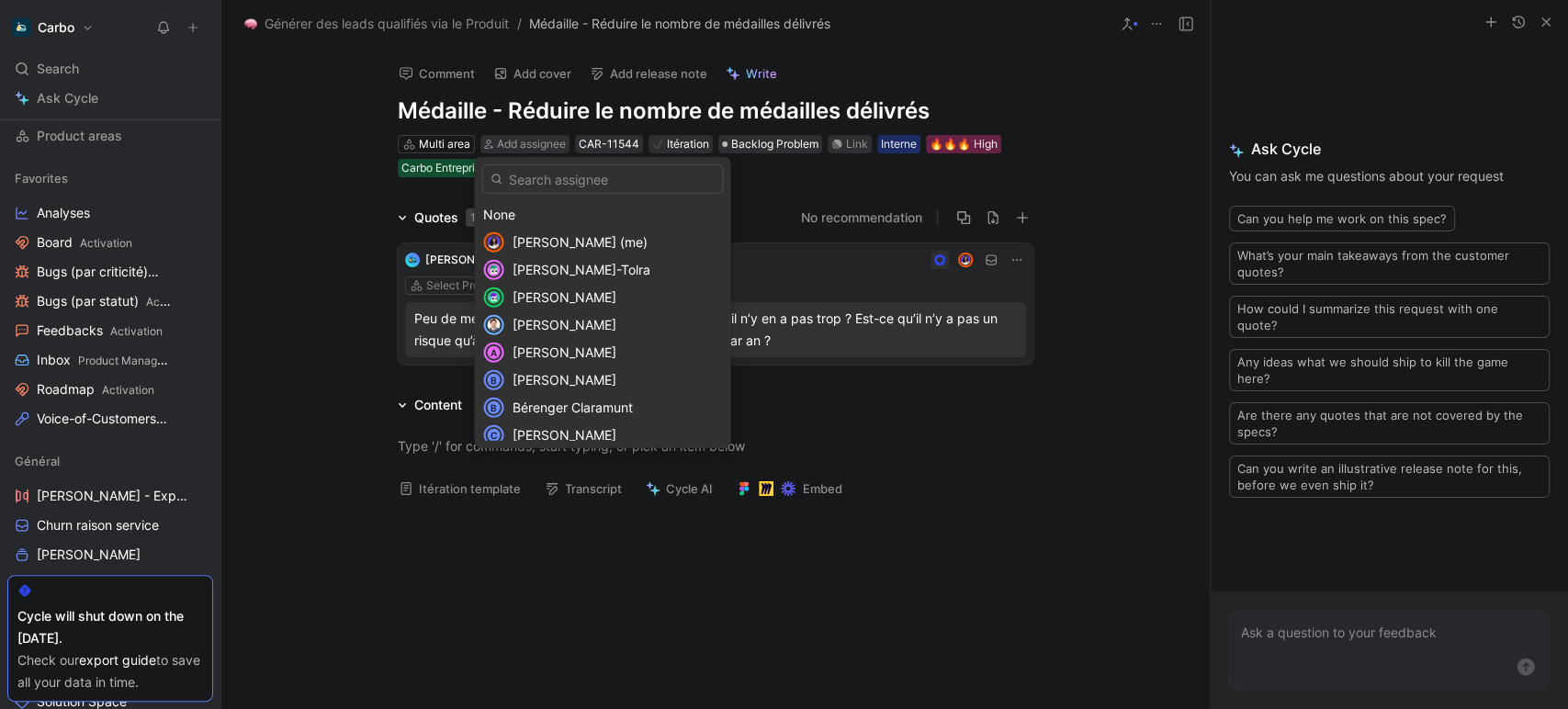
click at [595, 236] on span "[PERSON_NAME] (me)" at bounding box center [579, 241] width 135 height 15
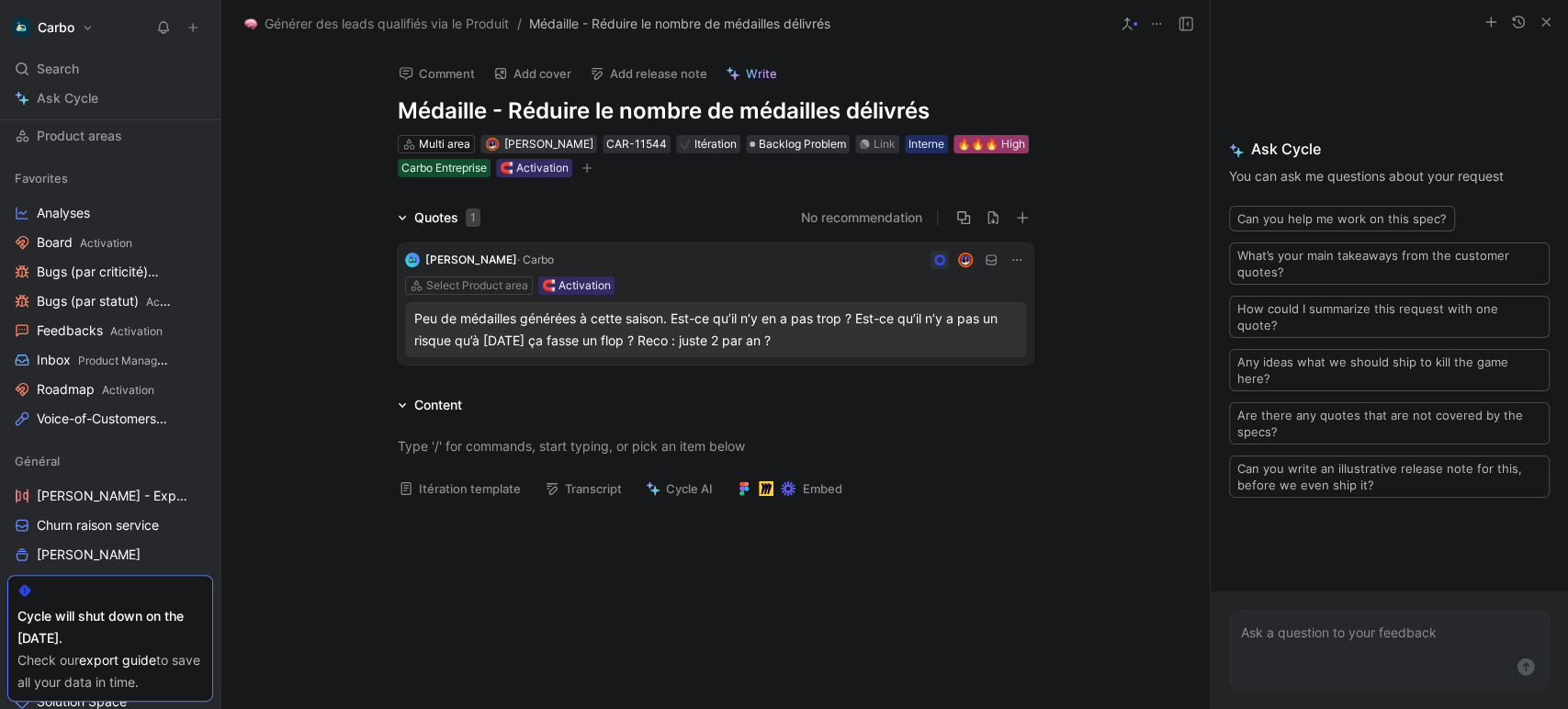
click at [957, 153] on div "🔥🔥🔥 High" at bounding box center [991, 143] width 68 height 18
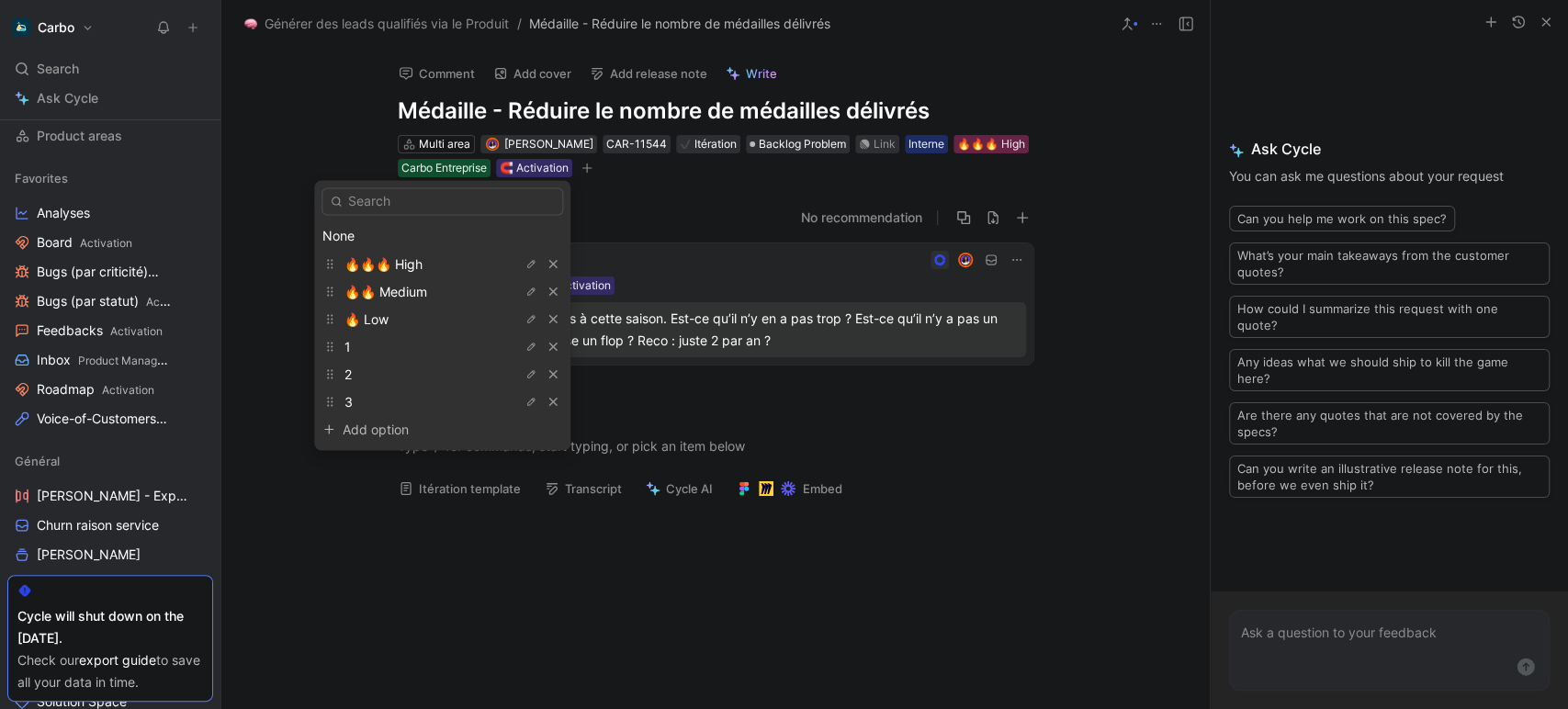
click at [391, 227] on div "None" at bounding box center [442, 236] width 240 height 22
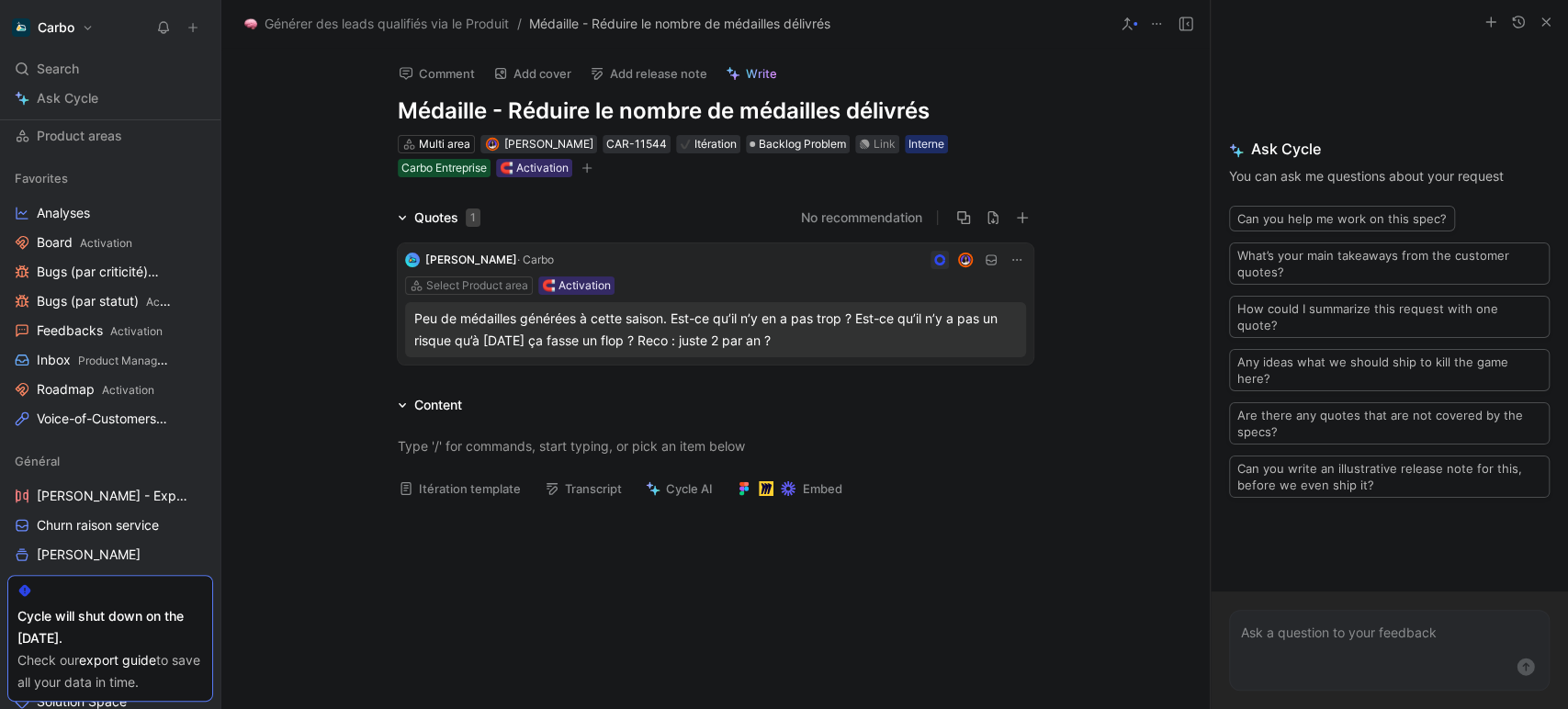
click at [573, 170] on div "Multi area Clémentine Coycault CAR-11544 Itération Backlog Problem Link Interne…" at bounding box center [716, 156] width 640 height 46
click at [581, 169] on icon "button" at bounding box center [586, 167] width 11 height 11
click at [97, 360] on span "Product Management" at bounding box center [134, 361] width 112 height 13
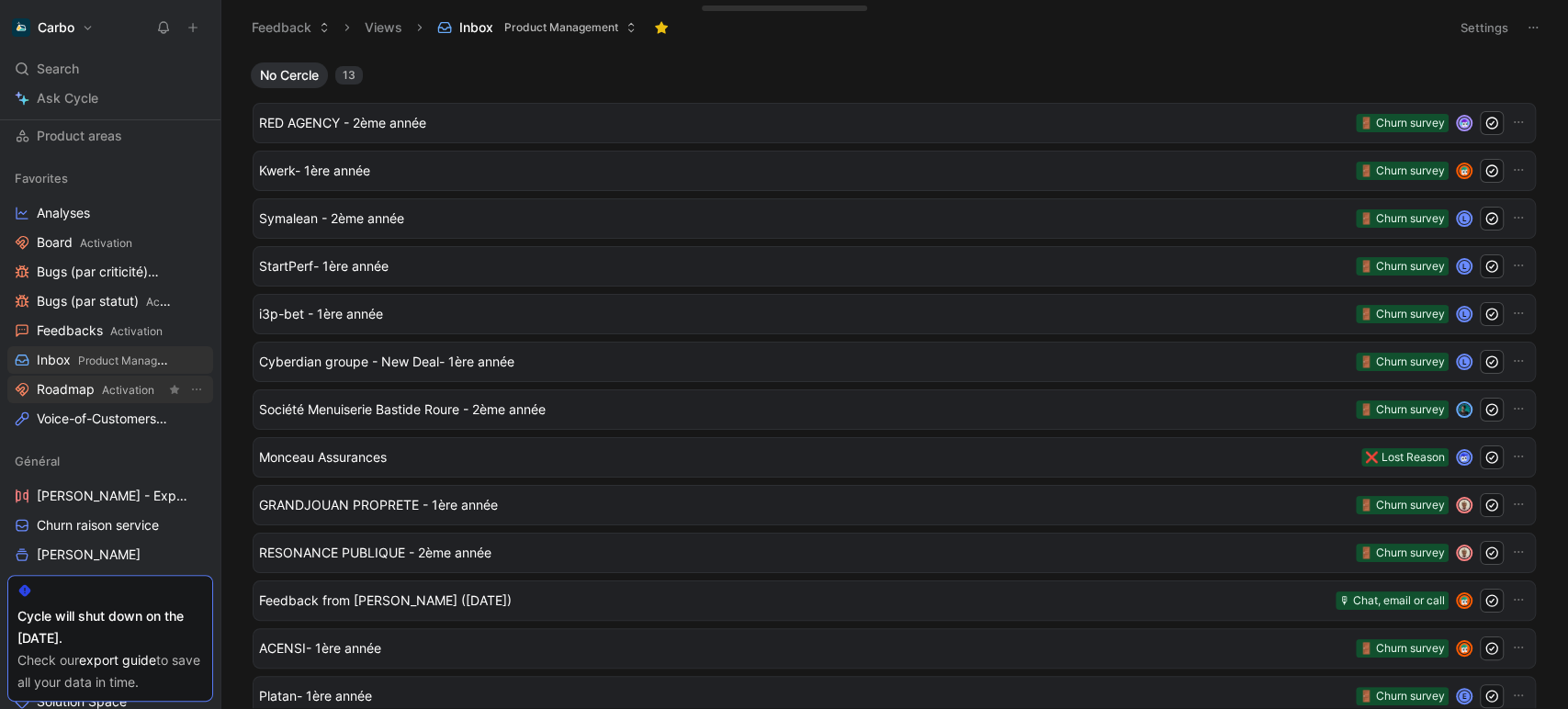
click at [111, 389] on span "Activation" at bounding box center [128, 390] width 52 height 13
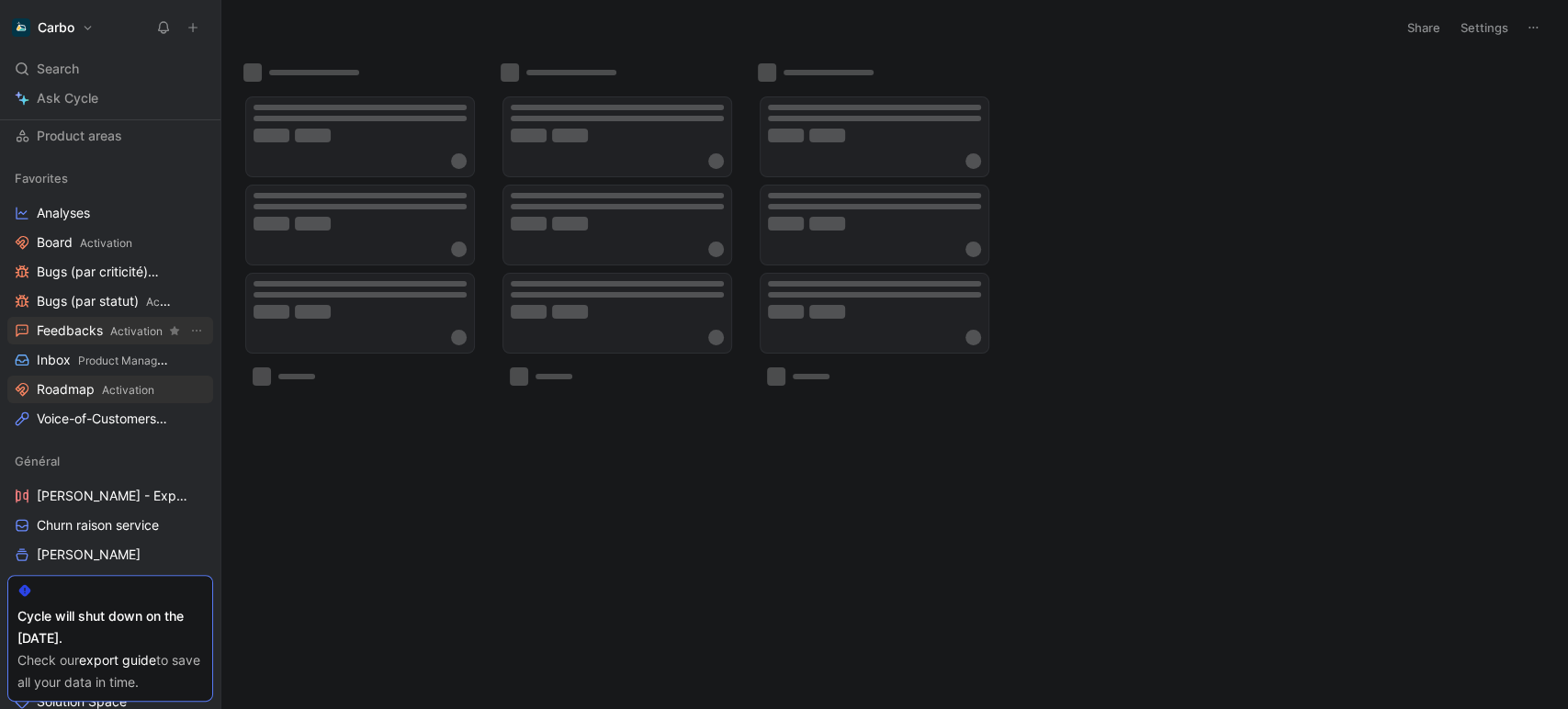
click at [99, 330] on span "Feedbacks Activation" at bounding box center [99, 331] width 126 height 19
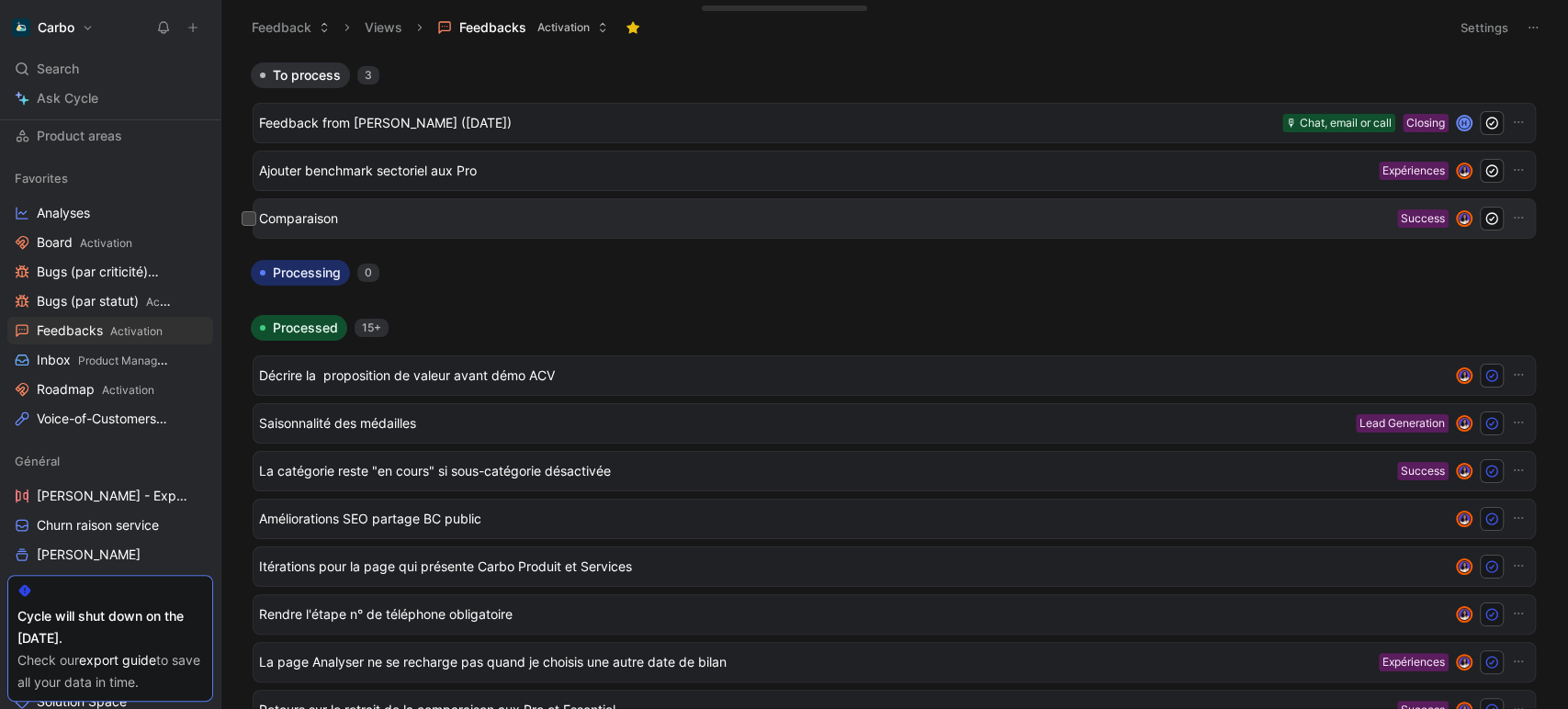
click at [360, 218] on span "Comparaison" at bounding box center [823, 218] width 1130 height 22
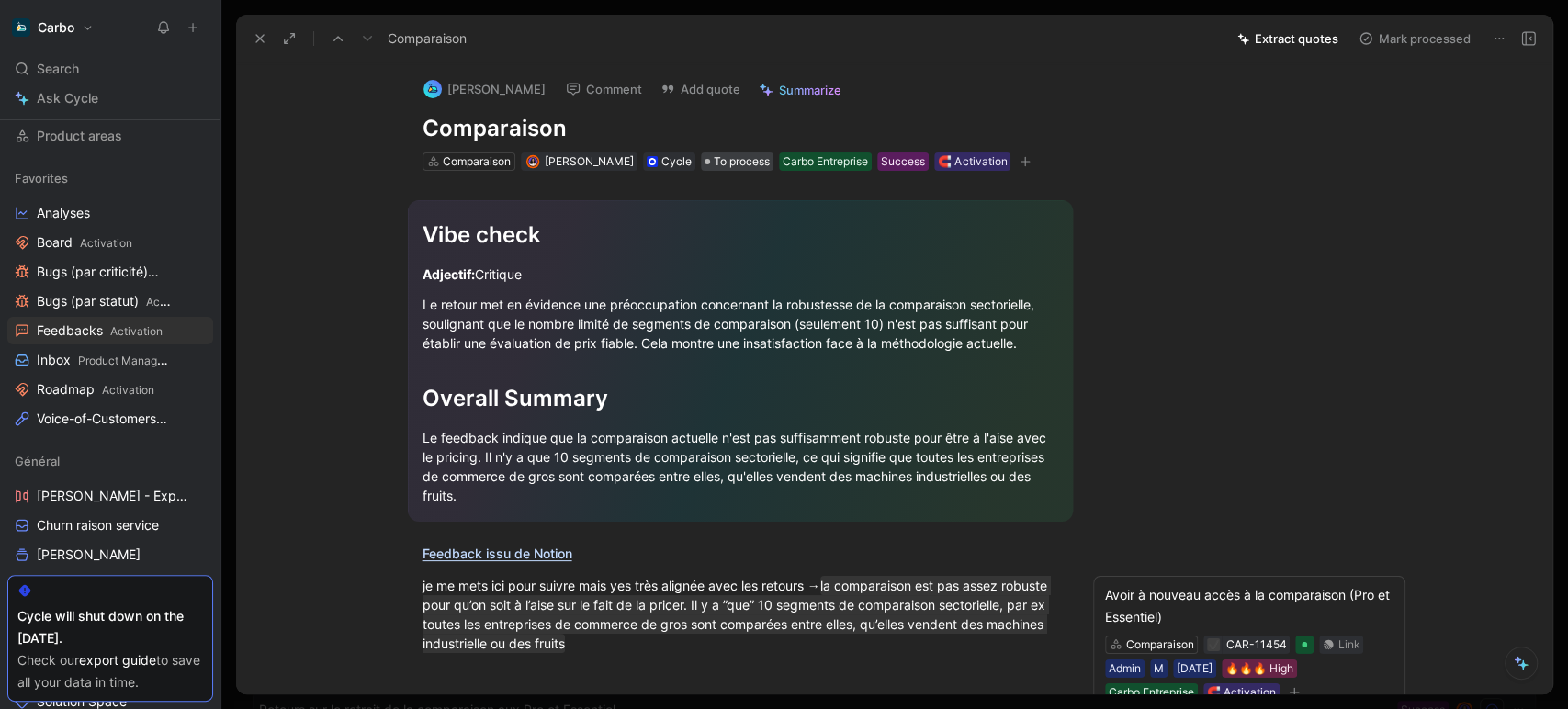
click at [718, 155] on div "To process" at bounding box center [737, 162] width 65 height 18
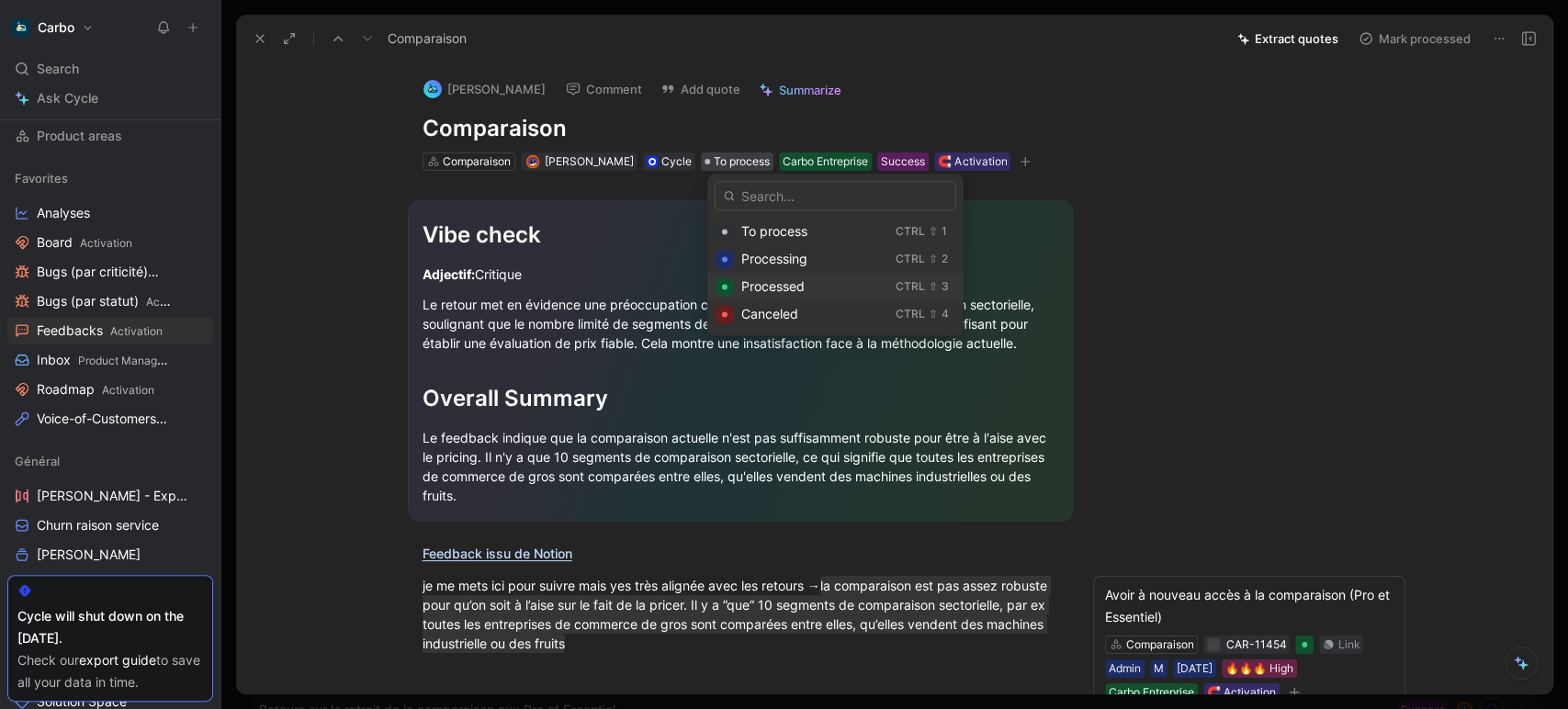
click at [784, 284] on span "Processed" at bounding box center [773, 286] width 63 height 15
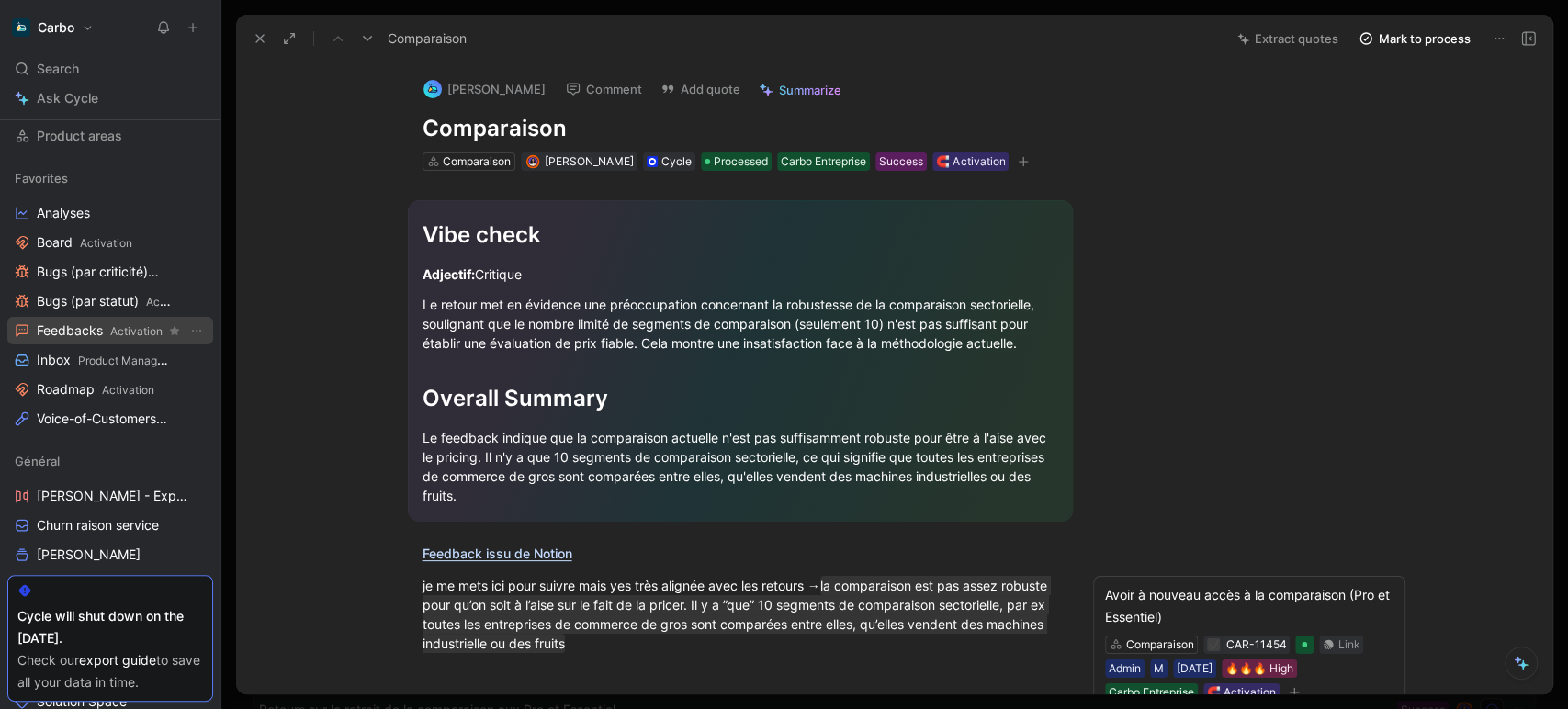
click at [93, 336] on span "Feedbacks Activation" at bounding box center [99, 331] width 126 height 19
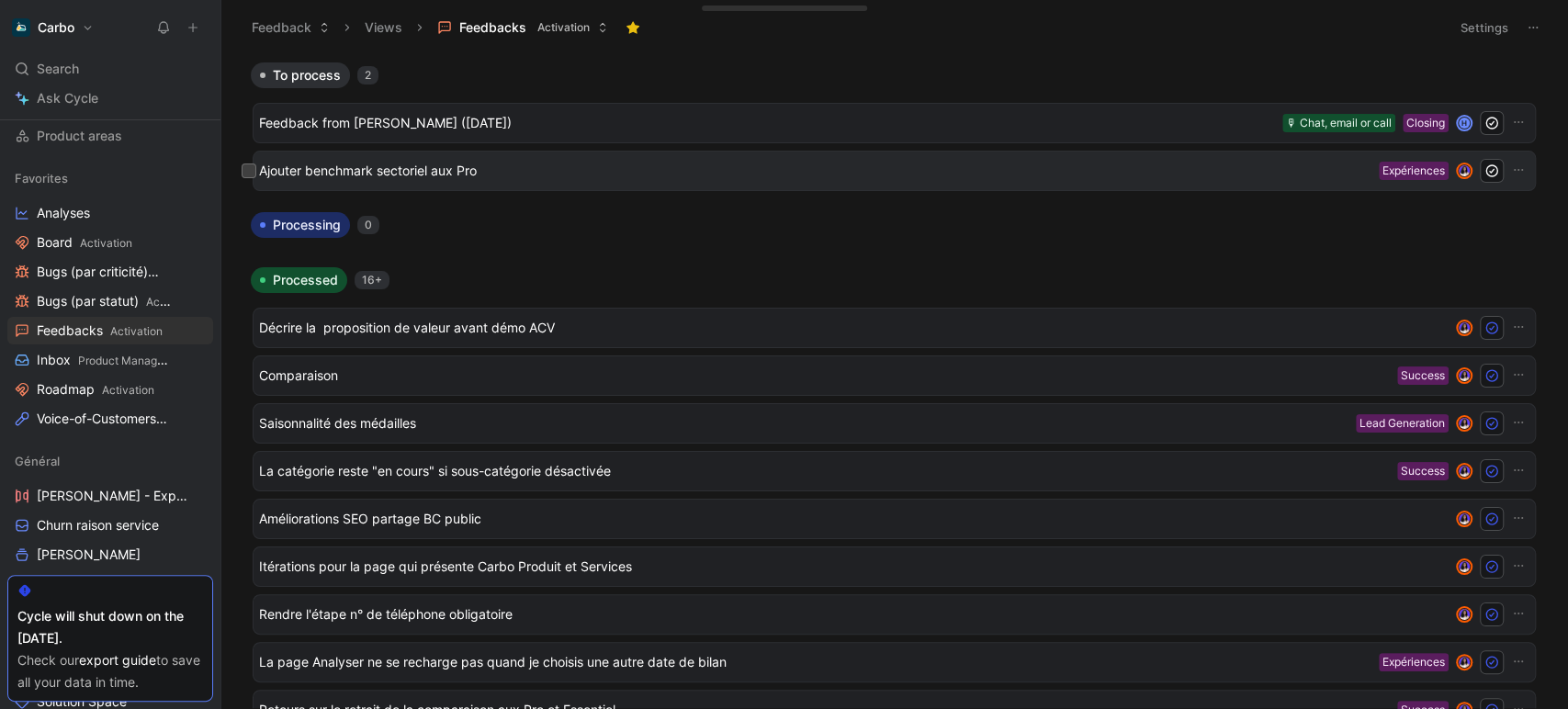
click at [445, 170] on span "Ajouter benchmark sectoriel aux Pro" at bounding box center [815, 170] width 1112 height 22
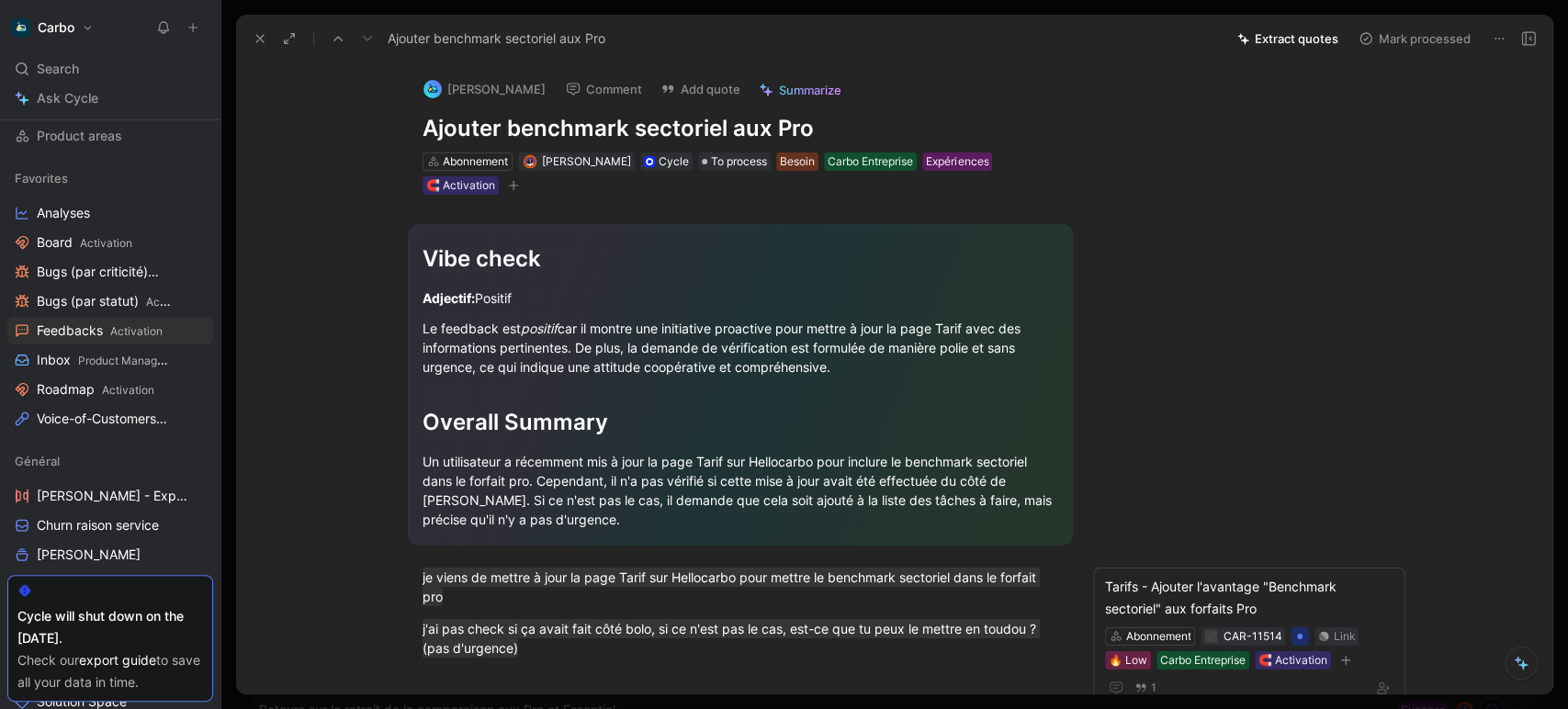
click at [737, 151] on div "Abonnement Clémentine Coycault Cycle To process Besoin Carbo Entreprise Expérie…" at bounding box center [740, 174] width 640 height 46
click at [737, 163] on span "To process" at bounding box center [739, 162] width 56 height 18
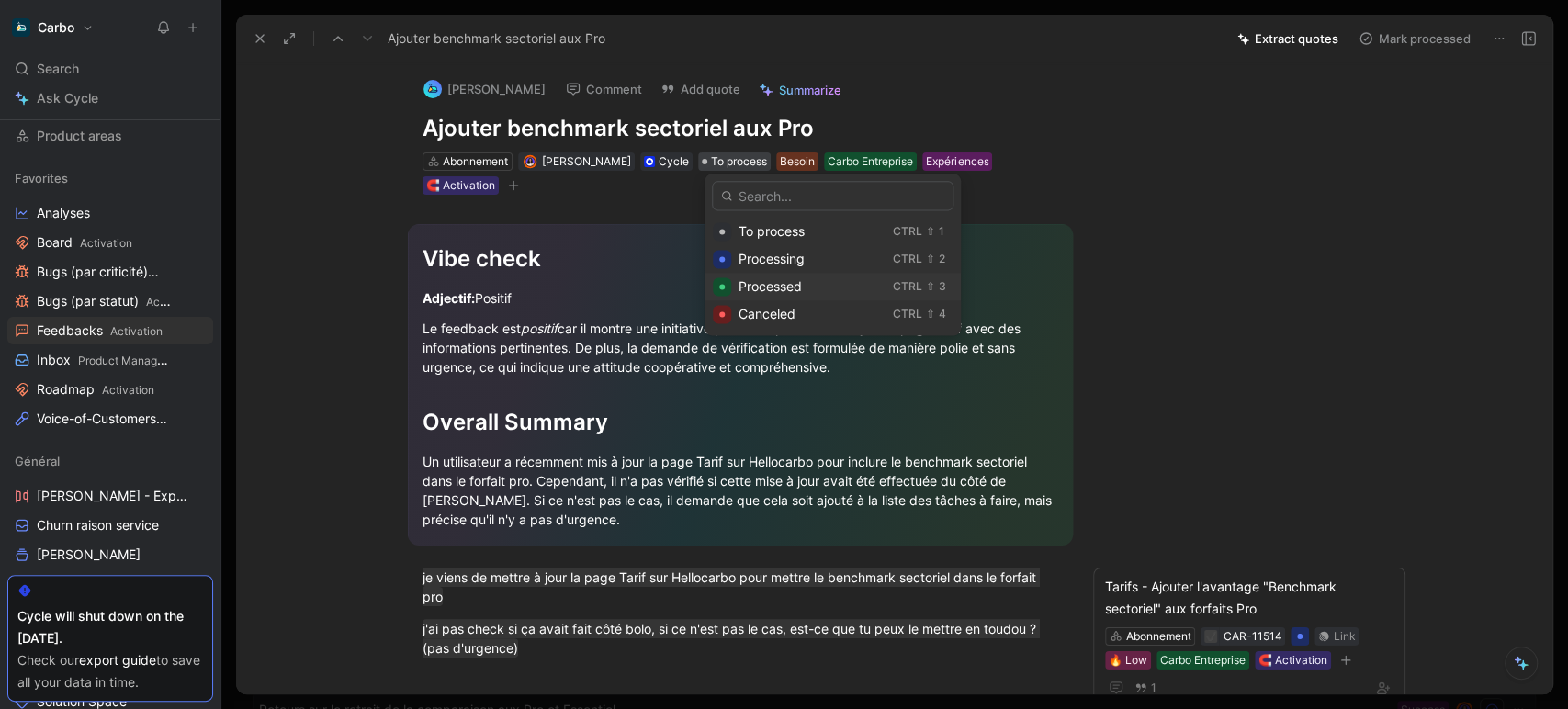
click at [797, 287] on span "Processed" at bounding box center [771, 286] width 63 height 15
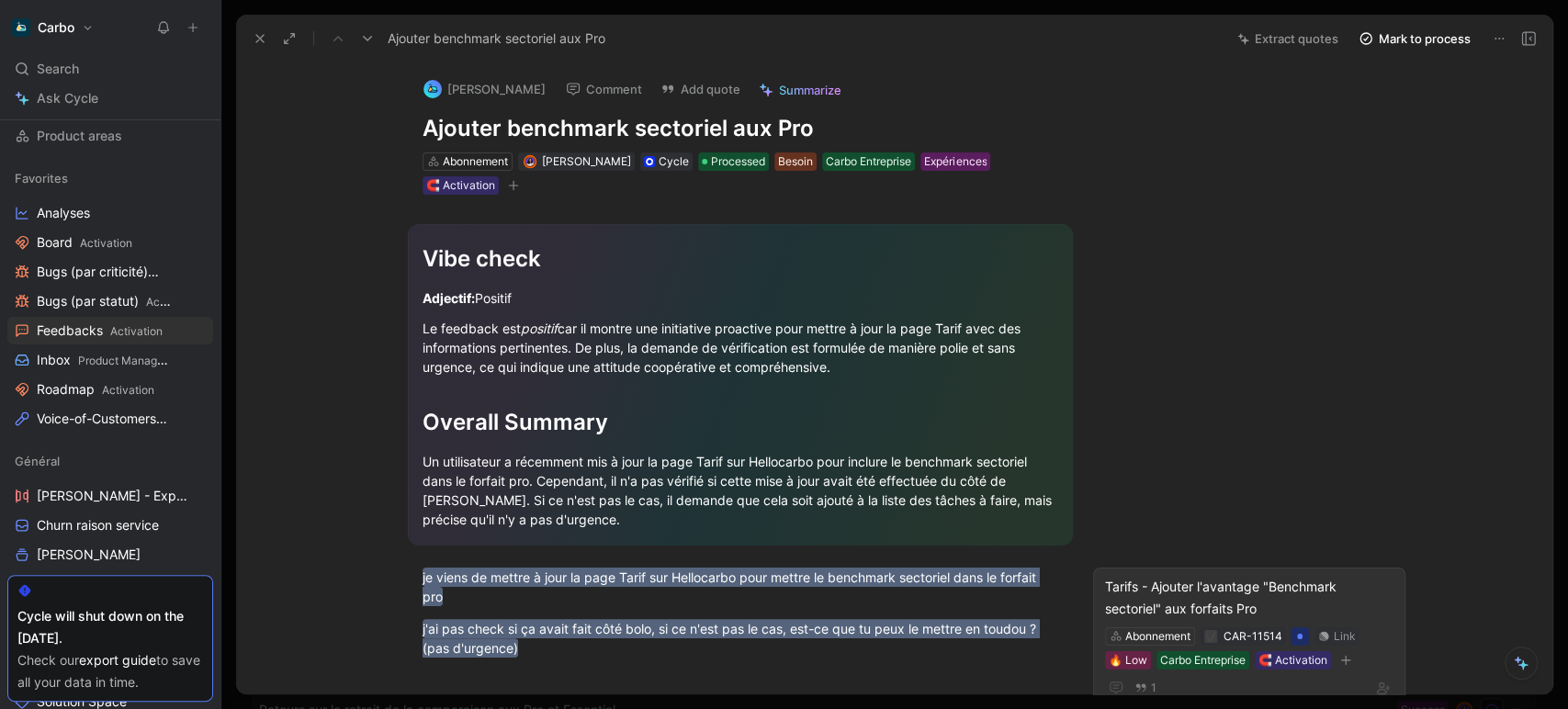
click at [1176, 604] on div "Tarifs - Ajouter l'avantage "Benchmark sectoriel" aux forfaits Pro" at bounding box center [1250, 598] width 289 height 44
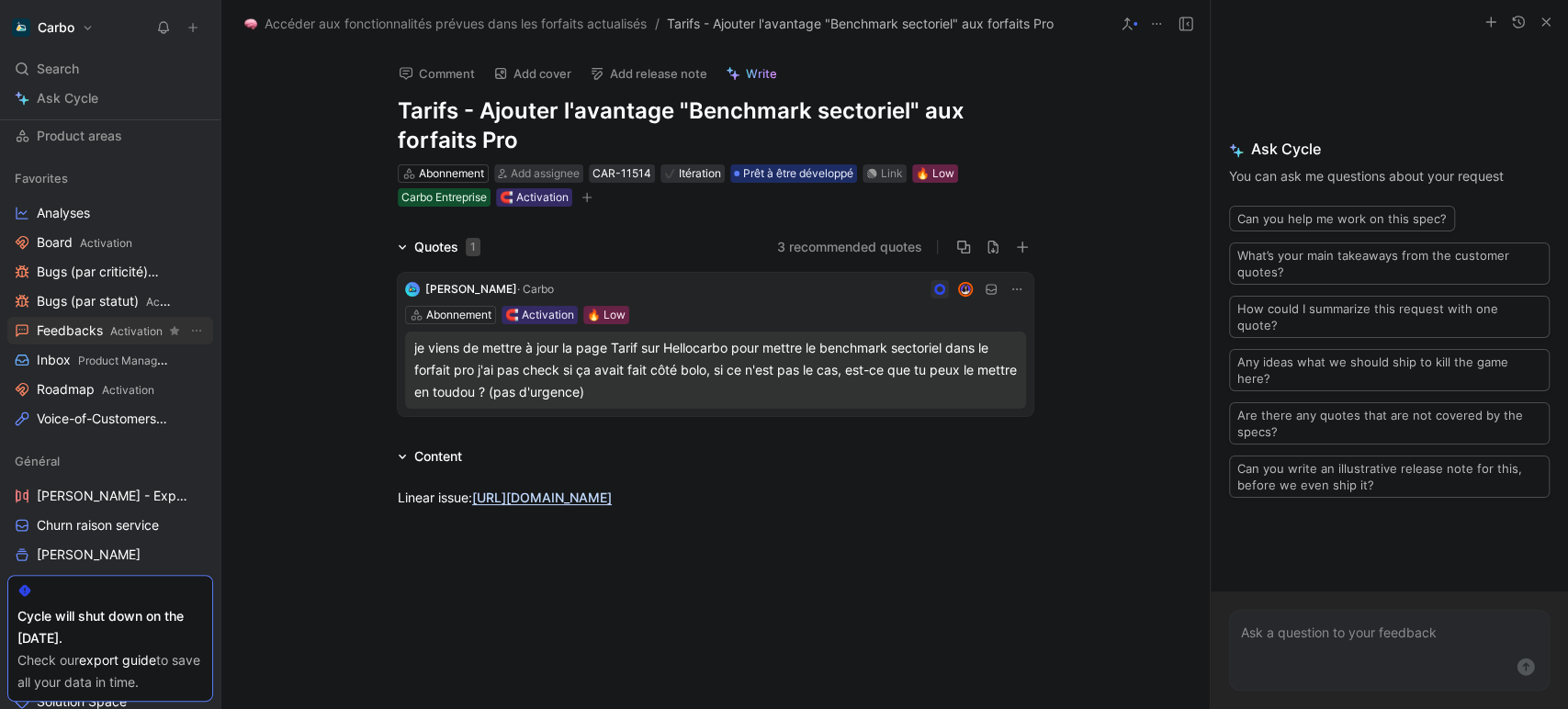
click at [91, 328] on span "Feedbacks Activation" at bounding box center [99, 331] width 126 height 19
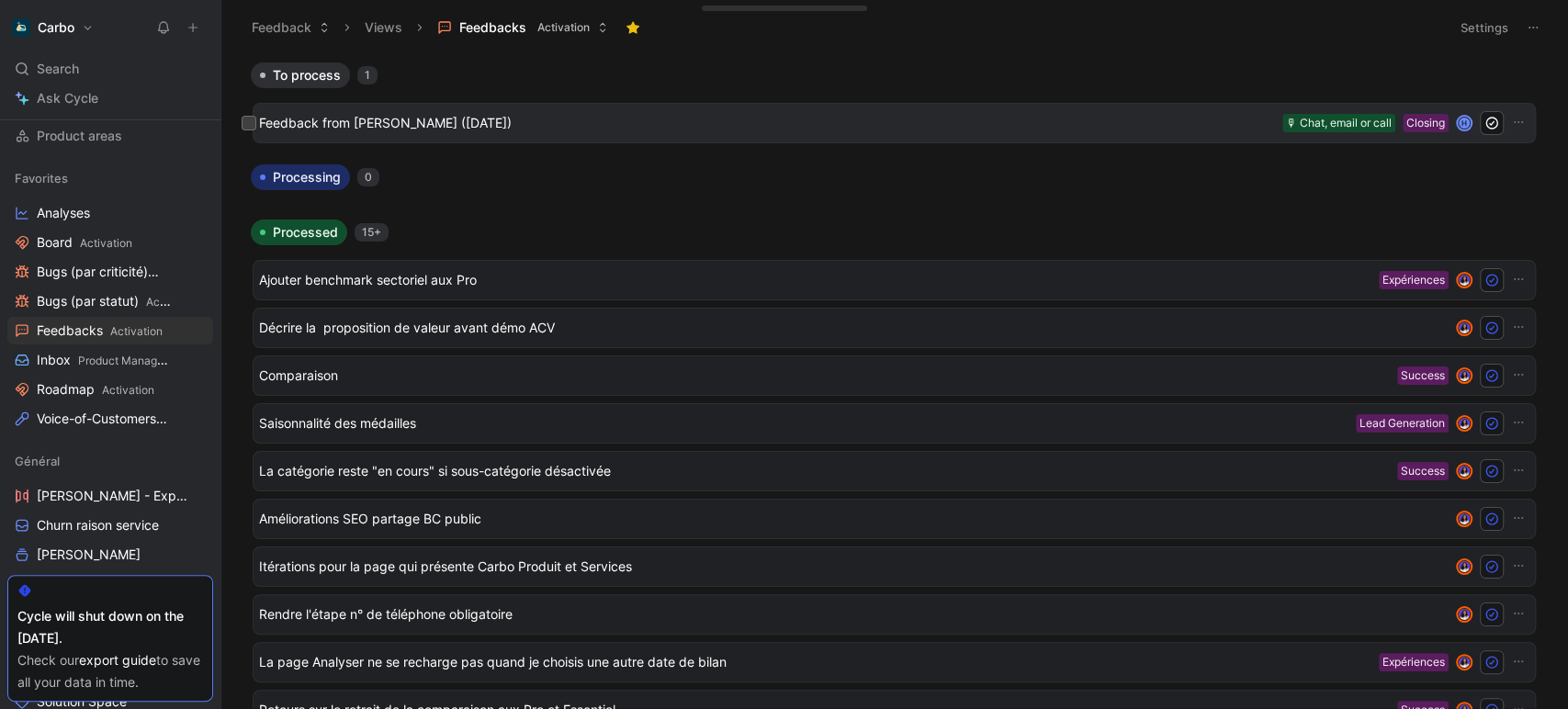
click at [372, 130] on span "Feedback from [PERSON_NAME] ([DATE])" at bounding box center [767, 122] width 1016 height 22
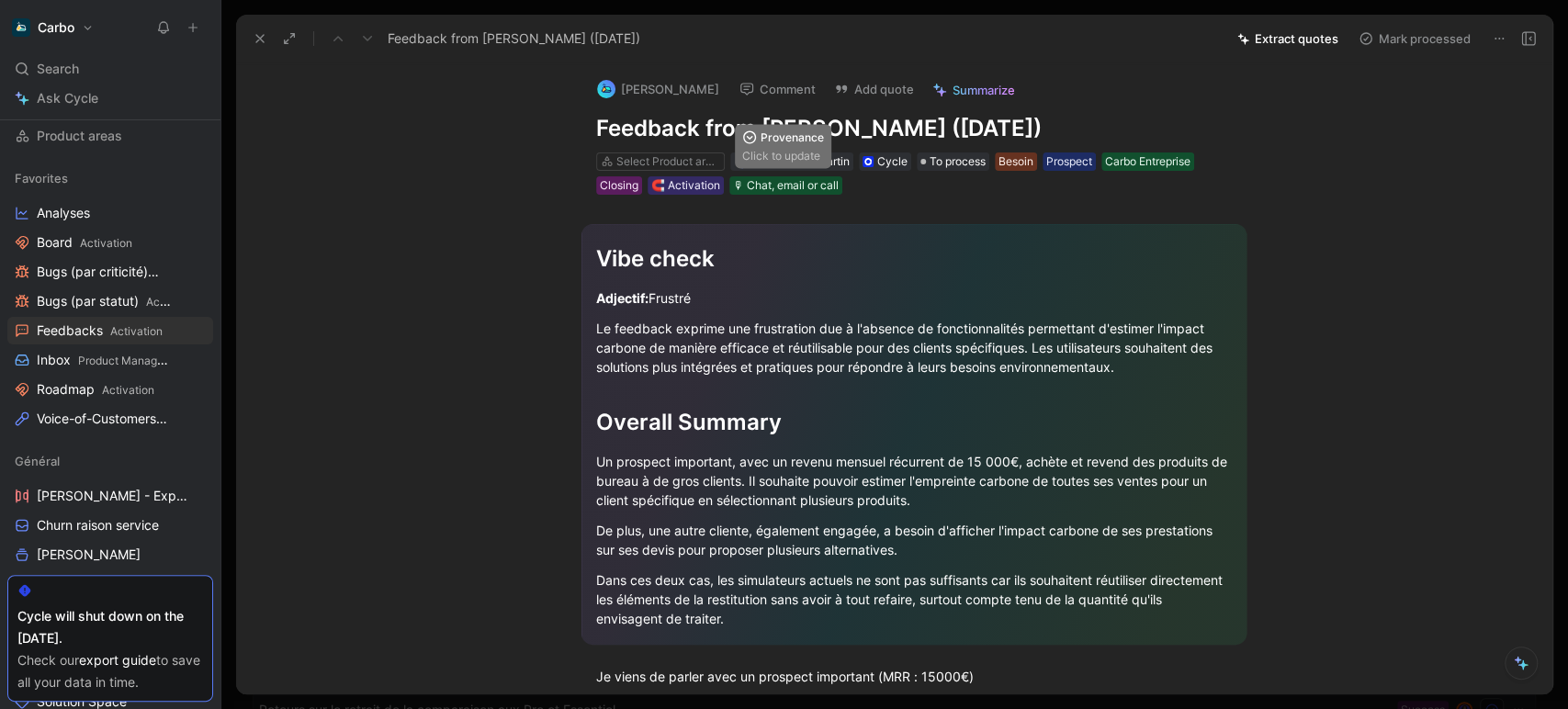
click at [682, 194] on div "Vibe check Adjectif: Frustré Le feedback exprime une frustration due à l'absenc…" at bounding box center [914, 537] width 1277 height 685
click at [669, 182] on div "🧲 Activation" at bounding box center [686, 185] width 69 height 18
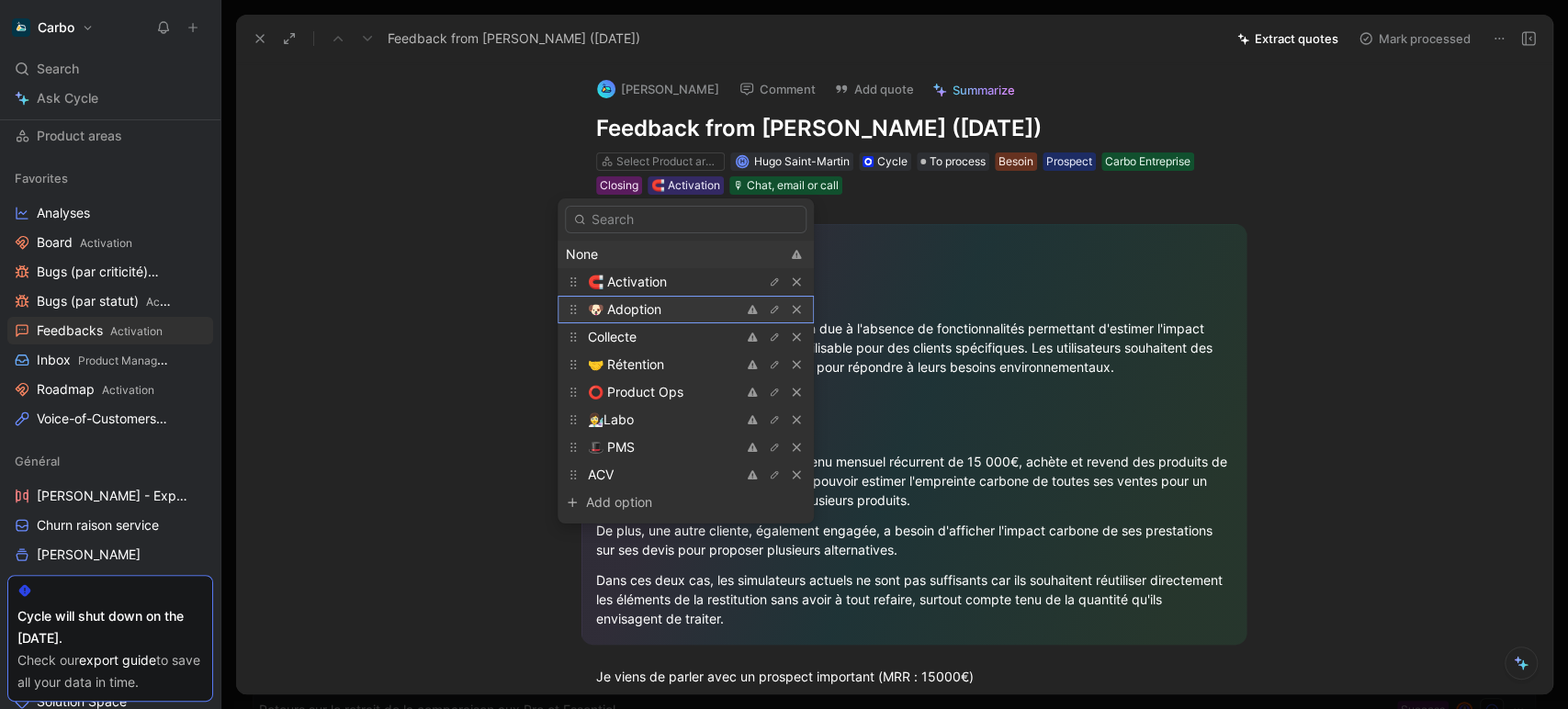
click at [676, 316] on div "🐶 Adoption" at bounding box center [656, 309] width 138 height 22
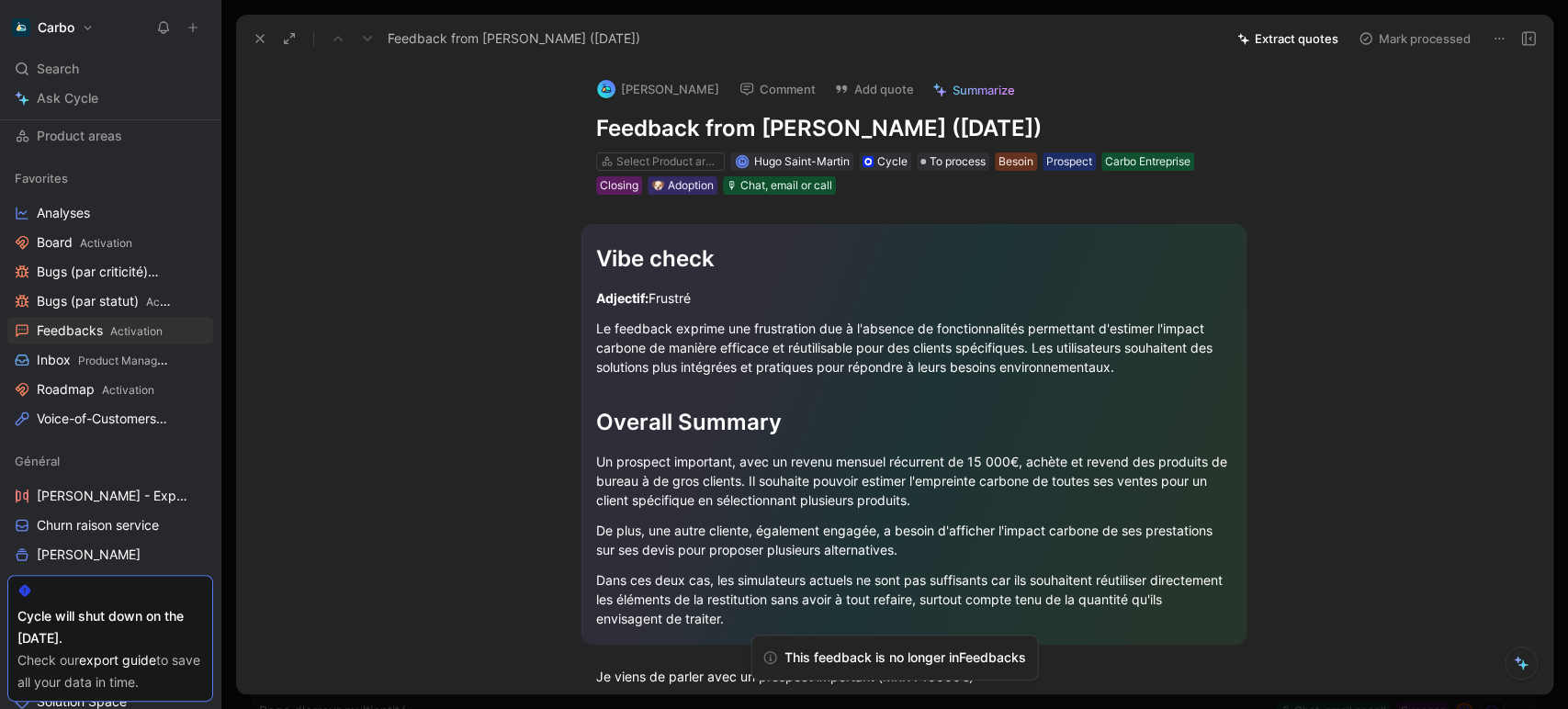
click at [721, 116] on h1 "Feedback from [PERSON_NAME] ([DATE])" at bounding box center [914, 128] width 636 height 30
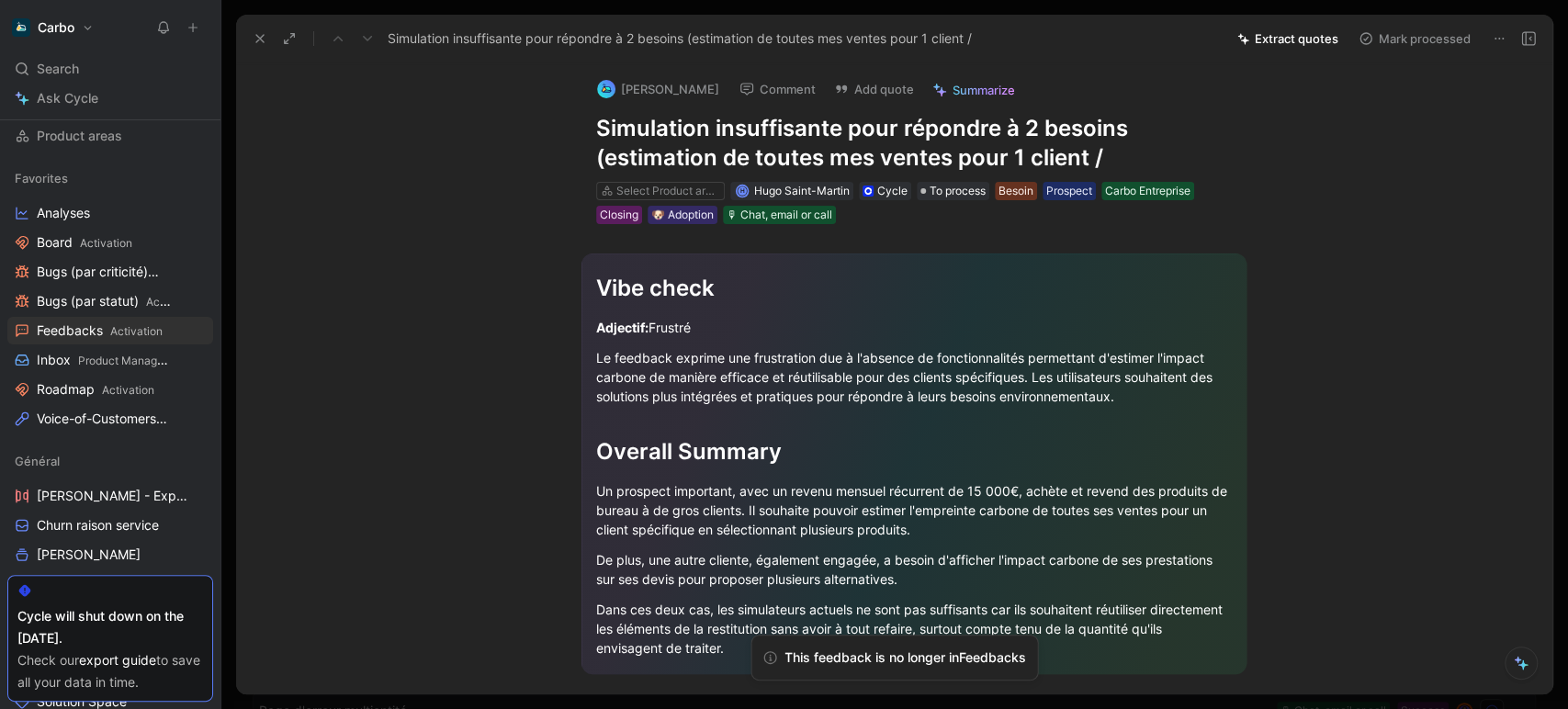
drag, startPoint x: 1109, startPoint y: 155, endPoint x: 845, endPoint y: 132, distance: 265.0
click at [845, 132] on h1 "Simulation insuffisante pour répondre à 2 besoins (estimation de toutes mes ven…" at bounding box center [914, 142] width 636 height 59
click at [1075, 154] on h1 "Simulation insuffisante pour répondre à 2 besoins (estimation de toutes mes ven…" at bounding box center [914, 142] width 636 height 59
drag, startPoint x: 1066, startPoint y: 150, endPoint x: 1039, endPoint y: 127, distance: 35.5
click at [1039, 127] on h1 "Simulation insuffisante pour répondre à 2 besoins (estimation de toutes mes ven…" at bounding box center [914, 142] width 636 height 59
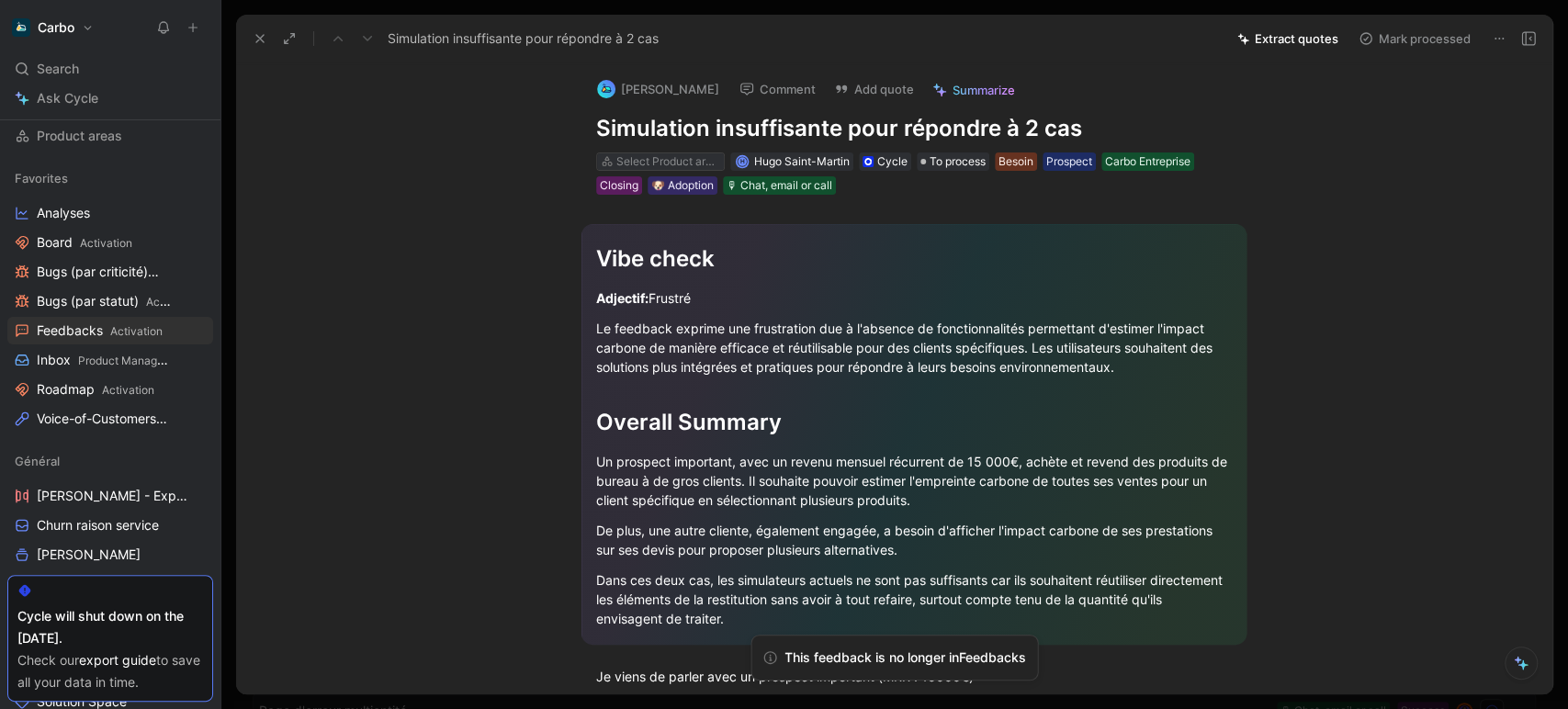
click at [672, 160] on div "Select Product areas" at bounding box center [668, 162] width 103 height 18
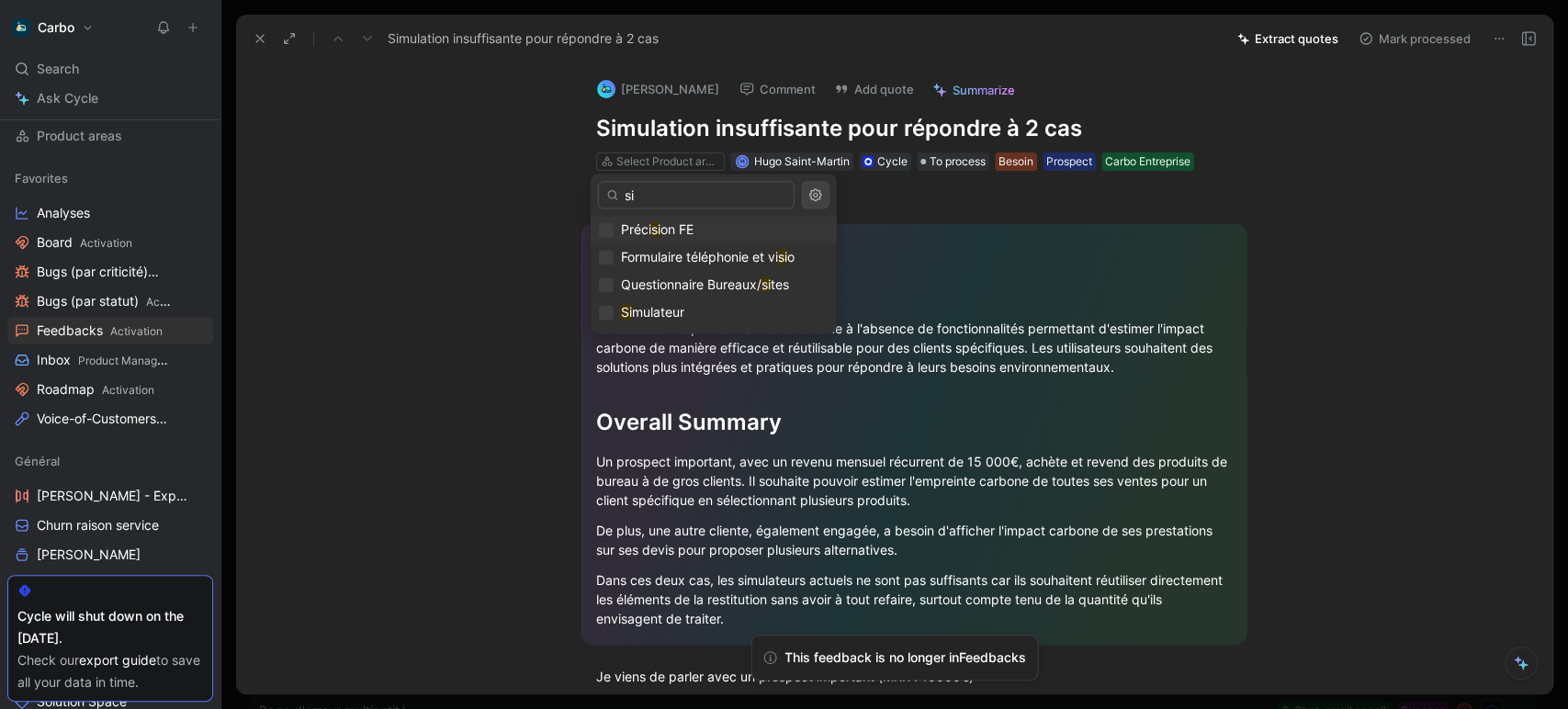
type input "s"
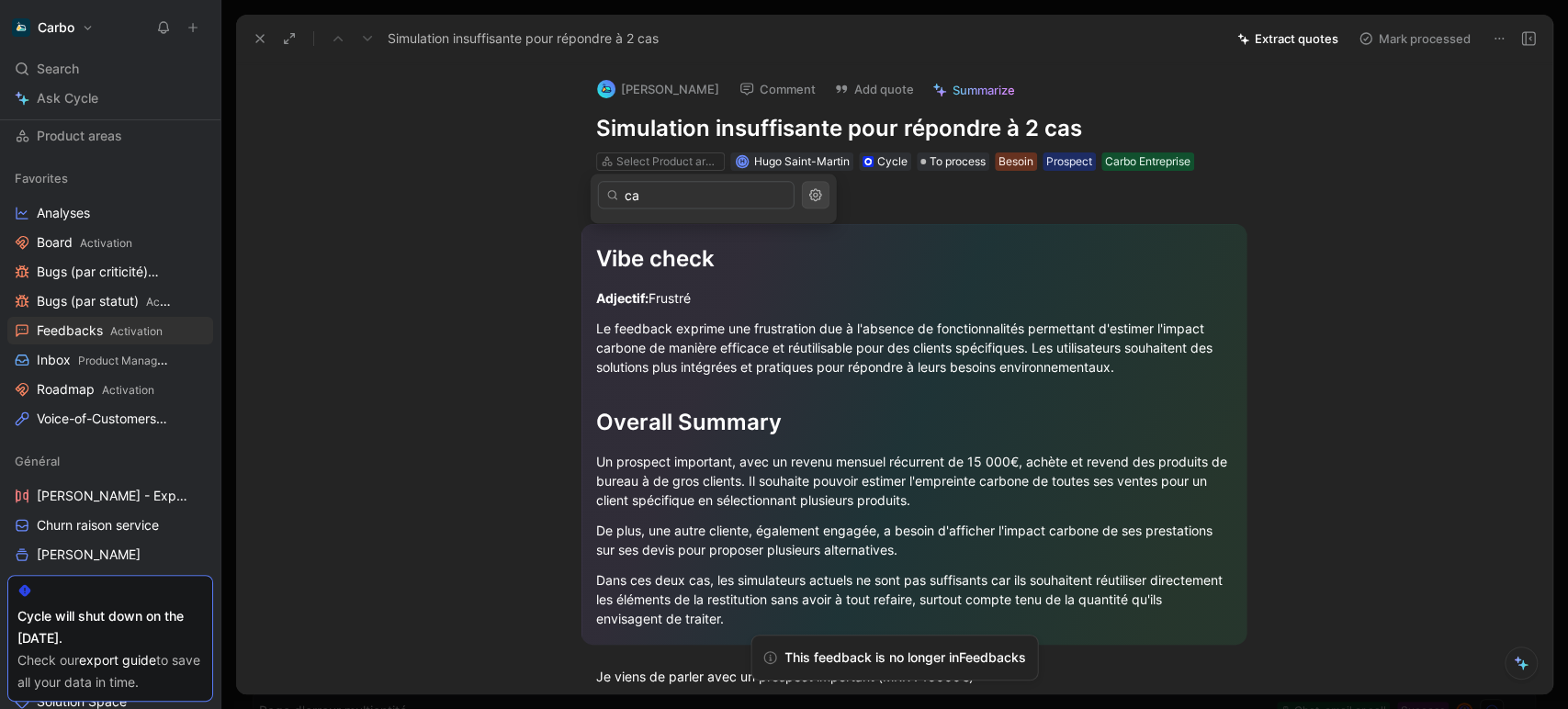
type input "c"
type input "sim"
click at [661, 230] on span "ulateur" at bounding box center [663, 229] width 41 height 15
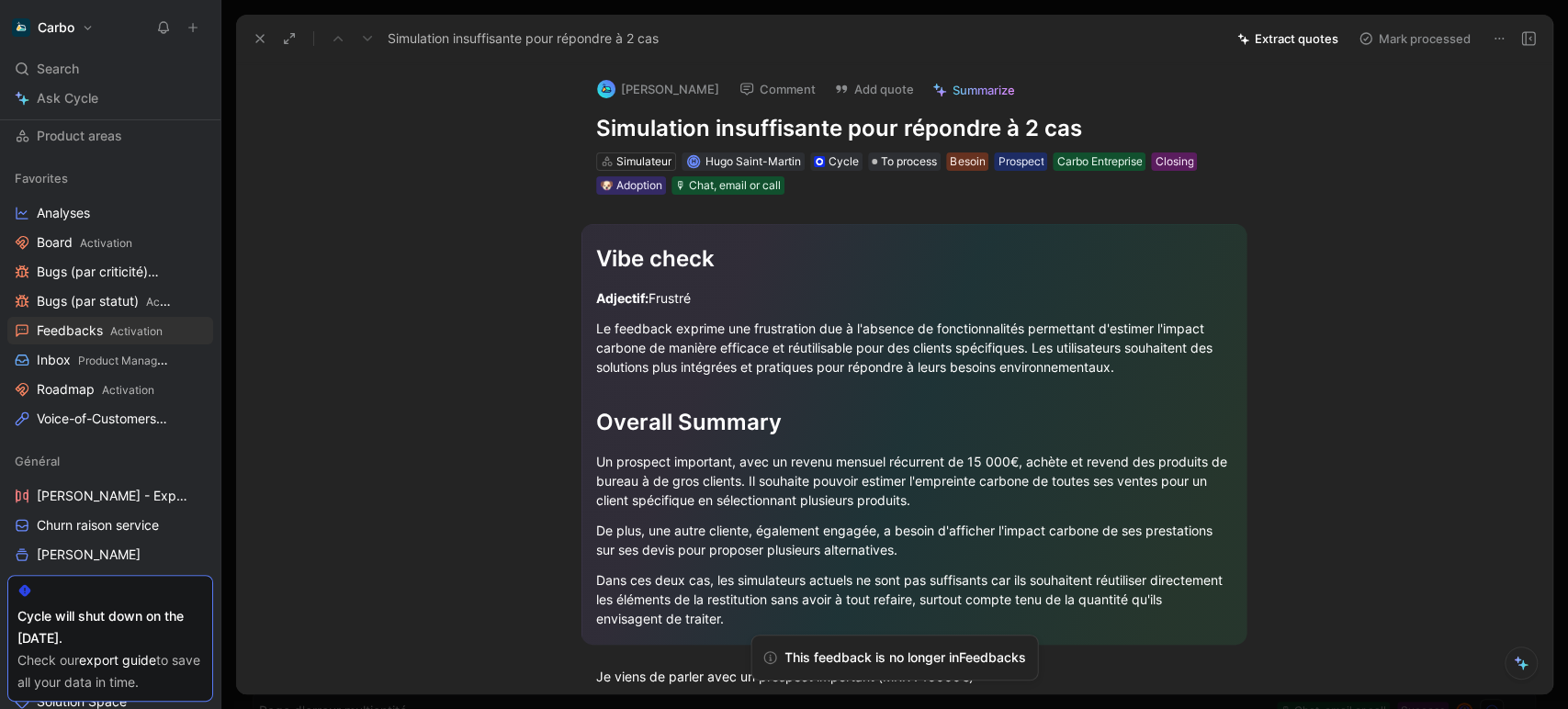
click at [74, 32] on button "Carbo" at bounding box center [53, 27] width 91 height 26
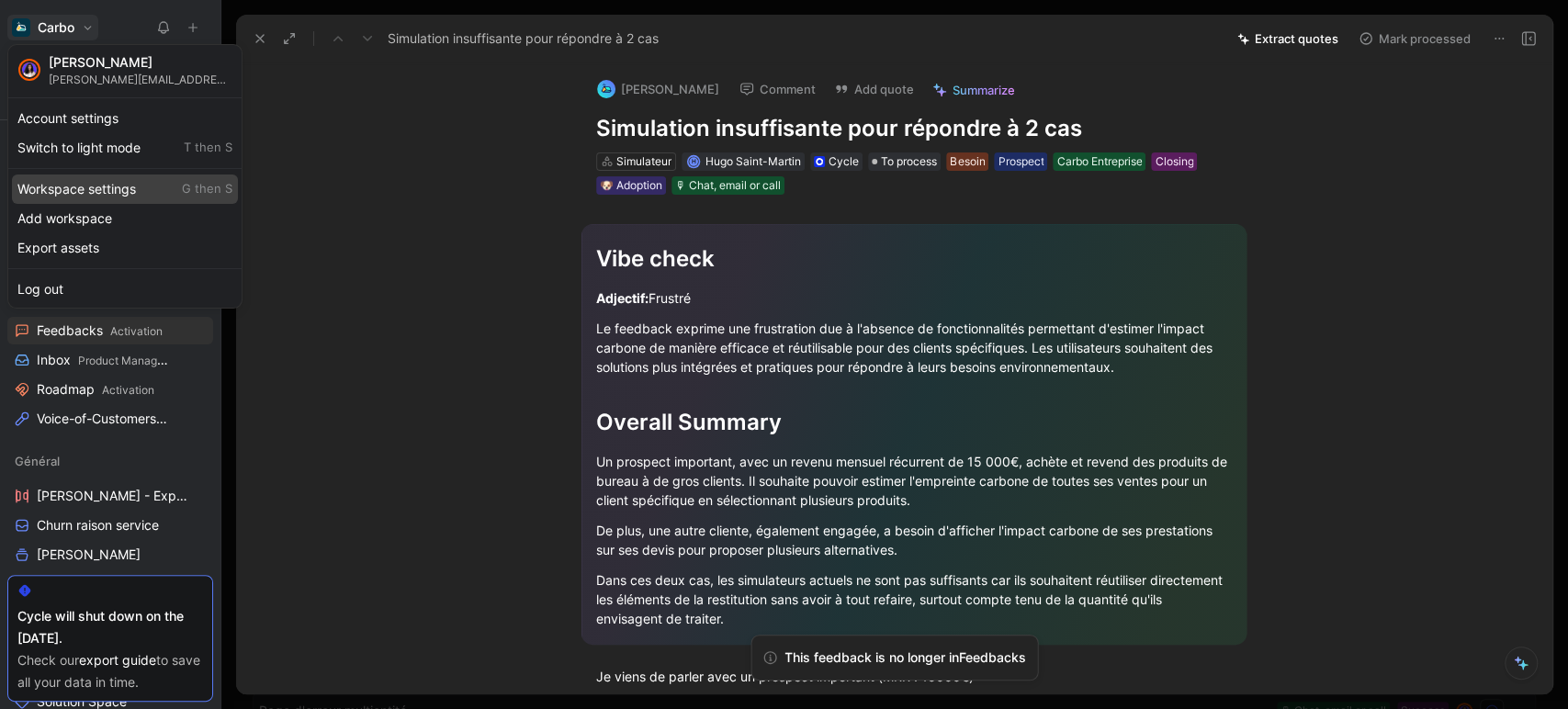
click at [99, 187] on div "Workspace settings G then S" at bounding box center [124, 189] width 226 height 30
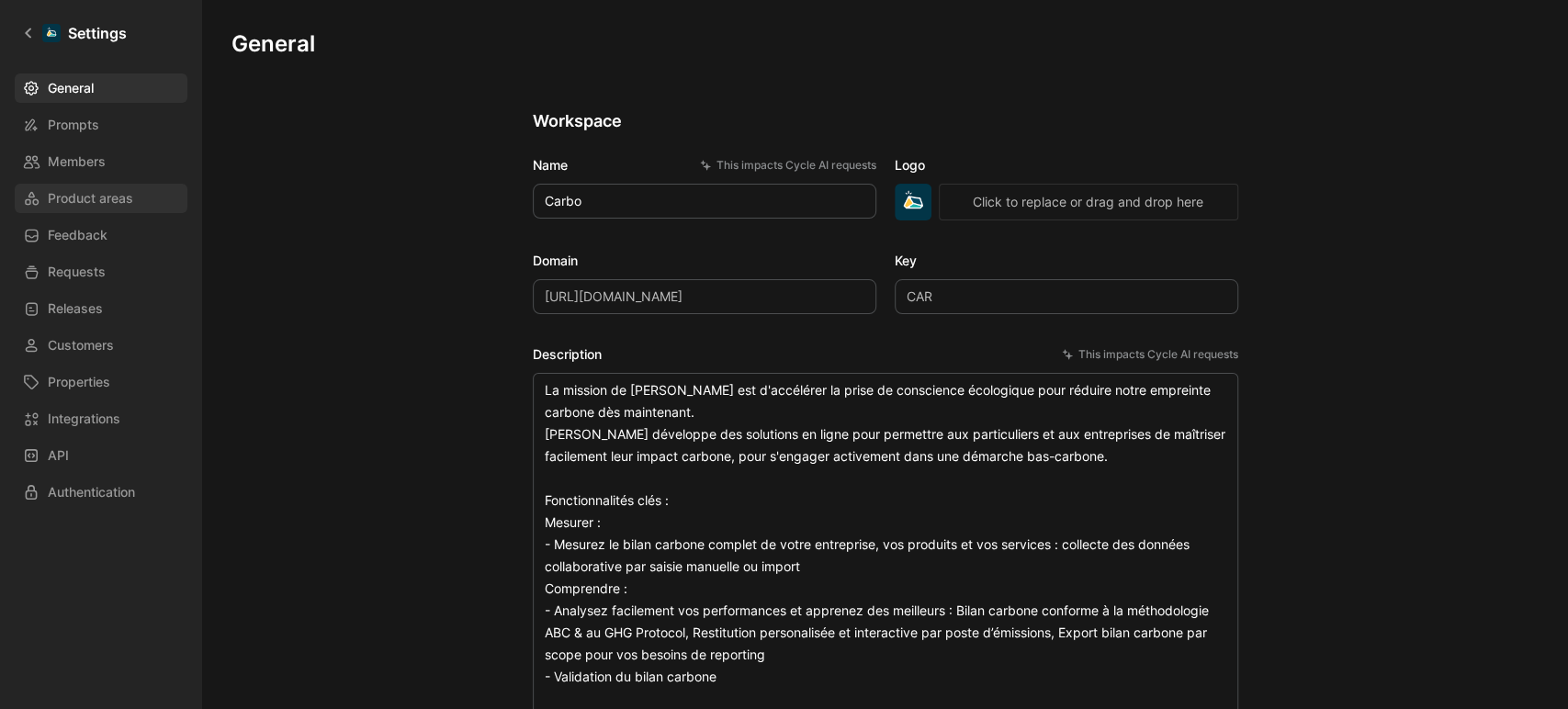
click at [87, 206] on span "Product areas" at bounding box center [90, 198] width 86 height 22
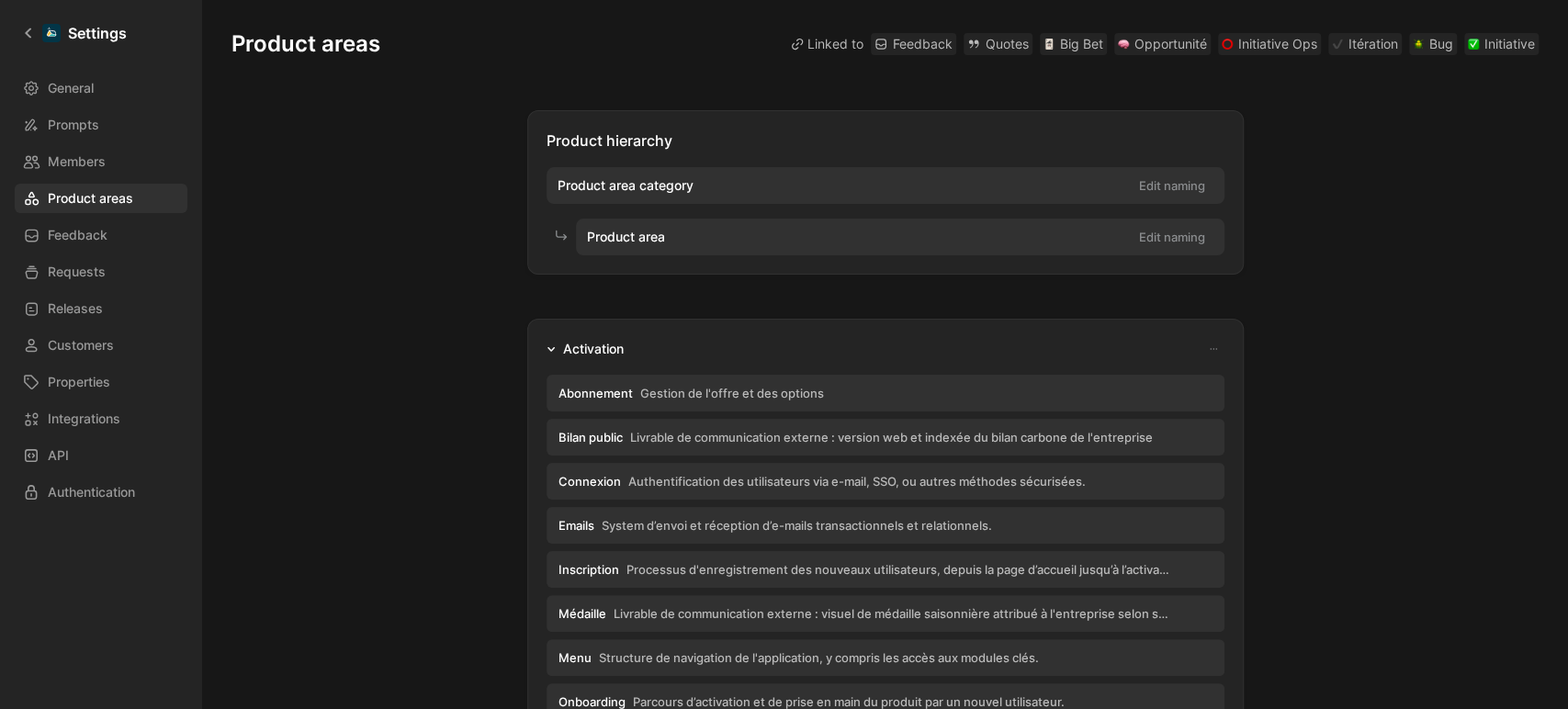
scroll to position [94, 0]
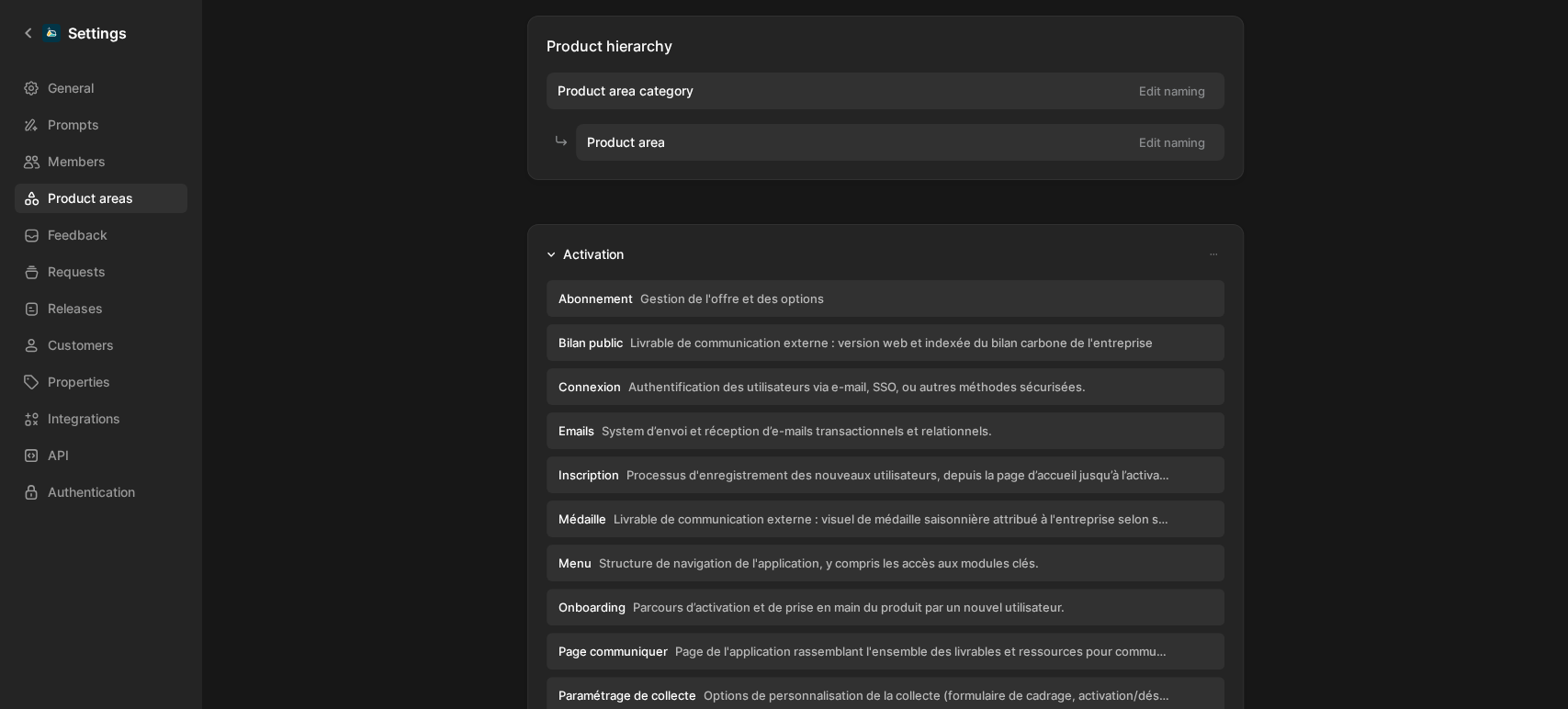
click at [615, 293] on span "Abonnement" at bounding box center [595, 298] width 74 height 16
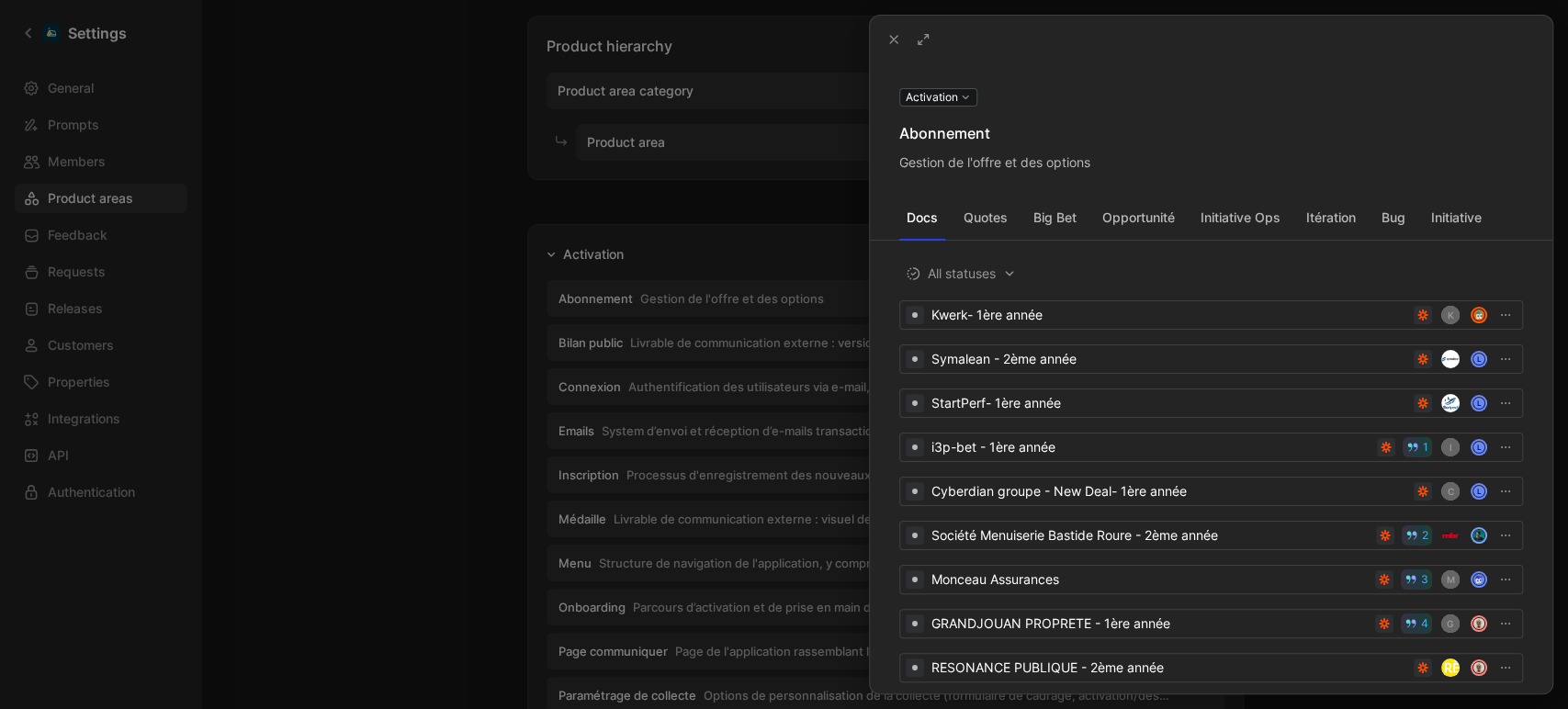
click at [990, 130] on div "Abonnement" at bounding box center [1211, 133] width 623 height 22
click at [0, 0] on button at bounding box center [0, 0] width 0 height 0
click at [456, 340] on div at bounding box center [784, 354] width 1568 height 709
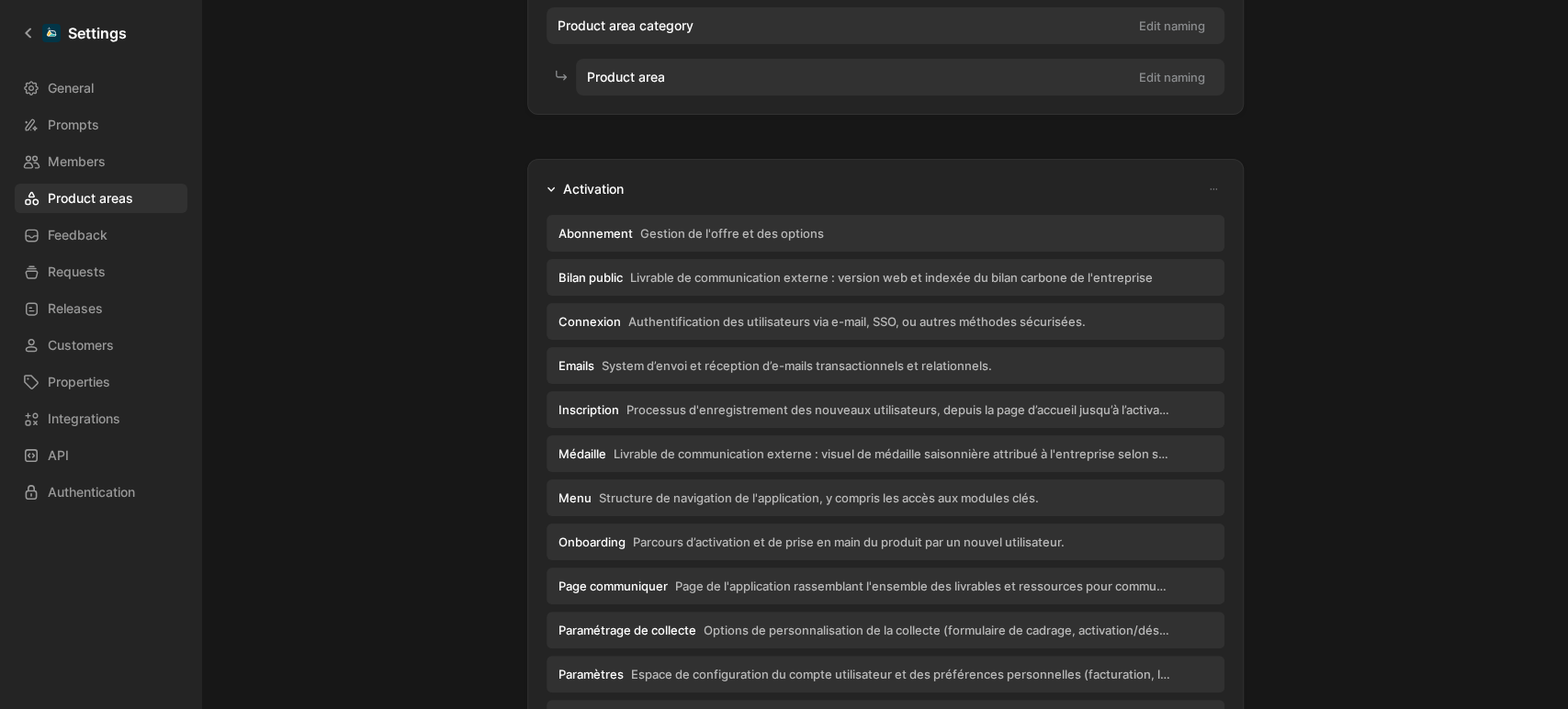
scroll to position [160, 0]
click at [594, 242] on button "Abonnement Gestion de l'offre et des options" at bounding box center [885, 233] width 678 height 37
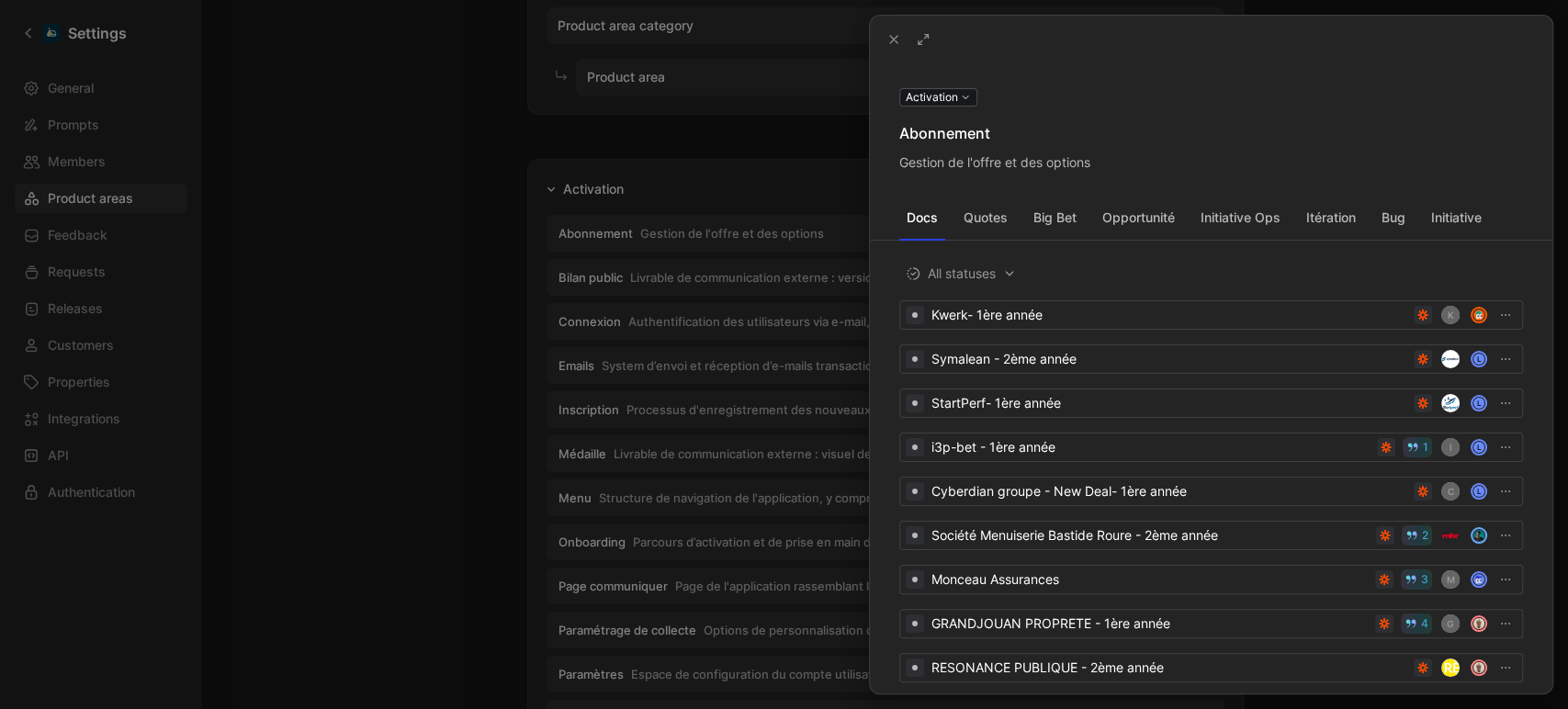
click at [952, 142] on div "Abonnement" at bounding box center [1211, 133] width 623 height 22
click at [967, 141] on div "Abonnement" at bounding box center [1211, 133] width 623 height 22
click at [0, 0] on icon at bounding box center [0, 0] width 0 height 0
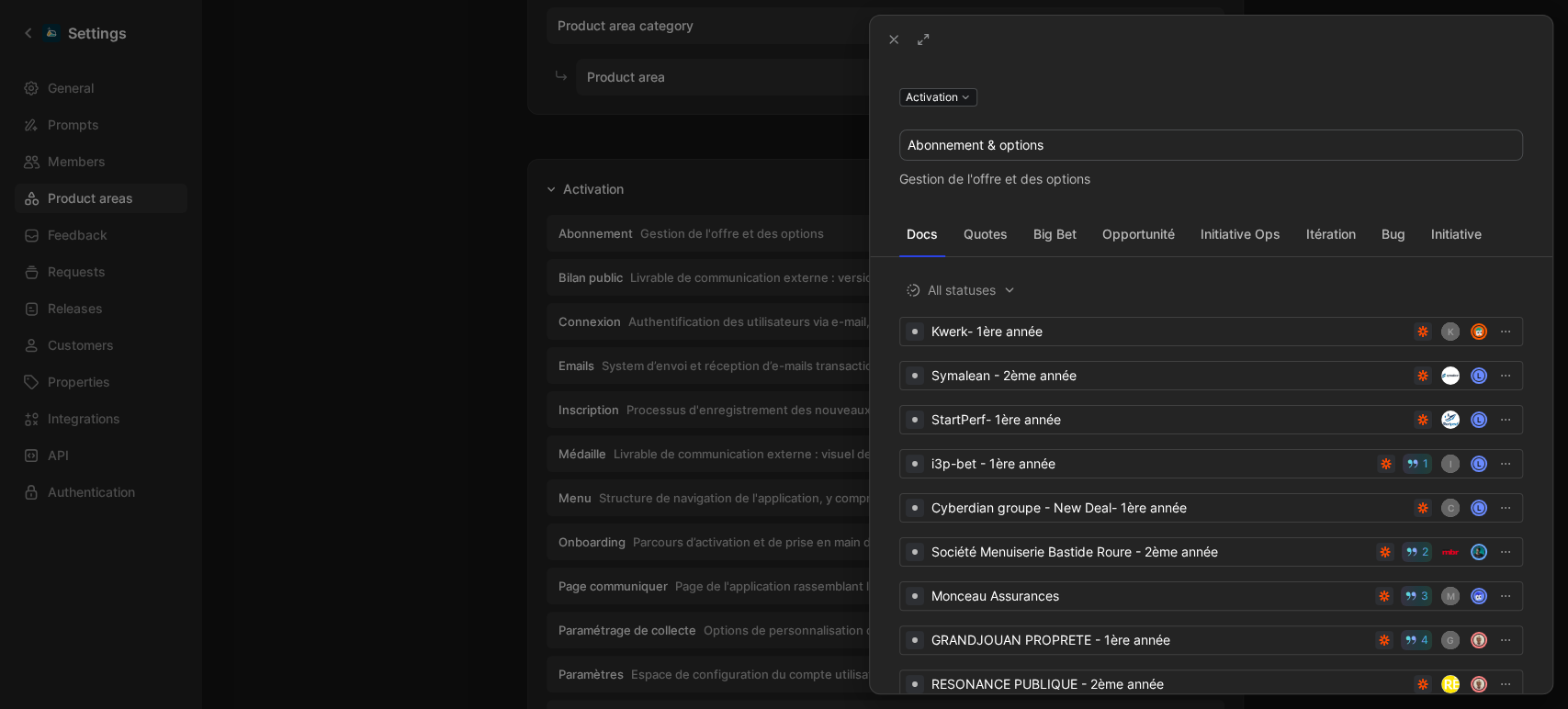
type input "Abonnement & options"
click at [453, 299] on div at bounding box center [784, 354] width 1568 height 709
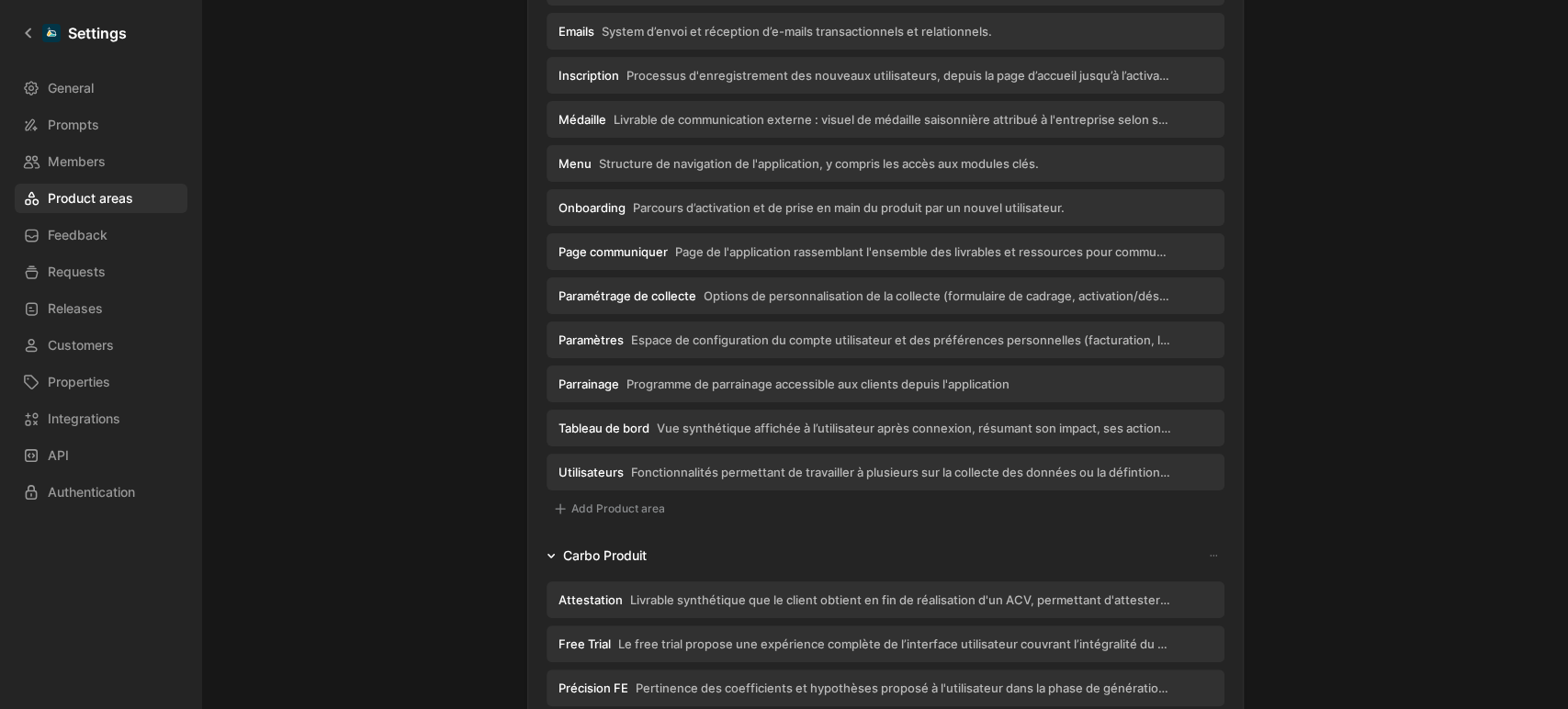
scroll to position [2361, 0]
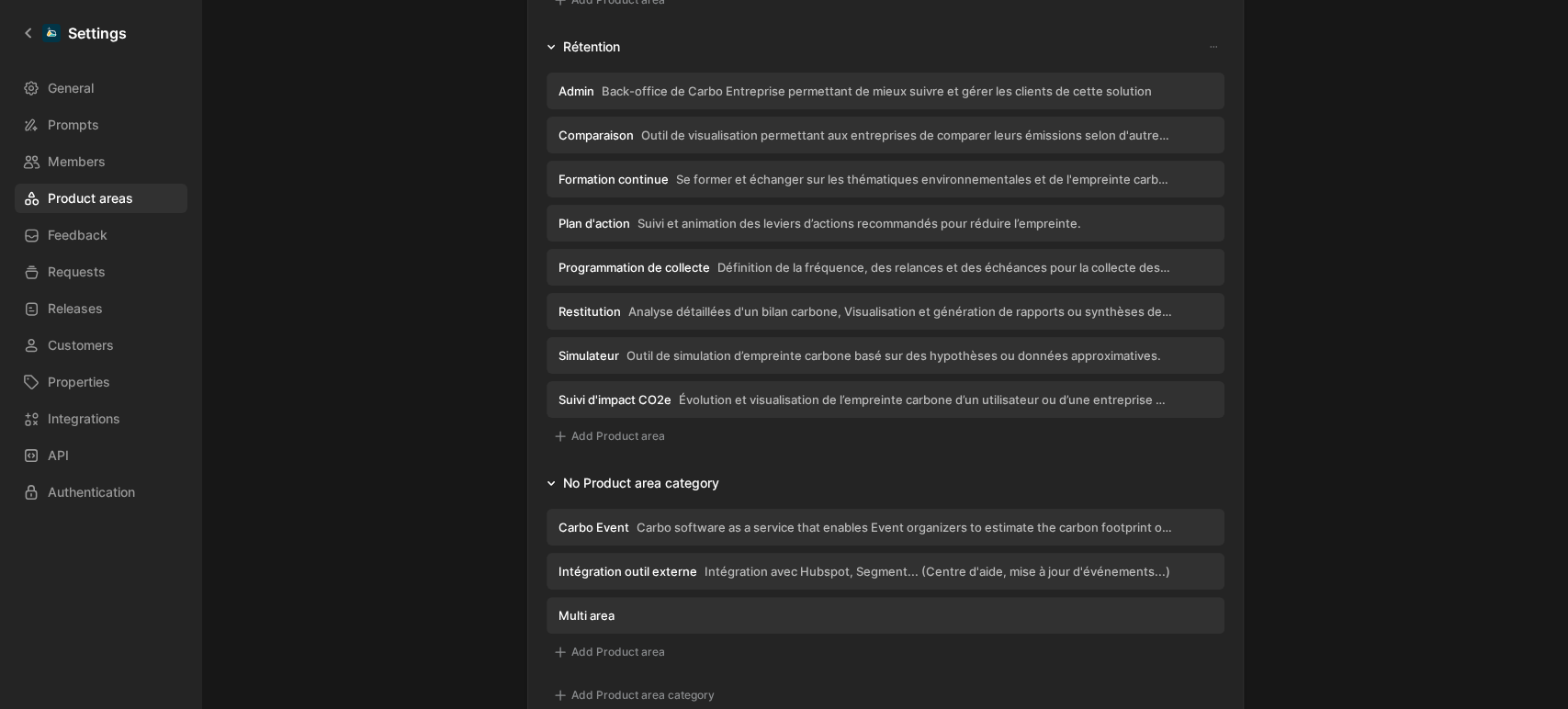
click at [592, 354] on span "Simulateur" at bounding box center [589, 355] width 61 height 16
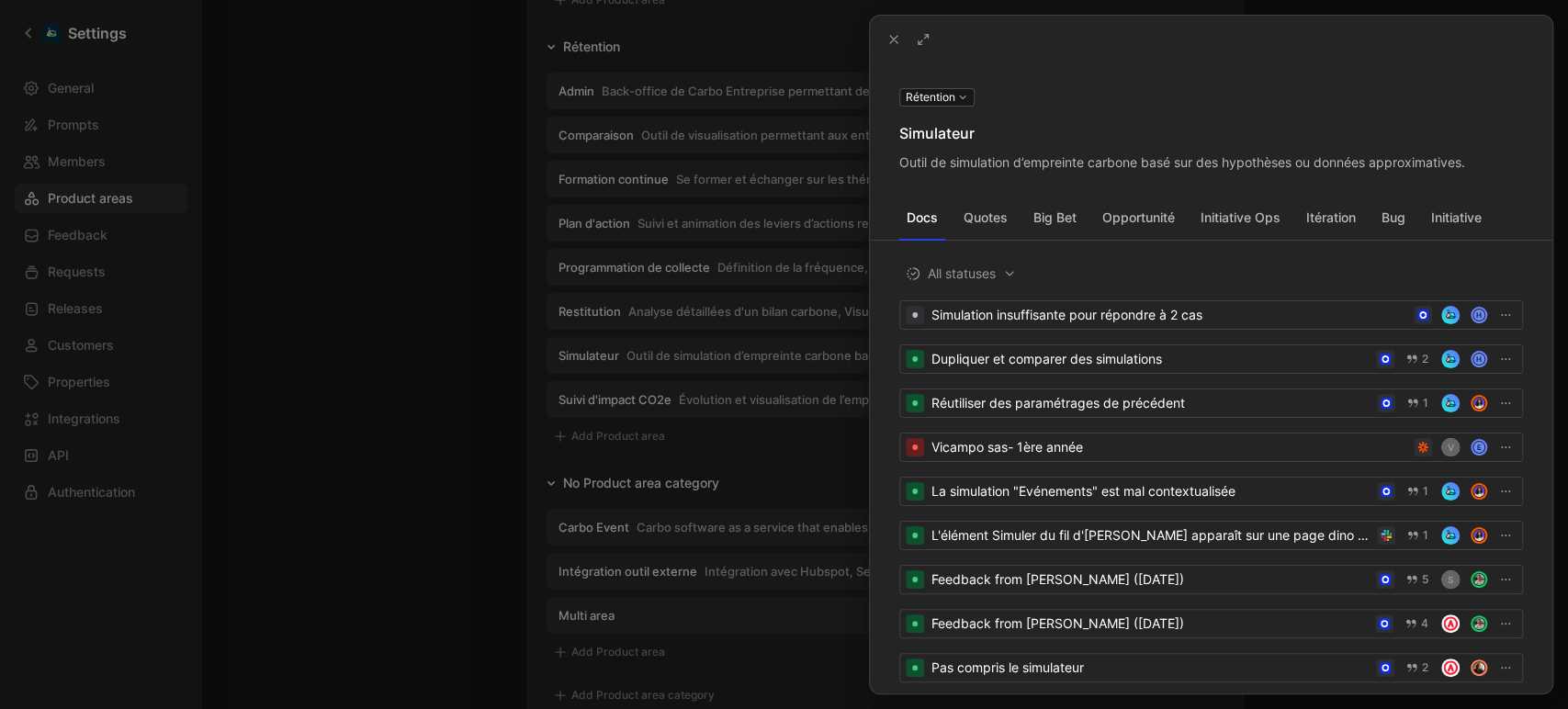
click at [1002, 131] on div "Simulateur" at bounding box center [1211, 133] width 623 height 22
click at [0, 0] on icon at bounding box center [0, 0] width 0 height 0
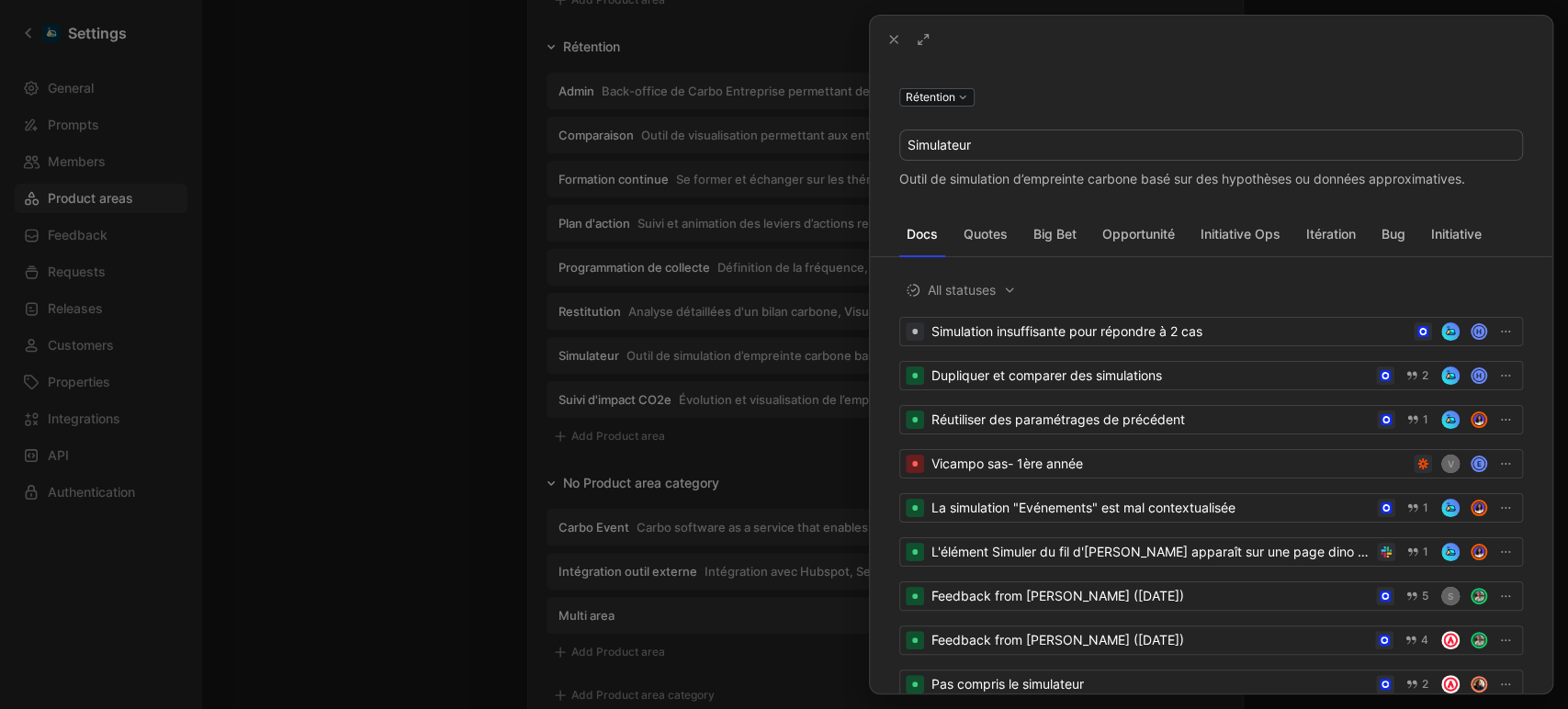
click at [935, 137] on input "Simulateur" at bounding box center [1211, 145] width 621 height 30
type input "Calculatrice carbone"
click at [1150, 63] on div "Rétention Calculatrice carbone Outil de simulation d’empreinte carbone basé sur…" at bounding box center [1210, 378] width 682 height 630
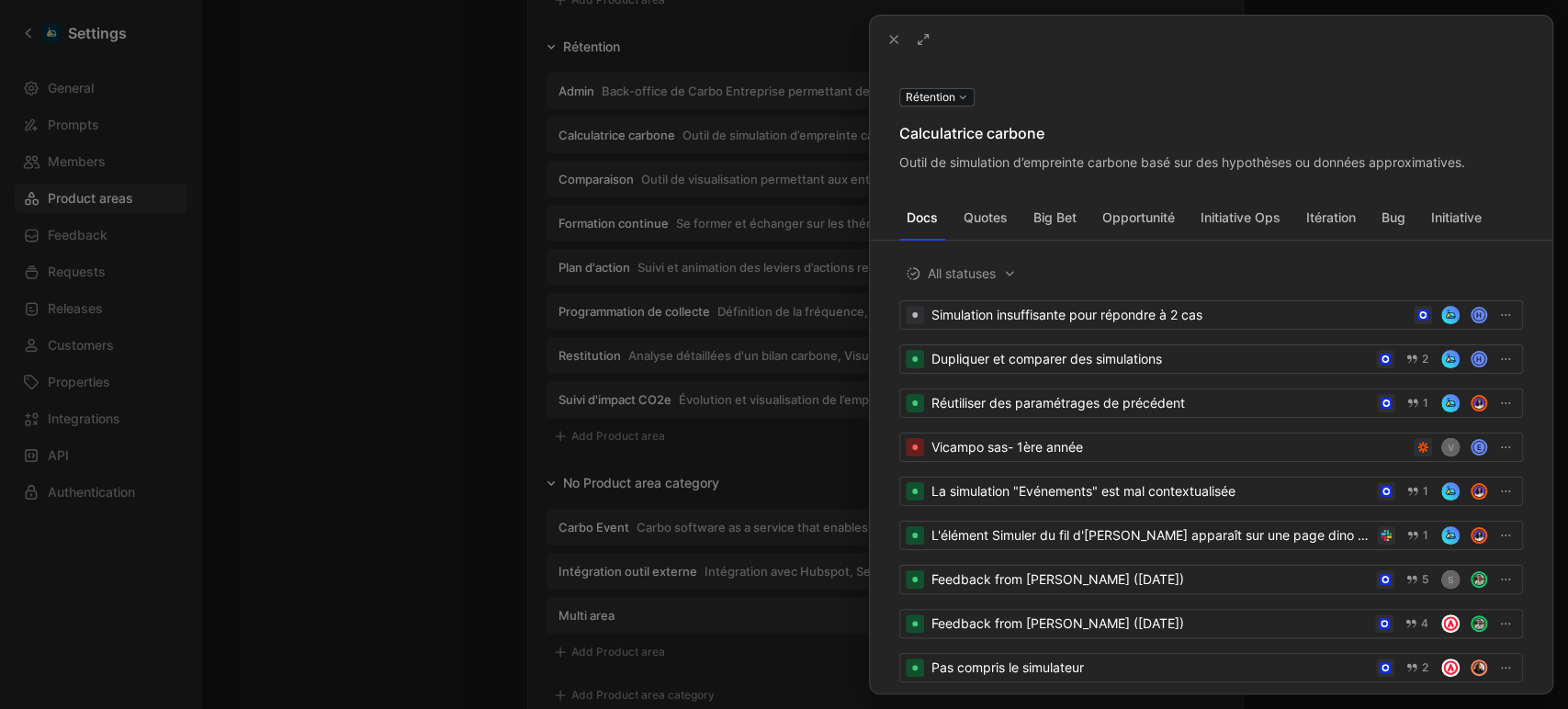
scroll to position [2140, 0]
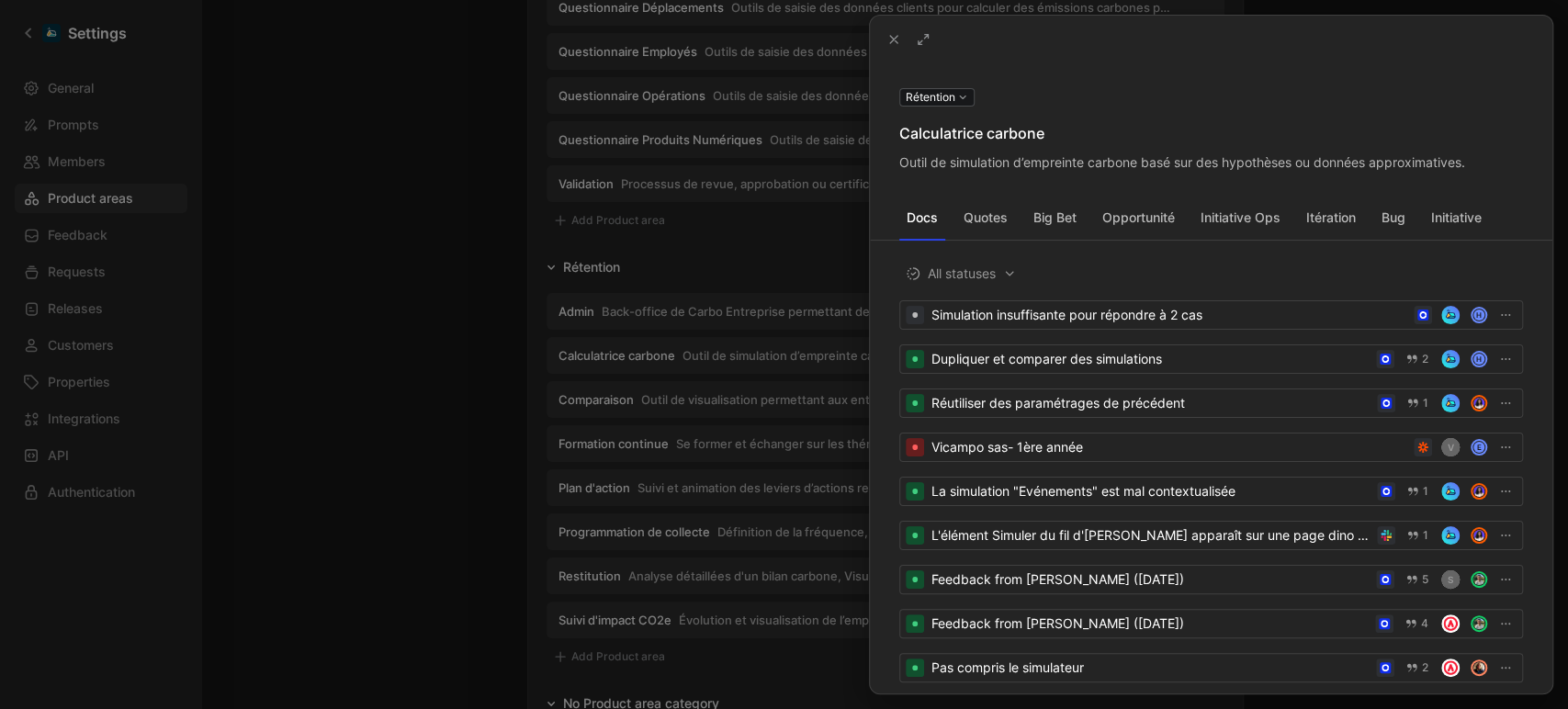
click at [419, 246] on div at bounding box center [784, 354] width 1568 height 709
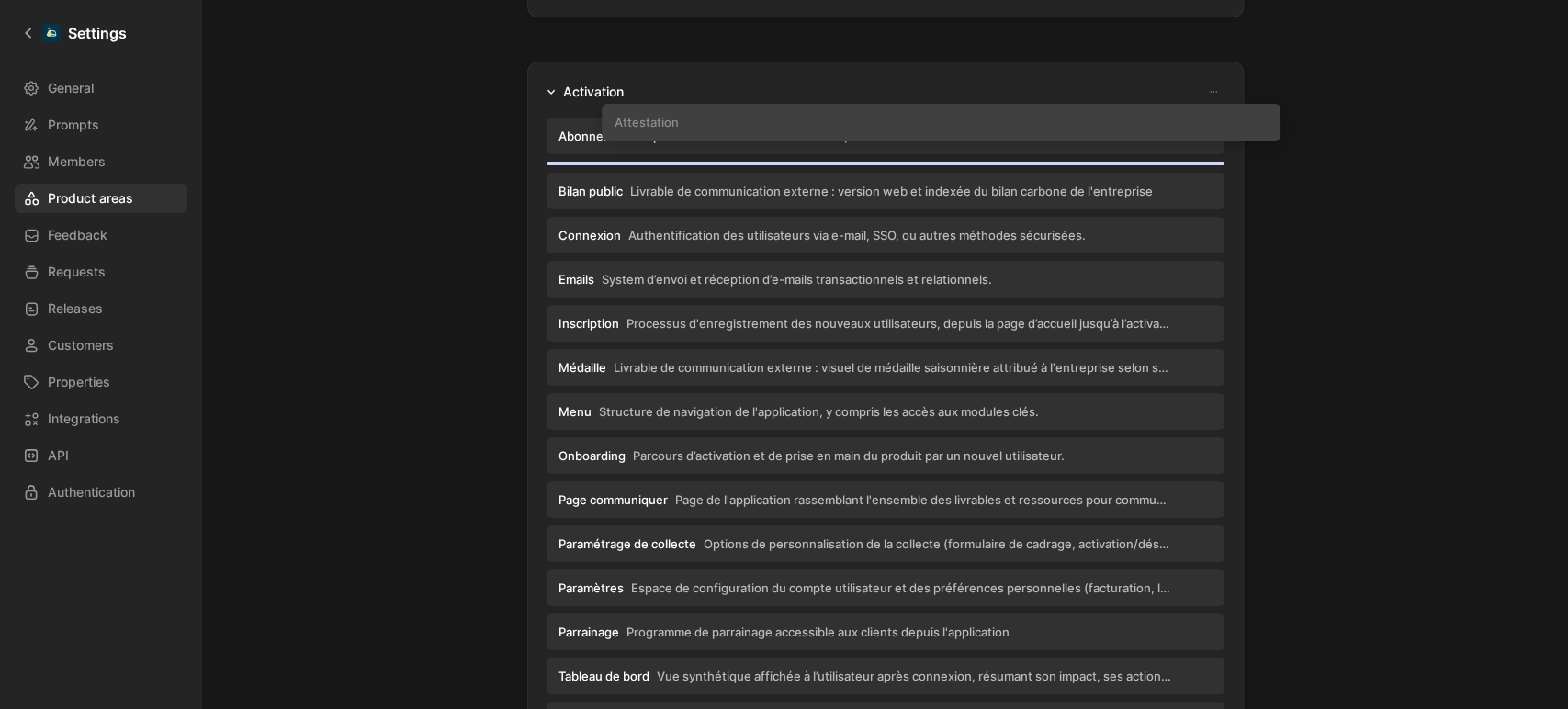
scroll to position [244, 0]
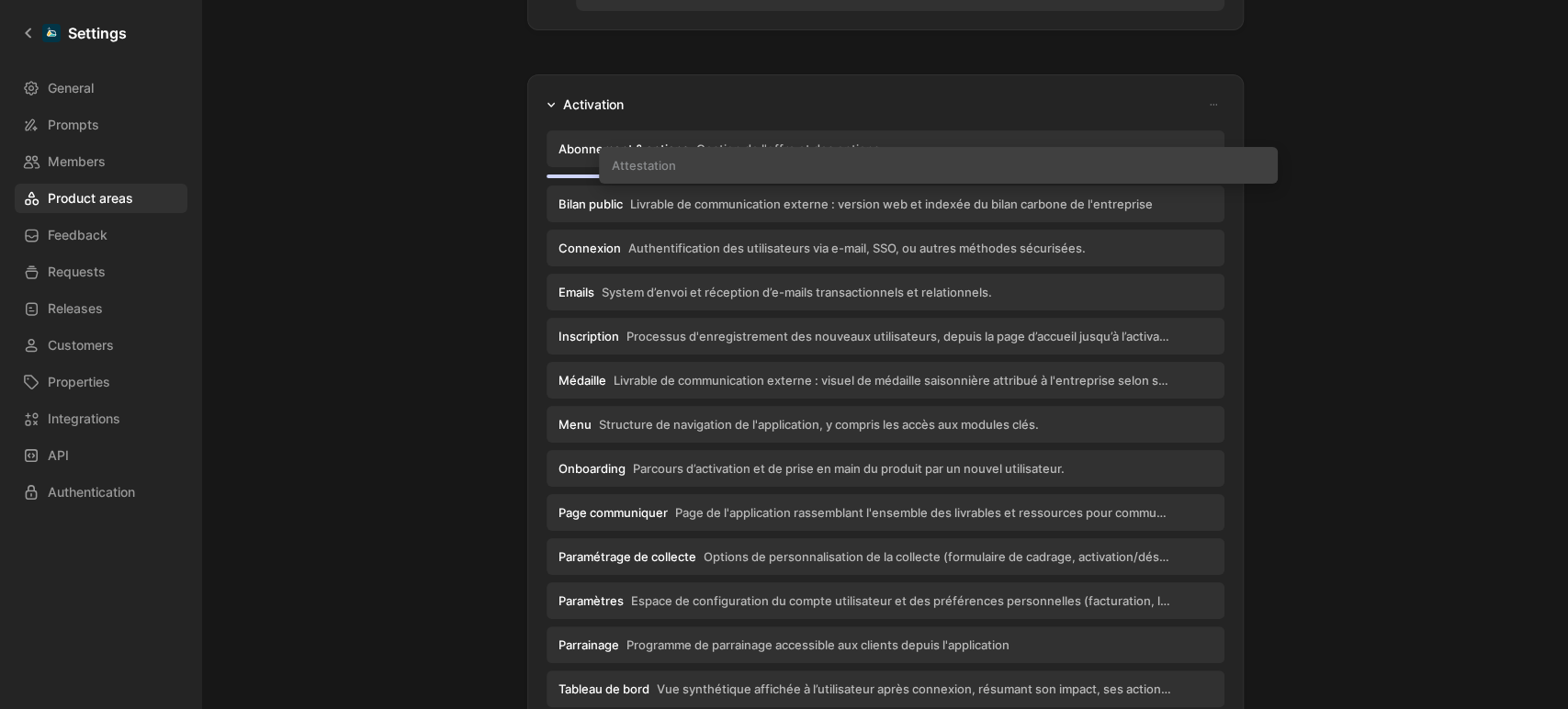
drag, startPoint x: 618, startPoint y: 615, endPoint x: 676, endPoint y: 164, distance: 454.7
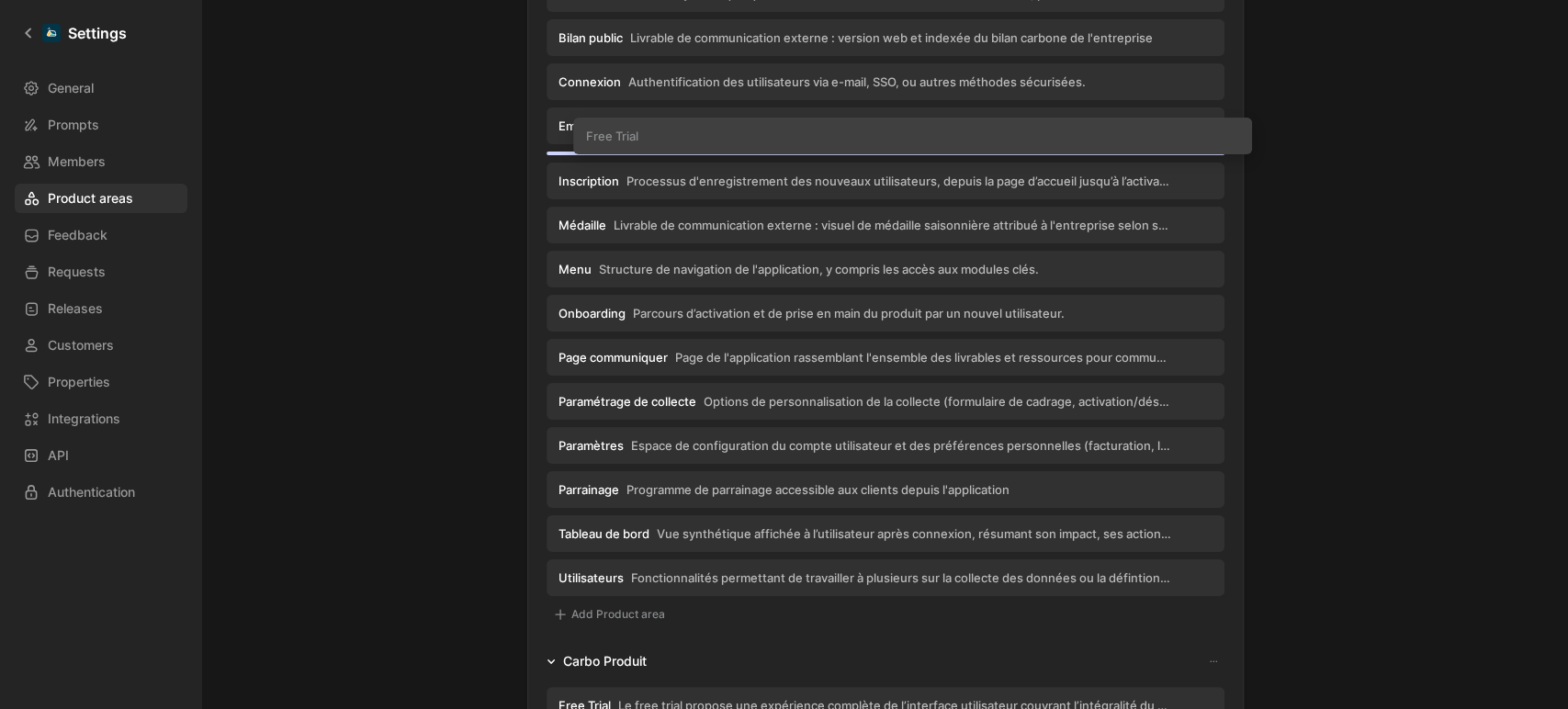
scroll to position [436, 0]
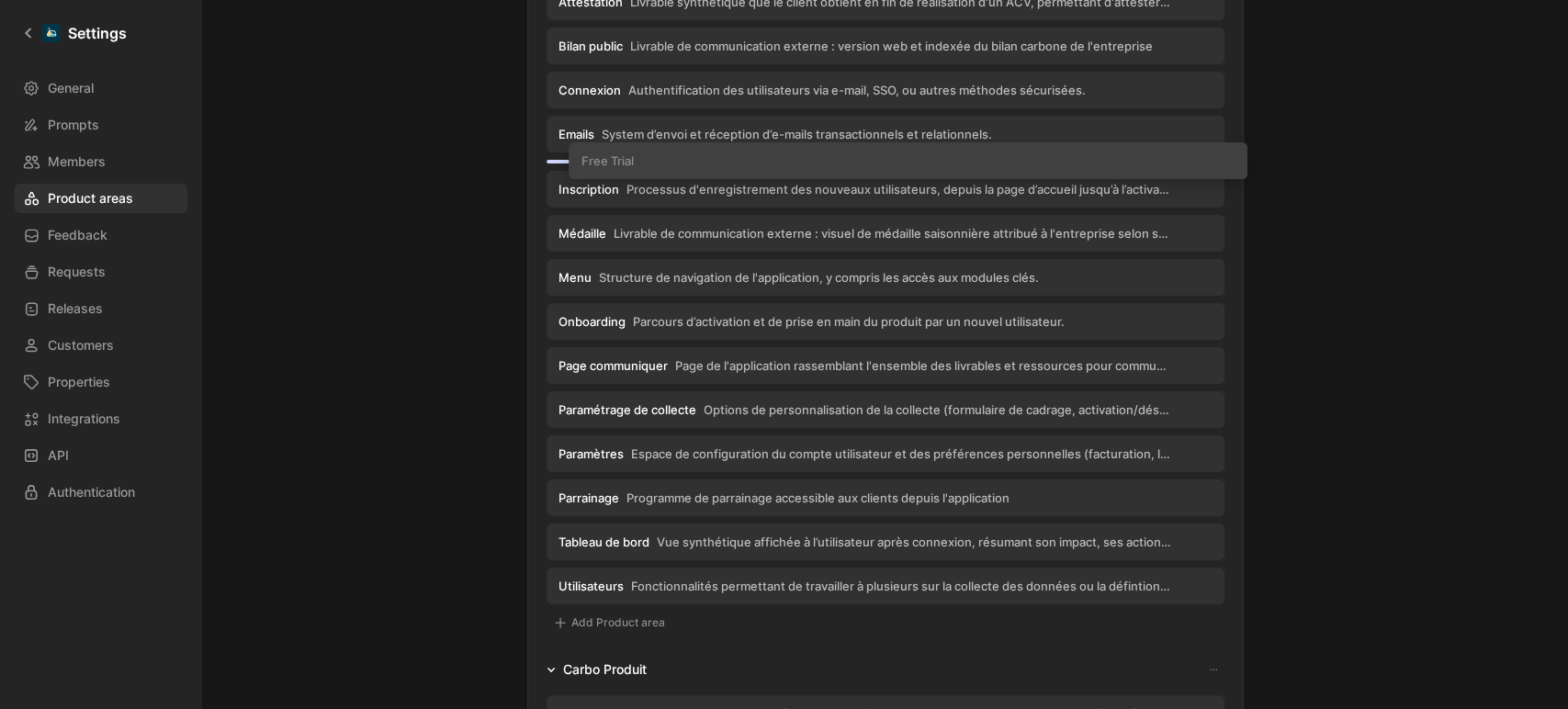
drag, startPoint x: 588, startPoint y: 589, endPoint x: 617, endPoint y: 160, distance: 430.0
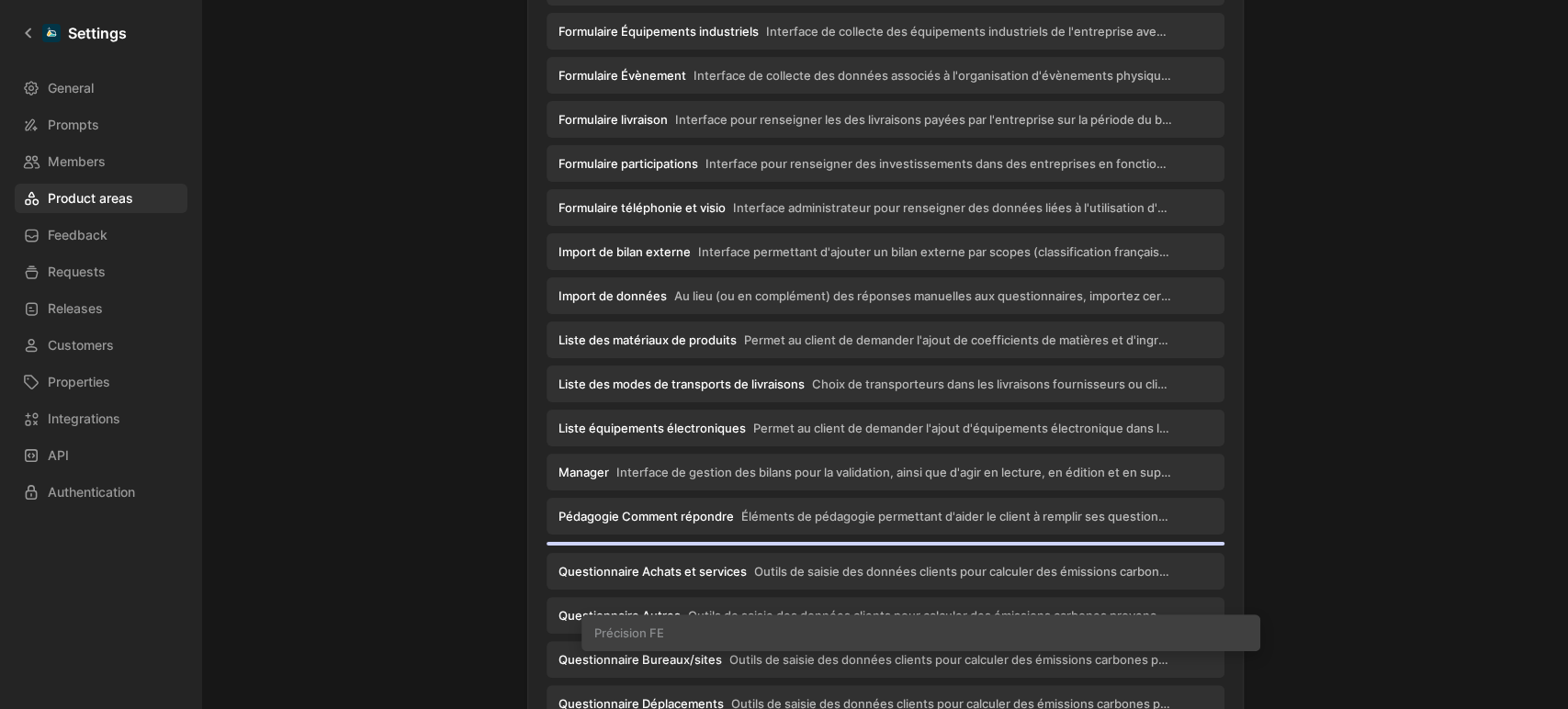
scroll to position [1509, 0]
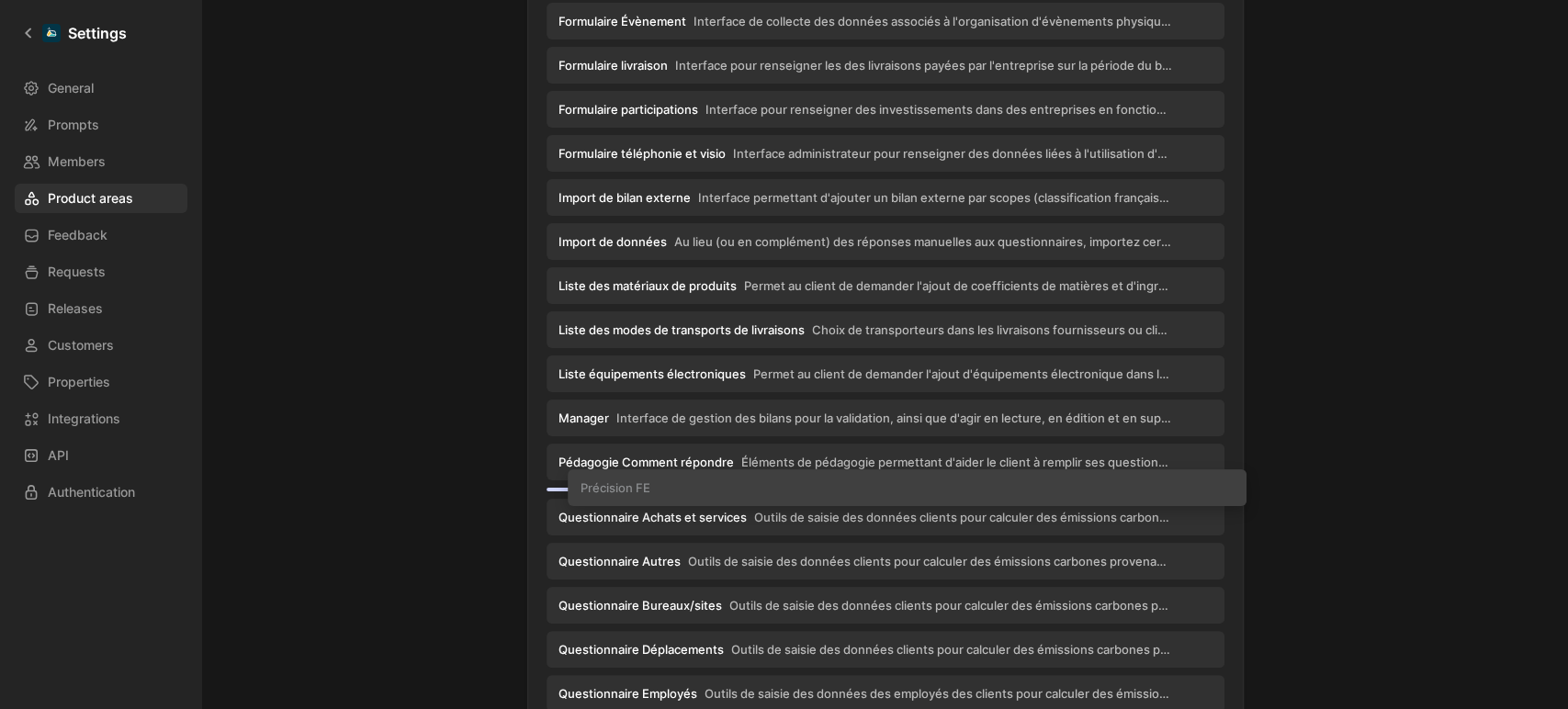
drag, startPoint x: 583, startPoint y: 367, endPoint x: 611, endPoint y: 485, distance: 121.3
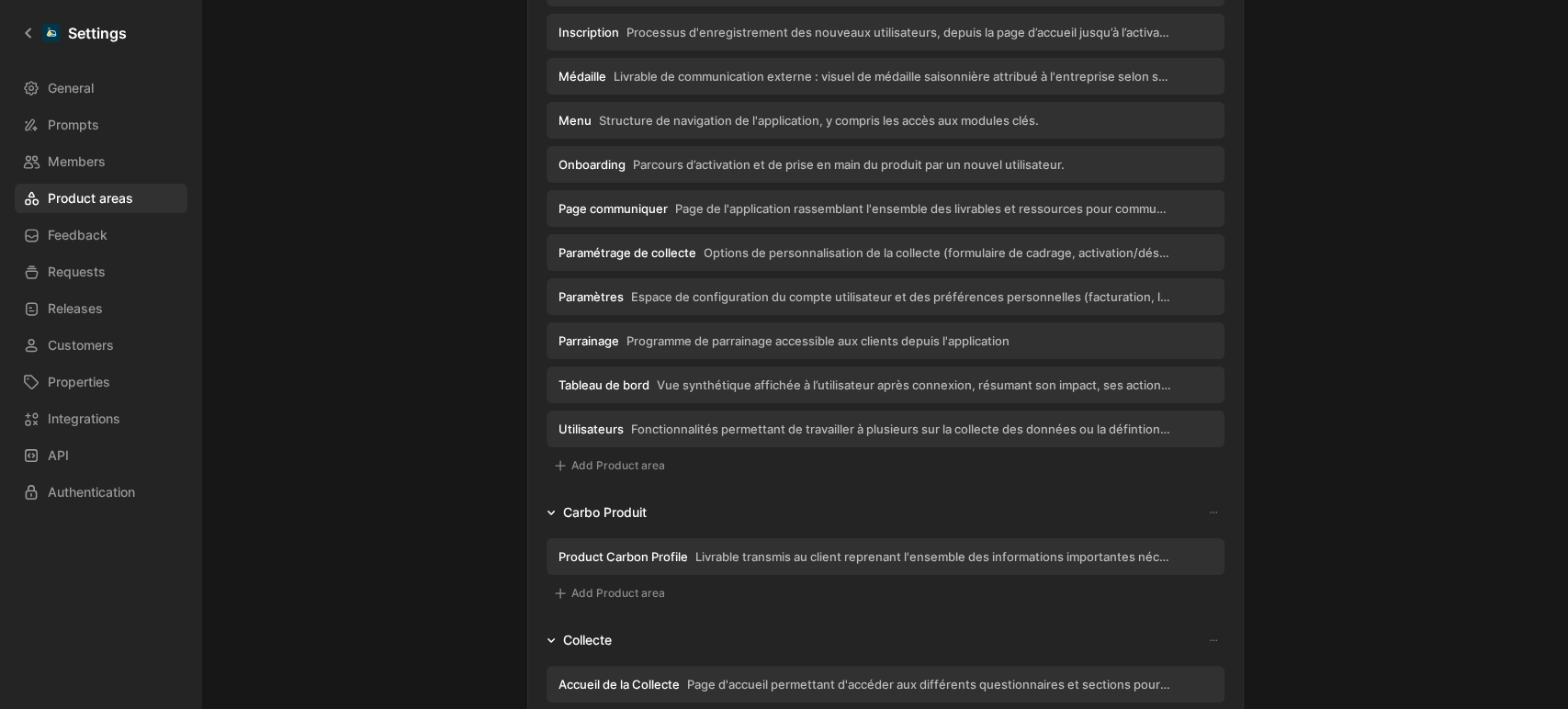
scroll to position [628, 0]
click at [744, 550] on span "Livrable transmis au client reprenant l'ensemble des informations importantes n…" at bounding box center [934, 553] width 477 height 16
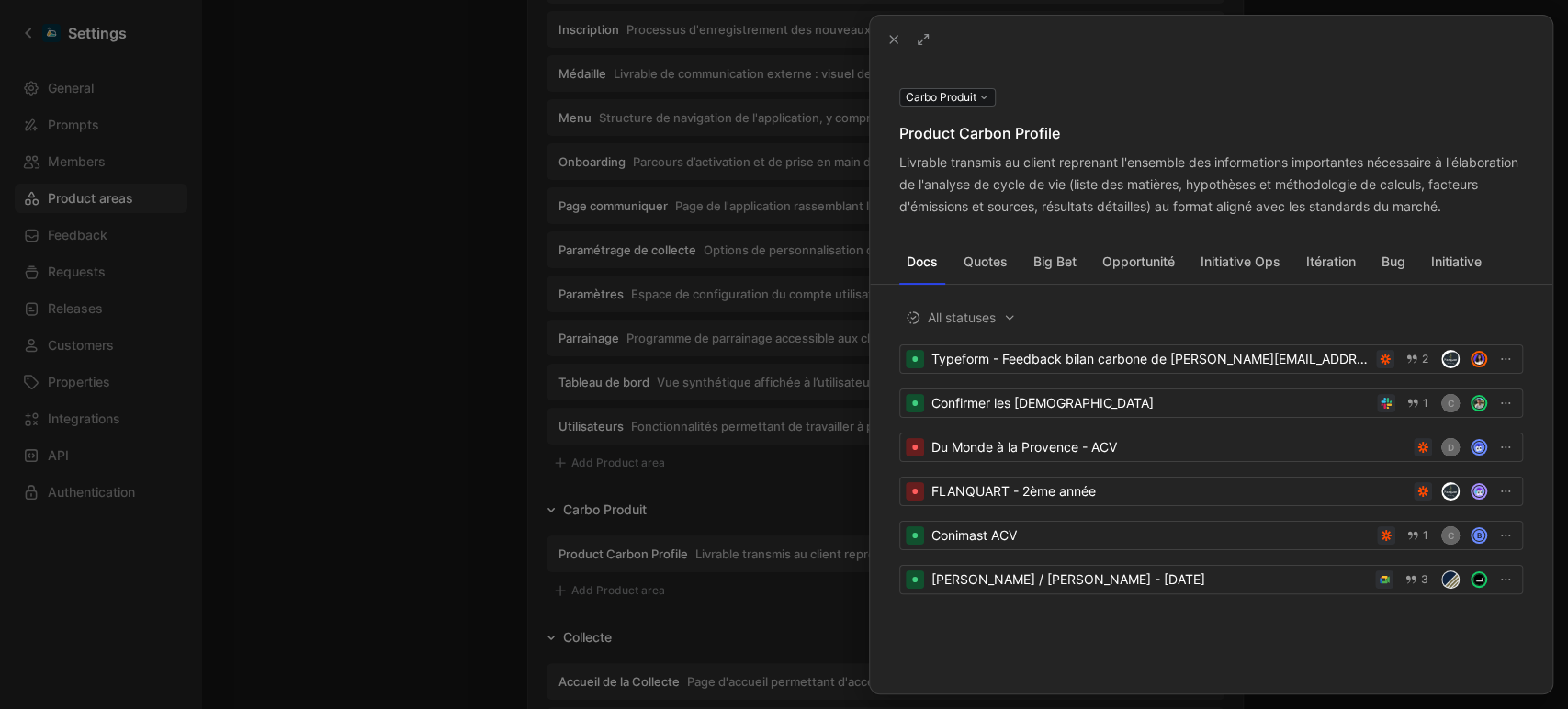
click at [504, 520] on div at bounding box center [784, 354] width 1568 height 709
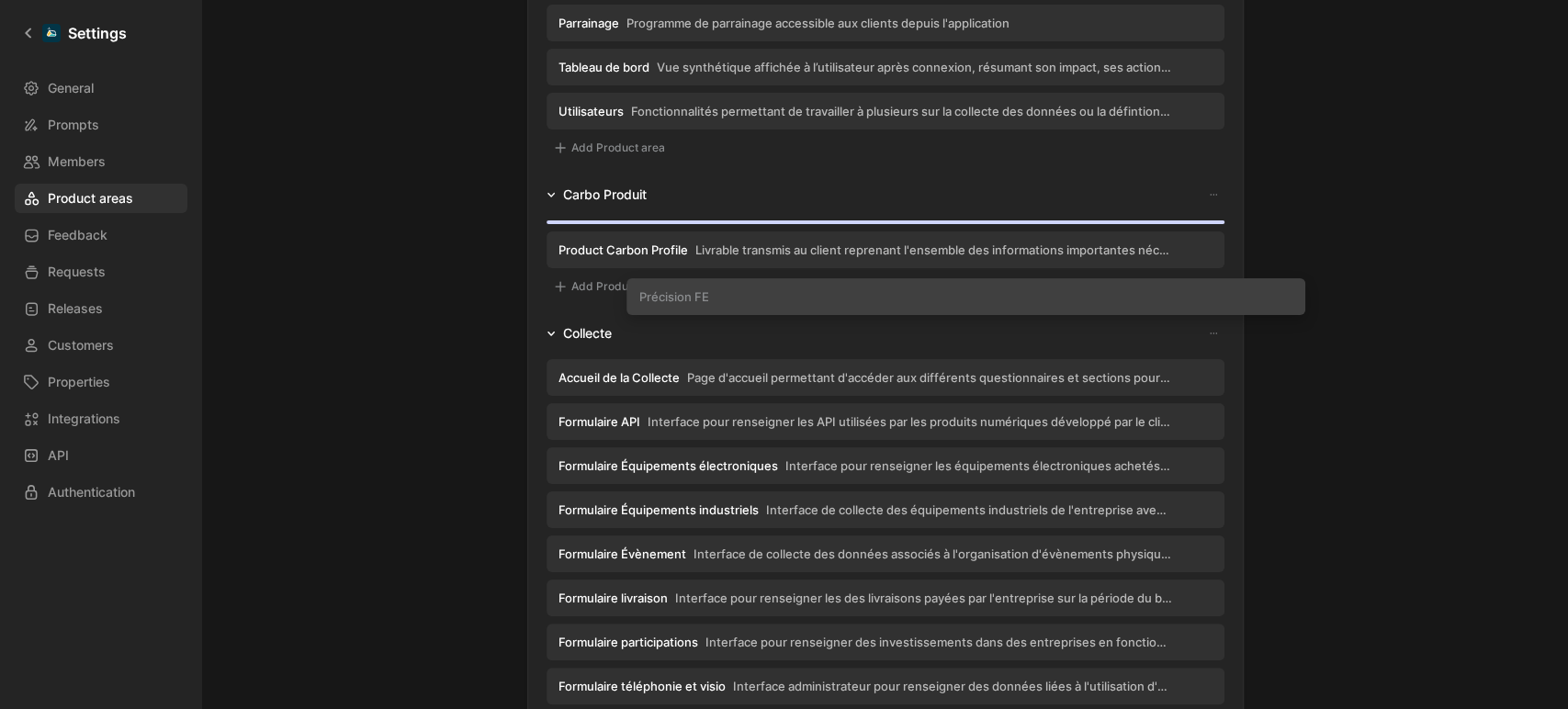
scroll to position [898, 0]
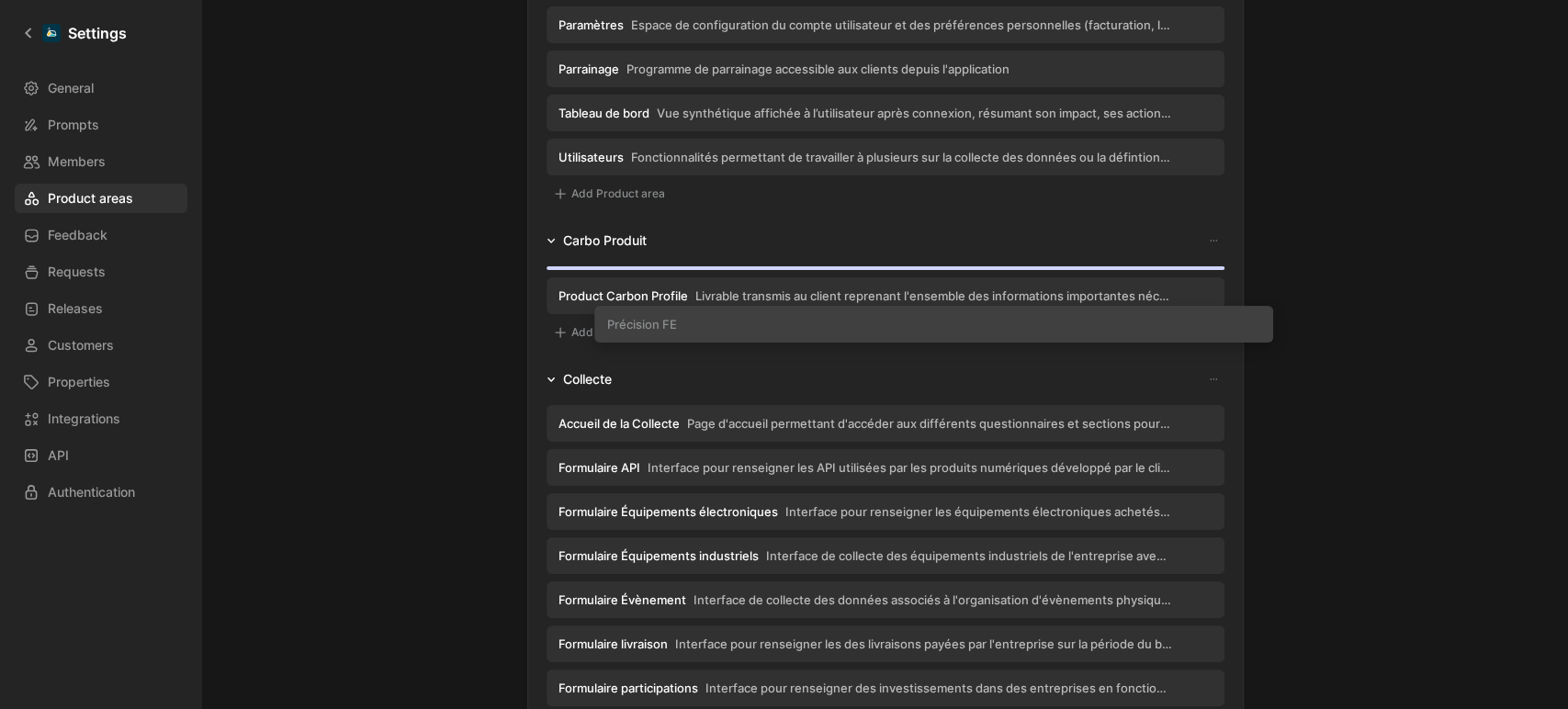
drag, startPoint x: 593, startPoint y: 429, endPoint x: 646, endPoint y: 322, distance: 119.4
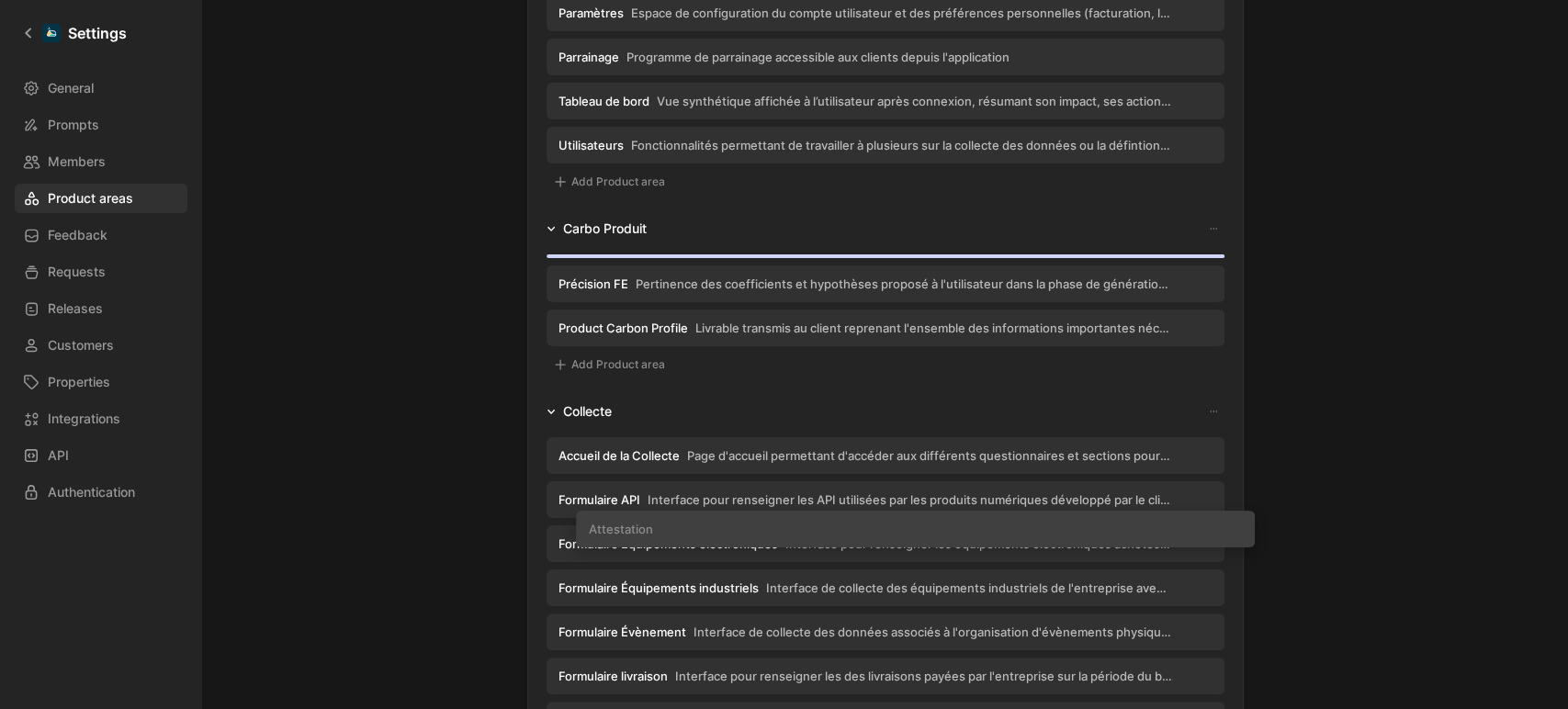
scroll to position [909, 0]
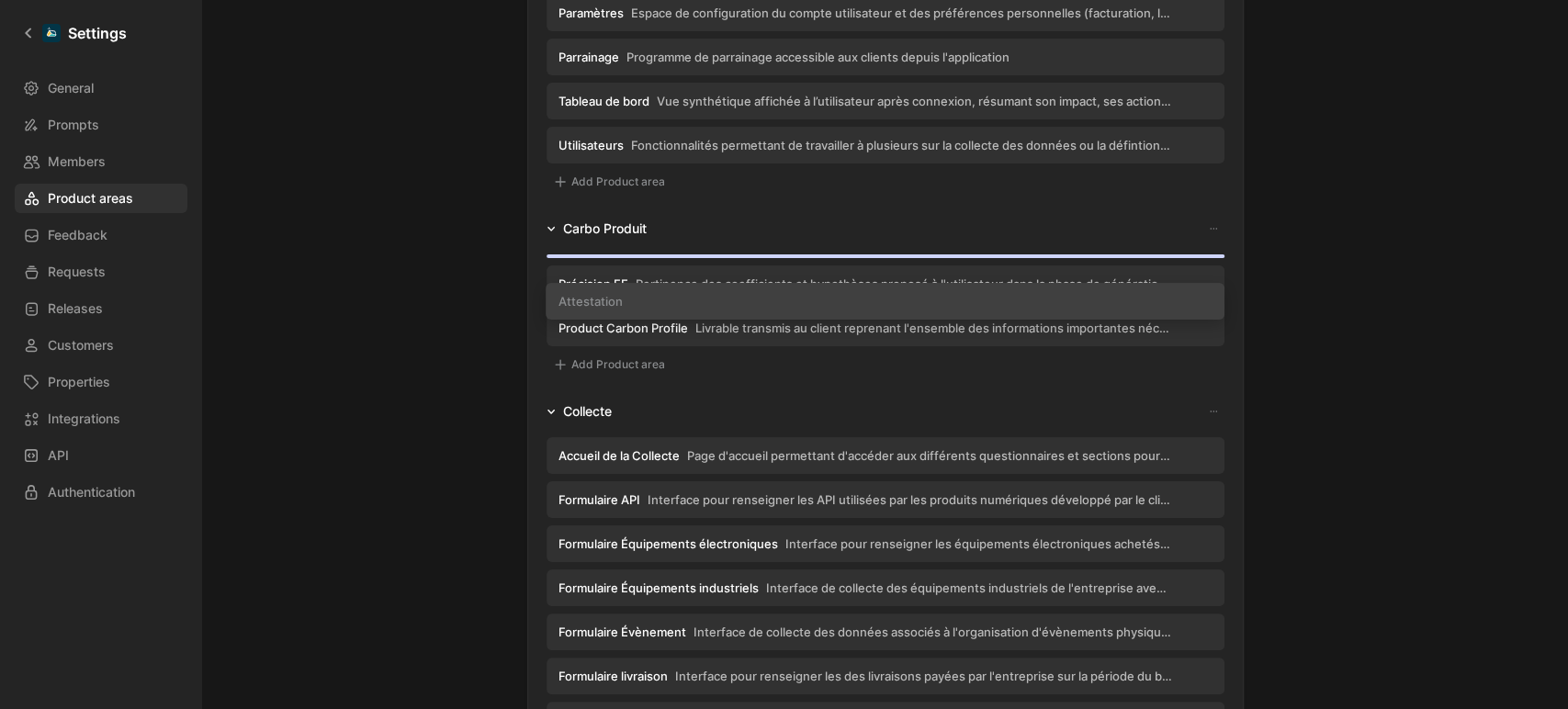
drag, startPoint x: 641, startPoint y: 171, endPoint x: 645, endPoint y: 299, distance: 128.1
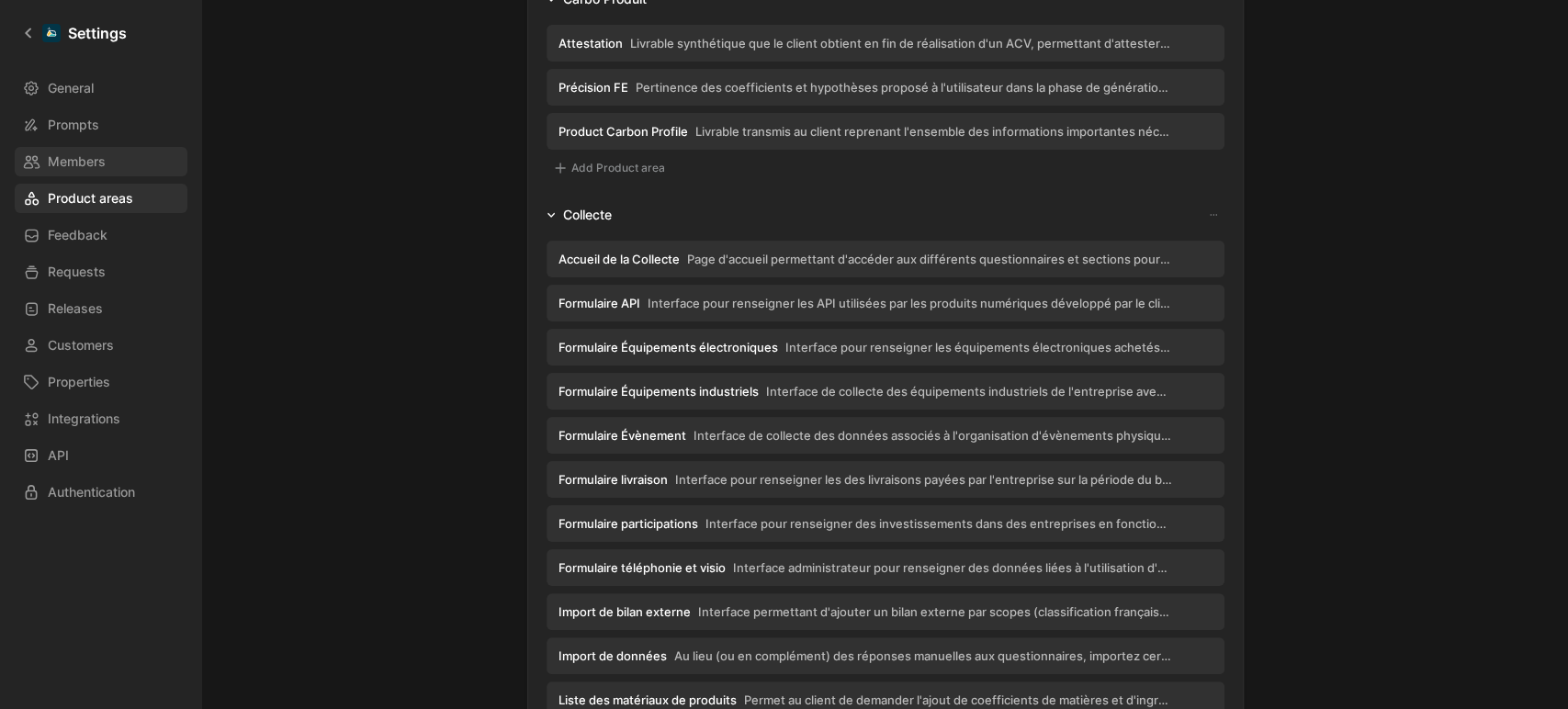
scroll to position [978, 0]
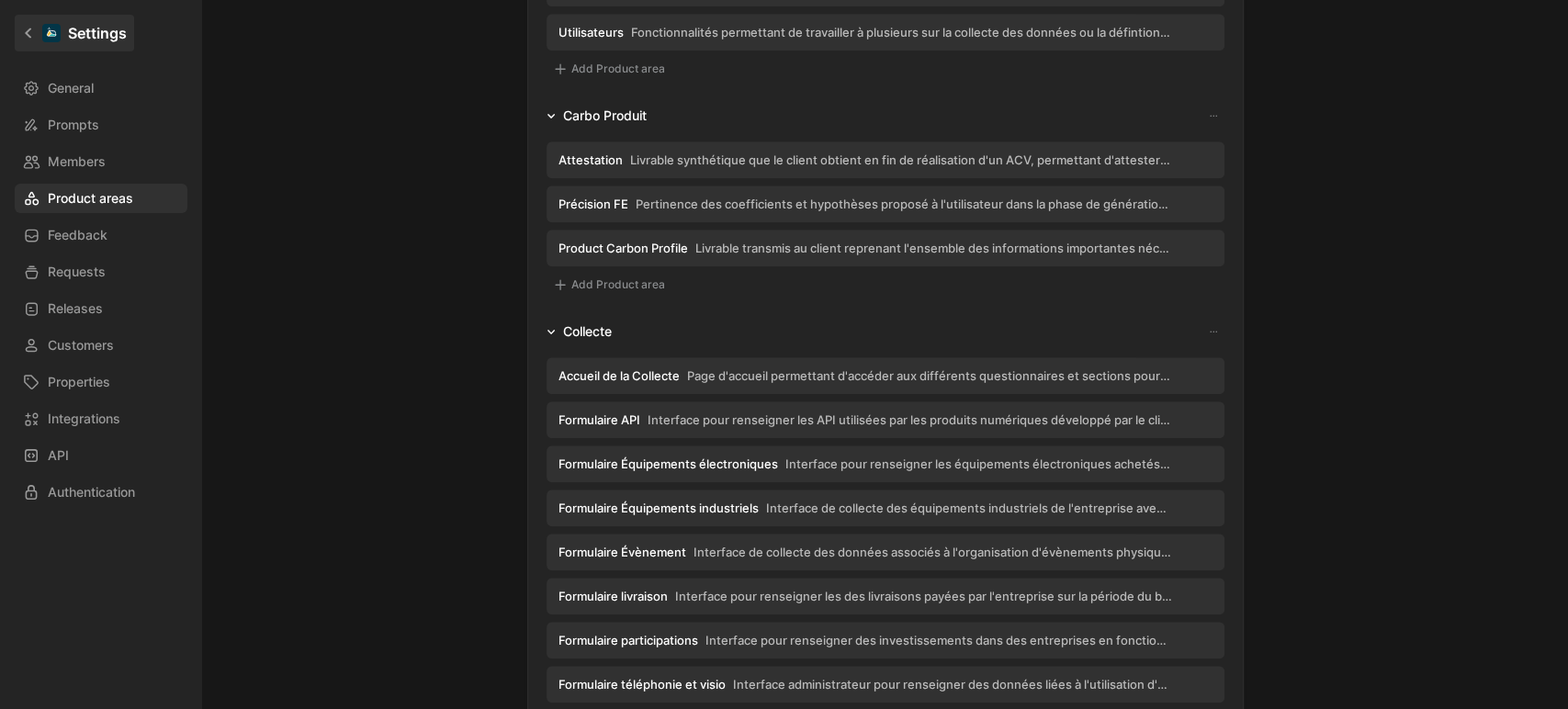
click at [31, 30] on icon at bounding box center [28, 33] width 13 height 13
